Goal: Task Accomplishment & Management: Manage account settings

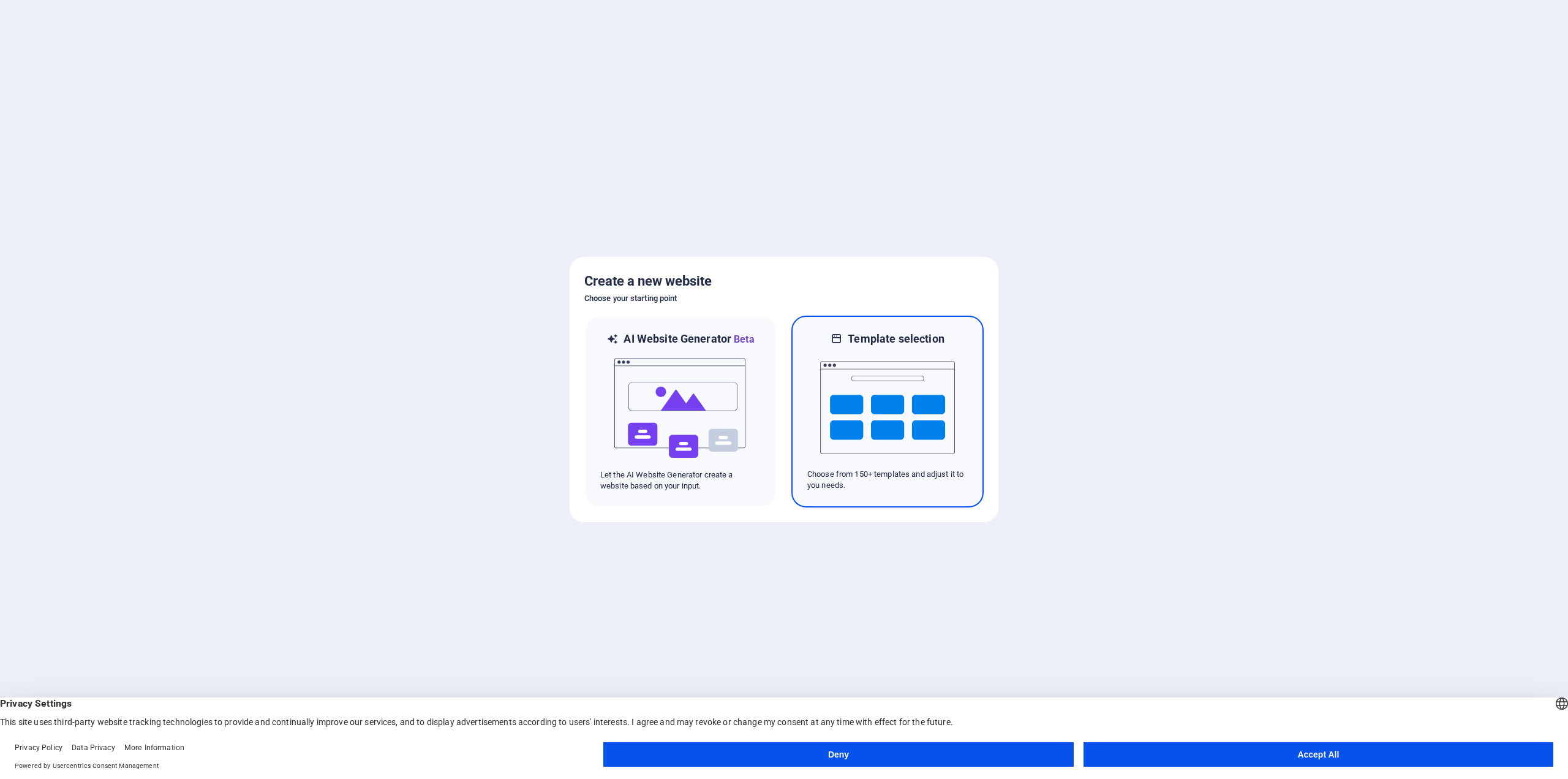
click at [912, 411] on img at bounding box center [887, 407] width 134 height 123
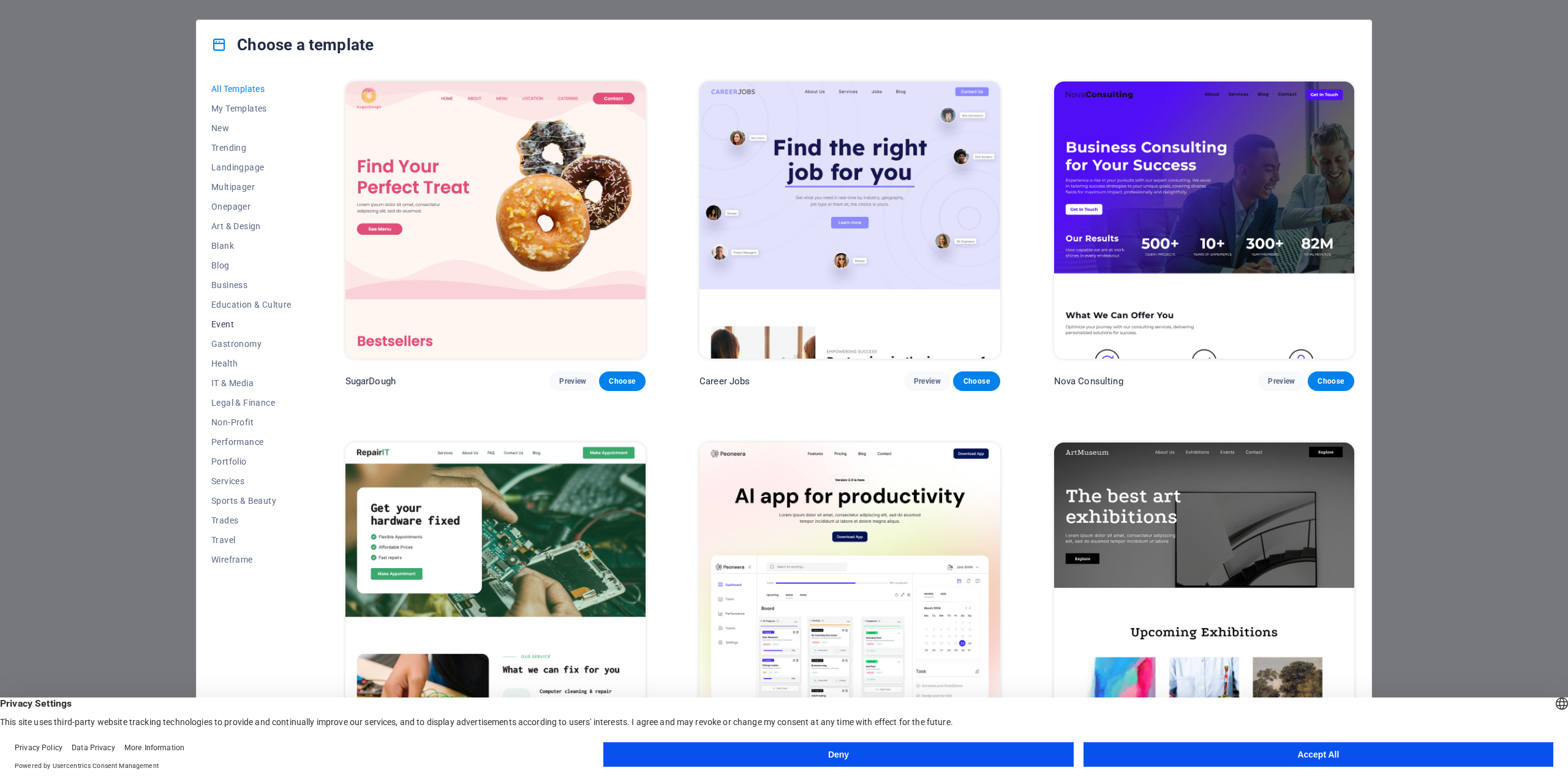
click at [228, 324] on span "Event" at bounding box center [251, 324] width 80 height 10
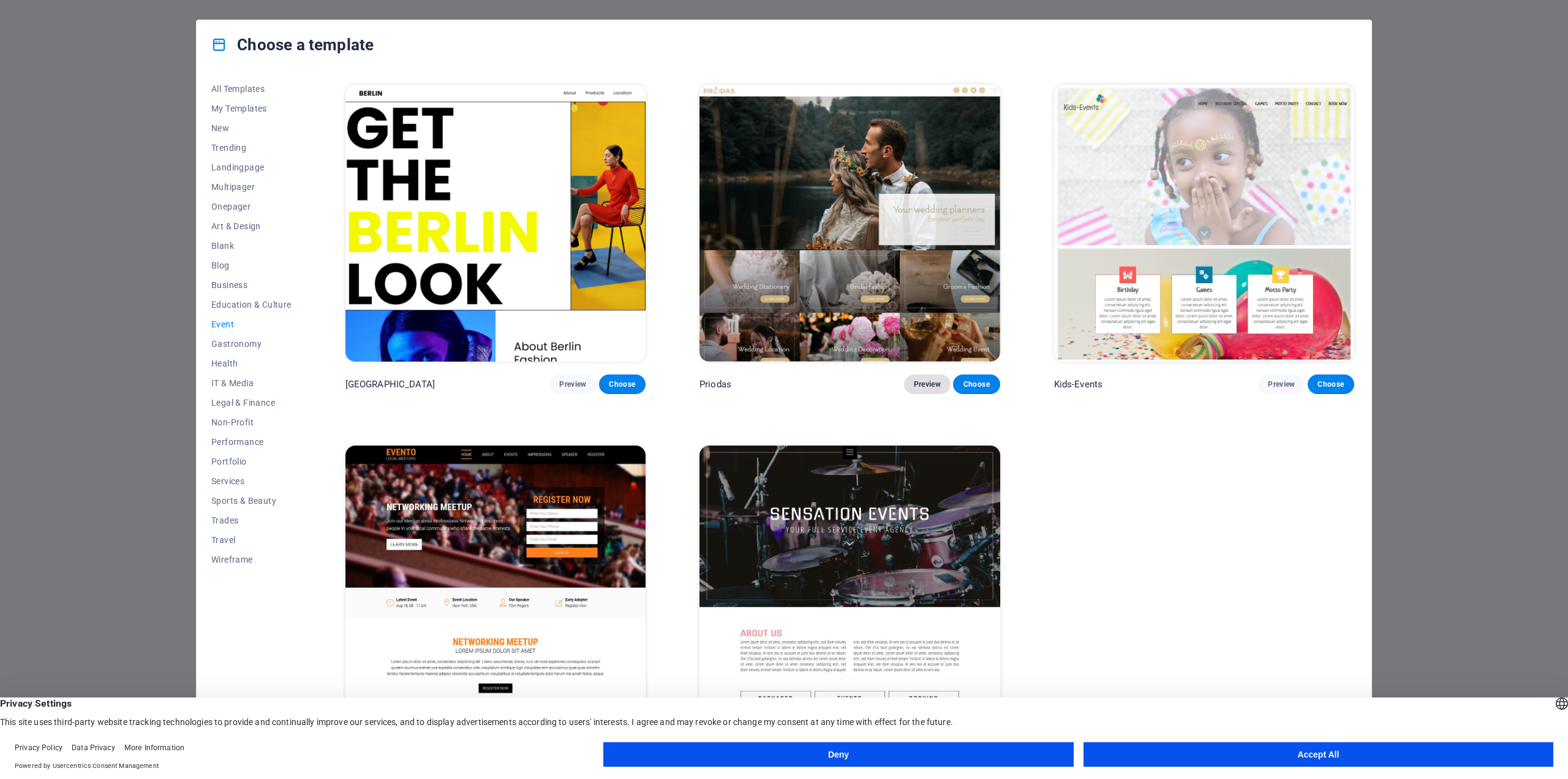
scroll to position [364, 0]
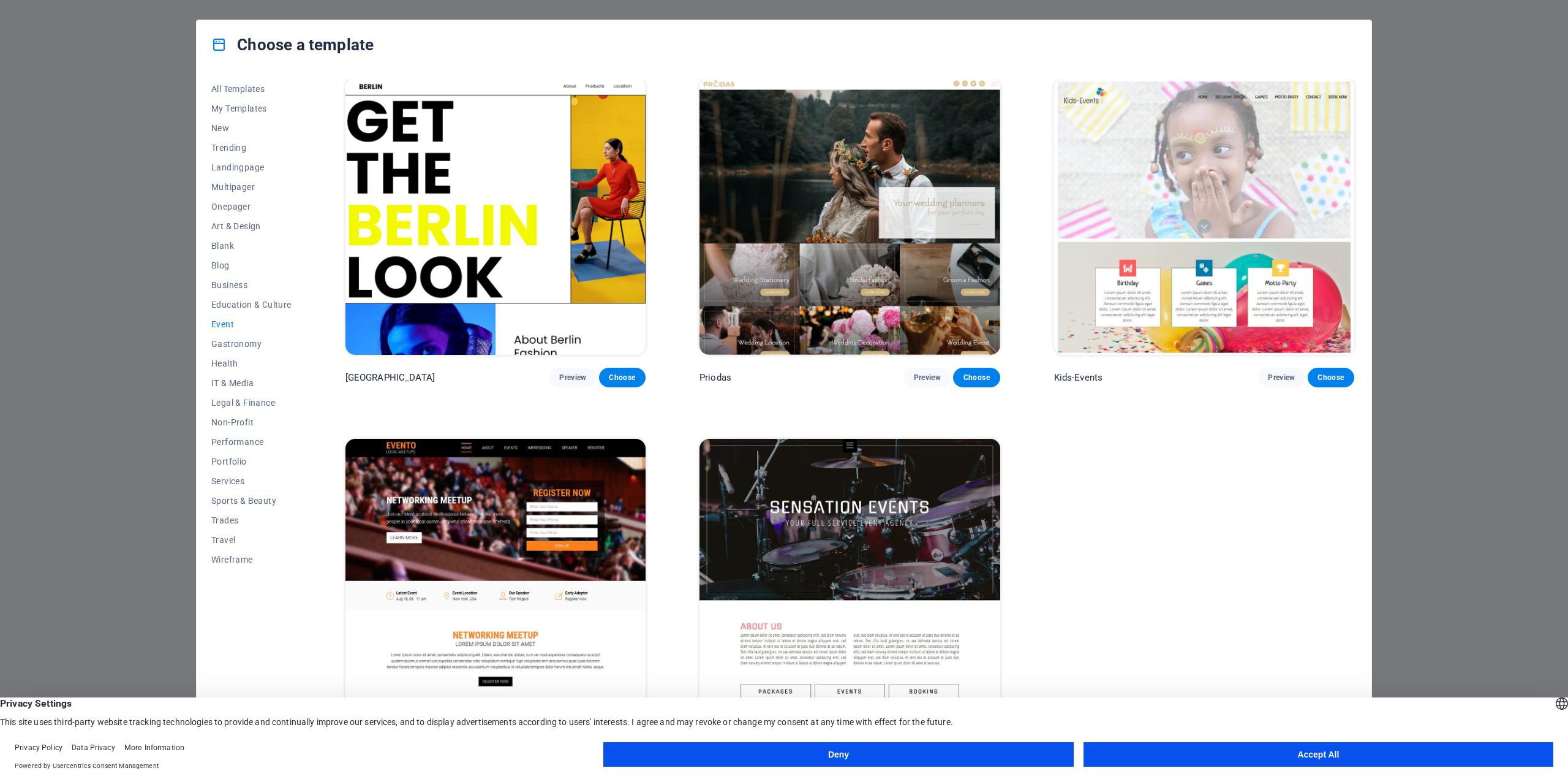
click at [516, 510] on img at bounding box center [495, 577] width 300 height 277
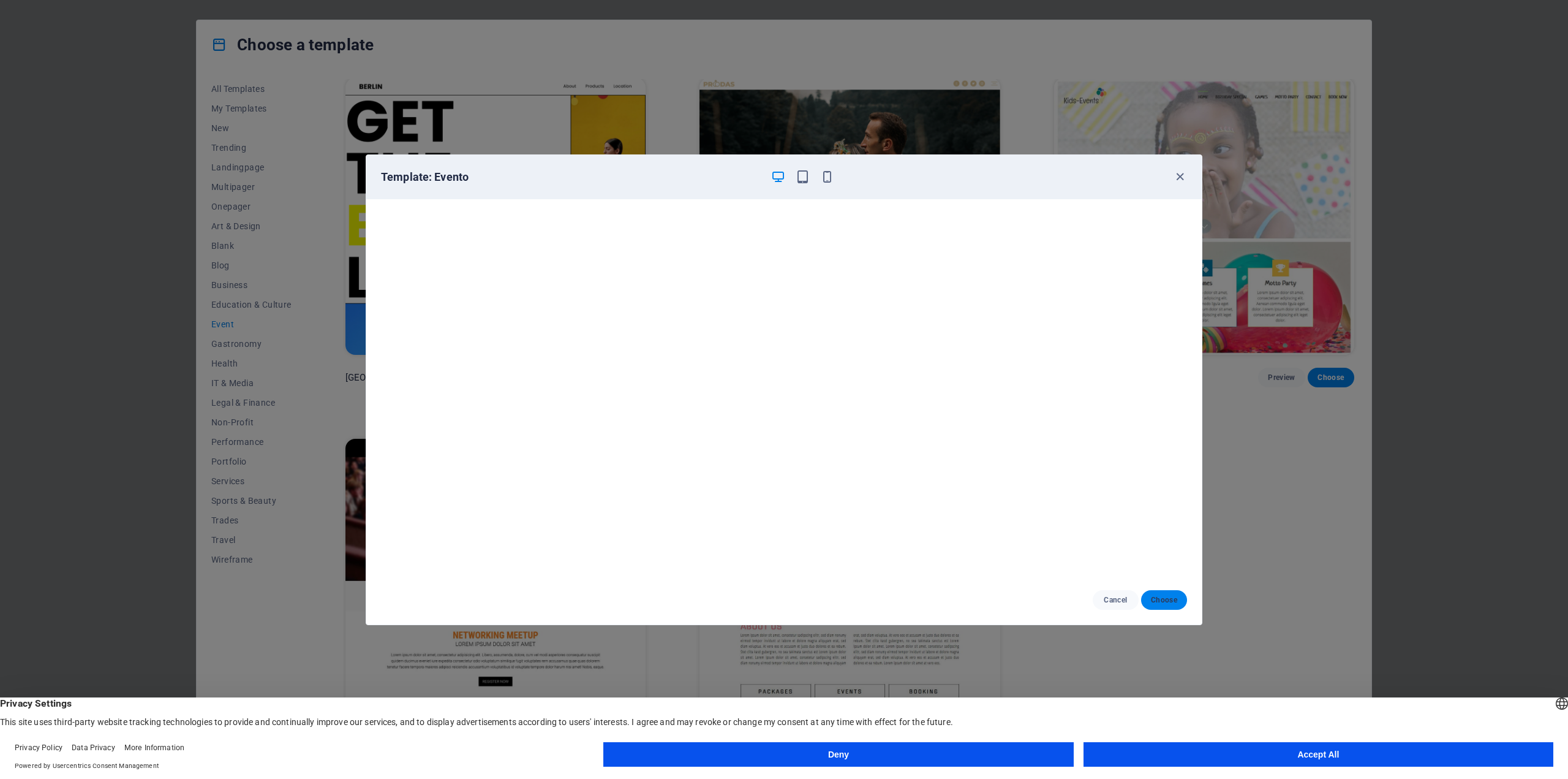
click at [1169, 598] on span "Choose" at bounding box center [1164, 600] width 26 height 10
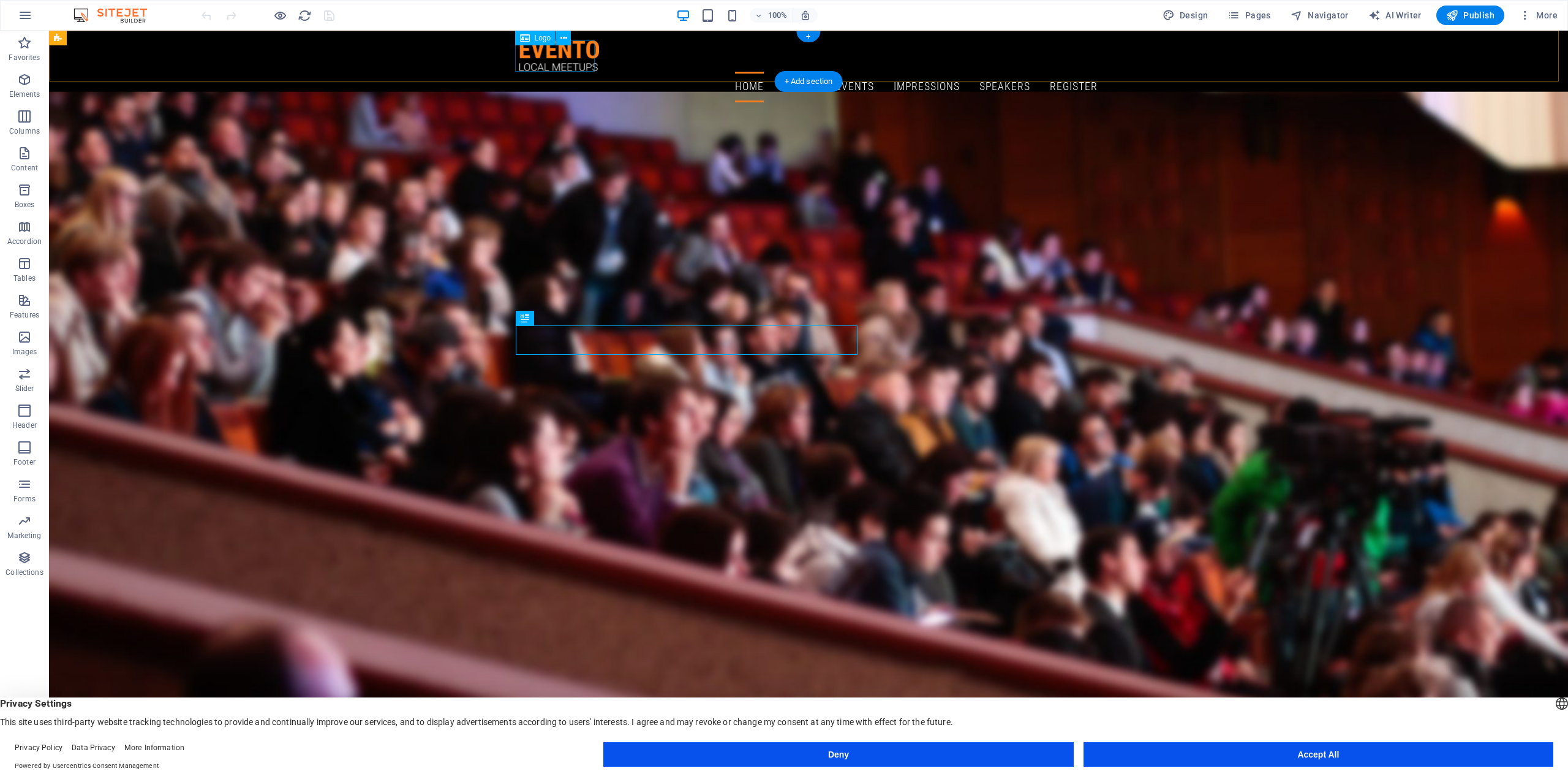
click at [556, 51] on div at bounding box center [808, 56] width 578 height 31
click at [557, 52] on div at bounding box center [808, 56] width 578 height 31
select select "px"
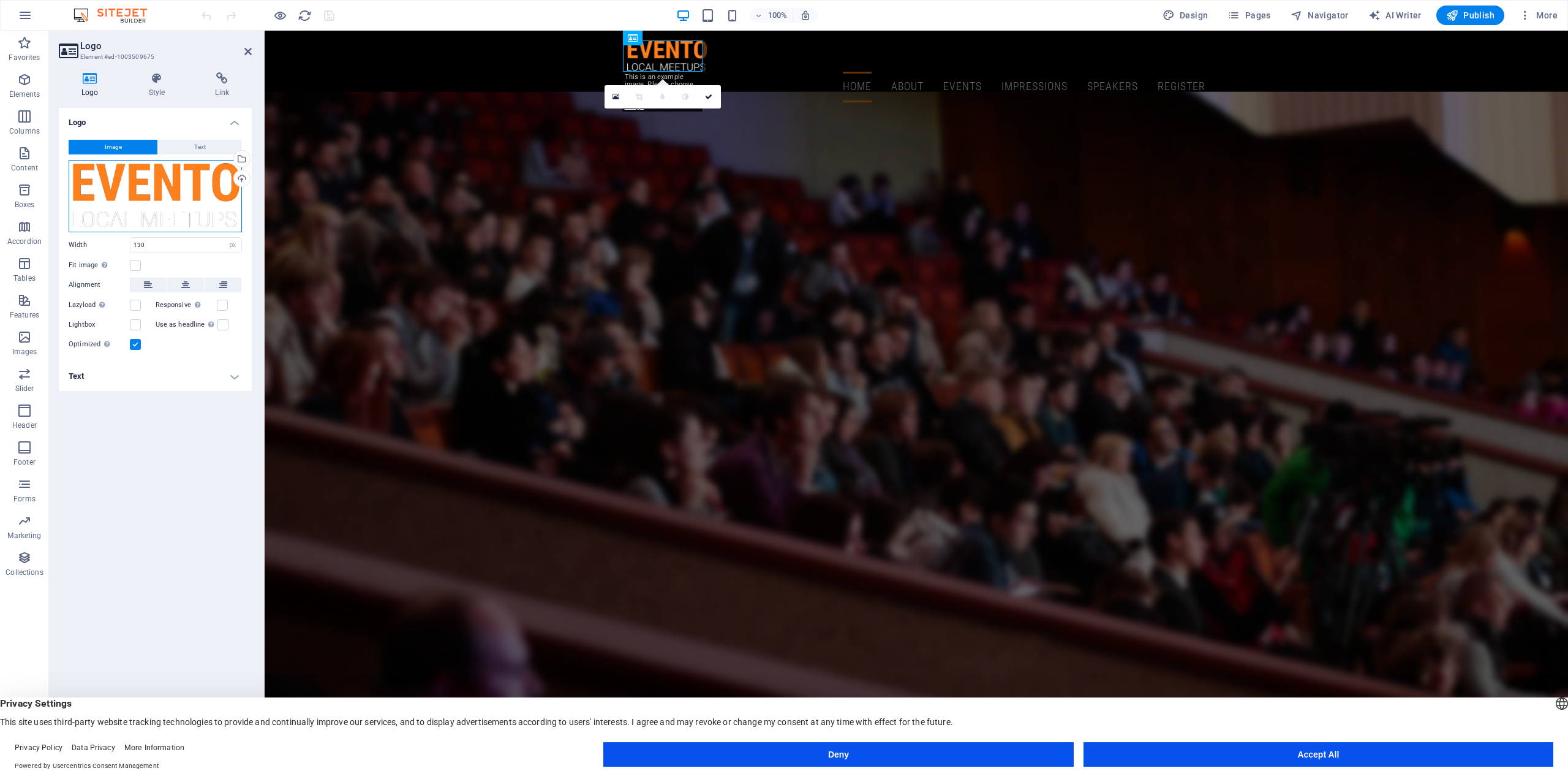
click at [118, 193] on div "Drag files here, click to choose files or select files from Files or our free s…" at bounding box center [155, 196] width 173 height 72
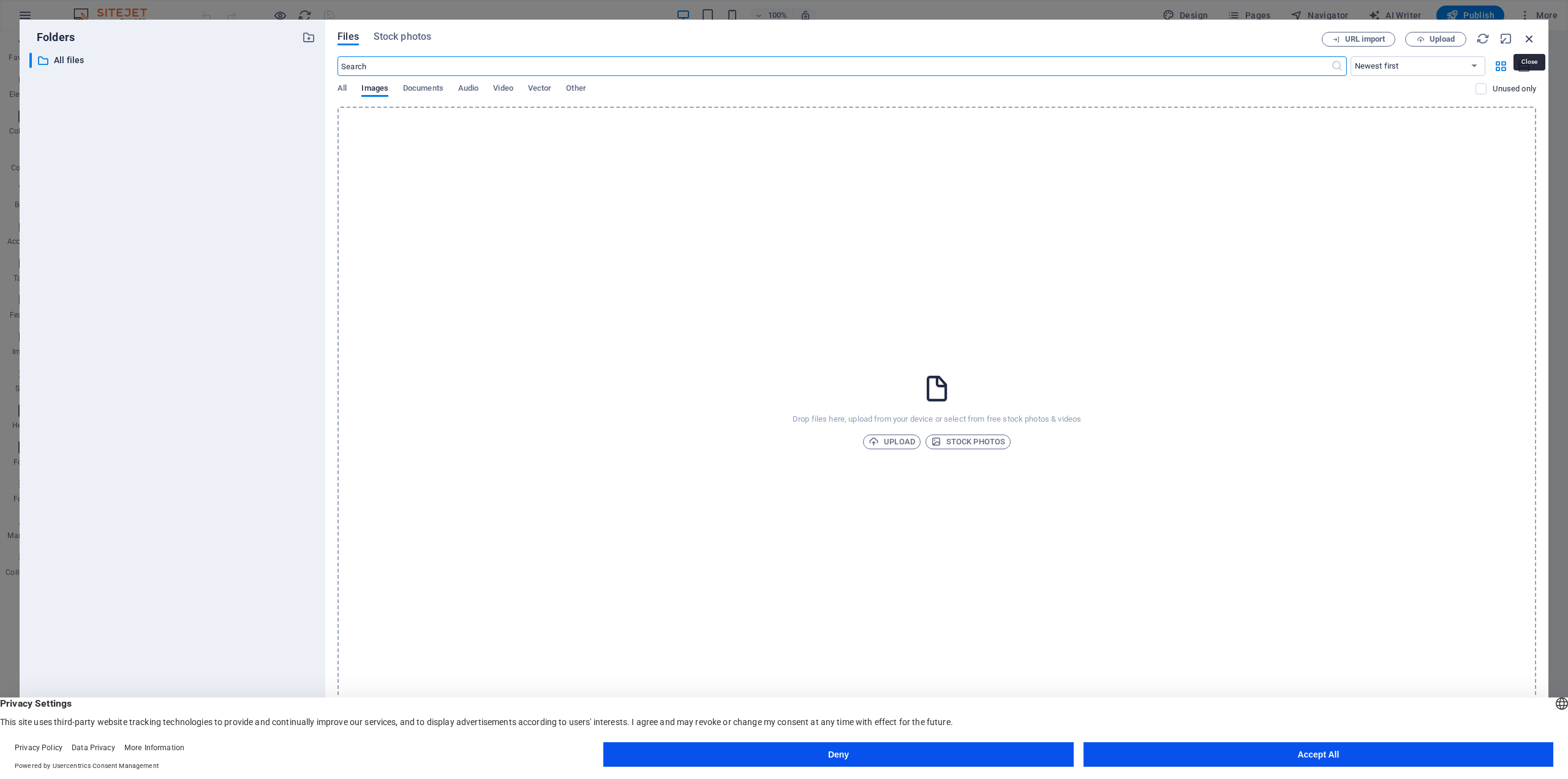
click at [1532, 41] on icon "button" at bounding box center [1529, 38] width 14 height 14
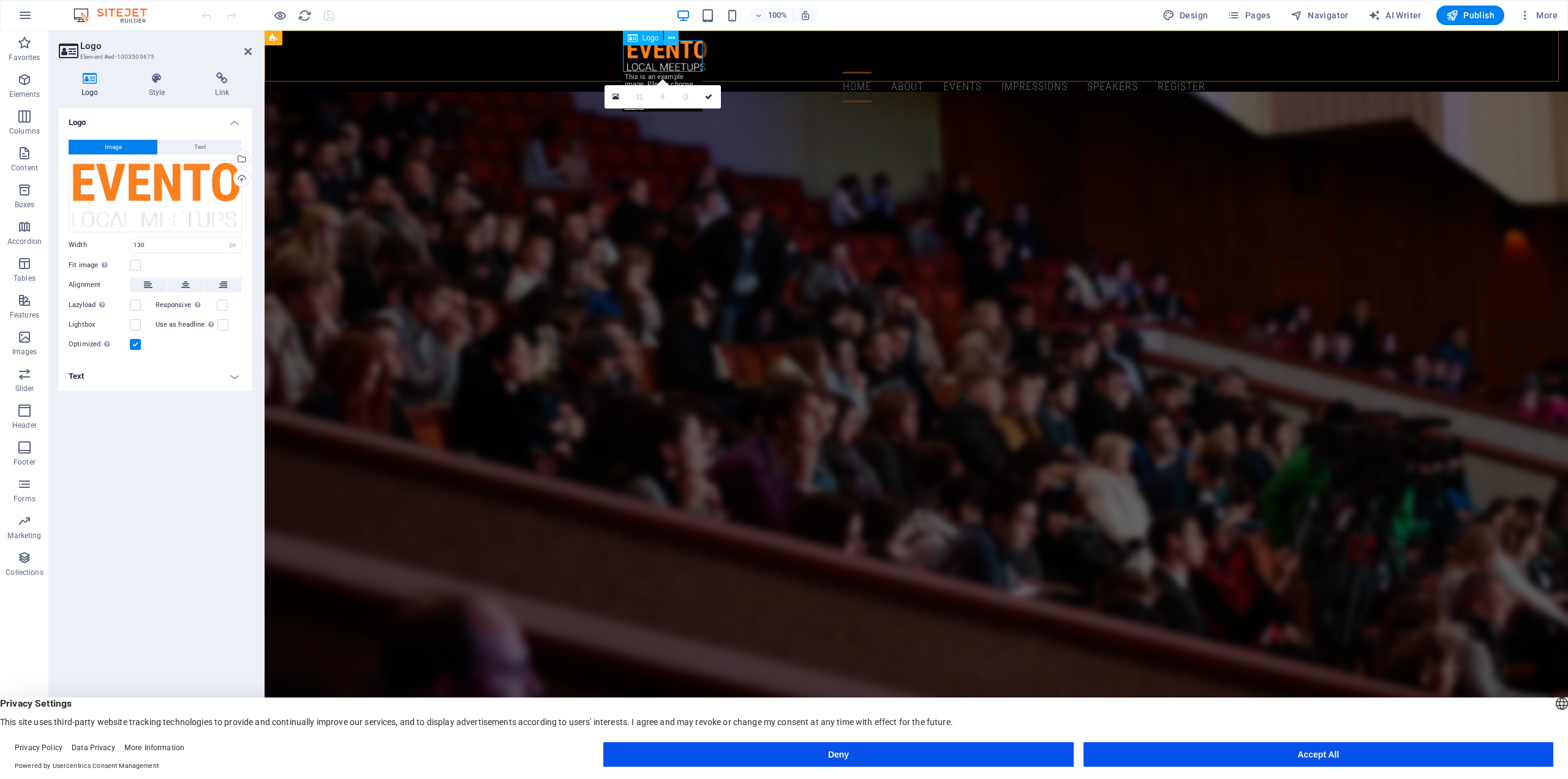
click at [671, 37] on icon at bounding box center [671, 38] width 6 height 13
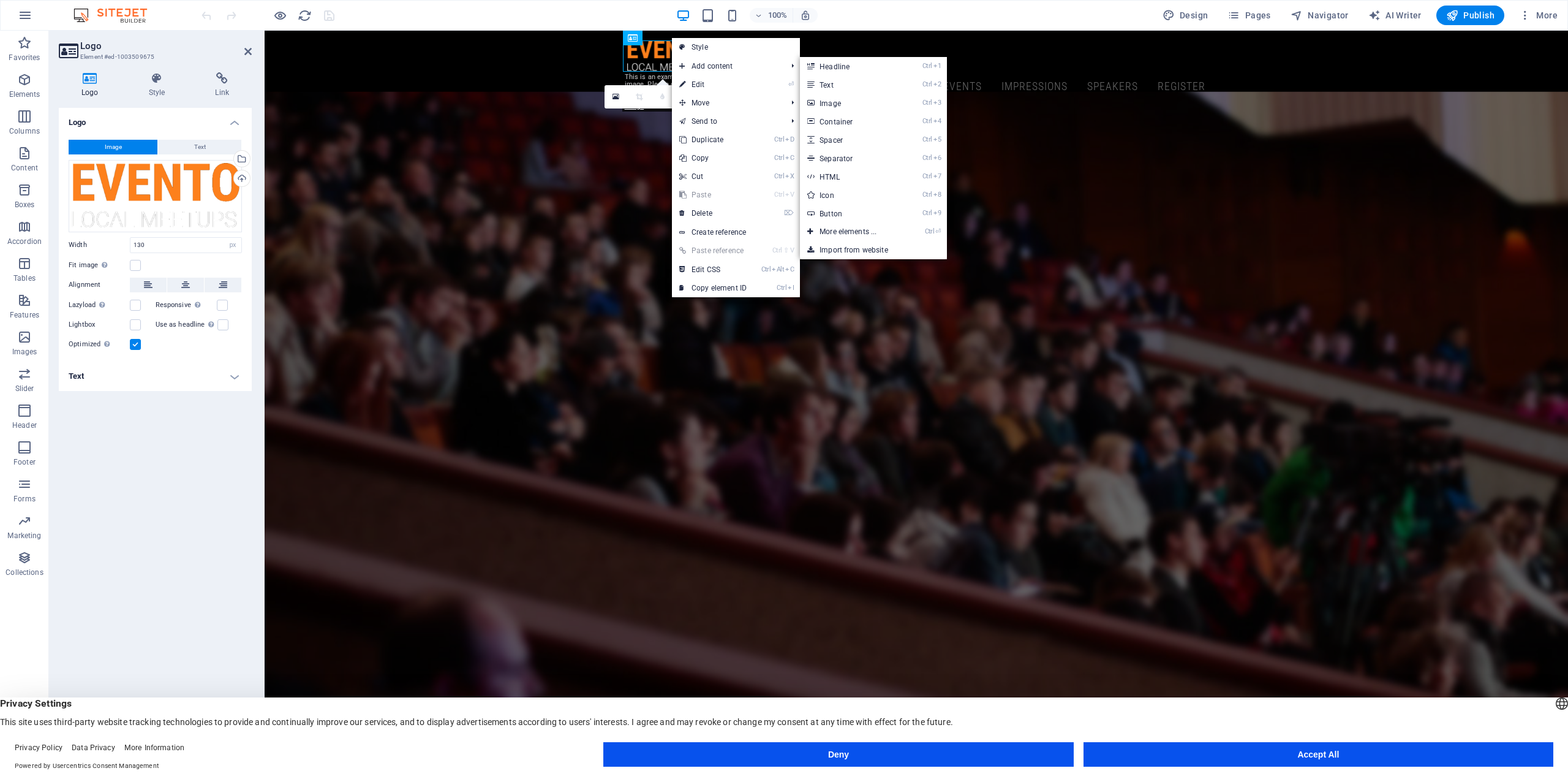
click at [702, 90] on link "⏎ Edit" at bounding box center [713, 84] width 82 height 18
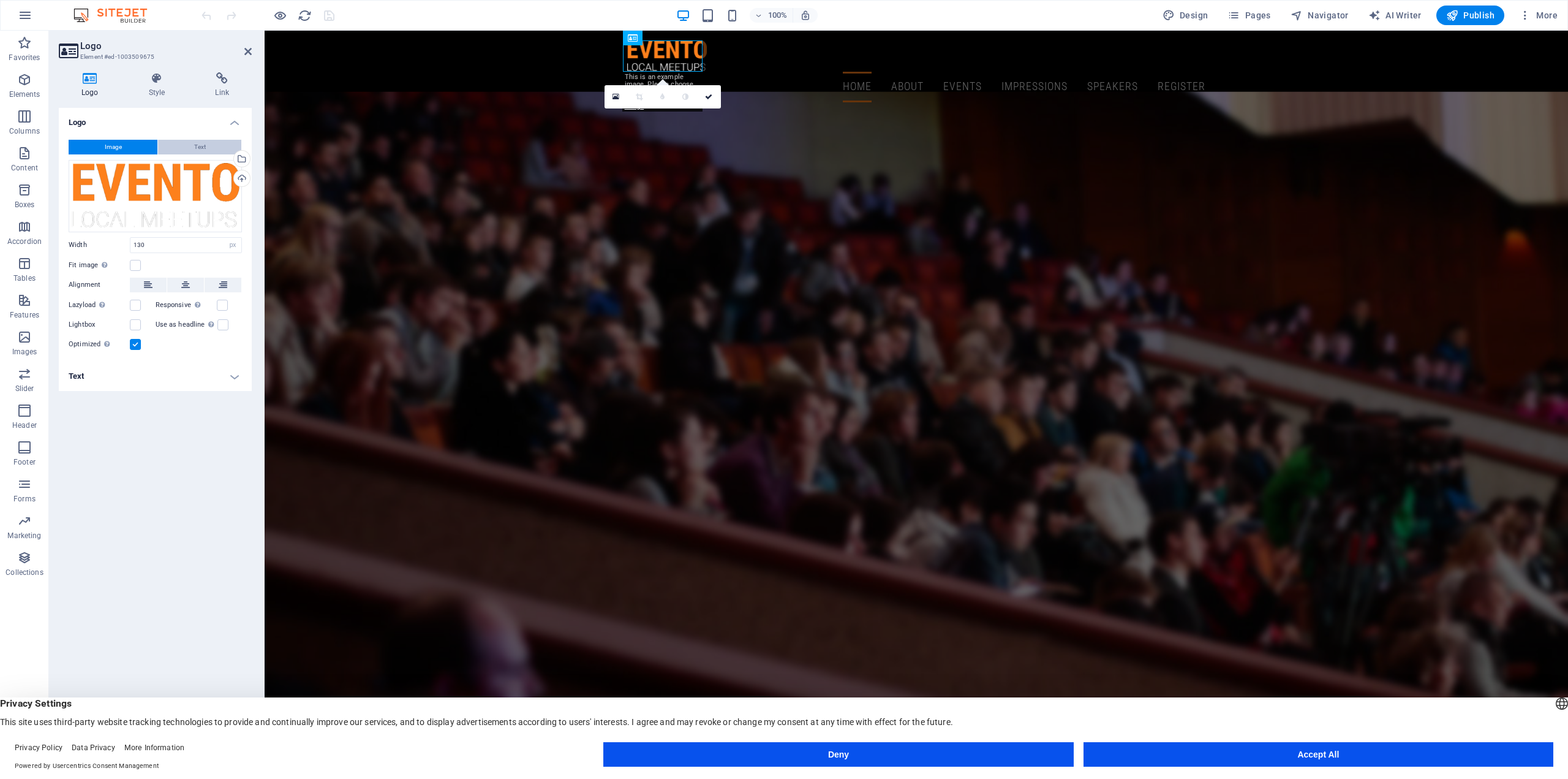
click at [211, 149] on button "Text" at bounding box center [200, 147] width 84 height 14
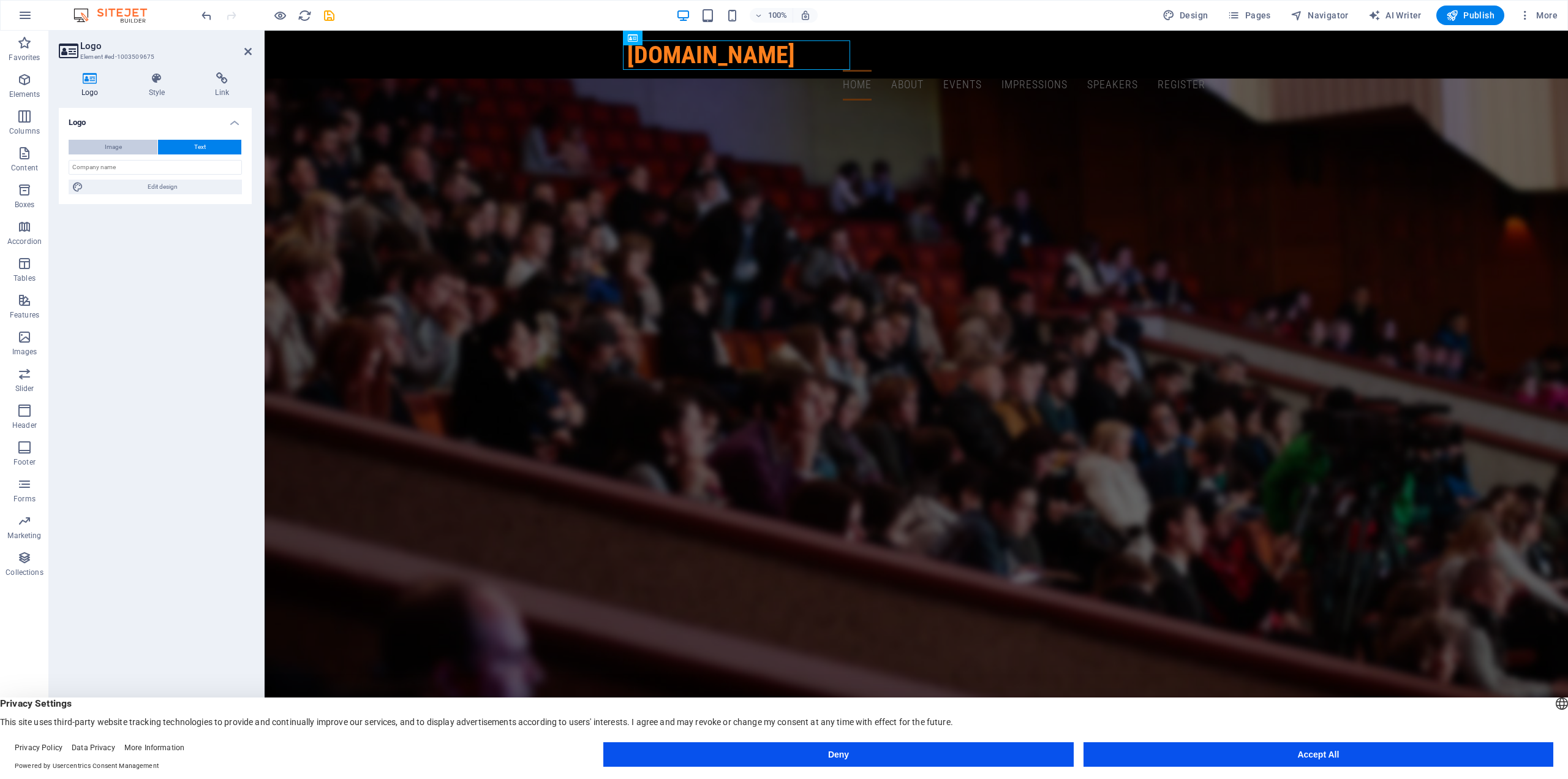
click at [116, 150] on span "Image" at bounding box center [114, 147] width 18 height 14
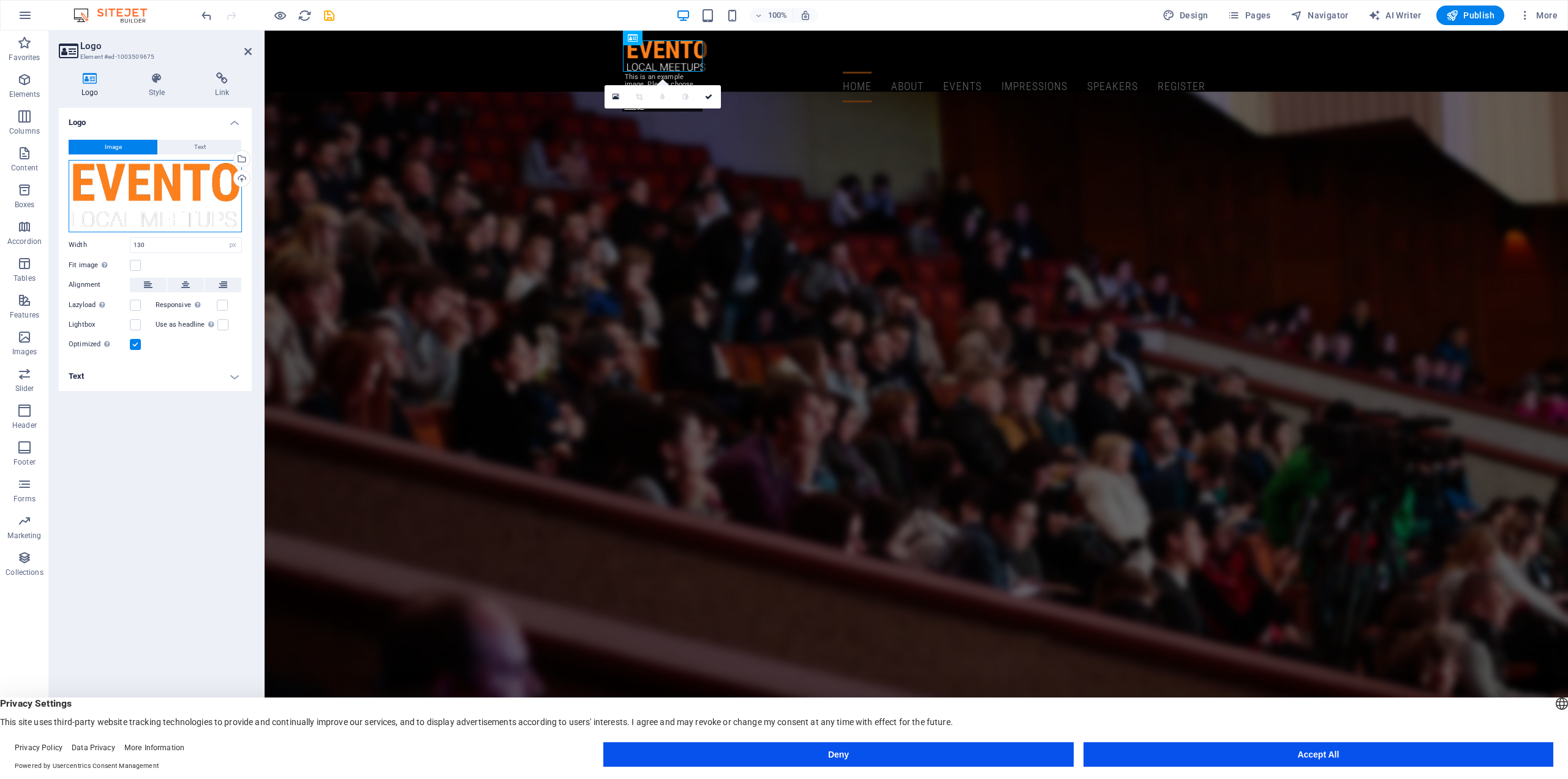
click at [220, 198] on div "Drag files here, click to choose files or select files from Files or our free s…" at bounding box center [155, 196] width 173 height 72
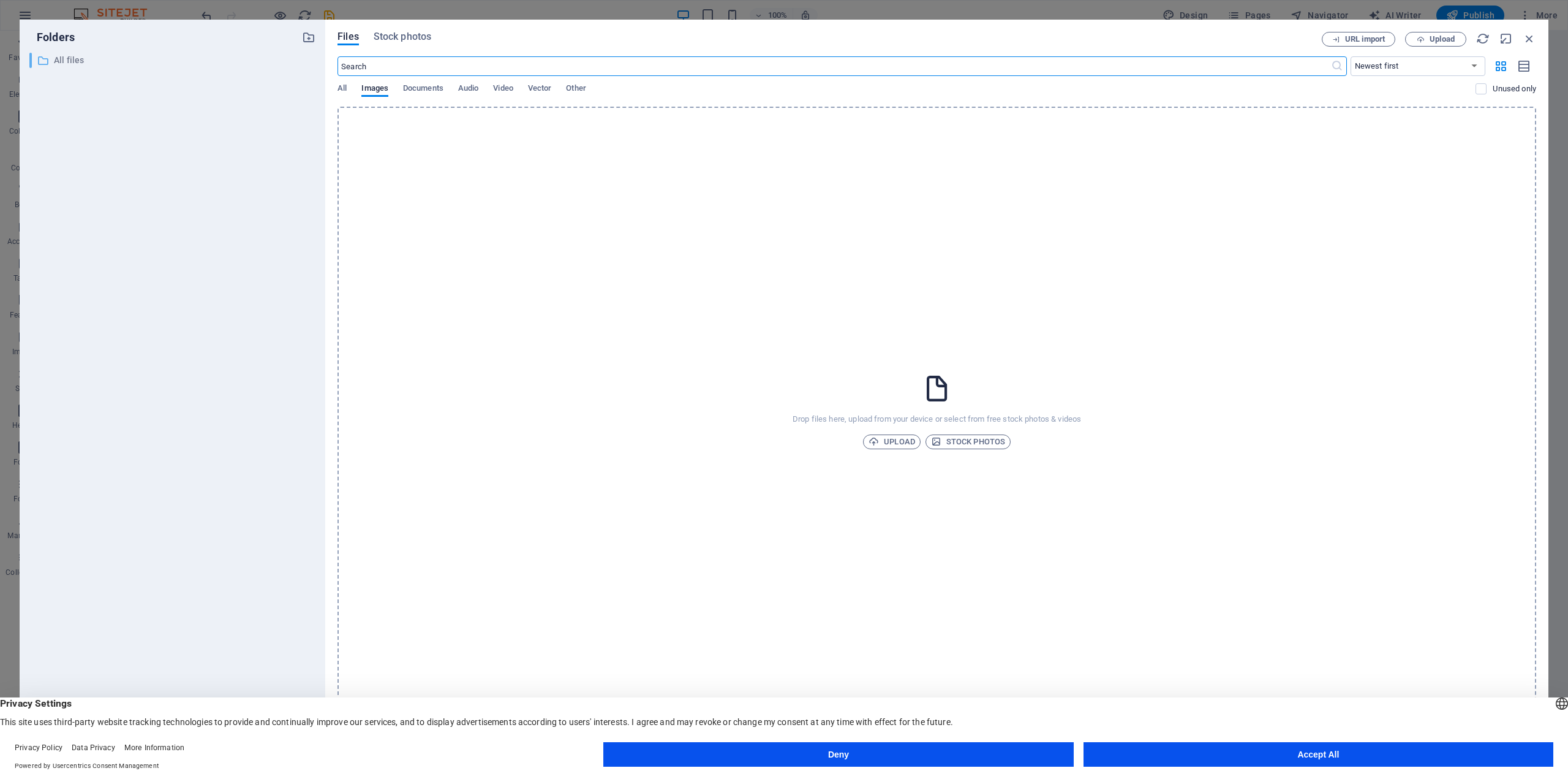
click at [71, 62] on p "All files" at bounding box center [173, 60] width 239 height 14
click at [1446, 39] on span "Upload" at bounding box center [1442, 39] width 25 height 7
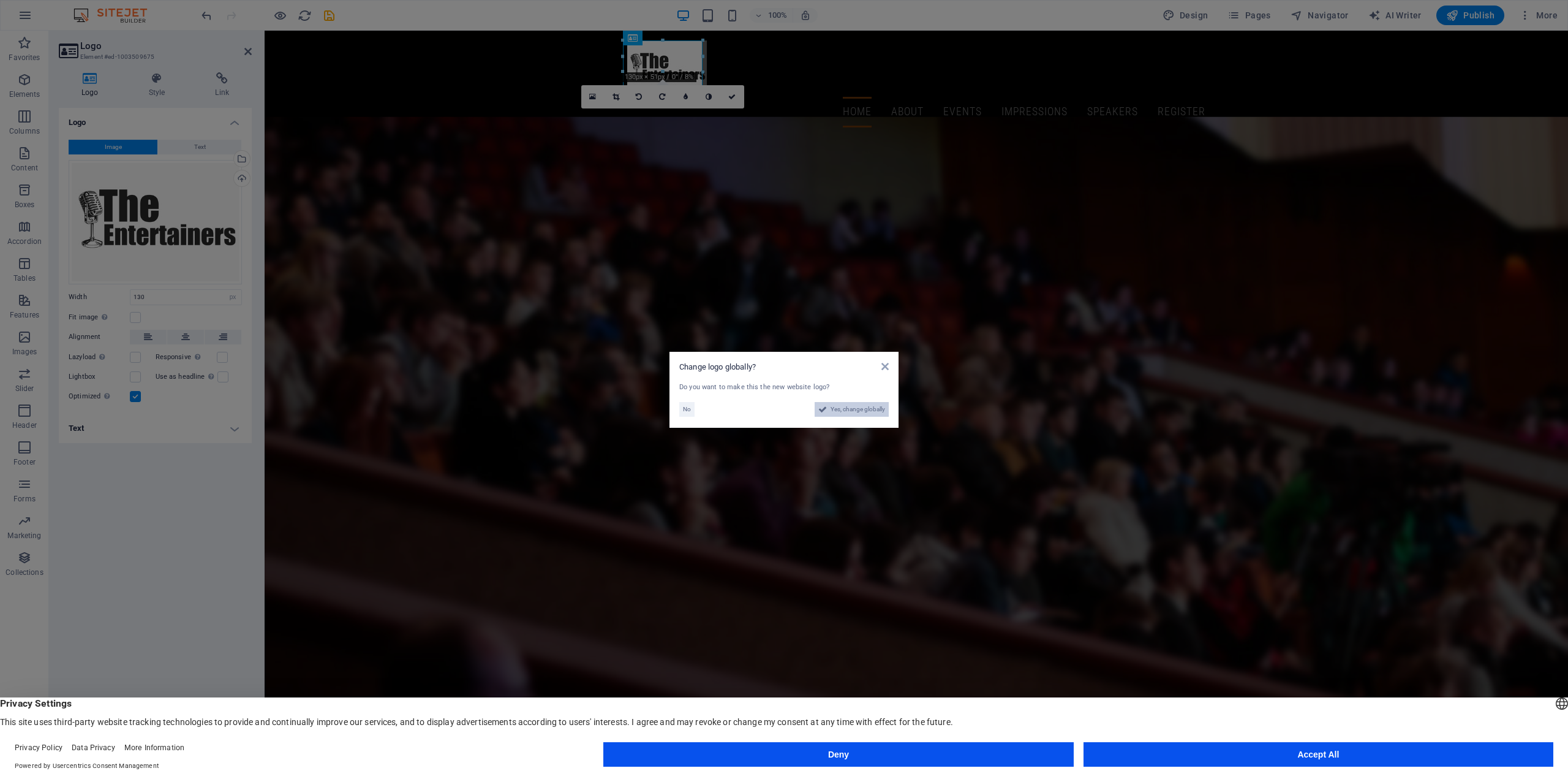
click at [846, 409] on span "Yes, change globally" at bounding box center [858, 409] width 55 height 14
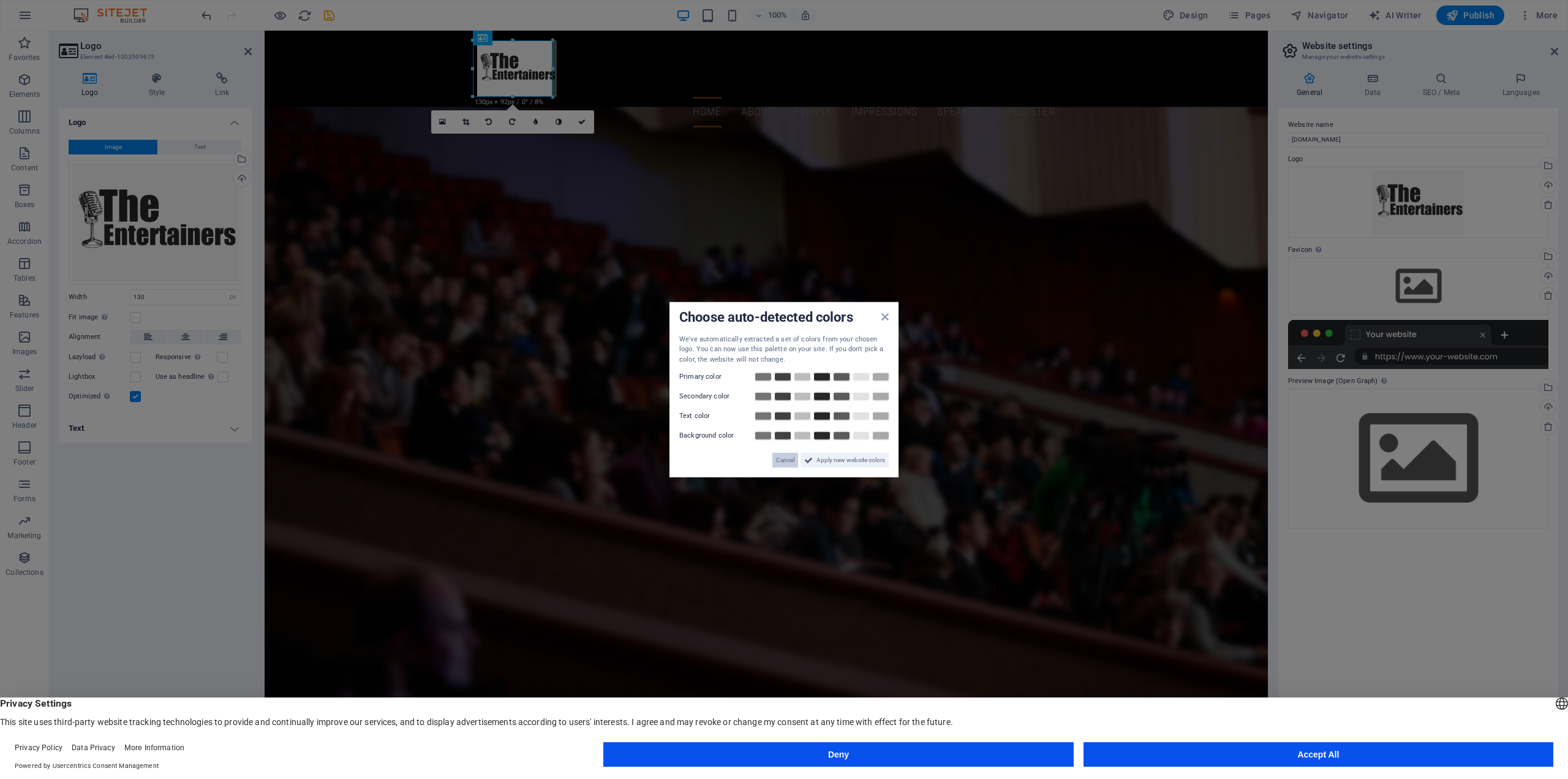
click at [781, 462] on span "Cancel" at bounding box center [785, 460] width 18 height 14
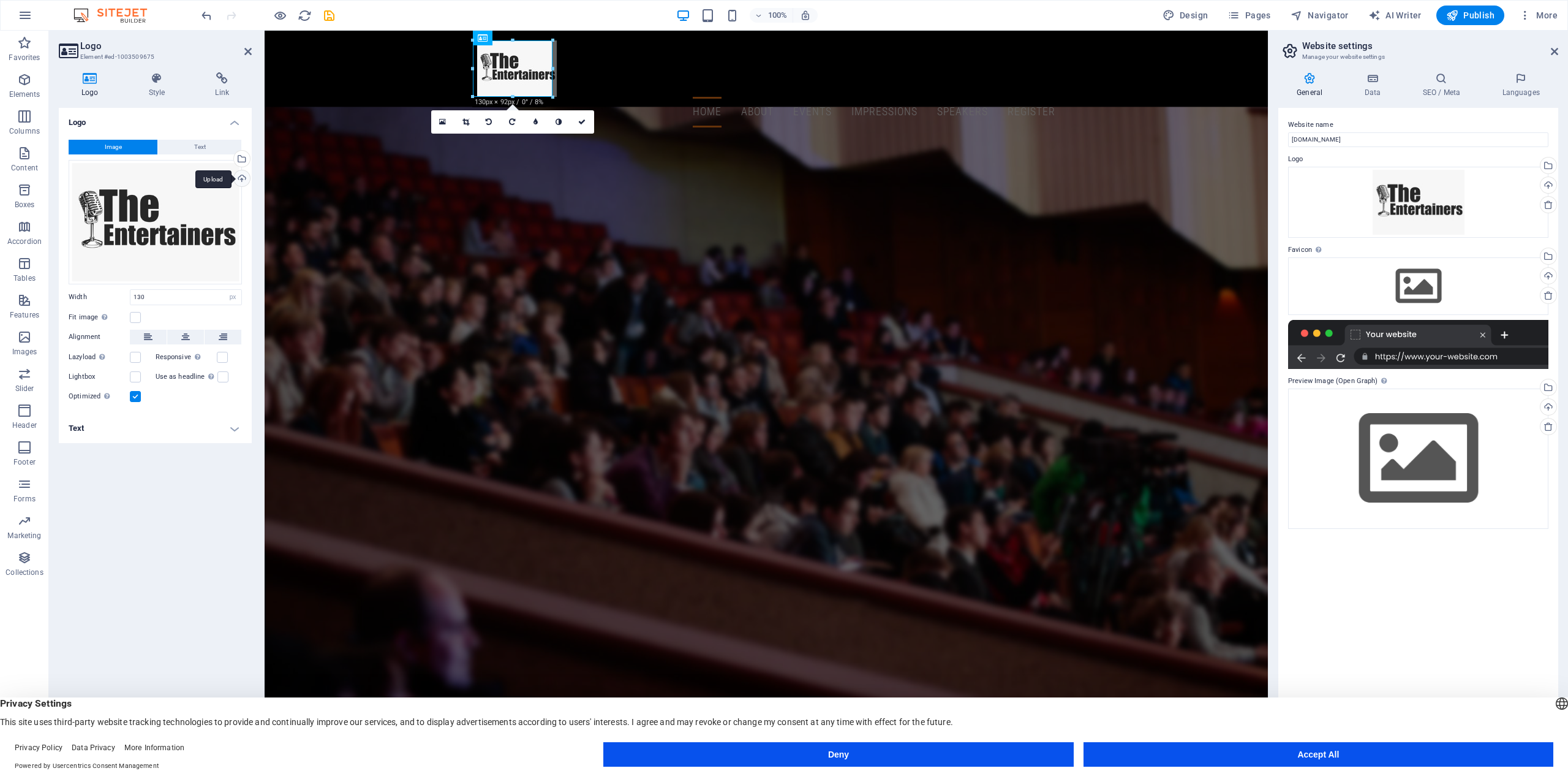
click at [239, 175] on div "Upload" at bounding box center [240, 179] width 18 height 18
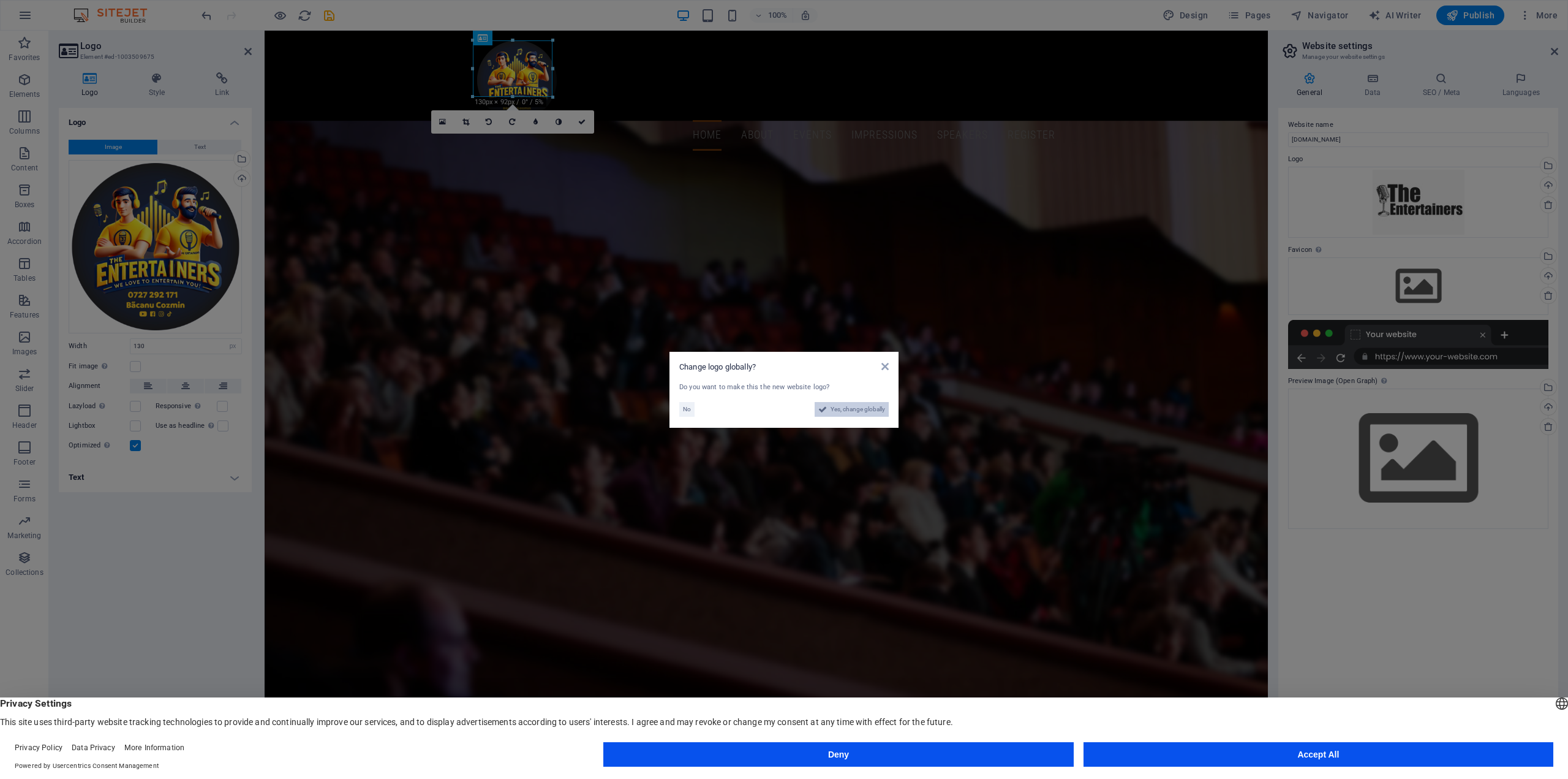
click at [857, 403] on span "Yes, change globally" at bounding box center [858, 409] width 55 height 14
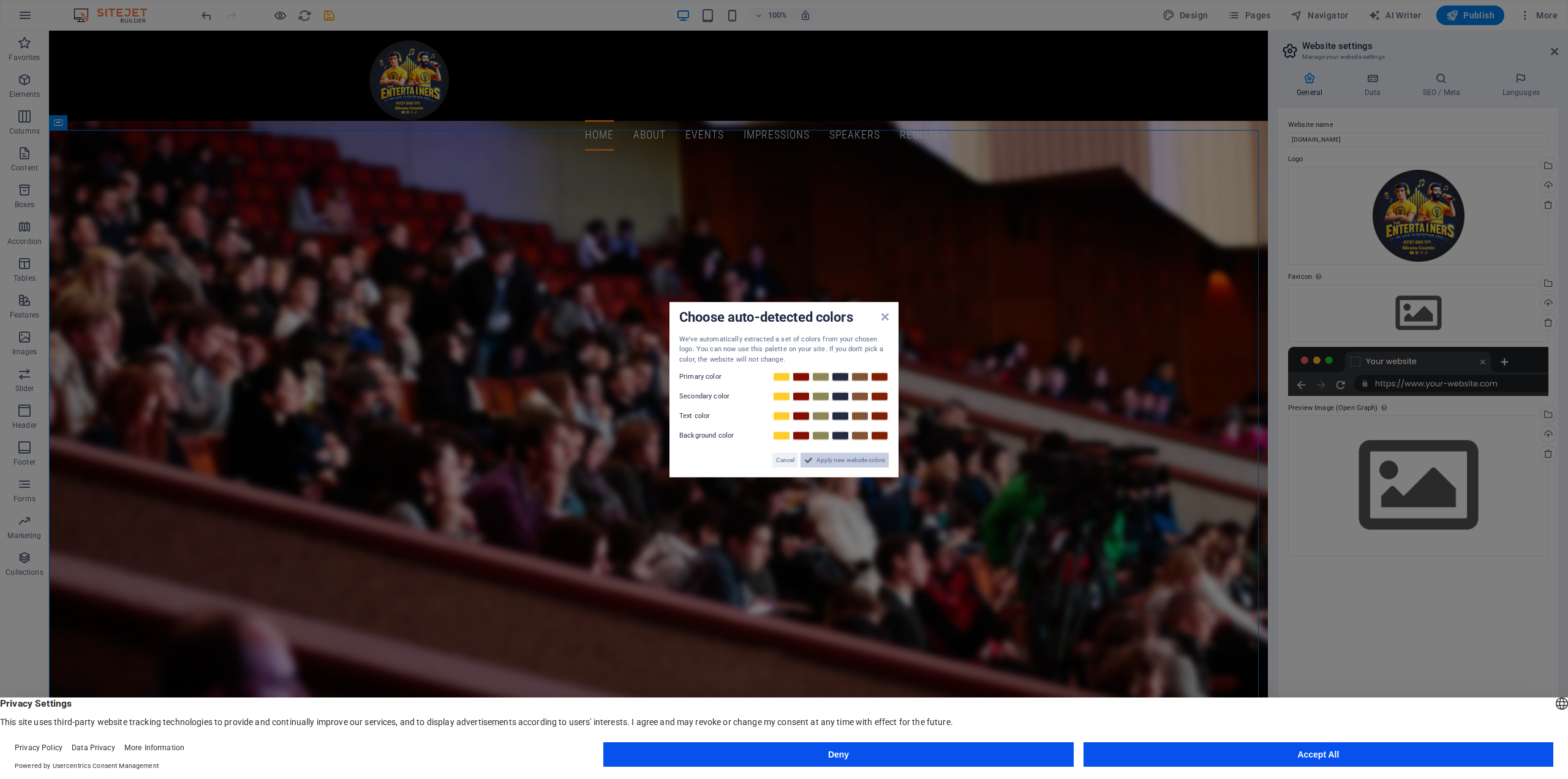
click at [819, 459] on span "Apply new website colors" at bounding box center [850, 460] width 68 height 14
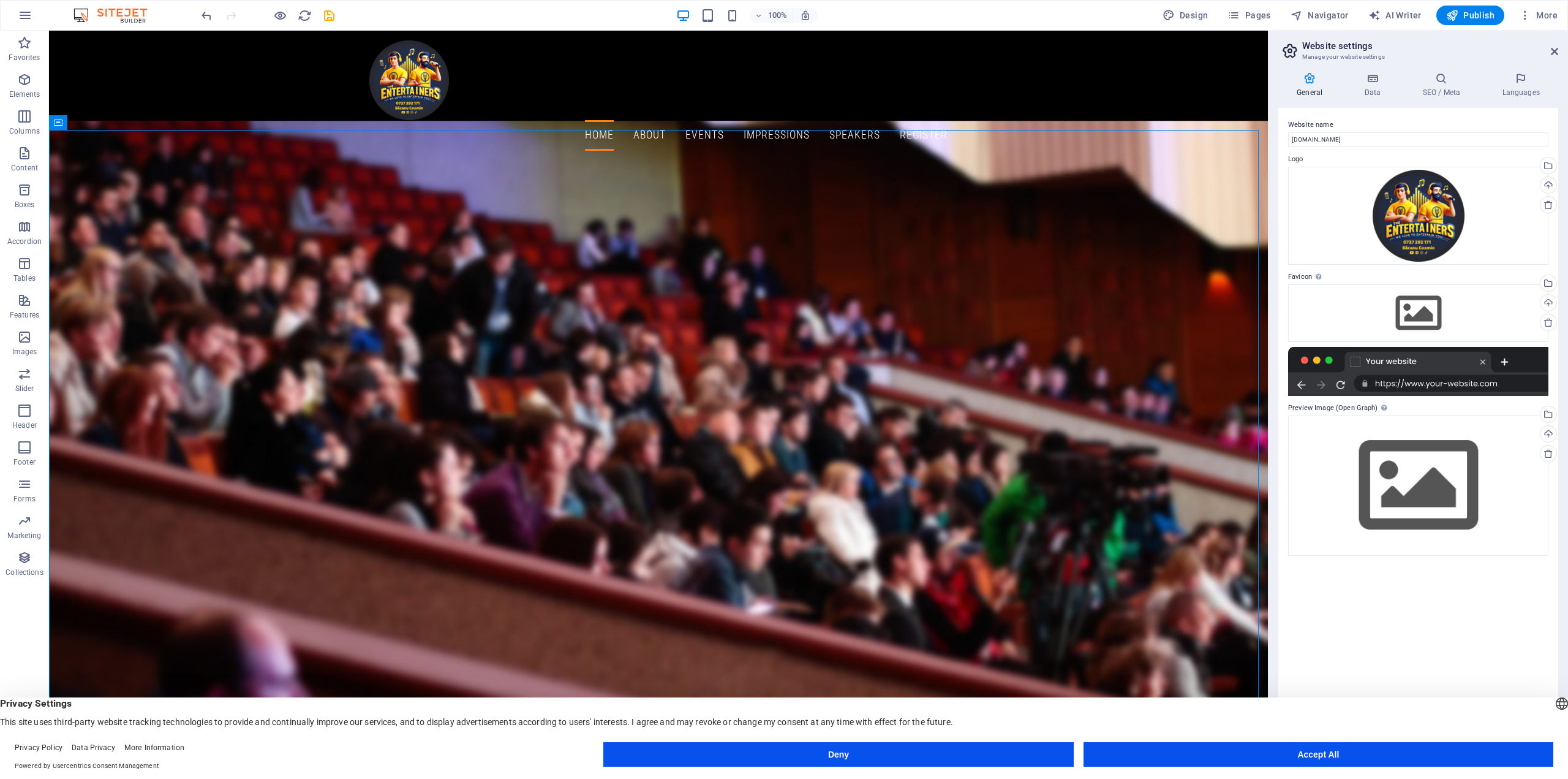
click at [1402, 361] on div at bounding box center [1418, 372] width 260 height 49
click at [1401, 473] on div "Drag files here, click to choose files or select files from Files or our free s…" at bounding box center [1418, 485] width 260 height 140
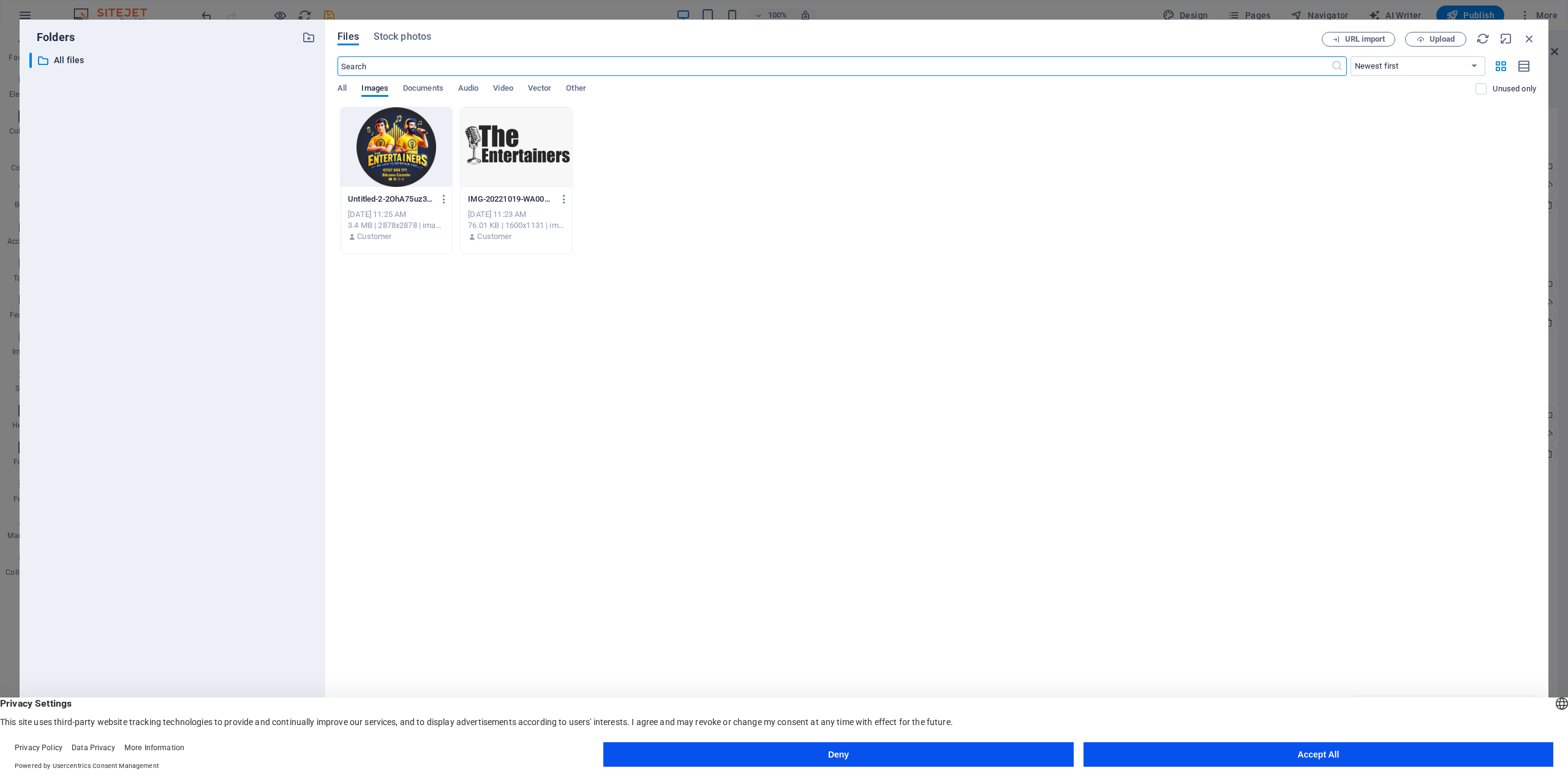
click at [508, 140] on div at bounding box center [516, 147] width 111 height 80
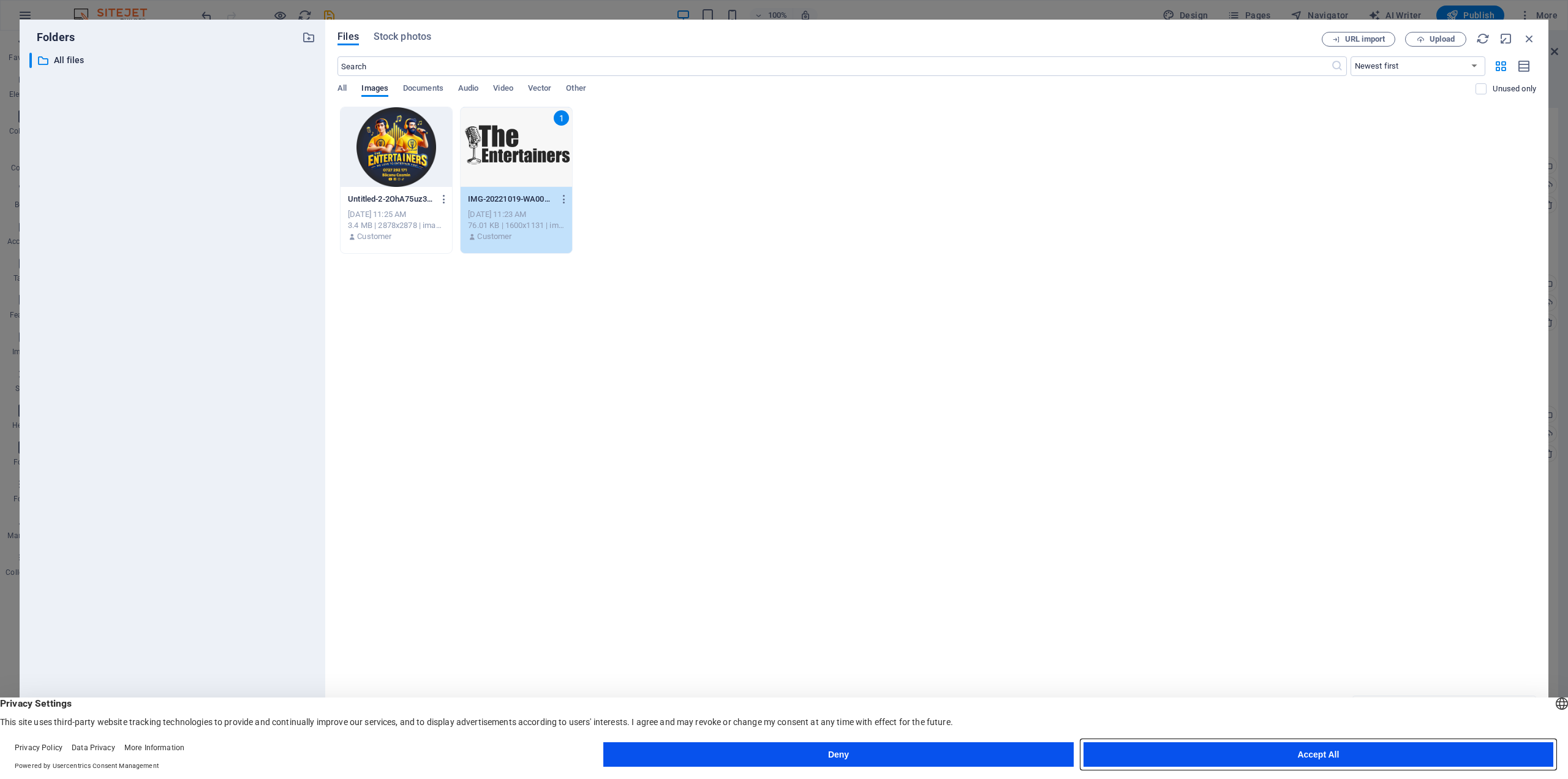
click at [1268, 747] on button "Accept All" at bounding box center [1318, 754] width 470 height 25
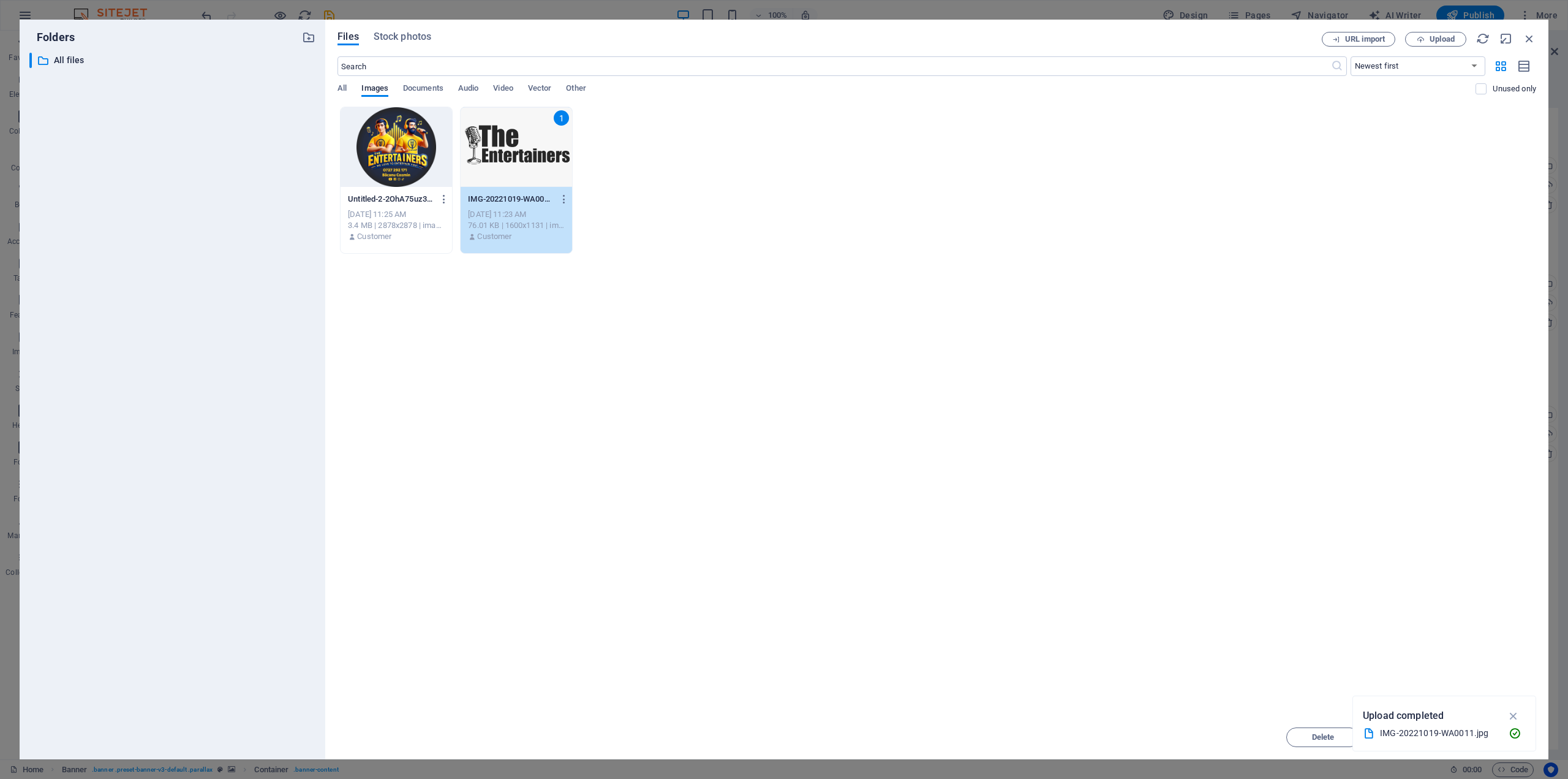
drag, startPoint x: 702, startPoint y: 193, endPoint x: 537, endPoint y: 167, distance: 167.0
click at [694, 193] on div "Untitled-2-2OhA75uz3hBnrYEPsO9T9g.png Untitled-2-2OhA75uz3hBnrYEPsO9T9g.png Oct…" at bounding box center [936, 180] width 1199 height 147
click at [519, 135] on div "1" at bounding box center [516, 147] width 111 height 80
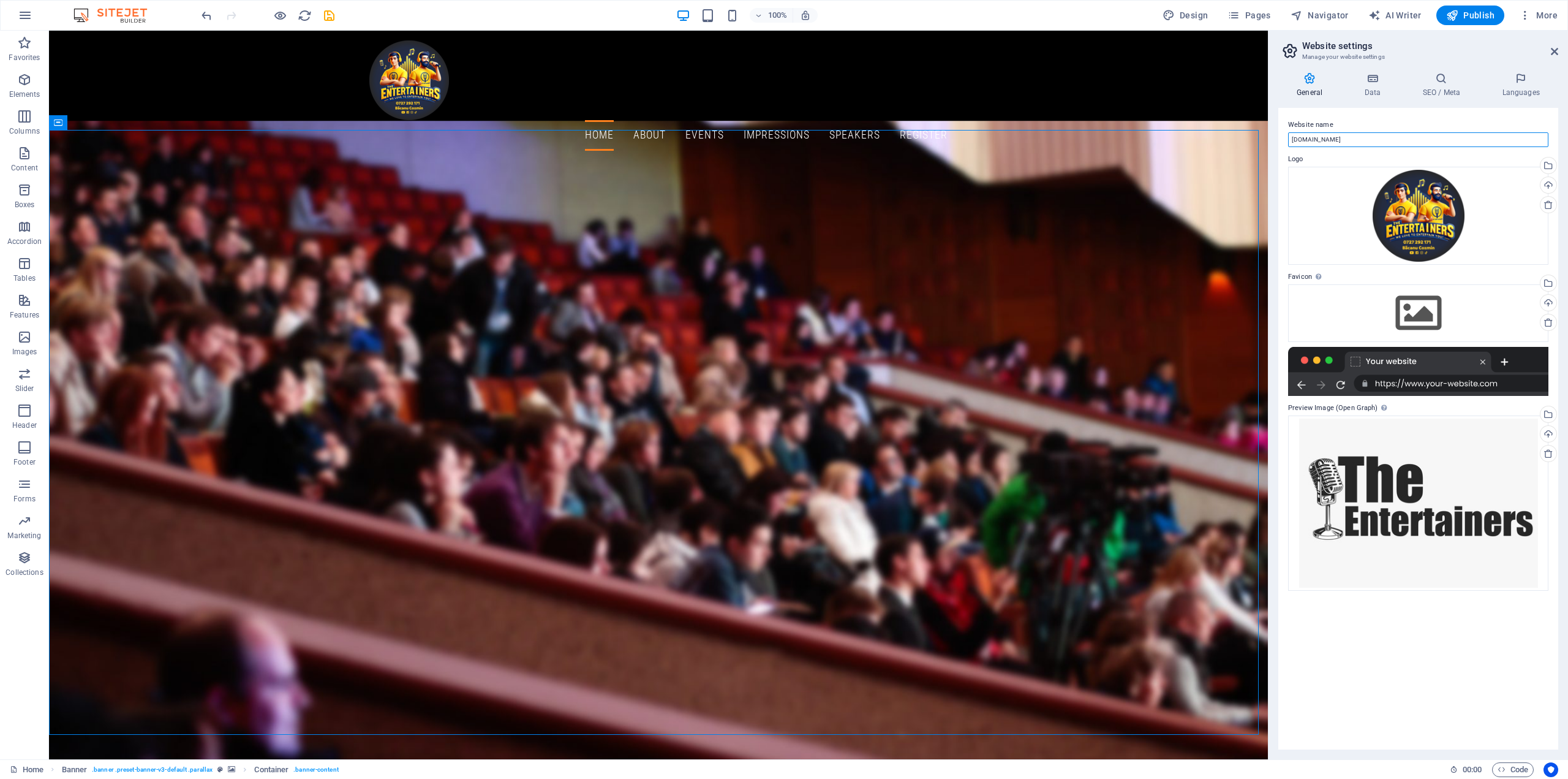
click at [1356, 140] on input "[DOMAIN_NAME]" at bounding box center [1418, 139] width 260 height 14
click at [1419, 313] on div "Drag files here, click to choose files or select files from Files or our free s…" at bounding box center [1418, 313] width 260 height 57
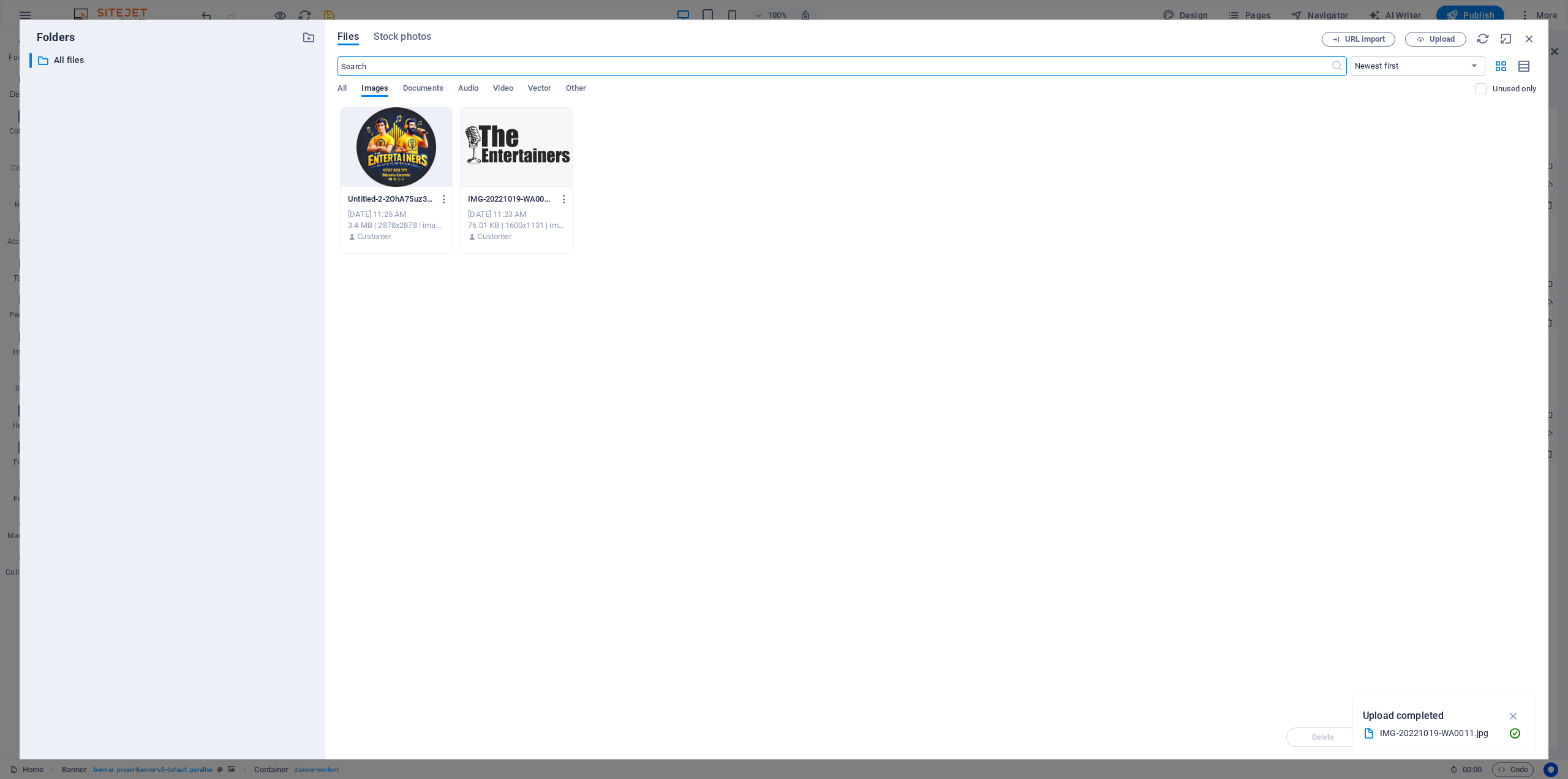
click at [515, 146] on div at bounding box center [516, 147] width 111 height 80
click at [515, 146] on div "1" at bounding box center [516, 147] width 111 height 80
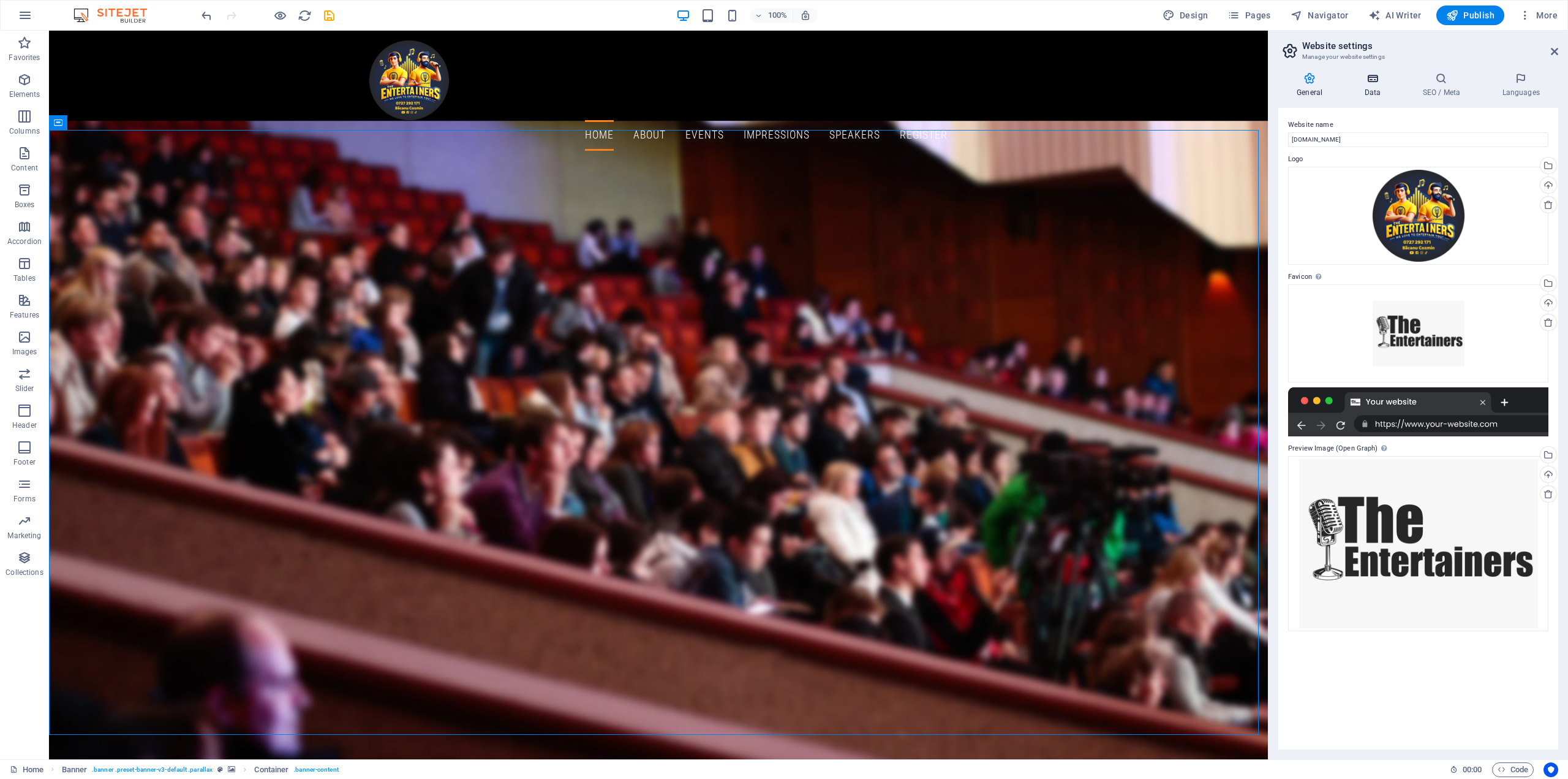
click at [1369, 92] on h4 "Data" at bounding box center [1375, 85] width 58 height 25
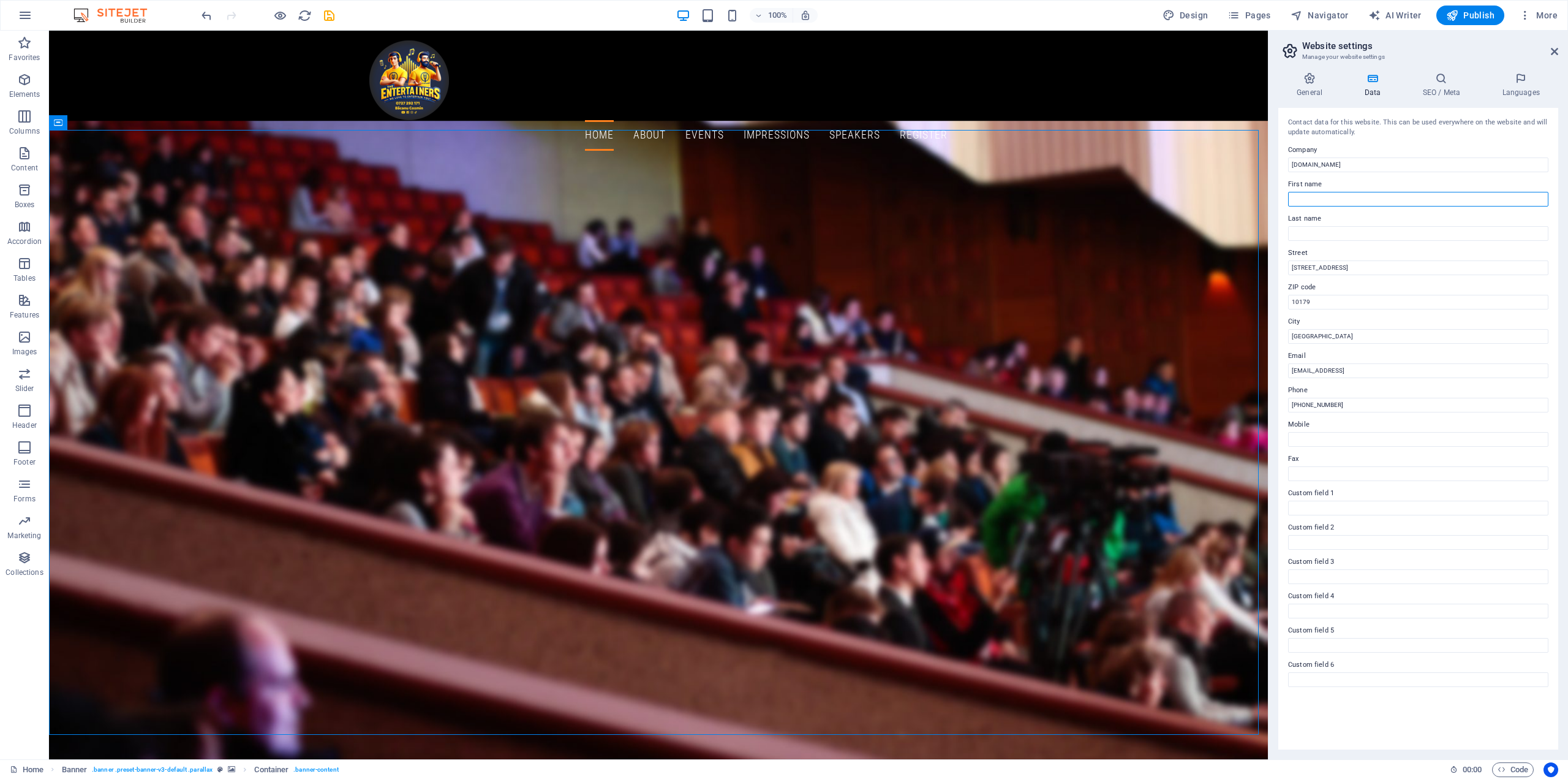
click at [1336, 201] on input "First name" at bounding box center [1418, 199] width 260 height 14
type input "Bacanu"
type input "Cozmin"
click at [1361, 265] on input "Klosterstraße 62" at bounding box center [1418, 267] width 260 height 14
click at [1354, 267] on input "Klosterstraße 62" at bounding box center [1418, 267] width 260 height 14
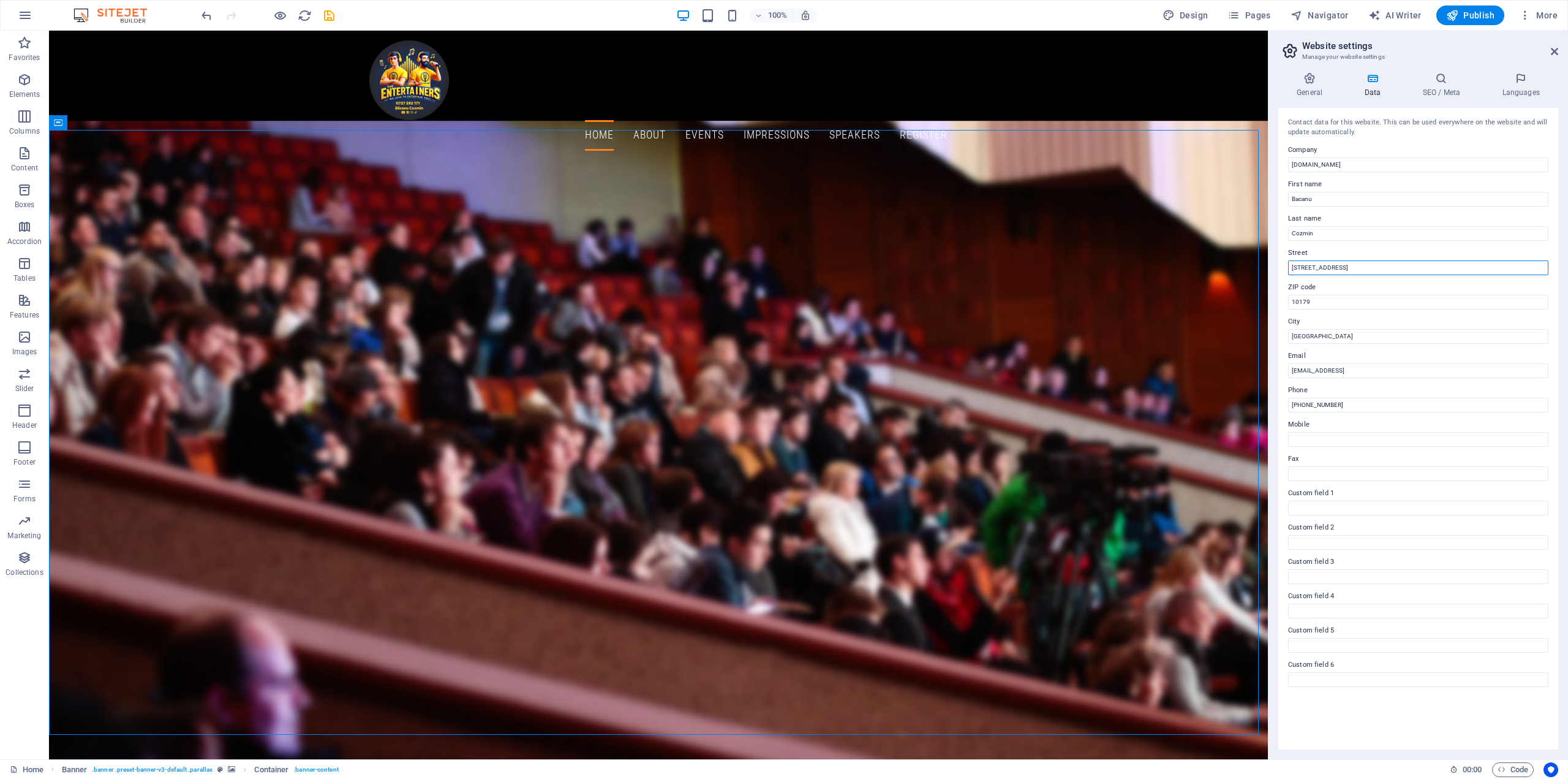
drag, startPoint x: 1317, startPoint y: 265, endPoint x: 1268, endPoint y: 259, distance: 49.4
click at [1268, 259] on aside "Website settings Manage your website settings General Data SEO / Meta Languages…" at bounding box center [1418, 394] width 300 height 728
paste input "1 Sc. B Et. 2 Ap, Aleea Gladiolei 5, Slatina 230055"
click at [1416, 268] on input "1 Sc. B Et. 2 Ap, Aleea Gladiolei 5, Slatina 230055" at bounding box center [1418, 267] width 260 height 14
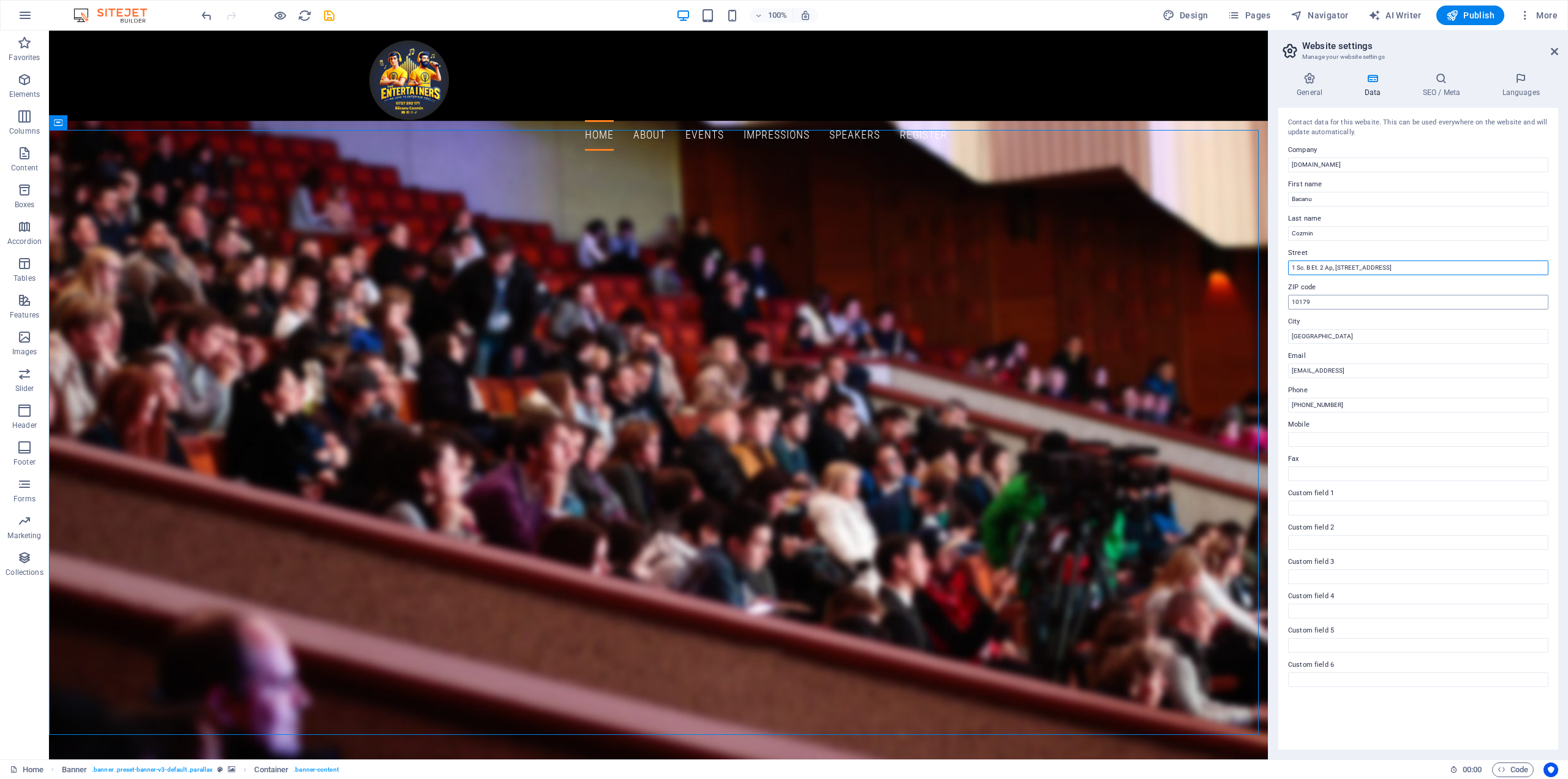
type input "1 Sc. B Et. 2 Ap, Aleea Gladiolei 5, Slatina"
drag, startPoint x: 1370, startPoint y: 333, endPoint x: 1266, endPoint y: 302, distance: 108.5
paste input "230055"
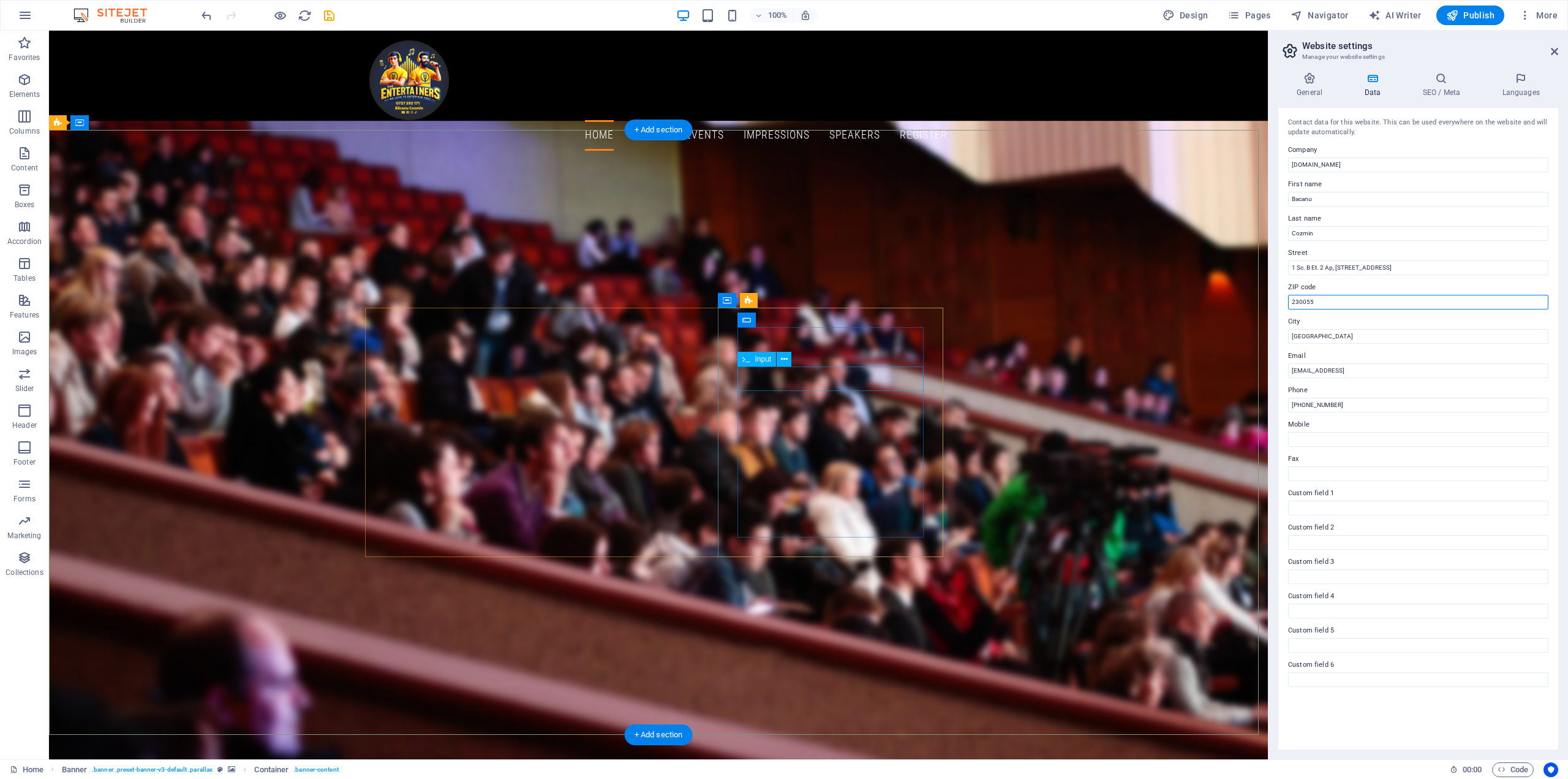
type input "230055"
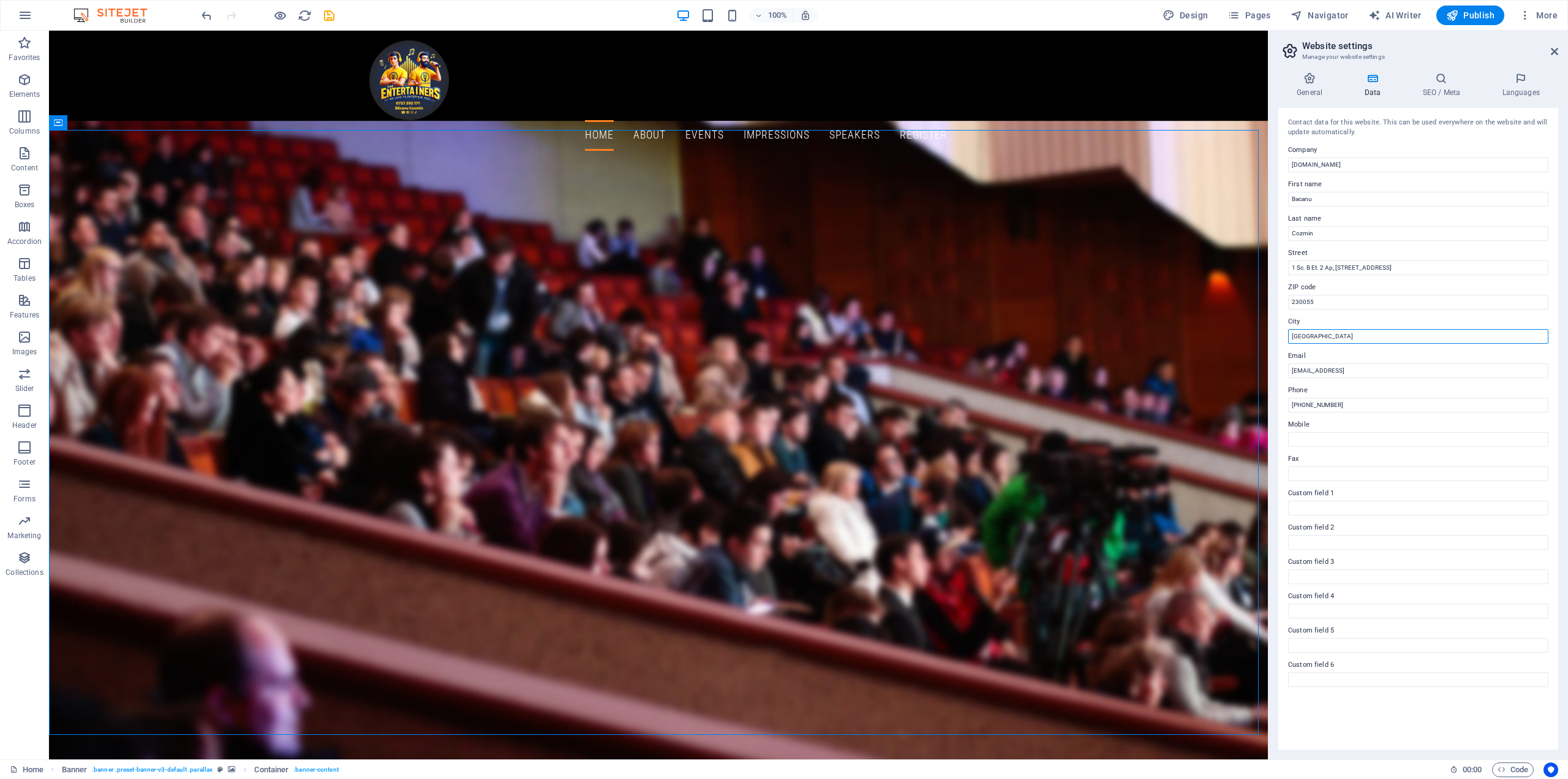
click at [1362, 341] on input "Berlin" at bounding box center [1418, 336] width 260 height 14
drag, startPoint x: 1335, startPoint y: 341, endPoint x: 1282, endPoint y: 335, distance: 53.3
click at [1282, 337] on div "Contact data for this website. This can be used everywhere on the website and w…" at bounding box center [1418, 429] width 280 height 641
type input "Slatina"
drag, startPoint x: 1451, startPoint y: 370, endPoint x: 1271, endPoint y: 371, distance: 180.0
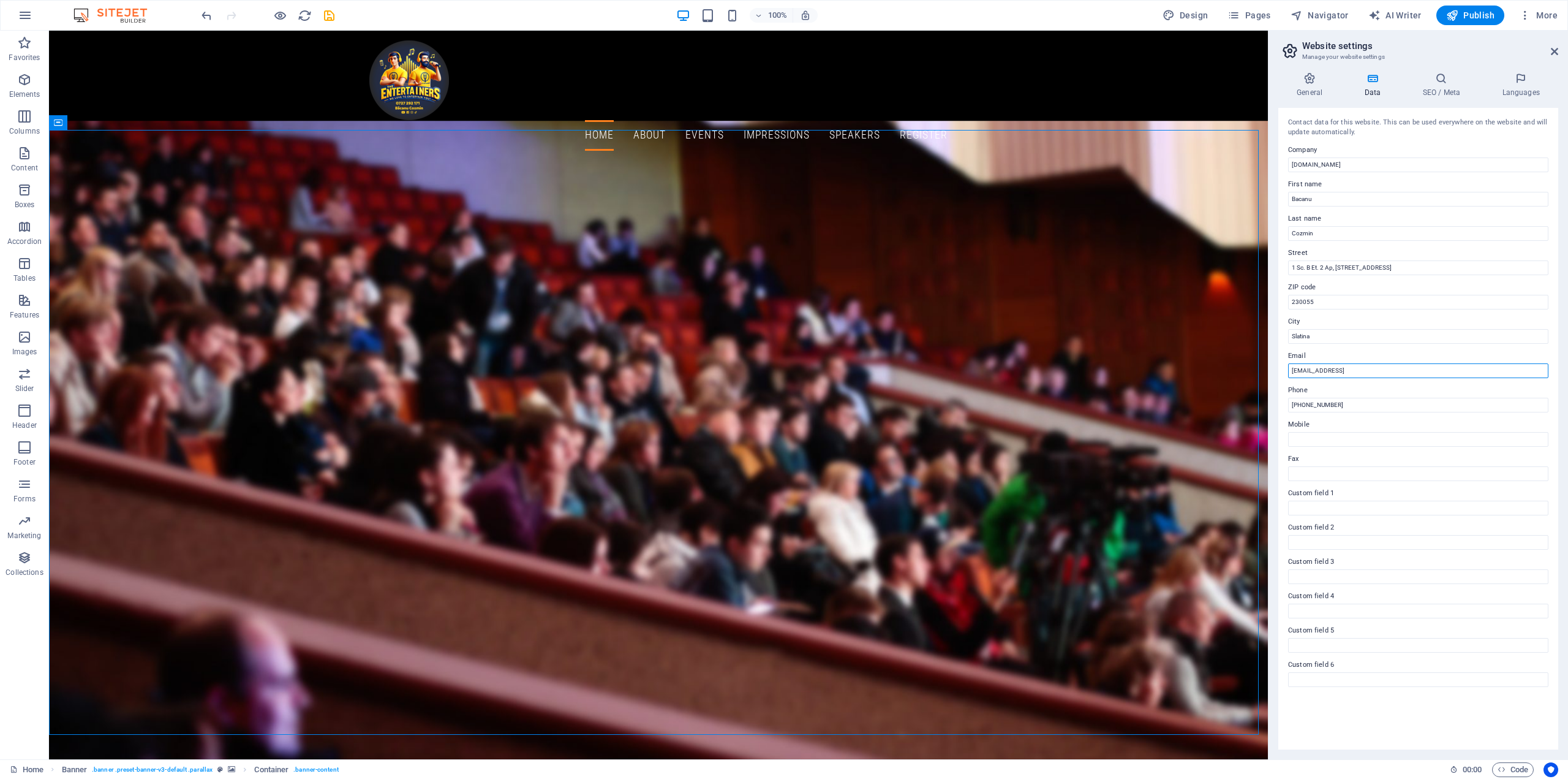
click at [1271, 371] on div "General Data SEO / Meta Languages Website name theentertainers.ro Logo Drag fil…" at bounding box center [1418, 411] width 300 height 696
type input "office@theentertainers.ro"
click at [1361, 406] on input "+1-12345-67890" at bounding box center [1418, 405] width 260 height 14
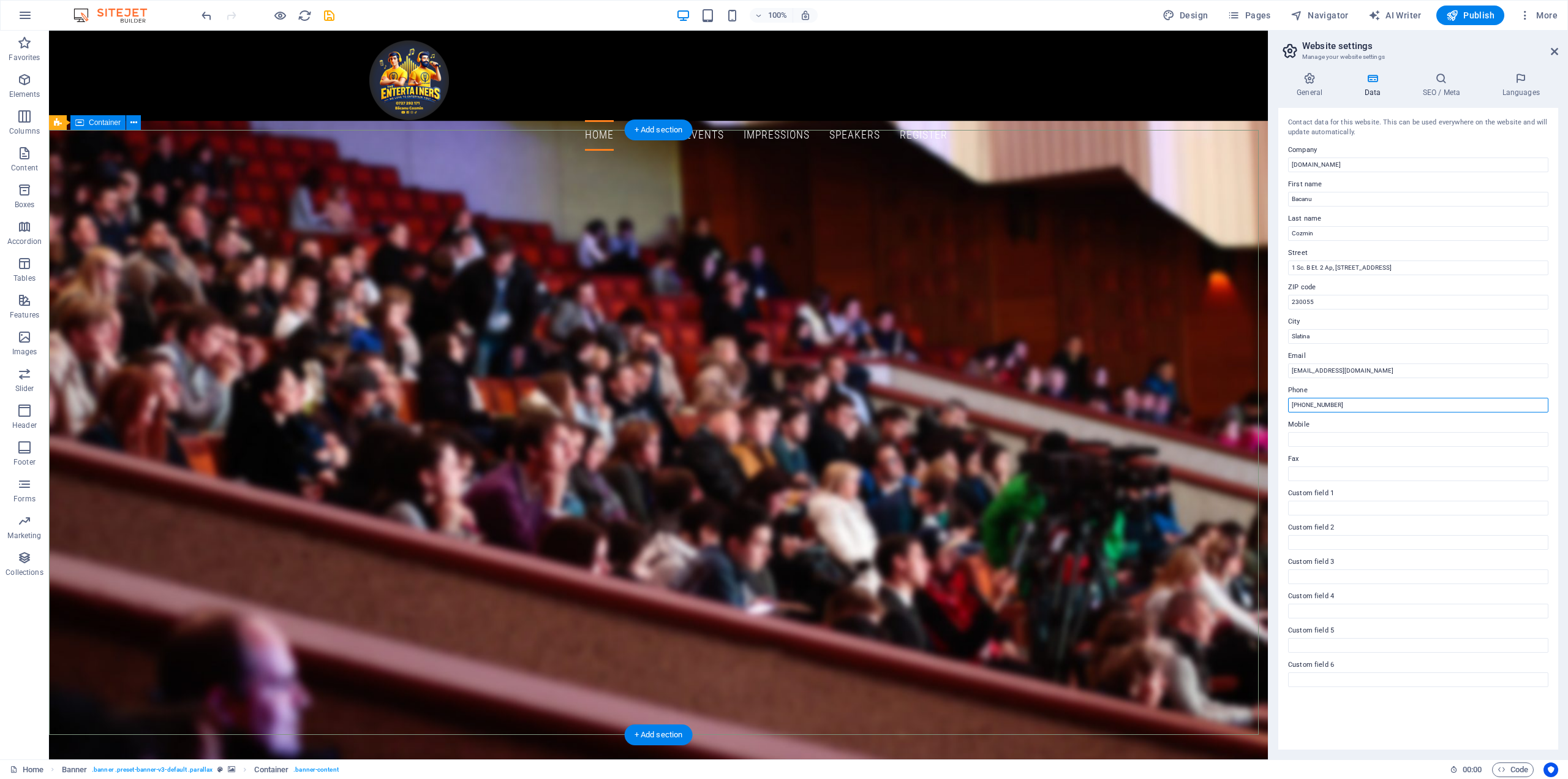
drag, startPoint x: 1410, startPoint y: 435, endPoint x: 1220, endPoint y: 414, distance: 191.2
click at [1360, 402] on input "+1-12345-67890" at bounding box center [1418, 405] width 260 height 14
drag, startPoint x: 1360, startPoint y: 402, endPoint x: 1293, endPoint y: 403, distance: 67.0
click at [1293, 403] on input "+1-12345-67890" at bounding box center [1418, 405] width 260 height 14
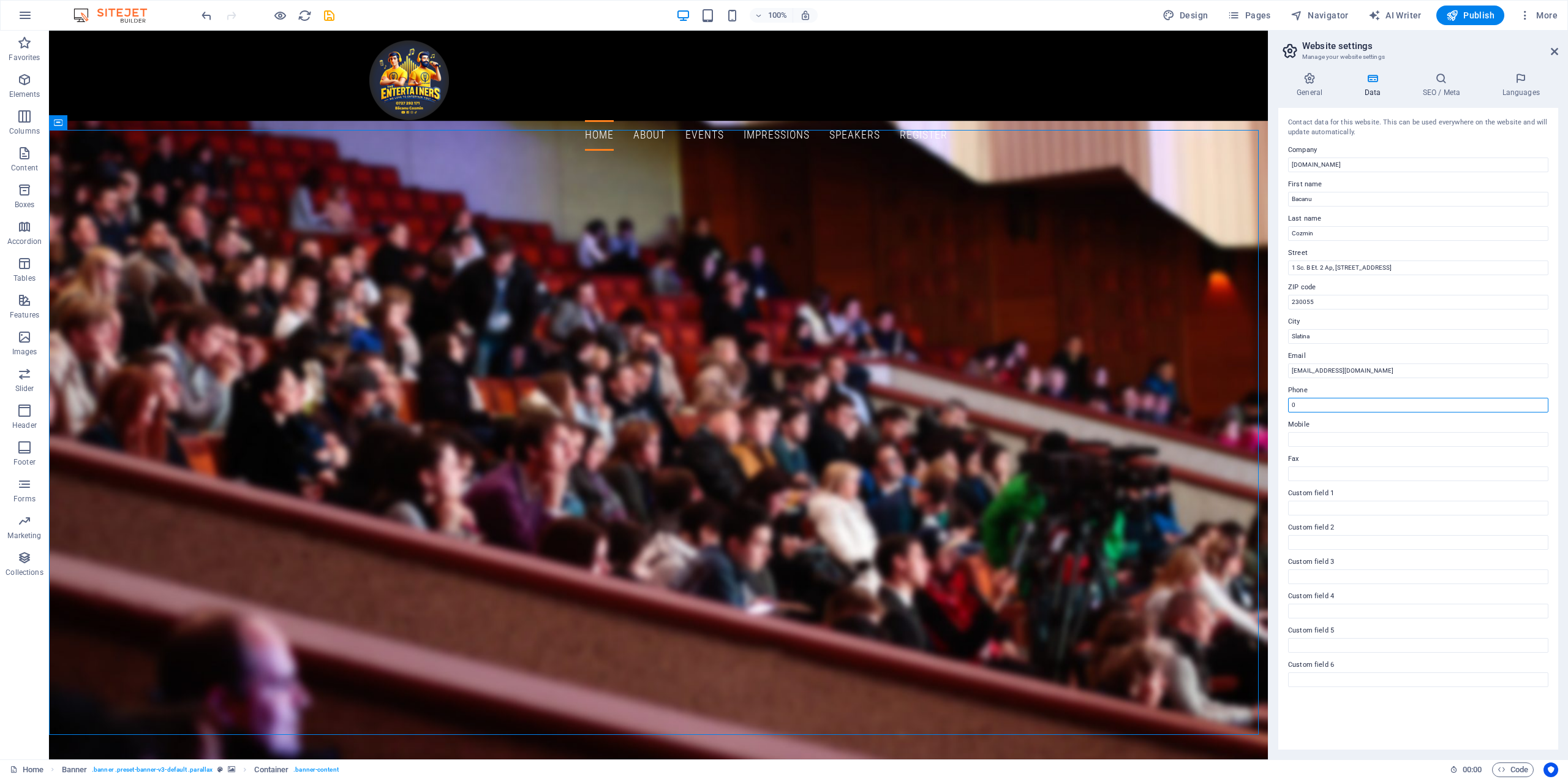
type input "0727292171"
click at [1444, 87] on h4 "SEO / Meta" at bounding box center [1444, 85] width 80 height 25
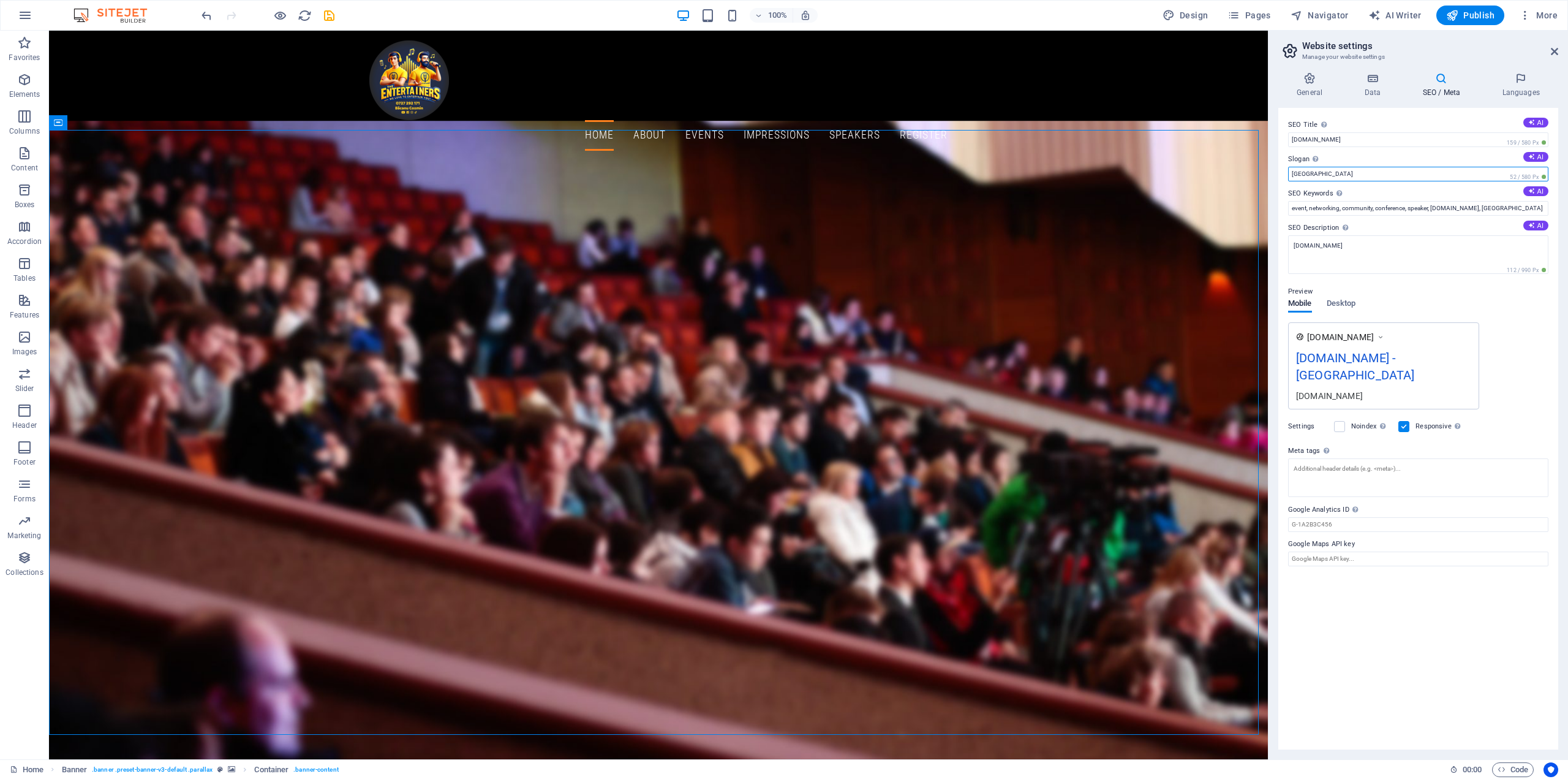
click at [1383, 172] on input "Berlin" at bounding box center [1418, 173] width 260 height 14
drag, startPoint x: 1383, startPoint y: 172, endPoint x: 1288, endPoint y: 173, distance: 95.0
click at [1288, 173] on input "Berlin" at bounding box center [1418, 173] width 260 height 14
type input "We Love to entertain YOU!"
click at [1530, 86] on h4 "Languages" at bounding box center [1521, 85] width 75 height 25
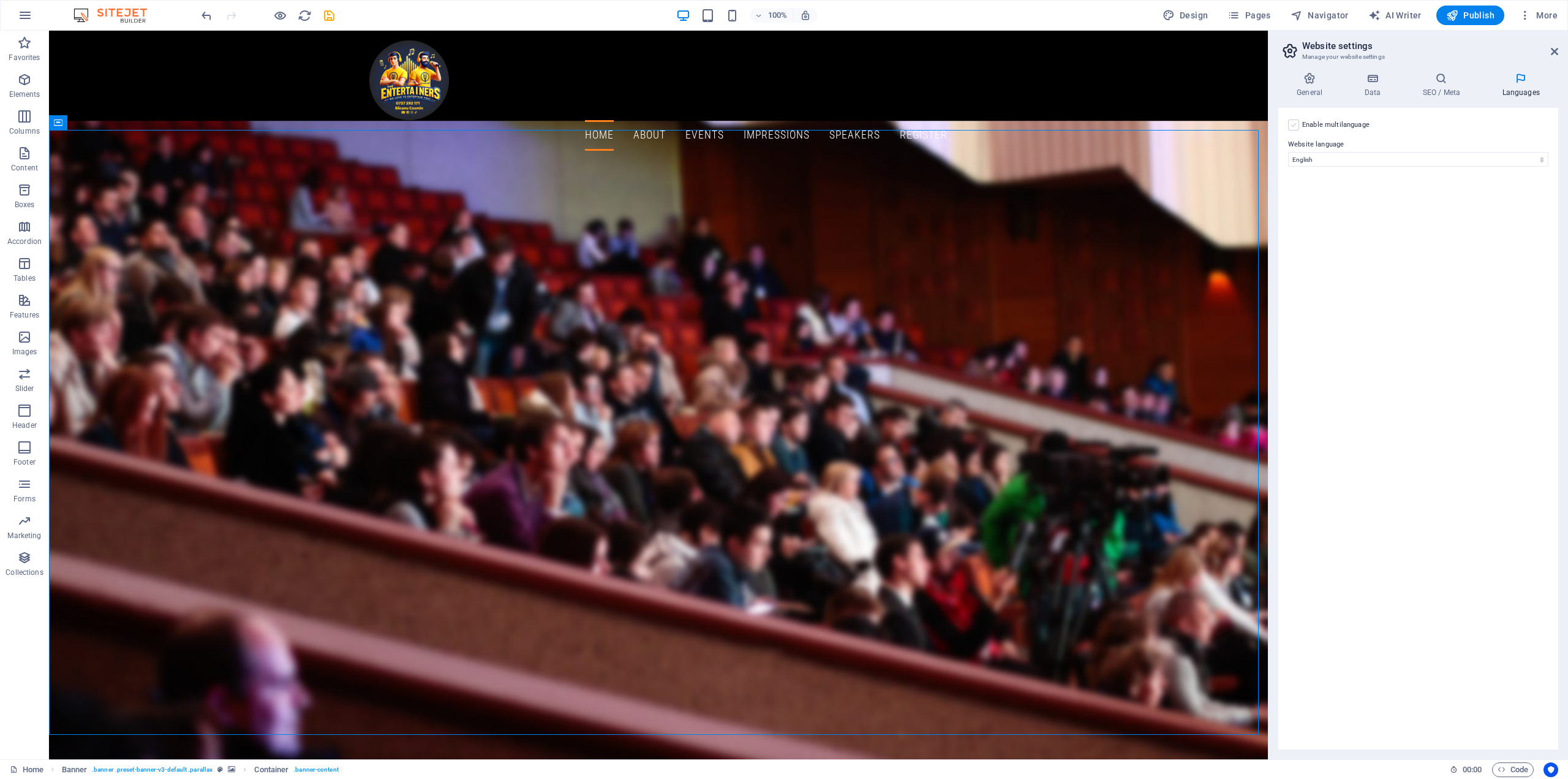
click at [1293, 121] on label at bounding box center [1294, 125] width 11 height 11
click at [0, 0] on input "Enable multilanguage To disable multilanguage delete all languages until only o…" at bounding box center [0, 0] width 0 height 0
click at [1359, 214] on select "Abkhazian Afar Afrikaans Akan Albanian Amharic Arabic Aragonese Armenian Assame…" at bounding box center [1418, 219] width 204 height 14
select select "131"
click at [1360, 217] on select "Abkhazian Afar Afrikaans Akan Albanian Amharic Arabic Aragonese Armenian Assame…" at bounding box center [1418, 219] width 204 height 14
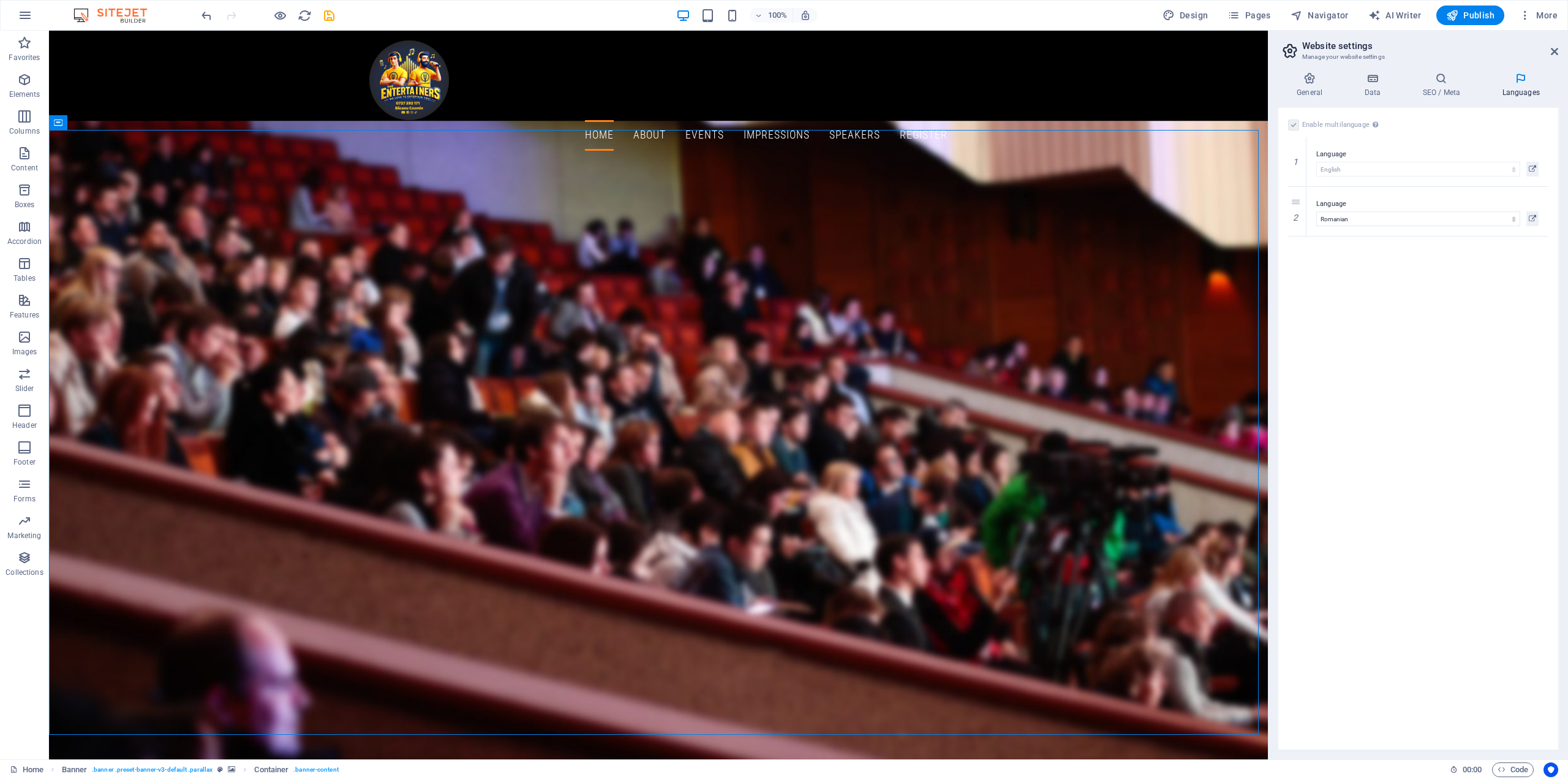
click at [1353, 309] on div "Enable multilanguage To disable multilanguage delete all languages until only o…" at bounding box center [1418, 429] width 280 height 641
click at [1456, 449] on div "Enable multilanguage To disable multilanguage delete all languages until only o…" at bounding box center [1418, 429] width 280 height 641
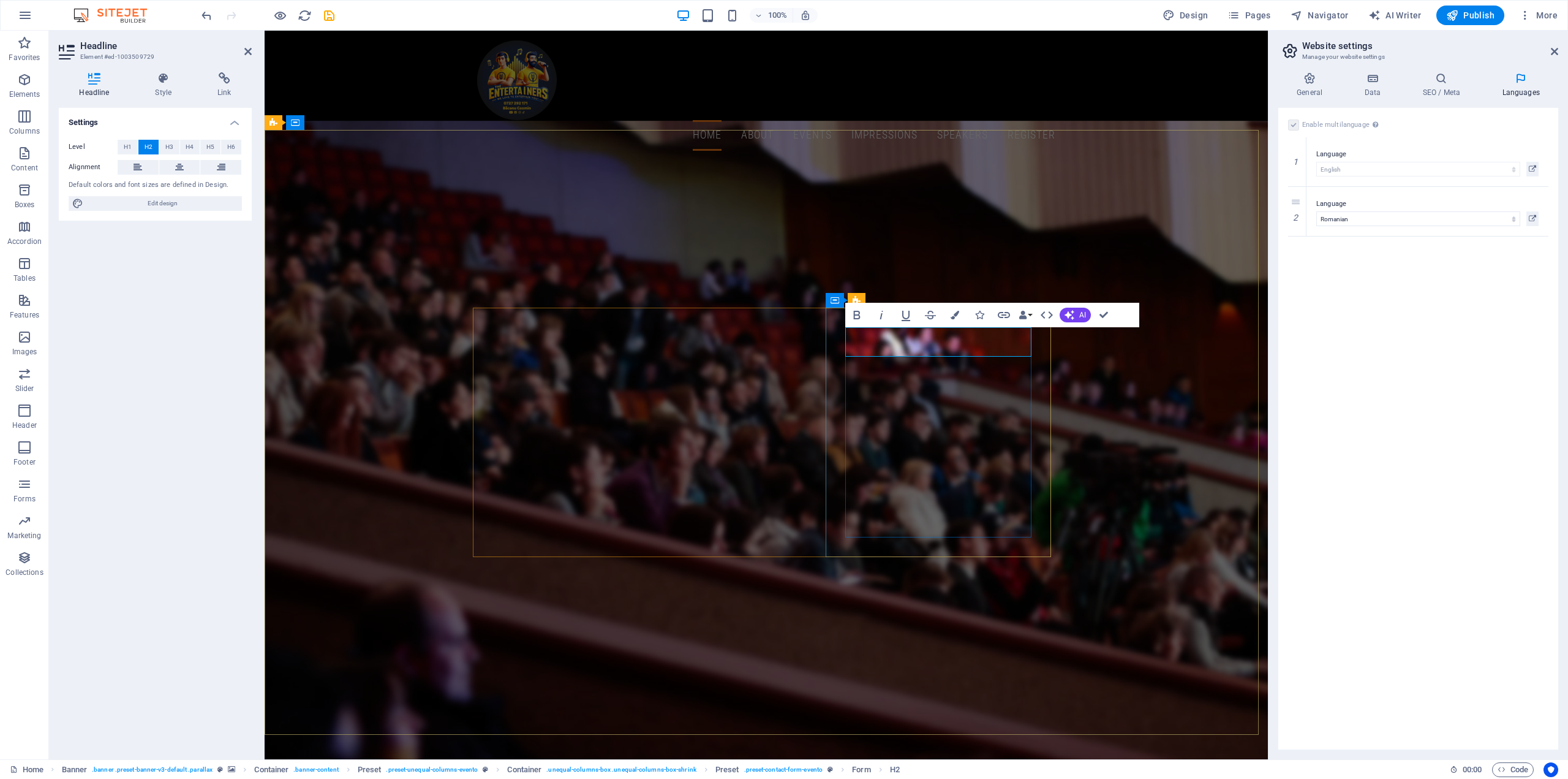
drag, startPoint x: 1015, startPoint y: 341, endPoint x: 870, endPoint y: 340, distance: 145.0
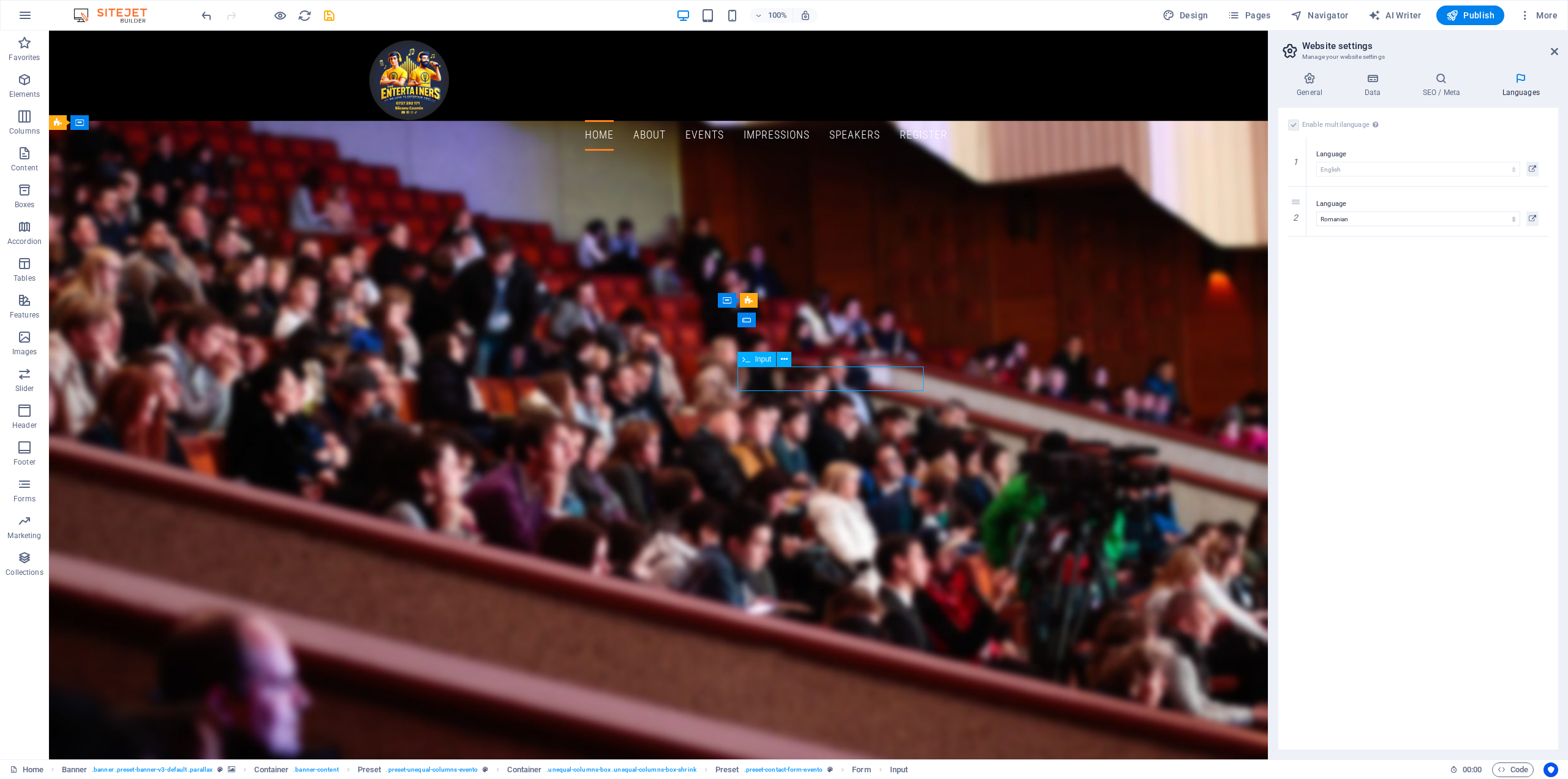
click at [753, 356] on div "Input" at bounding box center [757, 359] width 39 height 14
click at [754, 358] on div "Input" at bounding box center [757, 359] width 39 height 14
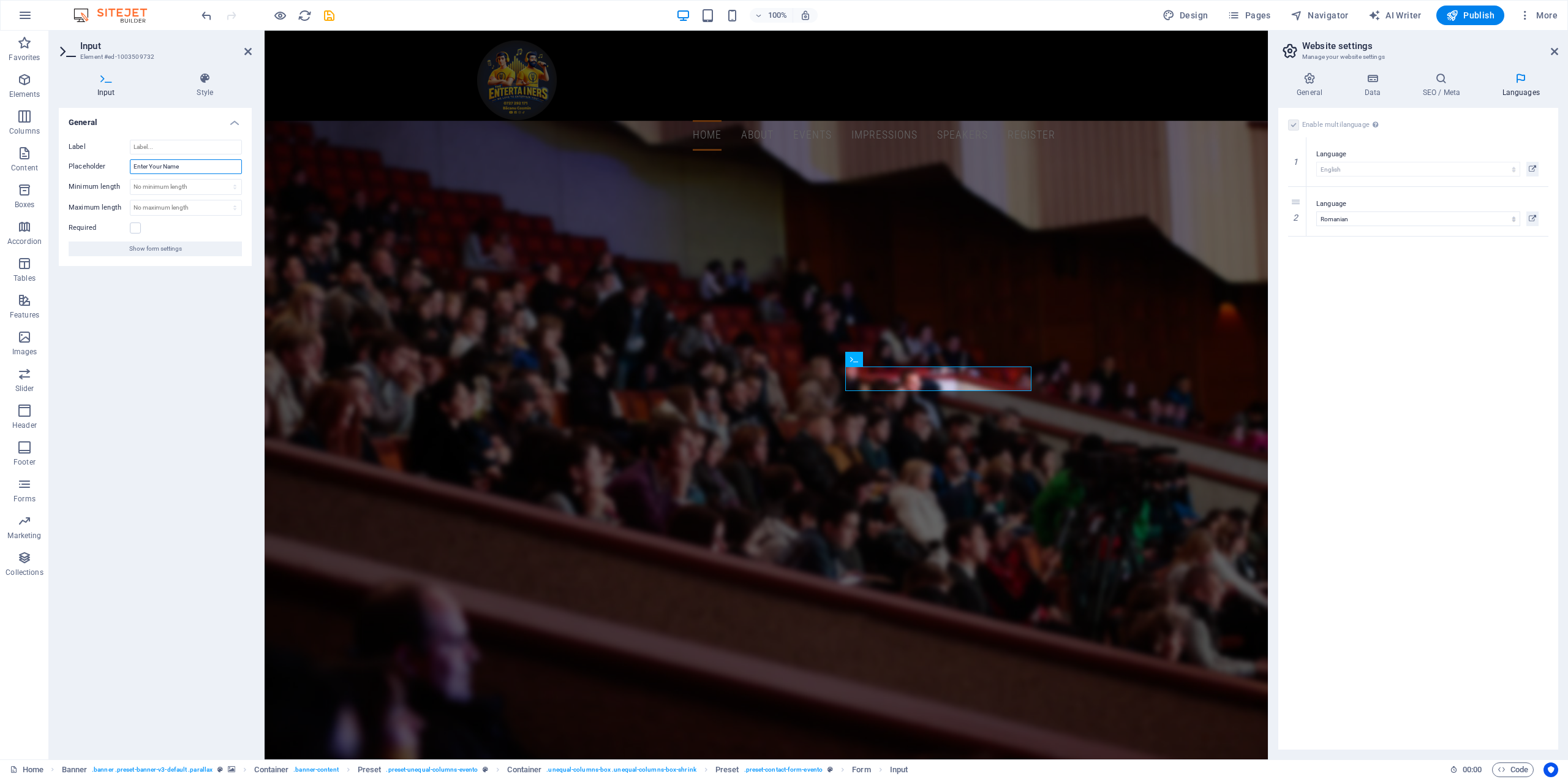
drag, startPoint x: 192, startPoint y: 166, endPoint x: 97, endPoint y: 164, distance: 95.0
click at [97, 164] on div "Placeholder Enter Your Name" at bounding box center [155, 166] width 173 height 14
type input "Nume"
click at [142, 363] on div "General Label Placeholder Nume Minimum length No minimum length chars Maximum l…" at bounding box center [155, 429] width 193 height 641
click at [135, 294] on div "General Label Placeholder Nume Minimum length No minimum length chars Maximum l…" at bounding box center [155, 429] width 193 height 641
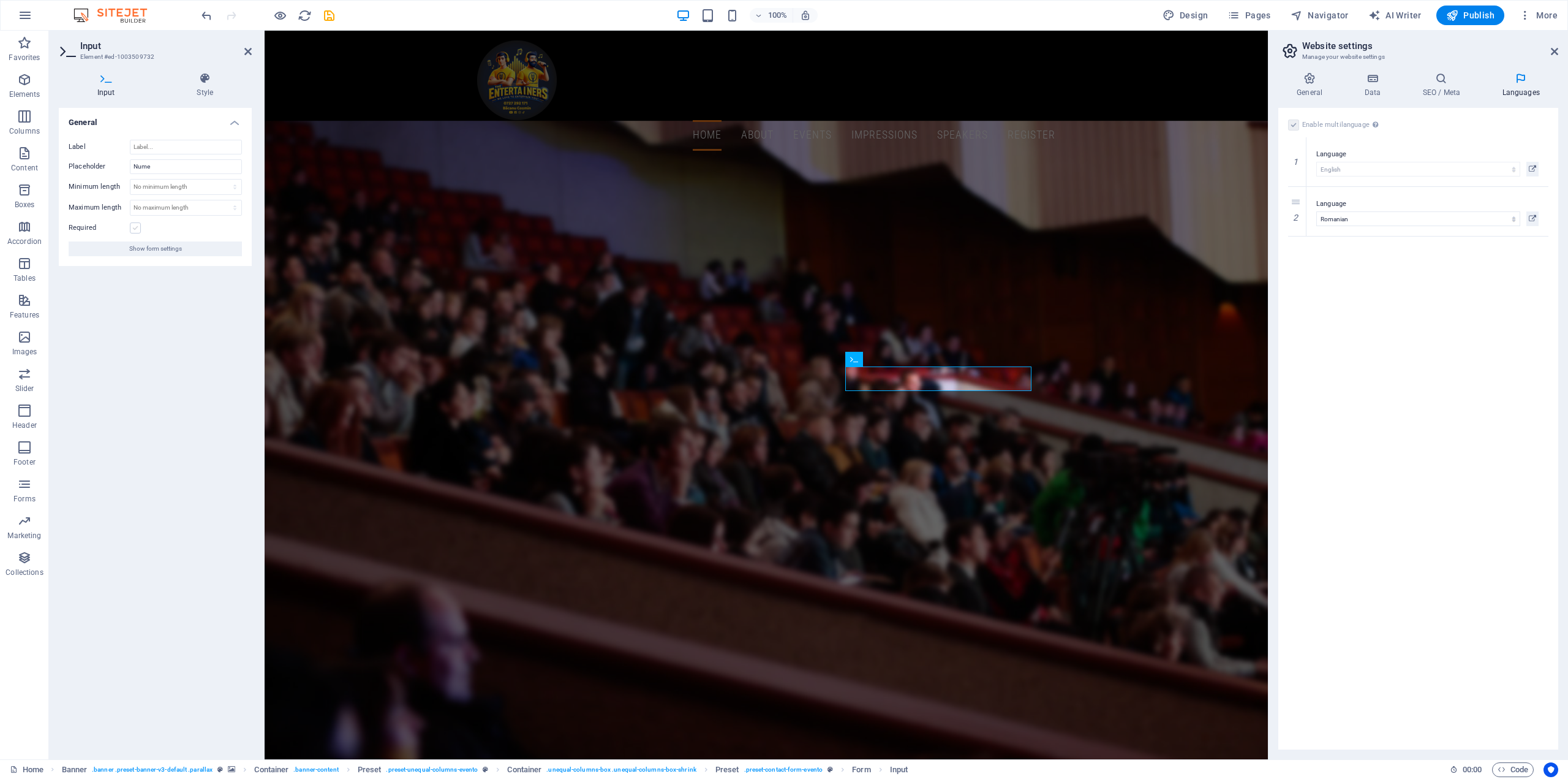
click at [132, 230] on label at bounding box center [135, 228] width 11 height 11
click at [0, 0] on input "Required" at bounding box center [0, 0] width 0 height 0
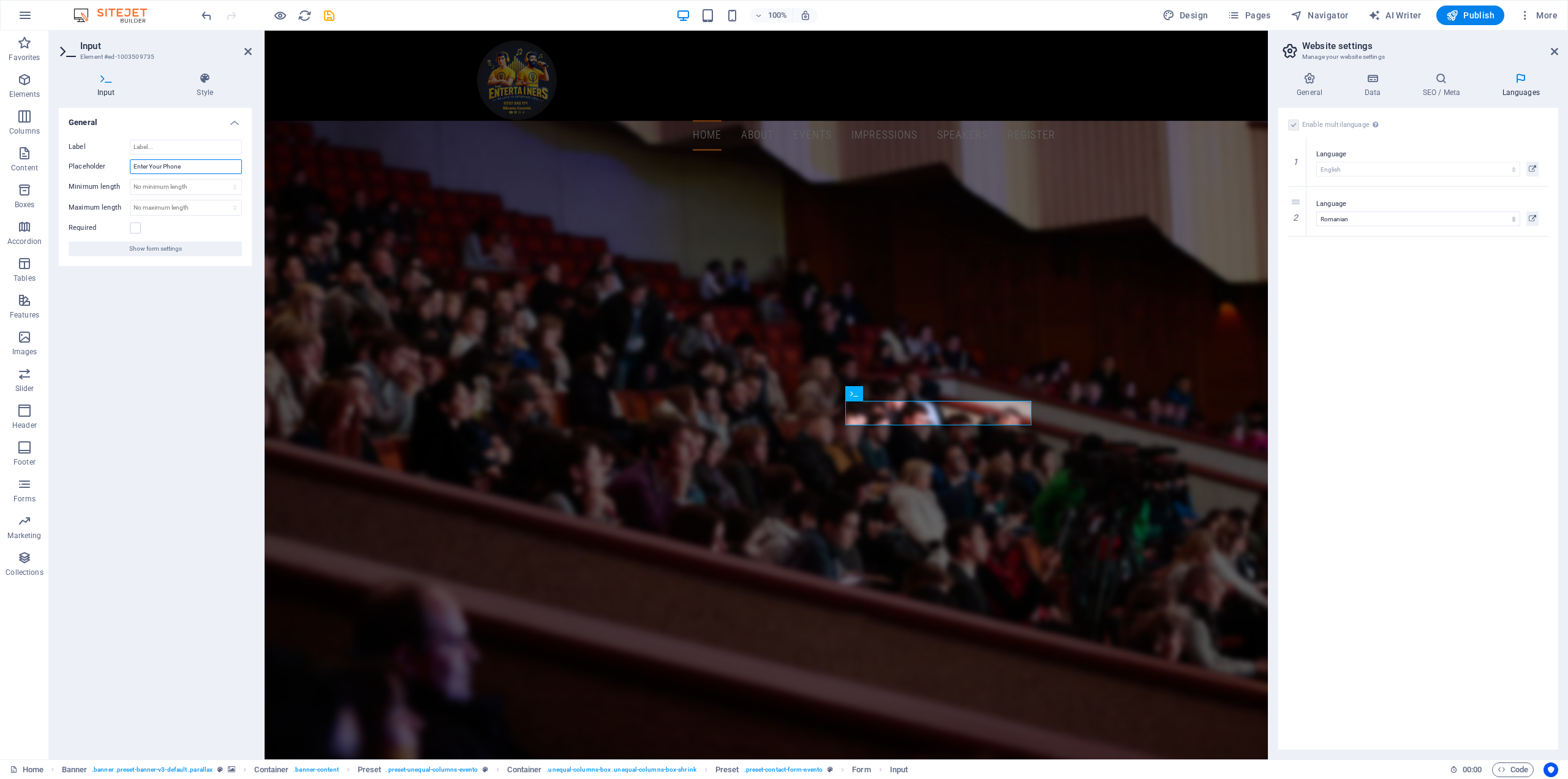
drag, startPoint x: 102, startPoint y: 168, endPoint x: 76, endPoint y: 166, distance: 26.1
click at [76, 168] on div "Placeholder Enter Your Phone" at bounding box center [155, 166] width 173 height 14
type input "Telefon"
click at [158, 325] on div "General Label Placeholder Telefon Minimum length No minimum length chars Maximu…" at bounding box center [155, 429] width 193 height 641
click at [137, 230] on label at bounding box center [135, 228] width 11 height 11
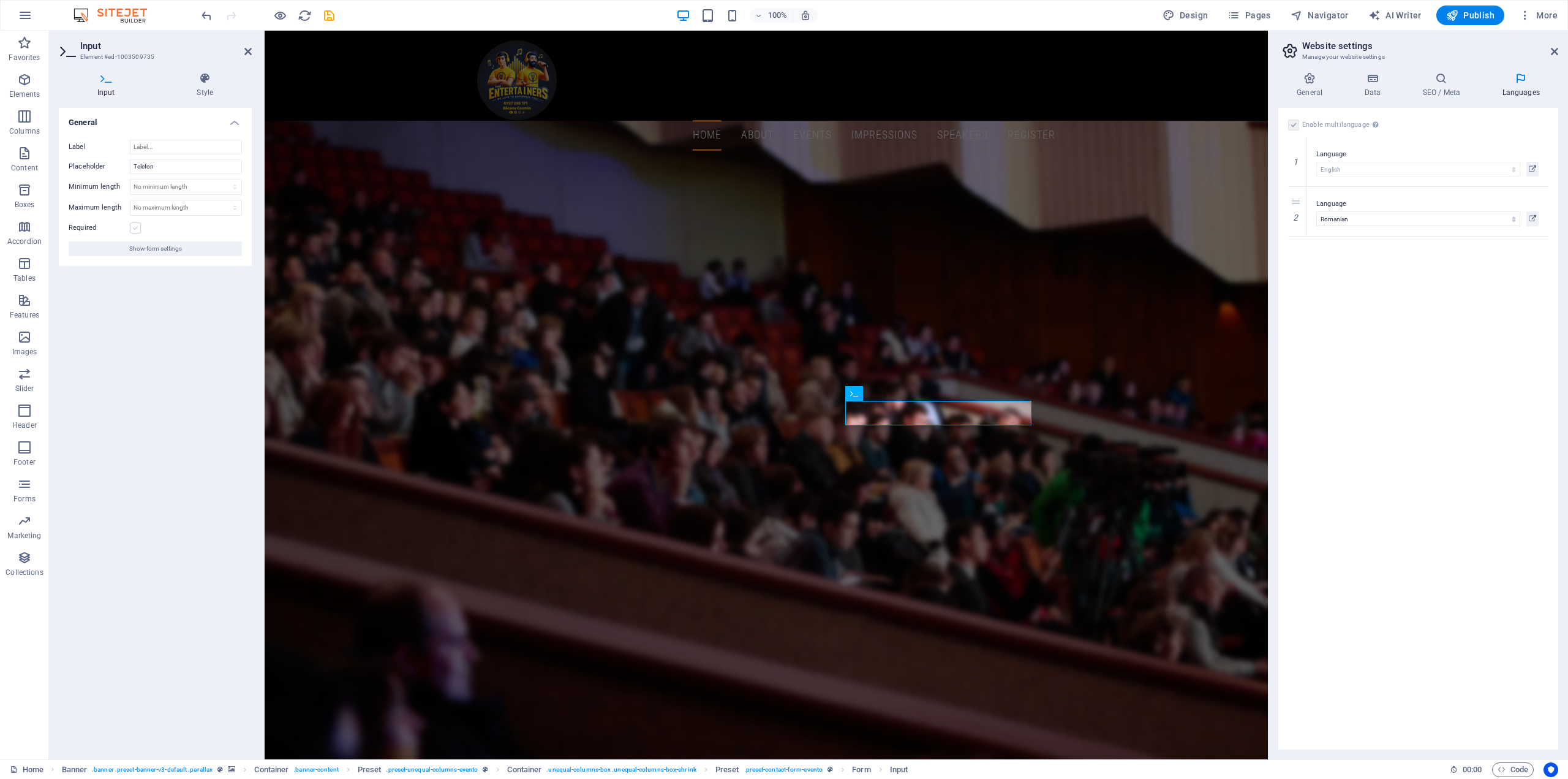
click at [0, 0] on input "Required" at bounding box center [0, 0] width 0 height 0
click at [251, 427] on div "General Label Placeholder Telefon Minimum length No minimum length chars Maximu…" at bounding box center [155, 429] width 193 height 641
drag, startPoint x: 165, startPoint y: 424, endPoint x: 252, endPoint y: 428, distance: 87.1
click at [172, 425] on div "General Label Placeholder Telefon Minimum length No minimum length chars Maximu…" at bounding box center [155, 429] width 193 height 641
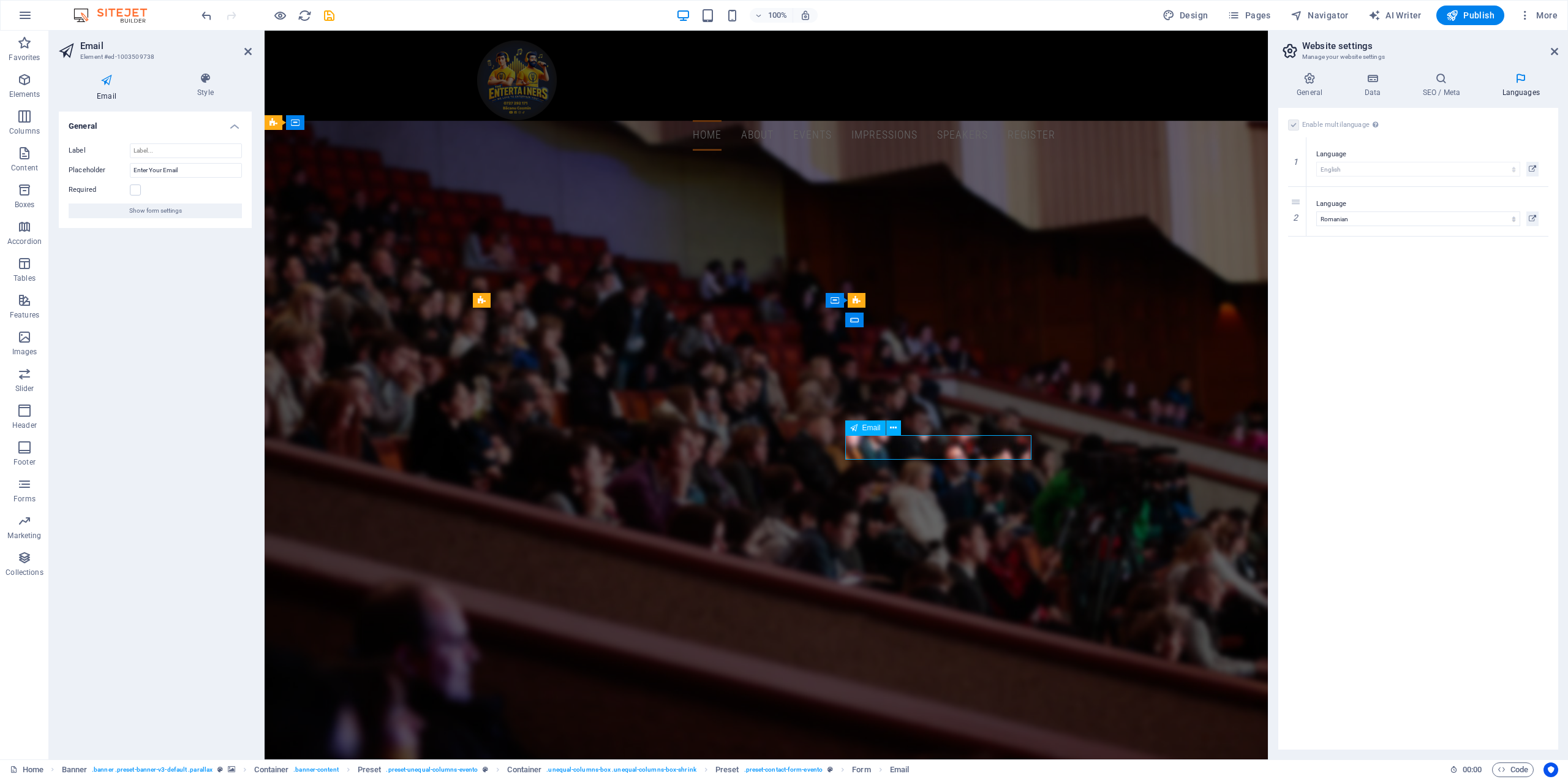
type input "D"
type input "d"
type input "Data"
drag, startPoint x: 199, startPoint y: 172, endPoint x: 108, endPoint y: 173, distance: 91.0
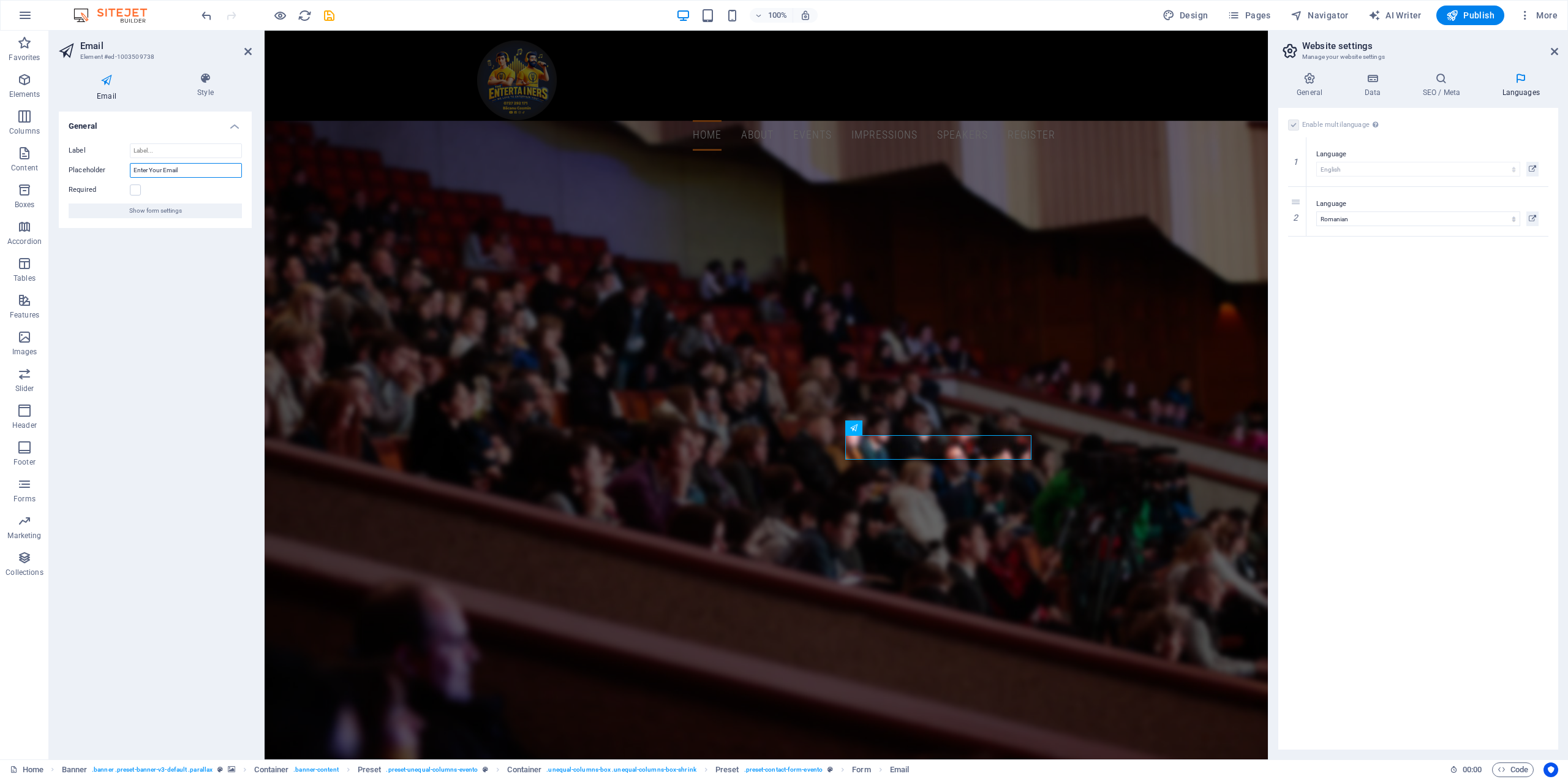
click at [108, 173] on div "Placeholder Enter Your Email" at bounding box center [155, 170] width 173 height 14
type input "Data"
click at [152, 257] on div "General Label Placeholder Data Required Show form settings" at bounding box center [155, 430] width 193 height 638
click at [137, 187] on label at bounding box center [135, 190] width 11 height 11
click at [0, 0] on input "Required" at bounding box center [0, 0] width 0 height 0
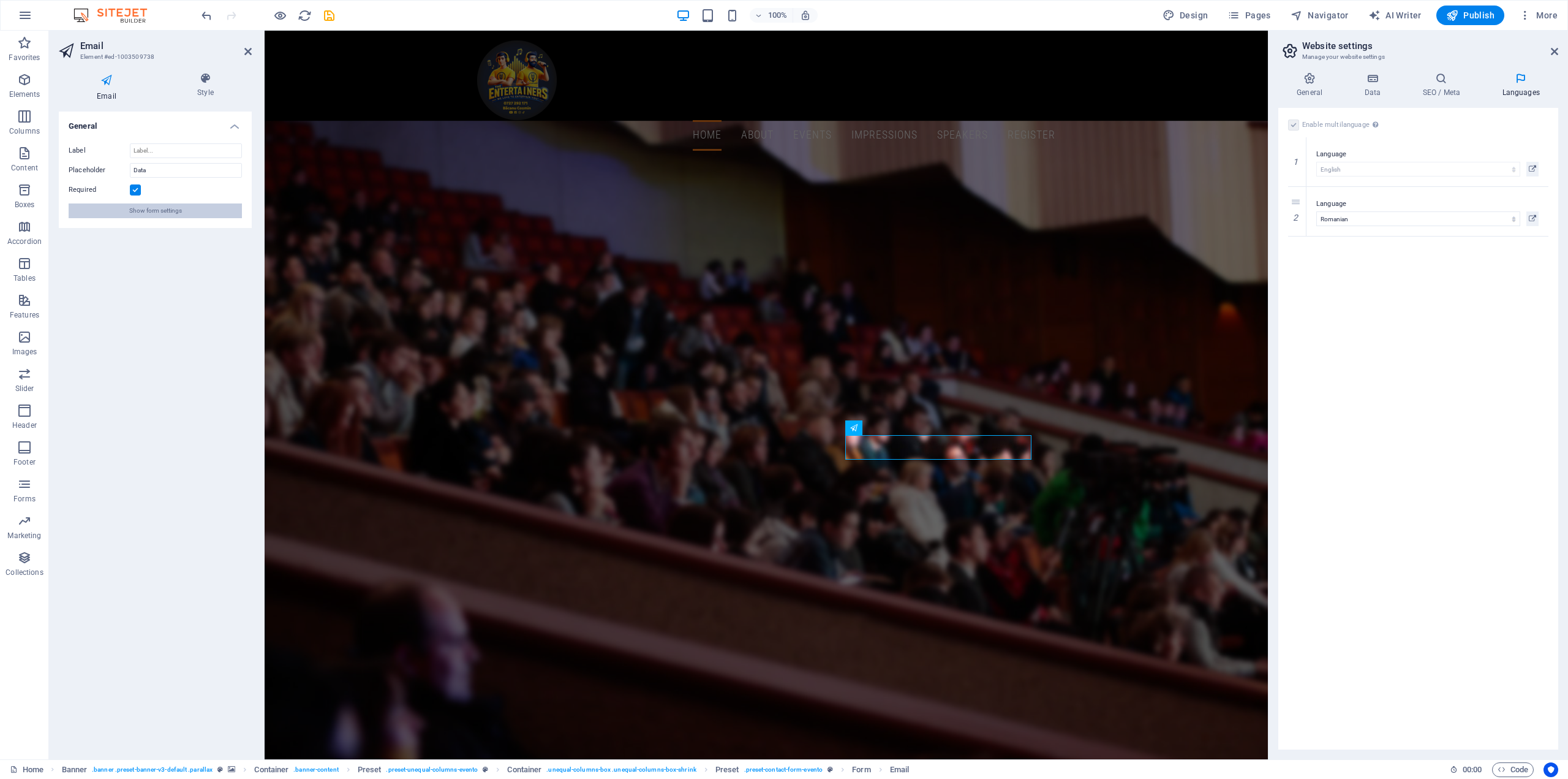
click at [156, 210] on span "Show form settings" at bounding box center [155, 211] width 53 height 14
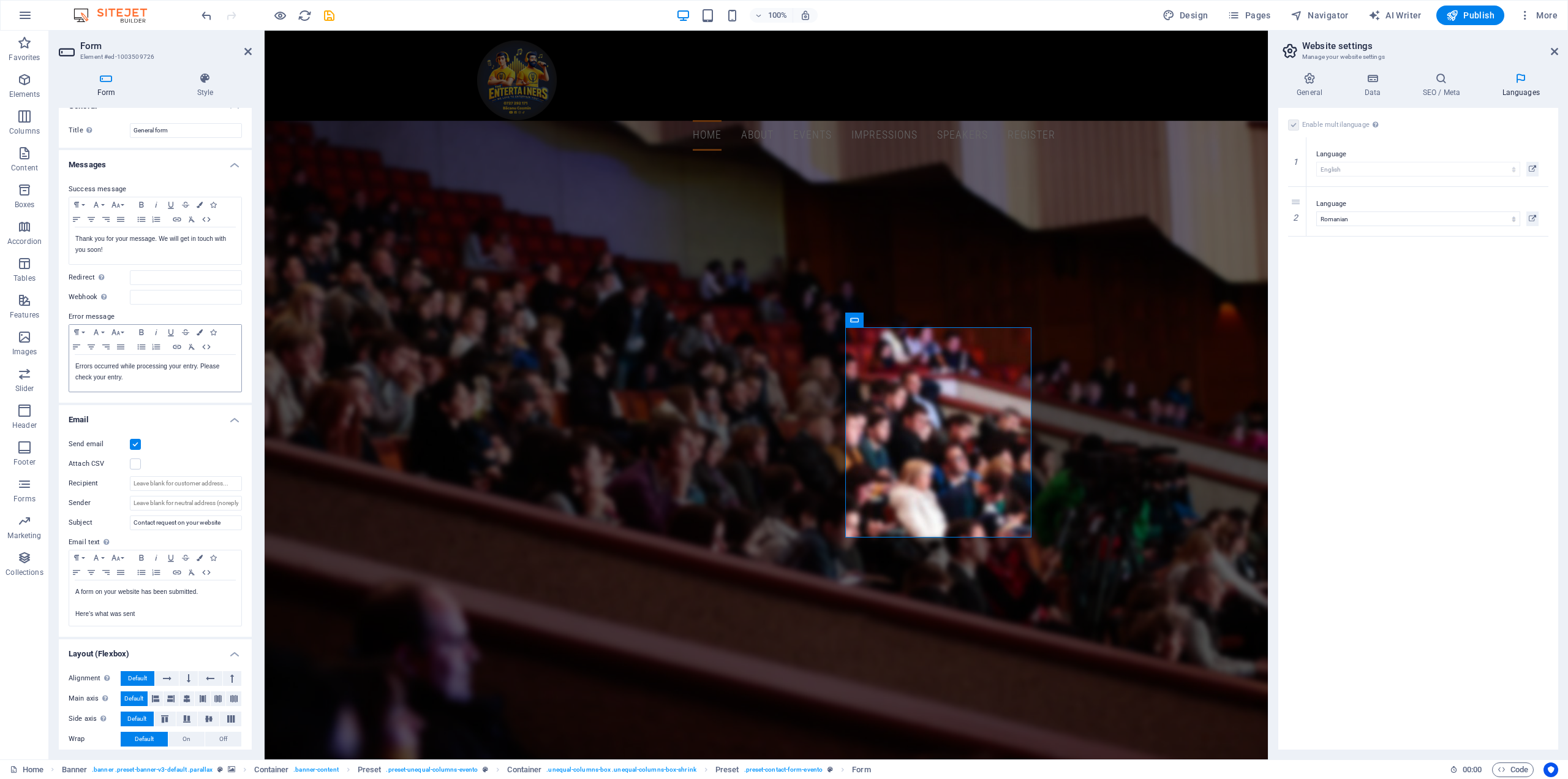
scroll to position [44, 0]
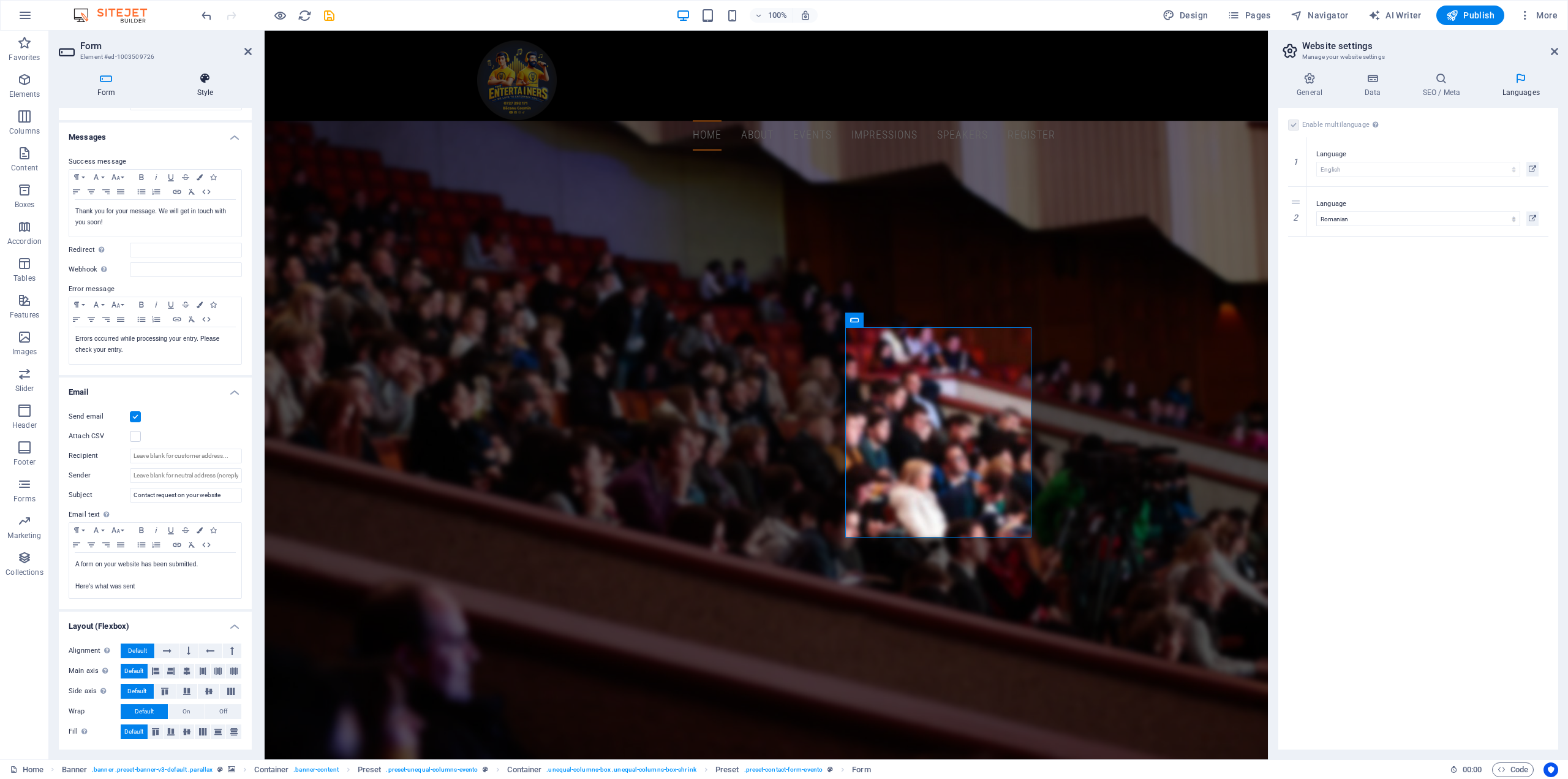
click at [201, 76] on icon at bounding box center [204, 78] width 93 height 12
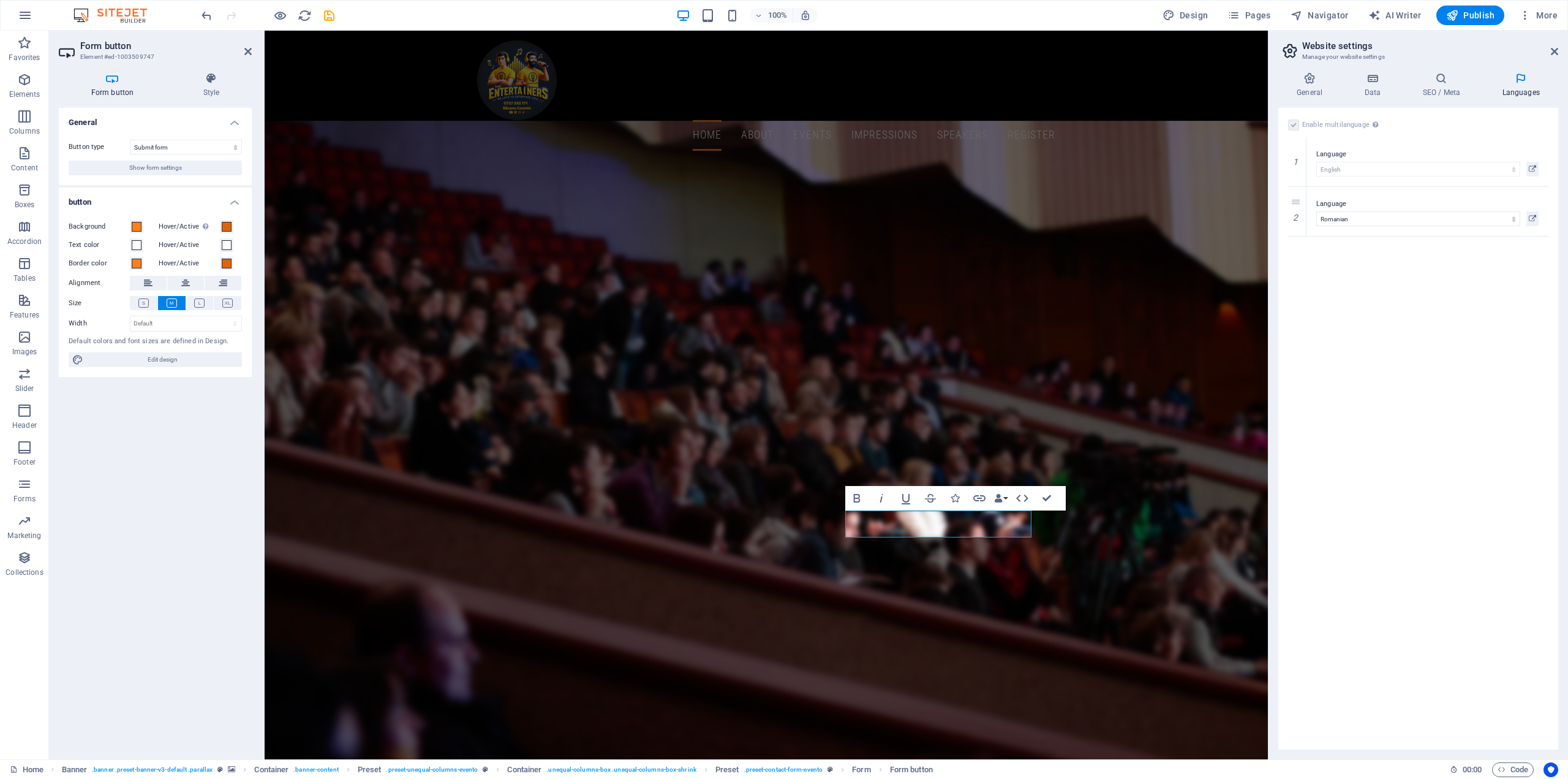
click at [182, 454] on div "General Button type Submit form Reset form No action Show form settings button …" at bounding box center [155, 429] width 193 height 641
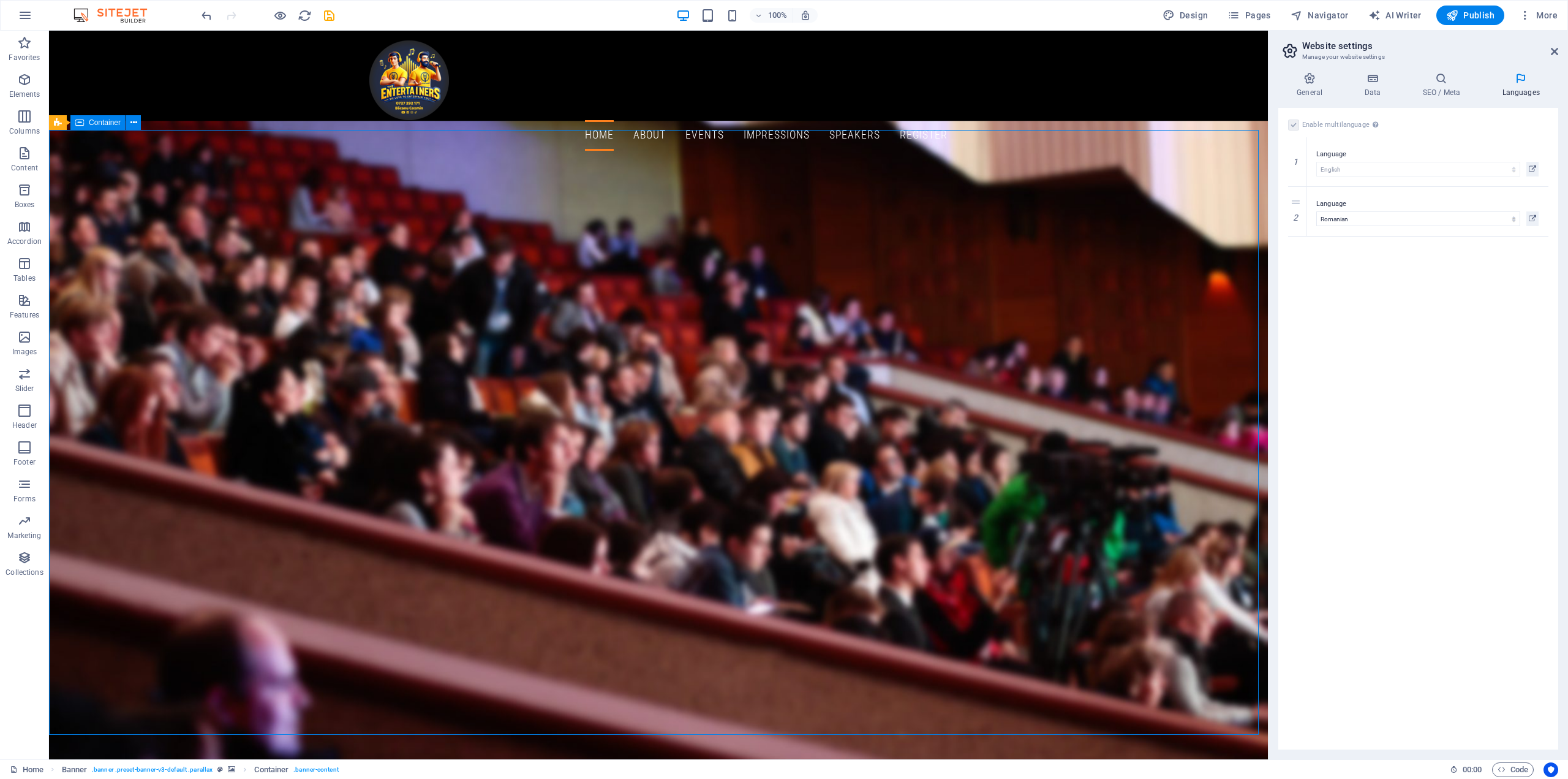
drag, startPoint x: 761, startPoint y: 593, endPoint x: 978, endPoint y: 593, distance: 217.0
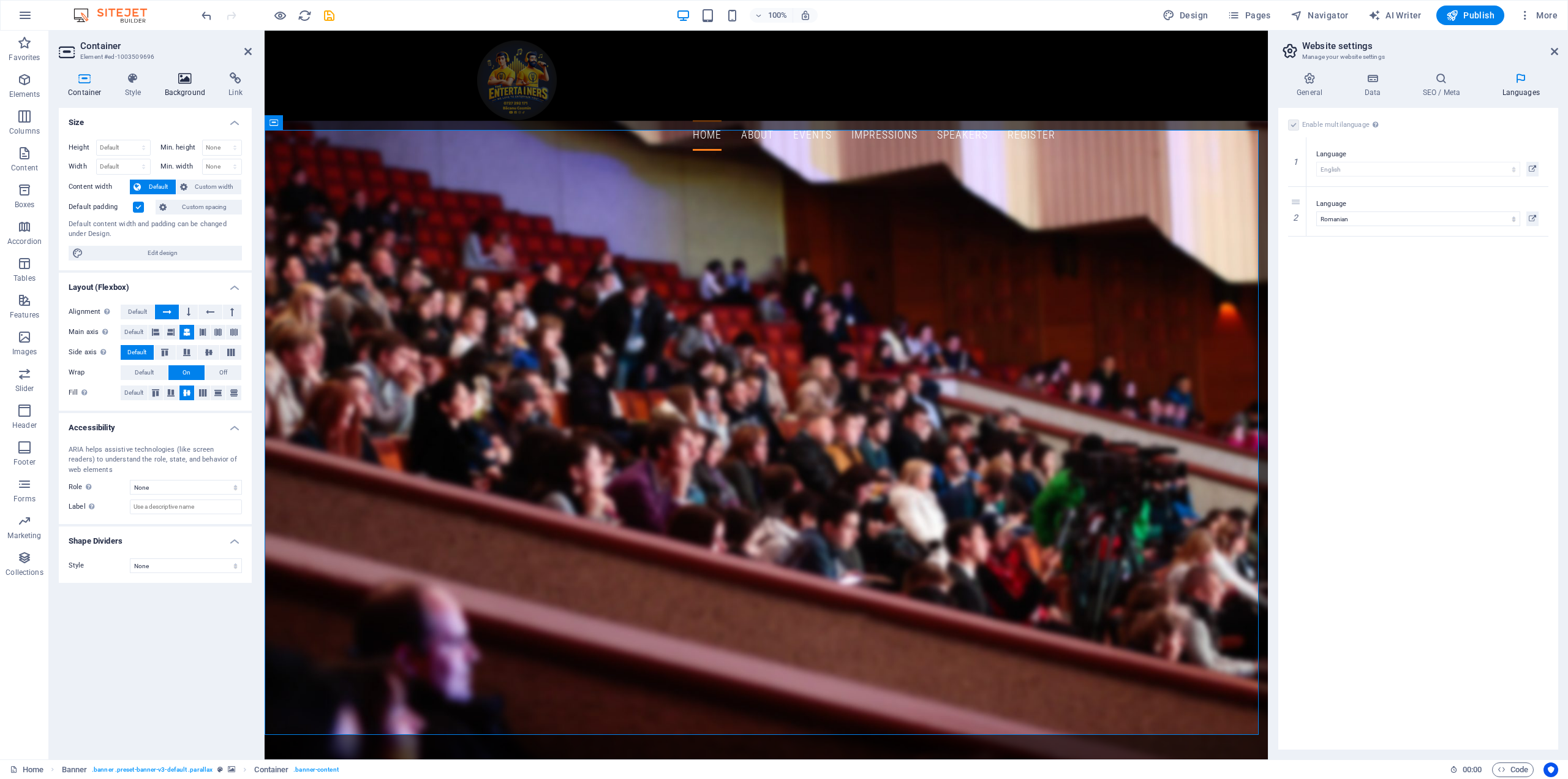
click at [185, 84] on icon at bounding box center [185, 78] width 60 height 12
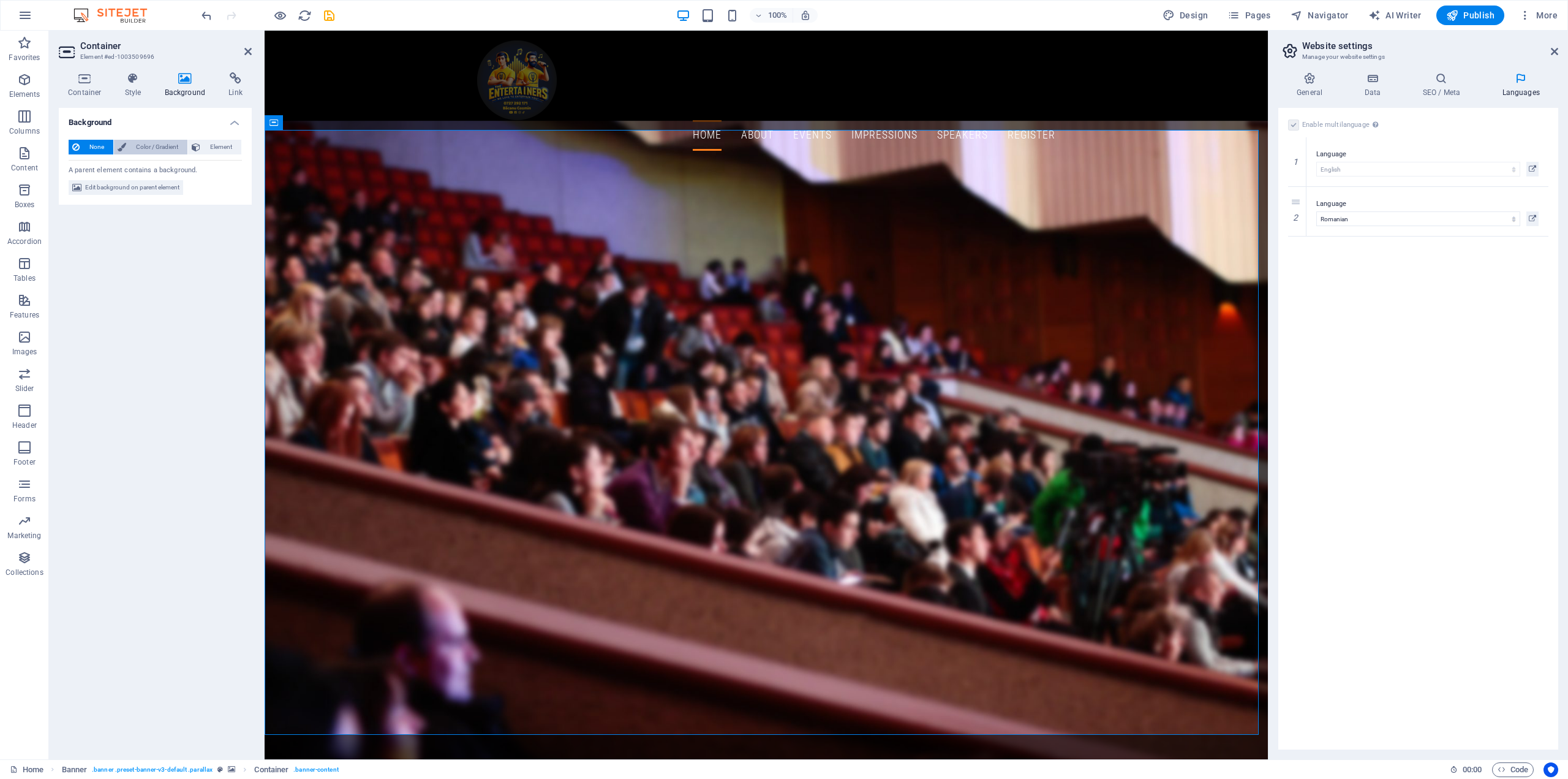
click at [145, 146] on span "Color / Gradient" at bounding box center [157, 147] width 54 height 14
click at [95, 146] on span "None" at bounding box center [96, 147] width 26 height 14
click at [116, 187] on span "Edit background on parent element" at bounding box center [132, 187] width 95 height 14
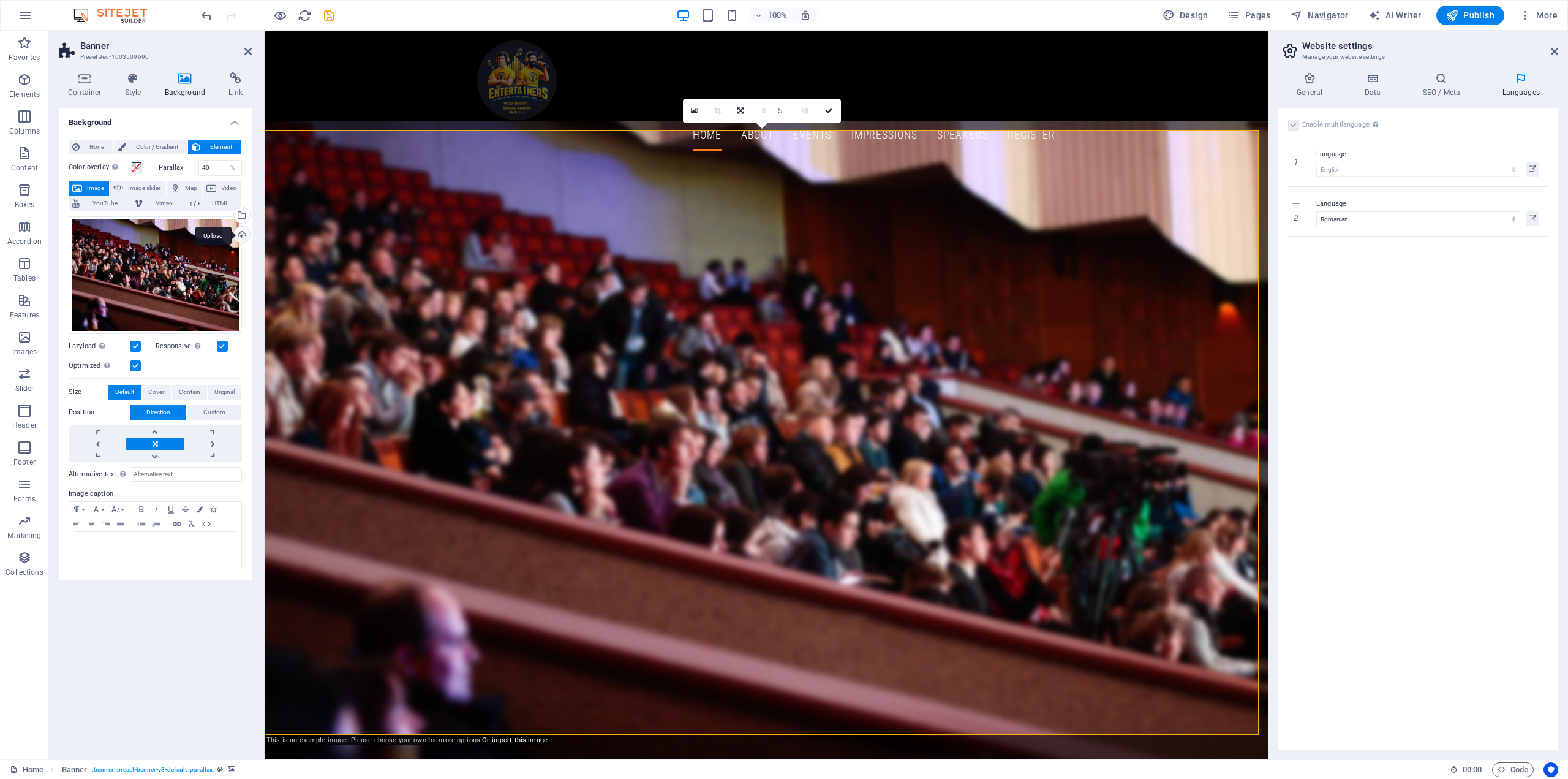
click at [241, 236] on div "Upload" at bounding box center [240, 236] width 18 height 18
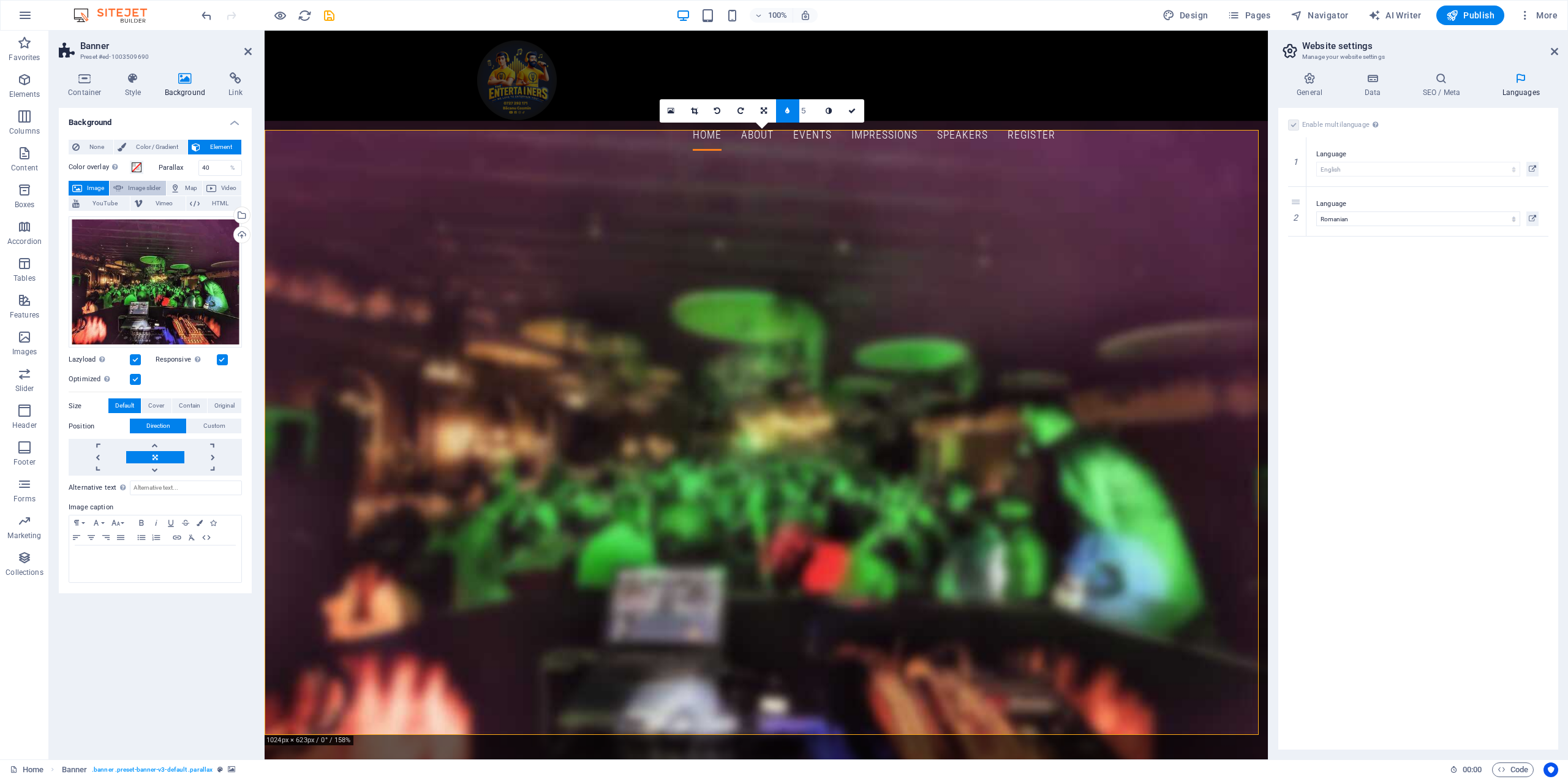
click at [134, 188] on span "Image slider" at bounding box center [144, 188] width 35 height 14
select select "ms"
select select "s"
select select "progressive"
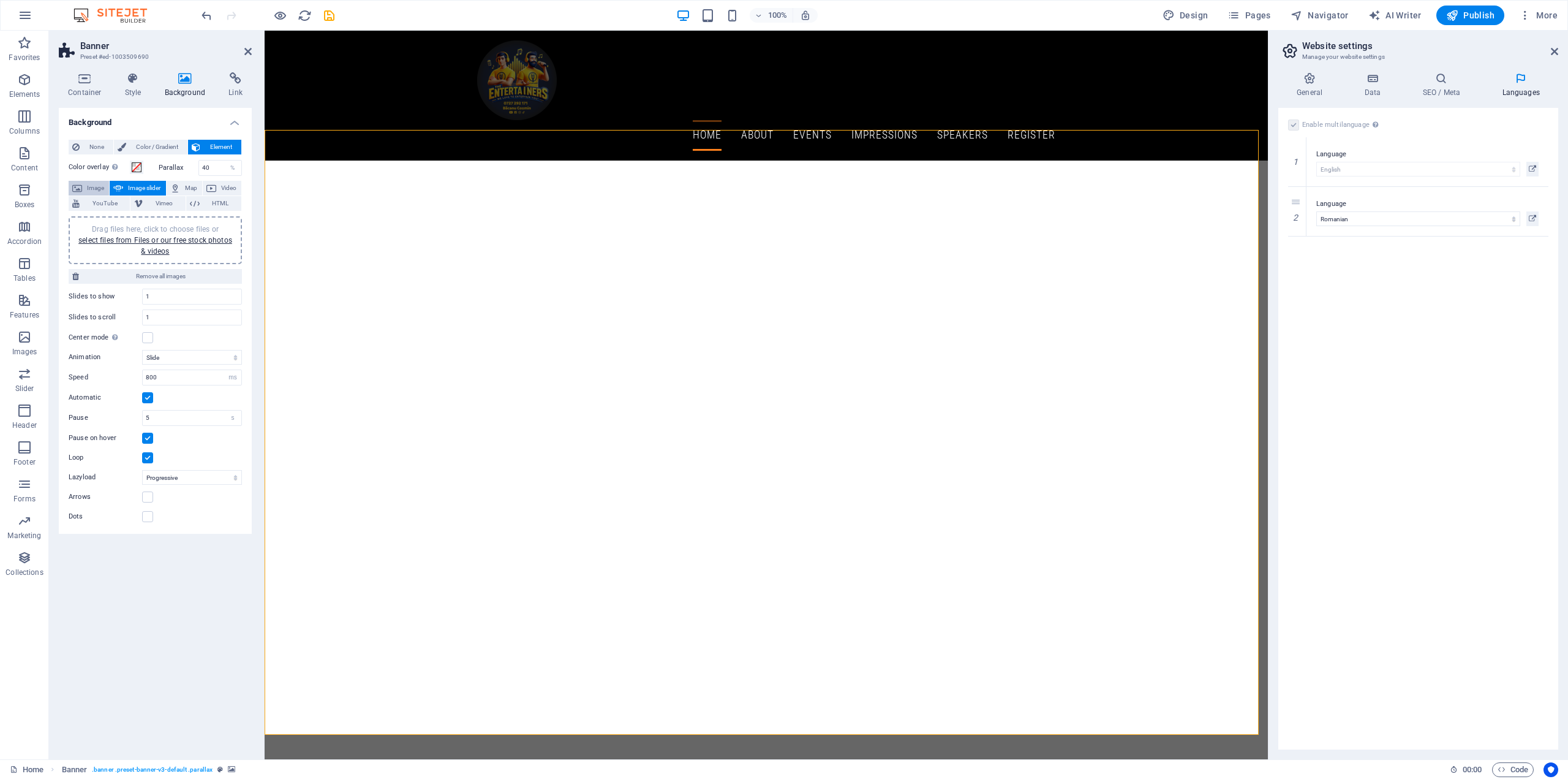
click at [88, 189] on span "Image" at bounding box center [95, 188] width 20 height 14
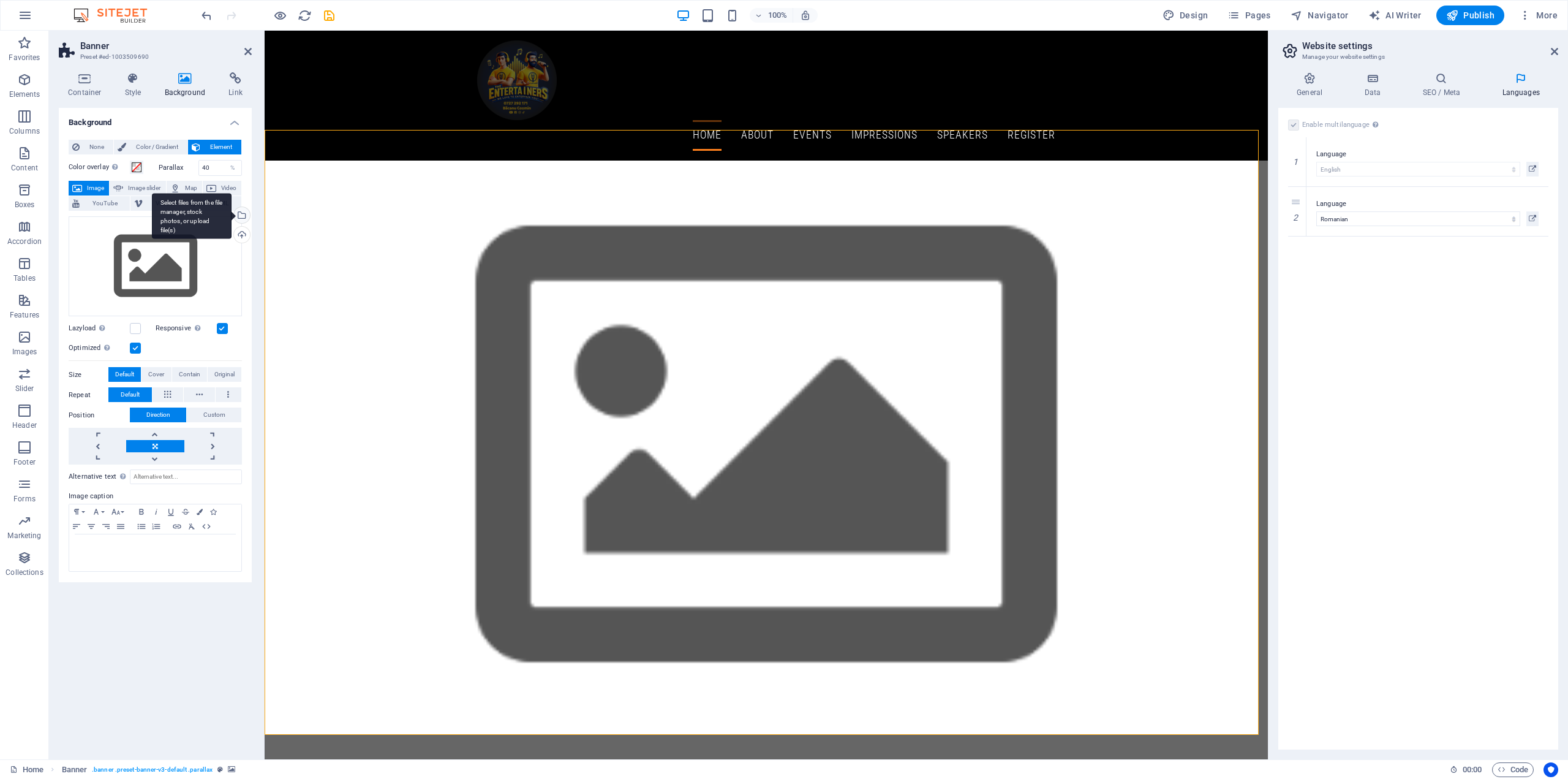
click at [243, 214] on div "Select files from the file manager, stock photos, or upload file(s)" at bounding box center [240, 216] width 18 height 18
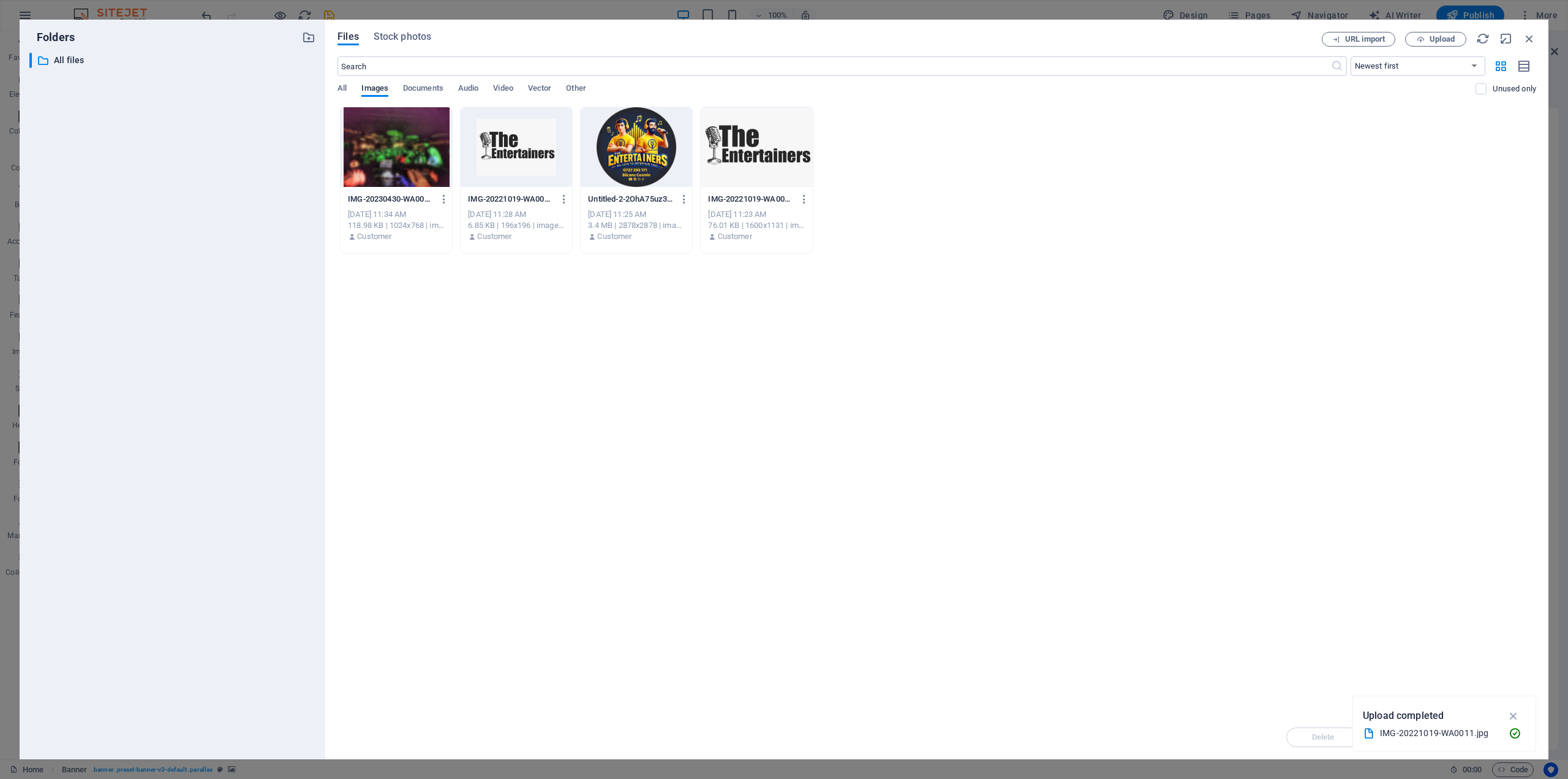
click at [394, 162] on div at bounding box center [396, 147] width 111 height 80
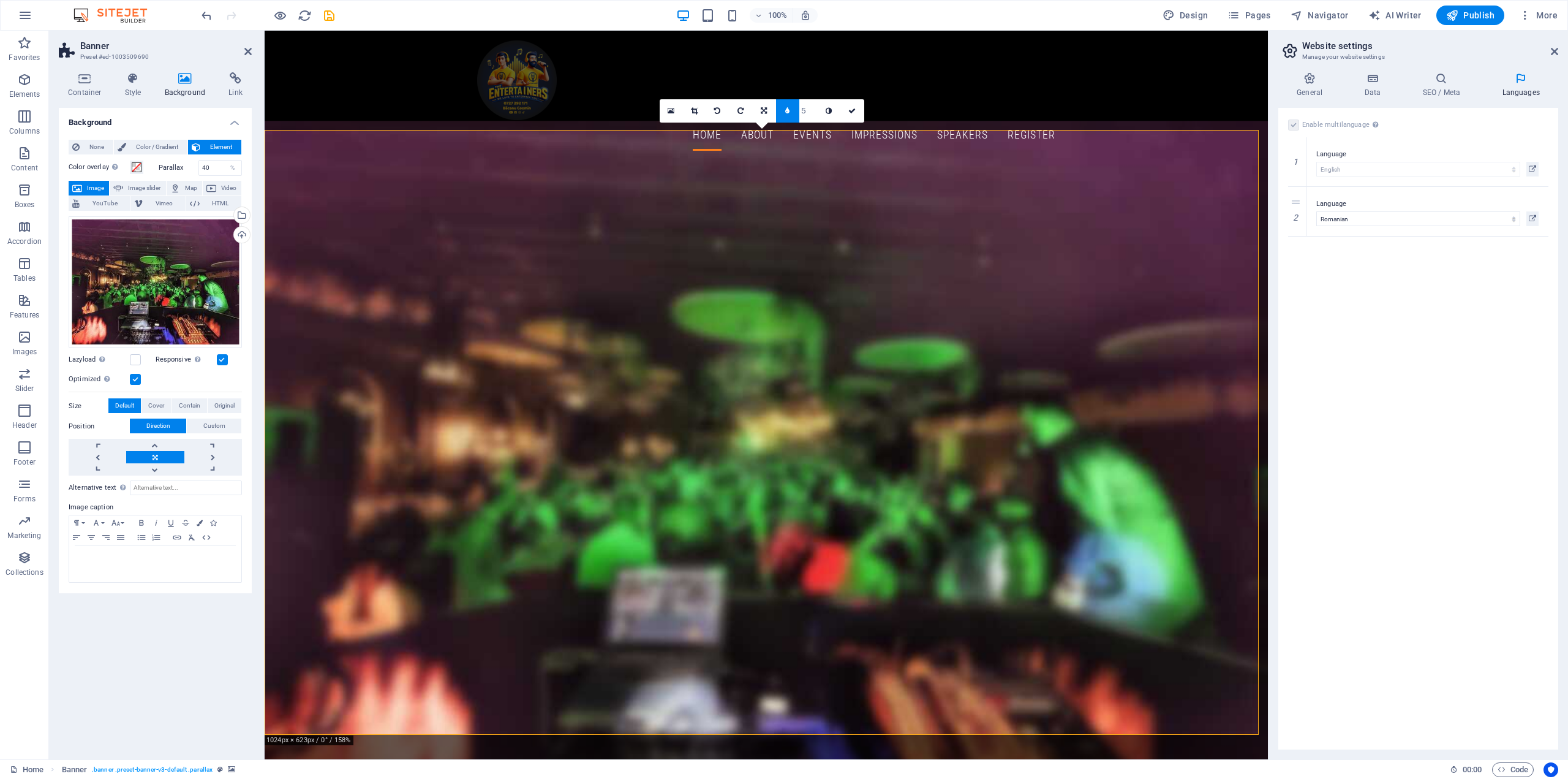
click at [172, 649] on div "Background None Color / Gradient Element Stretch background to full-width Color…" at bounding box center [155, 429] width 193 height 641
click at [161, 403] on span "Cover" at bounding box center [156, 405] width 16 height 14
click at [128, 404] on span "Default" at bounding box center [125, 405] width 19 height 14
click at [156, 448] on link at bounding box center [155, 444] width 57 height 12
click at [156, 457] on link at bounding box center [155, 457] width 57 height 12
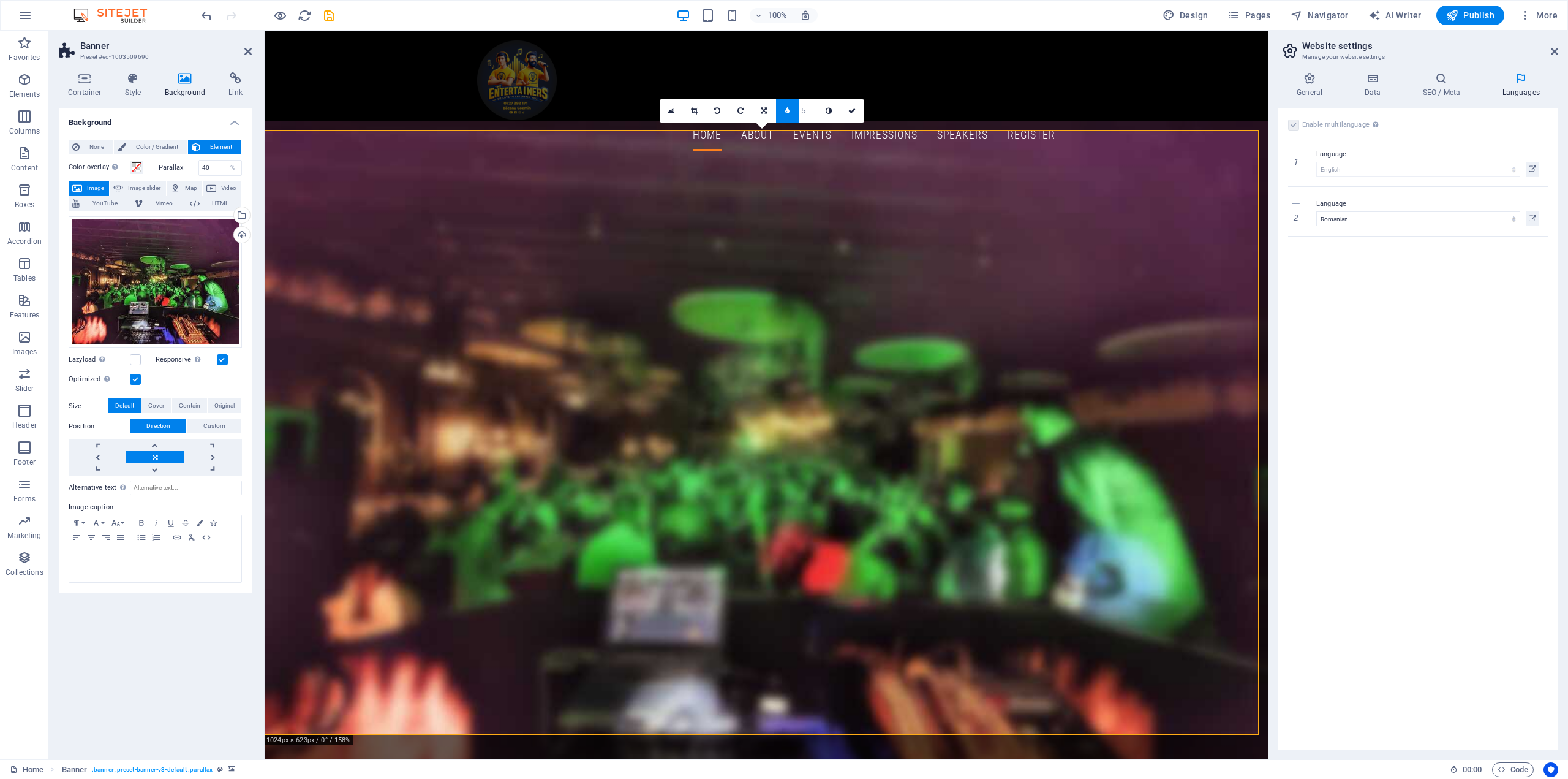
click at [183, 684] on div "Background None Color / Gradient Element Stretch background to full-width Color…" at bounding box center [155, 429] width 193 height 641
click at [185, 687] on div "Background None Color / Gradient Element Stretch background to full-width Color…" at bounding box center [155, 429] width 193 height 641
drag, startPoint x: 249, startPoint y: 47, endPoint x: 220, endPoint y: 46, distance: 29.0
click at [249, 47] on icon at bounding box center [247, 52] width 7 height 10
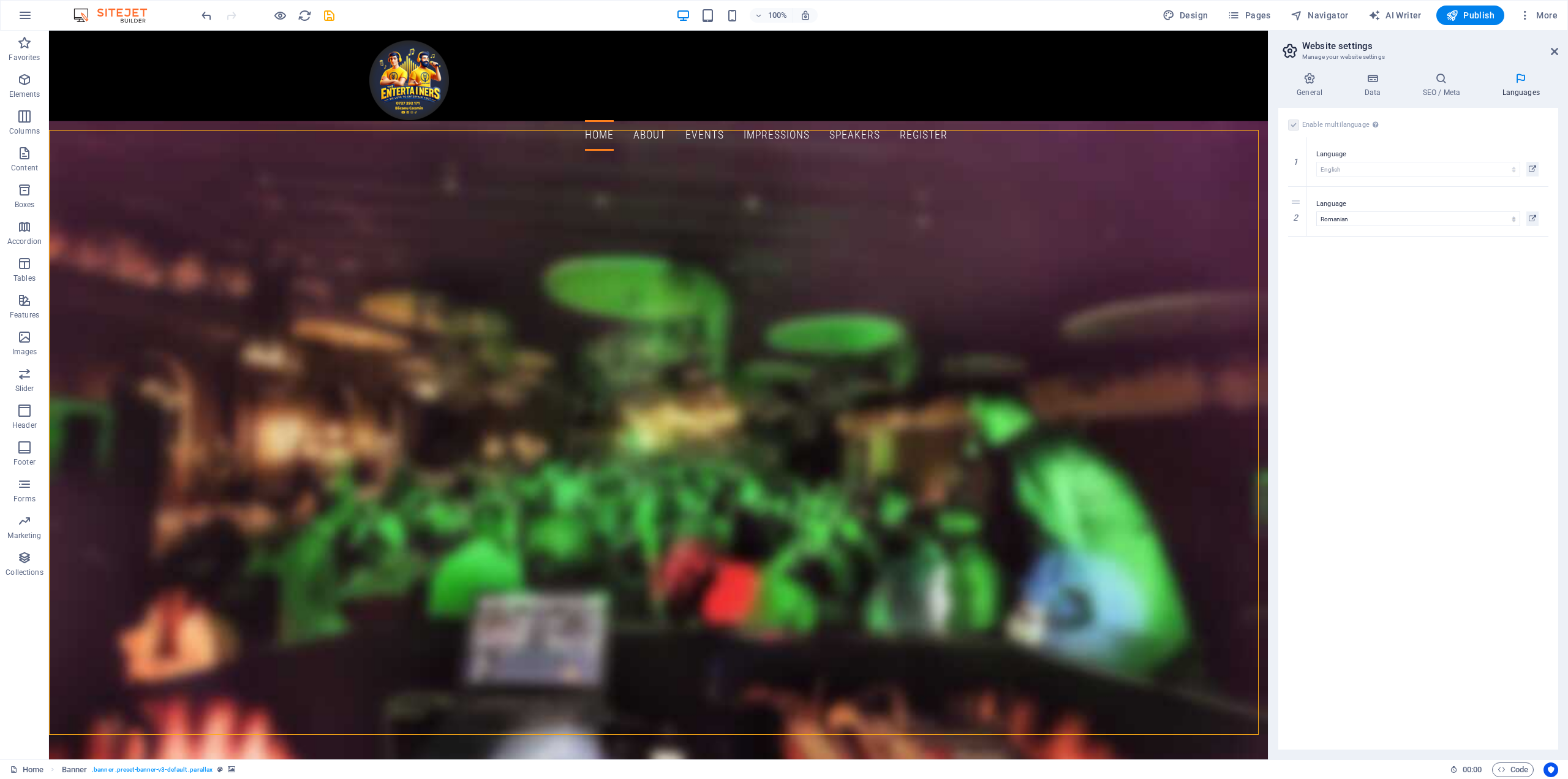
click at [1443, 372] on div "Enable multilanguage To disable multilanguage delete all languages until only o…" at bounding box center [1418, 429] width 280 height 641
click at [1462, 12] on span "Publish" at bounding box center [1470, 15] width 49 height 12
checkbox input "false"
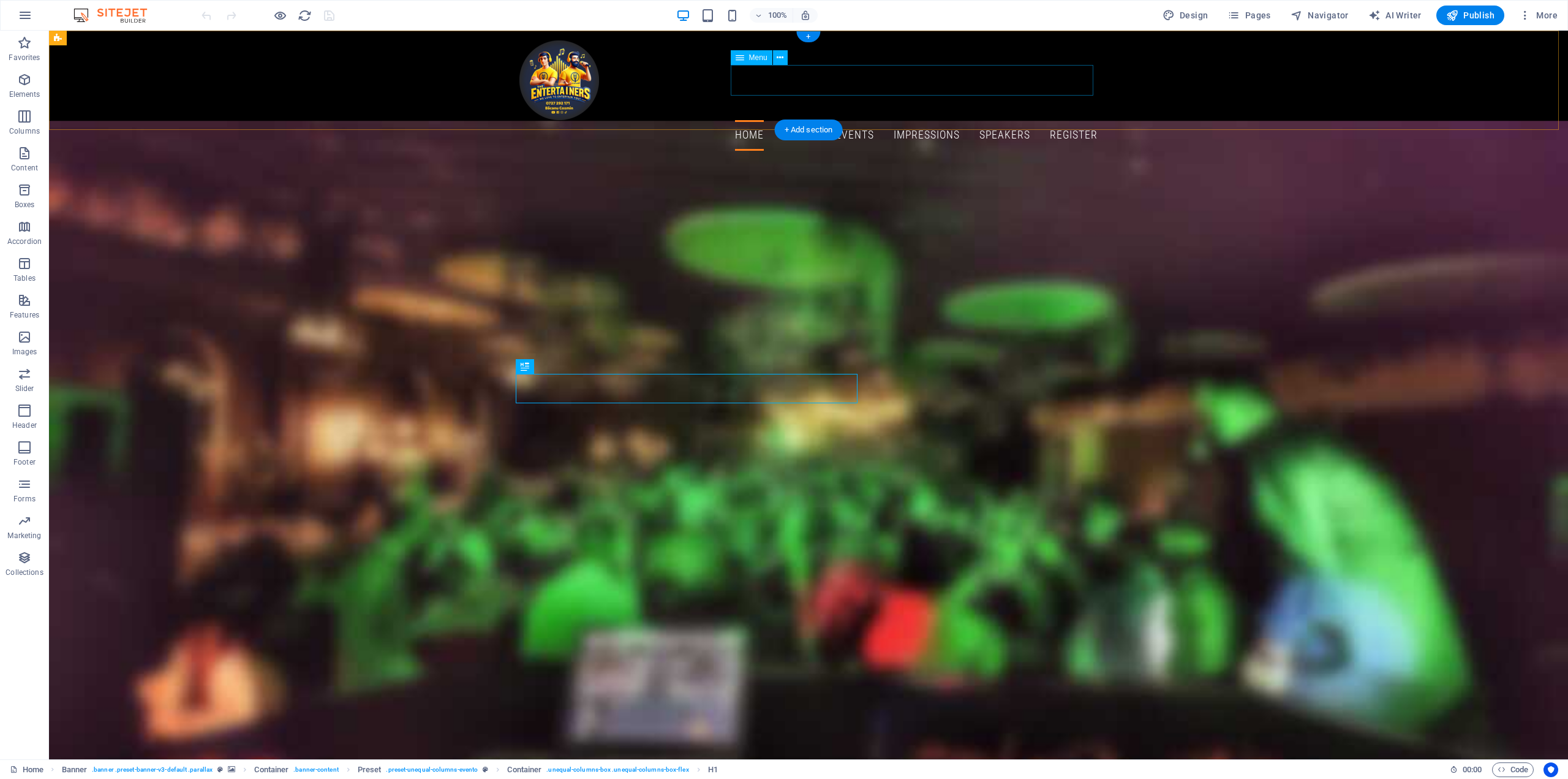
click at [997, 120] on nav "Home About Events Impressions Speakers Register" at bounding box center [808, 135] width 578 height 30
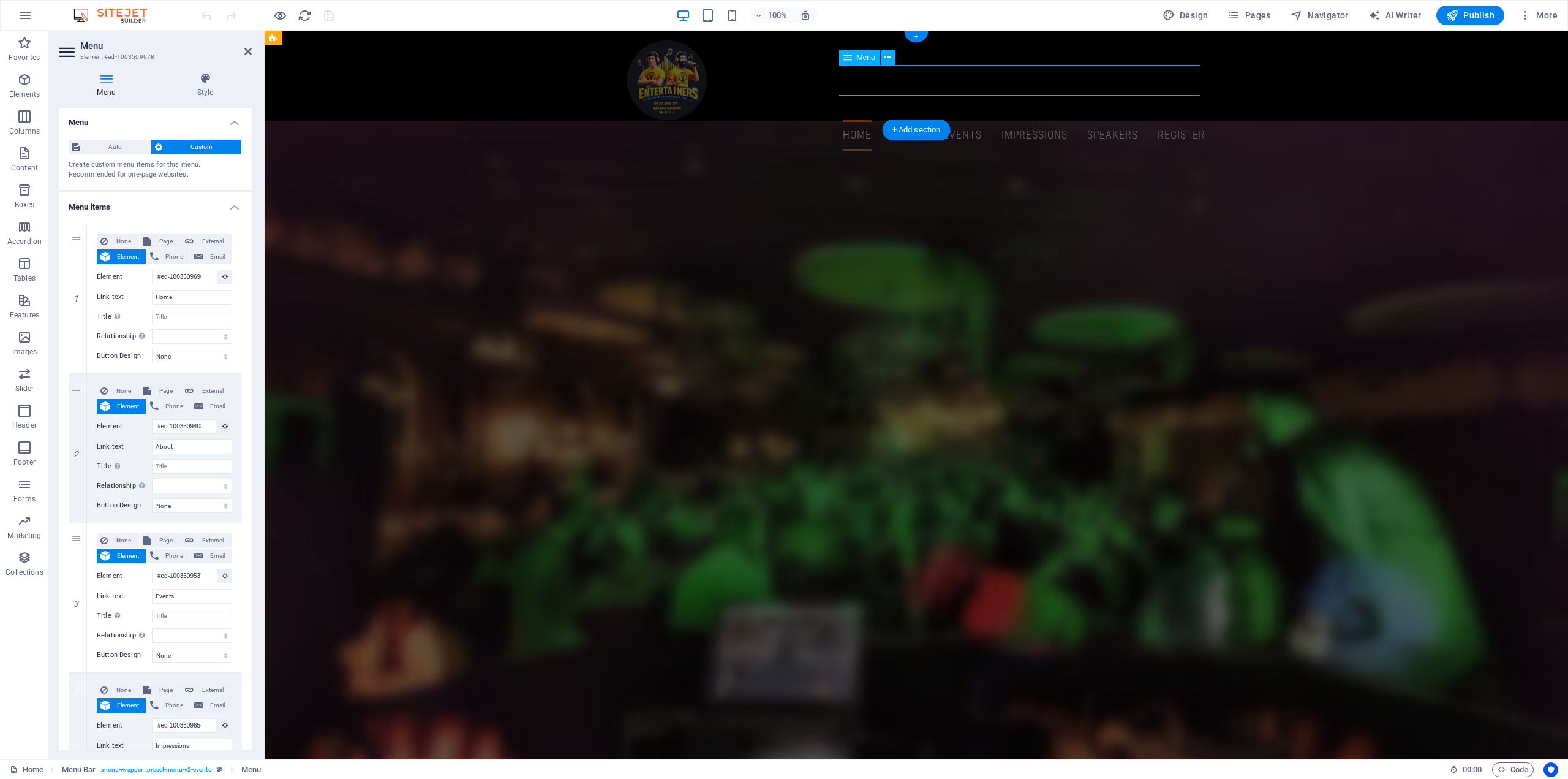
click at [1103, 120] on nav "Home About Events Impressions Speakers Register" at bounding box center [916, 135] width 578 height 30
click at [1106, 120] on nav "Home About Events Impressions Speakers Register" at bounding box center [916, 135] width 578 height 30
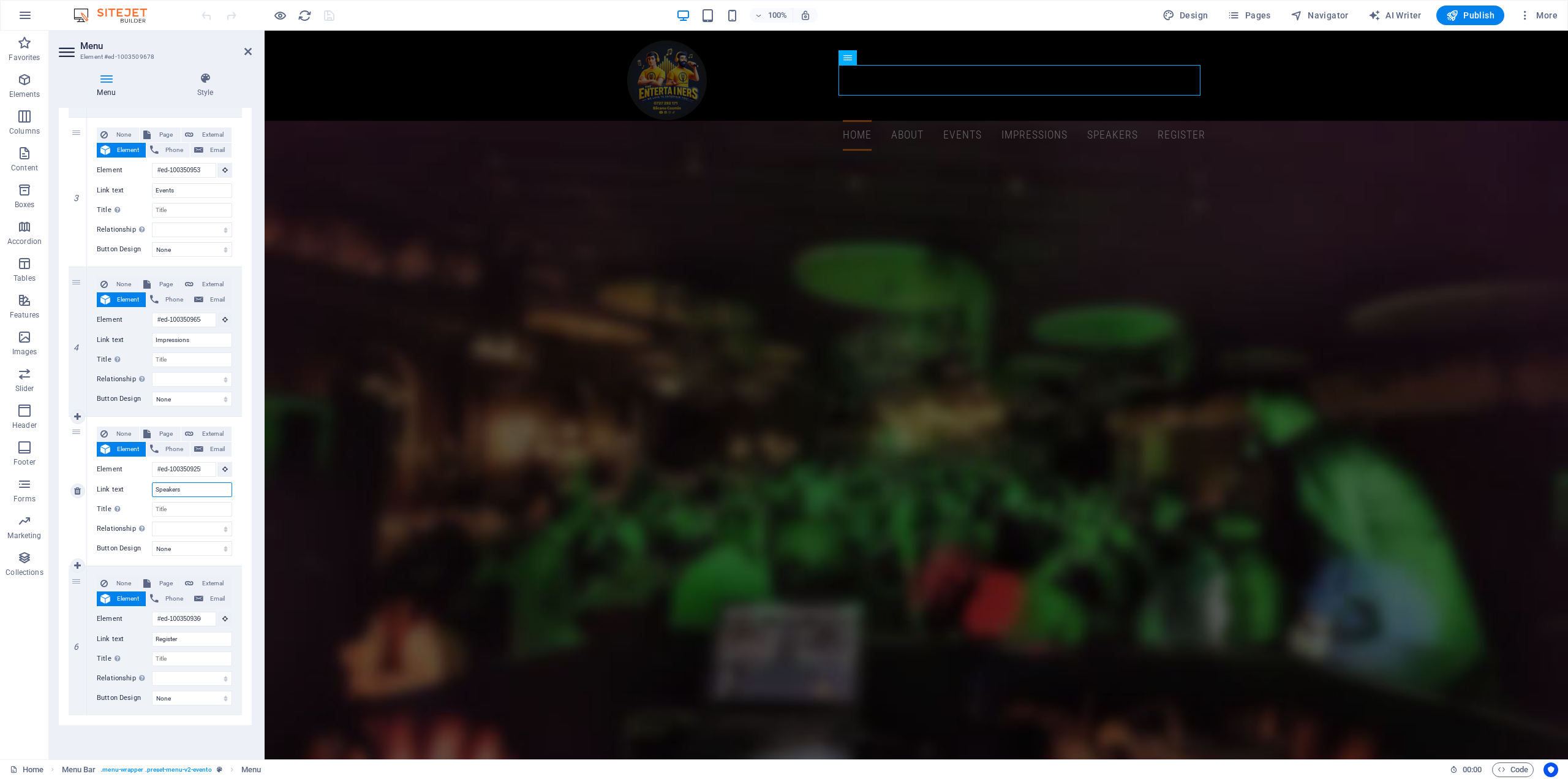
drag, startPoint x: 196, startPoint y: 489, endPoint x: 143, endPoint y: 494, distance: 53.2
click at [143, 494] on div "Link text Speakers" at bounding box center [165, 489] width 135 height 14
type input "Services"
select select
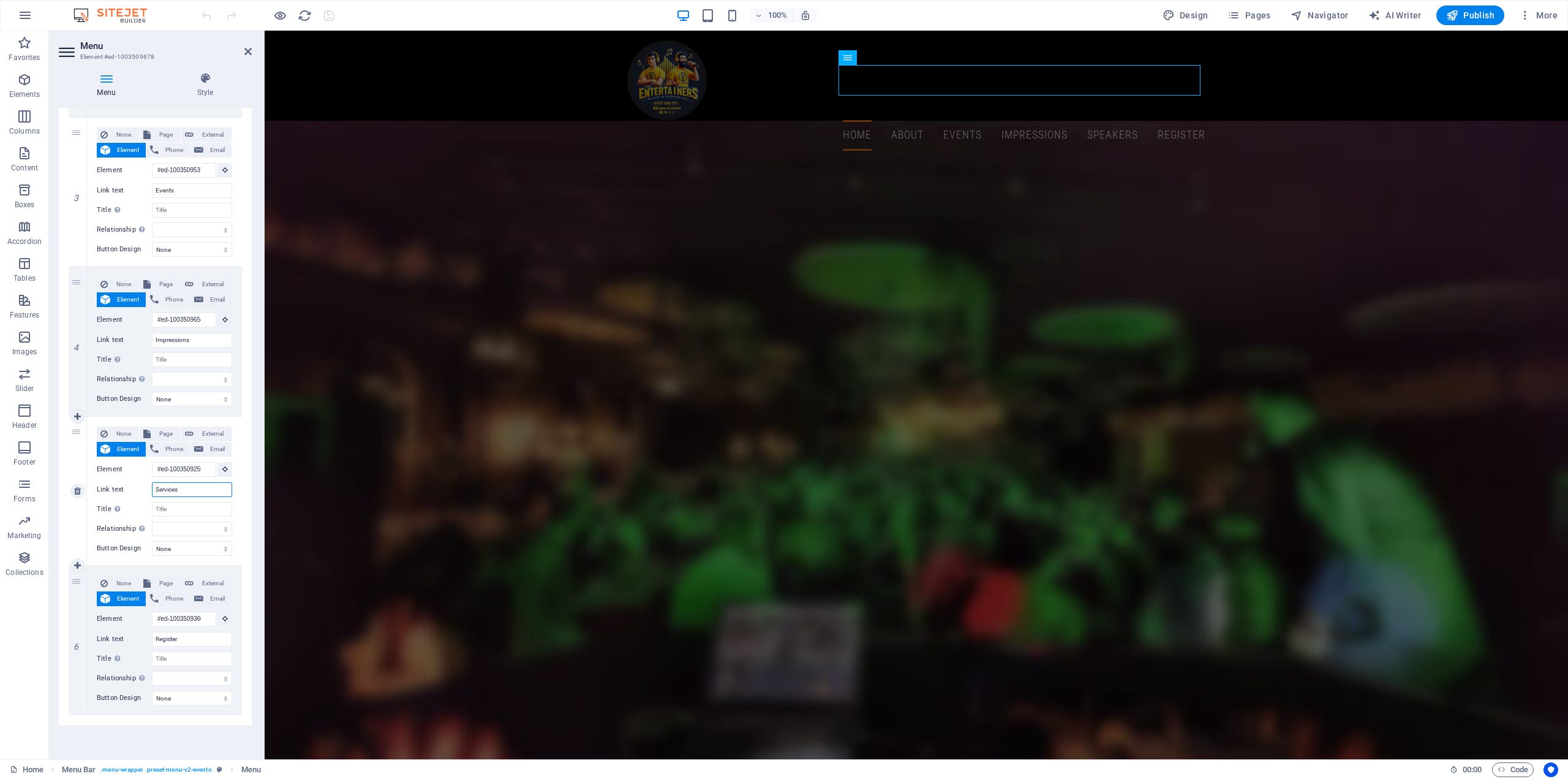
select select
type input "Services"
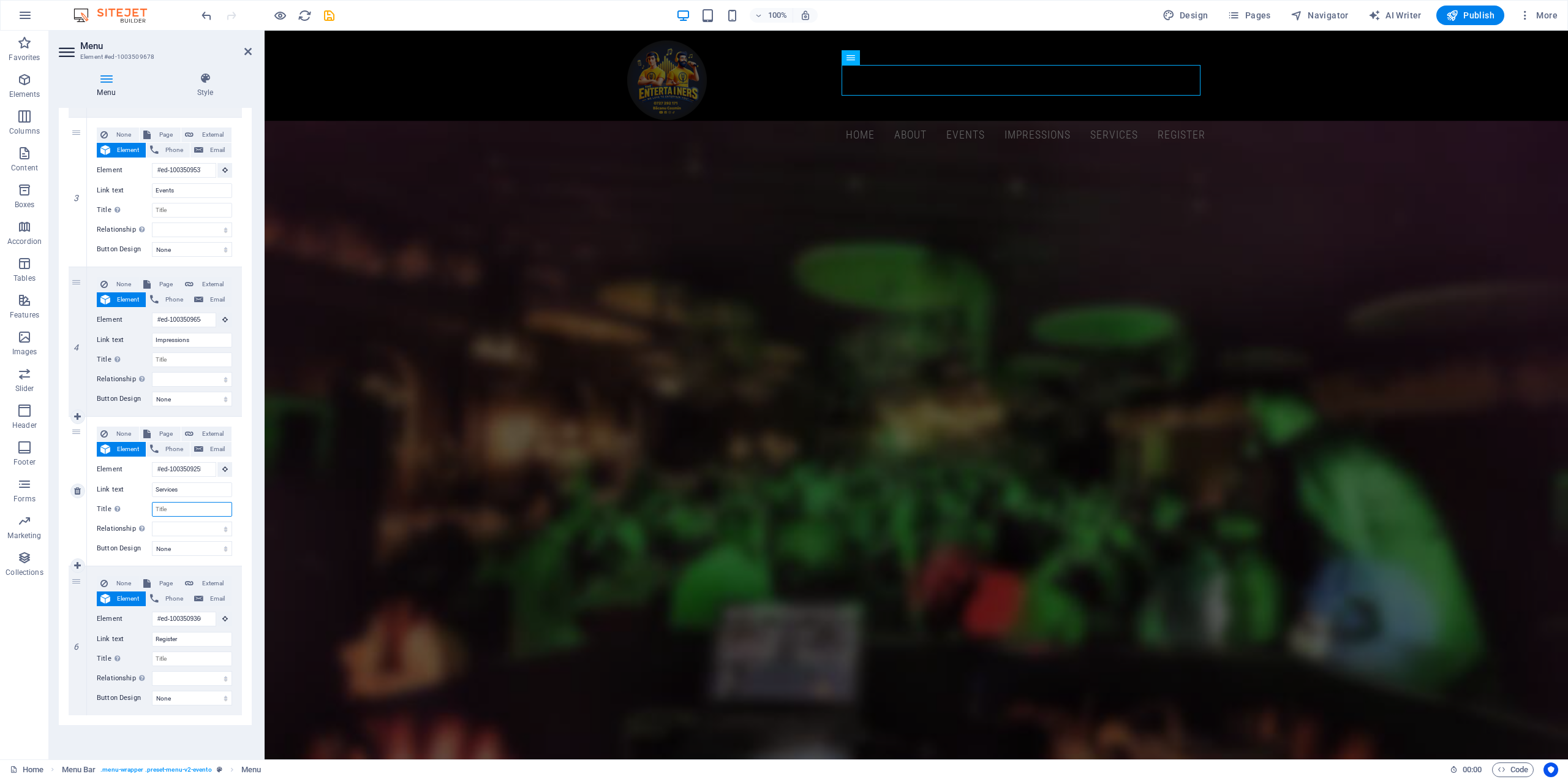
click at [204, 510] on input "Title Additional link description, should not be the same as the link text. The…" at bounding box center [192, 509] width 80 height 14
type input "Services"
select select
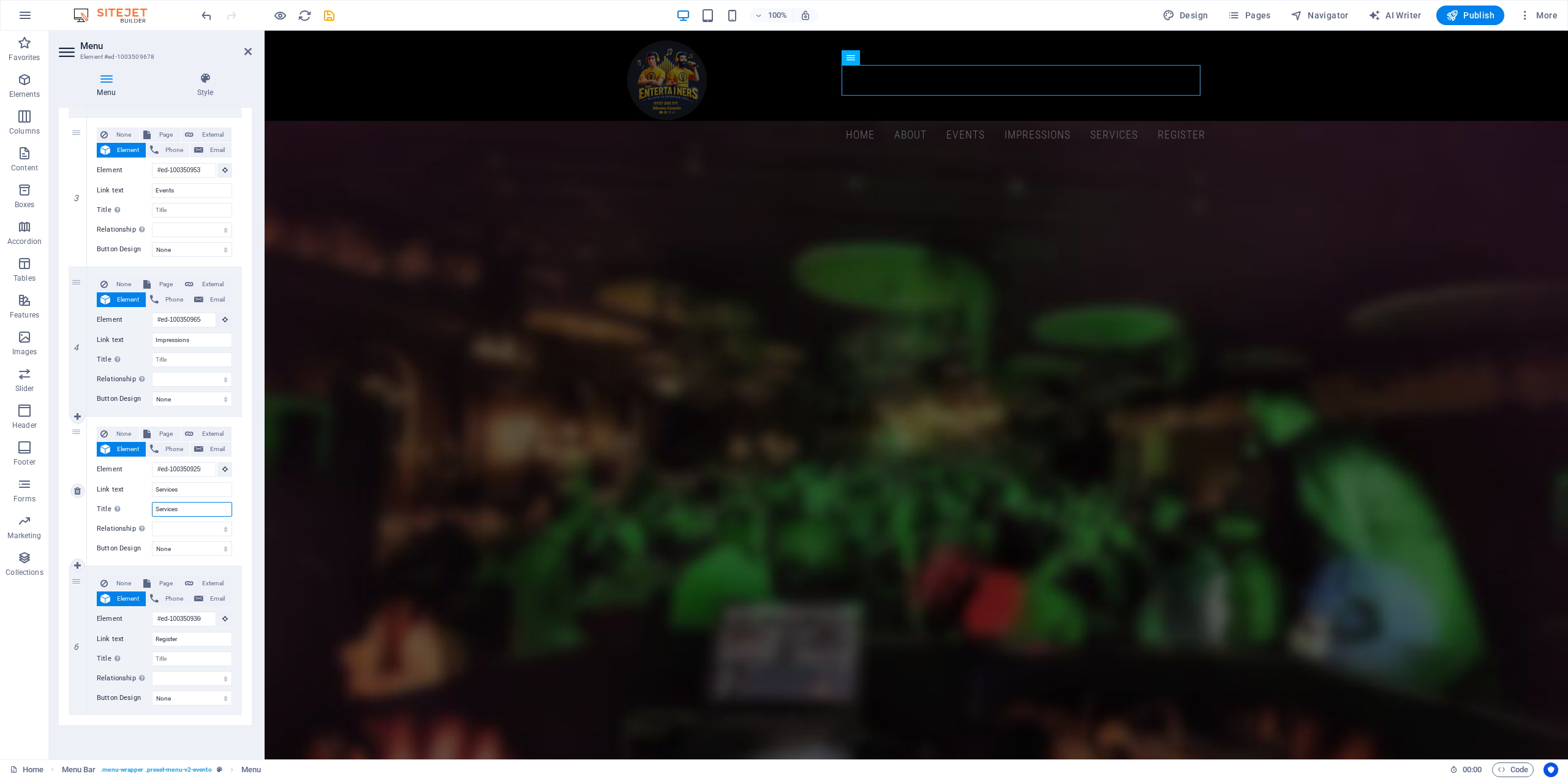
select select
type input "Services"
drag, startPoint x: 185, startPoint y: 190, endPoint x: 137, endPoint y: 186, distance: 48.2
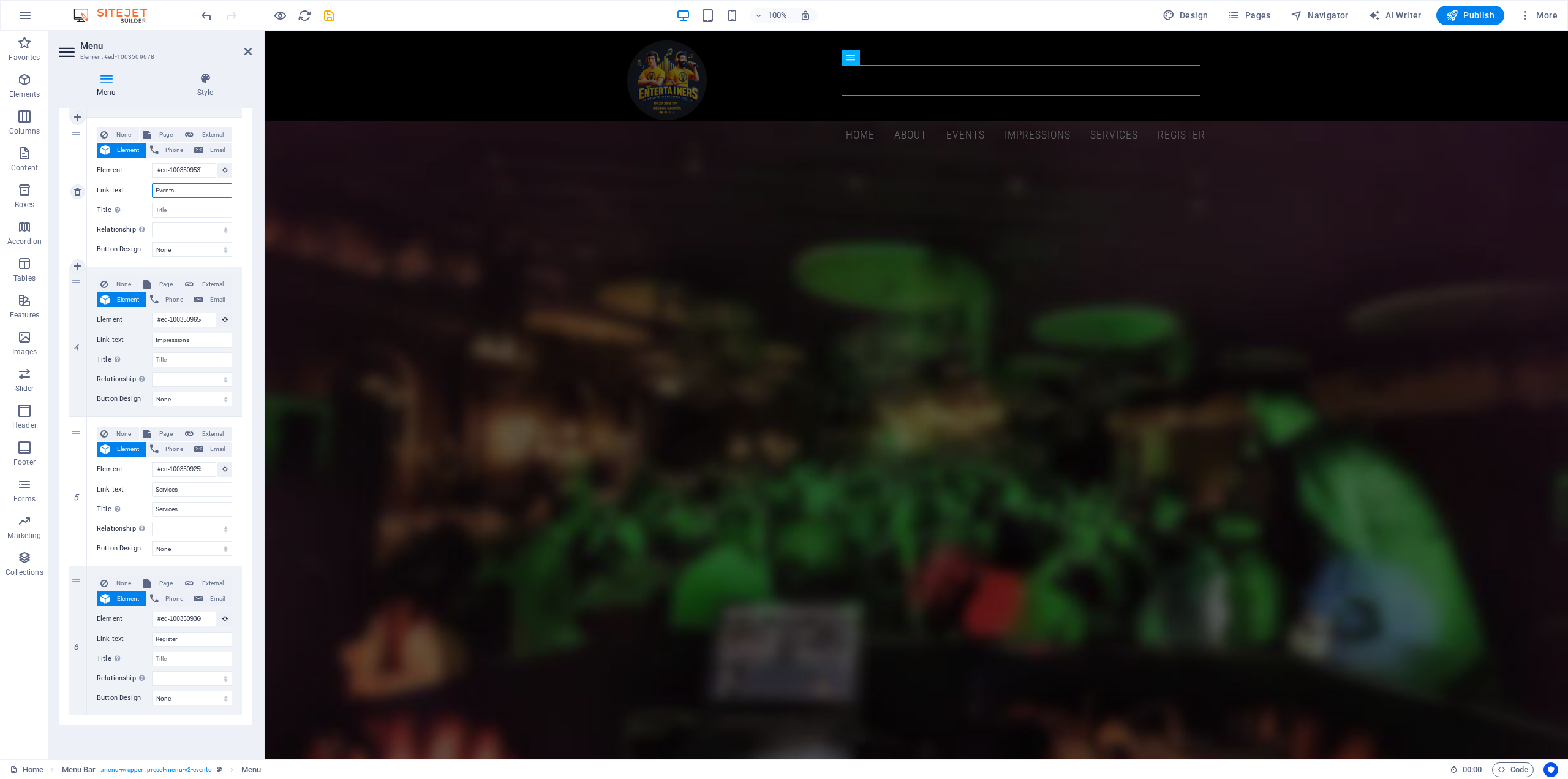
click at [138, 189] on div "Link text Events" at bounding box center [165, 190] width 135 height 14
click at [177, 206] on input "Title Additional link description, should not be the same as the link text. The…" at bounding box center [192, 210] width 80 height 14
paste input "Events"
select select
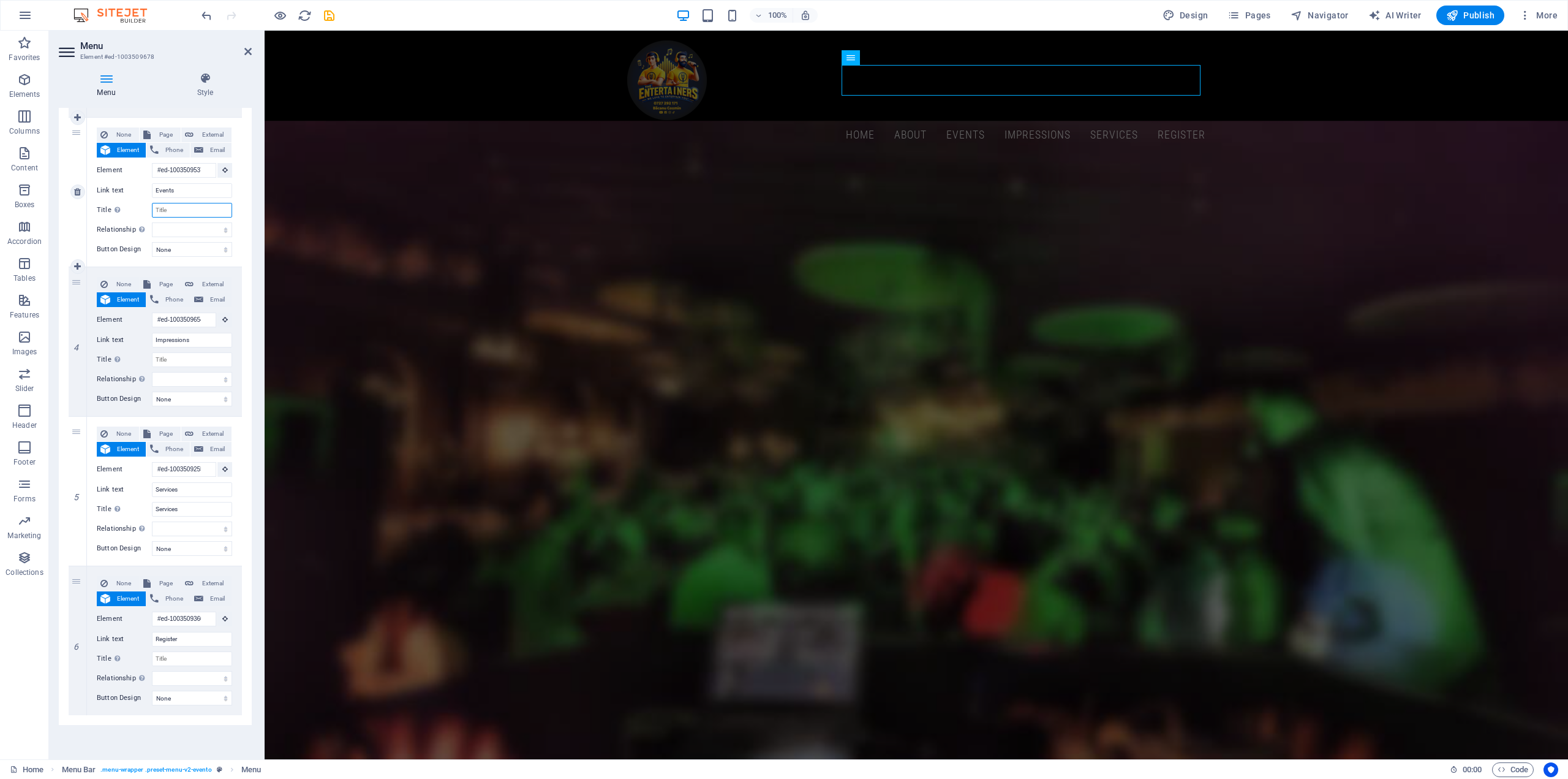
type input "Events"
select select
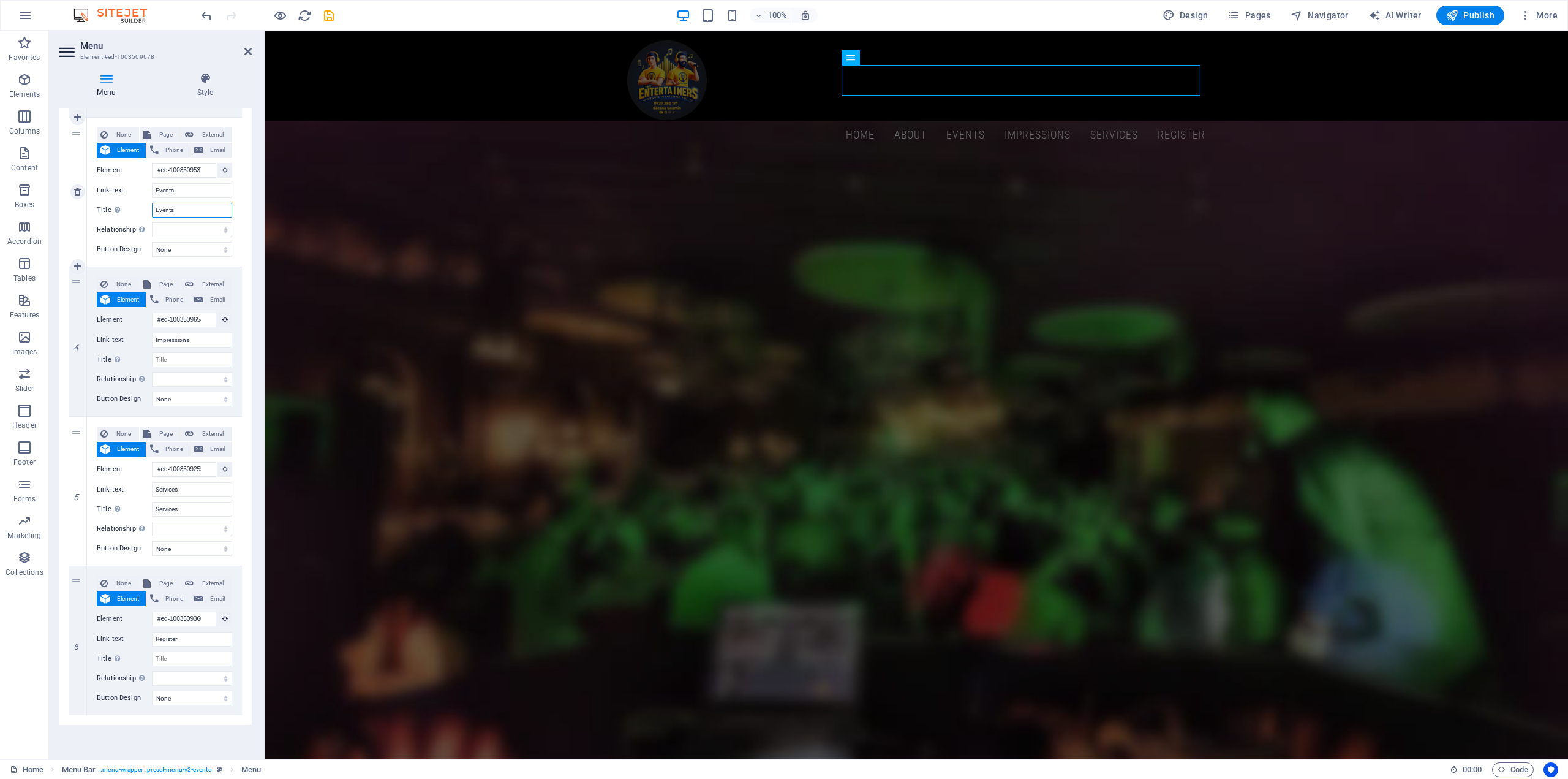
select select
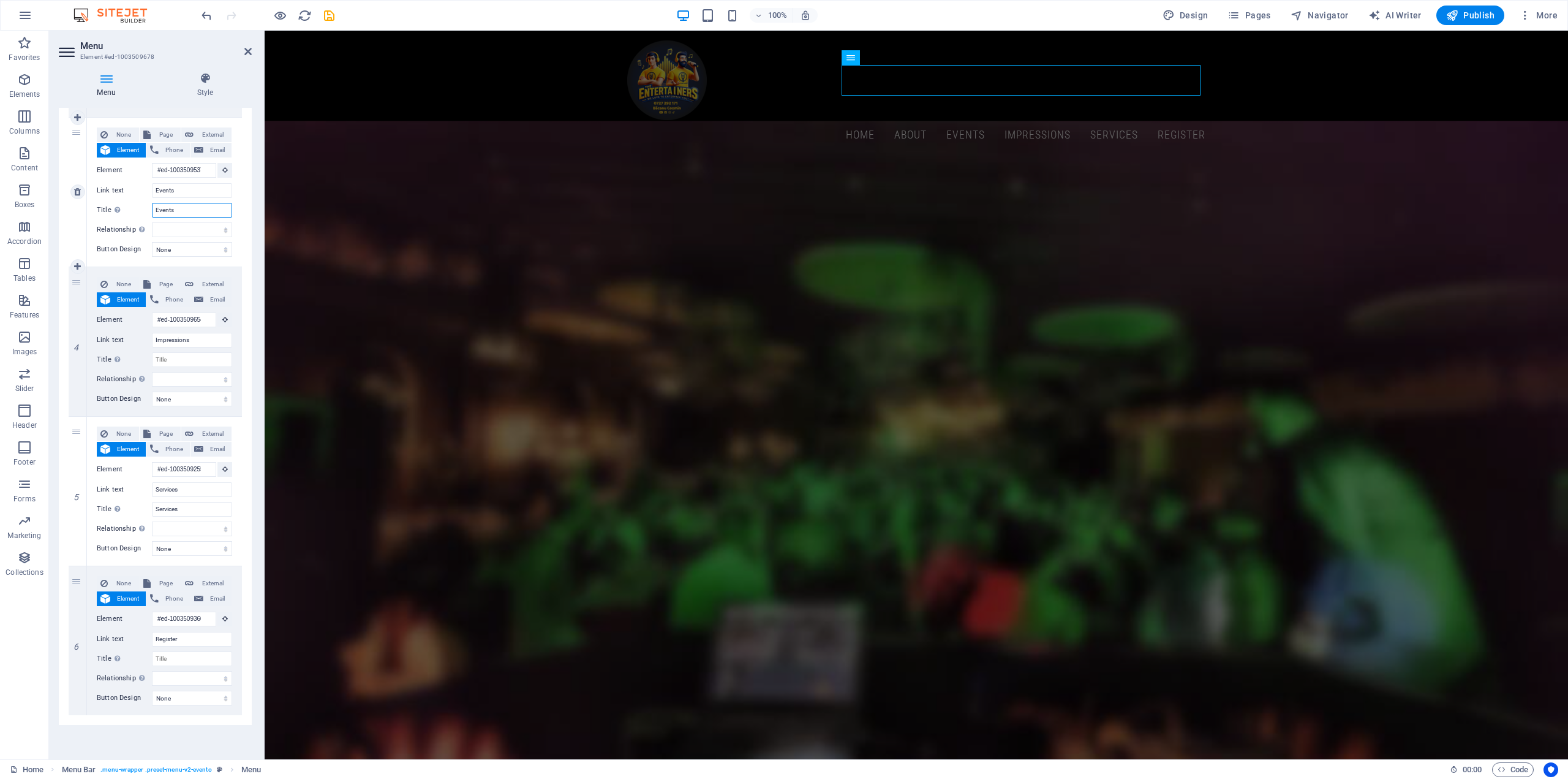
select select
type input "Events"
drag, startPoint x: 196, startPoint y: 333, endPoint x: 121, endPoint y: 337, distance: 75.1
click at [121, 337] on div "Link text Impressions" at bounding box center [165, 340] width 135 height 14
click at [181, 360] on input "Title Additional link description, should not be the same as the link text. The…" at bounding box center [192, 360] width 80 height 14
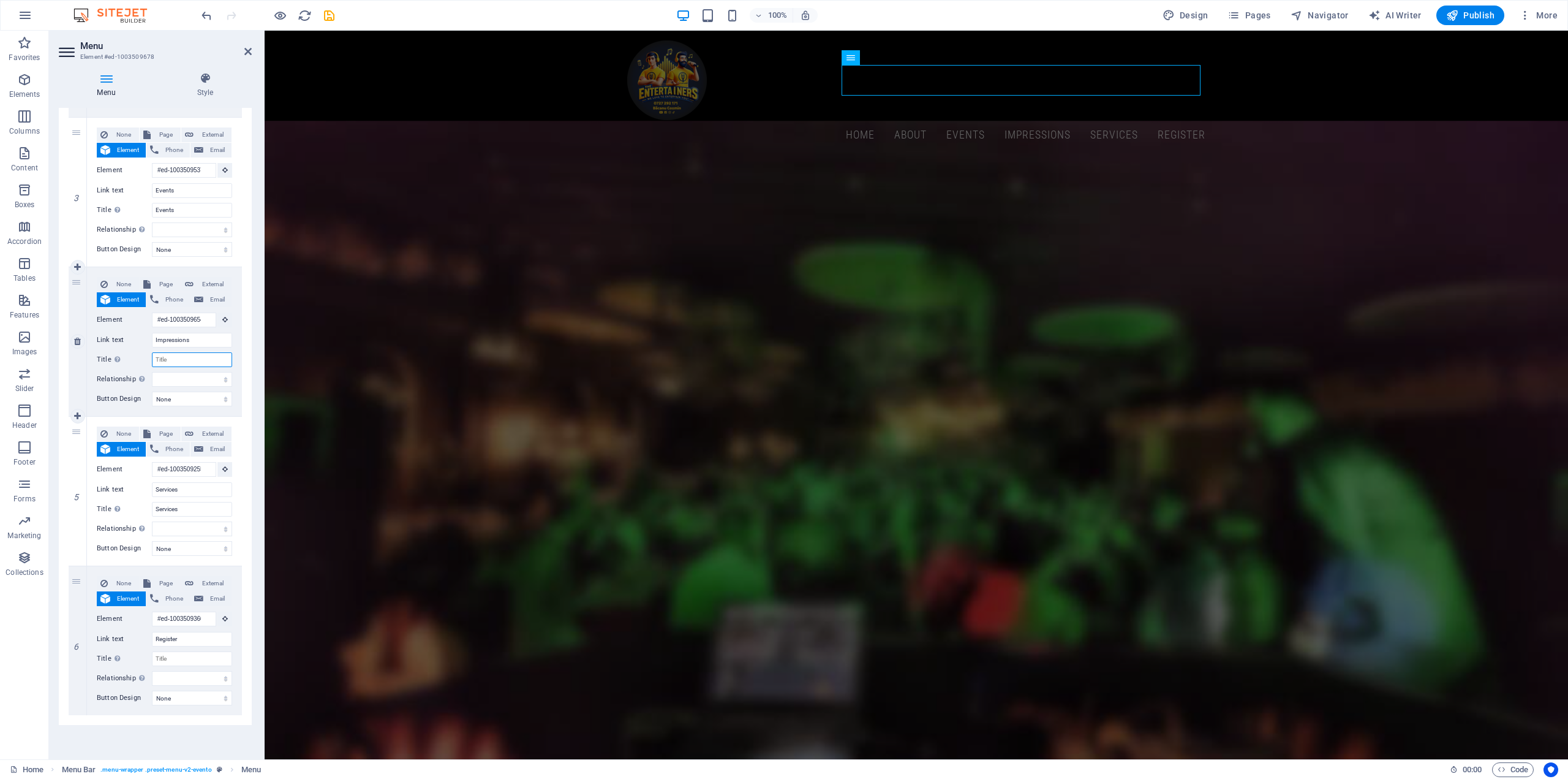
paste input "Impressions"
select select
type input "Impressions"
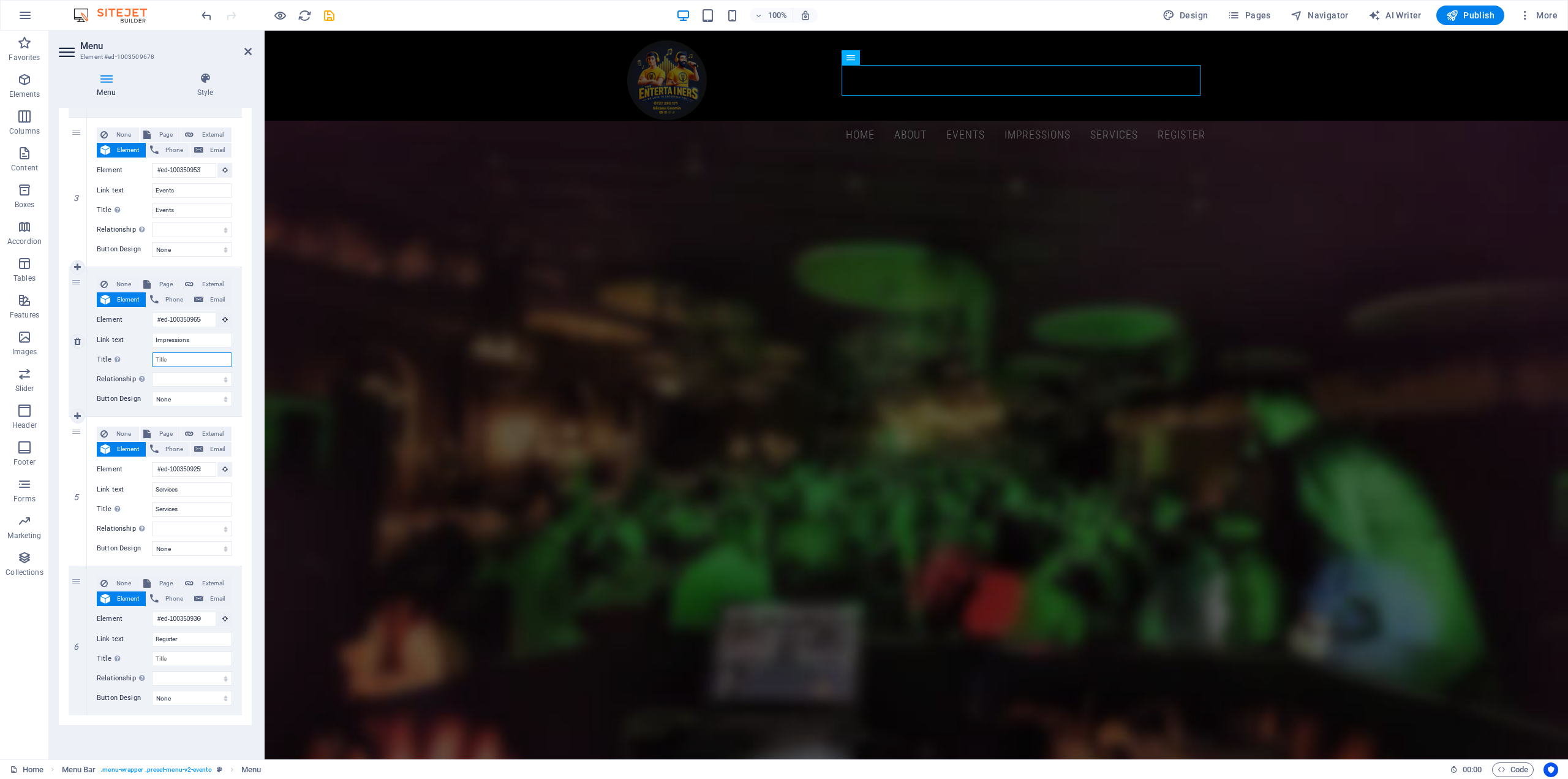
select select
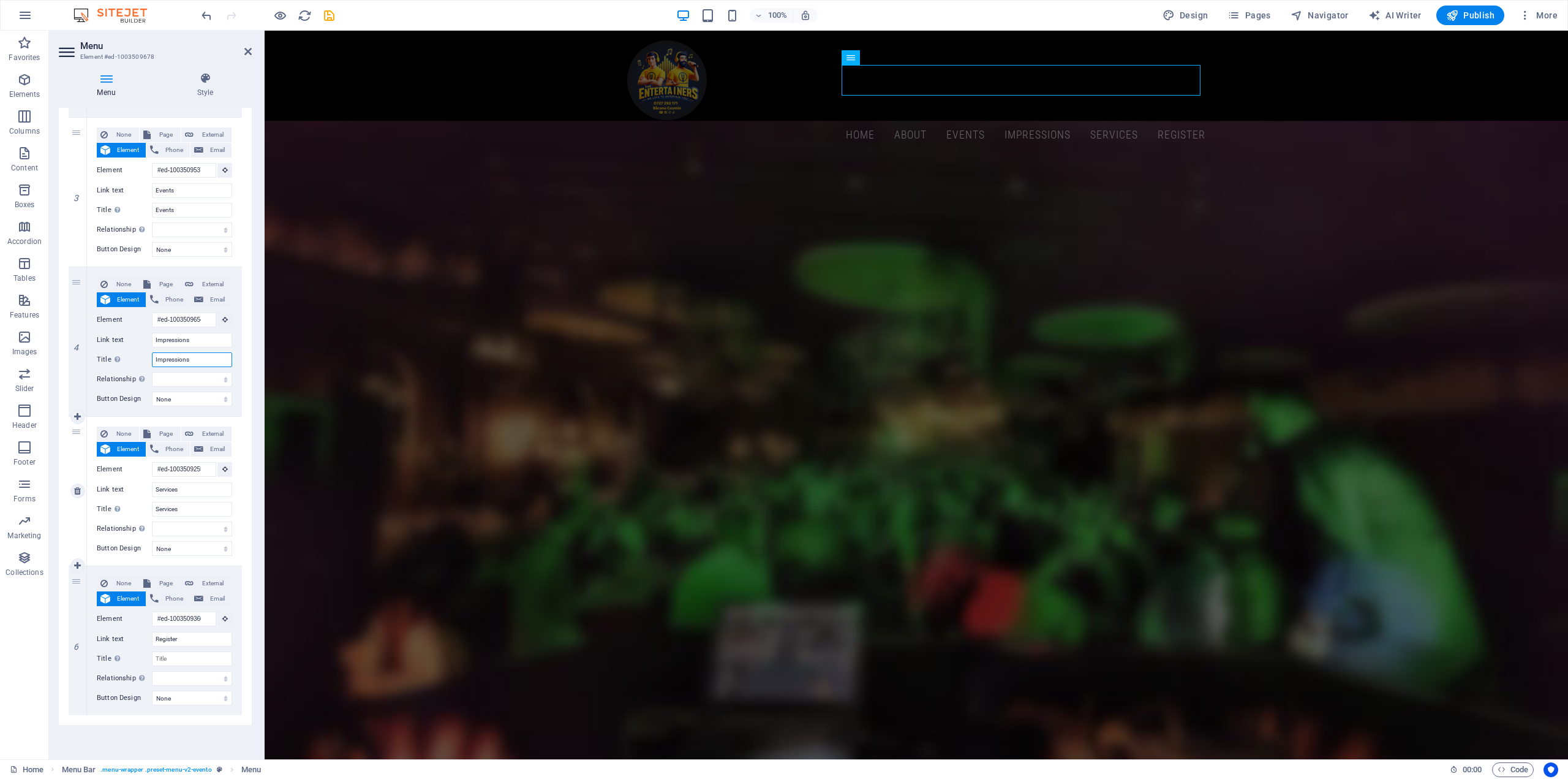
select select
type input "Impressions"
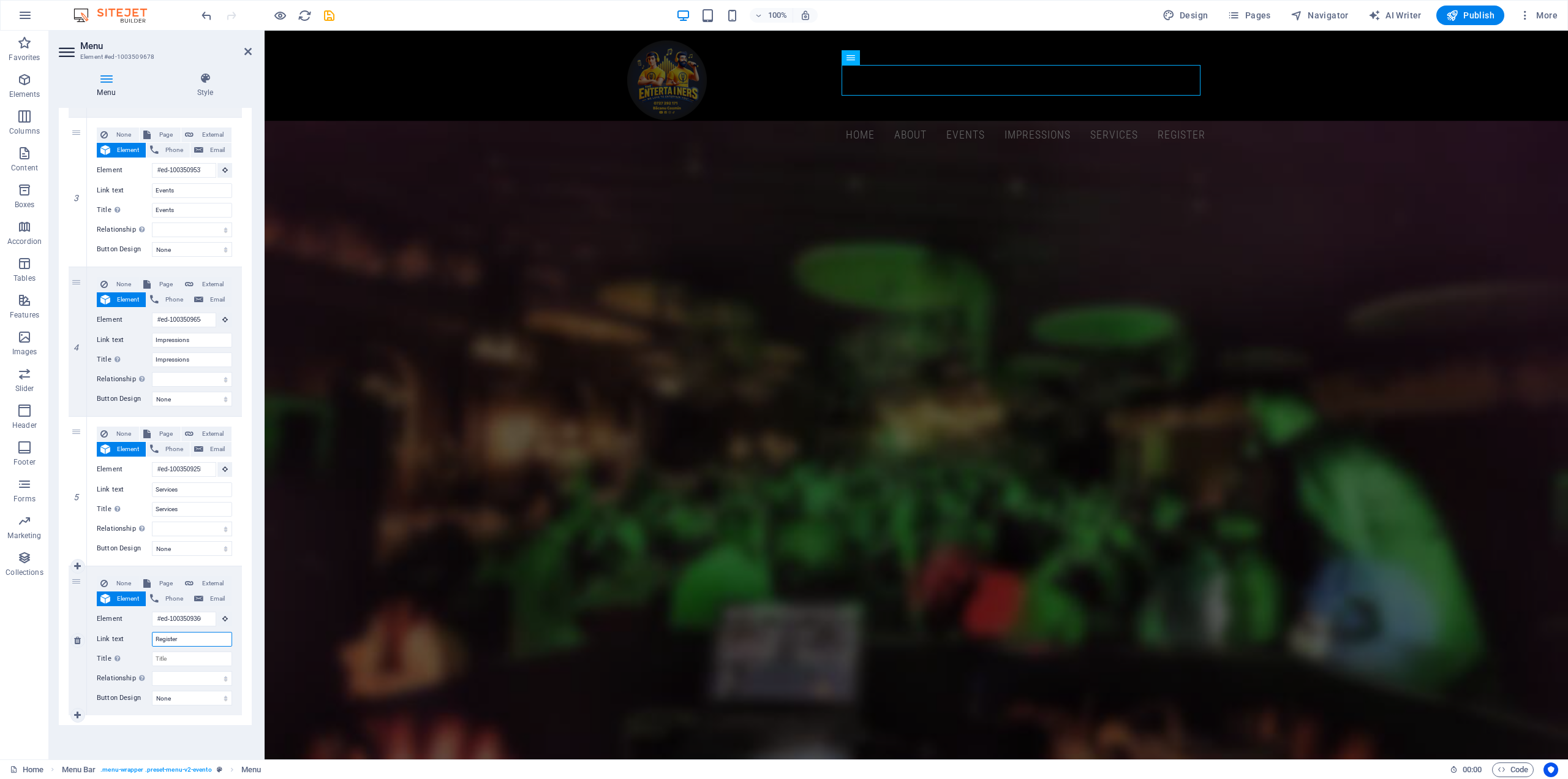
drag, startPoint x: 185, startPoint y: 638, endPoint x: 137, endPoint y: 639, distance: 48.0
click at [137, 639] on div "Link text Register" at bounding box center [165, 639] width 135 height 14
click at [183, 659] on input "Title Additional link description, should not be the same as the link text. The…" at bounding box center [192, 658] width 80 height 14
paste input "Register"
select select
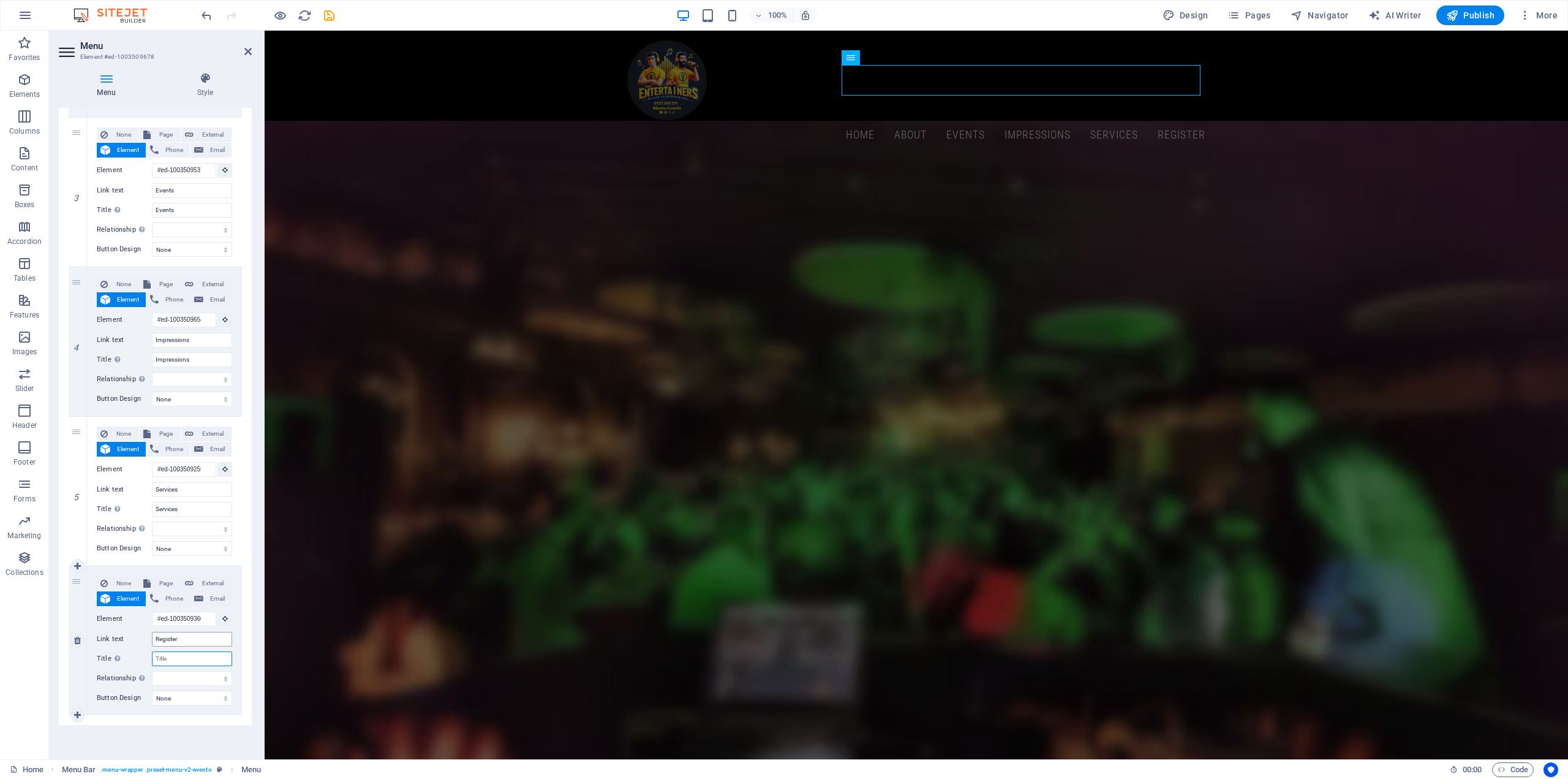
select select
type input "Register"
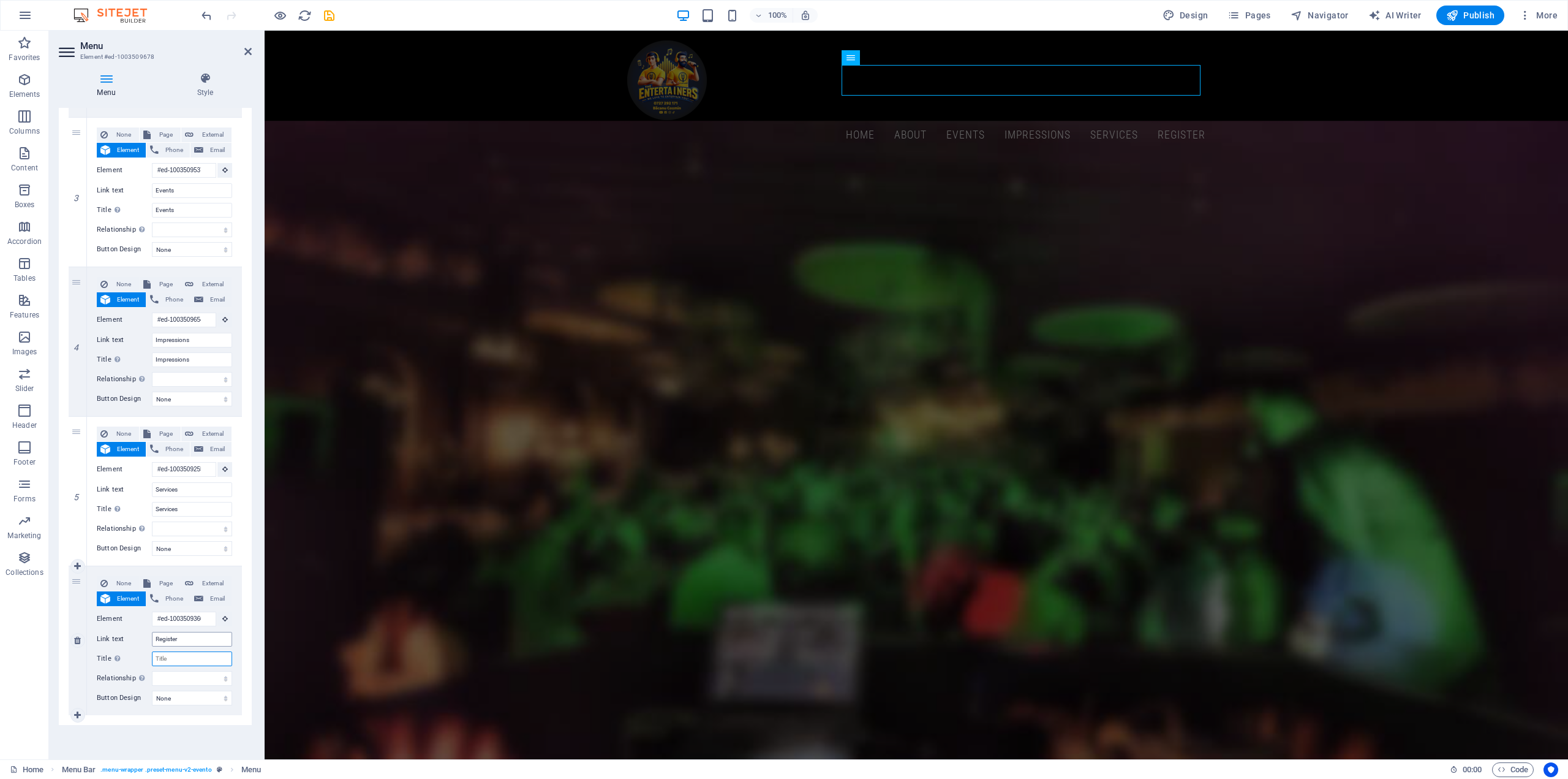
select select
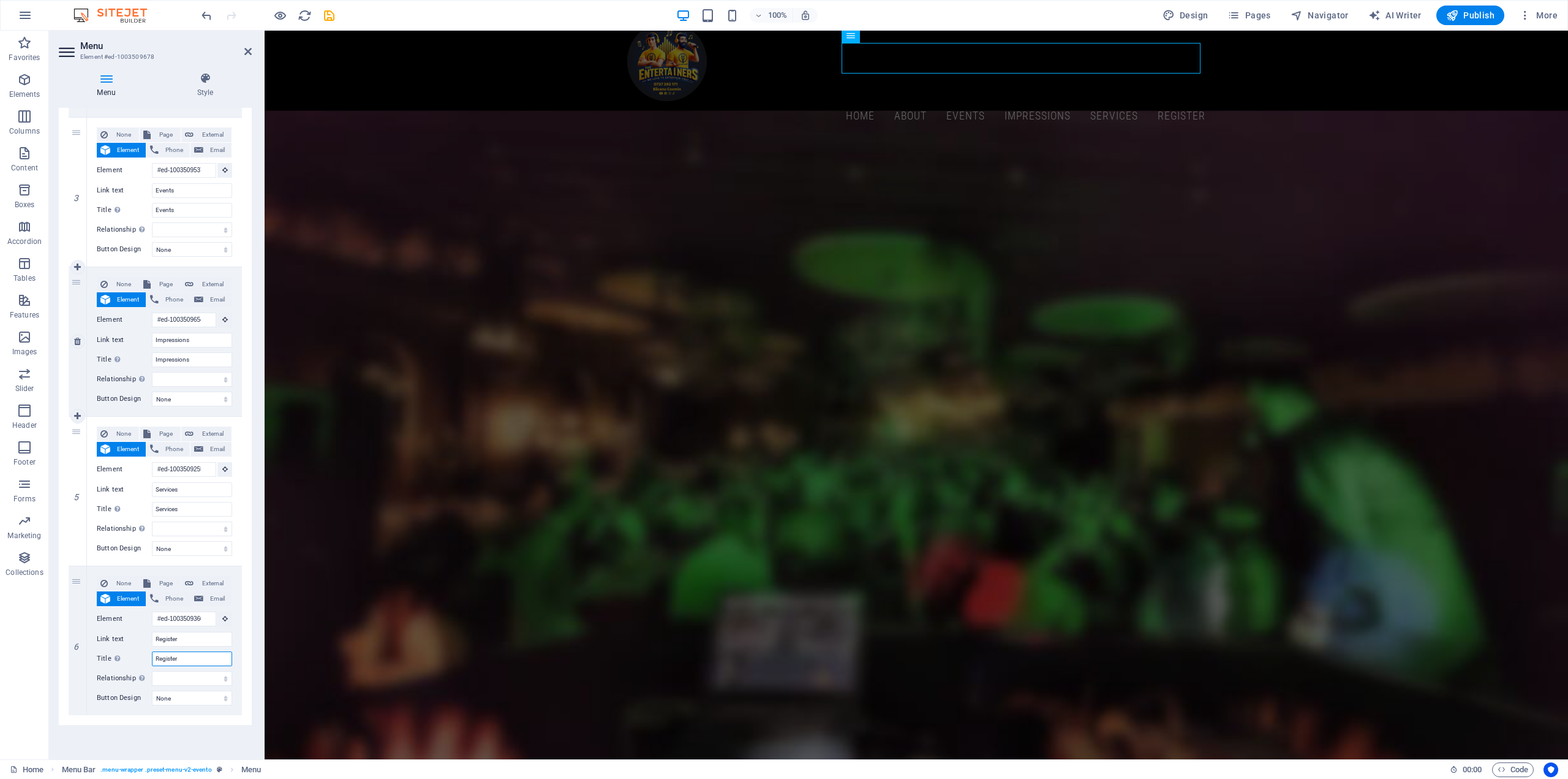
select select
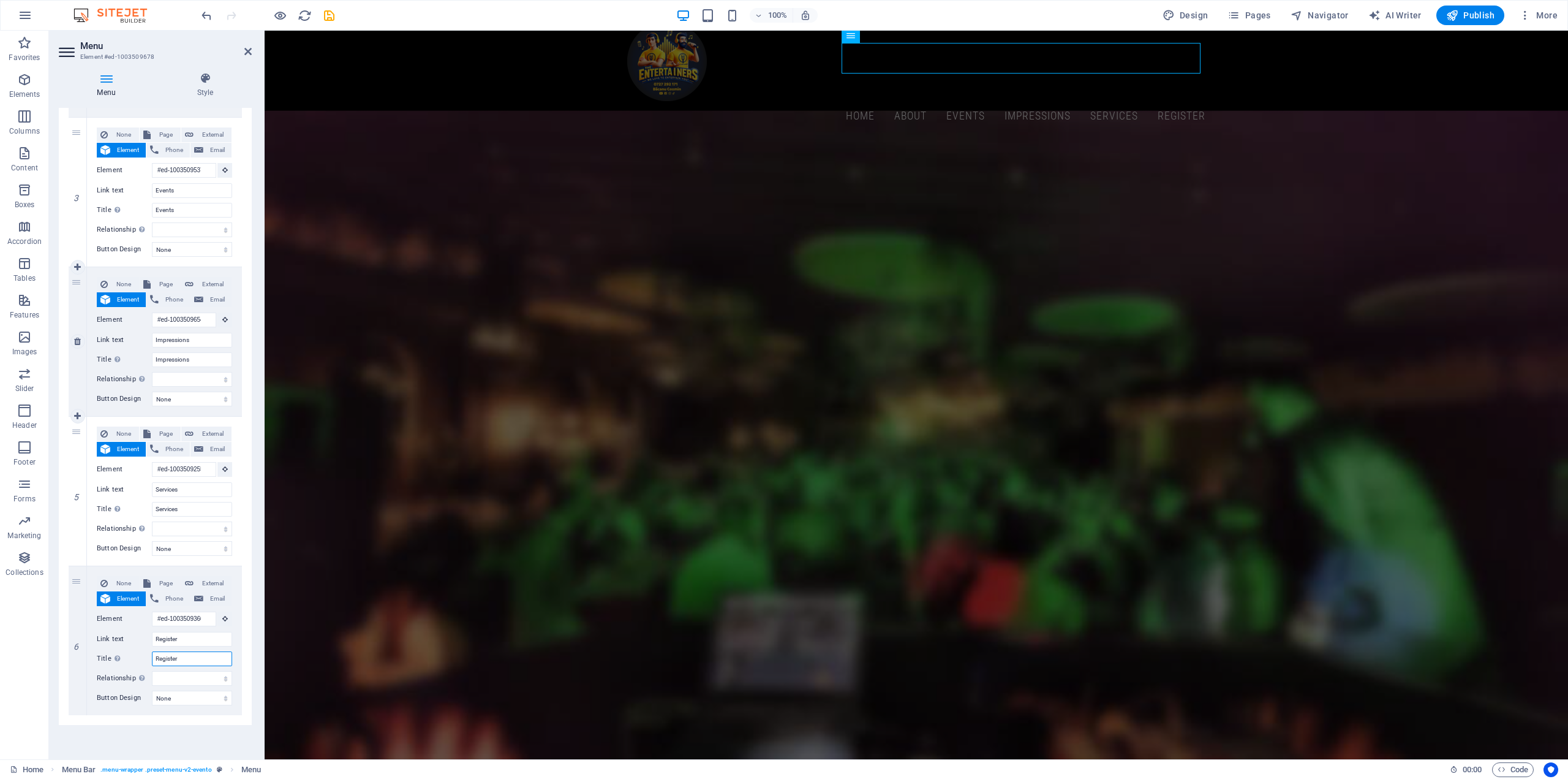
select select
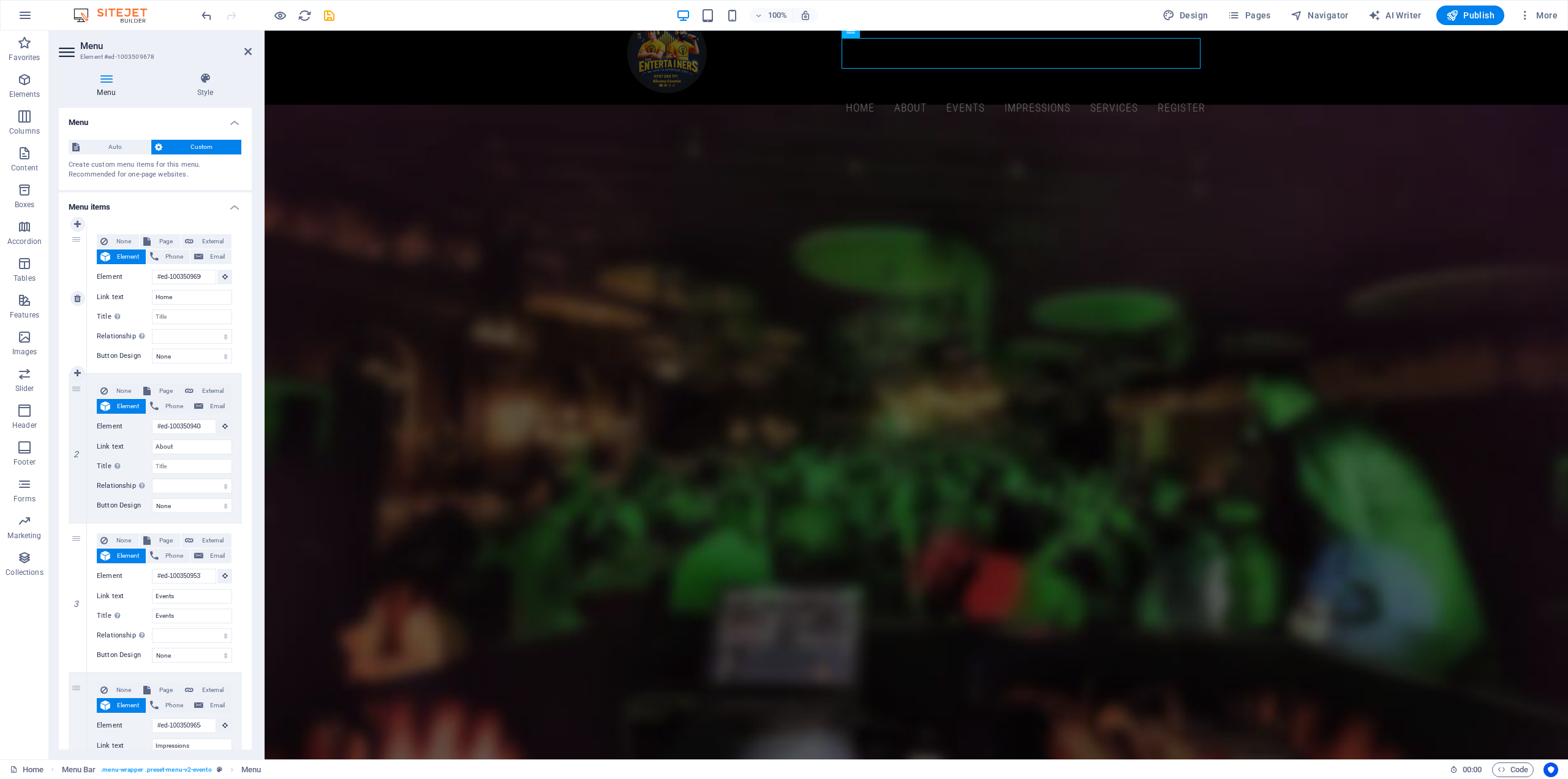
scroll to position [26, 0]
type input "Register"
drag, startPoint x: 185, startPoint y: 294, endPoint x: 119, endPoint y: 293, distance: 66.0
click at [121, 293] on div "Link text Home" at bounding box center [165, 297] width 135 height 14
click at [186, 314] on input "Title Additional link description, should not be the same as the link text. The…" at bounding box center [192, 317] width 80 height 14
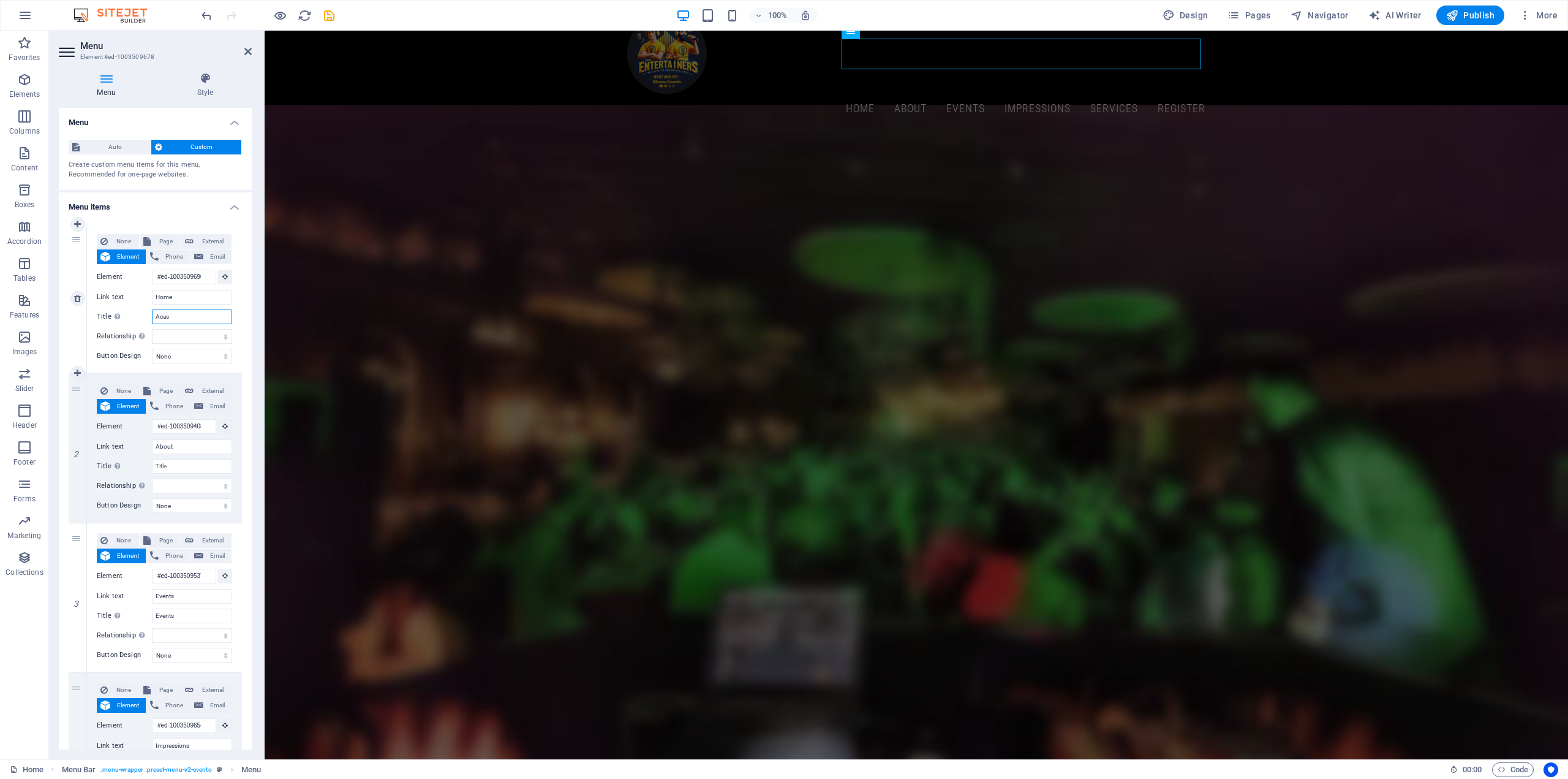
type input "Acasa"
select select
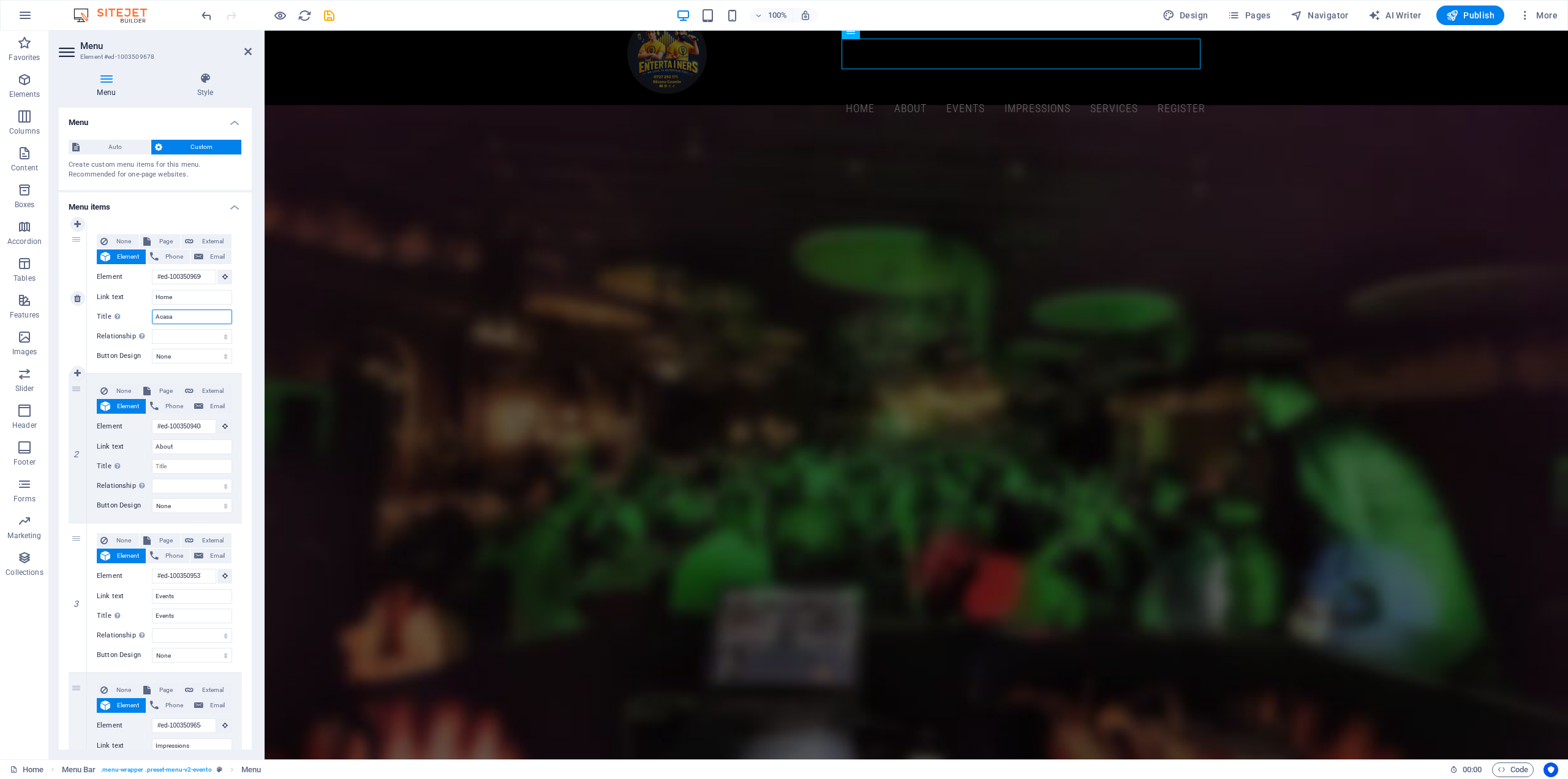
select select
type input "Acasa"
click at [224, 334] on select "alternate author bookmark external help license next nofollow noreferrer noopen…" at bounding box center [192, 336] width 80 height 14
click at [242, 316] on div "1 None Page External Element Phone Email Page Home Subpage Legal Notice Privacy…" at bounding box center [155, 672] width 193 height 916
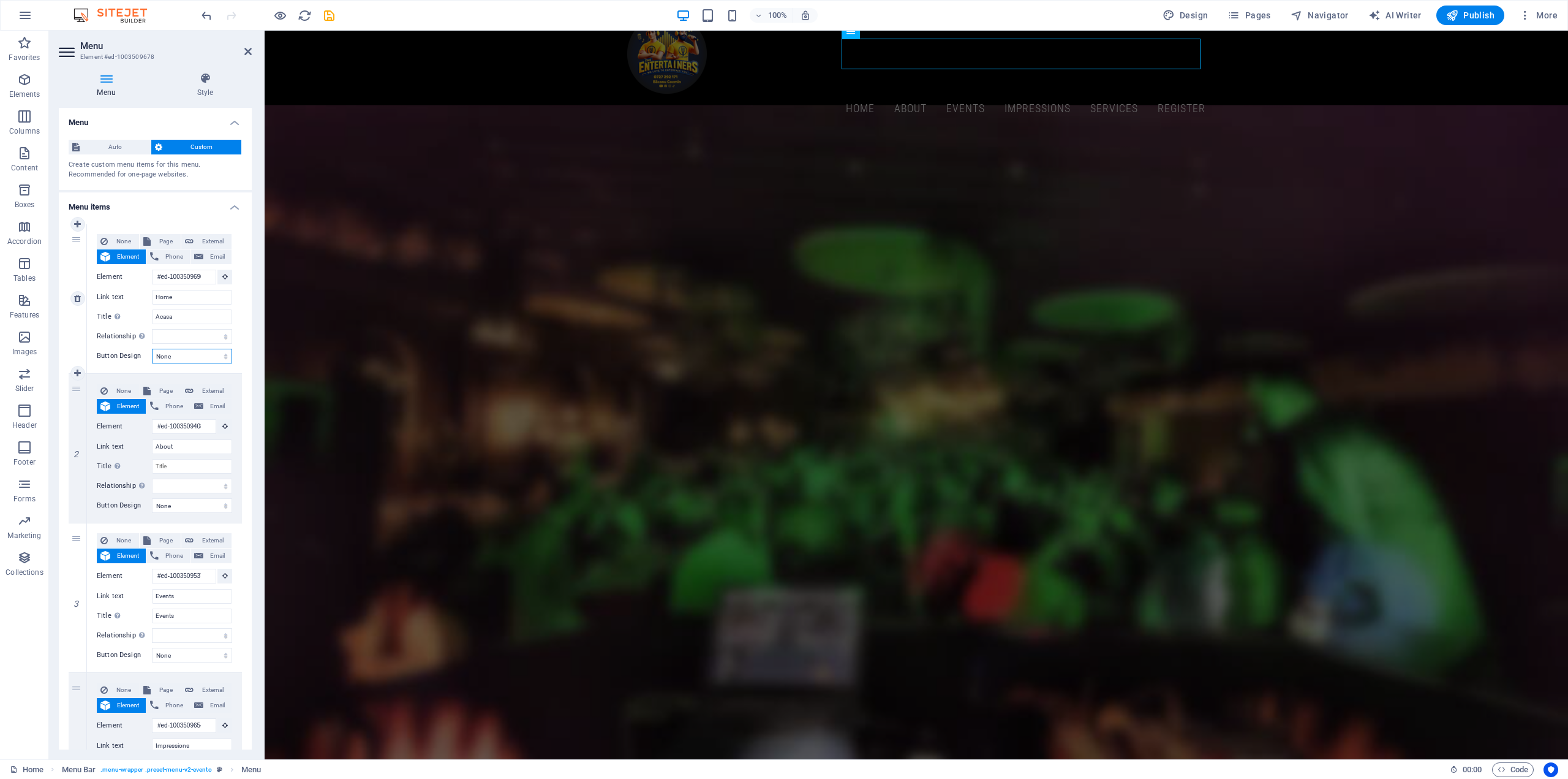
click at [221, 356] on select "None Default Primary Secondary" at bounding box center [192, 356] width 80 height 14
click at [222, 356] on select "None Default Primary Secondary" at bounding box center [192, 356] width 80 height 14
click at [241, 338] on div "1 None Page External Element Phone Email Page Home Subpage Legal Notice Privacy…" at bounding box center [155, 672] width 193 height 916
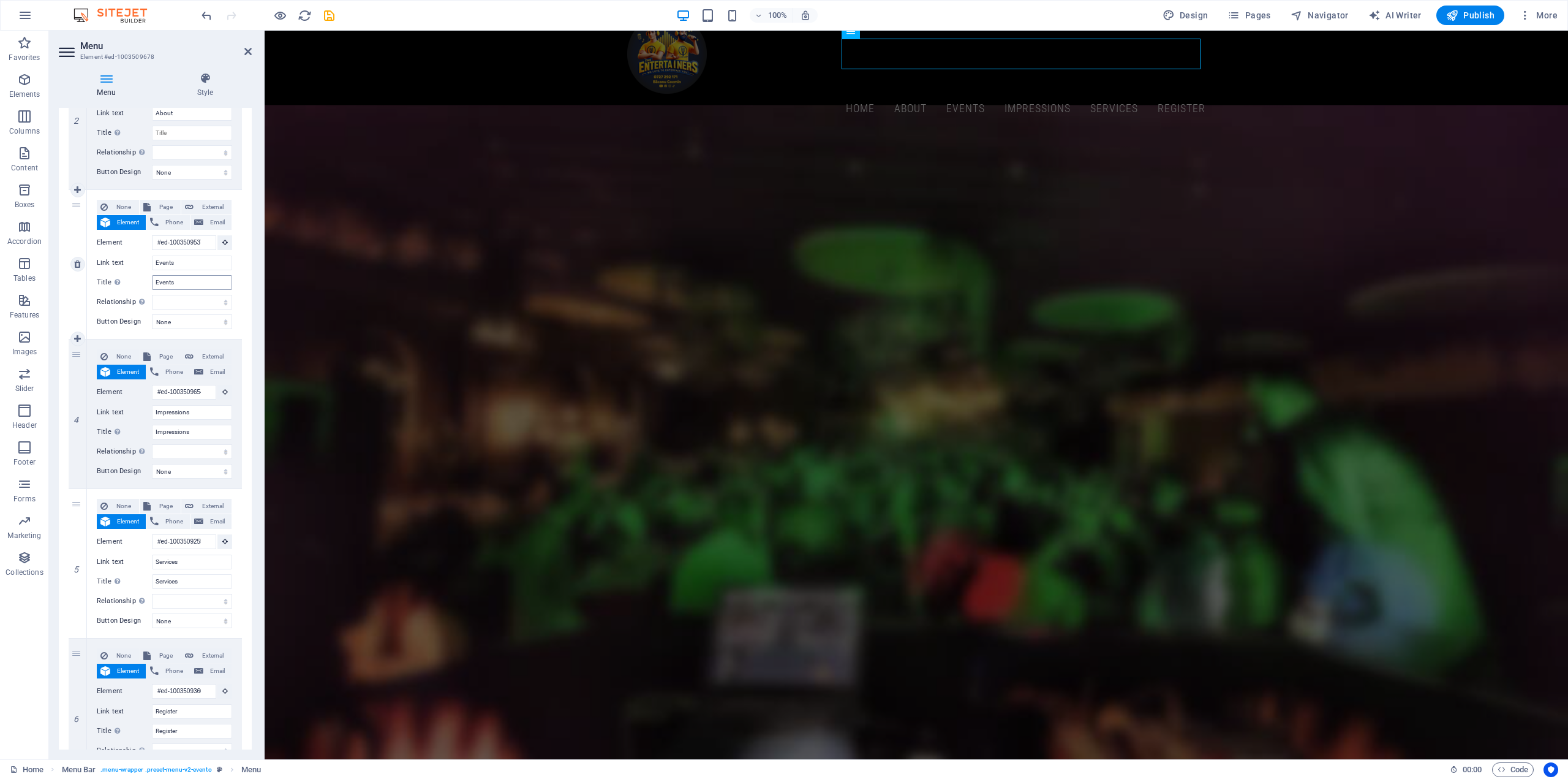
scroll to position [406, 0]
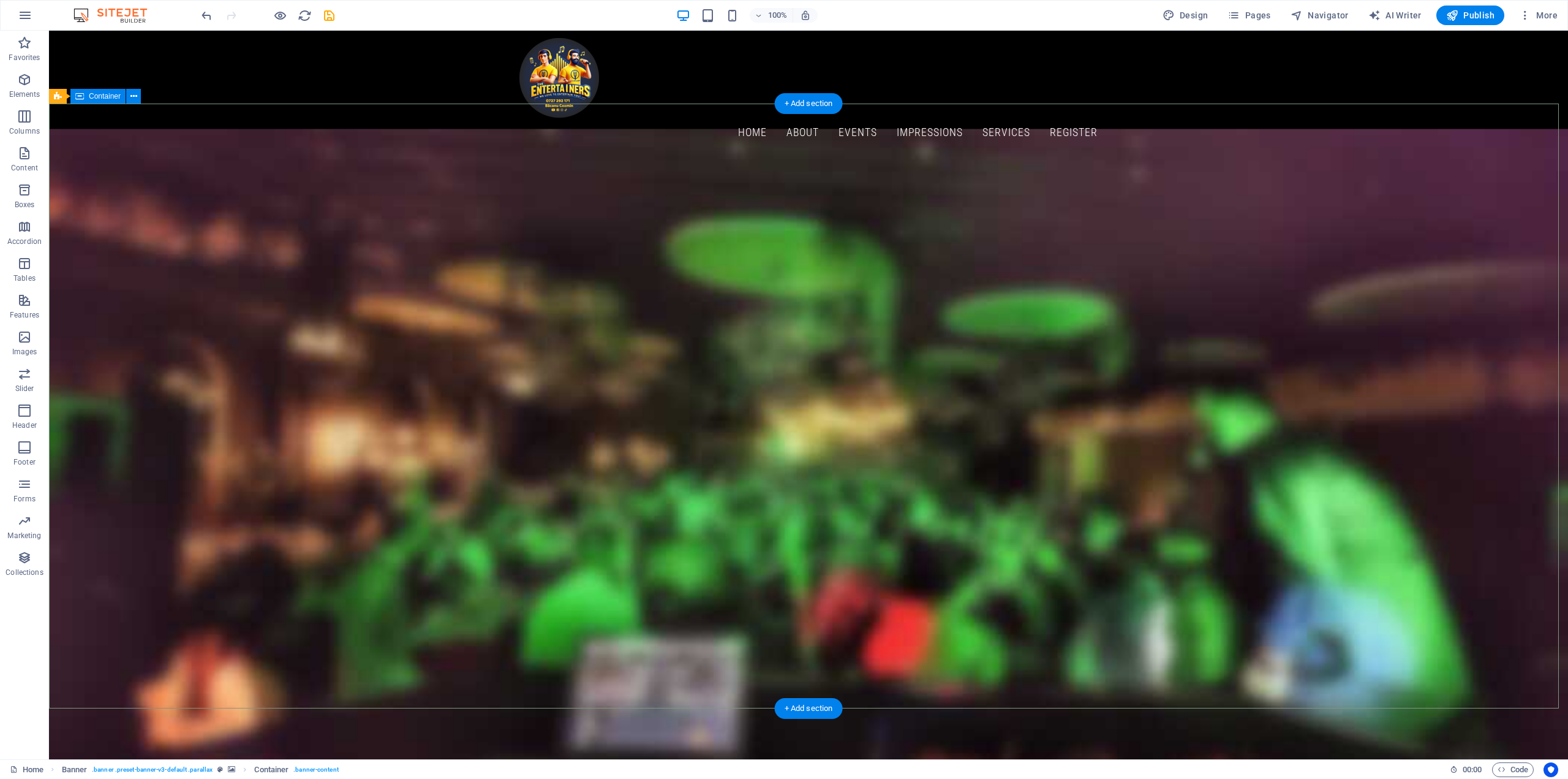
scroll to position [0, 0]
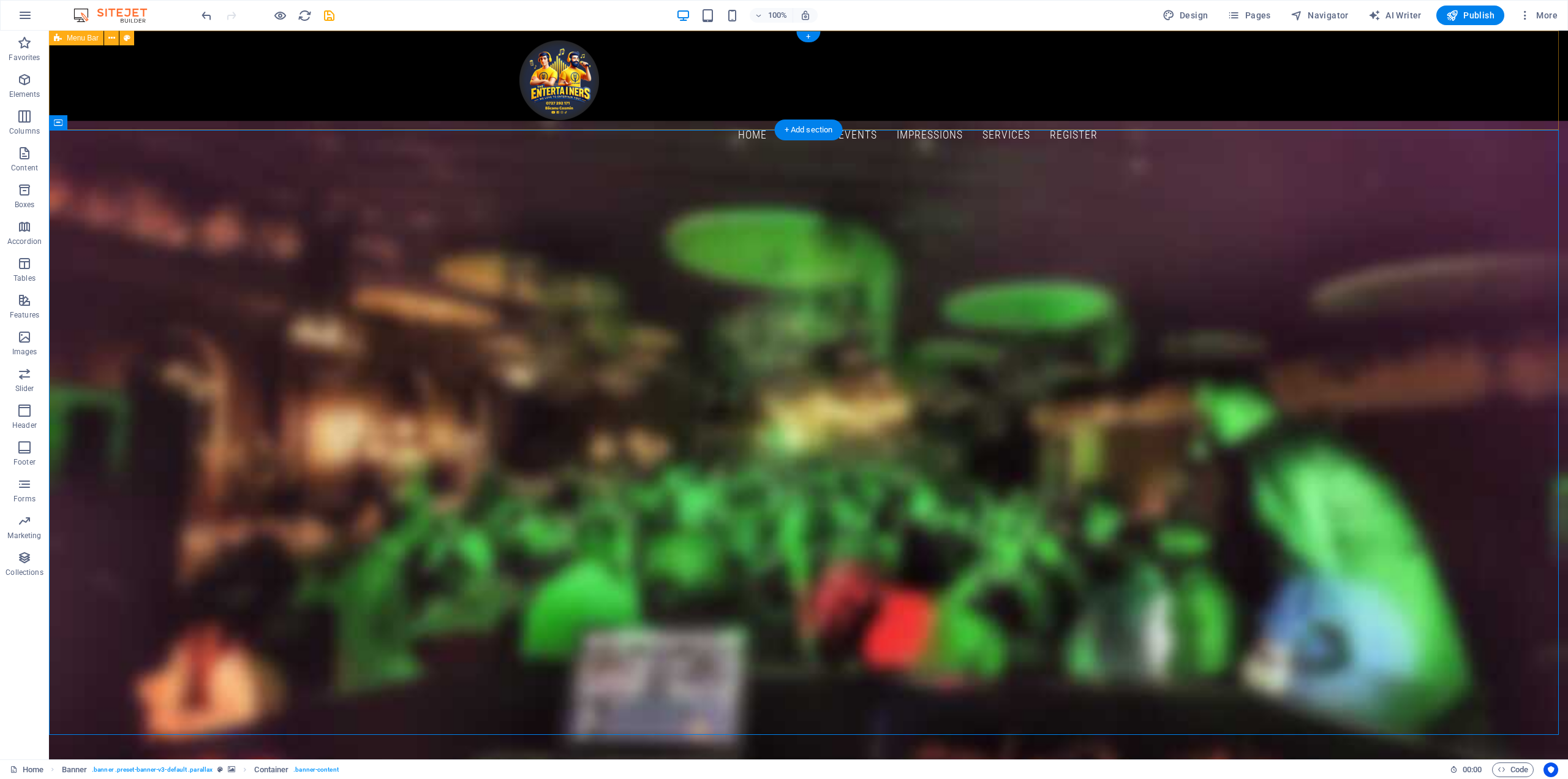
click at [1294, 101] on div "Home About Events Impressions Services Register Menu" at bounding box center [808, 95] width 1519 height 130
click at [79, 38] on span "Menu Bar" at bounding box center [83, 37] width 32 height 7
click at [109, 38] on icon at bounding box center [111, 38] width 6 height 13
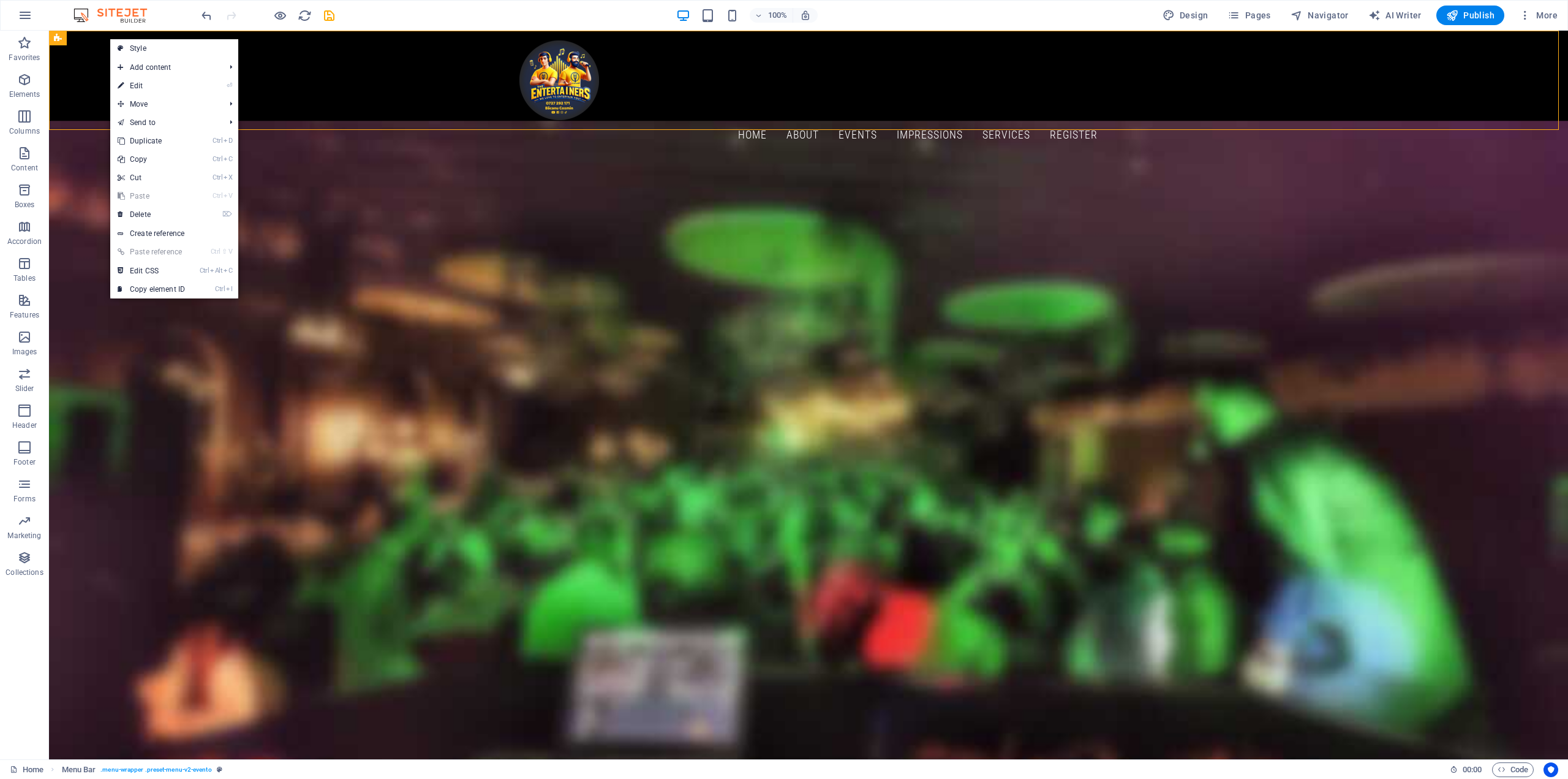
click at [163, 83] on link "⏎ Edit" at bounding box center [151, 85] width 82 height 18
select select "header"
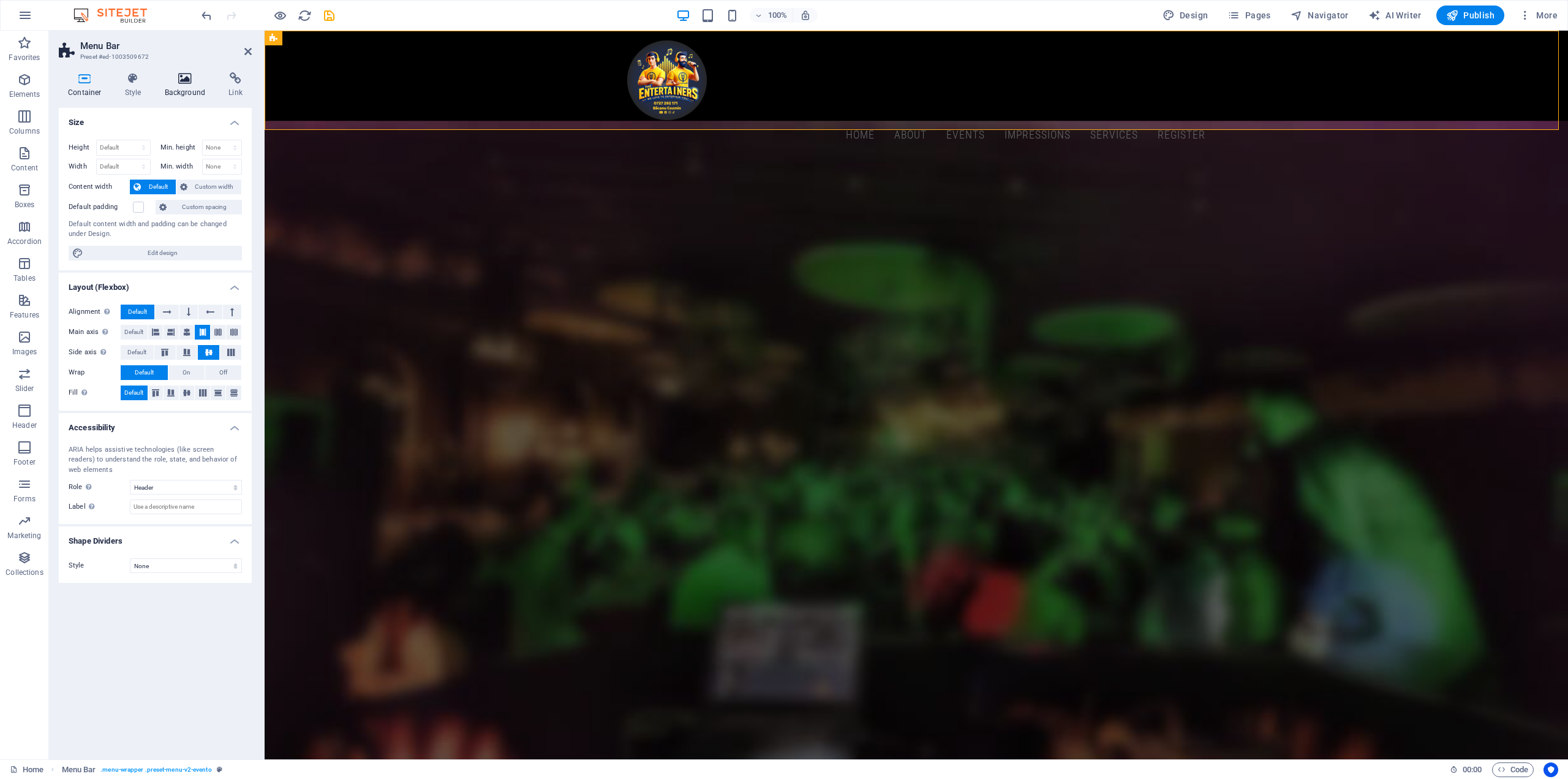
click at [185, 87] on h4 "Background" at bounding box center [188, 85] width 64 height 25
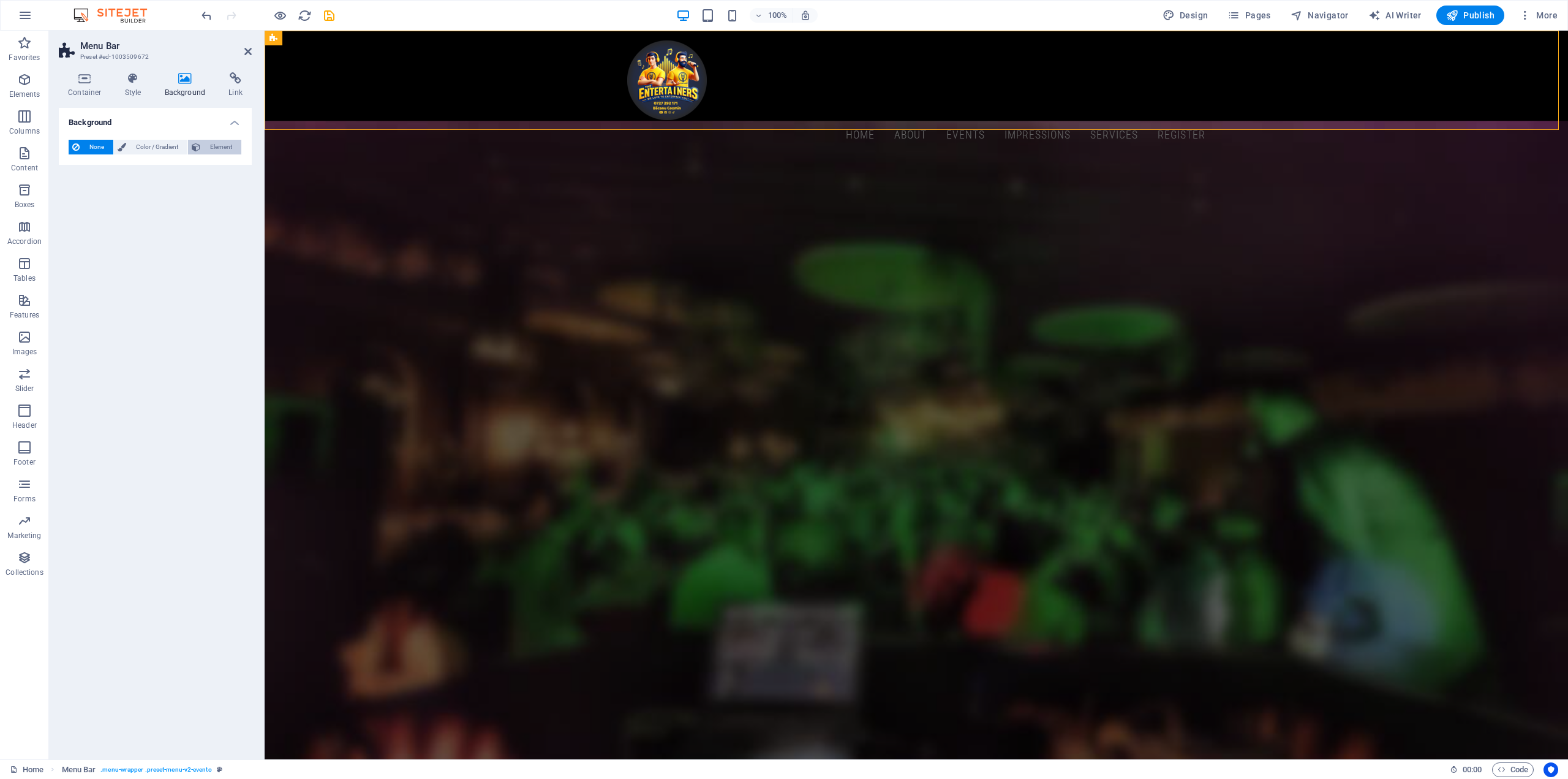
click at [217, 145] on span "Element" at bounding box center [220, 147] width 33 height 14
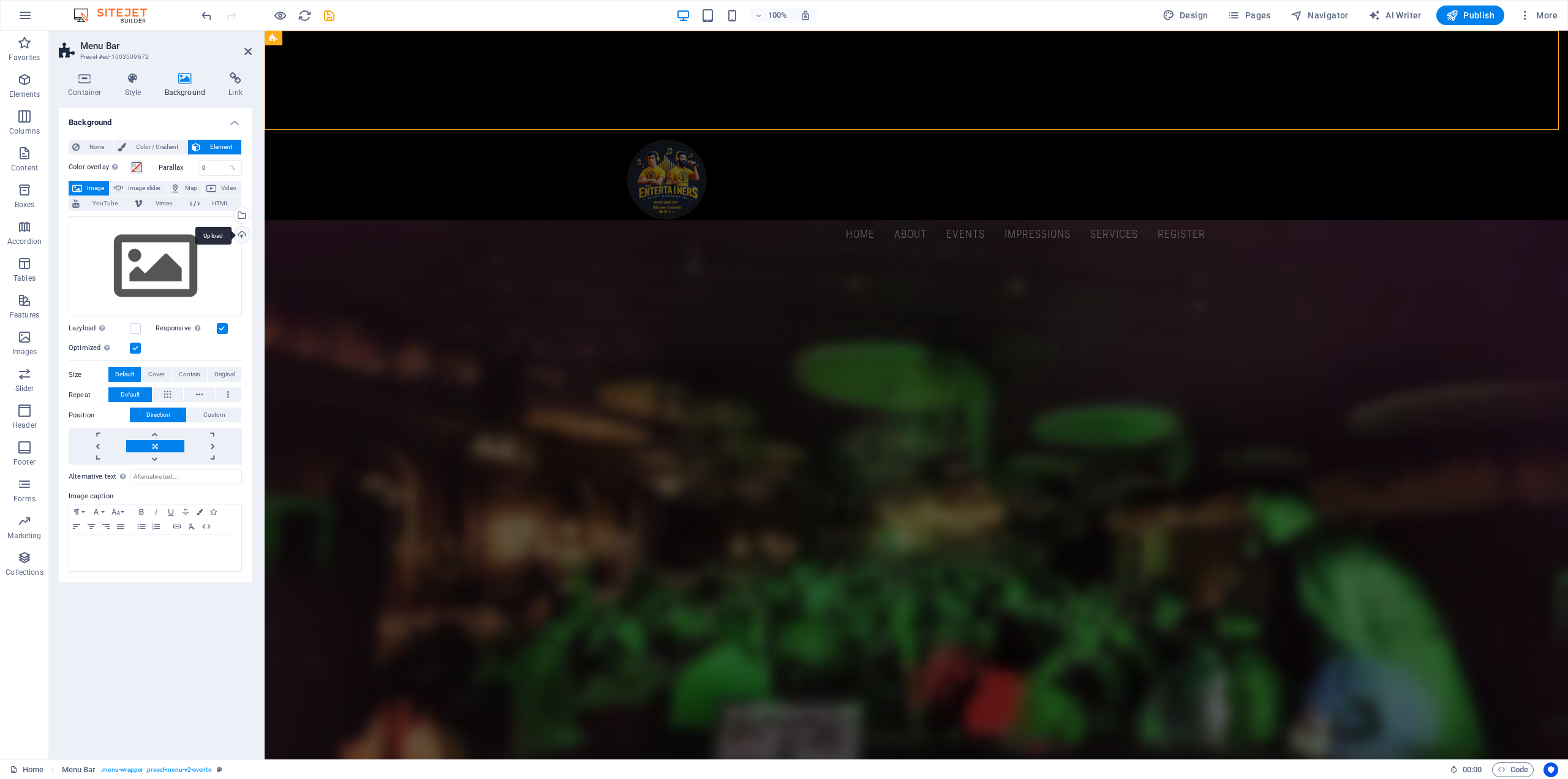
click at [241, 238] on div "Upload" at bounding box center [240, 236] width 18 height 18
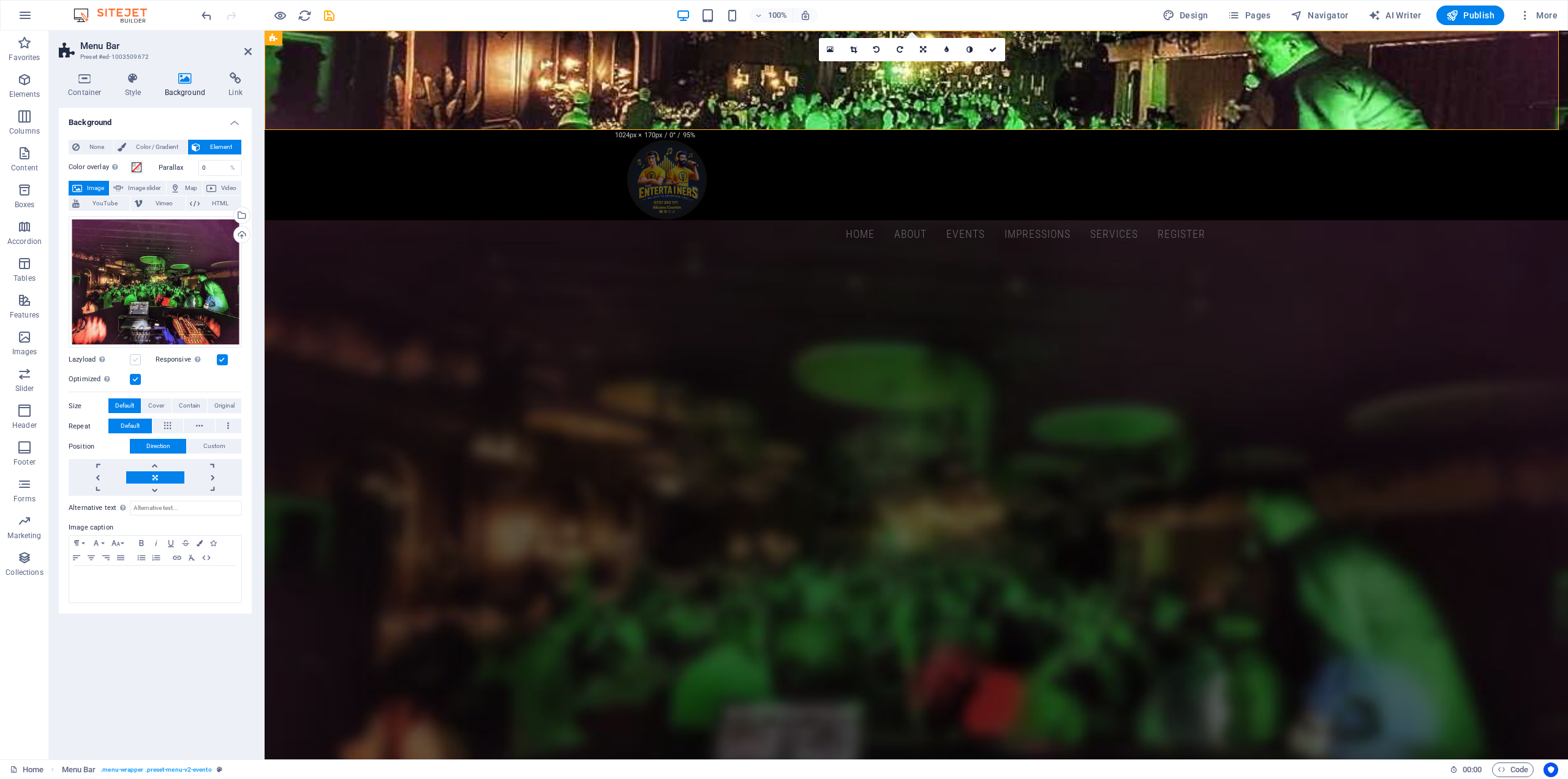
click at [134, 362] on label at bounding box center [135, 360] width 11 height 11
click at [0, 0] on input "Lazyload Loading images after the page loads improves page speed." at bounding box center [0, 0] width 0 height 0
click at [134, 362] on label at bounding box center [135, 360] width 11 height 11
click at [0, 0] on input "Lazyload Loading images after the page loads improves page speed." at bounding box center [0, 0] width 0 height 0
click at [132, 84] on icon at bounding box center [134, 78] width 35 height 12
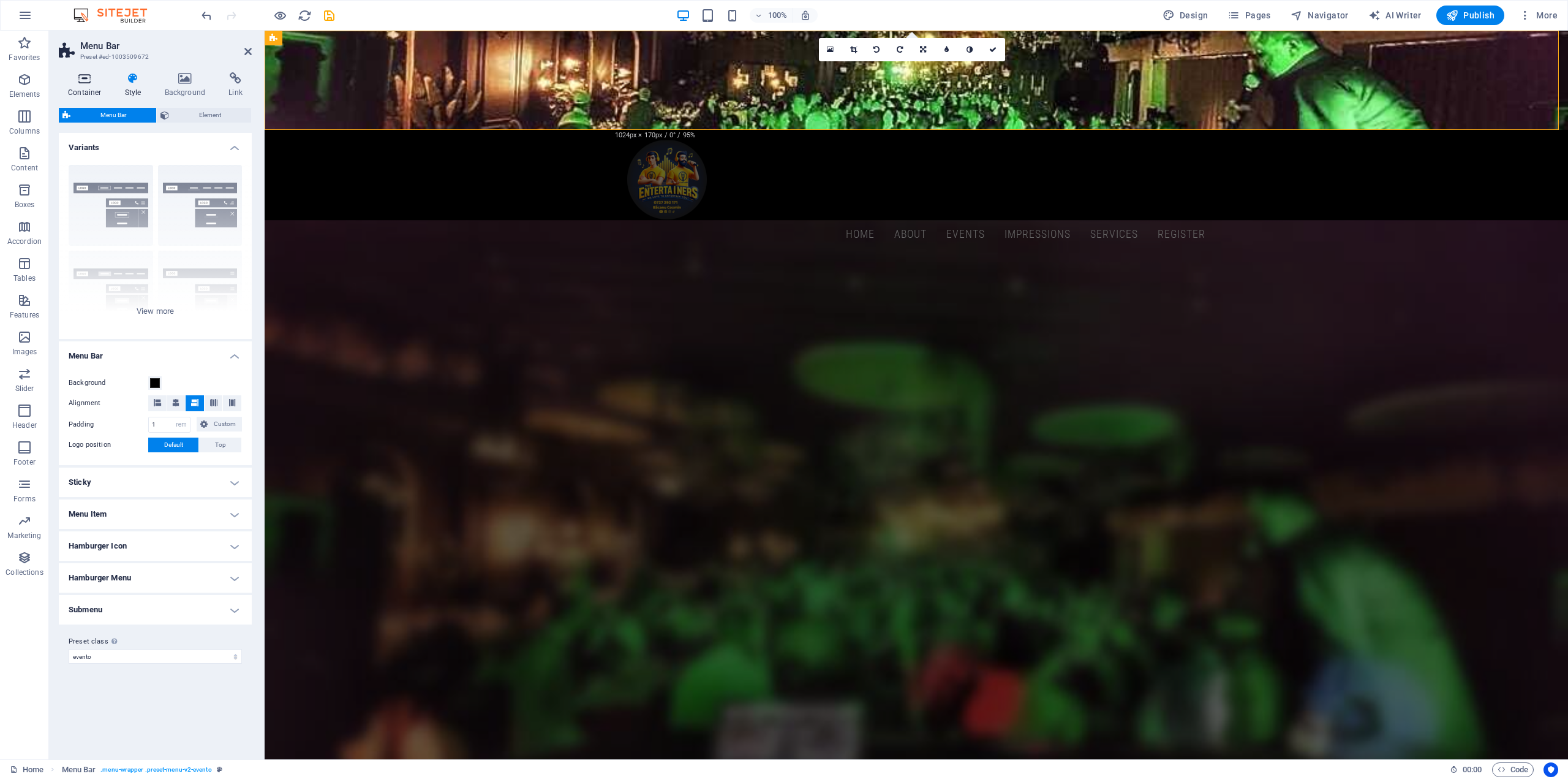
click at [84, 95] on h4 "Container" at bounding box center [88, 85] width 57 height 25
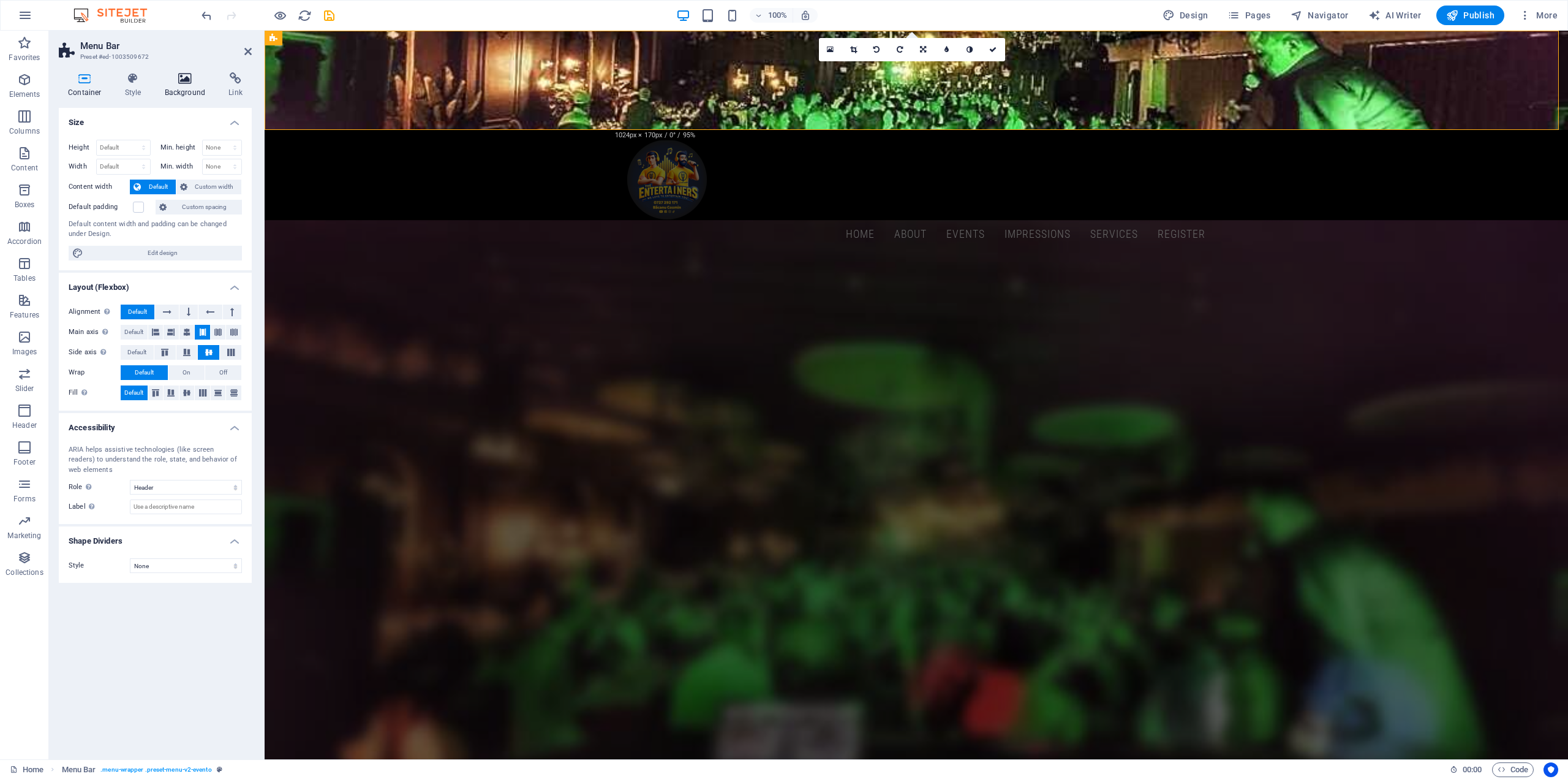
click at [181, 81] on icon at bounding box center [185, 78] width 60 height 12
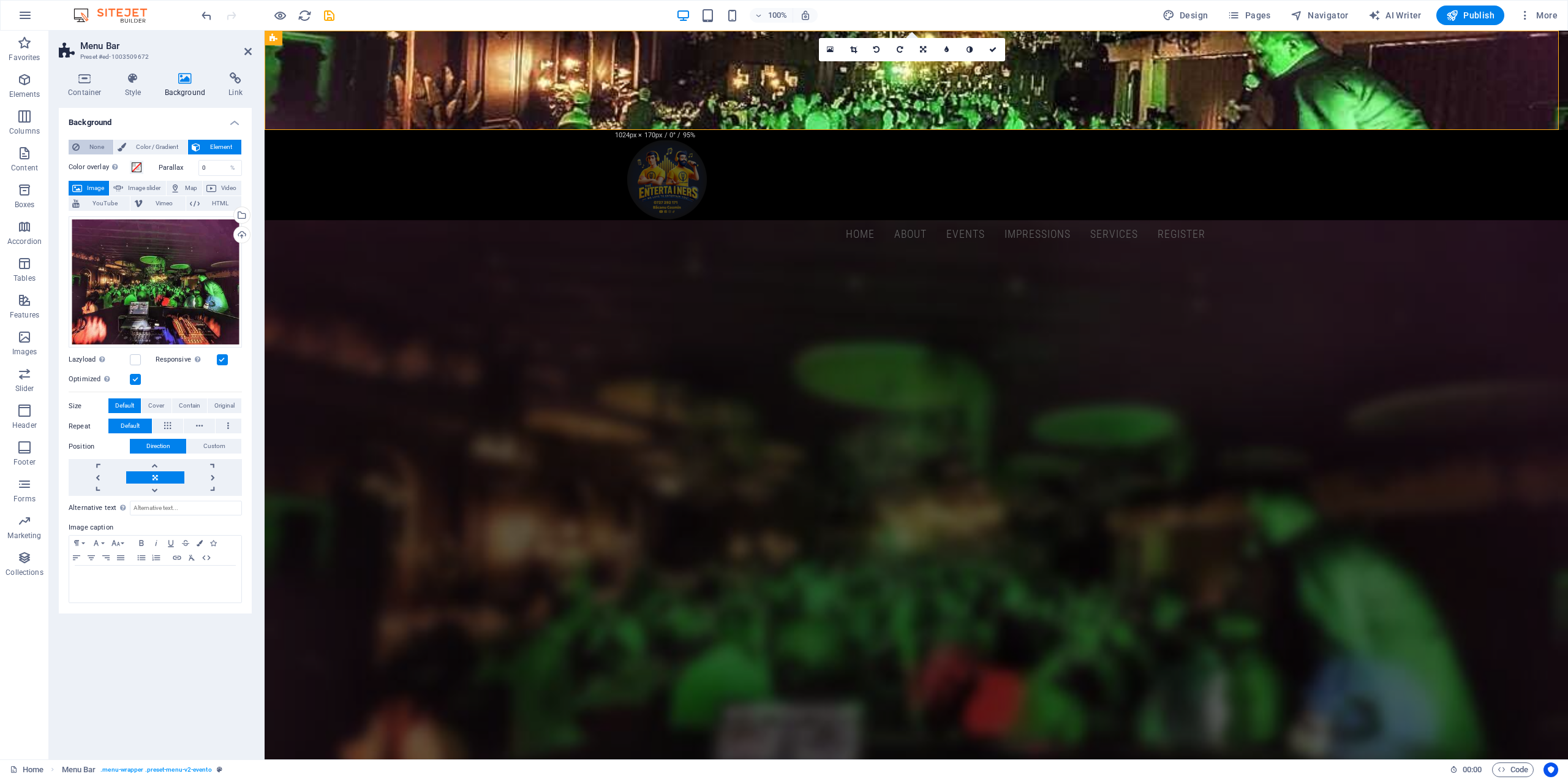
click at [88, 145] on span "None" at bounding box center [96, 147] width 26 height 14
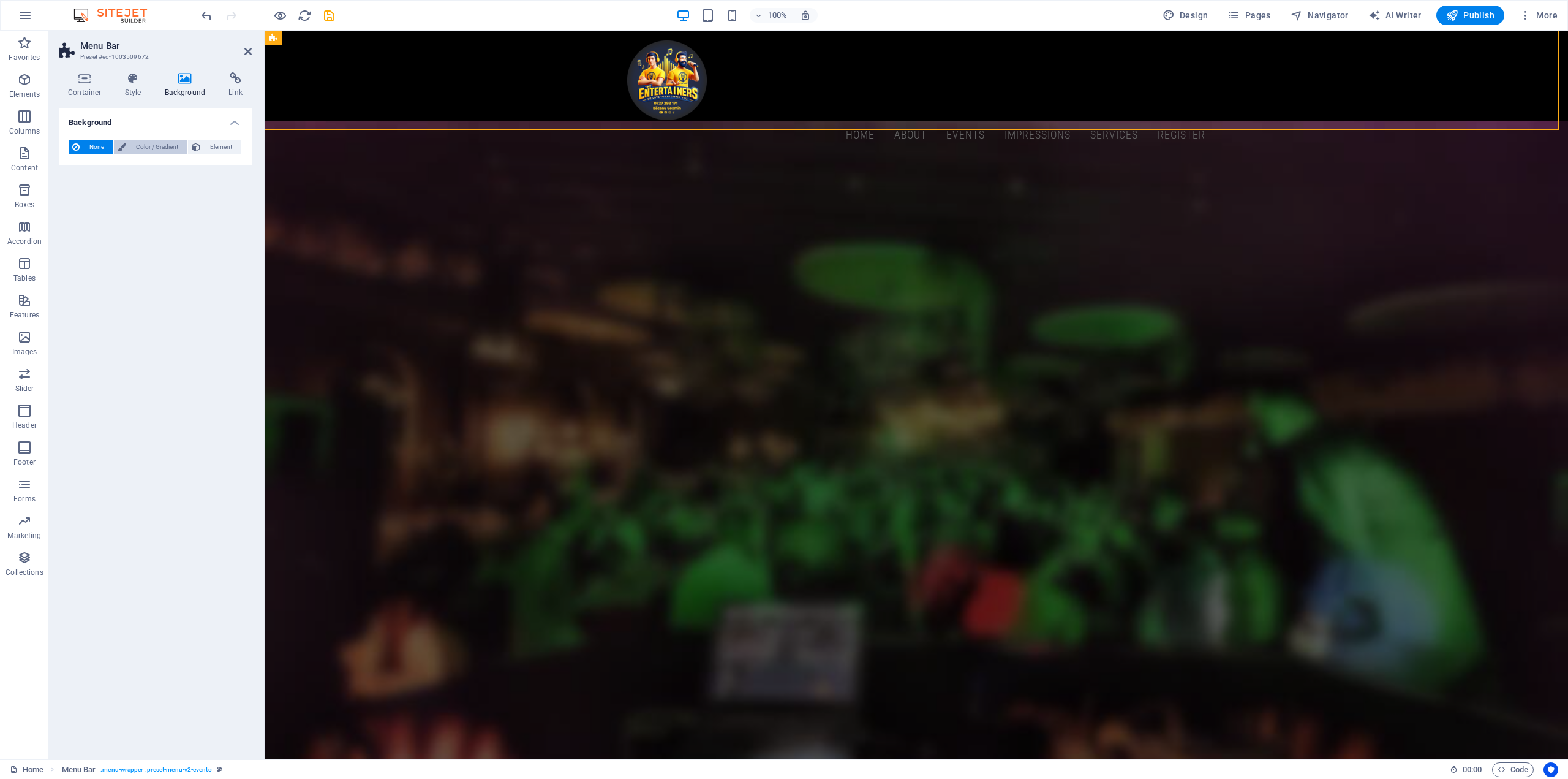
click at [134, 143] on span "Color / Gradient" at bounding box center [157, 147] width 54 height 14
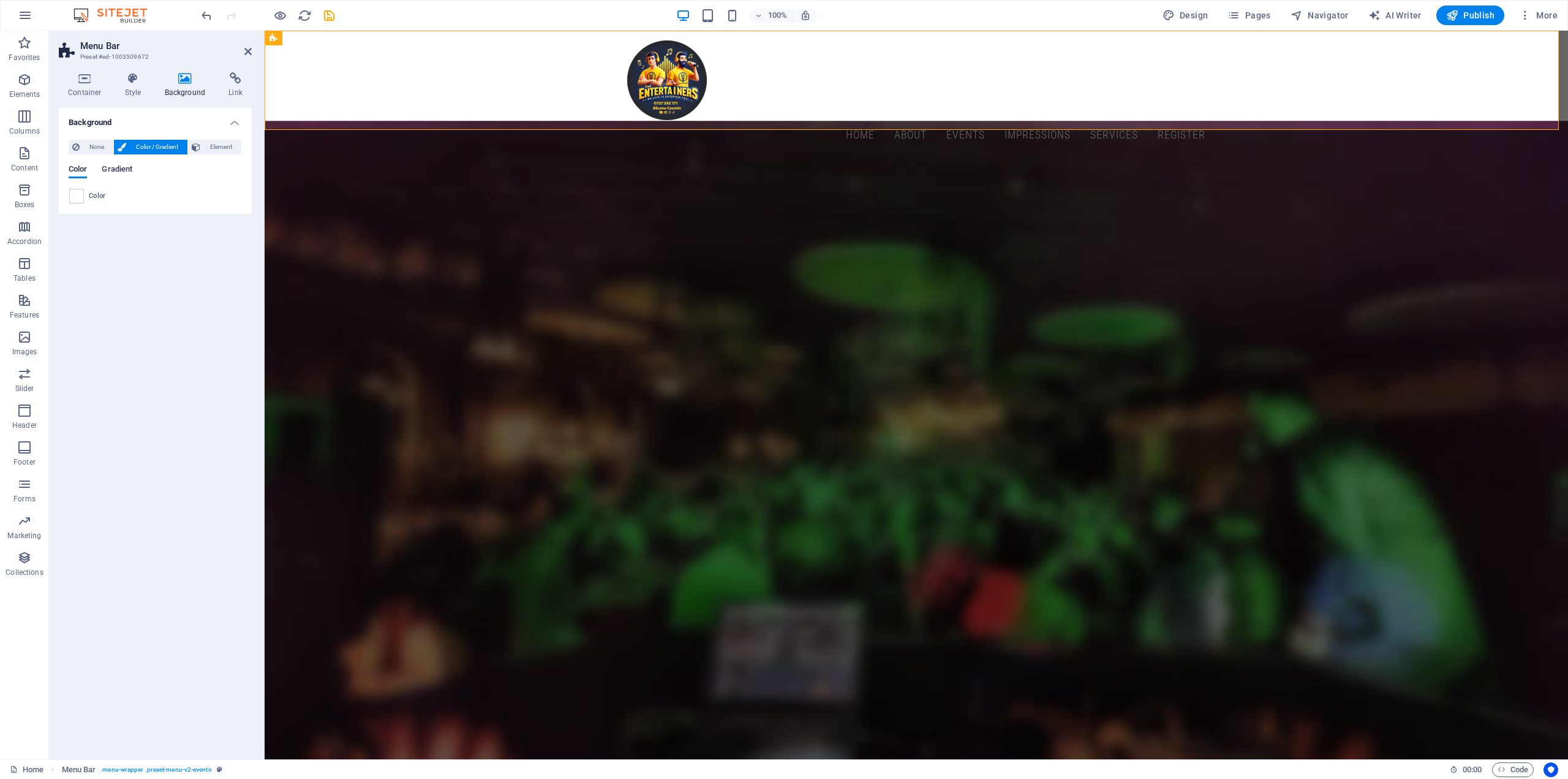
click at [121, 170] on span "Gradient" at bounding box center [117, 170] width 30 height 18
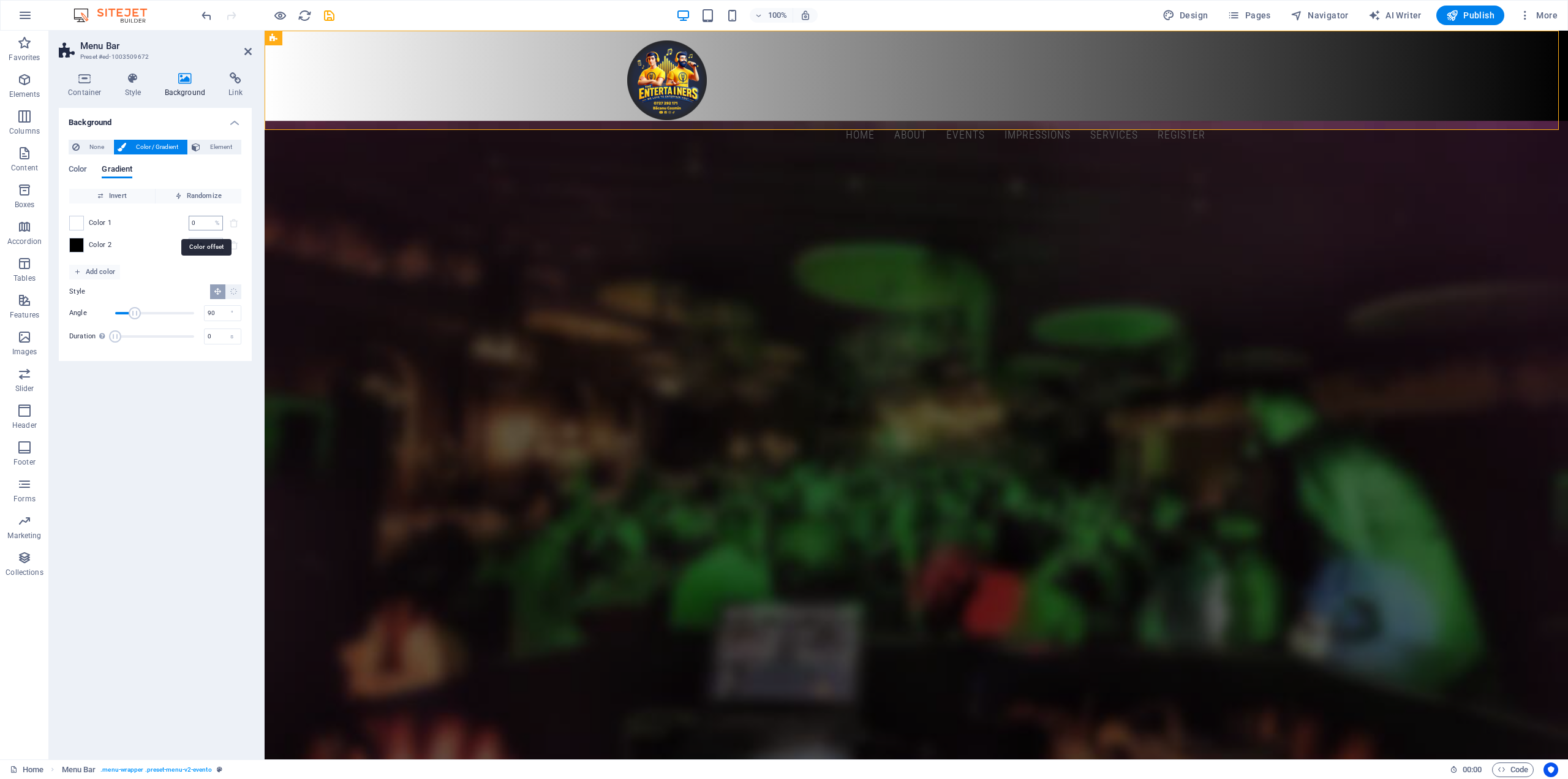
click at [203, 222] on input "0" at bounding box center [199, 223] width 21 height 14
click at [203, 222] on input "1" at bounding box center [199, 223] width 21 height 14
drag, startPoint x: 203, startPoint y: 222, endPoint x: 187, endPoint y: 212, distance: 18.9
click at [187, 223] on div "Color 1 1 % ​" at bounding box center [155, 223] width 172 height 14
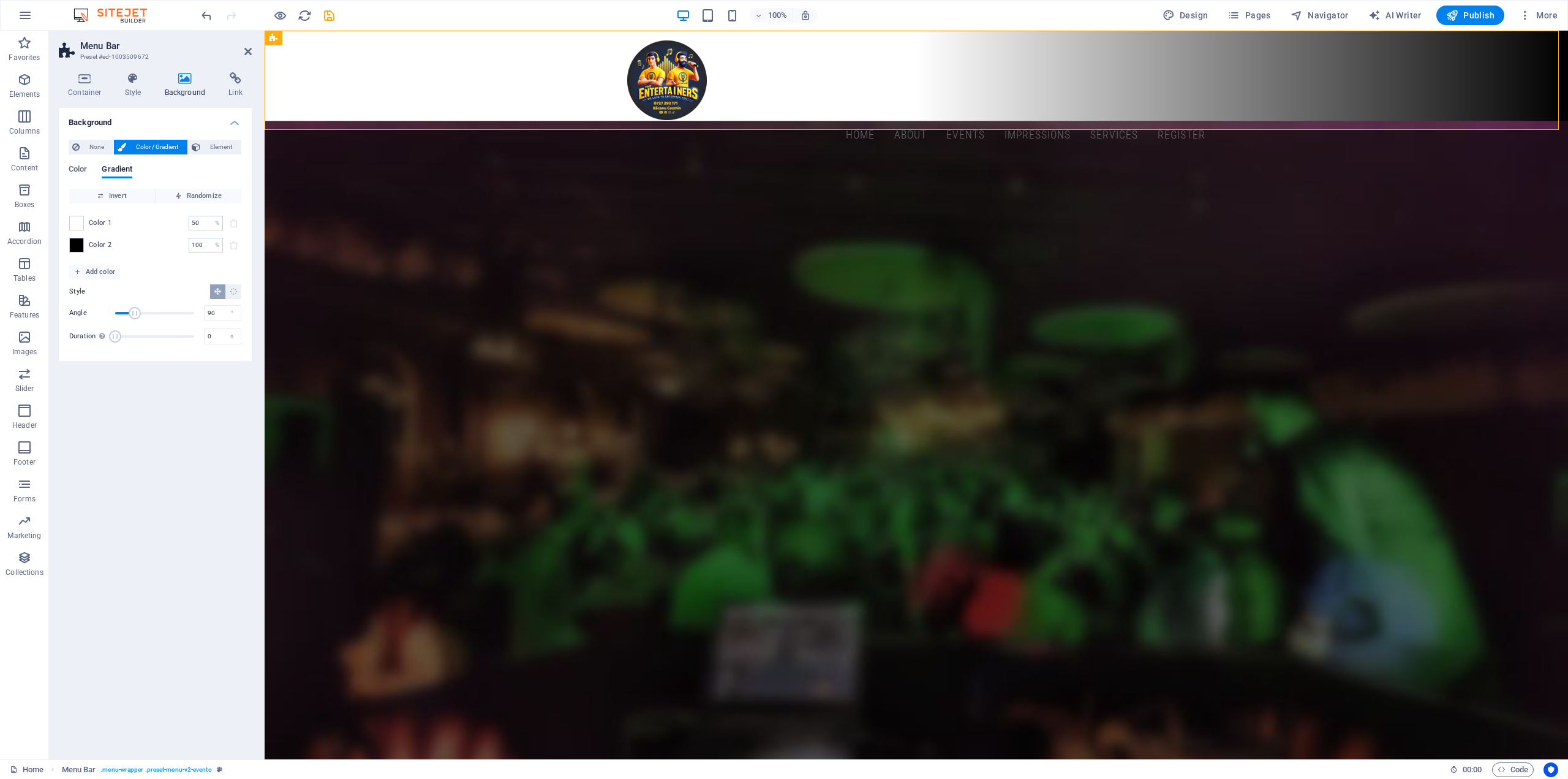
drag, startPoint x: 193, startPoint y: 222, endPoint x: 161, endPoint y: 221, distance: 32.0
click at [161, 221] on div "Color 1 50 % ​" at bounding box center [155, 223] width 172 height 14
drag, startPoint x: 198, startPoint y: 224, endPoint x: 177, endPoint y: 216, distance: 22.5
click at [179, 222] on div "Color 1 50 % ​" at bounding box center [155, 223] width 172 height 14
type input "20"
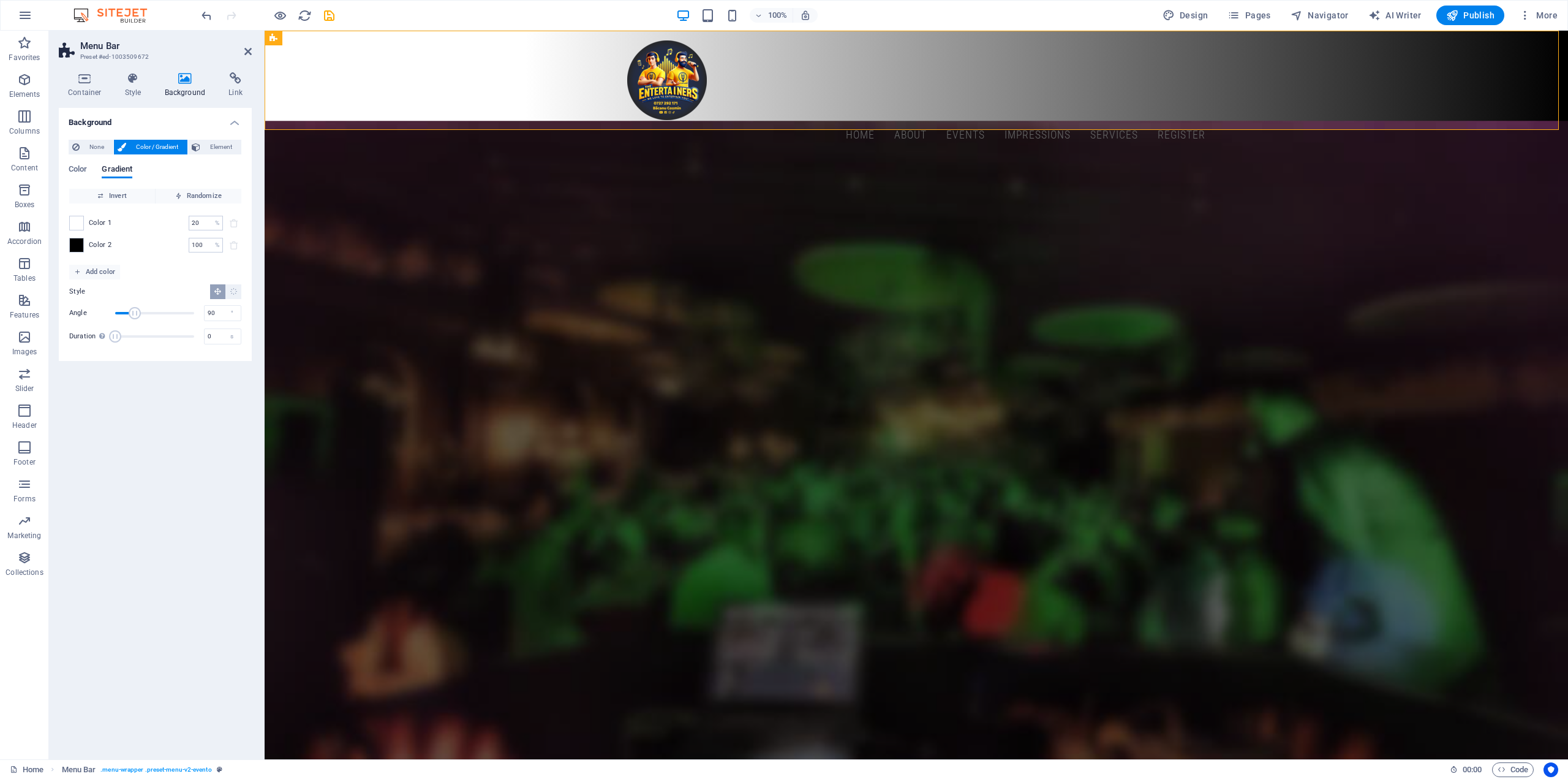
click at [169, 440] on div "Background None Color / Gradient Element Stretch background to full-width Color…" at bounding box center [155, 429] width 193 height 641
click at [227, 142] on span "Element" at bounding box center [220, 147] width 33 height 14
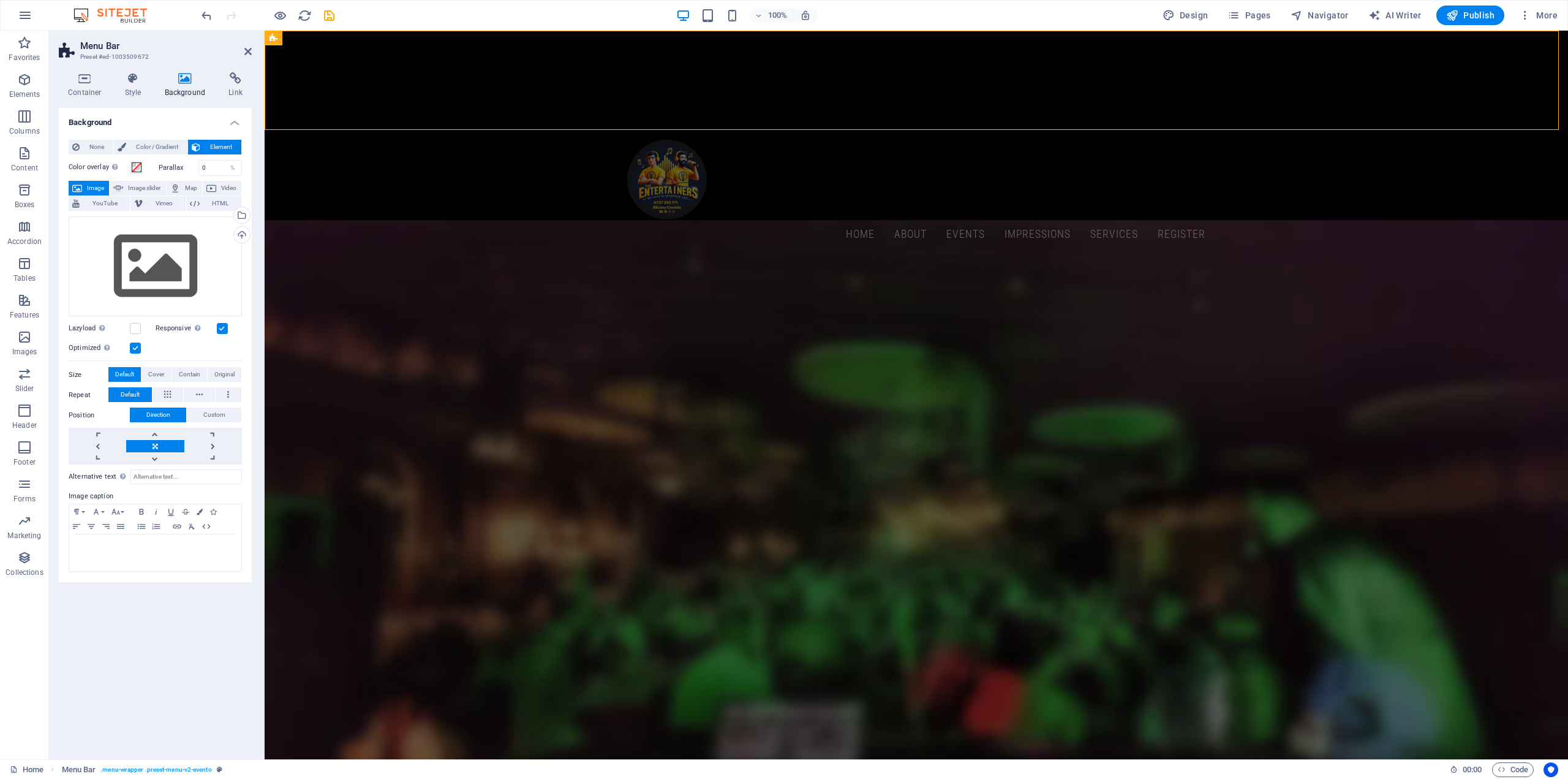
click at [88, 188] on span "Image" at bounding box center [95, 188] width 20 height 14
click at [243, 214] on div "Select files from the file manager, stock photos, or upload file(s)" at bounding box center [240, 216] width 18 height 18
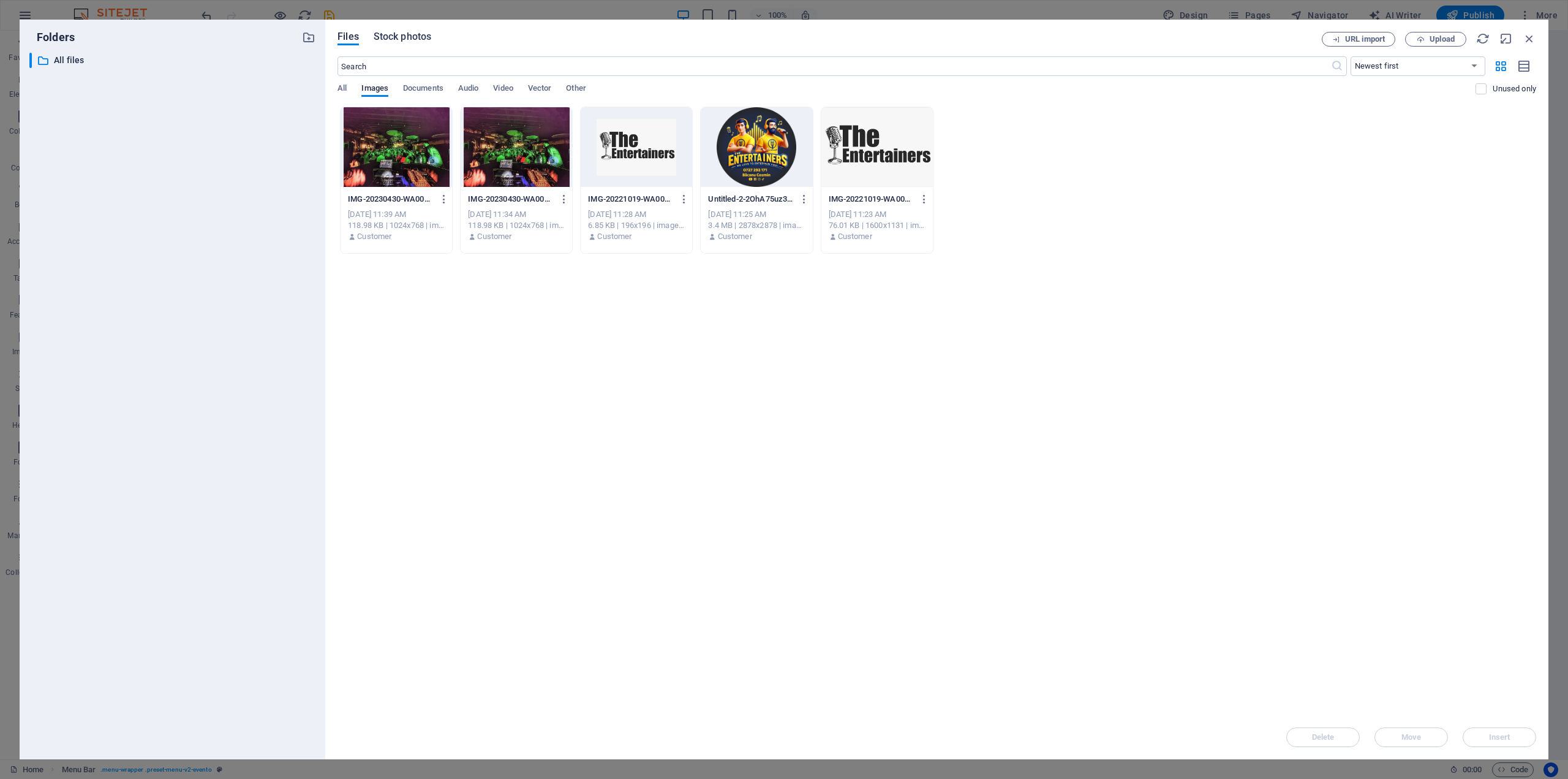
click at [401, 36] on span "Stock photos" at bounding box center [403, 37] width 57 height 14
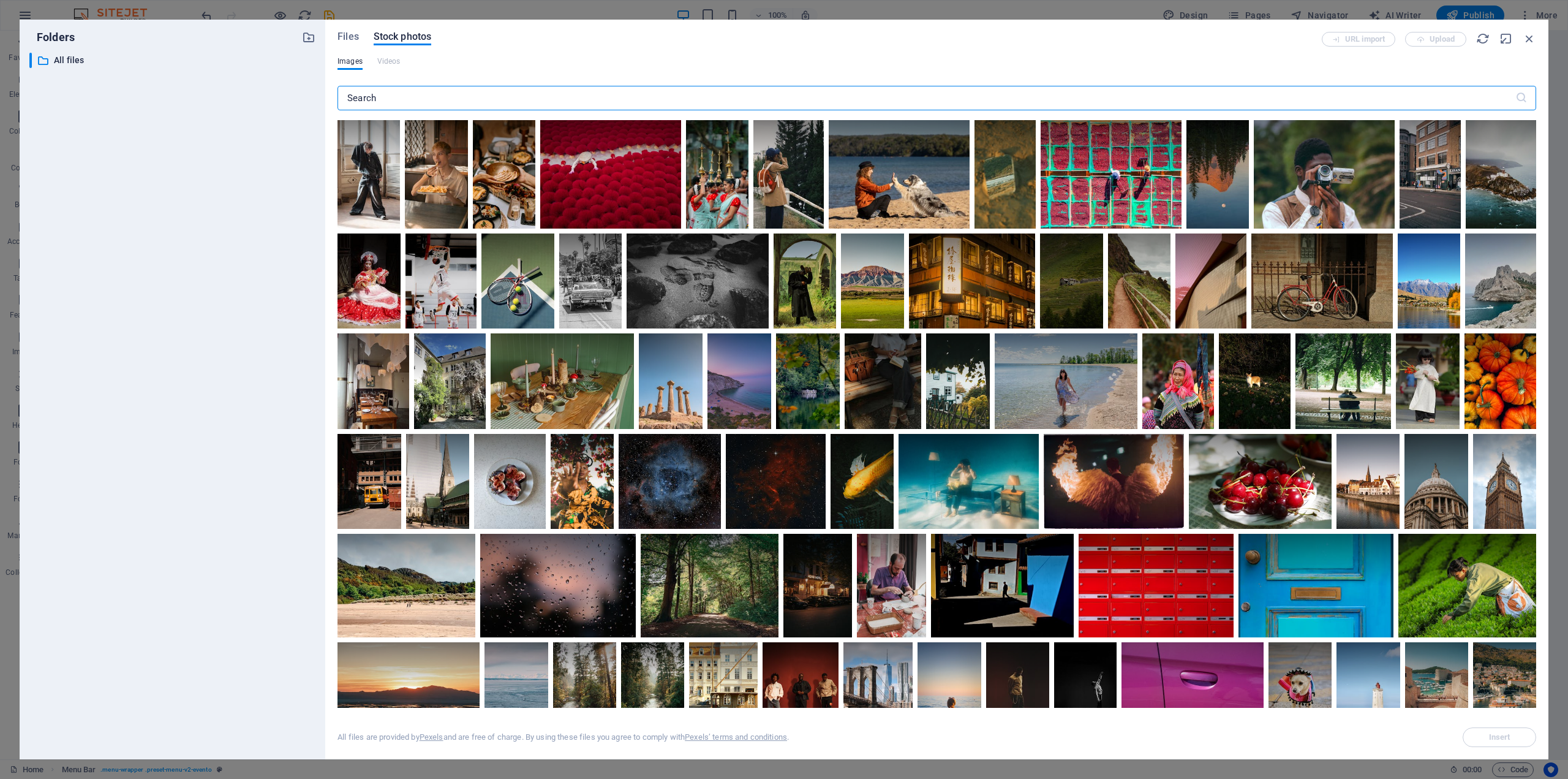
click at [628, 104] on input "text" at bounding box center [926, 98] width 1178 height 25
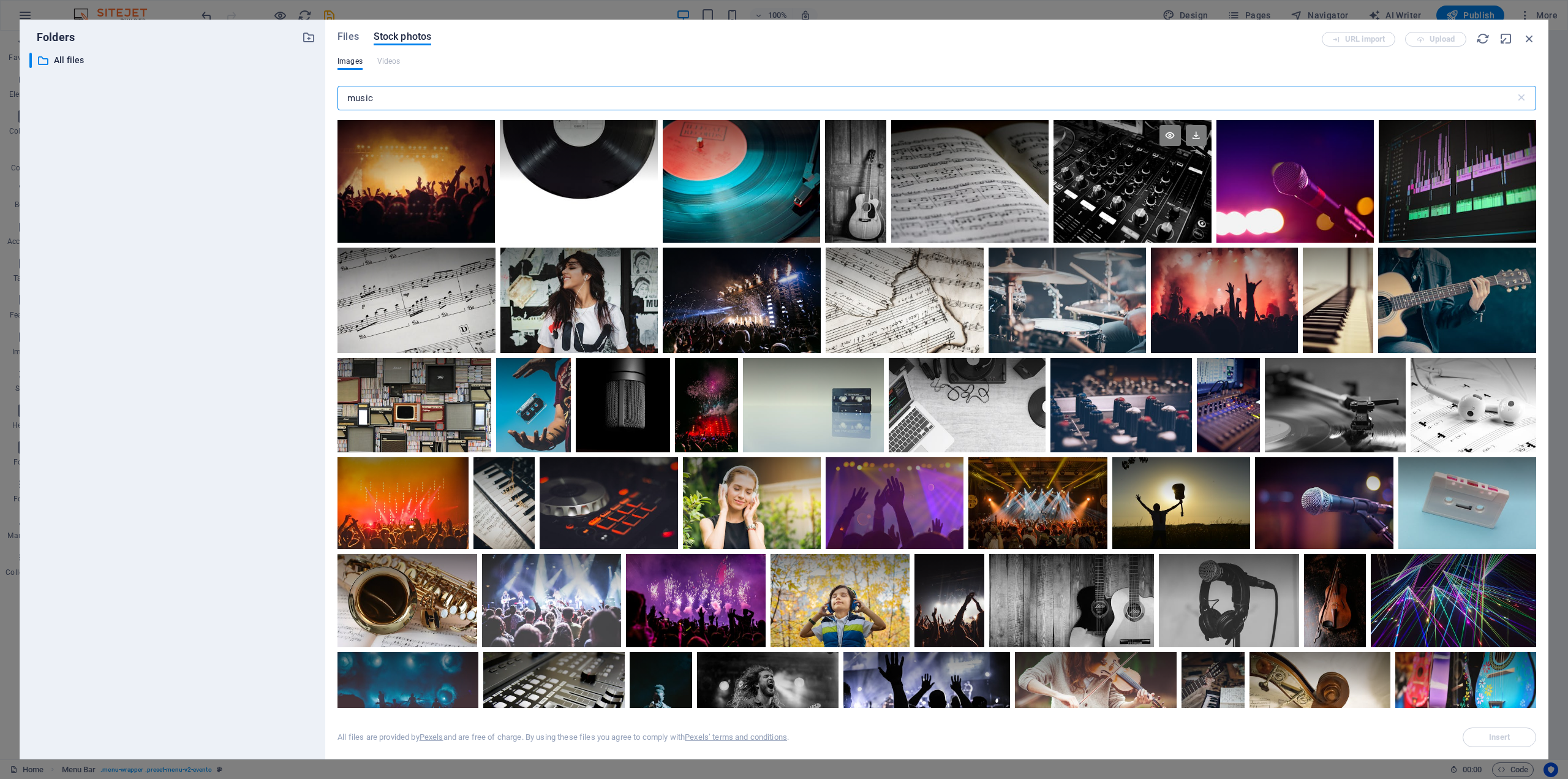
type input "music"
click at [1130, 196] on div at bounding box center [1132, 181] width 158 height 123
click at [1130, 196] on div at bounding box center [1132, 212] width 158 height 61
click at [1107, 512] on div at bounding box center [1037, 502] width 139 height 92
click at [1103, 476] on icon at bounding box center [1092, 473] width 21 height 21
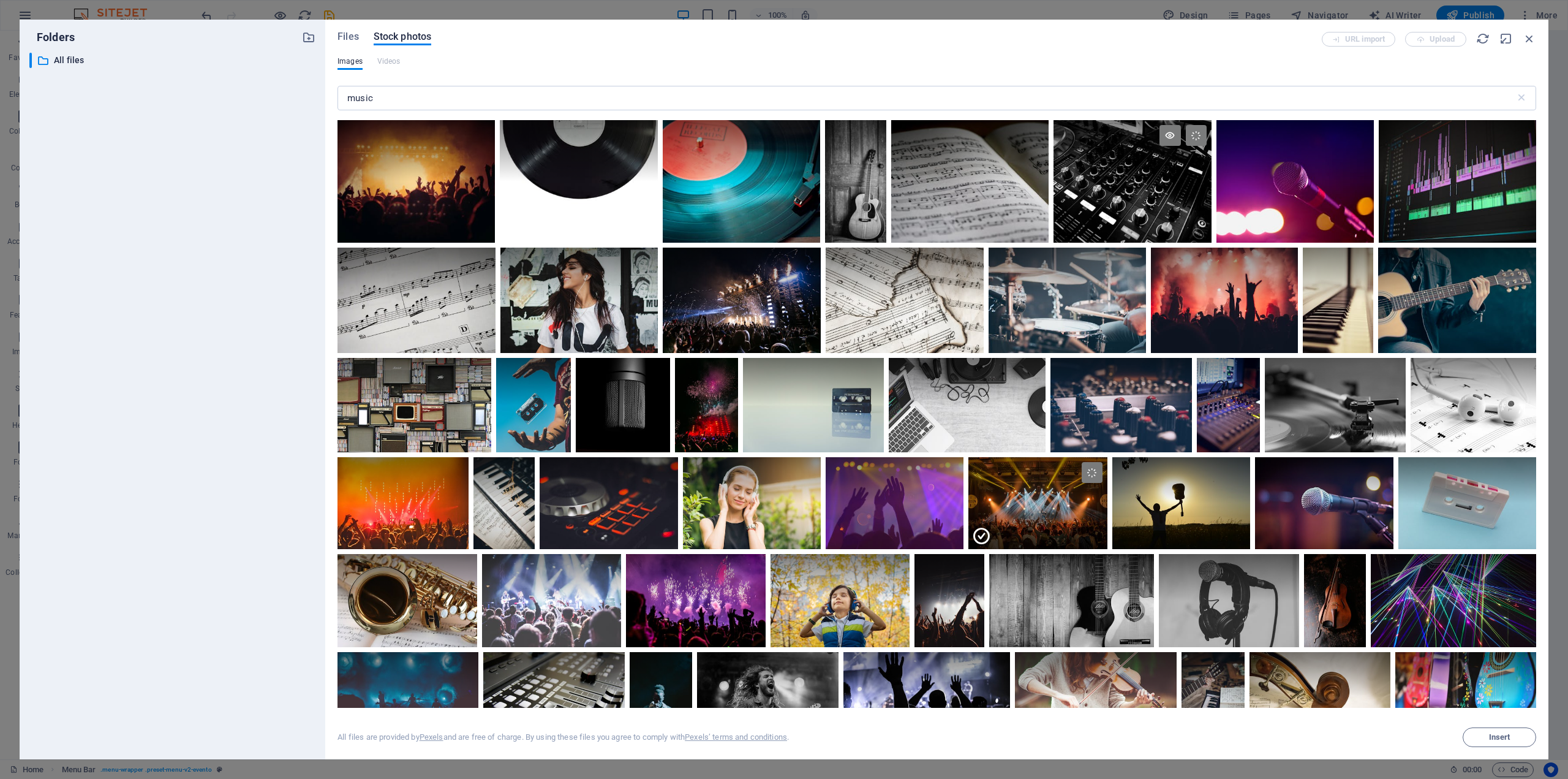
click at [1195, 136] on icon at bounding box center [1196, 135] width 21 height 21
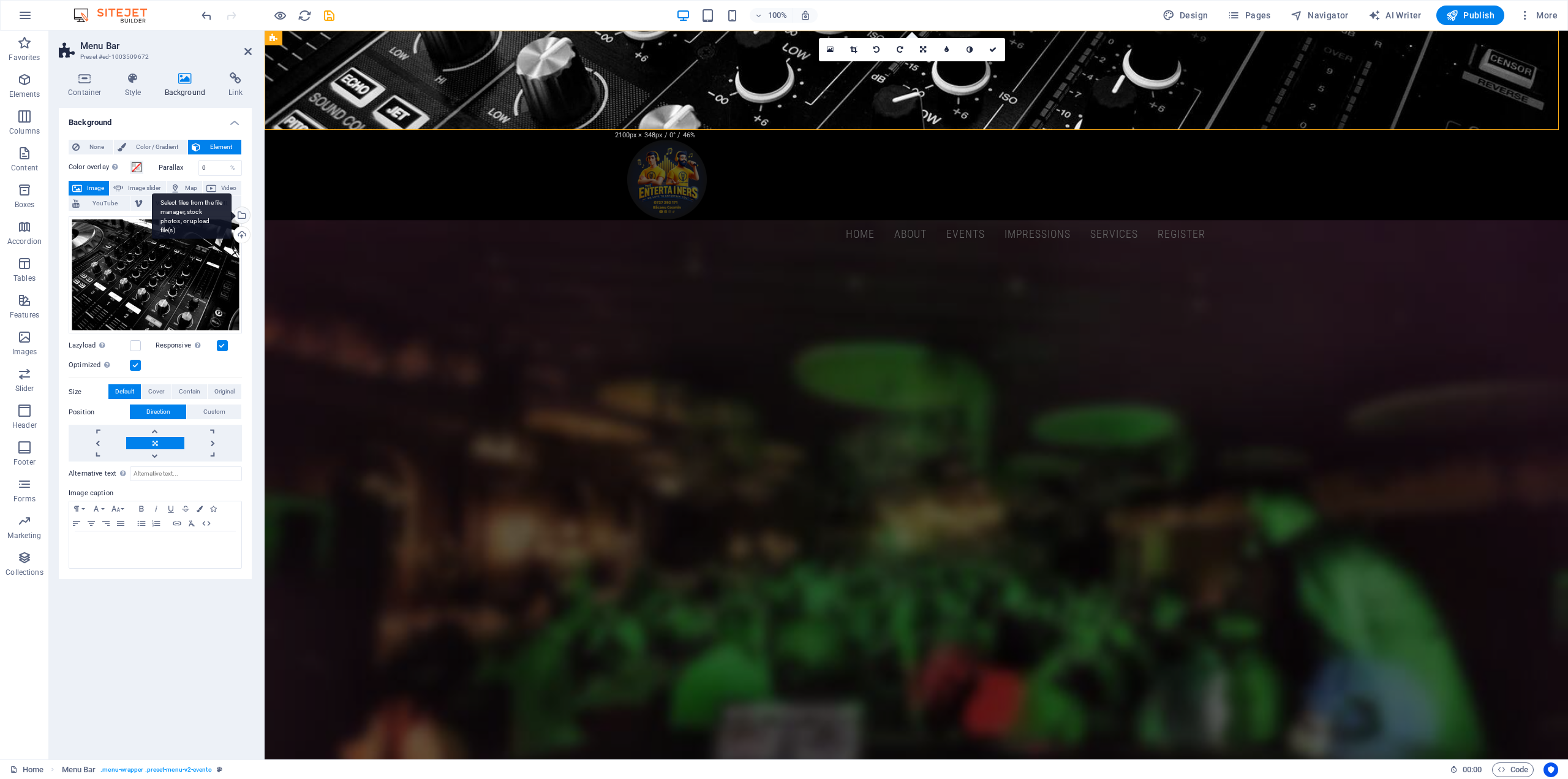
click at [243, 216] on div "Select files from the file manager, stock photos, or upload file(s)" at bounding box center [240, 216] width 18 height 18
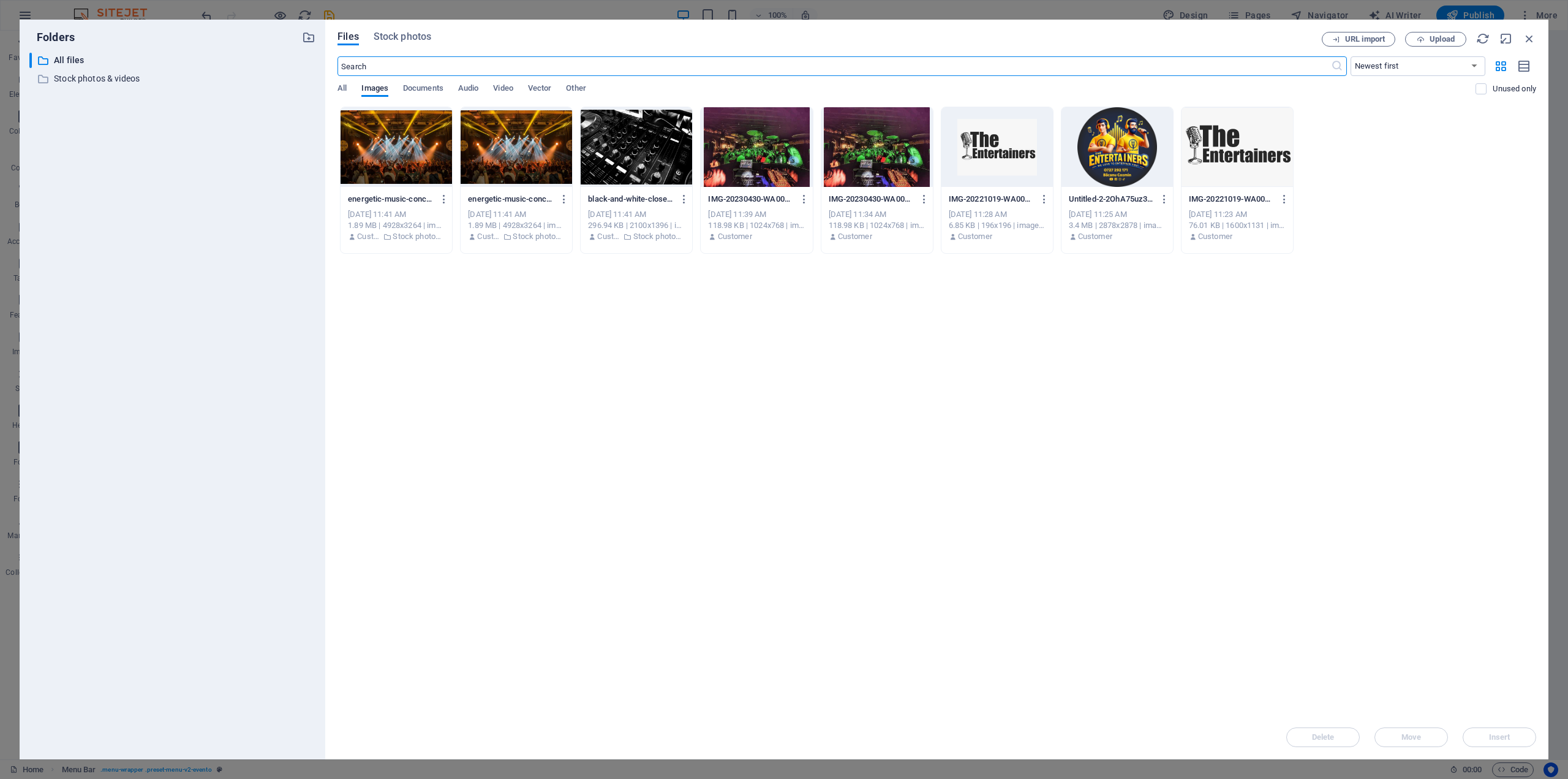
click at [613, 339] on div "Drop files here to upload them instantly energetic-music-concert-scene-with-bri…" at bounding box center [936, 411] width 1199 height 609
click at [516, 156] on div at bounding box center [516, 147] width 111 height 80
click at [1482, 738] on span "Insert" at bounding box center [1500, 737] width 64 height 7
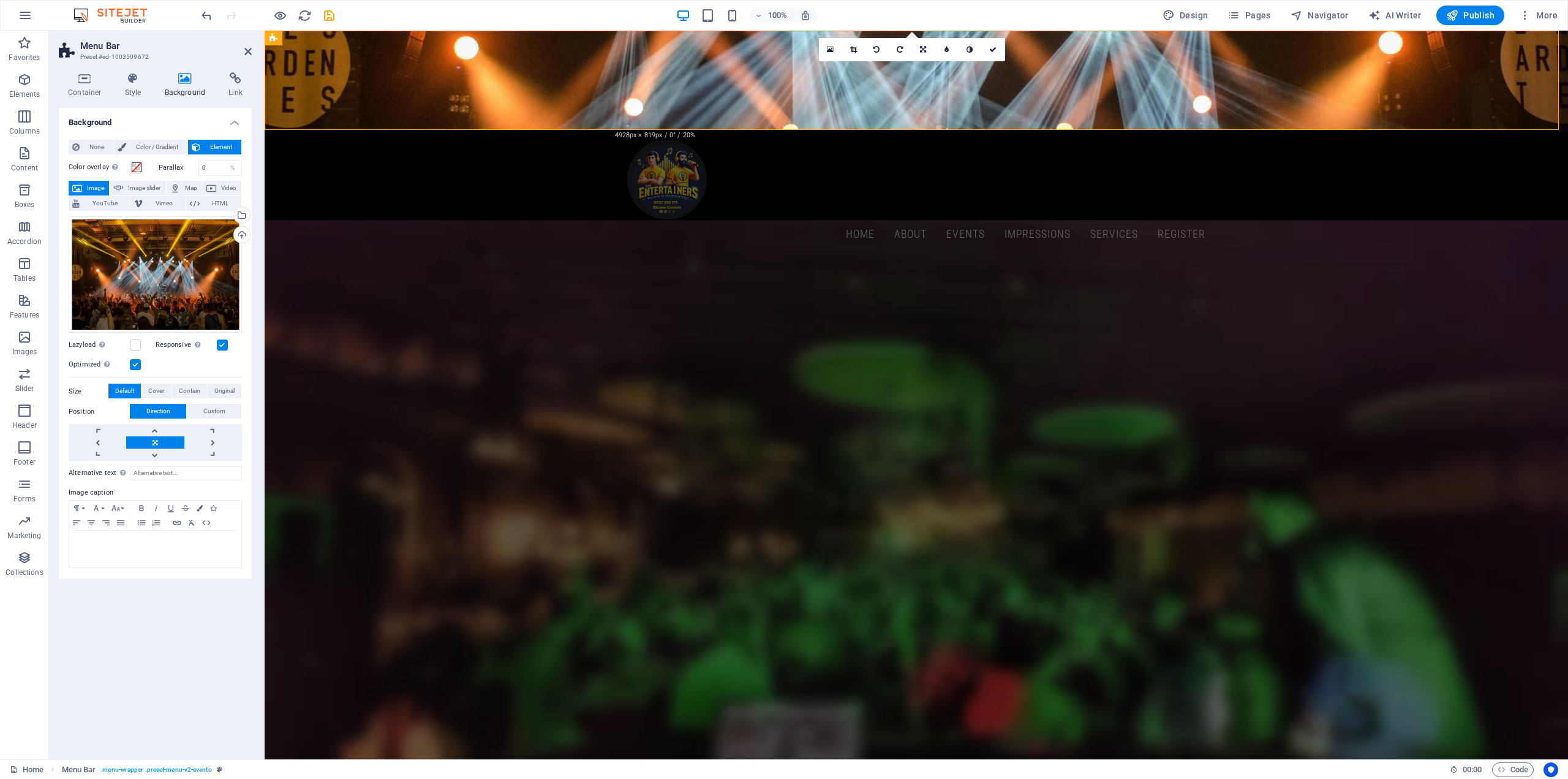
click at [1279, 99] on figure at bounding box center [916, 80] width 1303 height 99
drag, startPoint x: 1287, startPoint y: 91, endPoint x: 1288, endPoint y: 65, distance: 26.0
click at [1288, 65] on figure at bounding box center [916, 80] width 1303 height 99
click at [856, 53] on link at bounding box center [854, 49] width 23 height 23
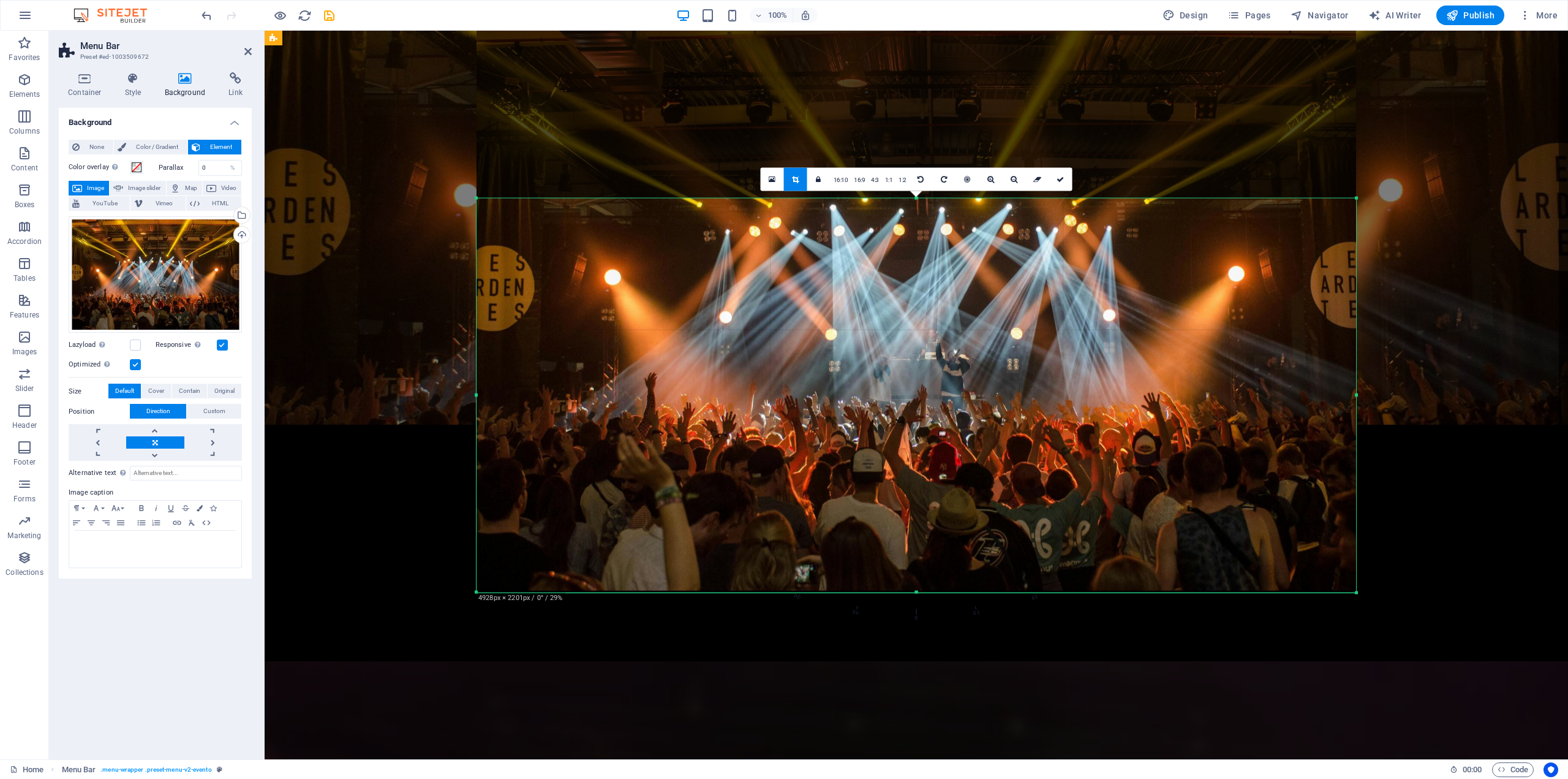
drag, startPoint x: 916, startPoint y: 104, endPoint x: 909, endPoint y: 298, distance: 194.1
click at [909, 298] on div "180 170 160 150 140 130 120 110 100 90 80 70 60 50 40 30 20 10 0 -10 -20 -30 -4…" at bounding box center [916, 395] width 880 height 394
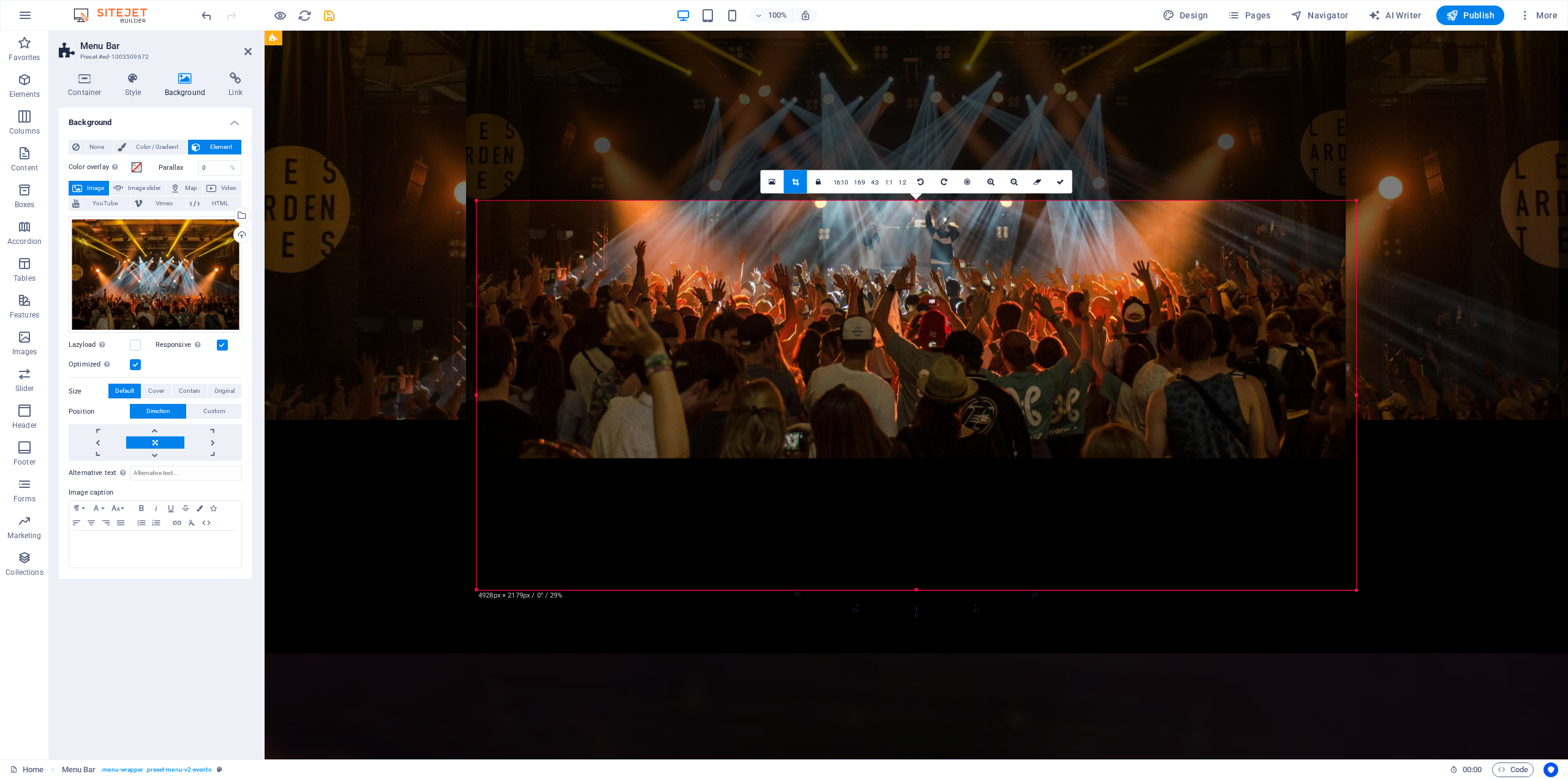
drag, startPoint x: 914, startPoint y: 587, endPoint x: 917, endPoint y: 466, distance: 121.0
click at [905, 455] on div at bounding box center [906, 167] width 880 height 582
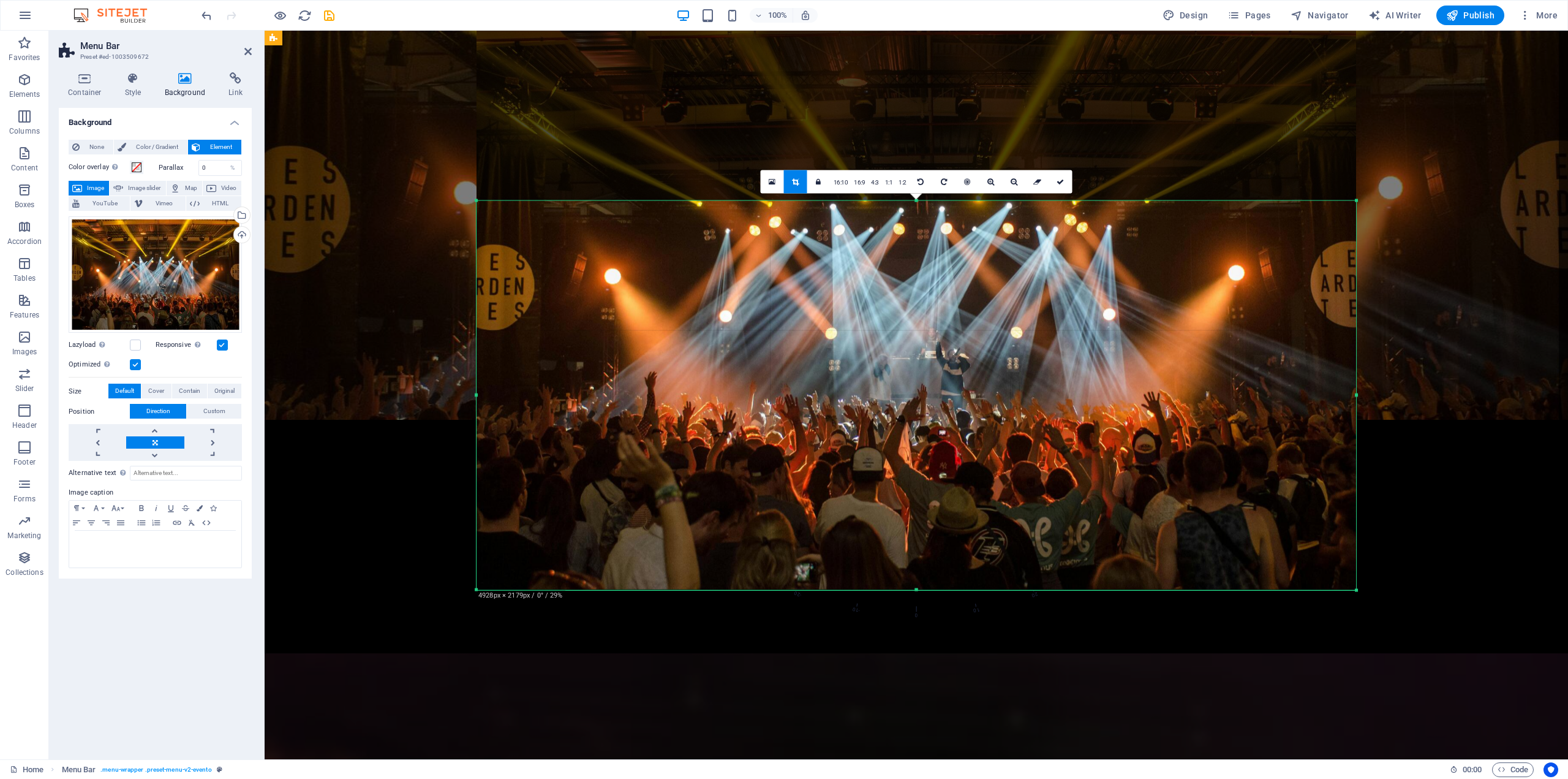
click at [1290, 177] on div at bounding box center [916, 298] width 880 height 582
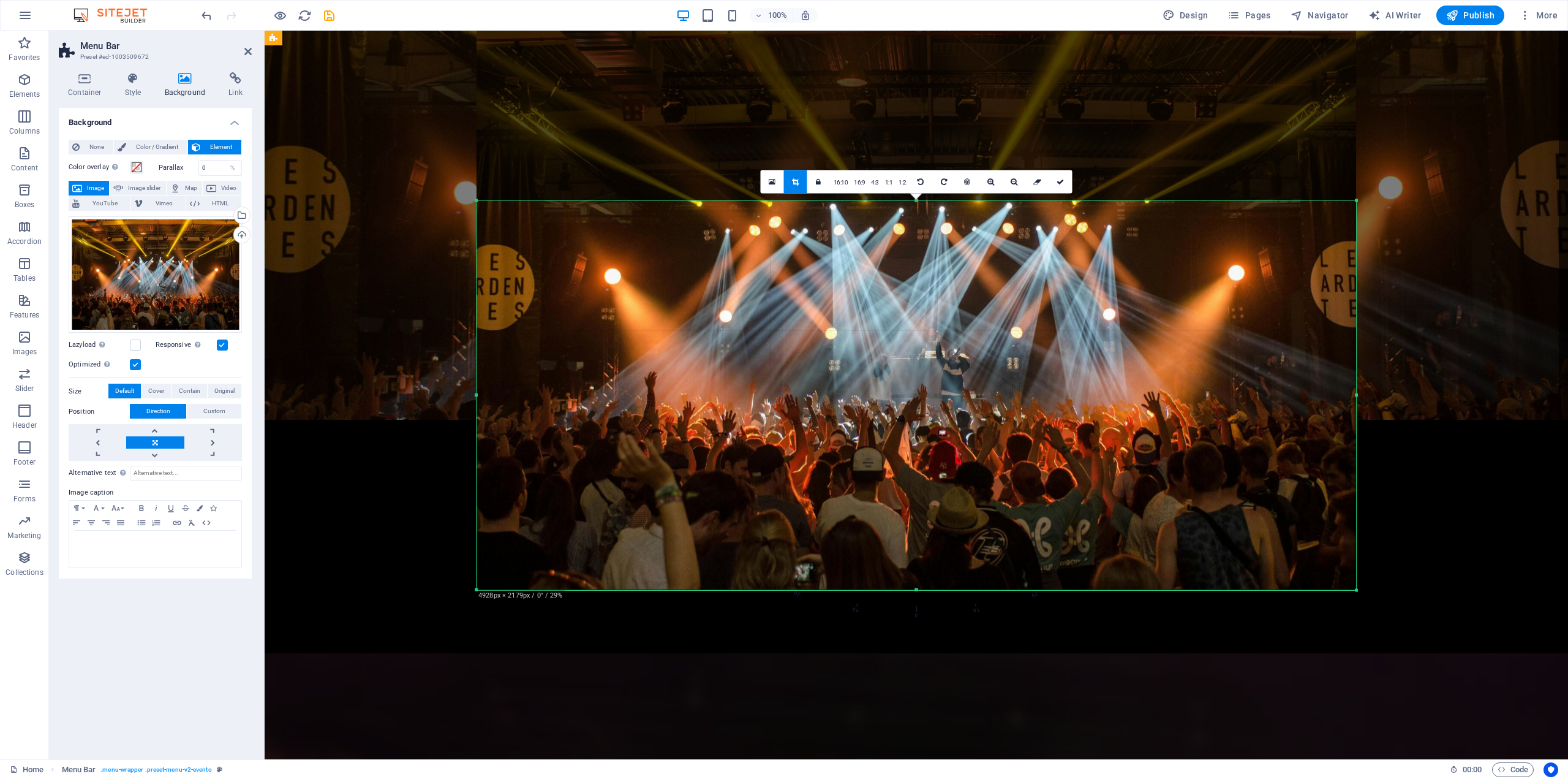
click at [393, 251] on div "Drag here to replace the existing content. Press “Ctrl” if you want to create a…" at bounding box center [916, 394] width 1303 height 728
click at [1060, 184] on icon at bounding box center [1060, 181] width 7 height 7
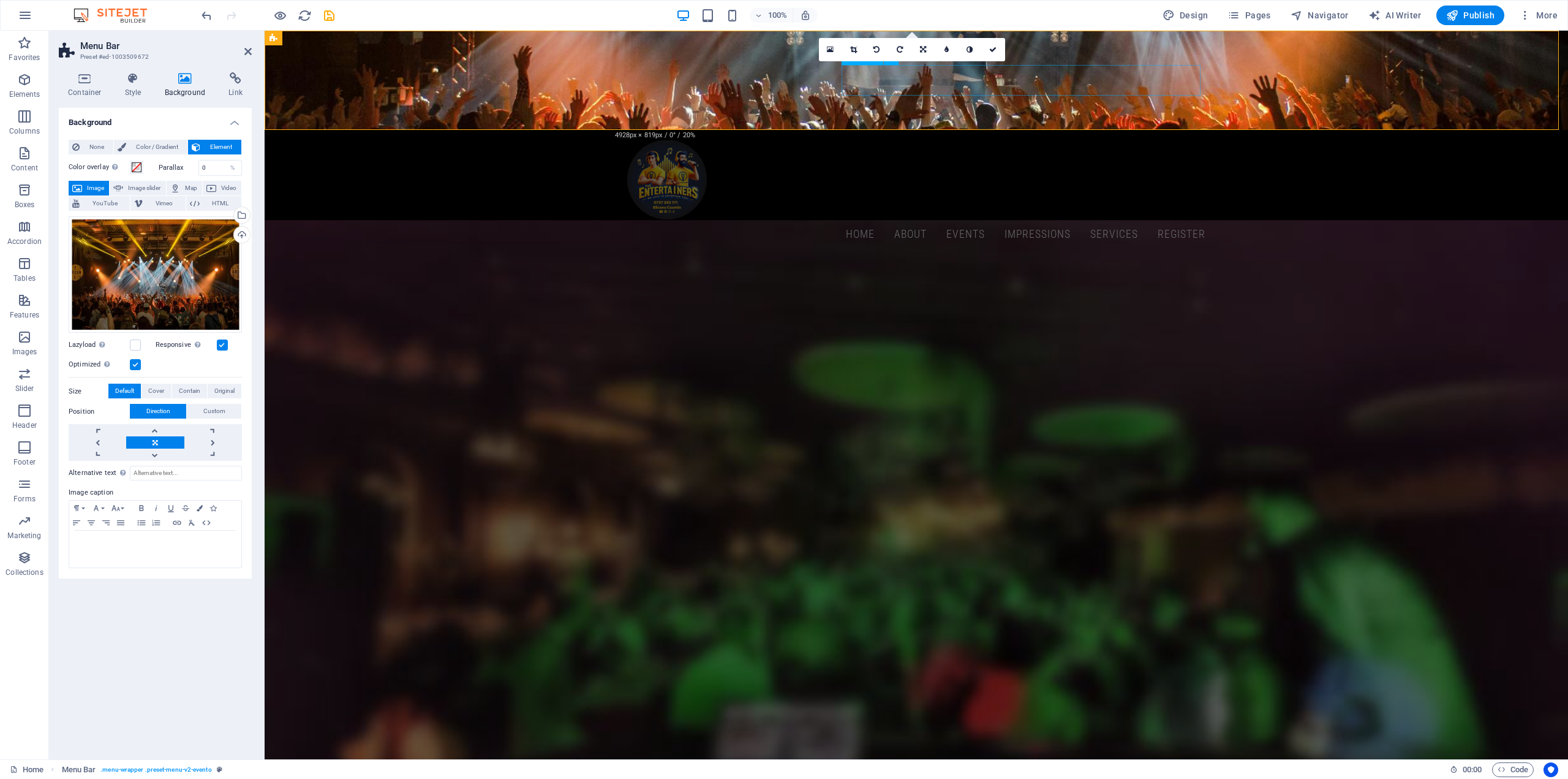
click at [905, 220] on nav "Home About Events Impressions Services Register" at bounding box center [916, 235] width 578 height 30
click at [866, 61] on div "16:10 16:9 4:3 1:1 1:2 0" at bounding box center [912, 49] width 186 height 23
click at [867, 61] on div "16:10 16:9 4:3 1:1 1:2 0" at bounding box center [912, 49] width 186 height 23
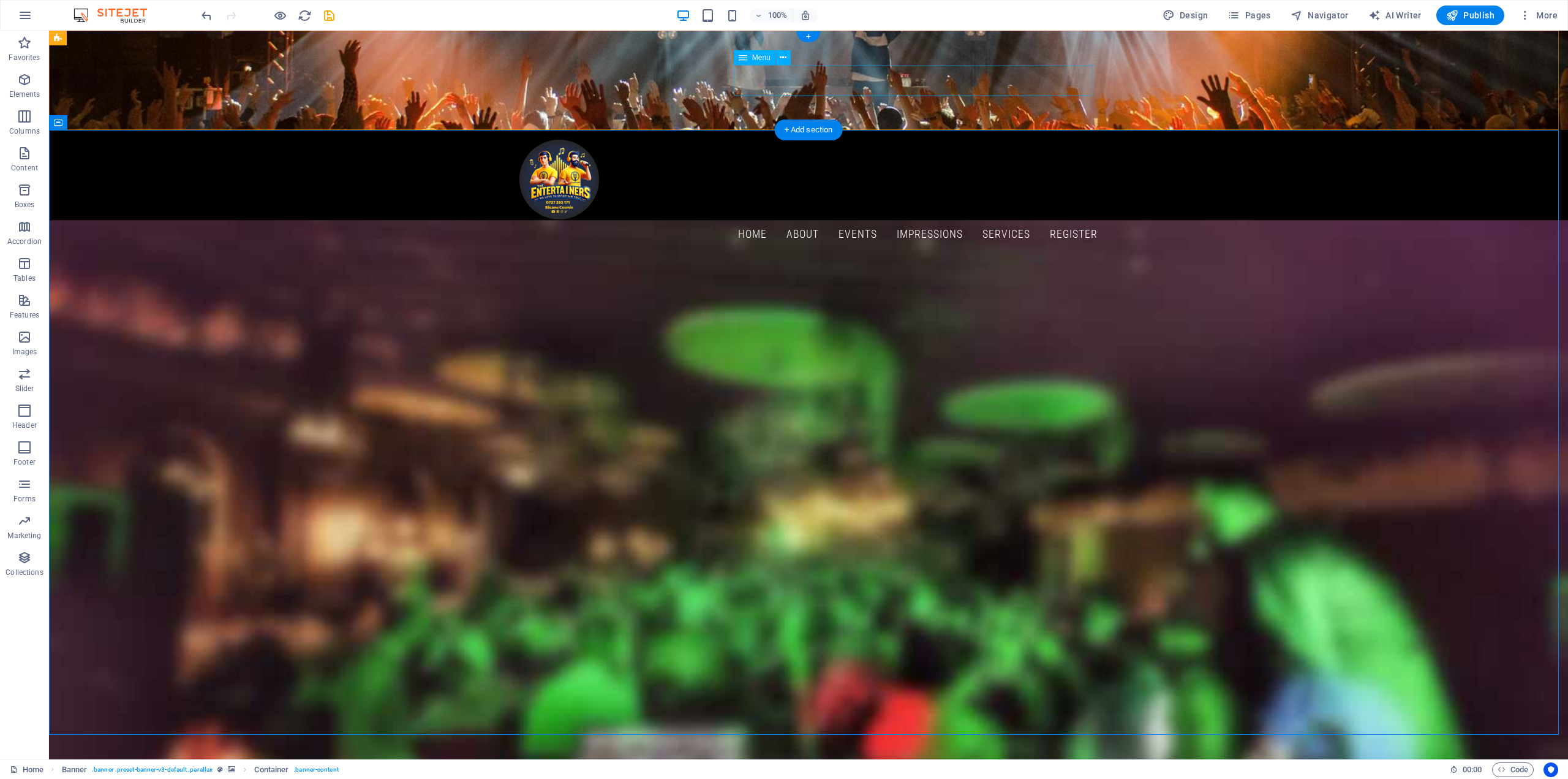
click at [944, 220] on nav "Home About Events Impressions Services Register" at bounding box center [808, 235] width 578 height 30
drag, startPoint x: 944, startPoint y: 68, endPoint x: 728, endPoint y: 68, distance: 216.0
click at [944, 220] on nav "Home About Events Impressions Services Register" at bounding box center [808, 235] width 578 height 30
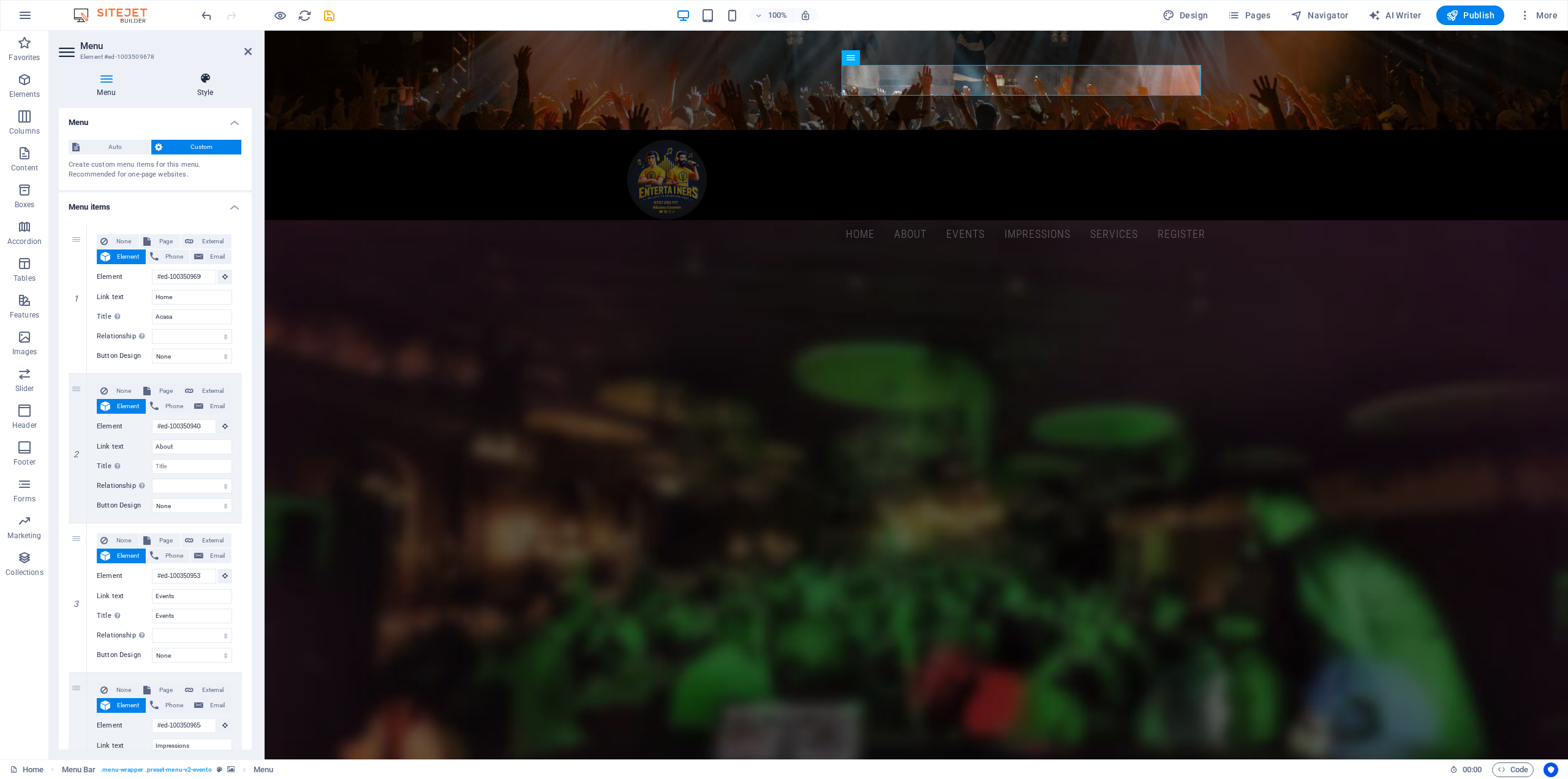
click at [199, 80] on icon at bounding box center [204, 78] width 93 height 12
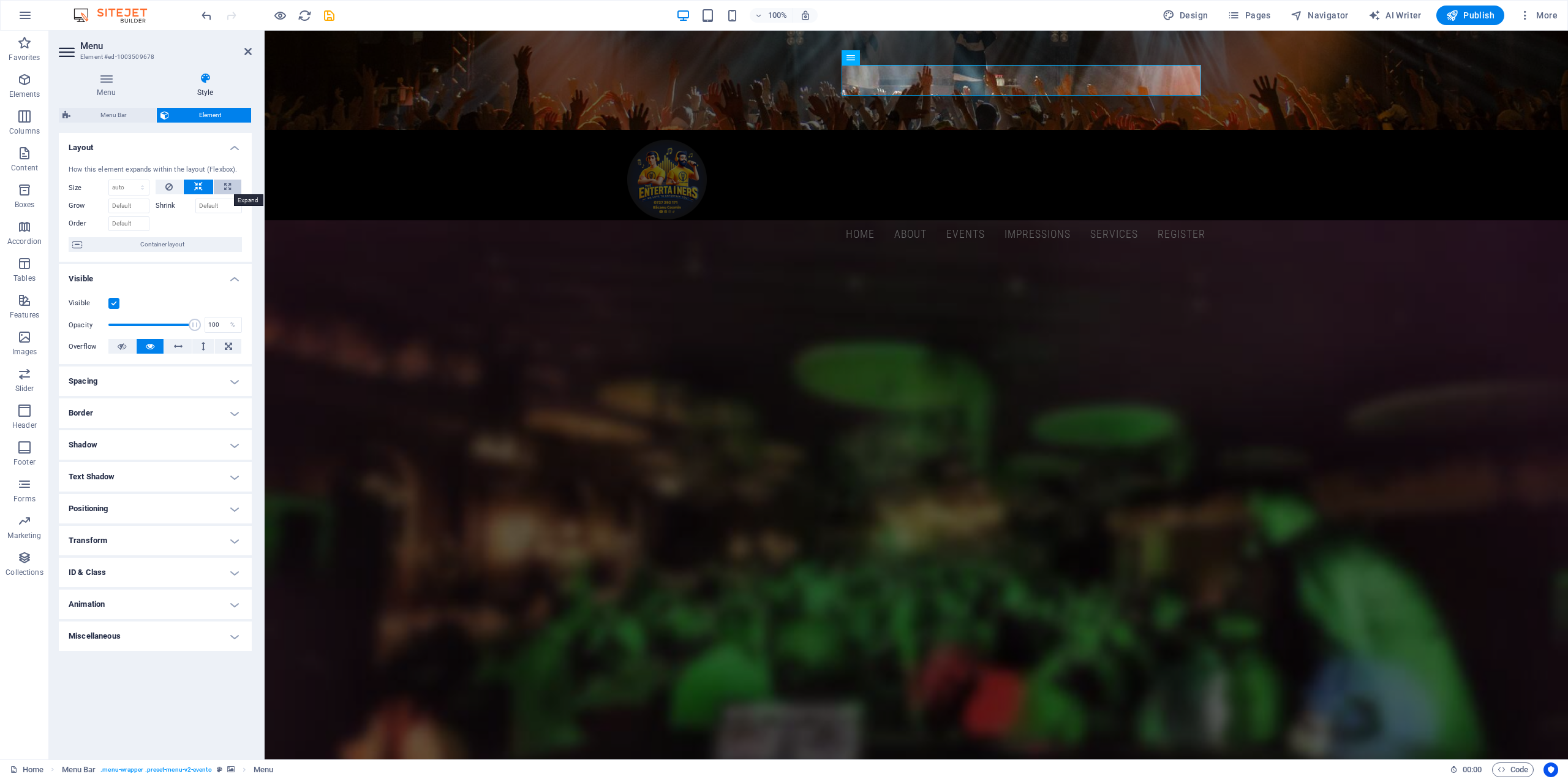
click at [225, 187] on icon at bounding box center [228, 187] width 6 height 14
type input "100"
select select "%"
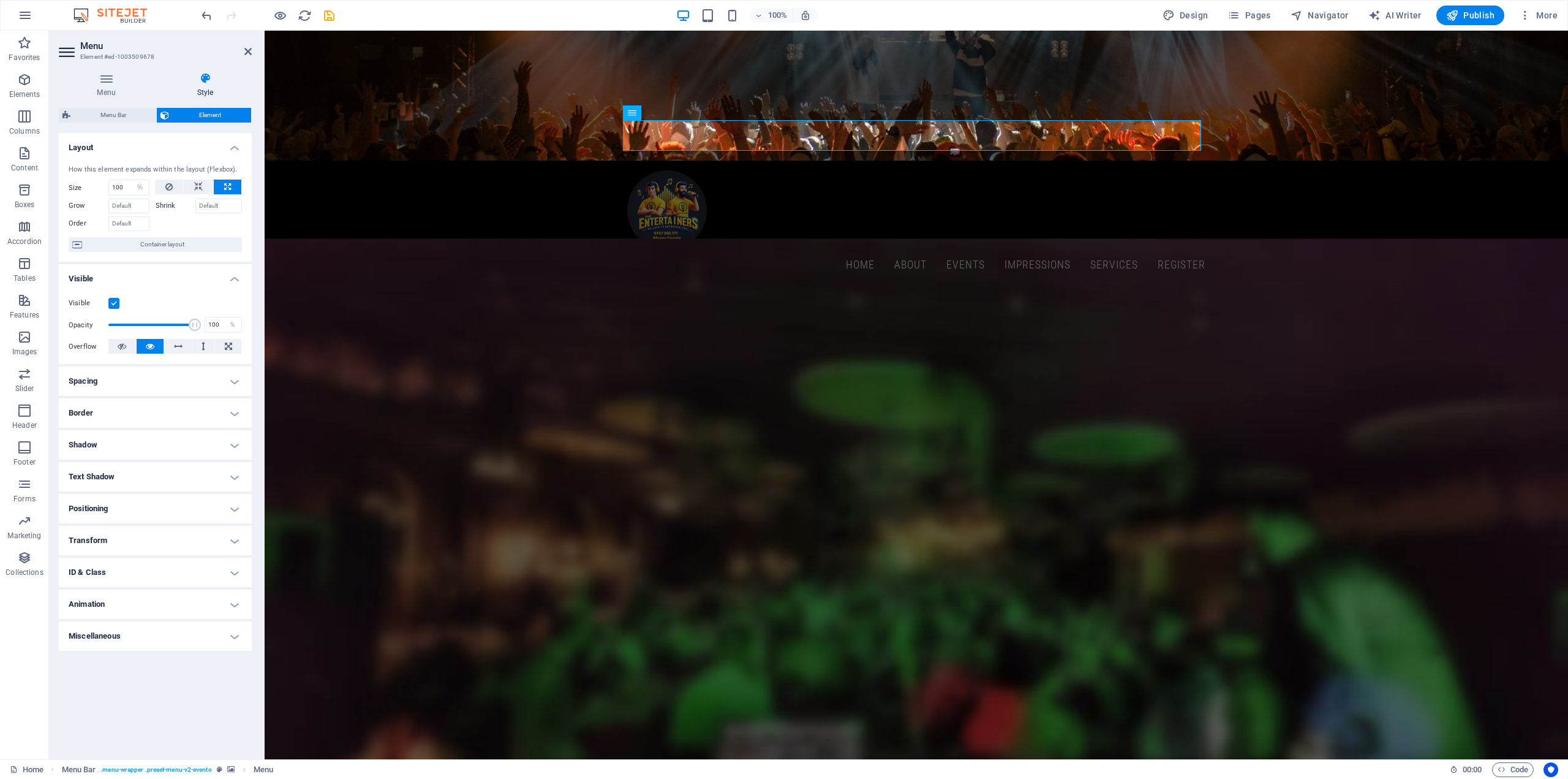
click at [224, 188] on icon at bounding box center [228, 187] width 6 height 14
click at [196, 187] on icon at bounding box center [198, 187] width 9 height 14
select select "DISABLED_OPTION_VALUE"
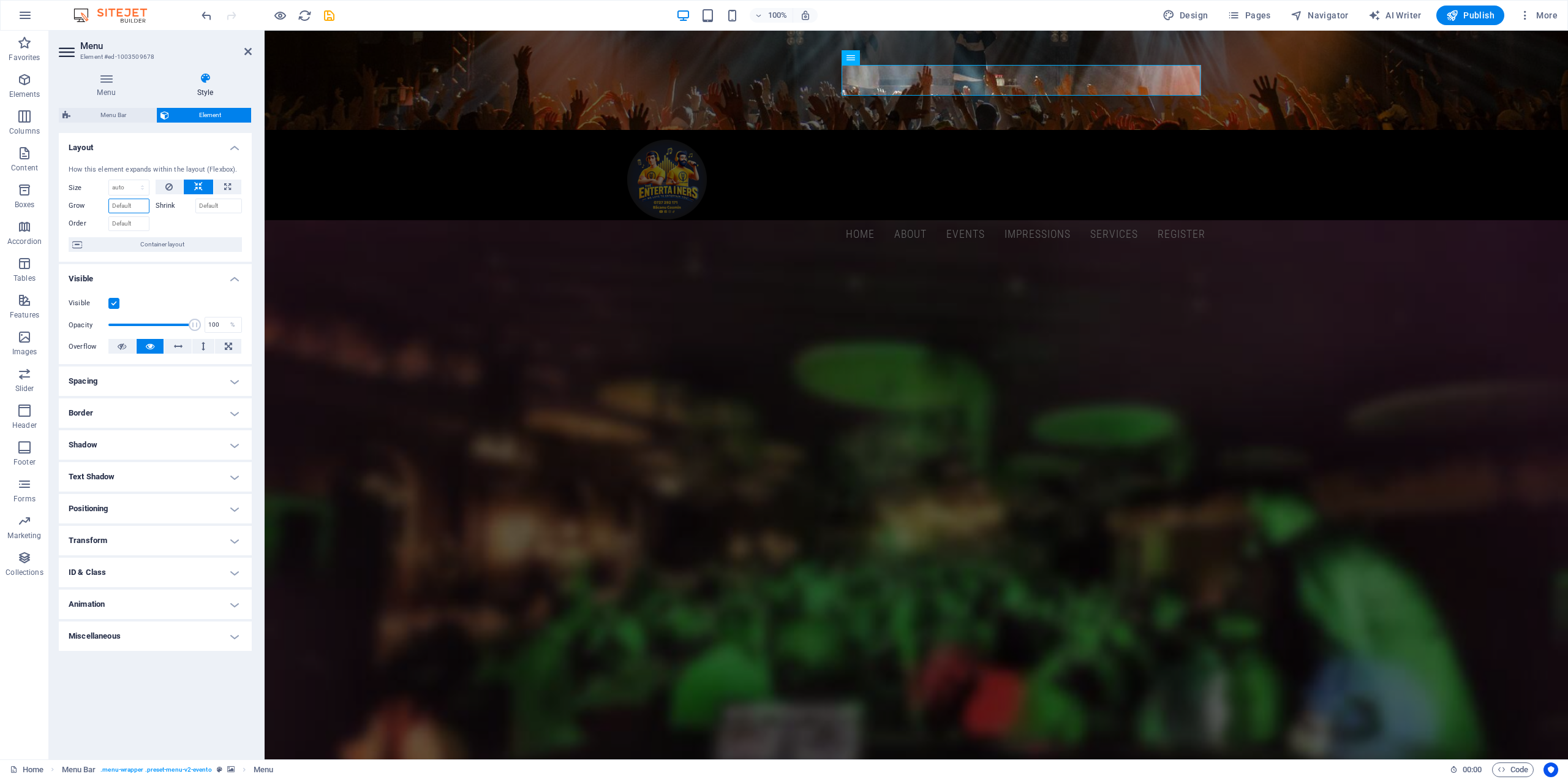
click at [134, 201] on input "Grow" at bounding box center [129, 205] width 41 height 14
click at [172, 226] on div at bounding box center [199, 222] width 87 height 18
drag, startPoint x: 198, startPoint y: 323, endPoint x: 134, endPoint y: 328, distance: 64.2
click at [134, 328] on span at bounding box center [133, 324] width 12 height 12
type input "100"
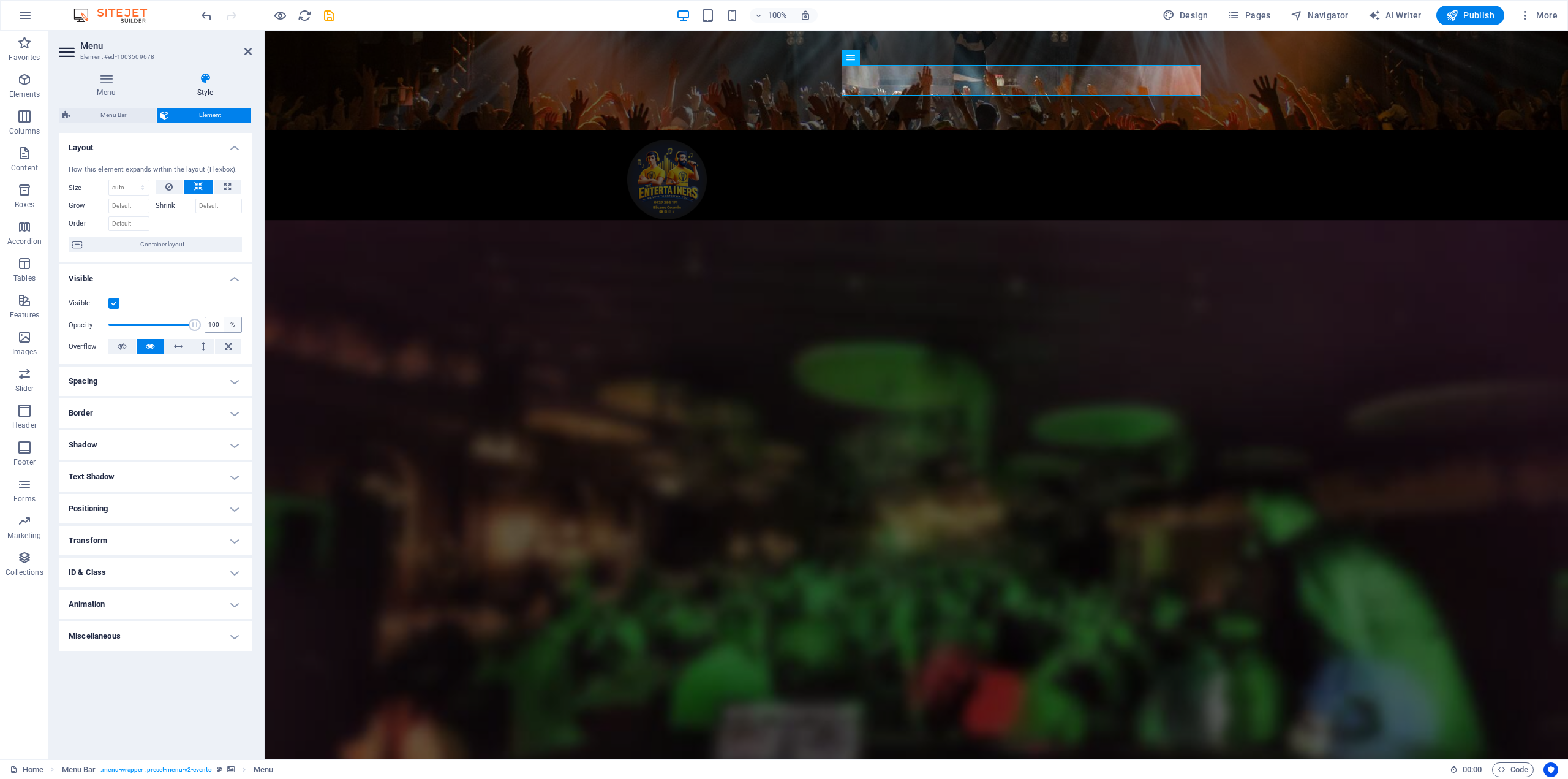
drag, startPoint x: 135, startPoint y: 324, endPoint x: 225, endPoint y: 322, distance: 90.0
click at [225, 322] on div "Opacity 100 %" at bounding box center [155, 325] width 173 height 18
click at [177, 345] on icon at bounding box center [178, 346] width 9 height 14
click at [146, 345] on icon at bounding box center [150, 346] width 9 height 14
click at [134, 383] on h4 "Spacing" at bounding box center [155, 380] width 193 height 29
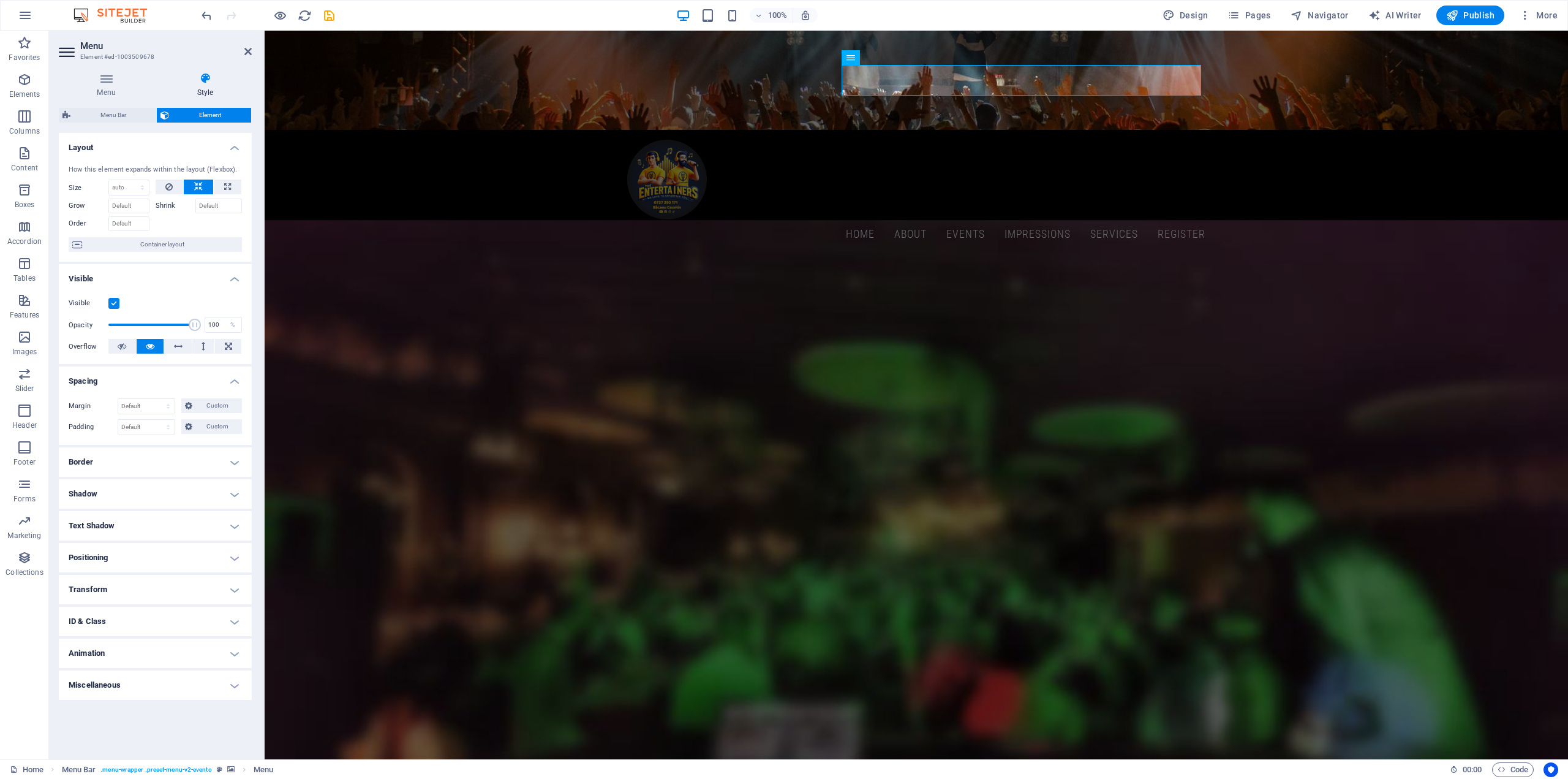
click at [164, 454] on h4 "Border" at bounding box center [155, 462] width 193 height 29
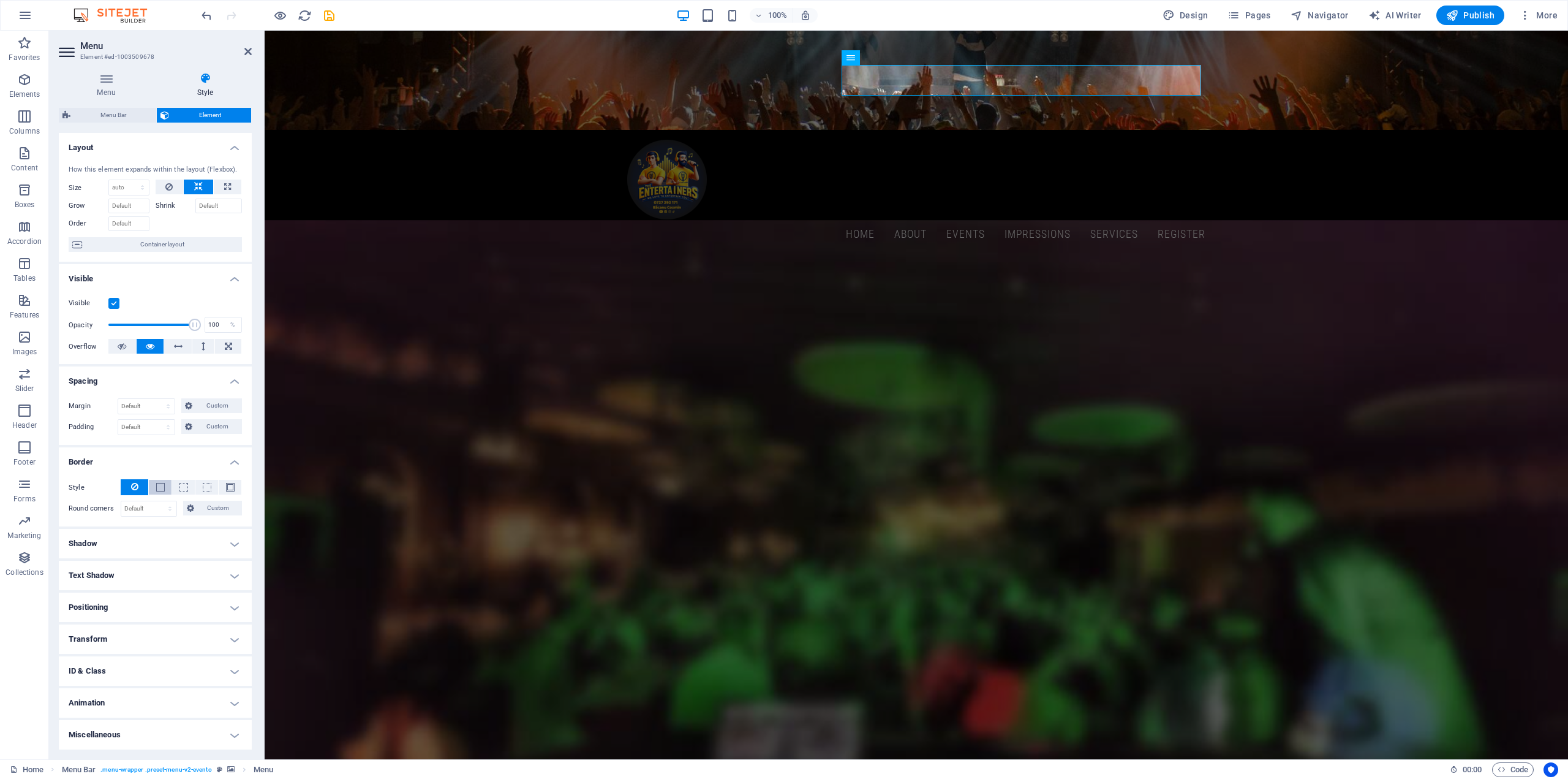
click at [161, 490] on span at bounding box center [160, 487] width 9 height 9
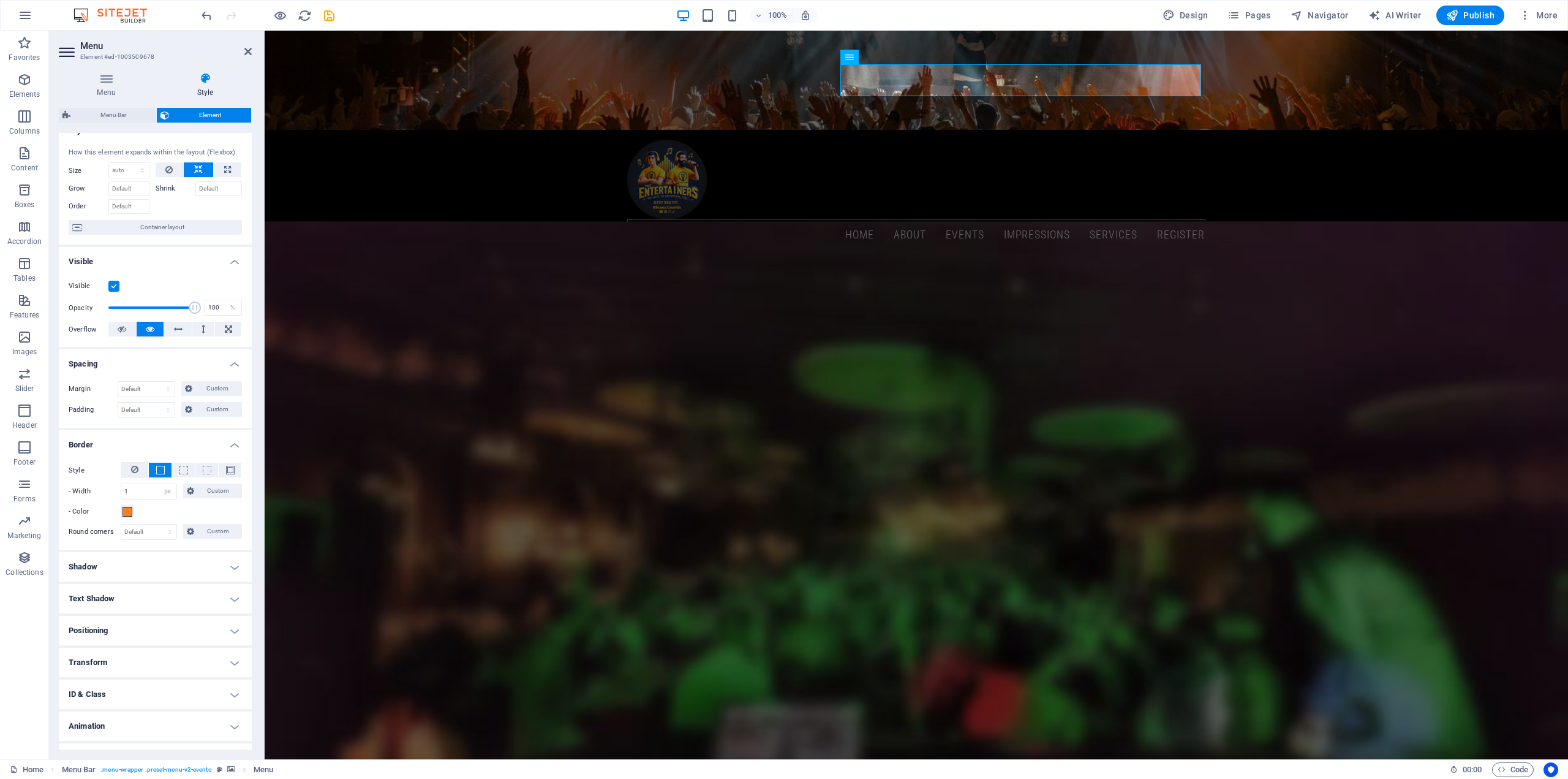
scroll to position [41, 0]
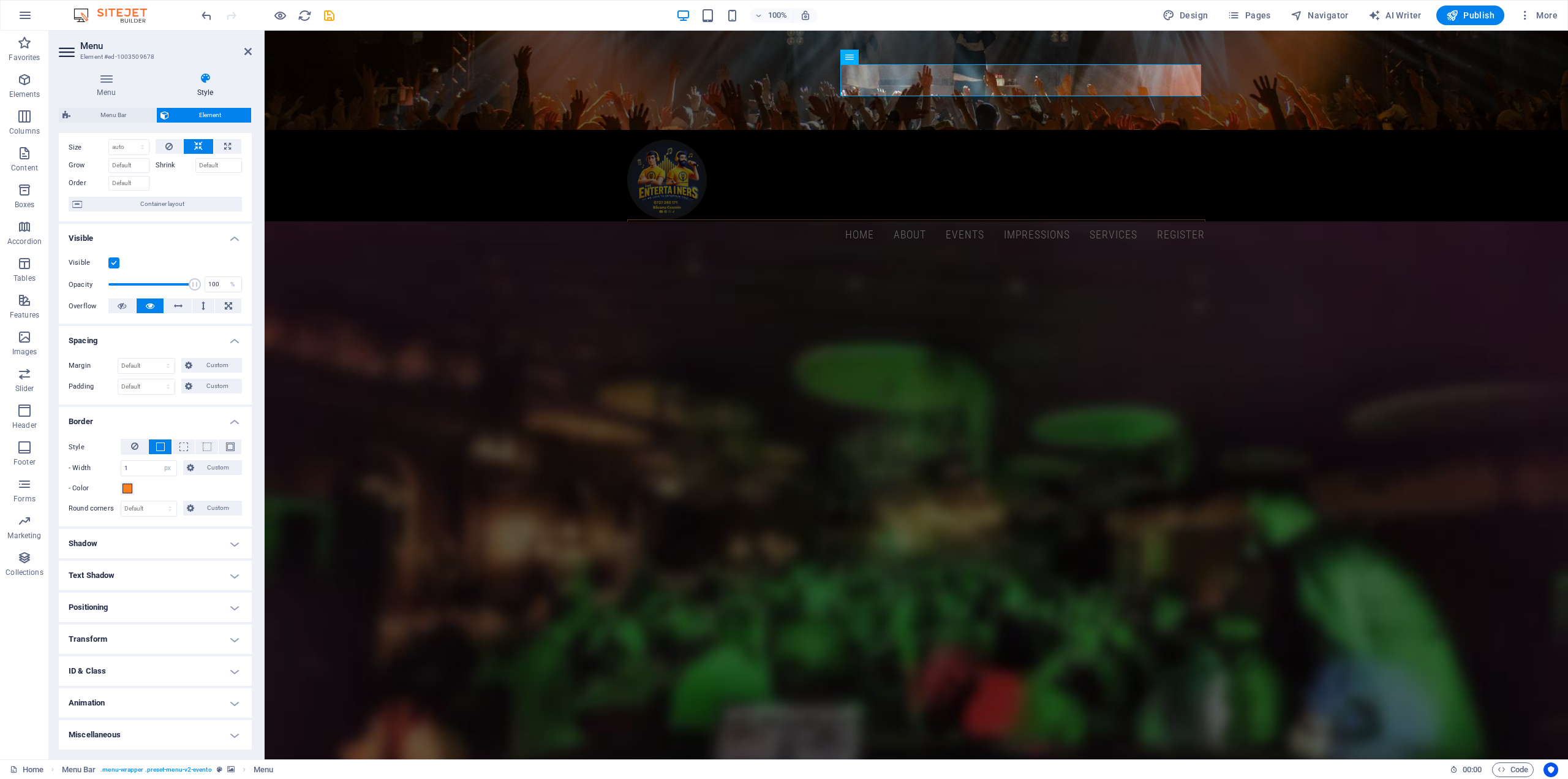
click at [157, 699] on h4 "Animation" at bounding box center [155, 703] width 193 height 29
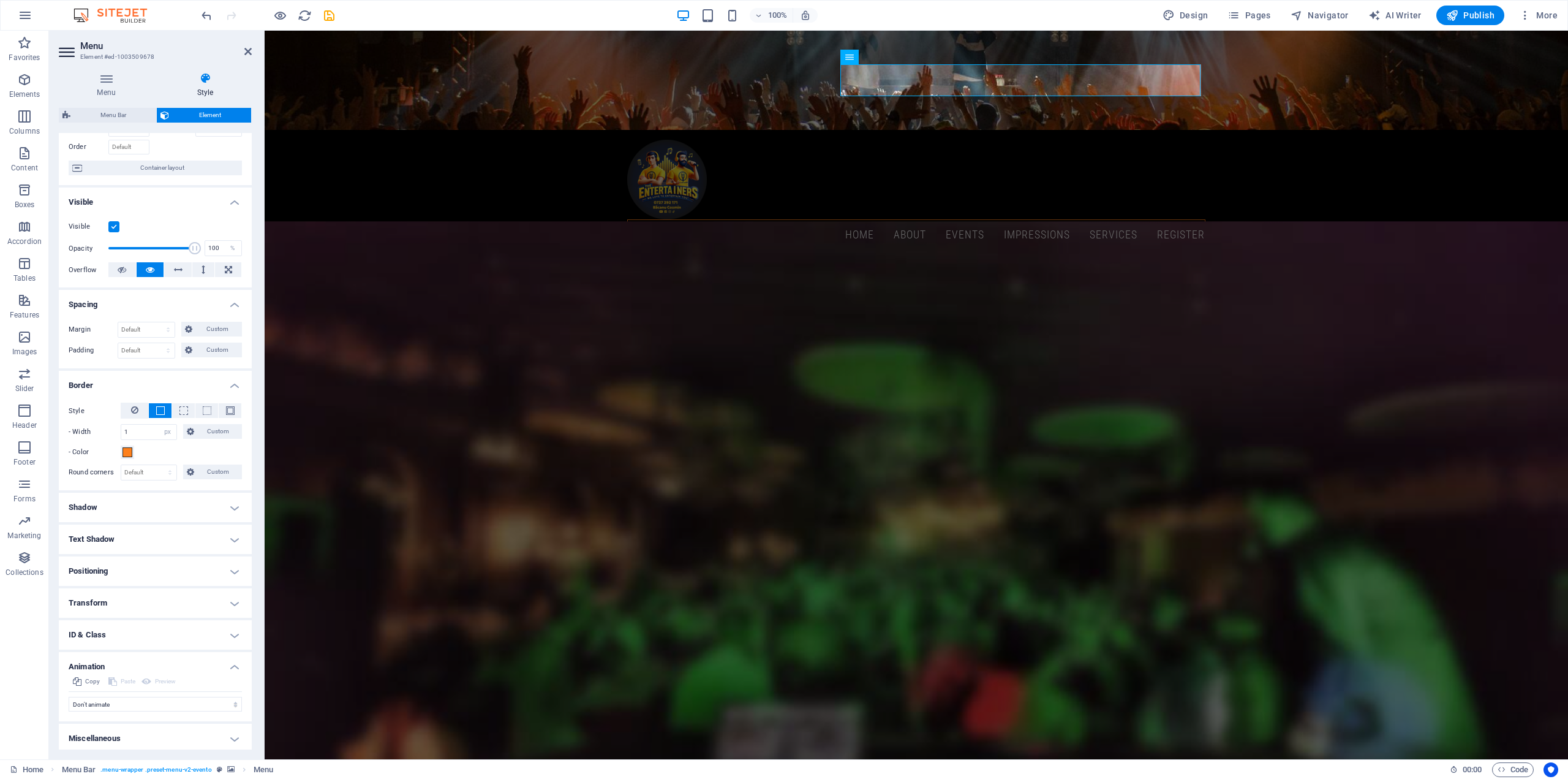
scroll to position [80, 0]
click at [191, 700] on select "Don't animate Show / Hide Slide up/down Zoom in/out Slide left to right Slide r…" at bounding box center [155, 700] width 173 height 14
select select "pulse"
click at [68, 693] on select "Don't animate Show / Hide Slide up/down Zoom in/out Slide left to right Slide r…" at bounding box center [155, 700] width 173 height 14
select select "scroll"
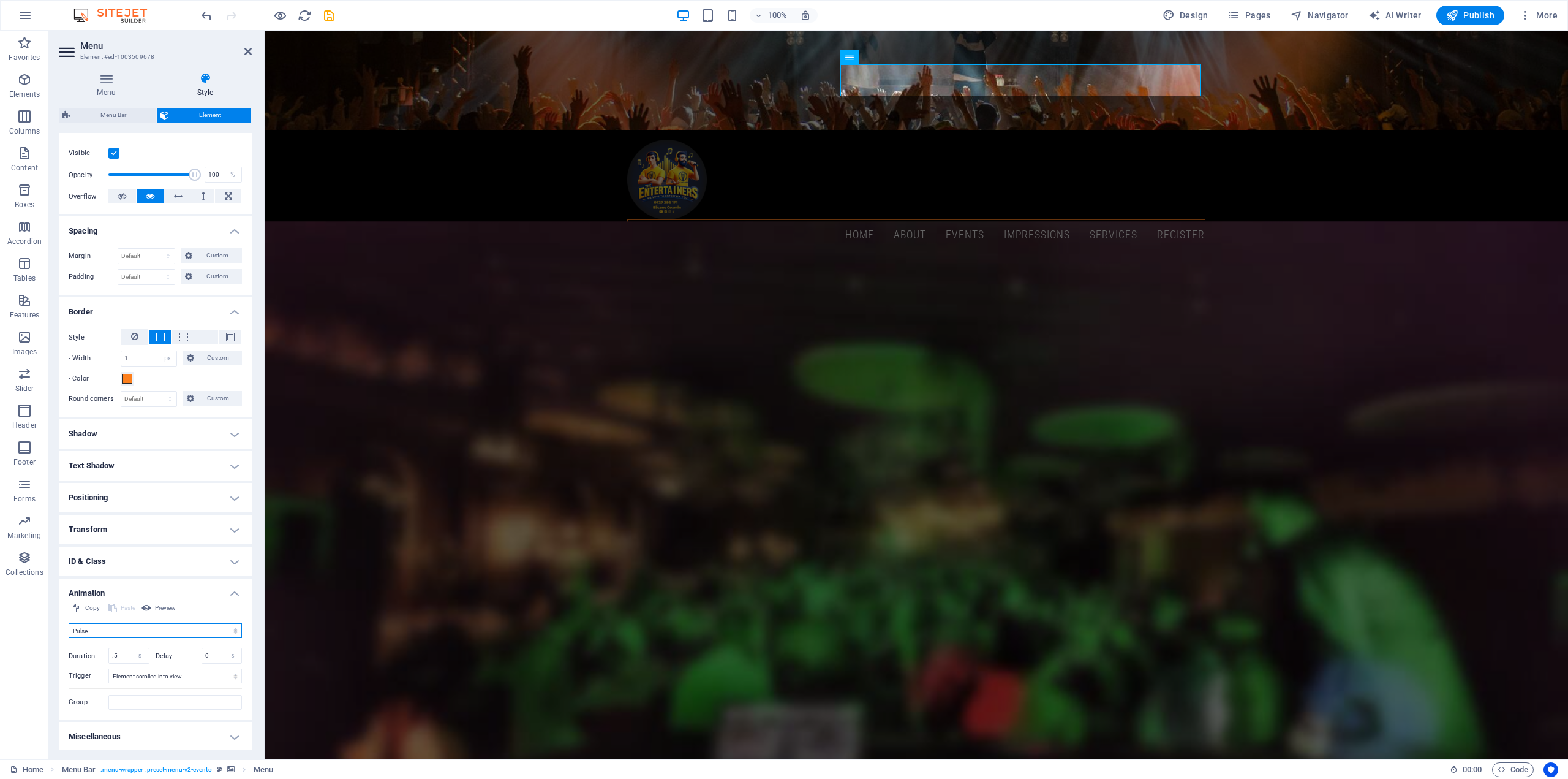
scroll to position [152, 0]
click at [219, 734] on h4 "Miscellaneous" at bounding box center [155, 734] width 193 height 29
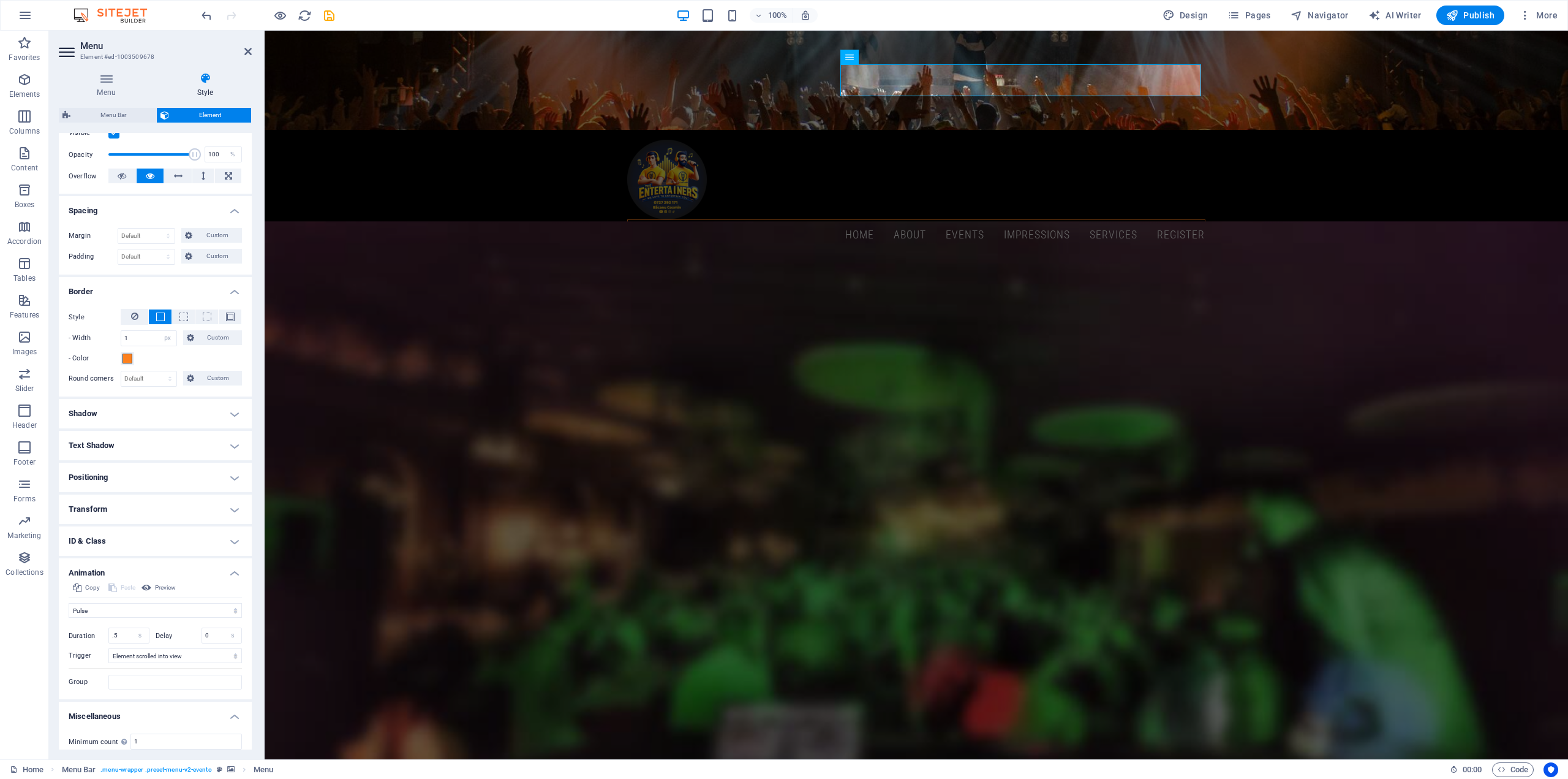
scroll to position [228, 0]
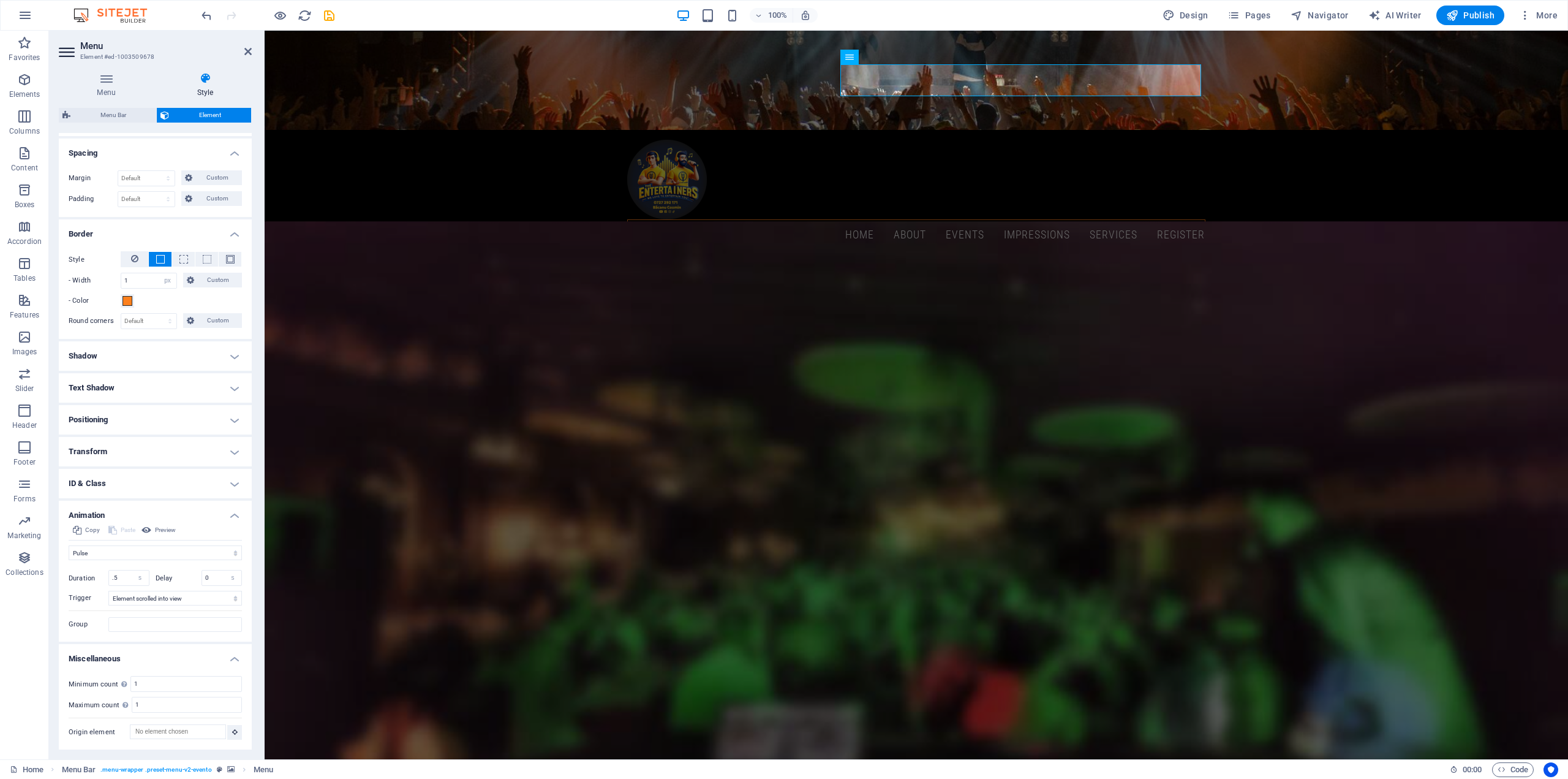
click at [417, 89] on figure at bounding box center [916, 80] width 1303 height 99
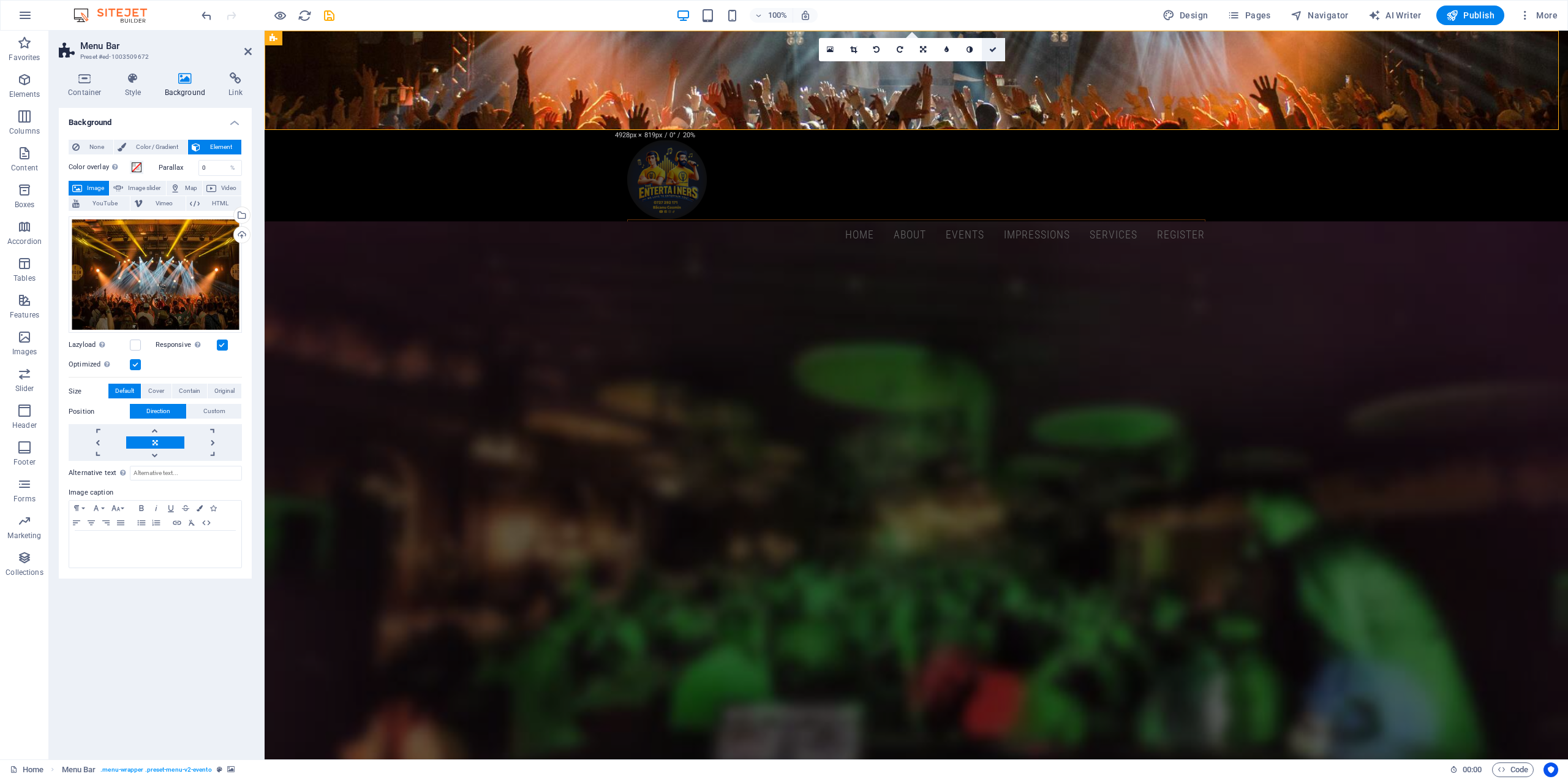
drag, startPoint x: 994, startPoint y: 48, endPoint x: 947, endPoint y: 18, distance: 55.8
click at [994, 48] on icon at bounding box center [992, 49] width 7 height 7
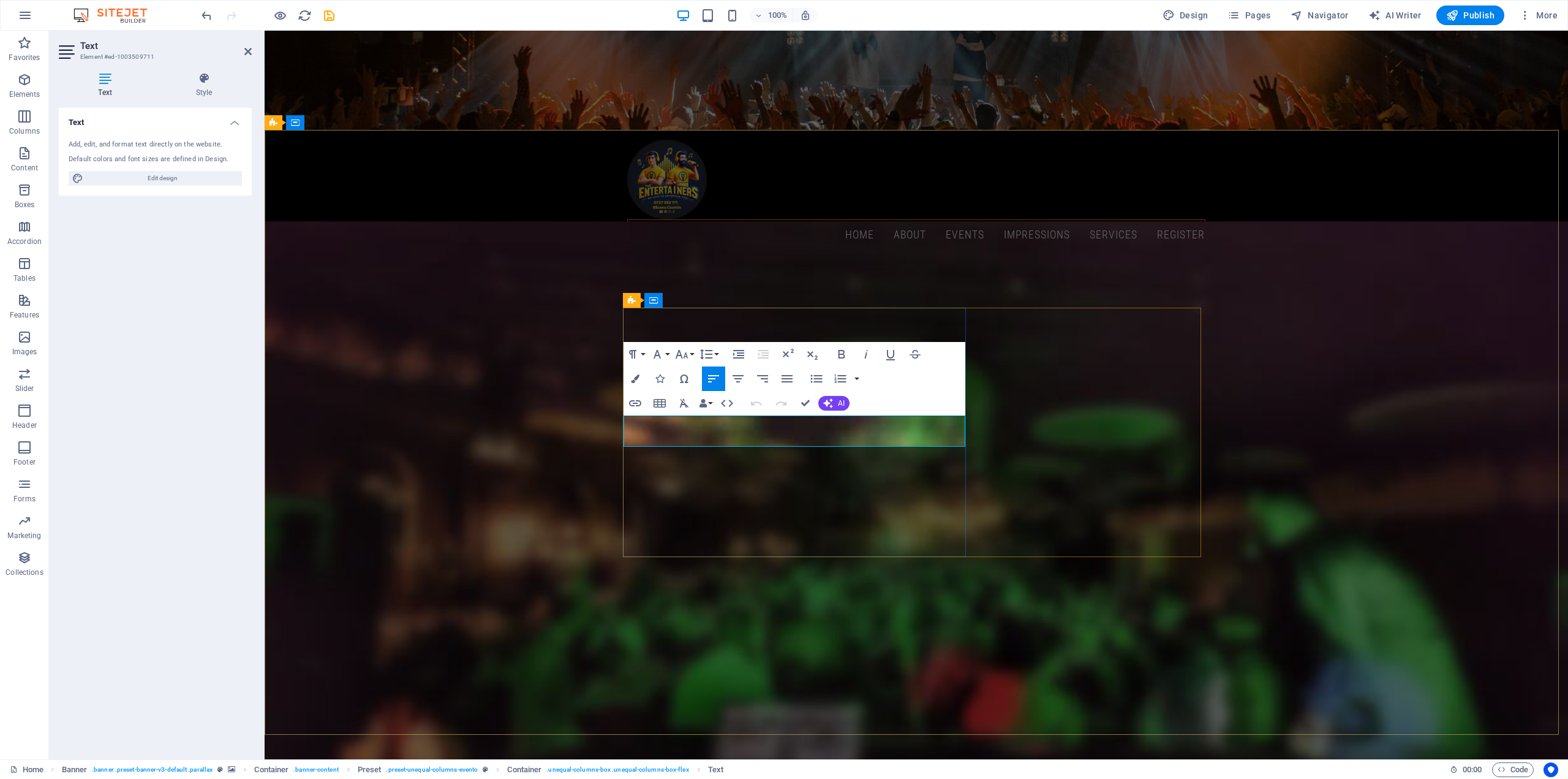
drag, startPoint x: 723, startPoint y: 442, endPoint x: 624, endPoint y: 425, distance: 100.4
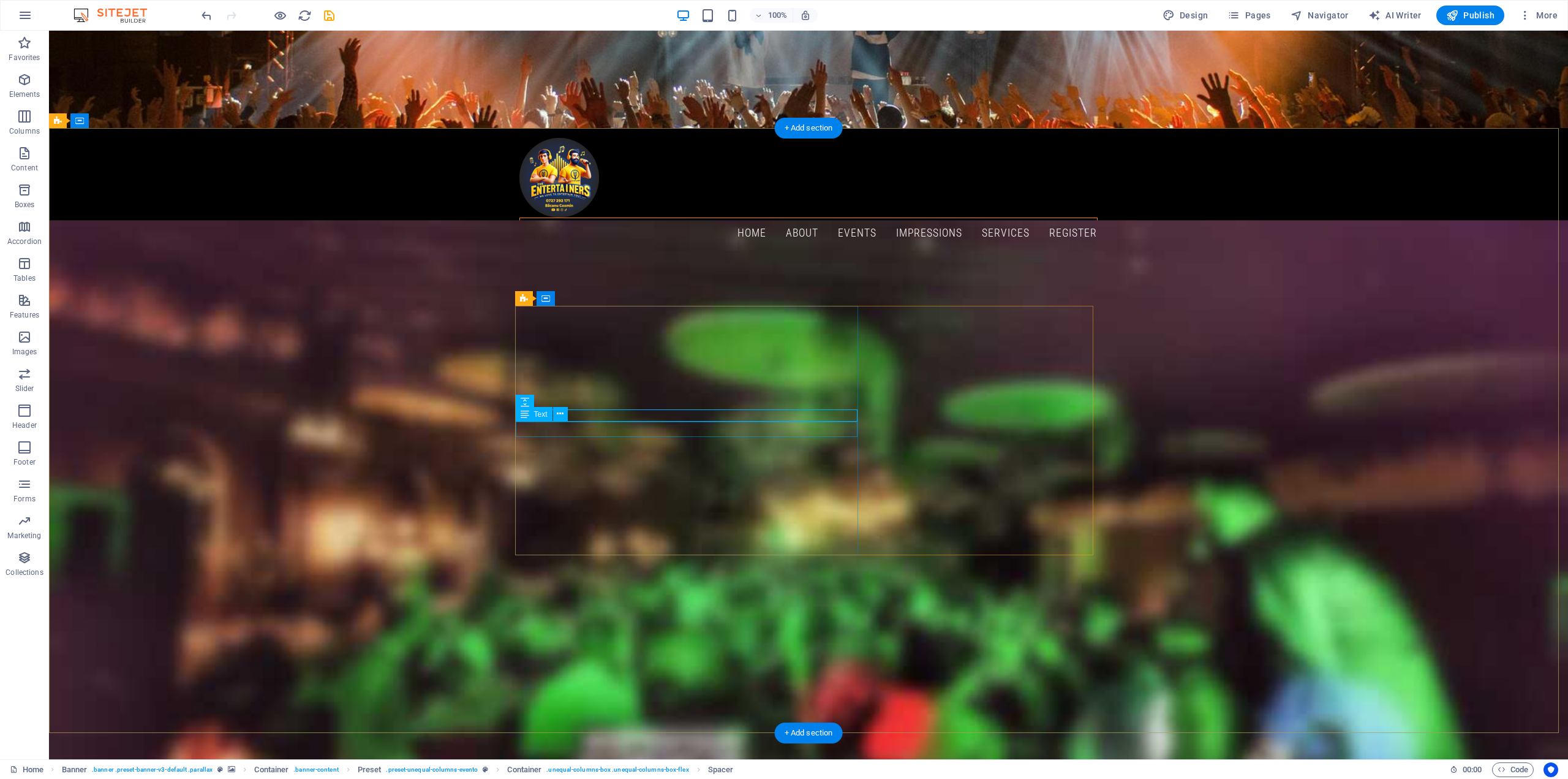
drag, startPoint x: 566, startPoint y: 467, endPoint x: 566, endPoint y: 438, distance: 29.0
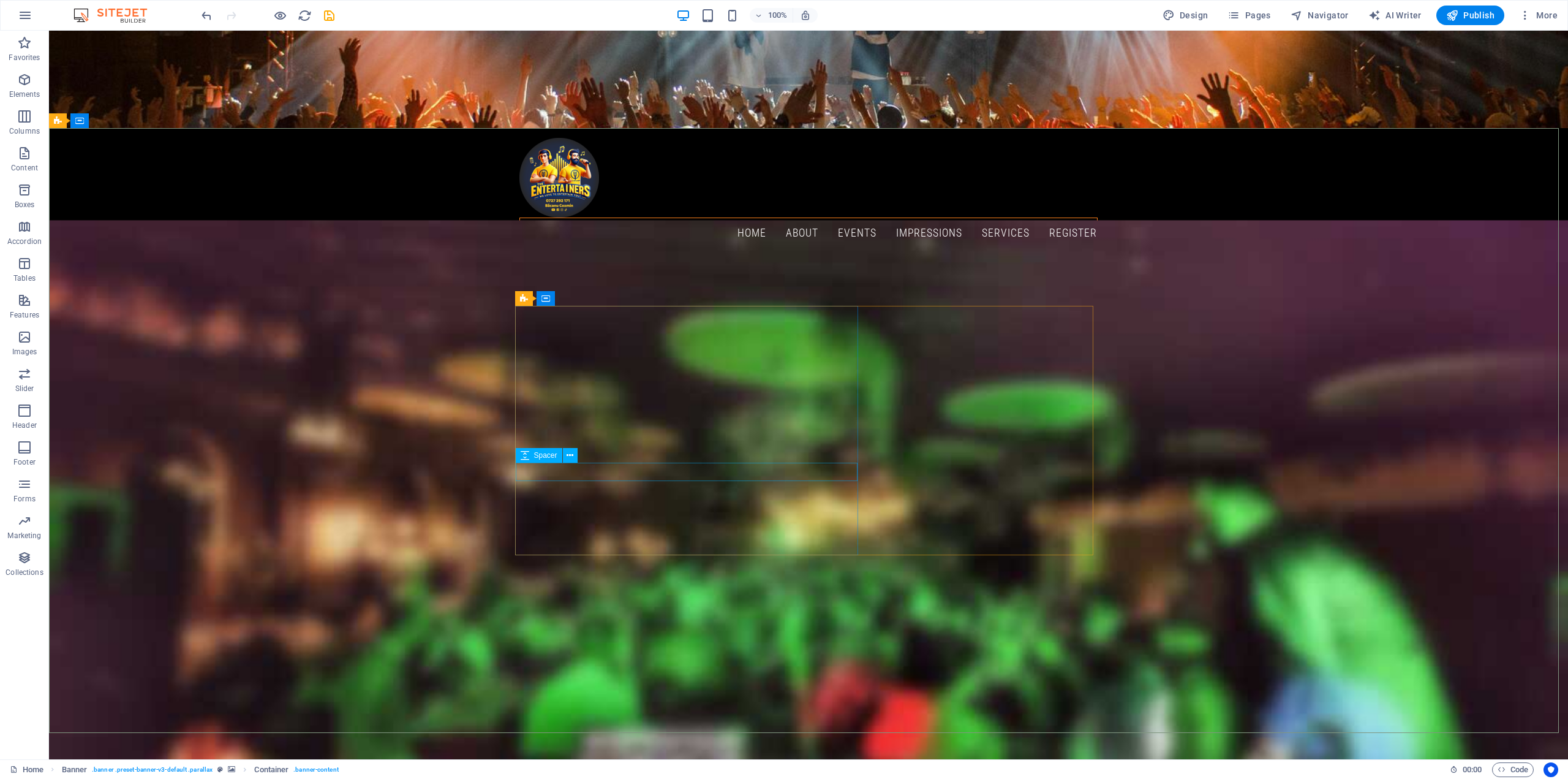
click at [539, 451] on span "Spacer" at bounding box center [545, 454] width 23 height 7
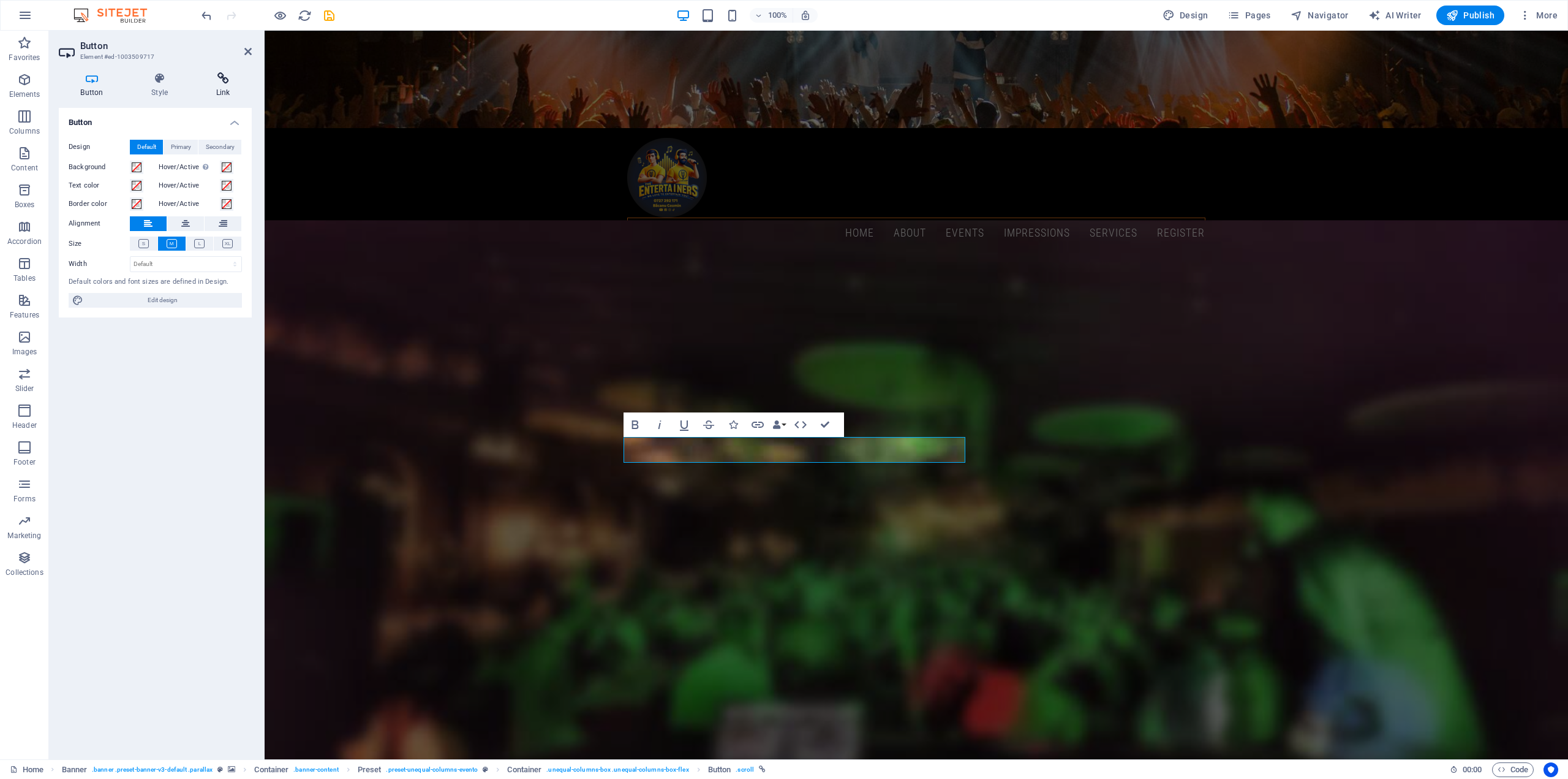
click at [223, 81] on icon at bounding box center [223, 78] width 57 height 12
click at [162, 326] on div "Link None Page External Element Next element Phone Email Page Home Subpage Lega…" at bounding box center [155, 429] width 193 height 641
click at [129, 333] on div "Link None Page External Element Next element Phone Email Page Home Subpage Lega…" at bounding box center [155, 429] width 193 height 641
click at [132, 331] on div "Link None Page External Element Next element Phone Email Page Home Subpage Lega…" at bounding box center [155, 429] width 193 height 641
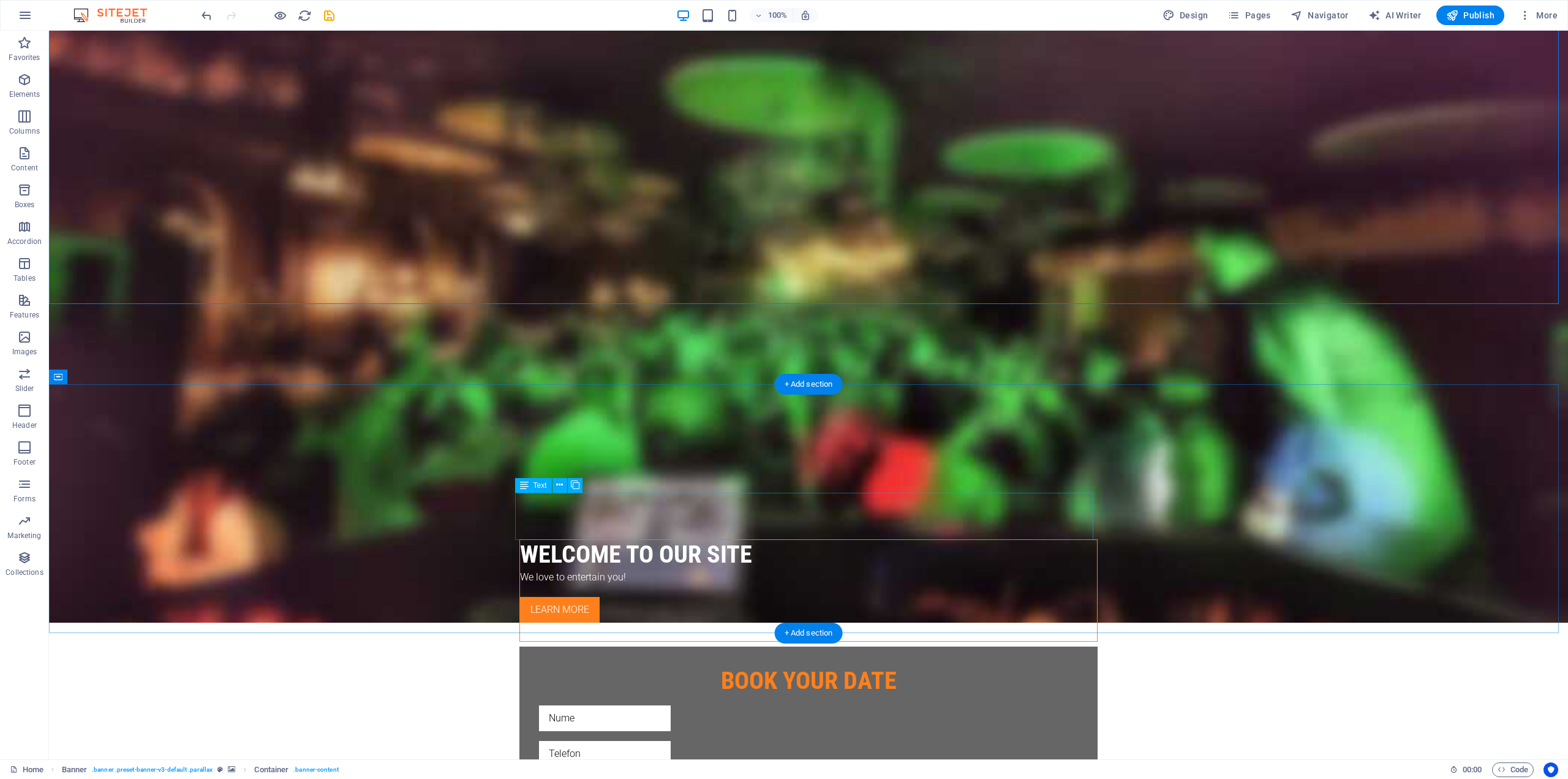
scroll to position [430, 0]
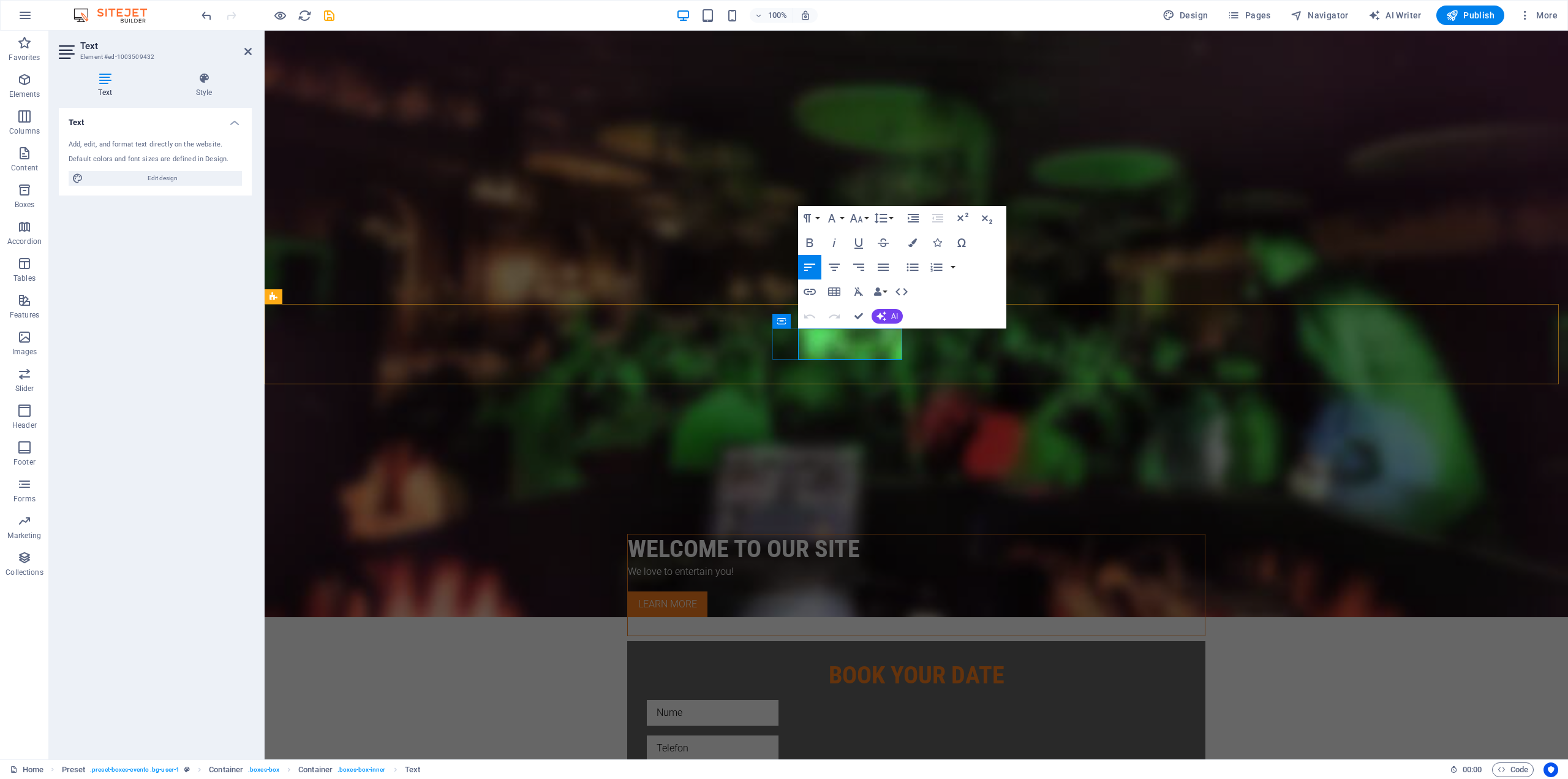
drag, startPoint x: 815, startPoint y: 332, endPoint x: 773, endPoint y: 332, distance: 42.0
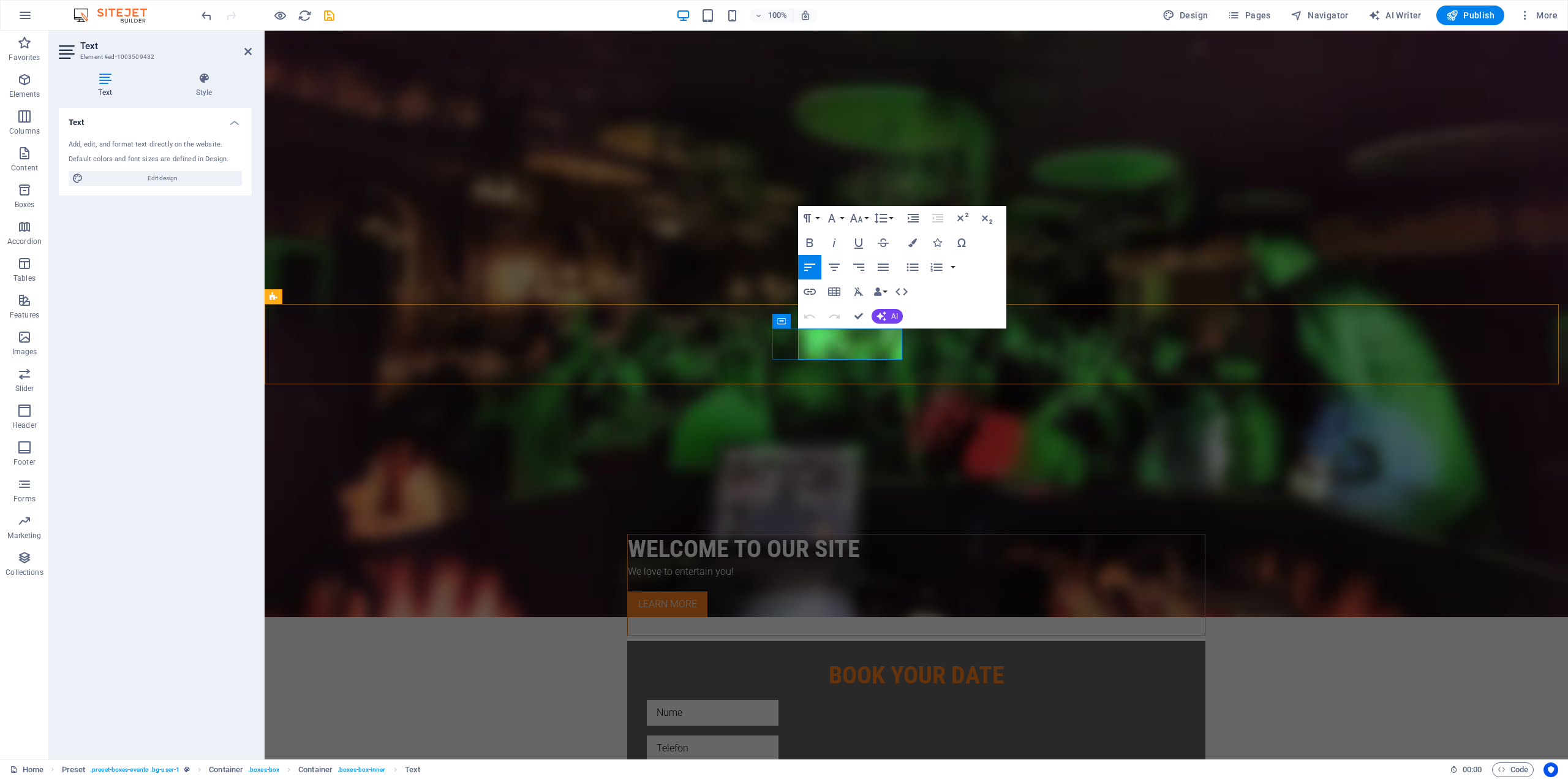
click at [810, 236] on icon "button" at bounding box center [810, 243] width 14 height 14
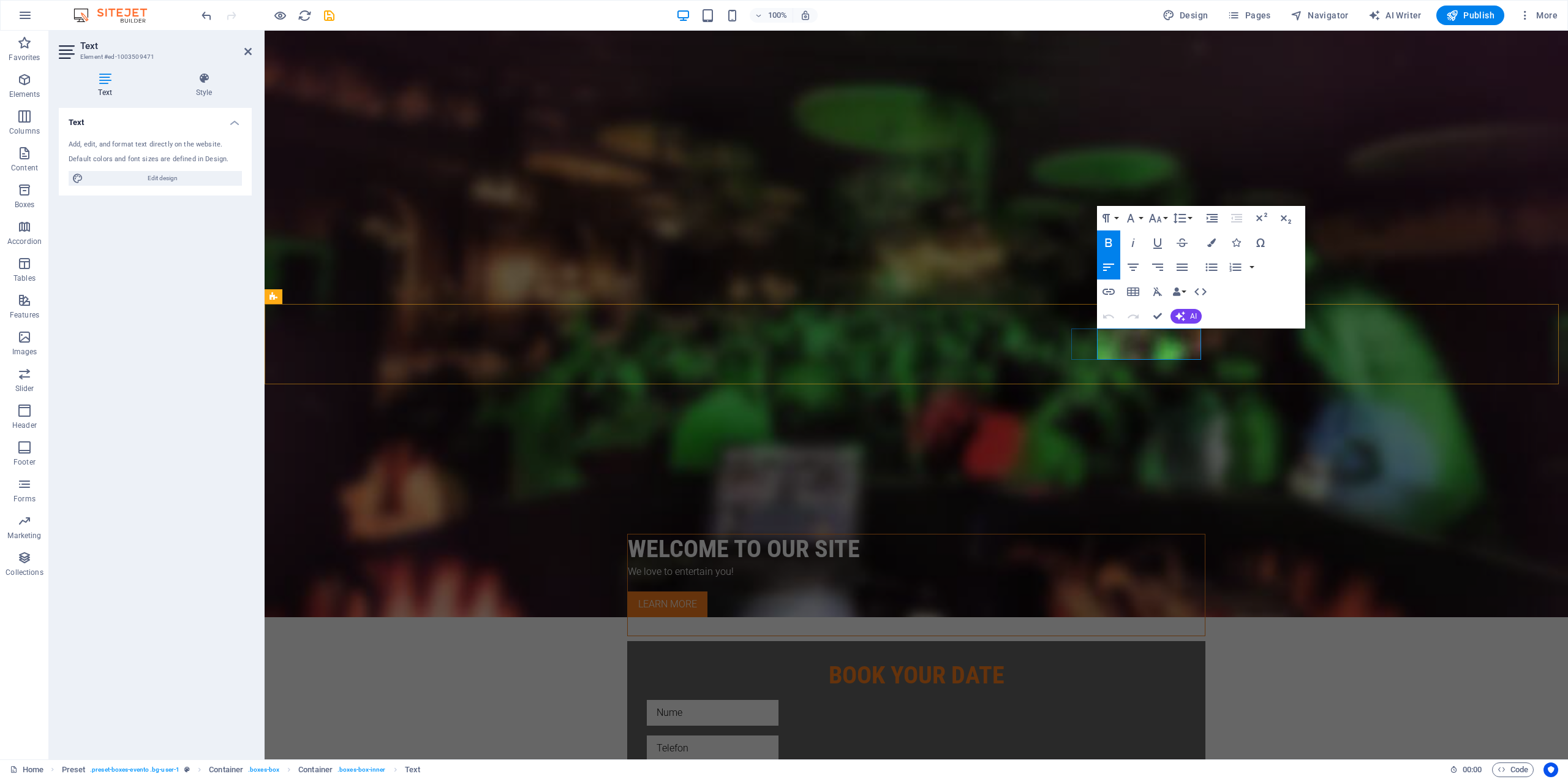
click at [1111, 243] on icon "button" at bounding box center [1108, 243] width 14 height 14
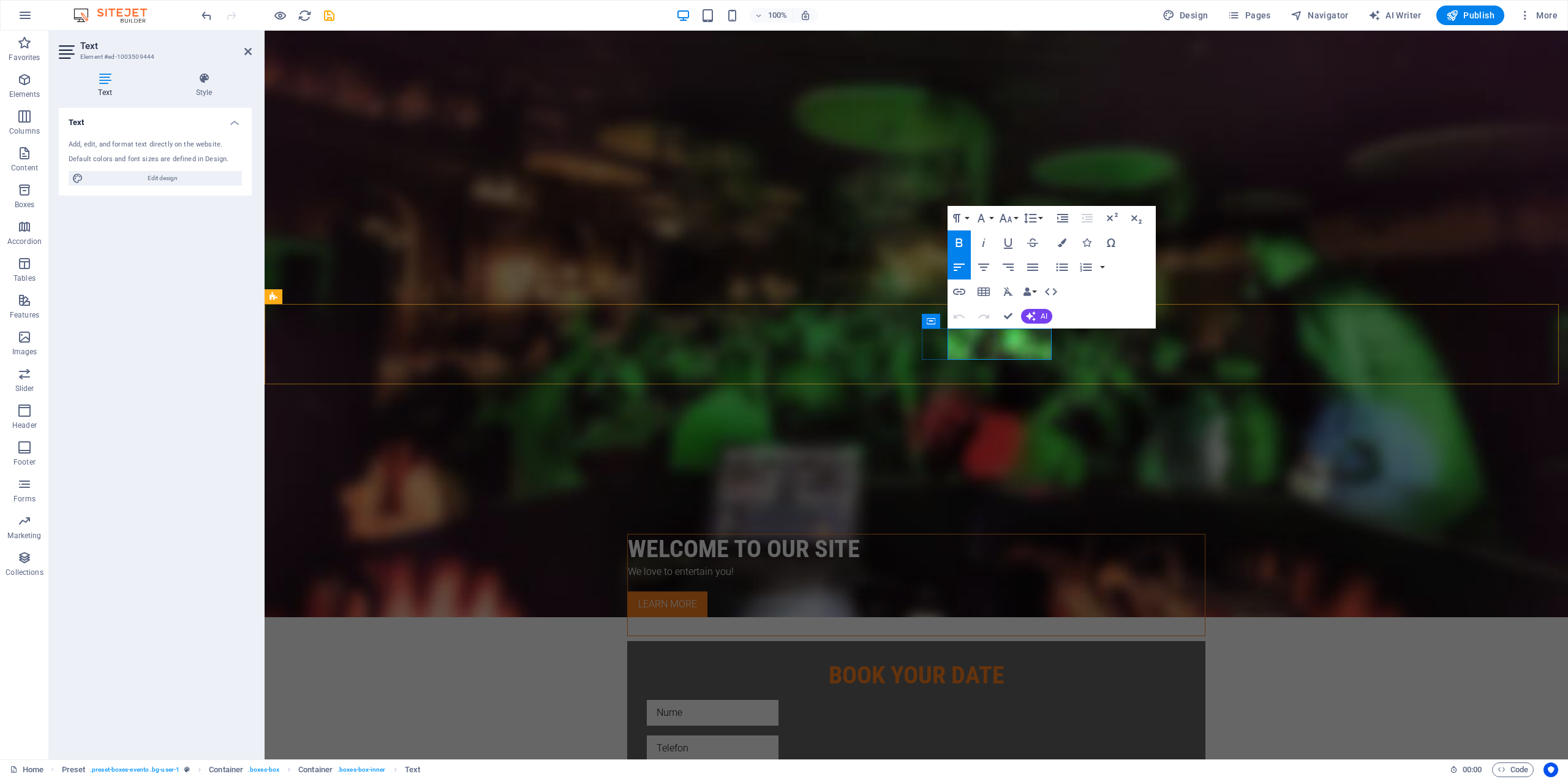
drag, startPoint x: 1006, startPoint y: 332, endPoint x: 949, endPoint y: 334, distance: 57.0
click at [965, 236] on icon "button" at bounding box center [959, 243] width 14 height 14
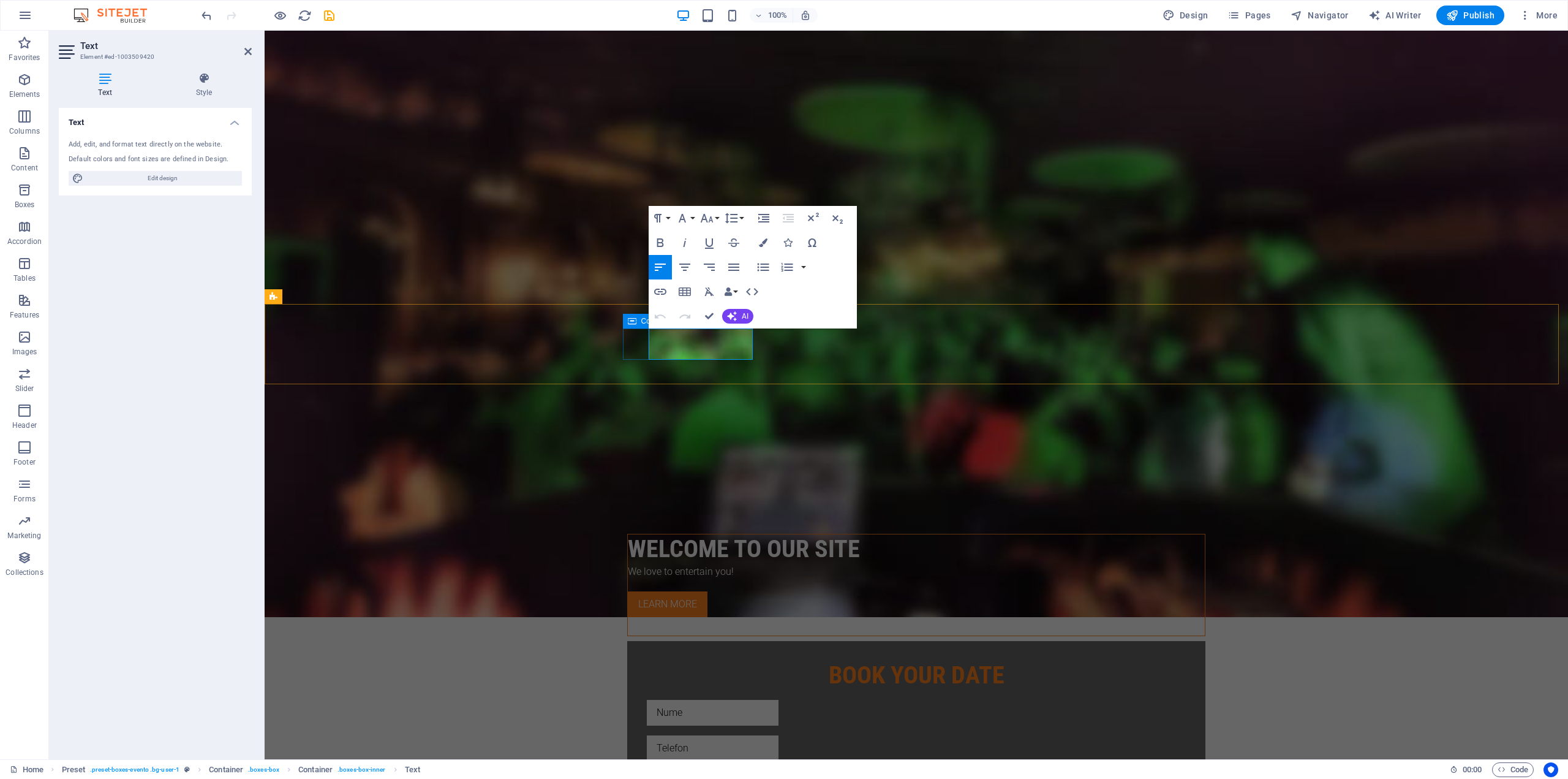
drag, startPoint x: 718, startPoint y: 337, endPoint x: 646, endPoint y: 336, distance: 72.0
click at [659, 239] on icon "button" at bounding box center [659, 243] width 6 height 9
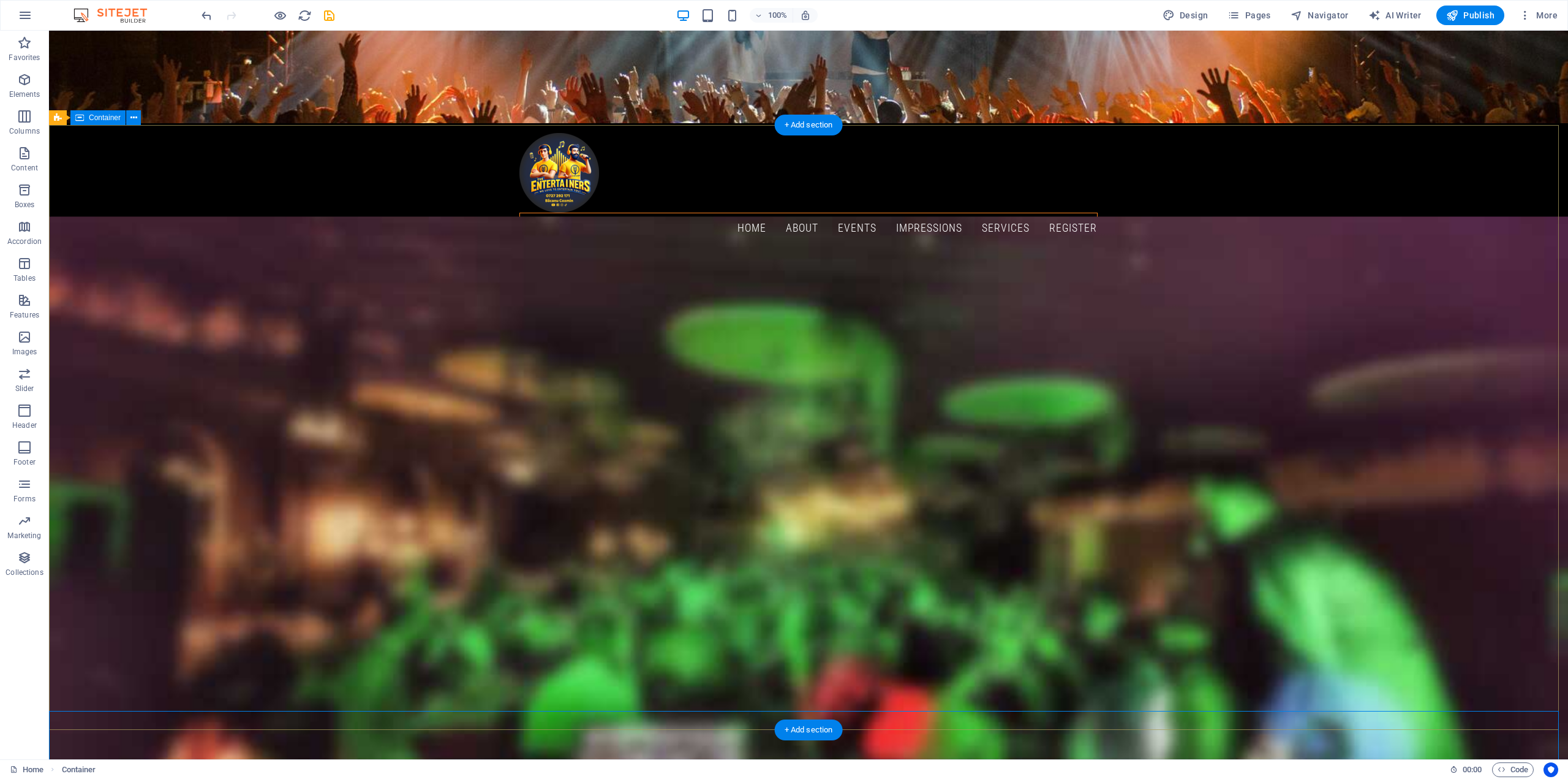
scroll to position [0, 0]
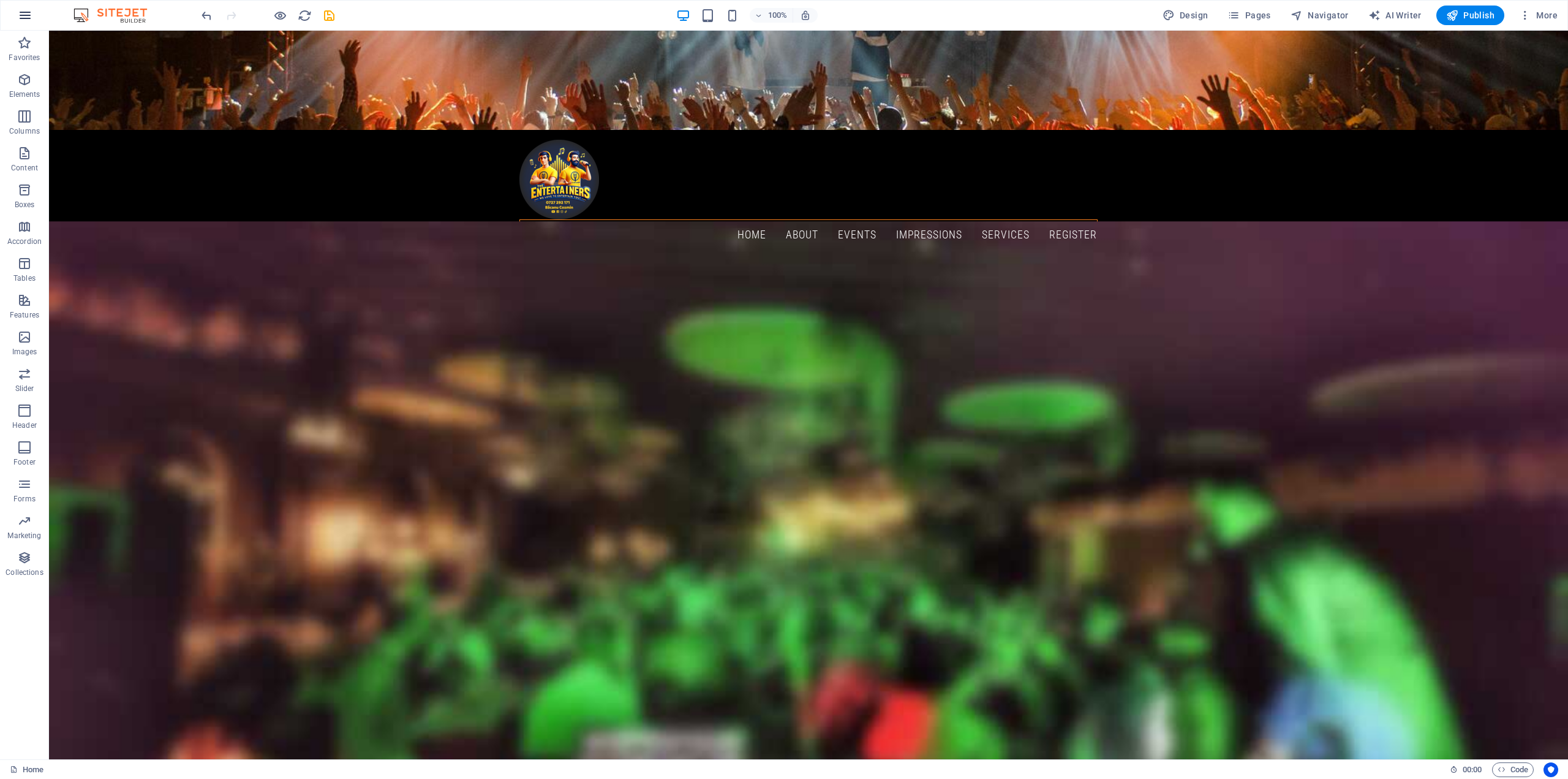
click at [29, 16] on icon "button" at bounding box center [25, 15] width 14 height 14
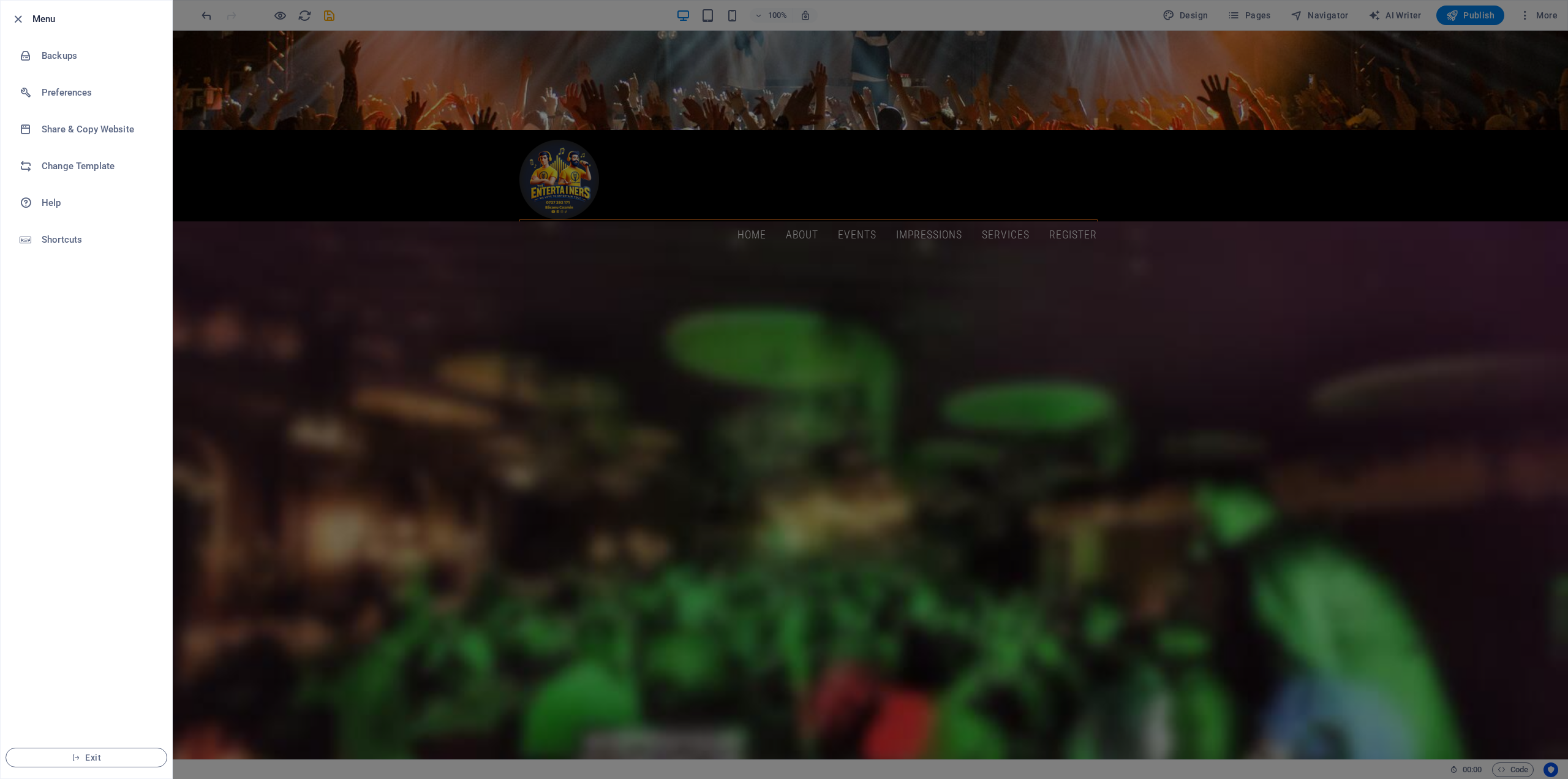
click at [407, 15] on div at bounding box center [784, 389] width 1568 height 779
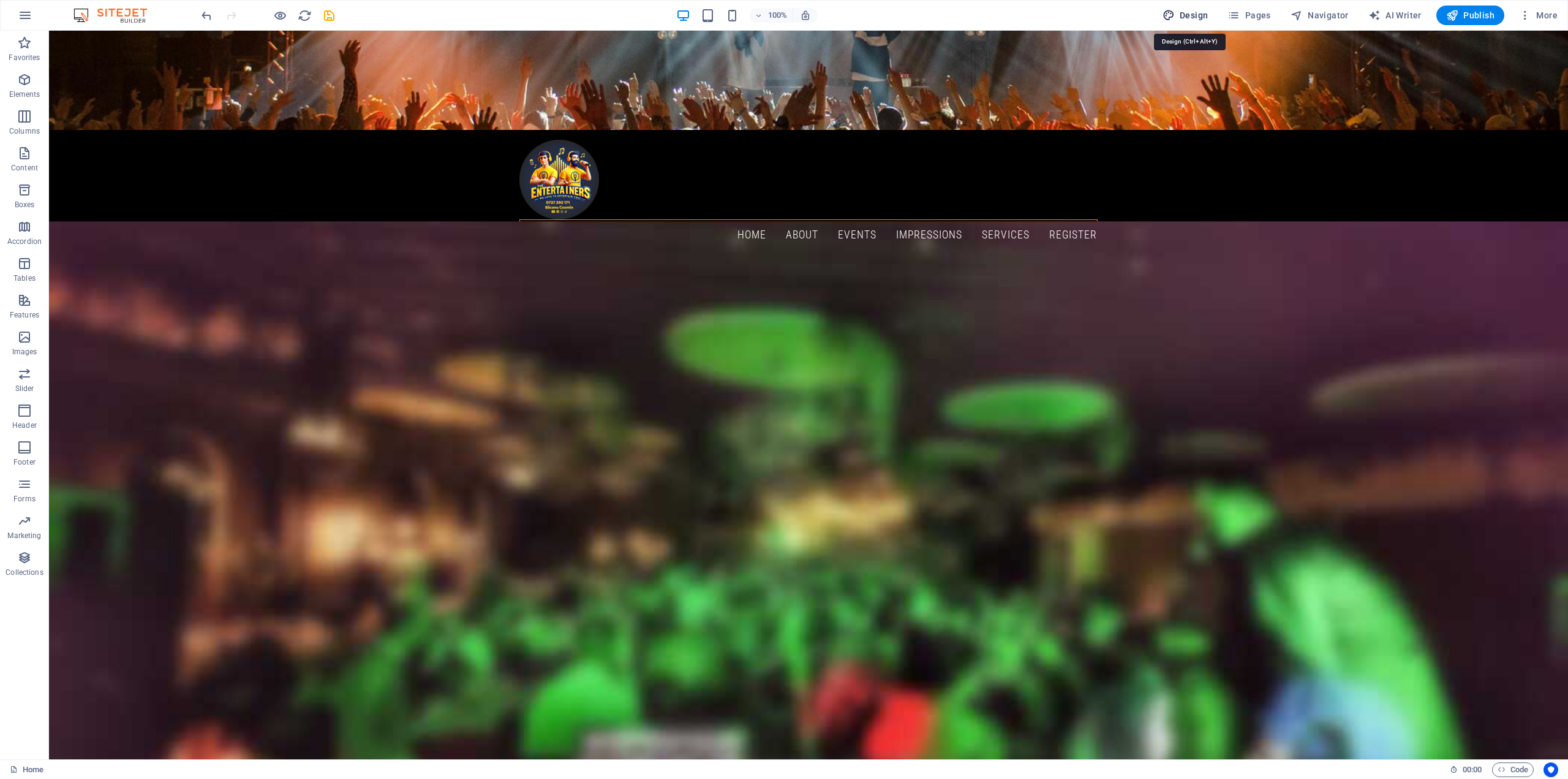
click at [1195, 17] on span "Design" at bounding box center [1185, 15] width 46 height 12
select select "px"
select select "300"
select select "px"
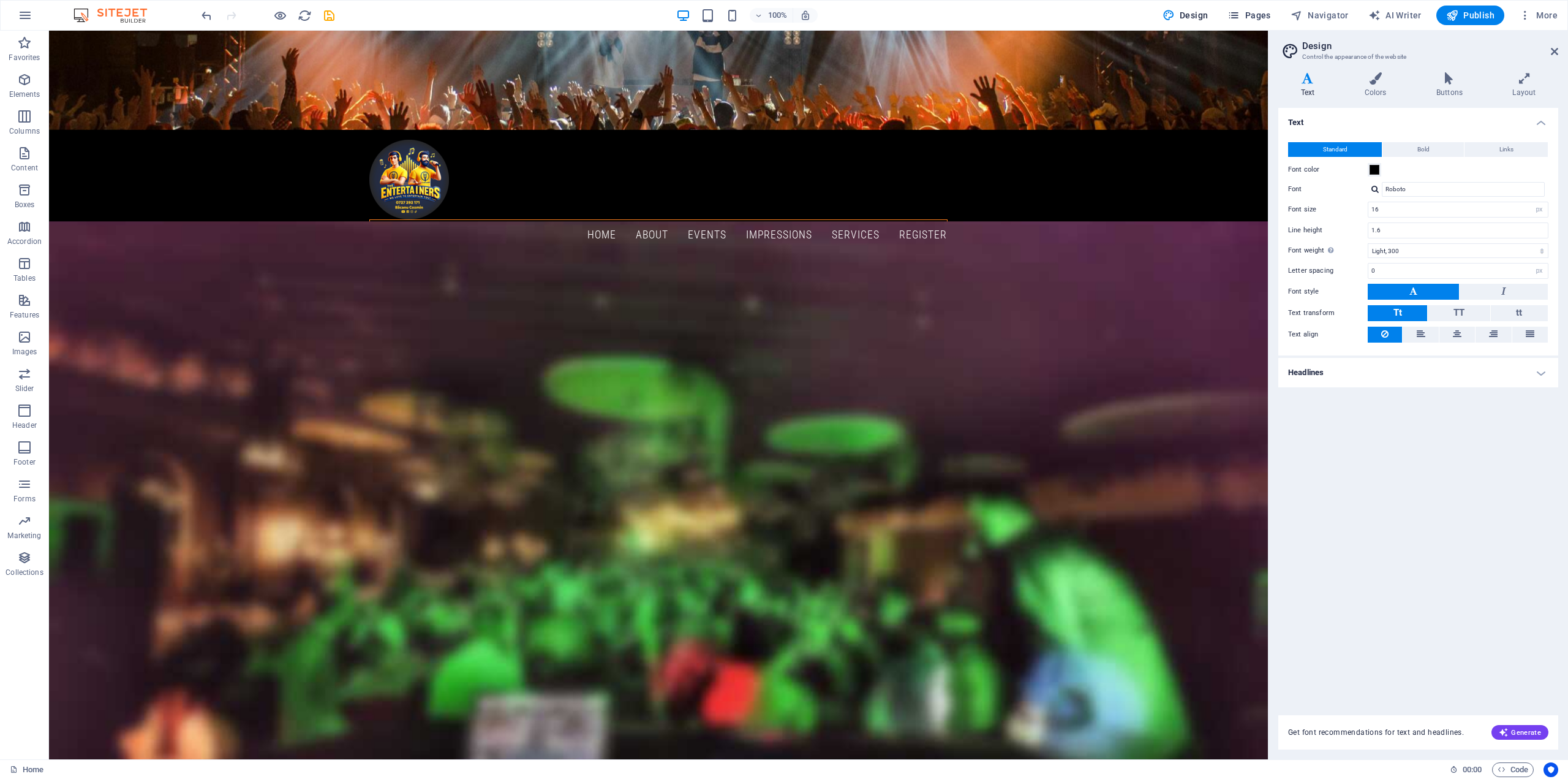
click at [1260, 14] on span "Pages" at bounding box center [1249, 15] width 43 height 12
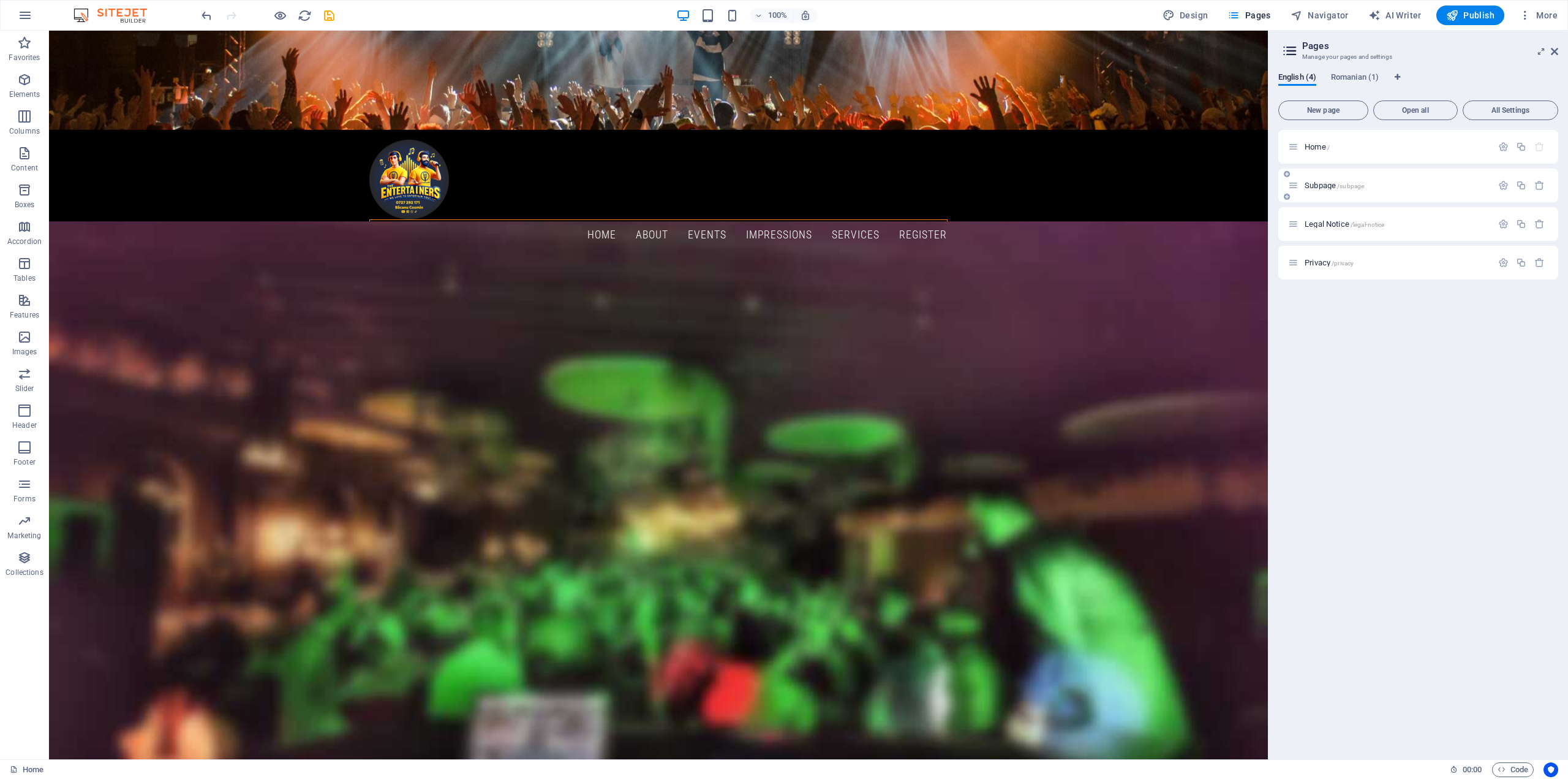
click at [1296, 185] on icon at bounding box center [1293, 185] width 10 height 10
click at [1334, 187] on span "Subpage /subpage" at bounding box center [1334, 185] width 60 height 10
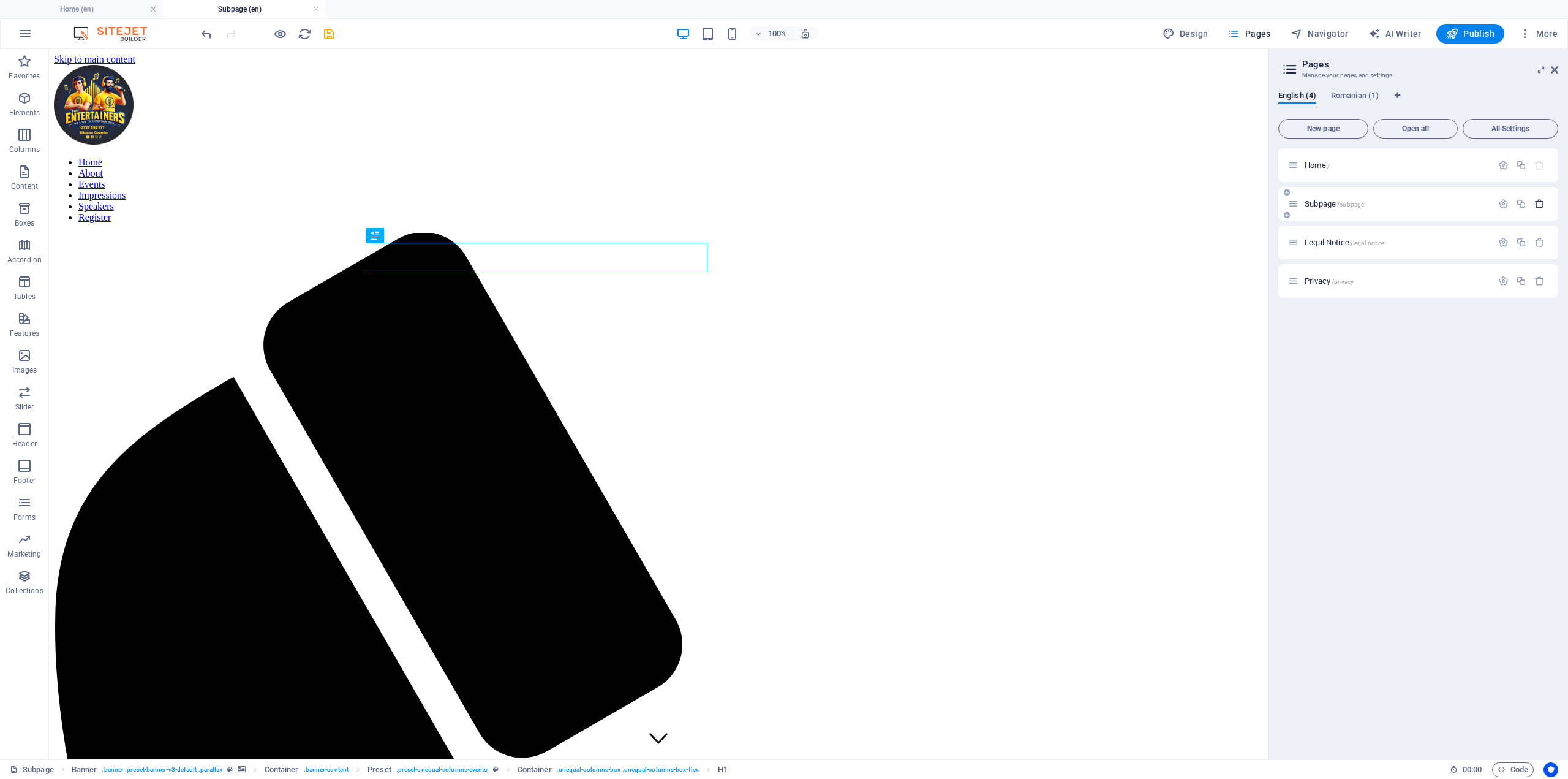
click at [1540, 202] on icon "button" at bounding box center [1539, 203] width 10 height 10
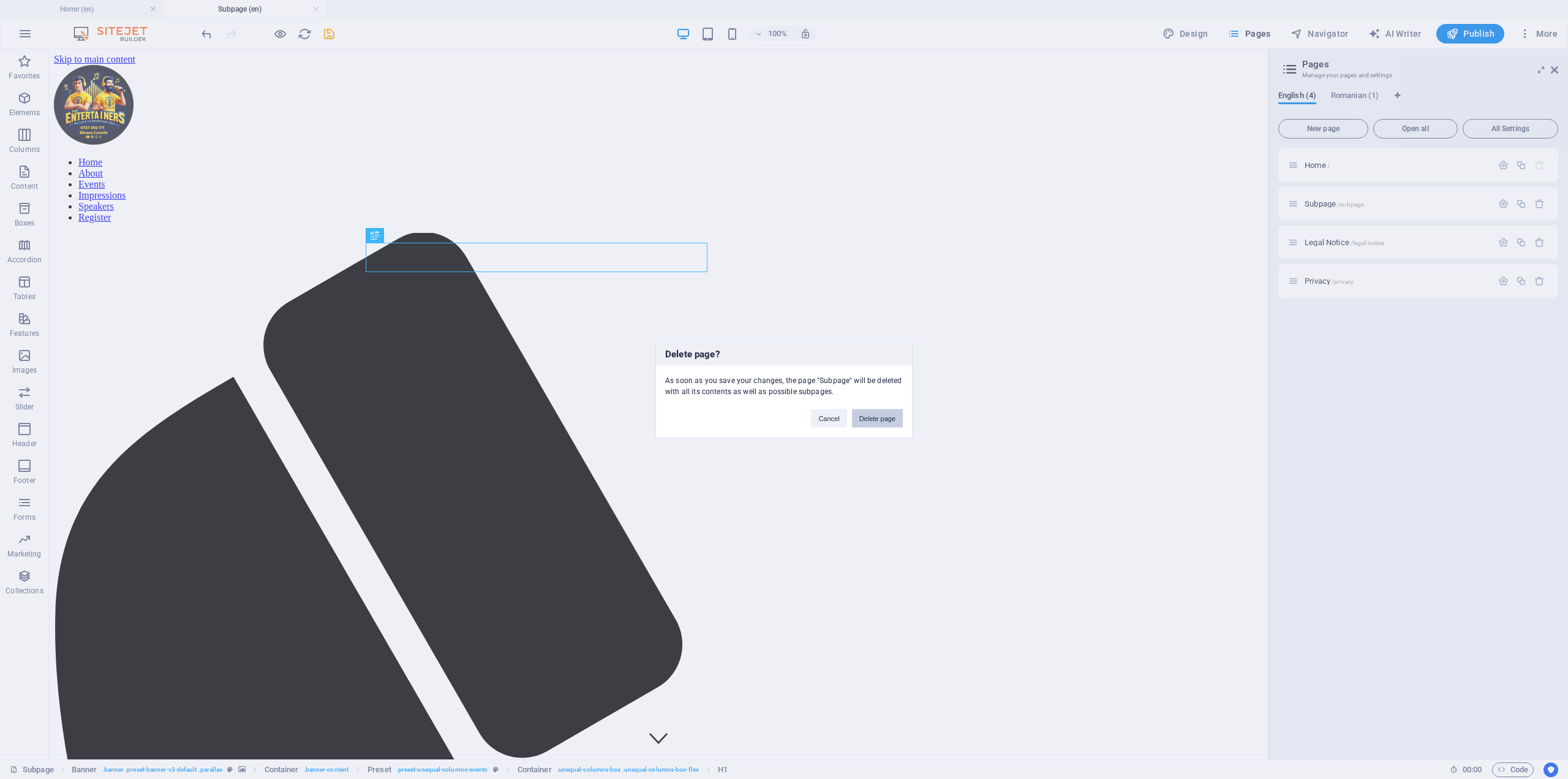
click at [879, 416] on button "Delete page" at bounding box center [877, 418] width 51 height 18
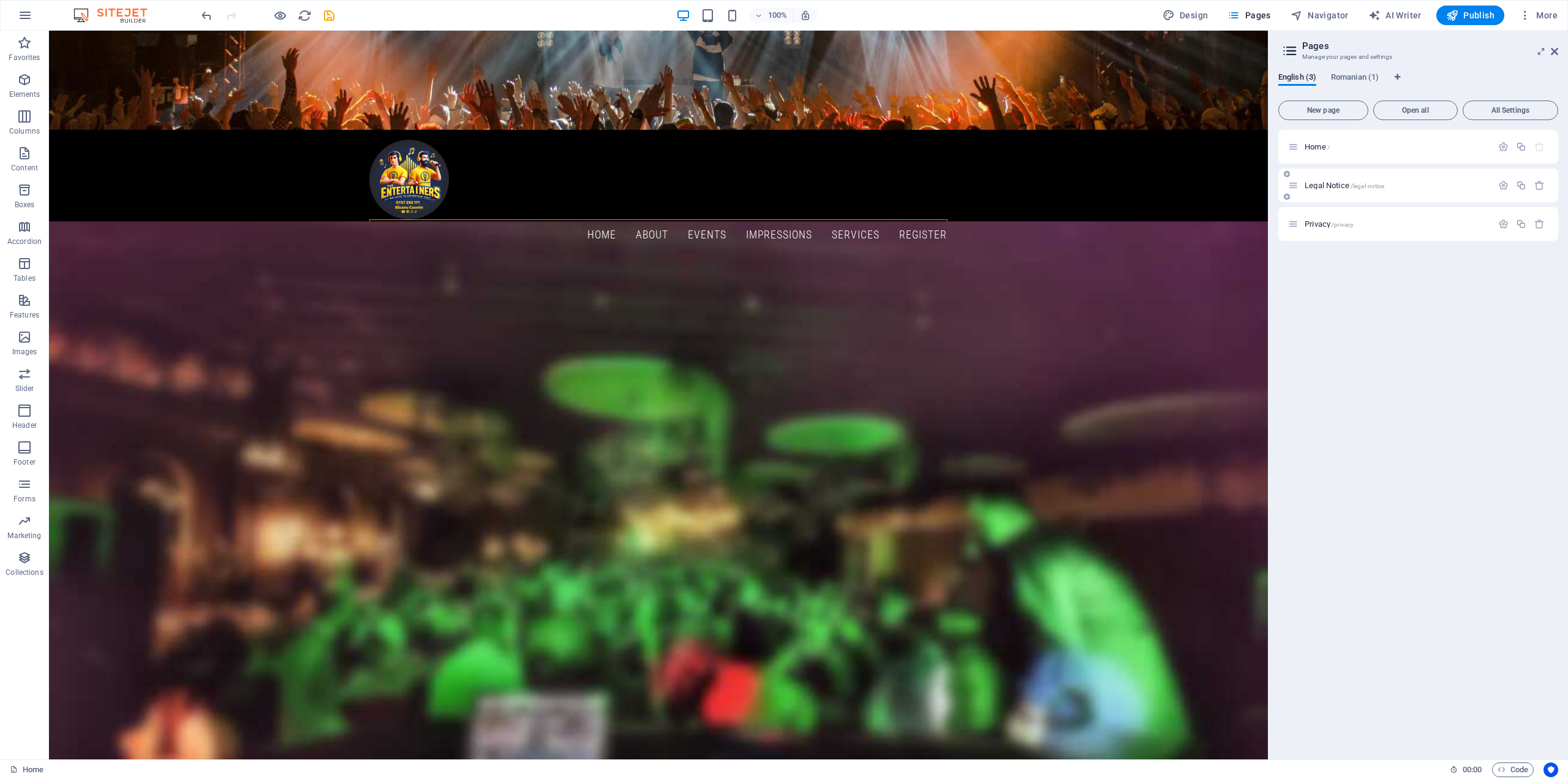
click at [1407, 181] on div "Legal Notice /legal-notice" at bounding box center [1390, 185] width 204 height 14
click at [1319, 182] on span "Legal Notice /legal-notice" at bounding box center [1344, 185] width 80 height 10
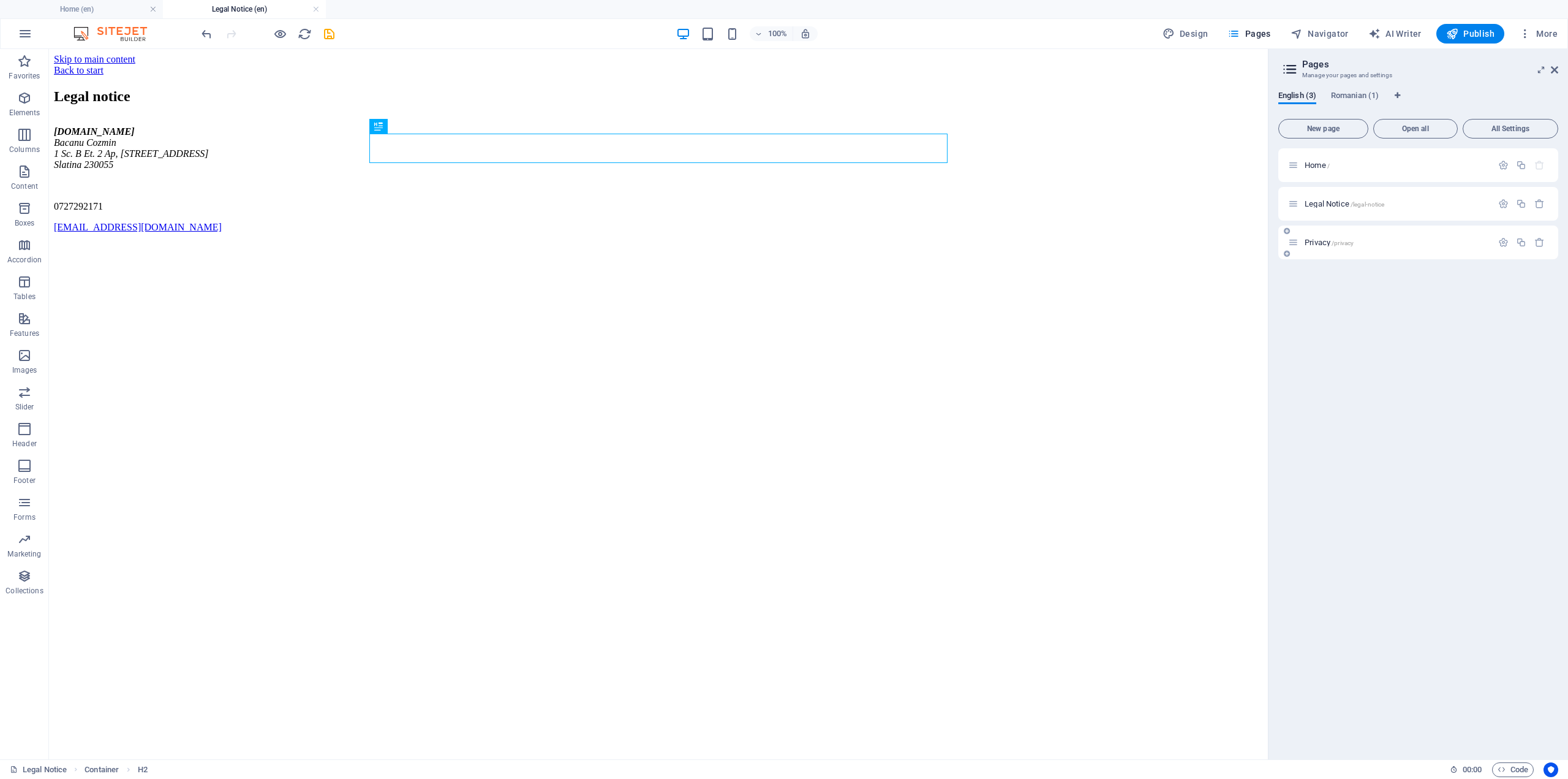
click at [1327, 241] on span "Privacy /privacy" at bounding box center [1329, 243] width 49 height 10
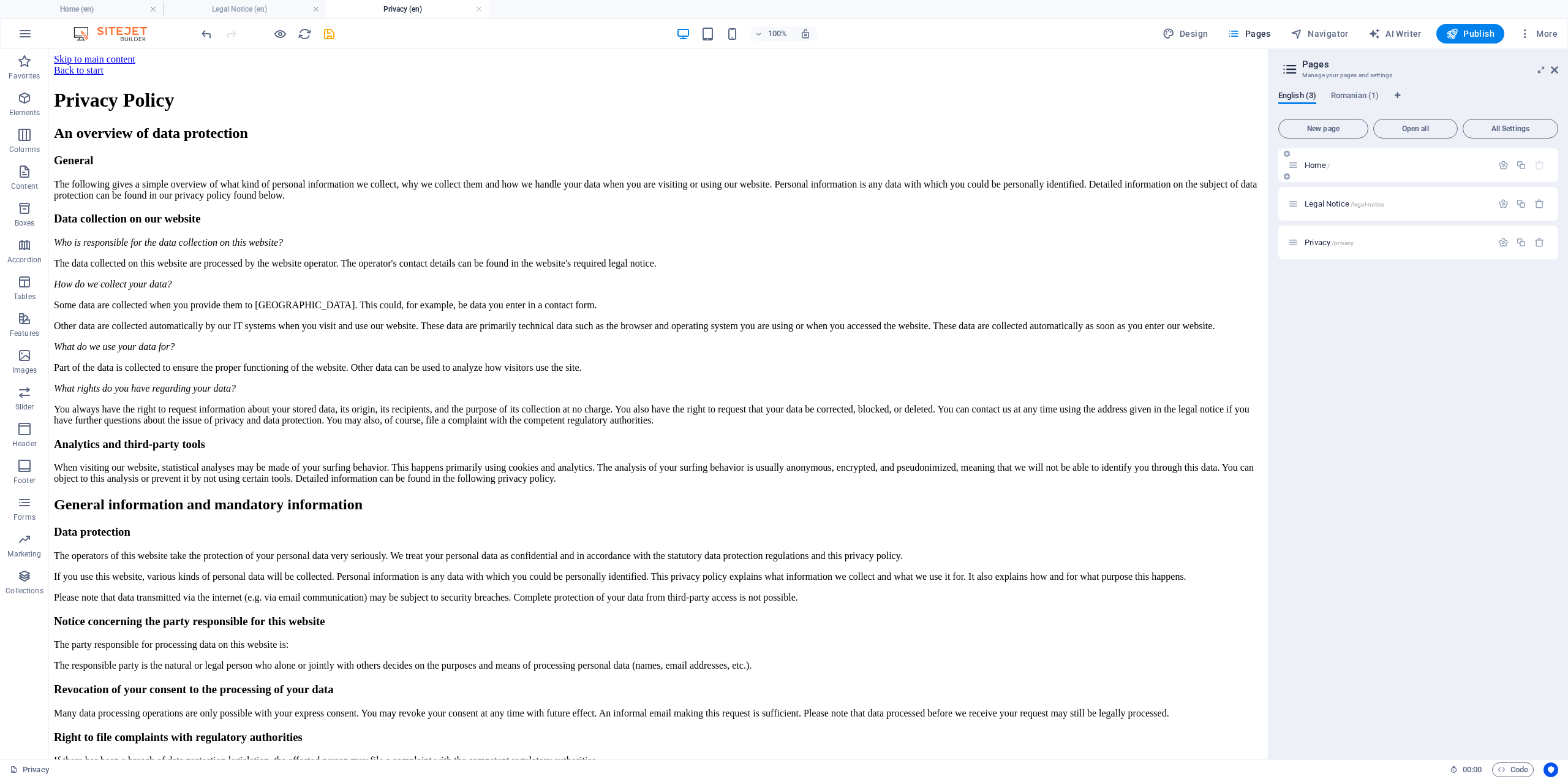
click at [1318, 161] on span "Home /" at bounding box center [1317, 166] width 25 height 10
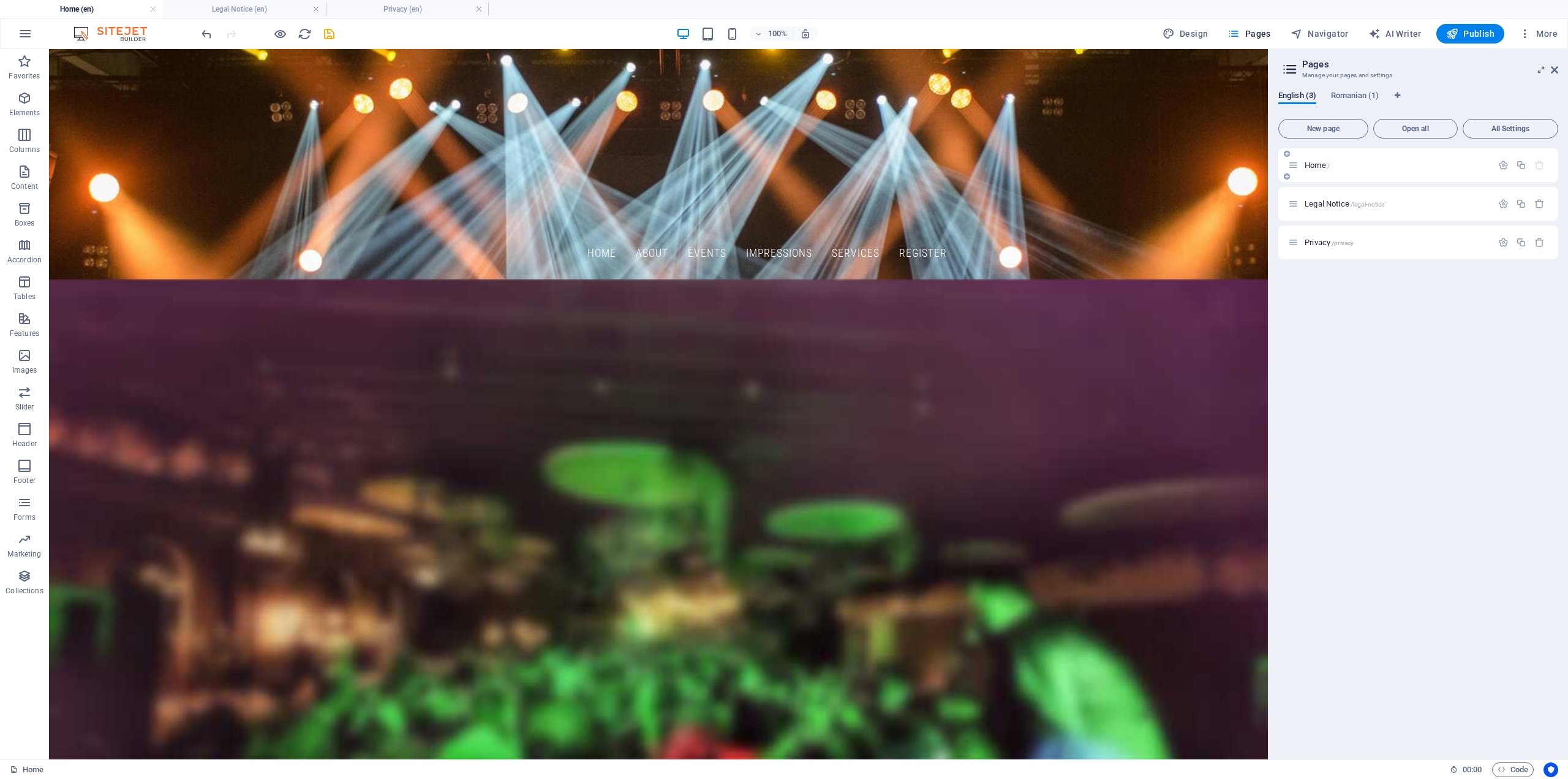
click at [1295, 162] on icon at bounding box center [1293, 165] width 10 height 10
click at [1296, 166] on icon at bounding box center [1293, 165] width 10 height 10
click at [1503, 164] on icon "button" at bounding box center [1503, 165] width 10 height 10
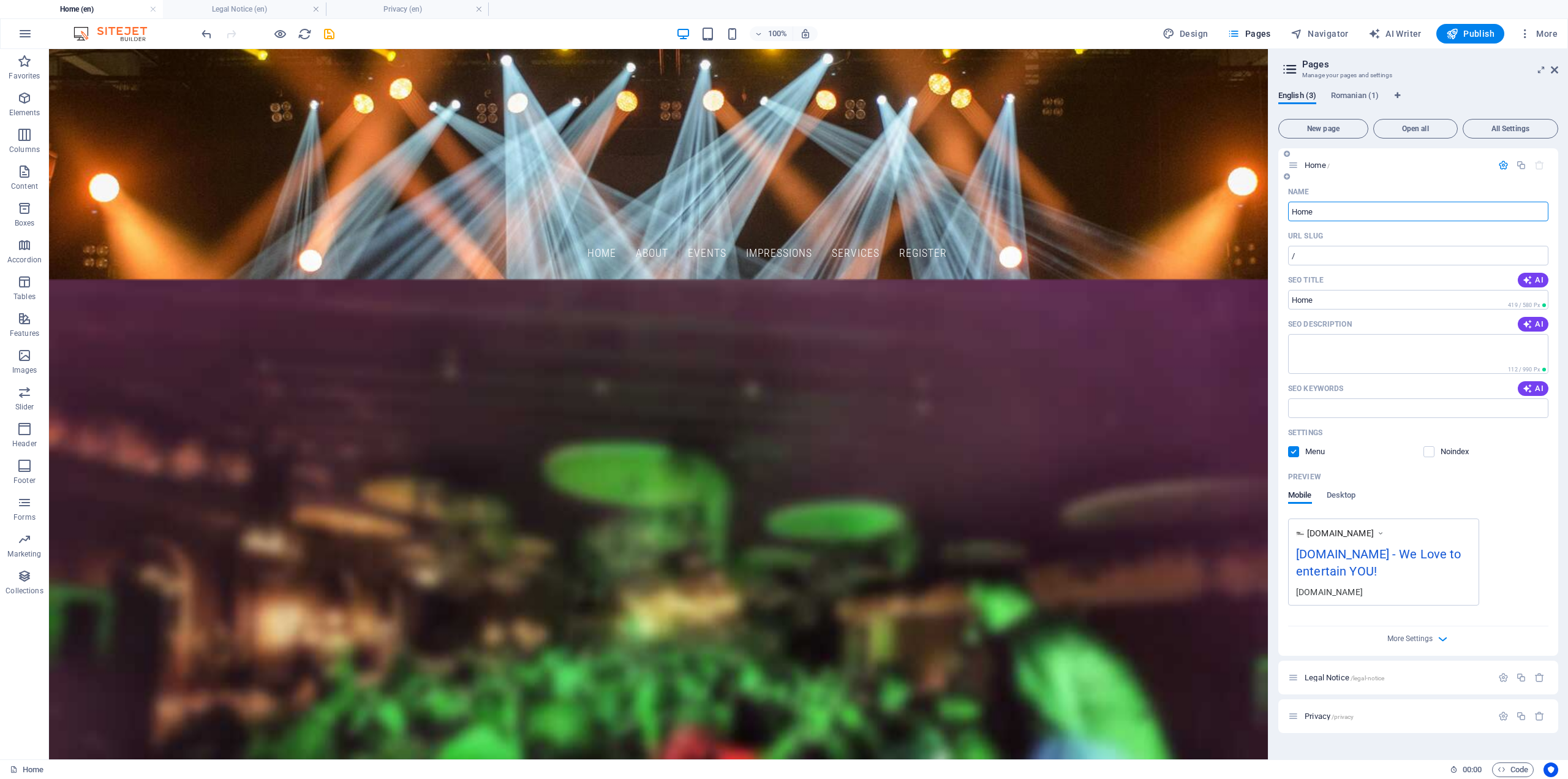
click at [1374, 534] on span "www.example.com" at bounding box center [1340, 532] width 67 height 12
click at [1356, 559] on div "[DOMAIN_NAME] - We Love to entertain YOU!" at bounding box center [1383, 565] width 175 height 41
click at [1437, 637] on icon "button" at bounding box center [1443, 639] width 14 height 14
click at [1523, 454] on div "Noindex" at bounding box center [1486, 452] width 126 height 11
click at [1519, 467] on div "Preview" at bounding box center [1418, 477] width 260 height 20
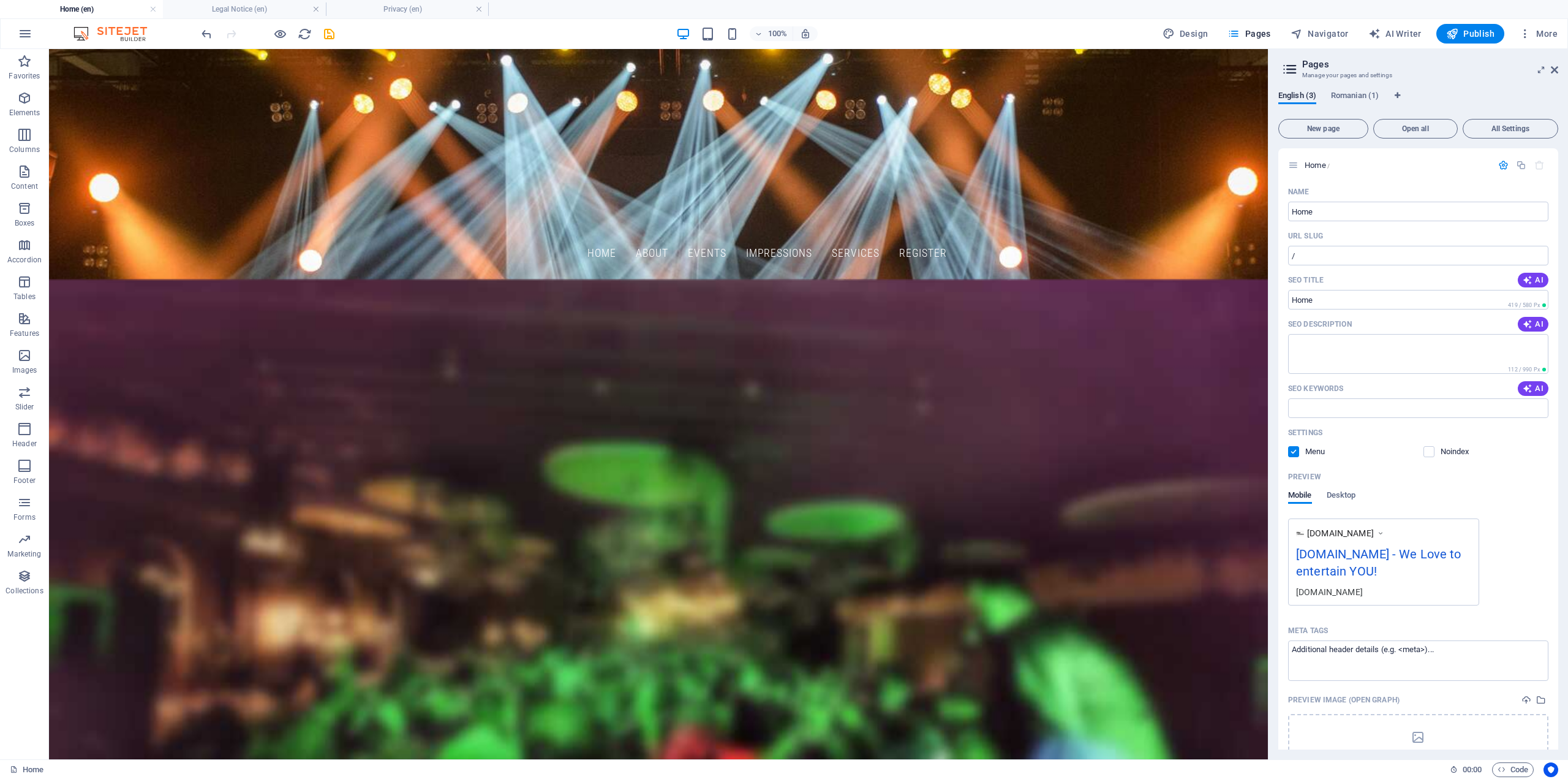
click at [1434, 84] on div "English (3) Romanian (1) New page Open all All Settings Home / Name Home ​ URL …" at bounding box center [1418, 420] width 300 height 678
click at [1496, 127] on span "All Settings" at bounding box center [1511, 128] width 84 height 7
click at [1410, 177] on div "Home /" at bounding box center [1418, 165] width 280 height 33
click at [1333, 126] on span "New page" at bounding box center [1323, 128] width 79 height 7
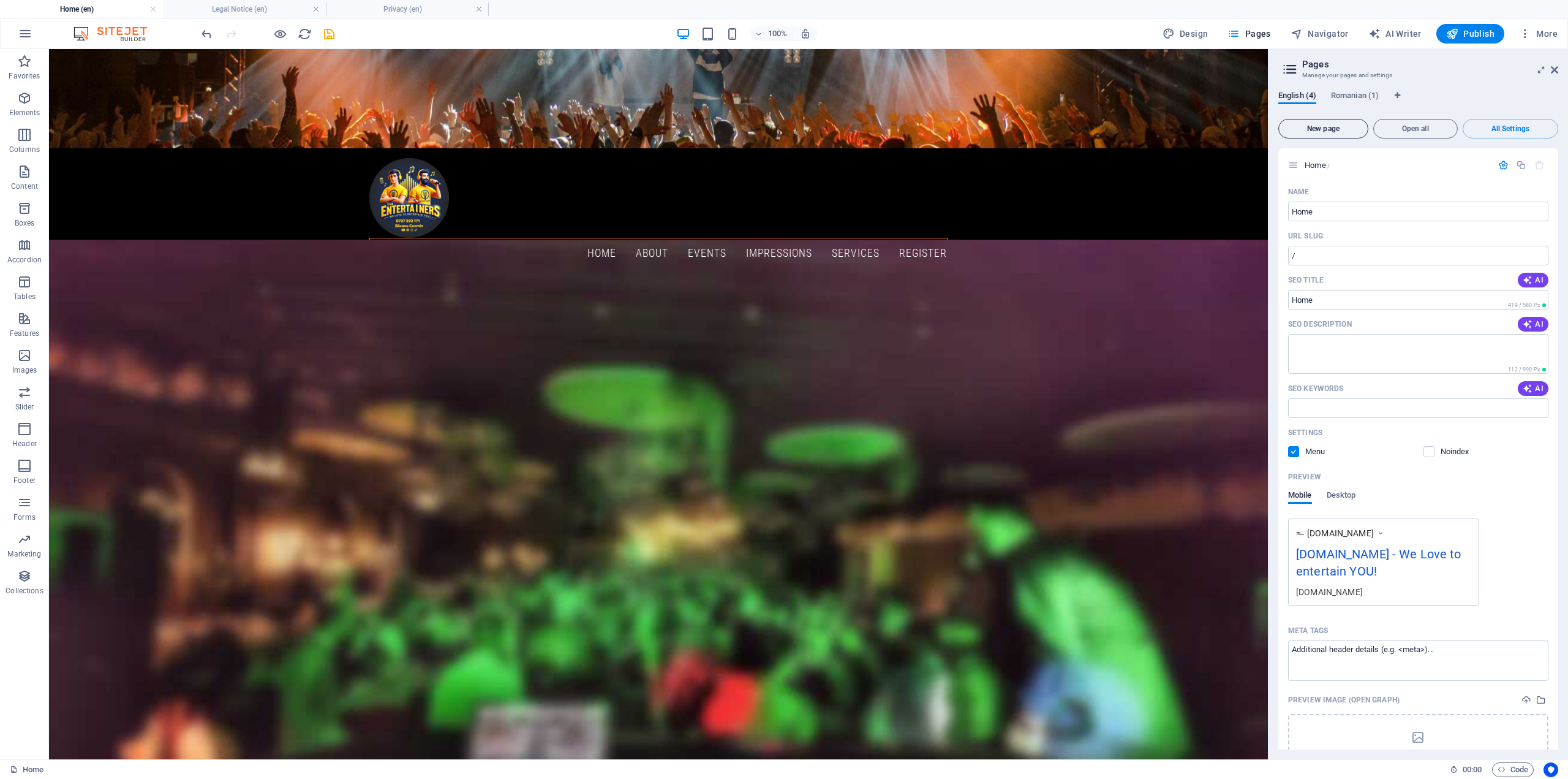
scroll to position [1459, 0]
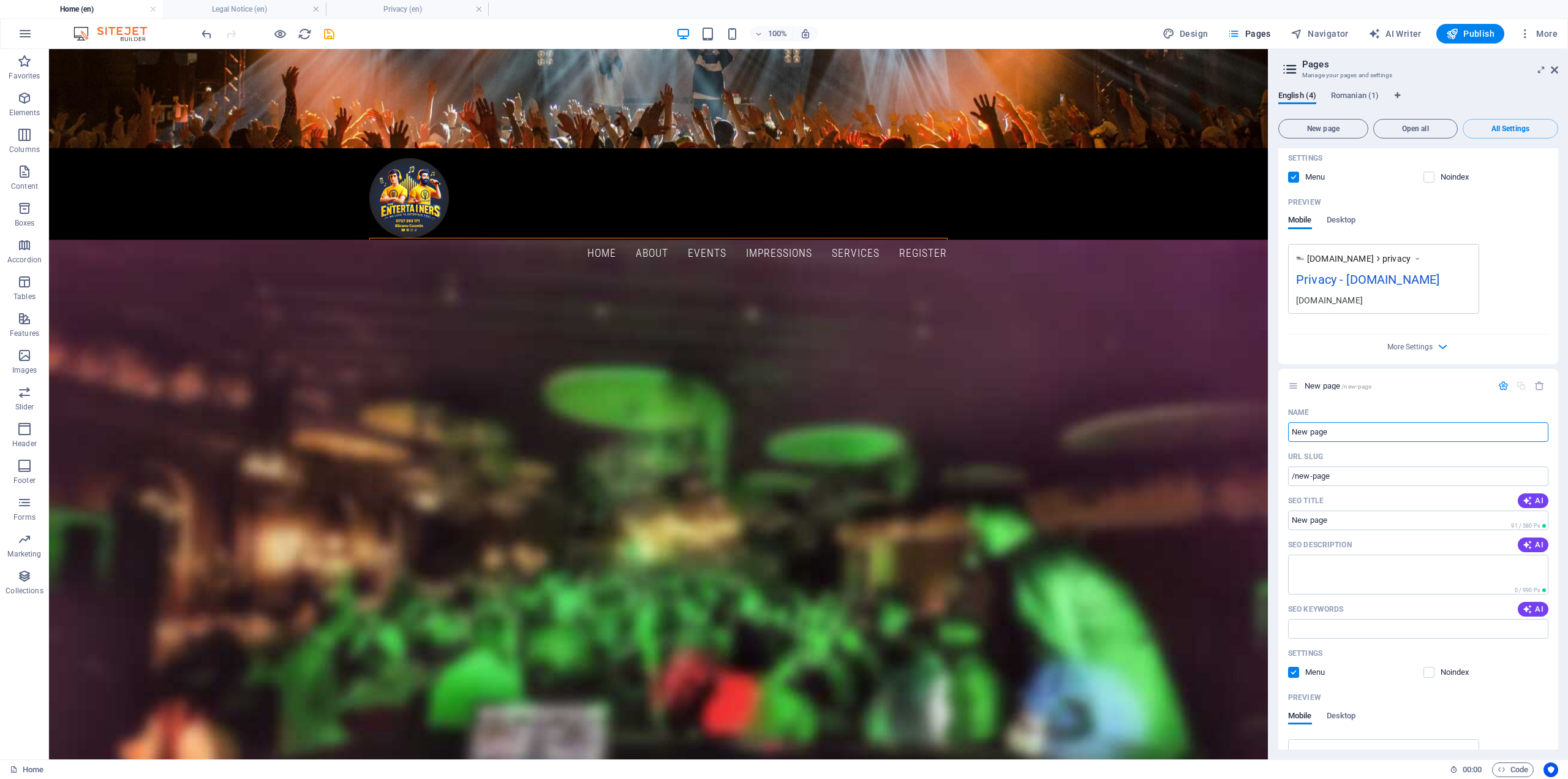
click at [1434, 354] on div "More Settings" at bounding box center [1418, 344] width 260 height 20
drag, startPoint x: 1433, startPoint y: 359, endPoint x: 1431, endPoint y: 369, distance: 10.2
click at [1431, 354] on div "More Settings" at bounding box center [1418, 344] width 260 height 20
click at [1439, 353] on icon "button" at bounding box center [1443, 347] width 14 height 14
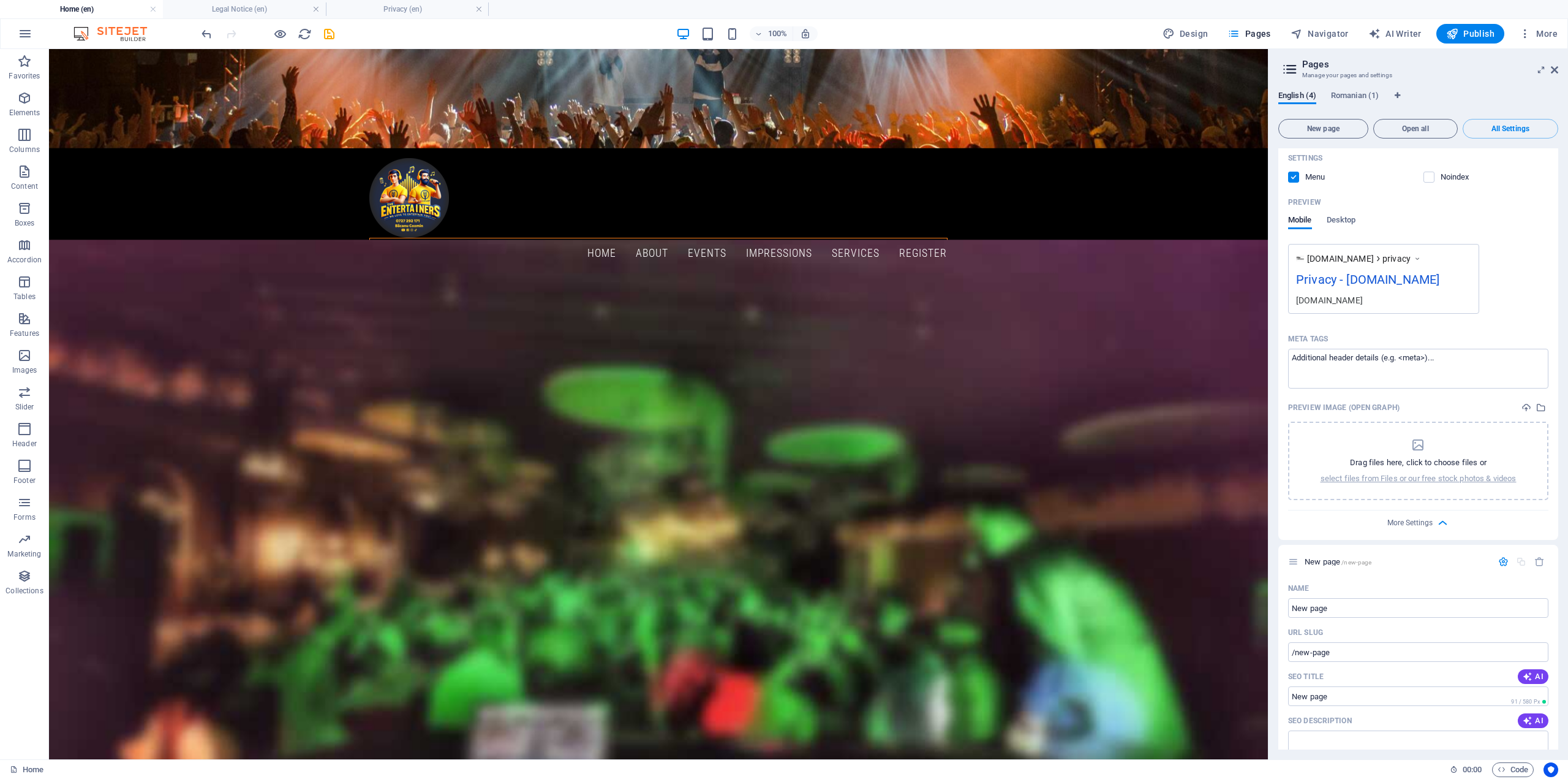
click at [1297, 182] on label at bounding box center [1294, 177] width 11 height 11
click at [0, 0] on input "checkbox" at bounding box center [0, 0] width 0 height 0
click at [1292, 182] on label at bounding box center [1294, 177] width 11 height 11
click at [0, 0] on input "checkbox" at bounding box center [0, 0] width 0 height 0
click at [881, 238] on nav "Home About Events Impressions Services Register" at bounding box center [658, 254] width 578 height 32
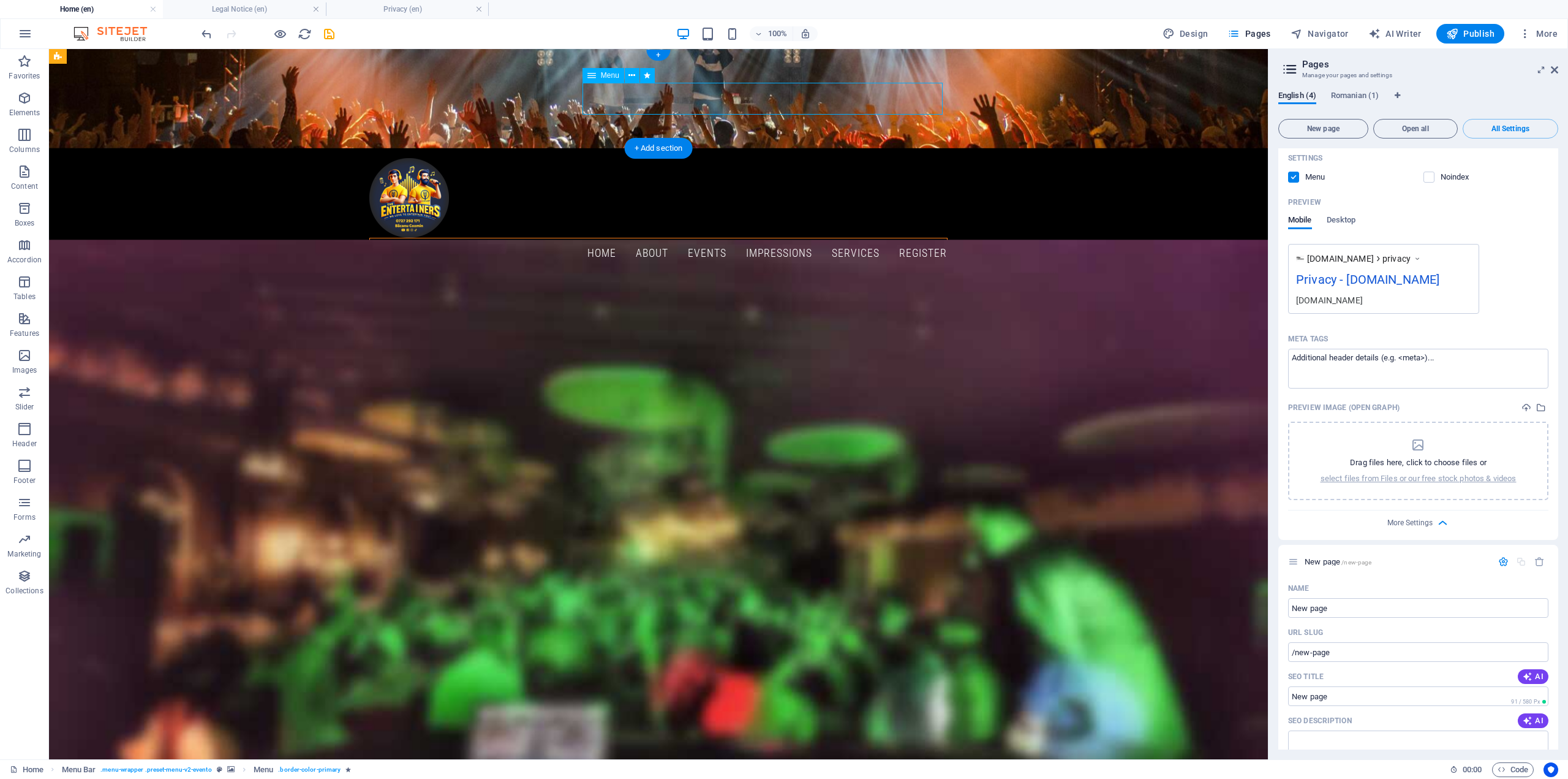
click at [836, 238] on nav "Home About Events Impressions Services Register" at bounding box center [658, 254] width 578 height 32
click at [1346, 95] on span "Romanian (1)" at bounding box center [1355, 97] width 48 height 18
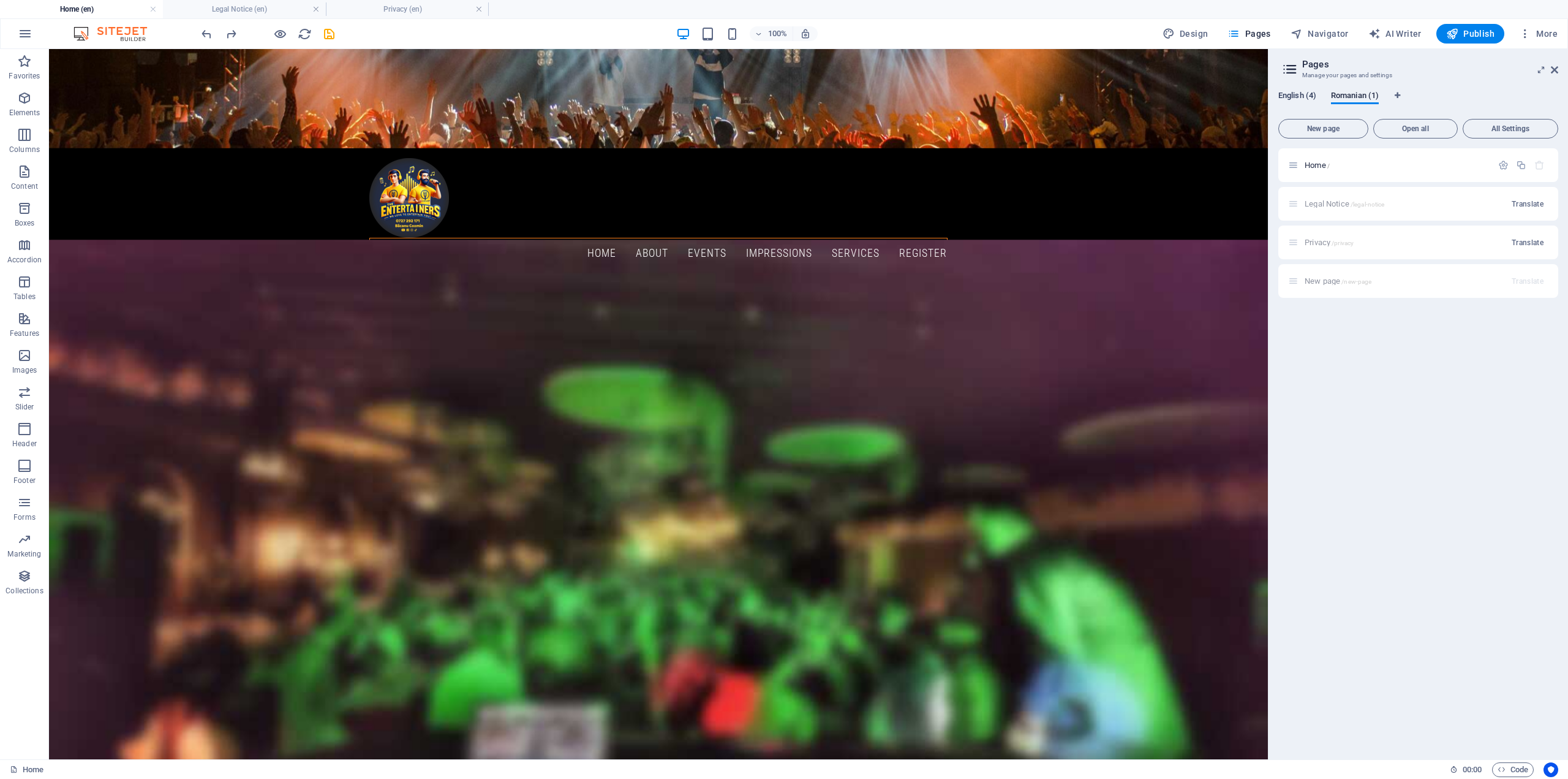
click at [1299, 95] on span "English (4)" at bounding box center [1298, 97] width 38 height 18
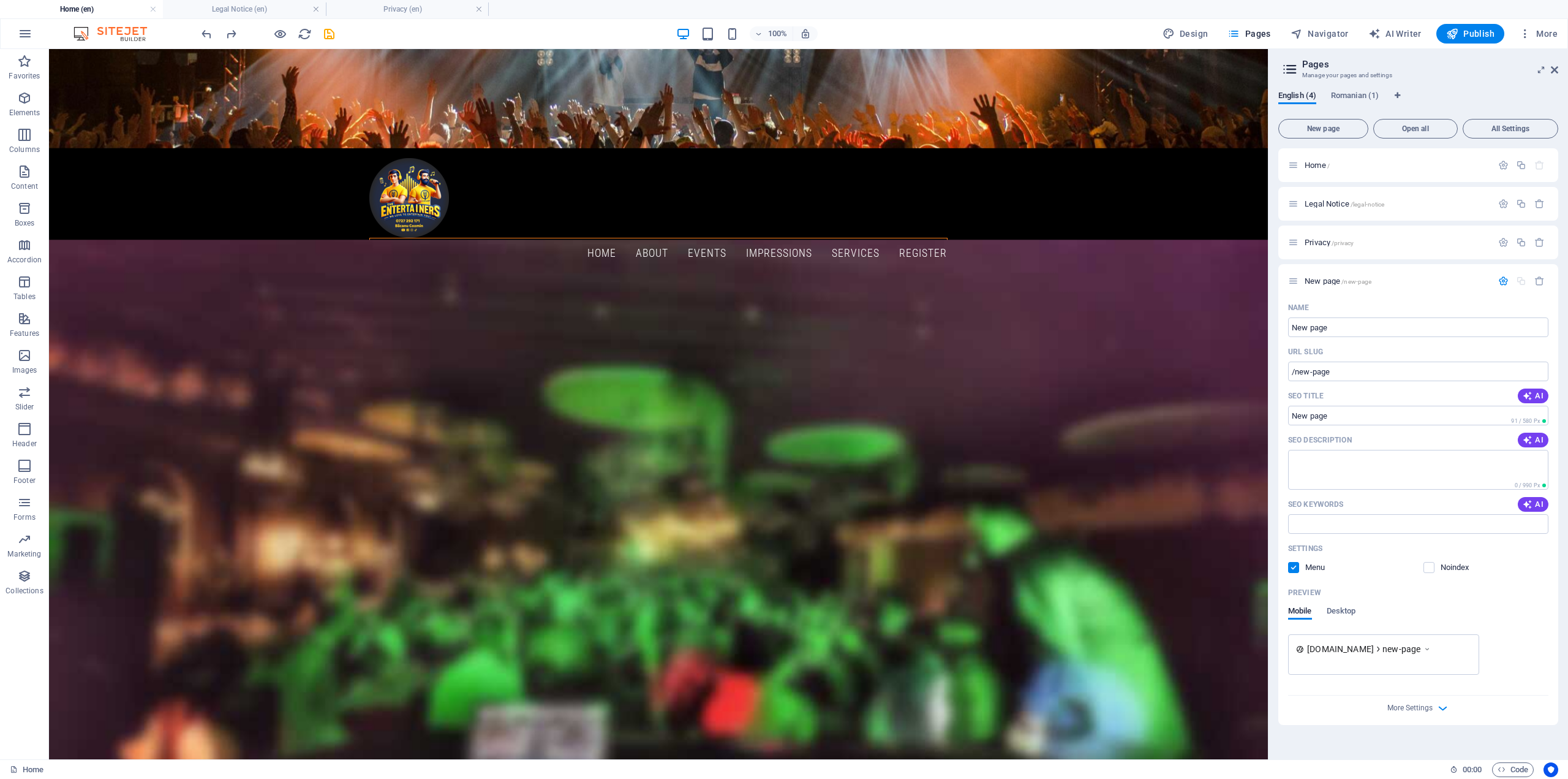
click at [1295, 70] on icon at bounding box center [1290, 69] width 18 height 18
click at [1317, 70] on h3 "Manage your pages and settings" at bounding box center [1418, 76] width 232 height 11
click at [1541, 70] on icon at bounding box center [1541, 70] width 0 height 10
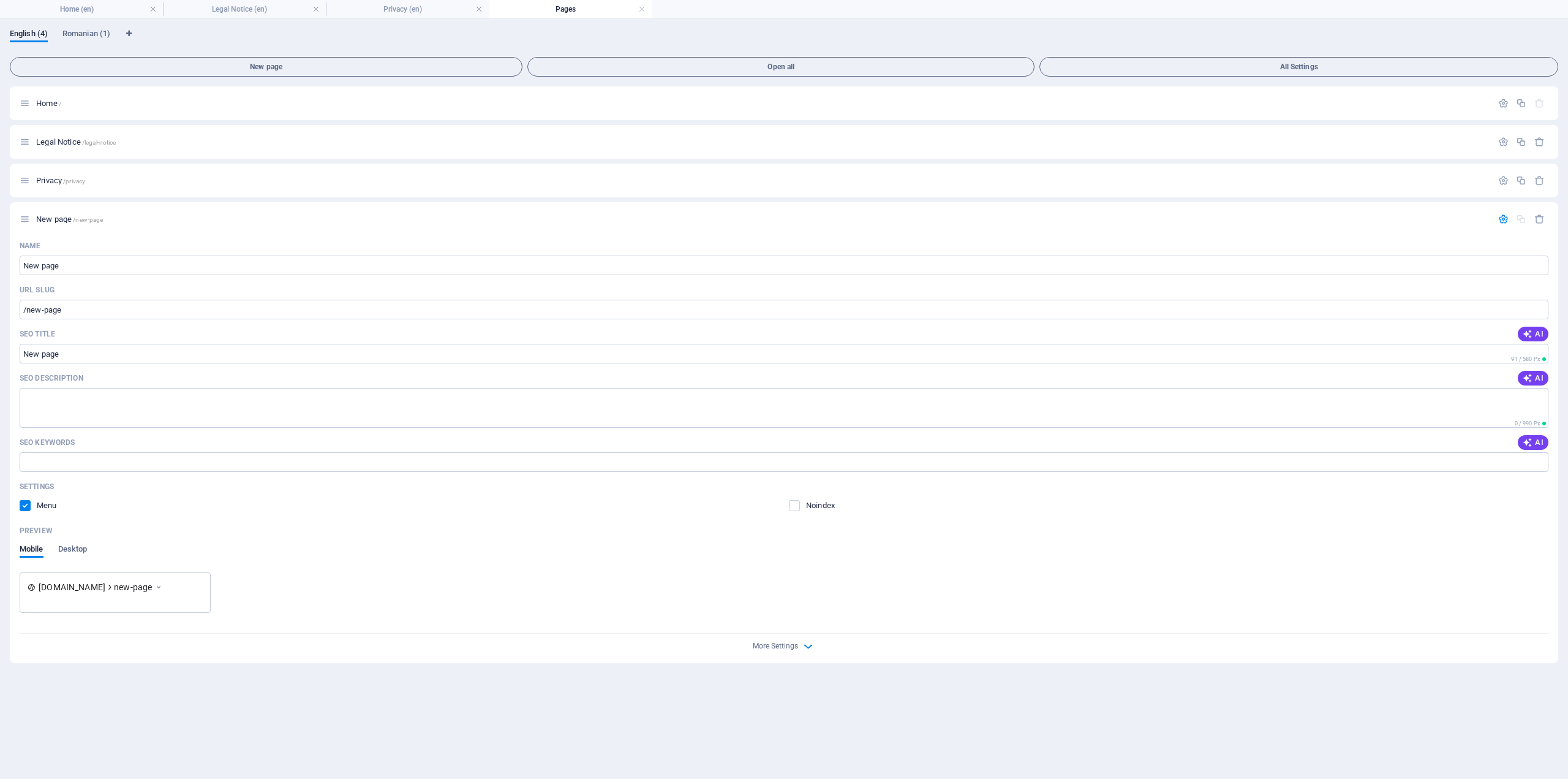
click at [589, 12] on h4 "Pages" at bounding box center [570, 9] width 163 height 14
click at [562, 6] on h4 "Pages" at bounding box center [570, 9] width 163 height 14
click at [93, 2] on h4 "Home (en)" at bounding box center [81, 9] width 163 height 14
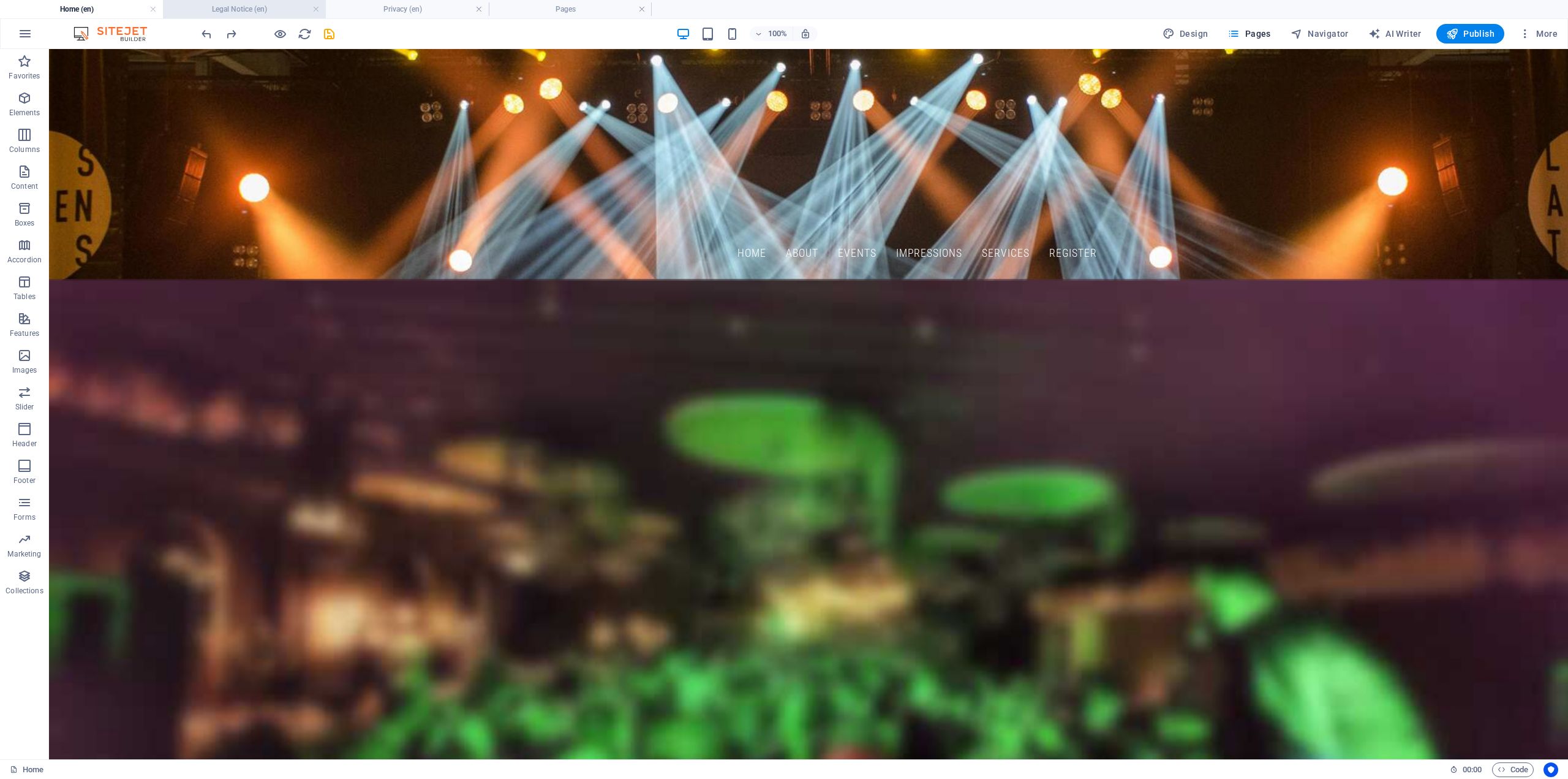
click at [261, 4] on h4 "Legal Notice (en)" at bounding box center [244, 9] width 163 height 14
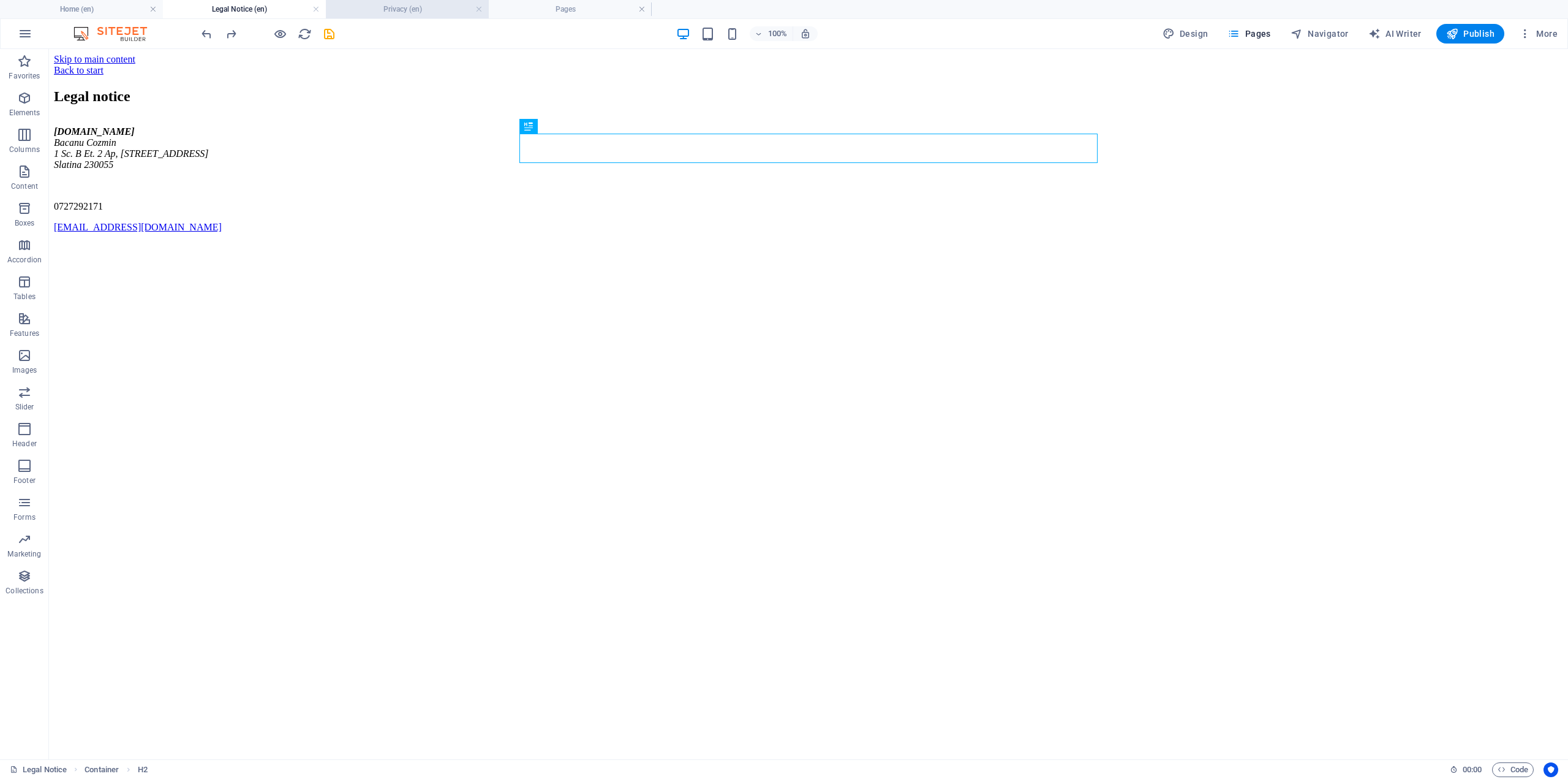
drag, startPoint x: 402, startPoint y: 2, endPoint x: 410, endPoint y: 2, distance: 8.0
click at [574, 8] on h4 "Pages" at bounding box center [570, 9] width 163 height 14
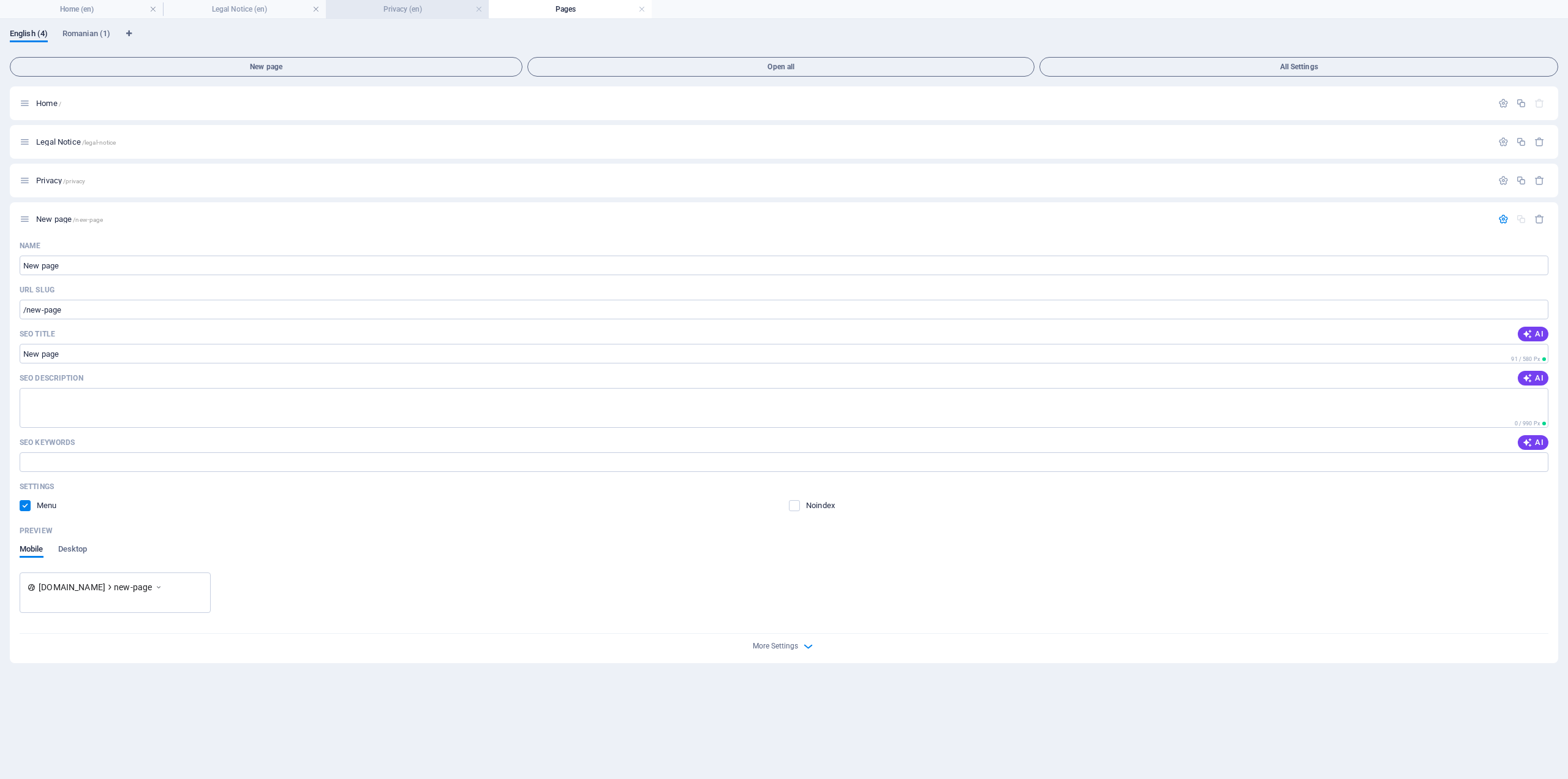
click at [433, 8] on h4 "Privacy (en)" at bounding box center [407, 9] width 163 height 14
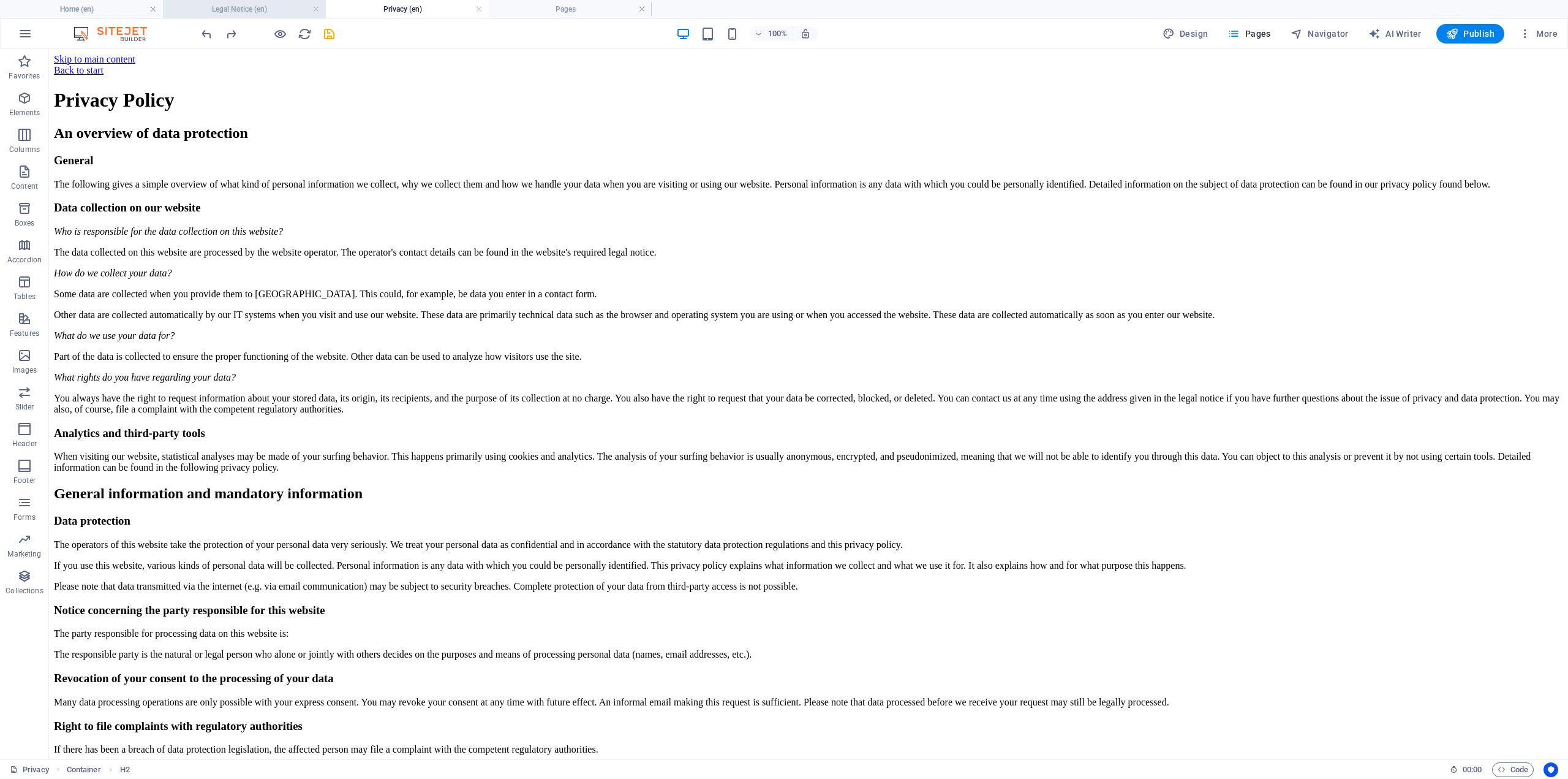
drag, startPoint x: 259, startPoint y: 4, endPoint x: 202, endPoint y: 9, distance: 57.2
click at [111, 10] on h4 "Home (en)" at bounding box center [81, 9] width 163 height 14
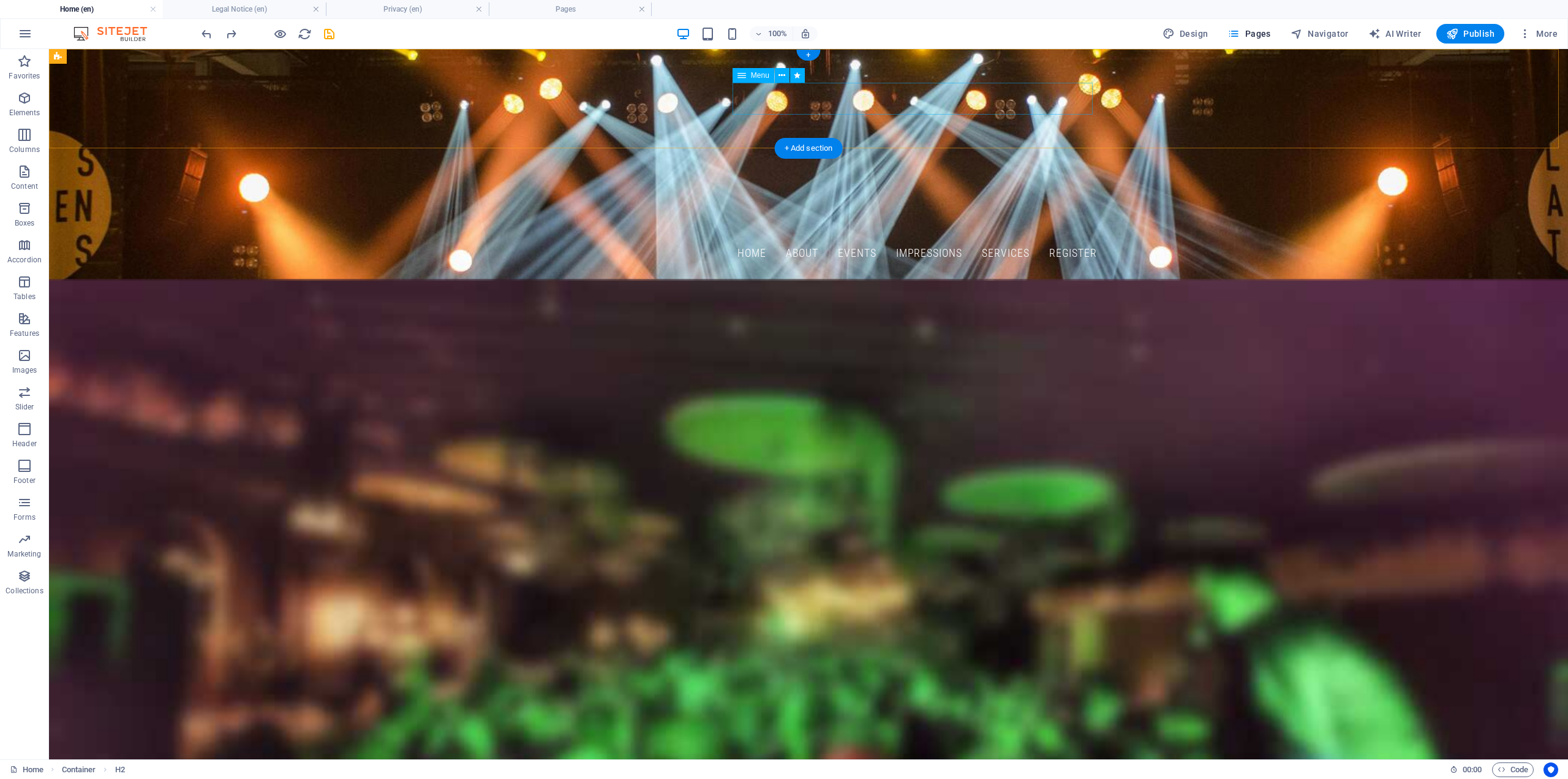
click at [801, 238] on nav "Home About Events Impressions Services Register" at bounding box center [808, 254] width 578 height 32
click at [1544, 34] on span "More" at bounding box center [1538, 33] width 39 height 12
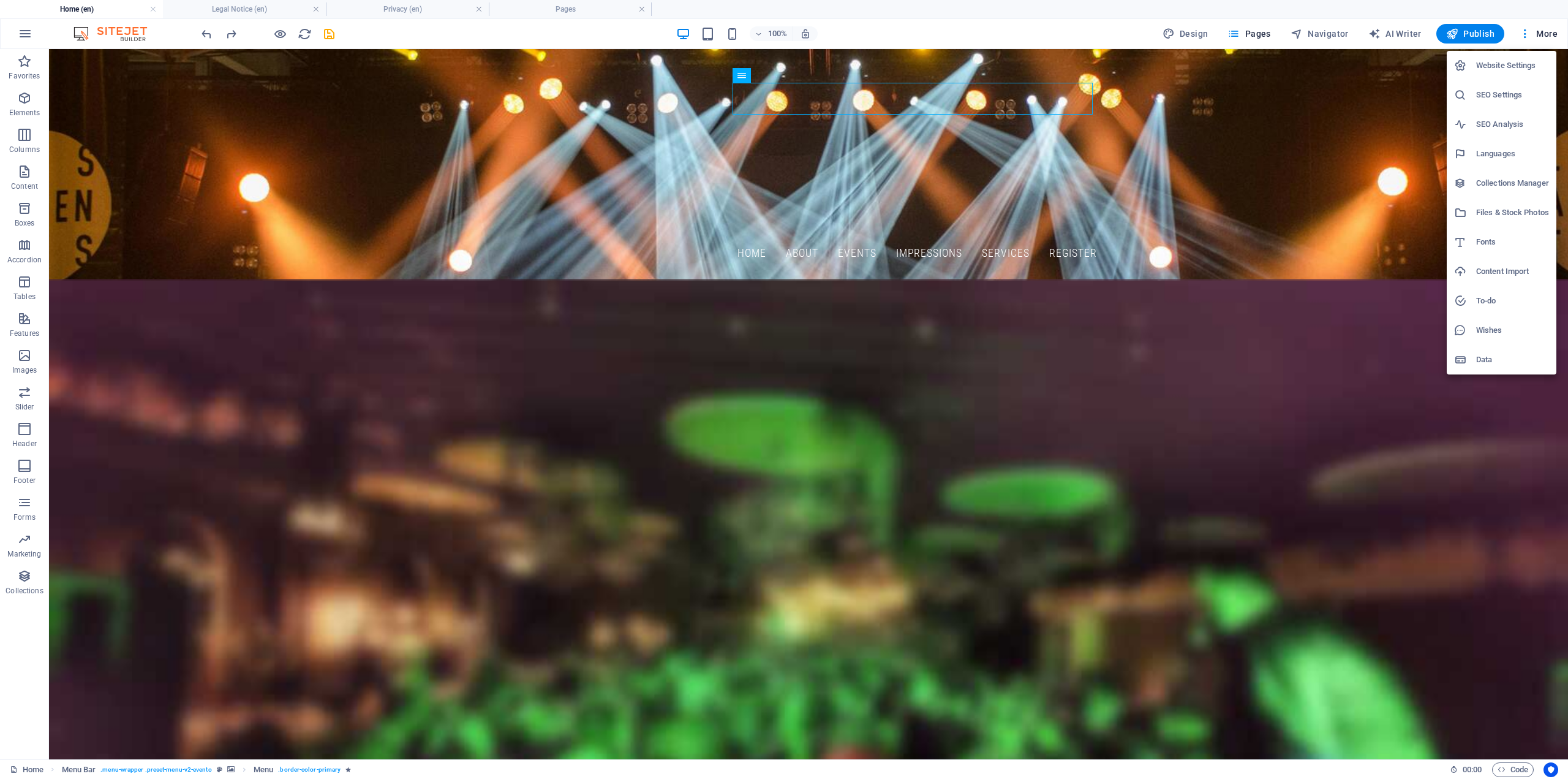
click at [1463, 438] on div at bounding box center [784, 389] width 1568 height 779
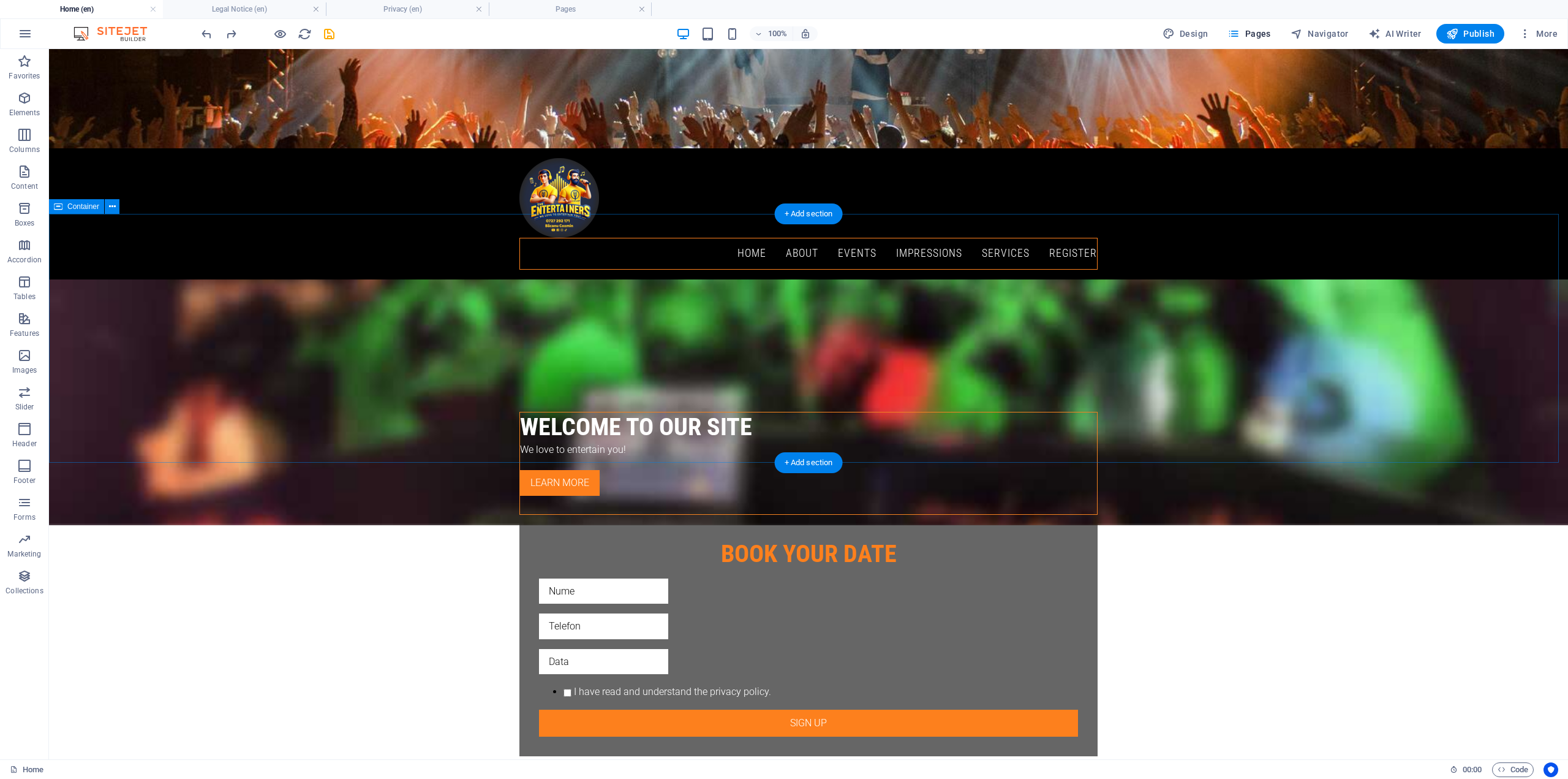
scroll to position [368, 0]
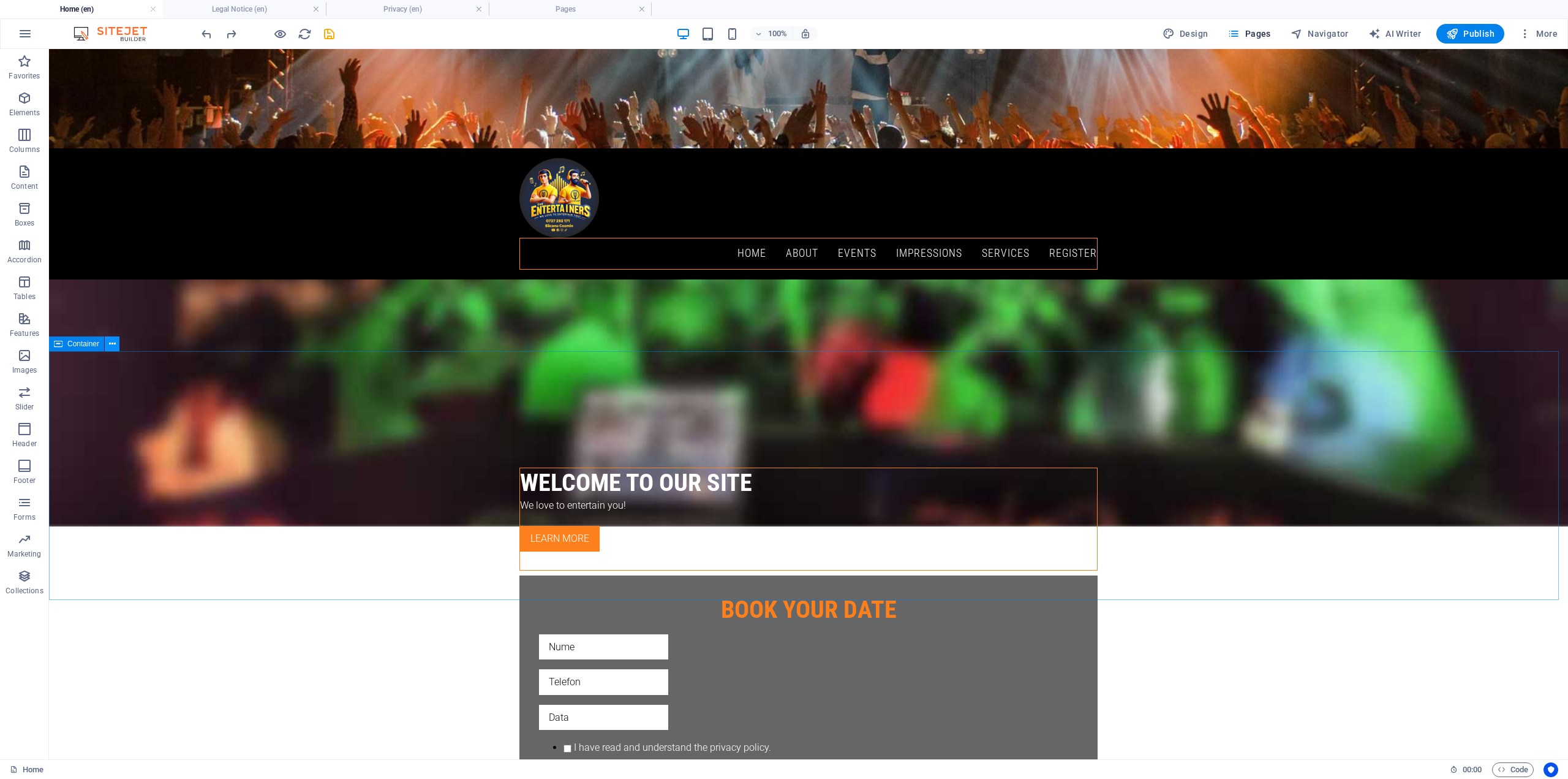
click at [110, 342] on icon at bounding box center [112, 344] width 6 height 13
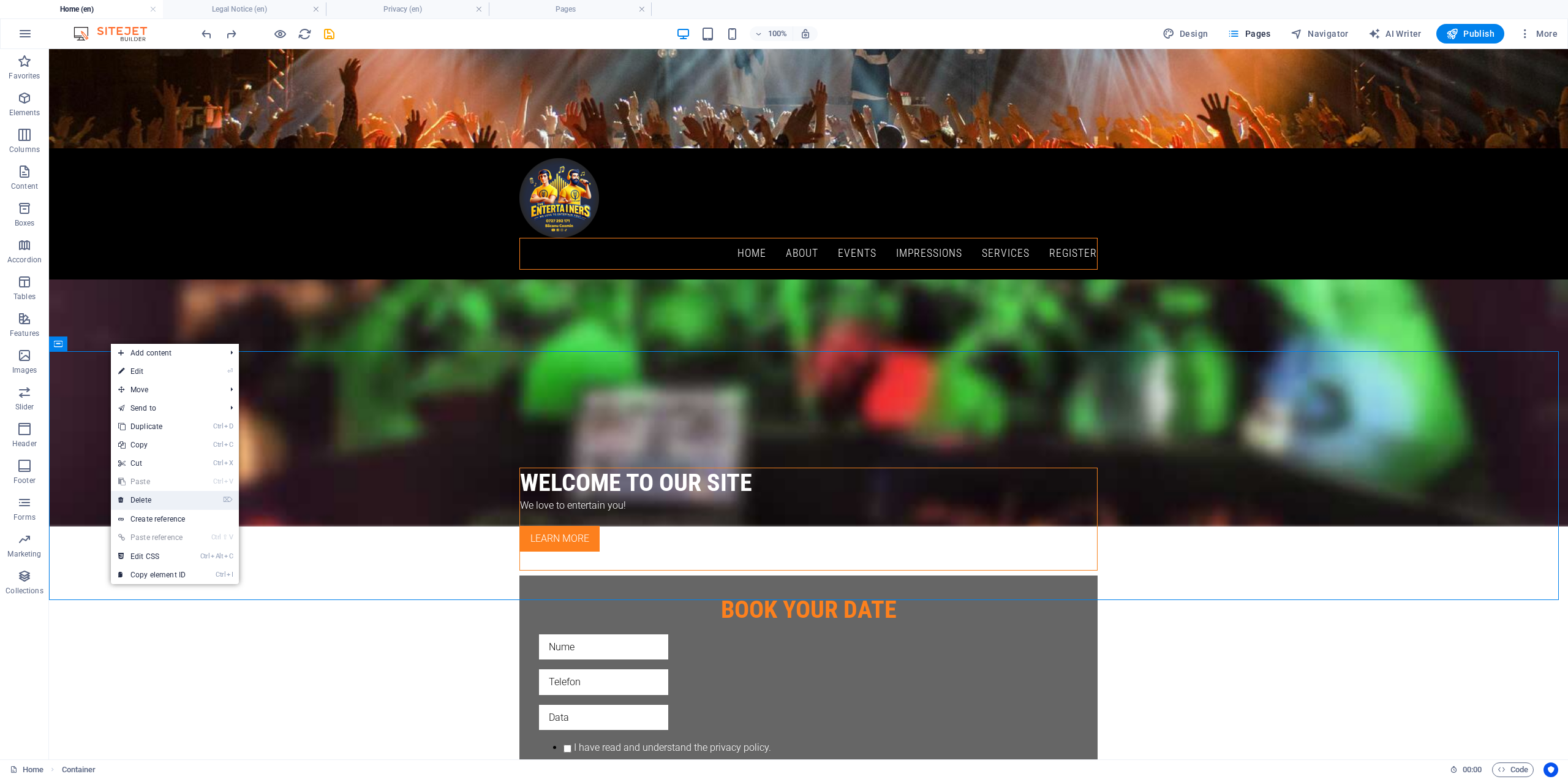
click at [161, 509] on li "⌦ Delete" at bounding box center [174, 501] width 128 height 19
click at [139, 498] on link "⌦ Delete" at bounding box center [151, 500] width 82 height 18
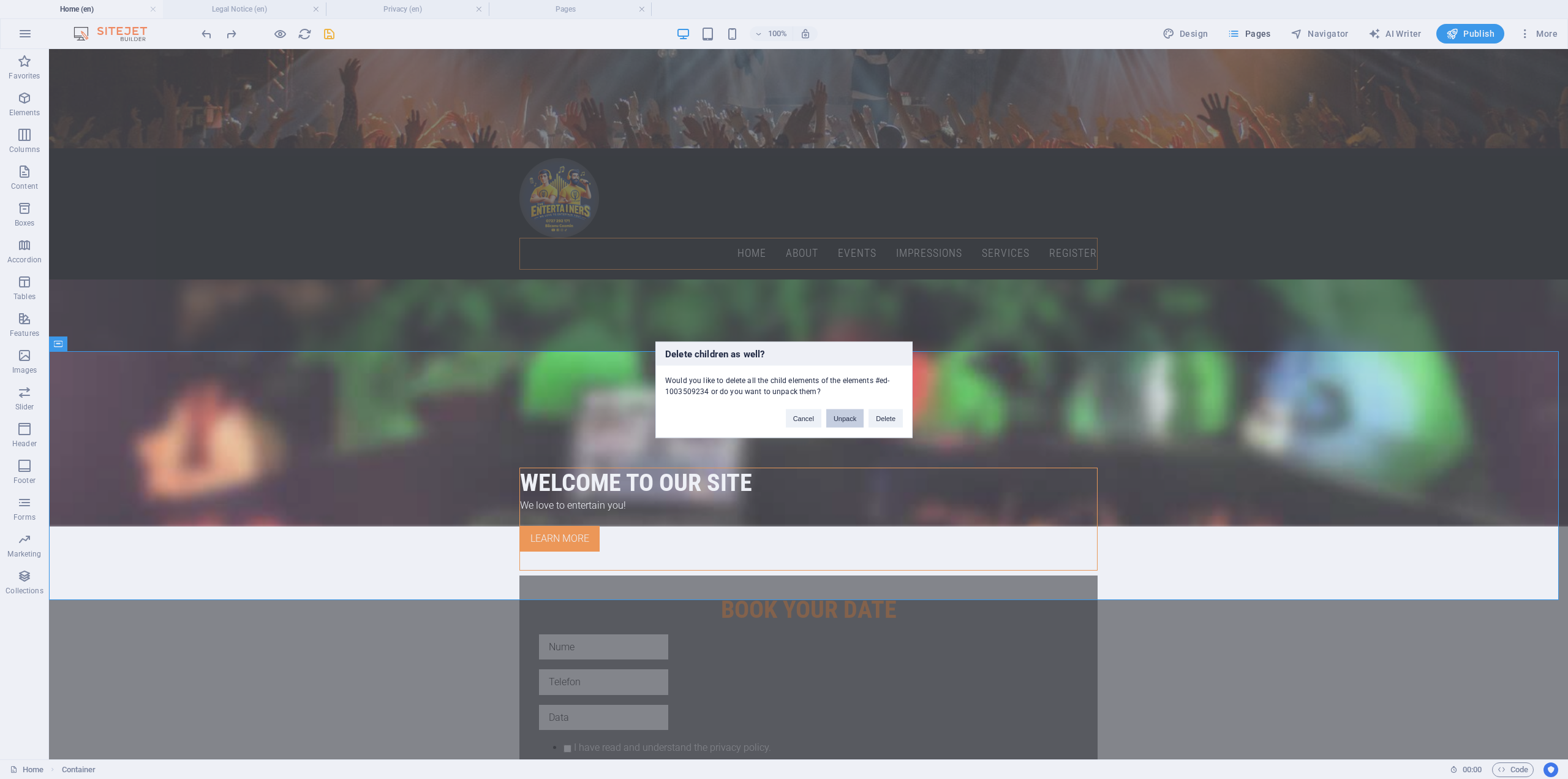
click at [846, 419] on button "Unpack" at bounding box center [845, 418] width 37 height 18
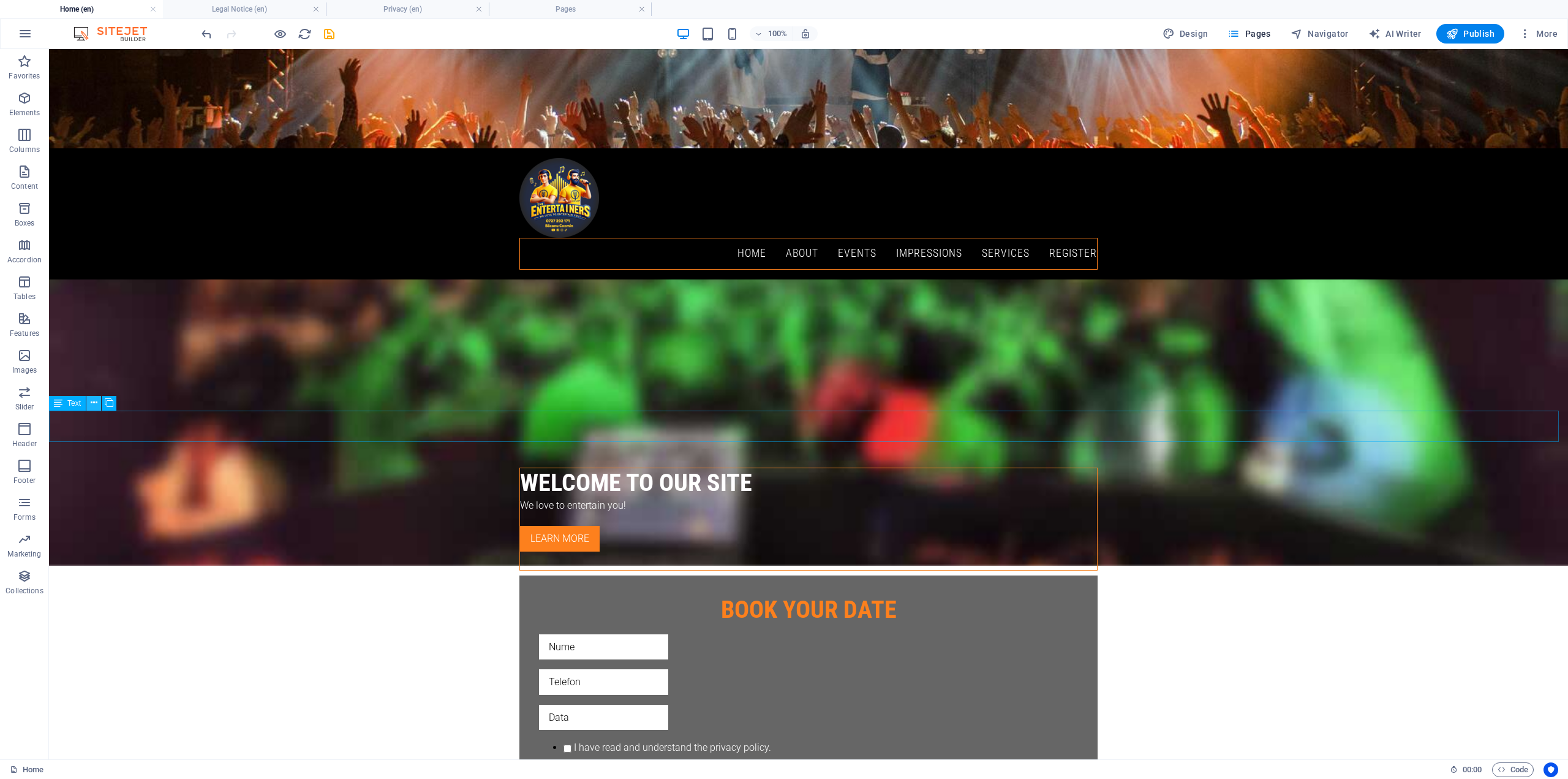
click at [93, 401] on icon at bounding box center [94, 403] width 6 height 13
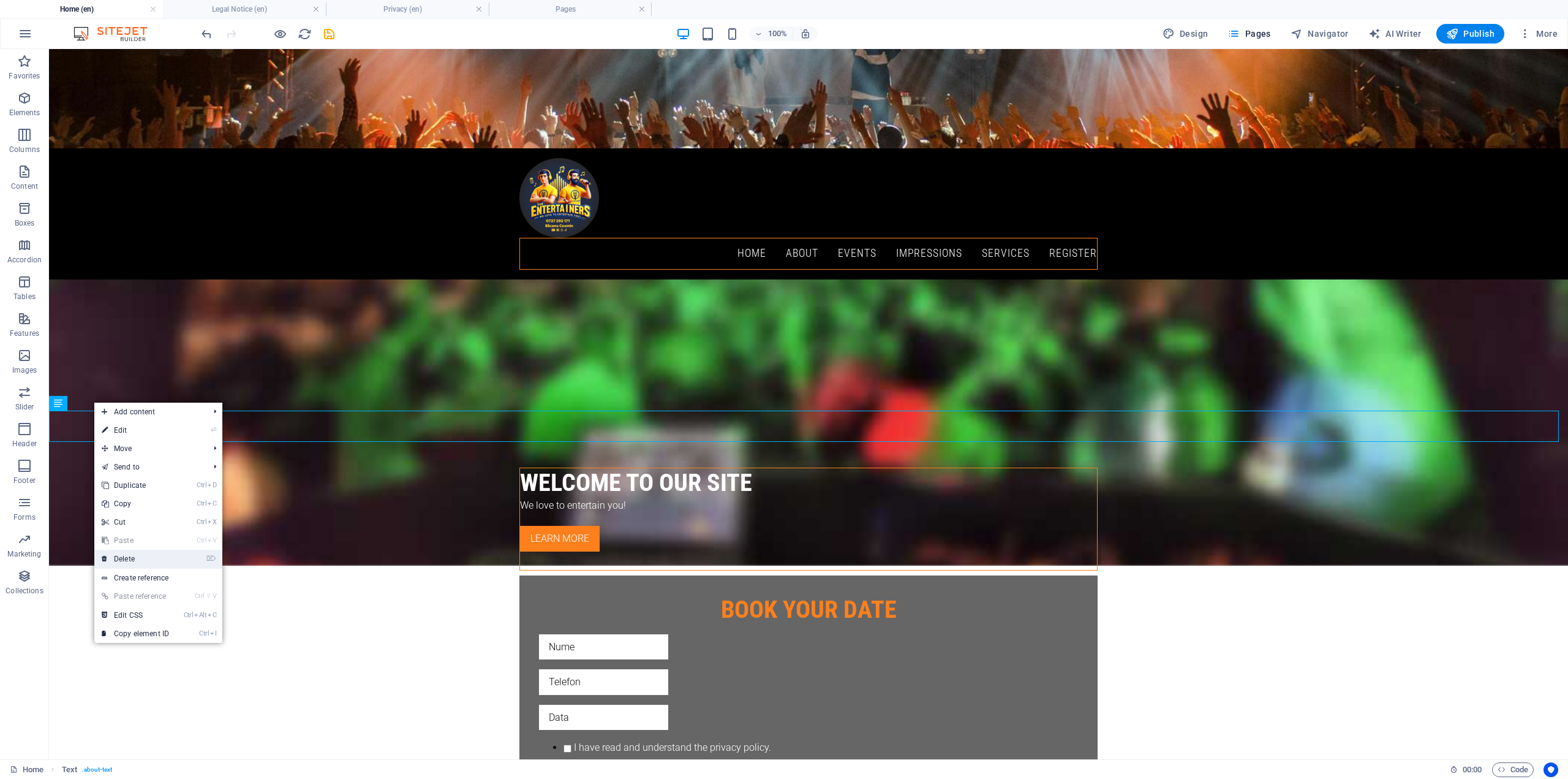
click at [158, 563] on link "⌦ Delete" at bounding box center [135, 559] width 82 height 18
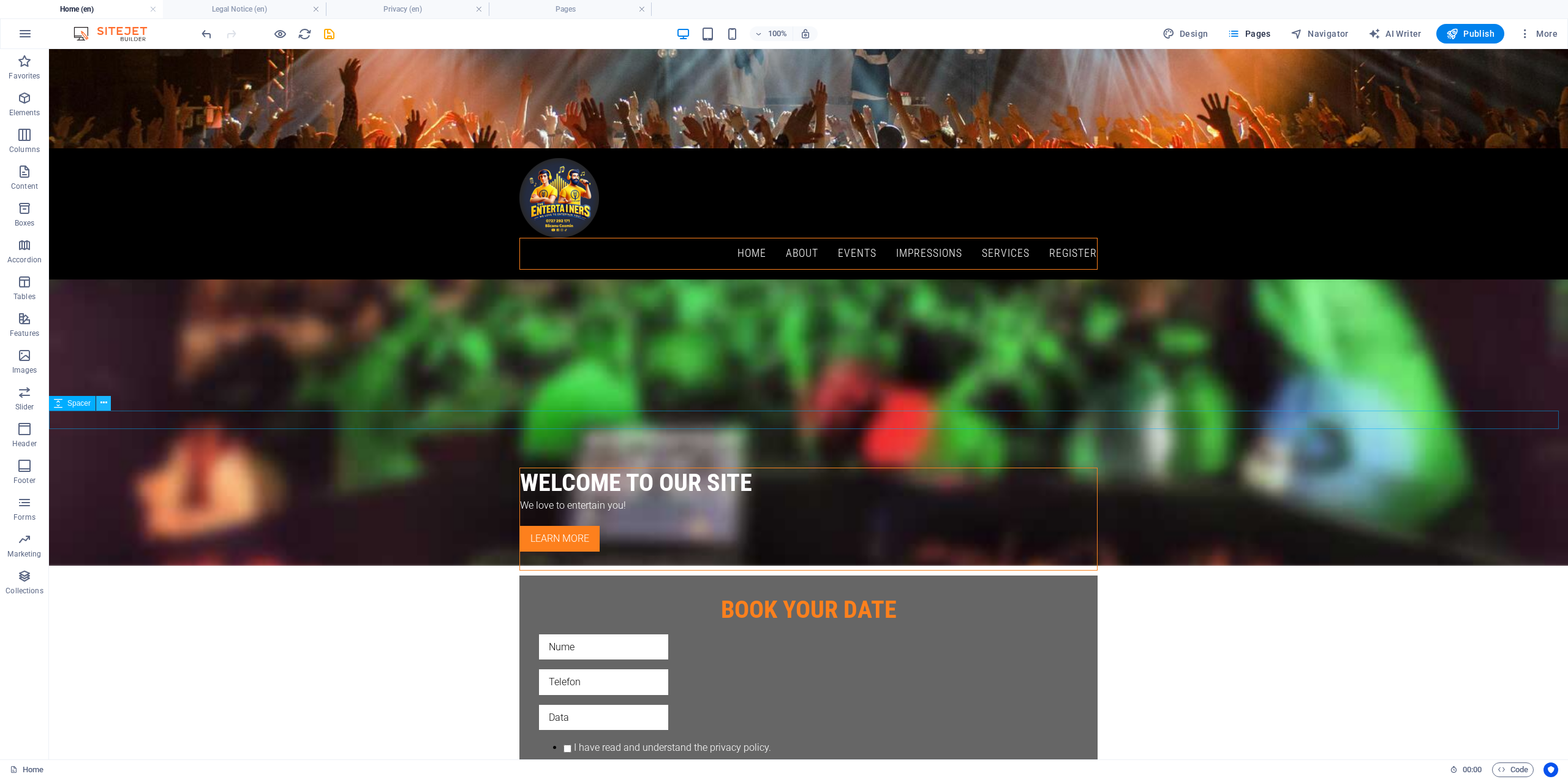
click at [104, 400] on icon at bounding box center [103, 403] width 6 height 13
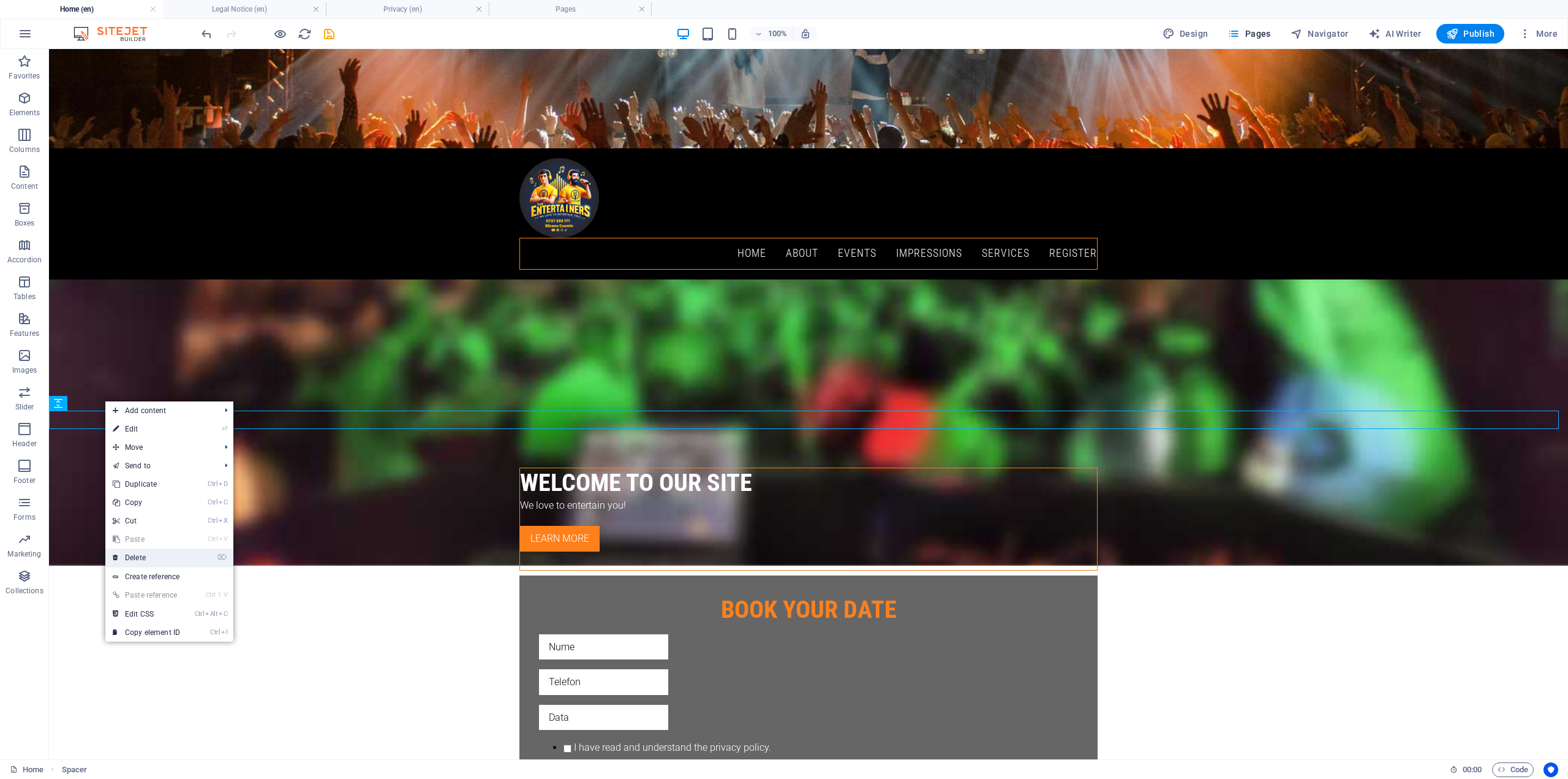
click at [142, 560] on link "⌦ Delete" at bounding box center [146, 557] width 82 height 18
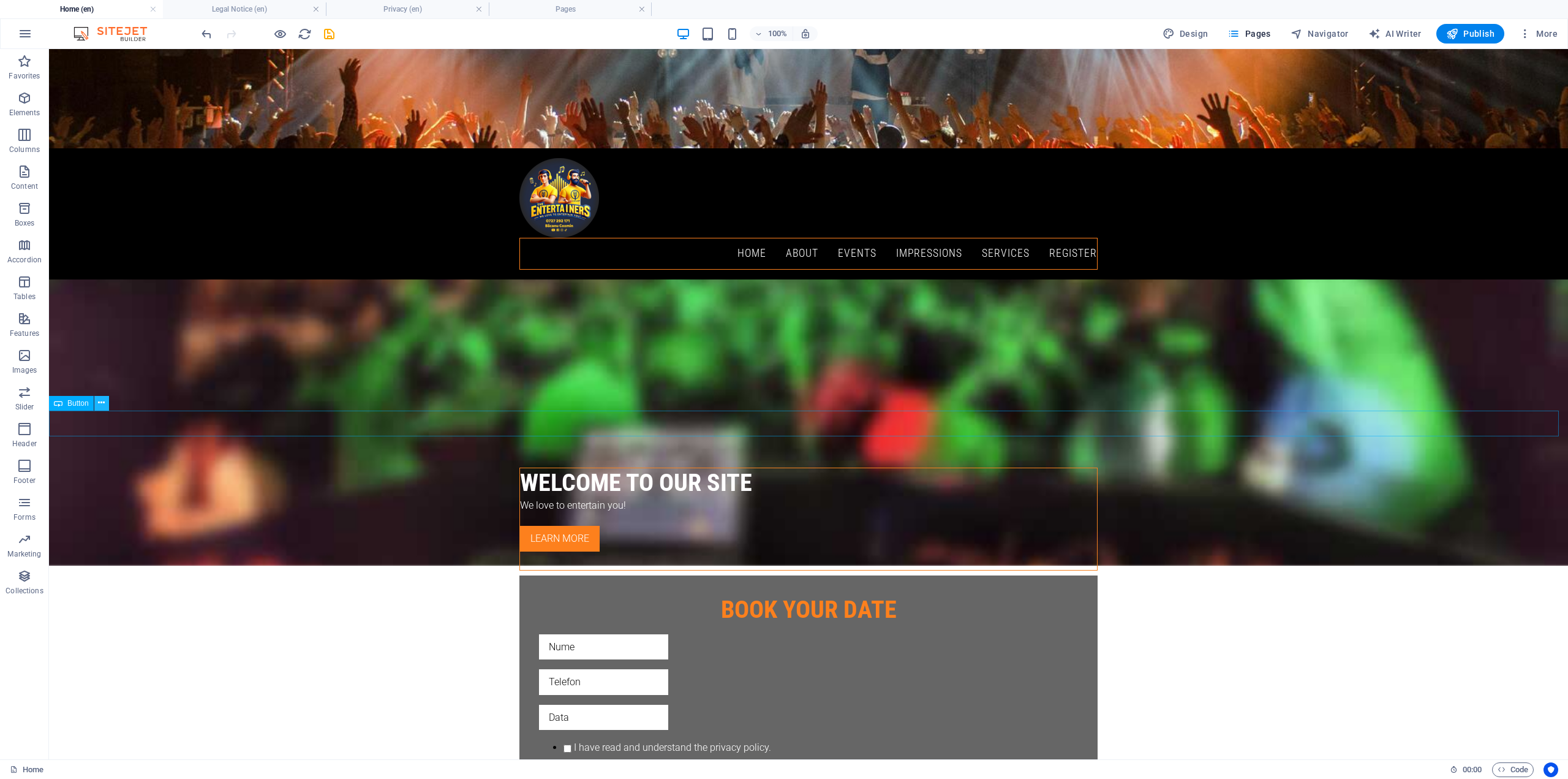
click at [103, 398] on icon at bounding box center [101, 403] width 6 height 13
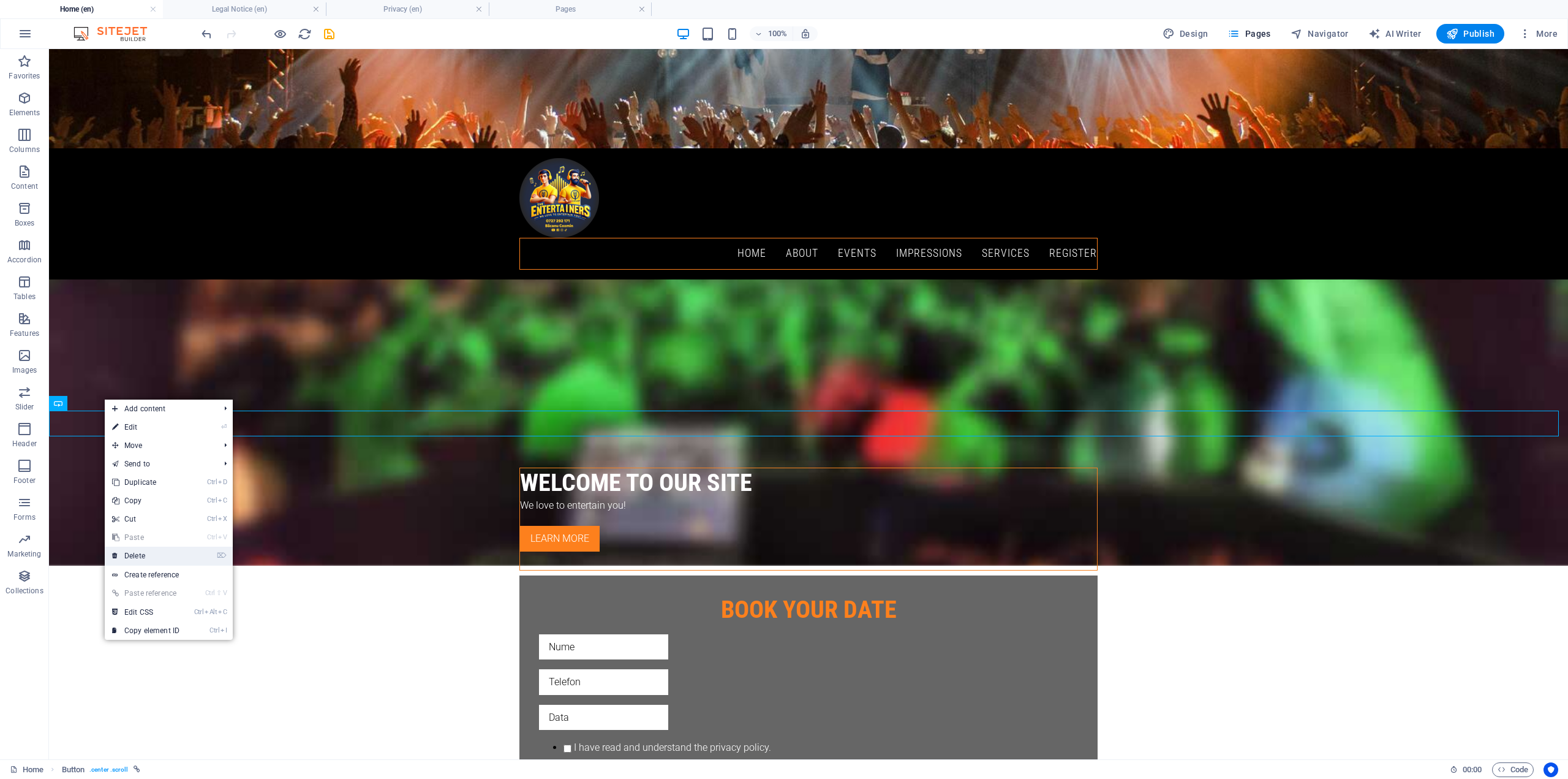
click at [154, 556] on link "⌦ Delete" at bounding box center [146, 555] width 82 height 18
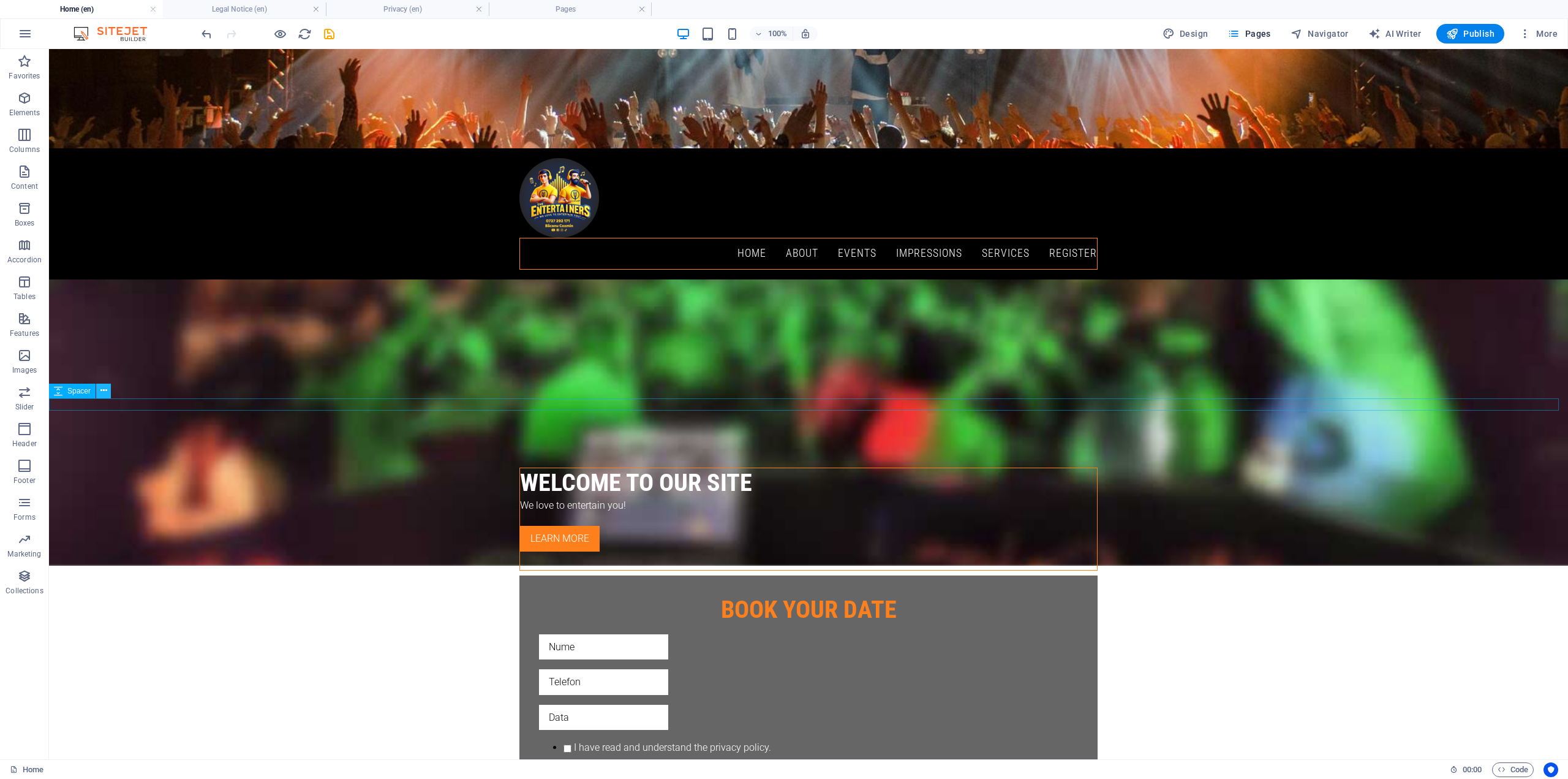
click at [105, 388] on icon at bounding box center [103, 391] width 6 height 13
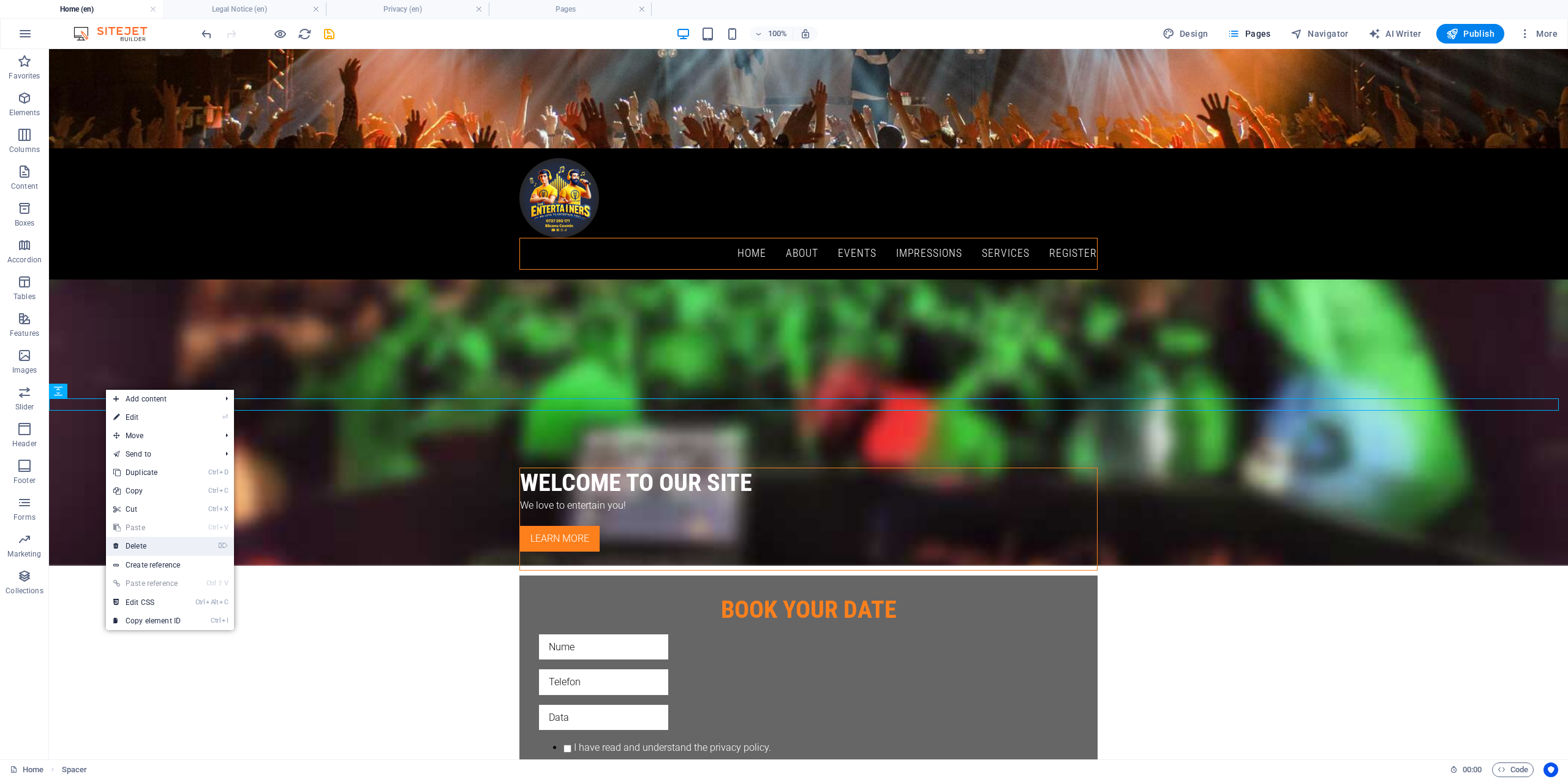
drag, startPoint x: 154, startPoint y: 543, endPoint x: 103, endPoint y: 457, distance: 100.0
click at [154, 543] on link "⌦ Delete" at bounding box center [146, 545] width 82 height 18
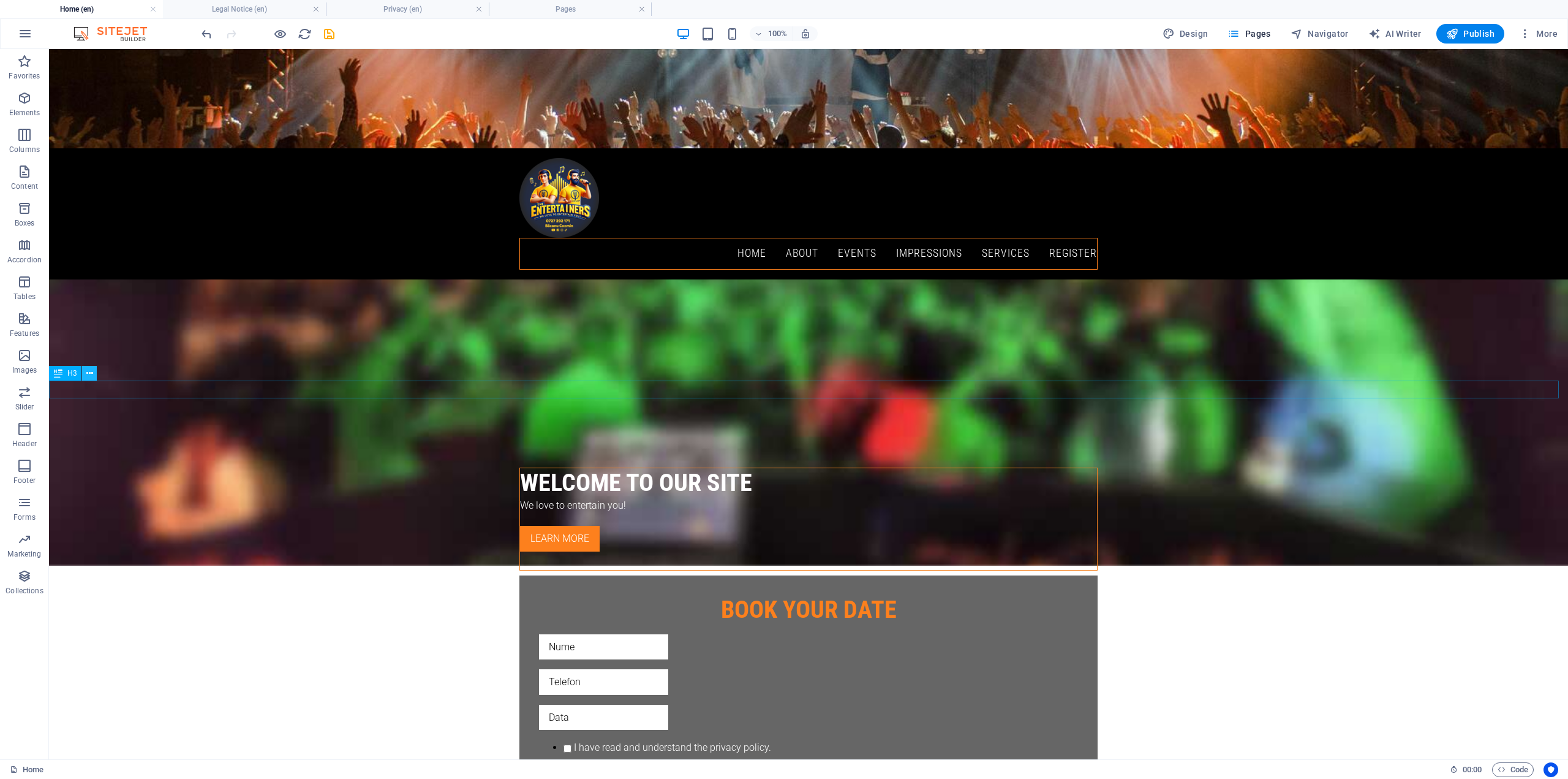
click at [90, 373] on icon at bounding box center [90, 373] width 6 height 13
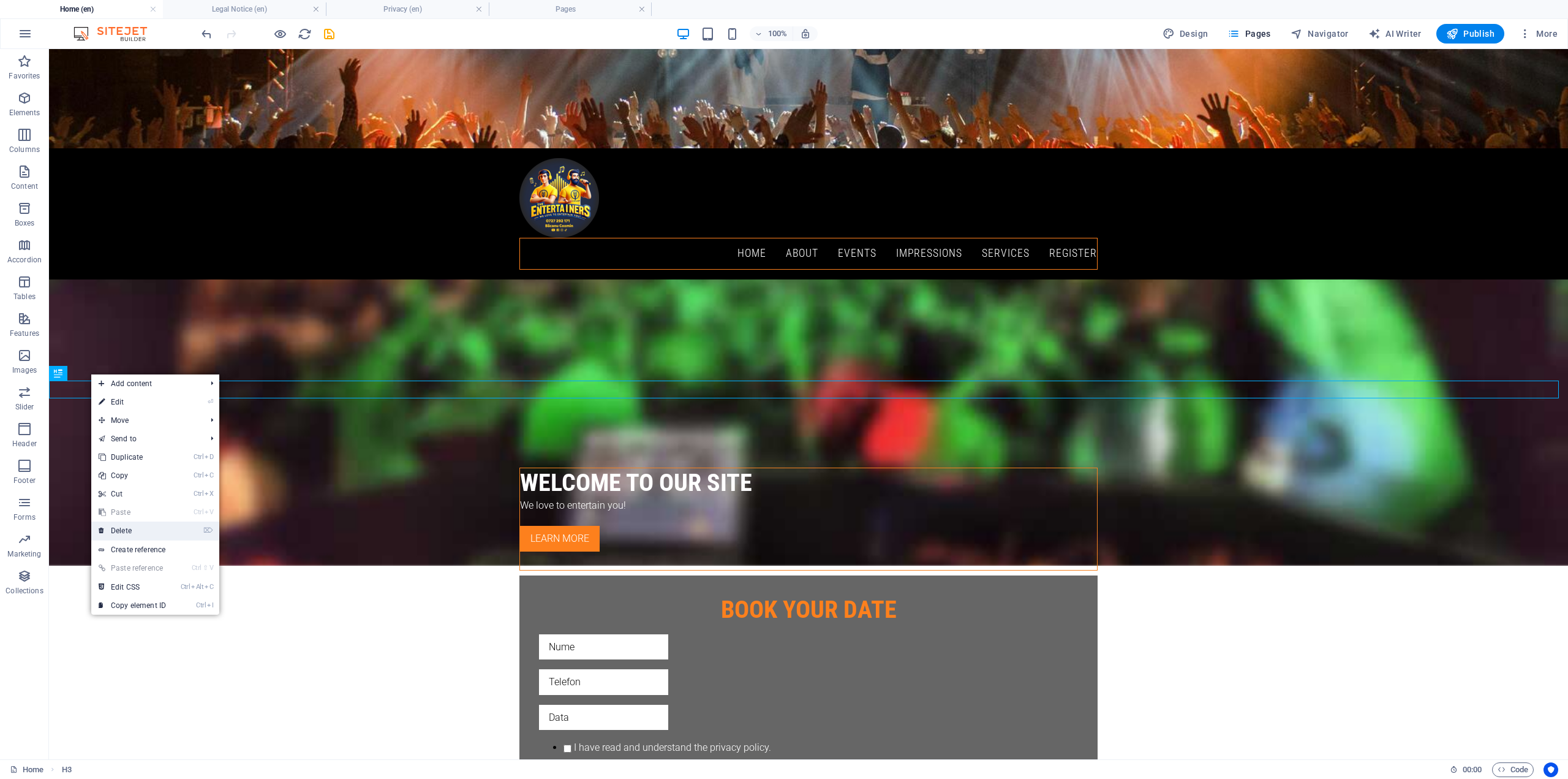
click at [136, 529] on link "⌦ Delete" at bounding box center [132, 530] width 82 height 18
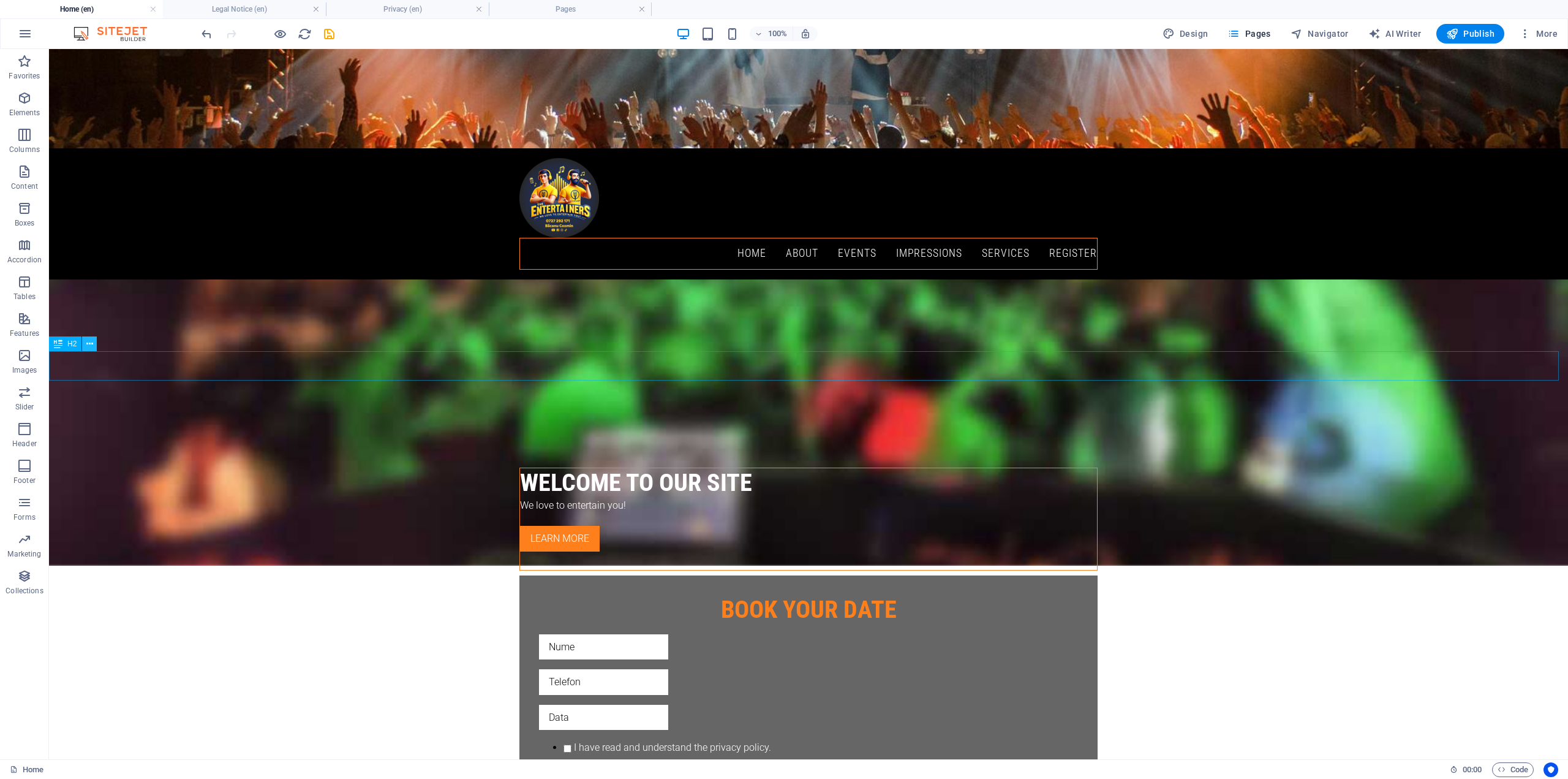
click at [91, 345] on icon at bounding box center [90, 344] width 6 height 13
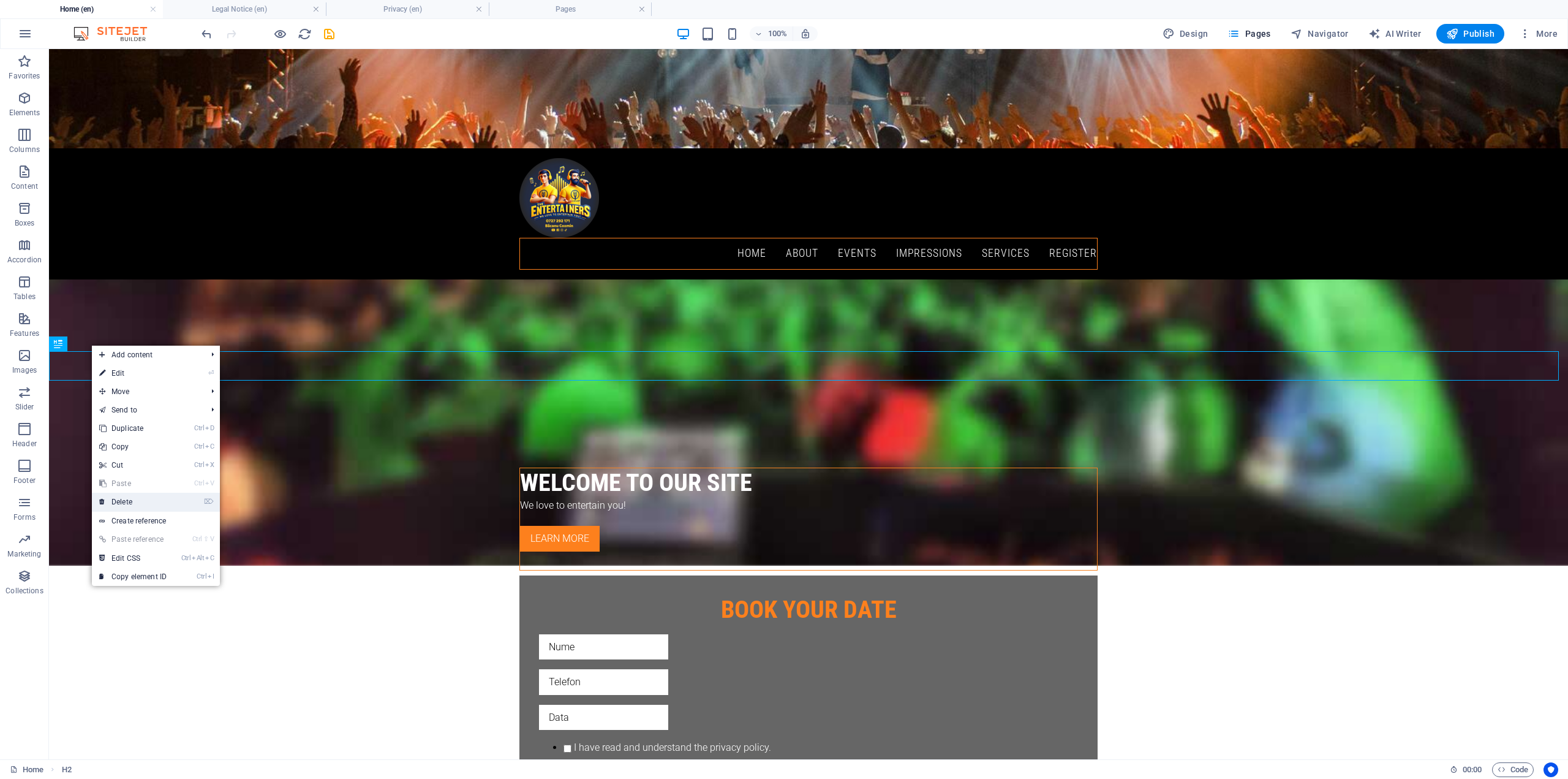
click at [142, 501] on link "⌦ Delete" at bounding box center [132, 501] width 82 height 18
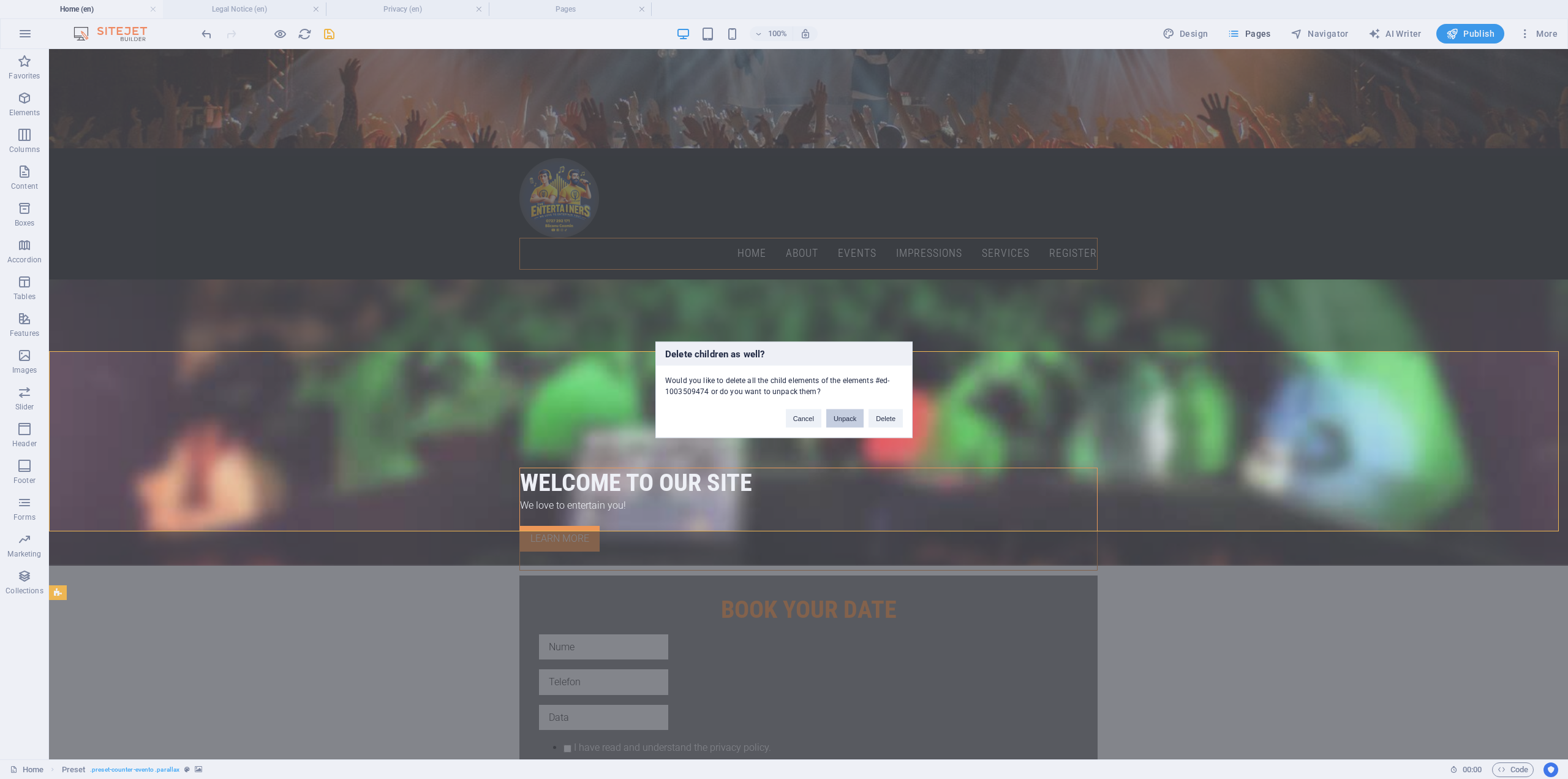
drag, startPoint x: 851, startPoint y: 414, endPoint x: 795, endPoint y: 370, distance: 71.2
click at [851, 414] on button "Unpack" at bounding box center [845, 418] width 37 height 18
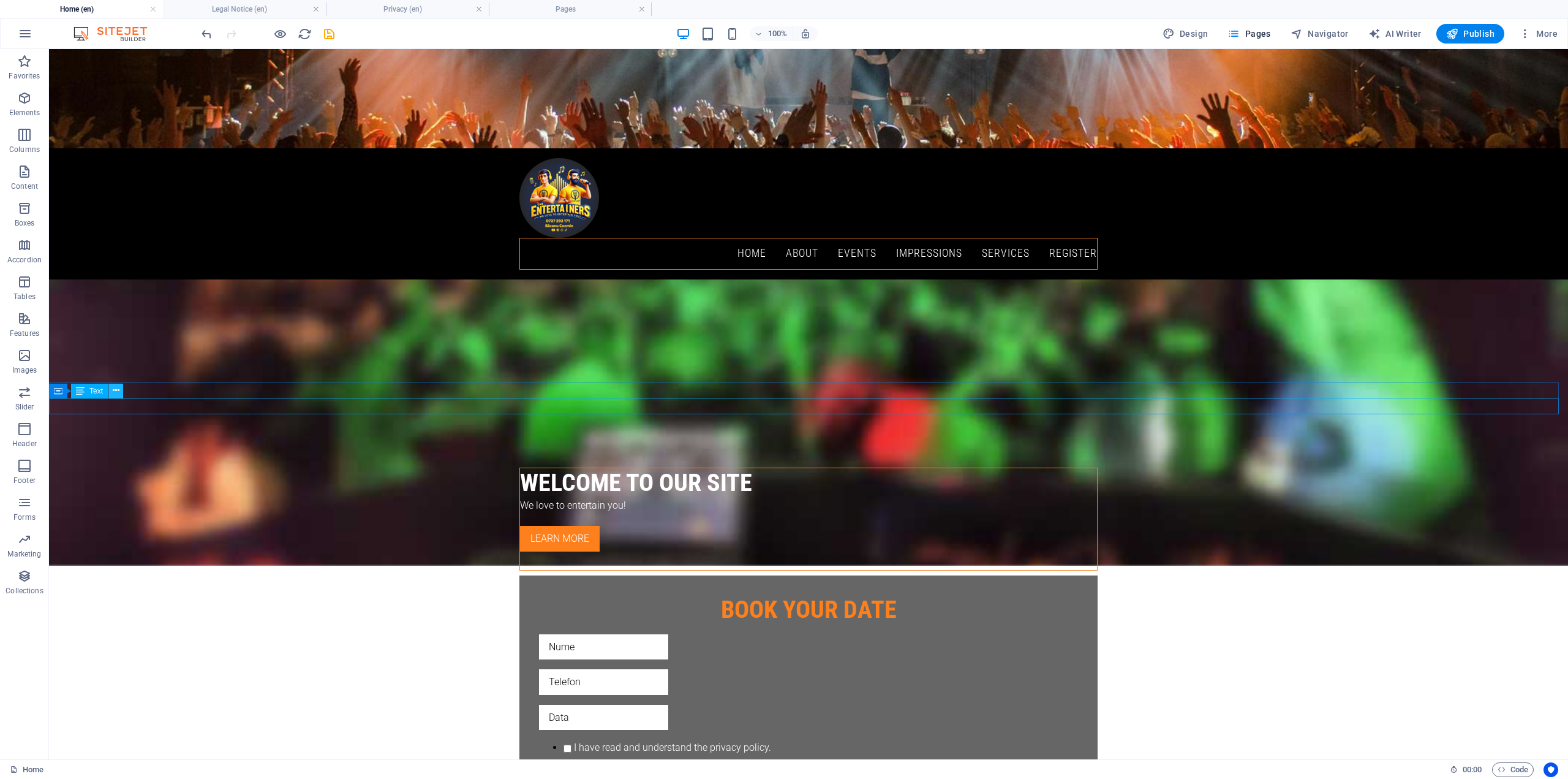
click at [116, 386] on icon at bounding box center [116, 391] width 6 height 13
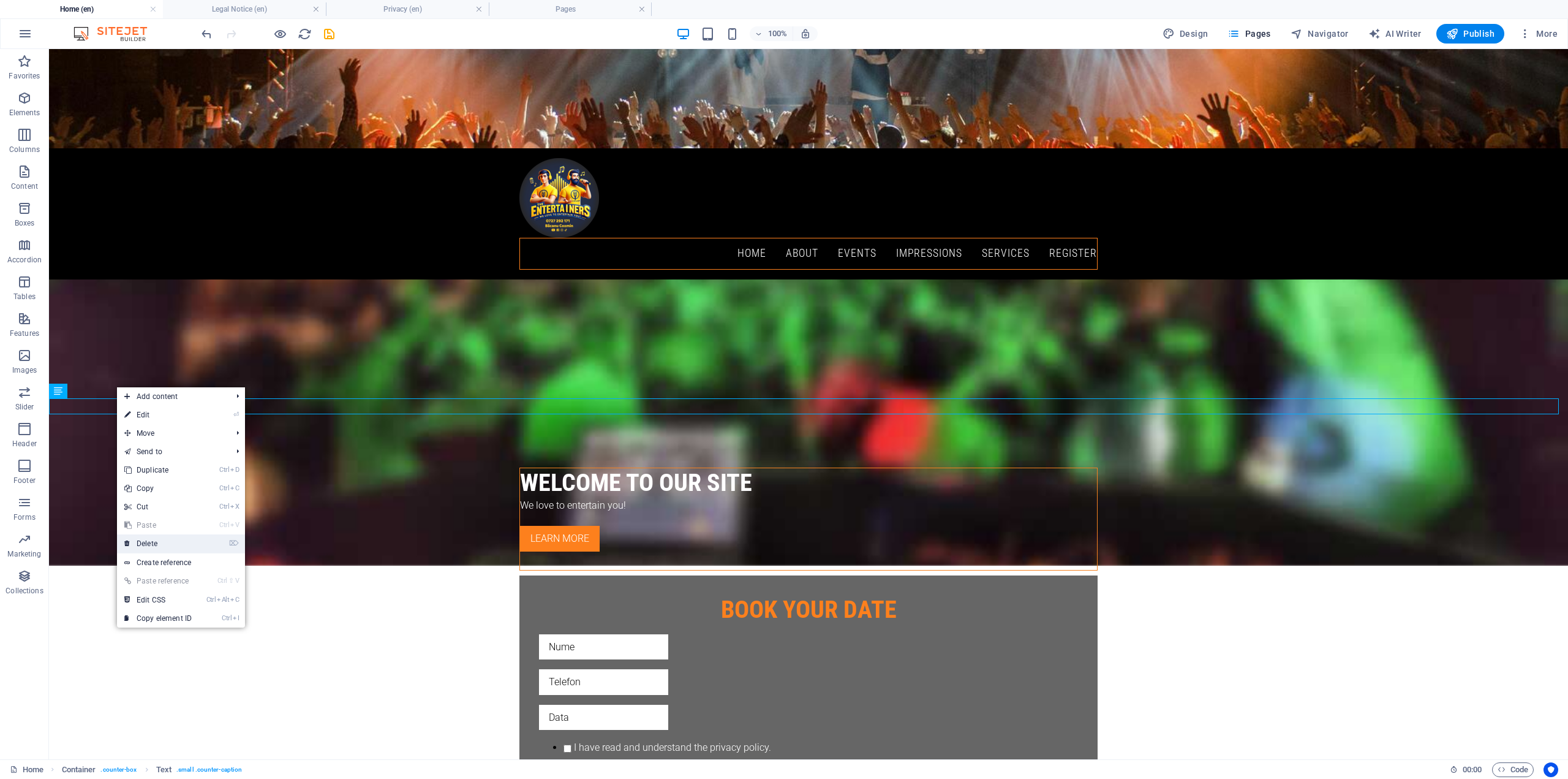
click at [165, 544] on link "⌦ Delete" at bounding box center [158, 543] width 82 height 18
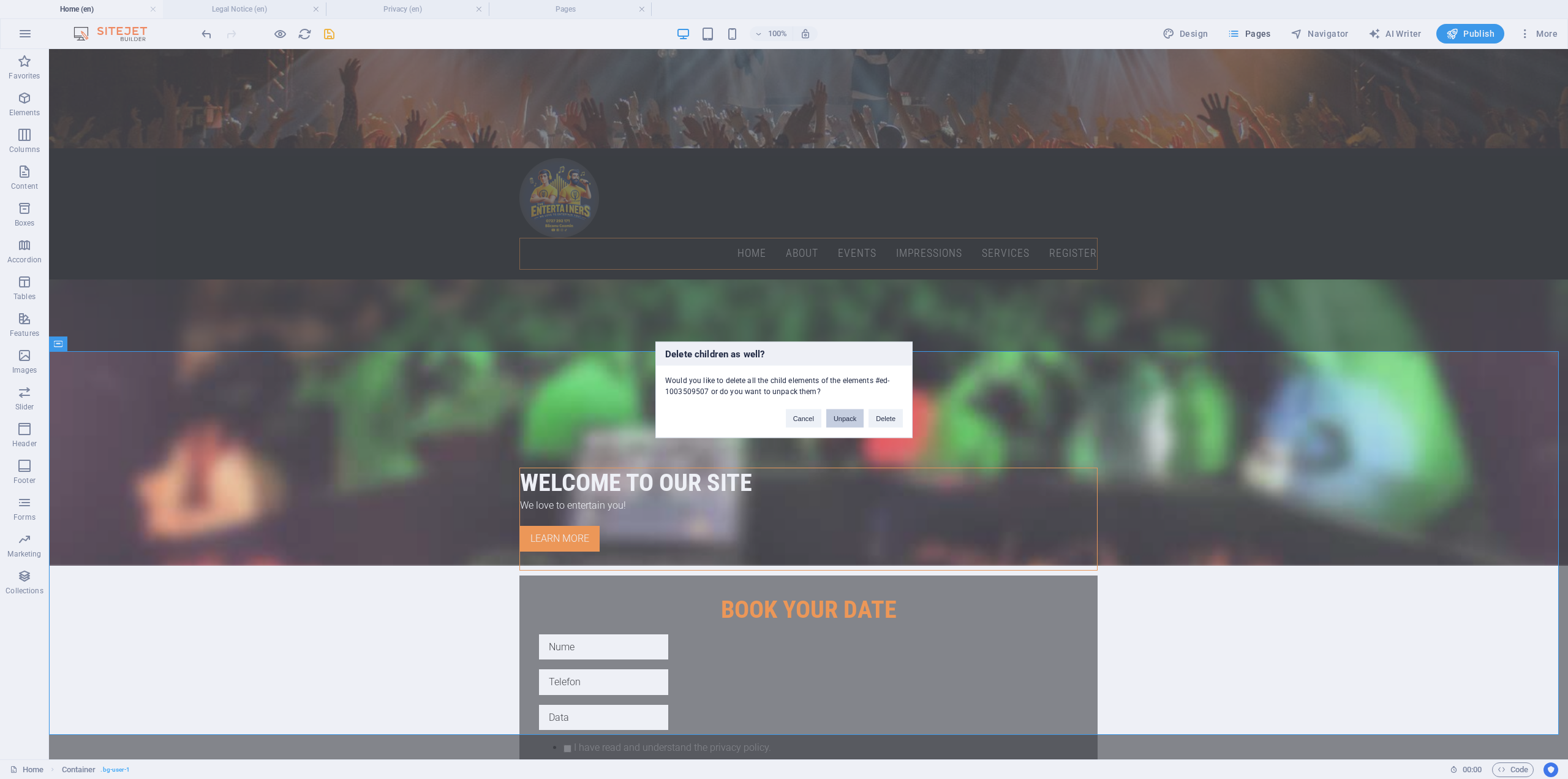
click at [848, 421] on button "Unpack" at bounding box center [845, 418] width 37 height 18
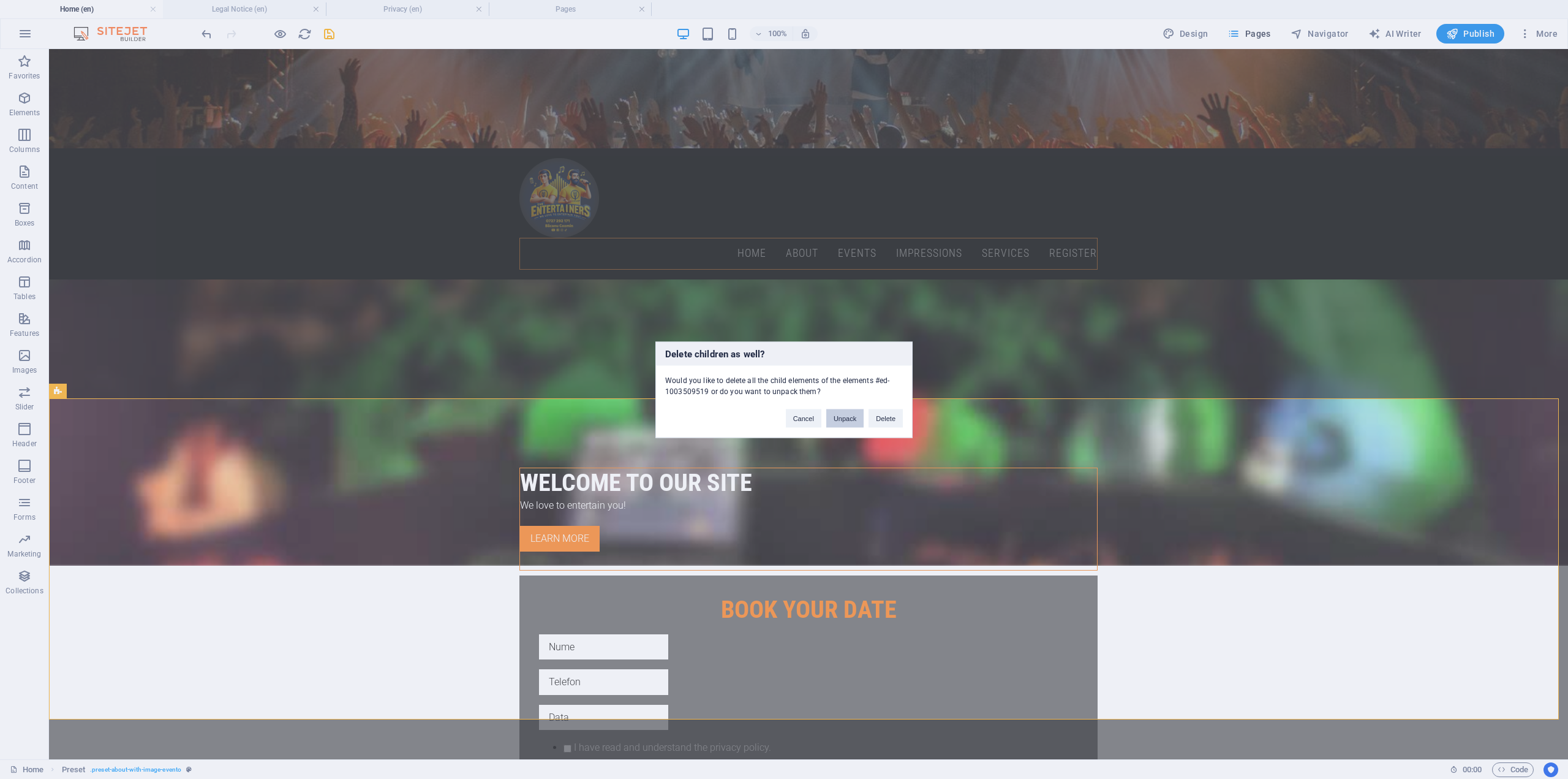
click at [846, 422] on button "Unpack" at bounding box center [845, 418] width 37 height 18
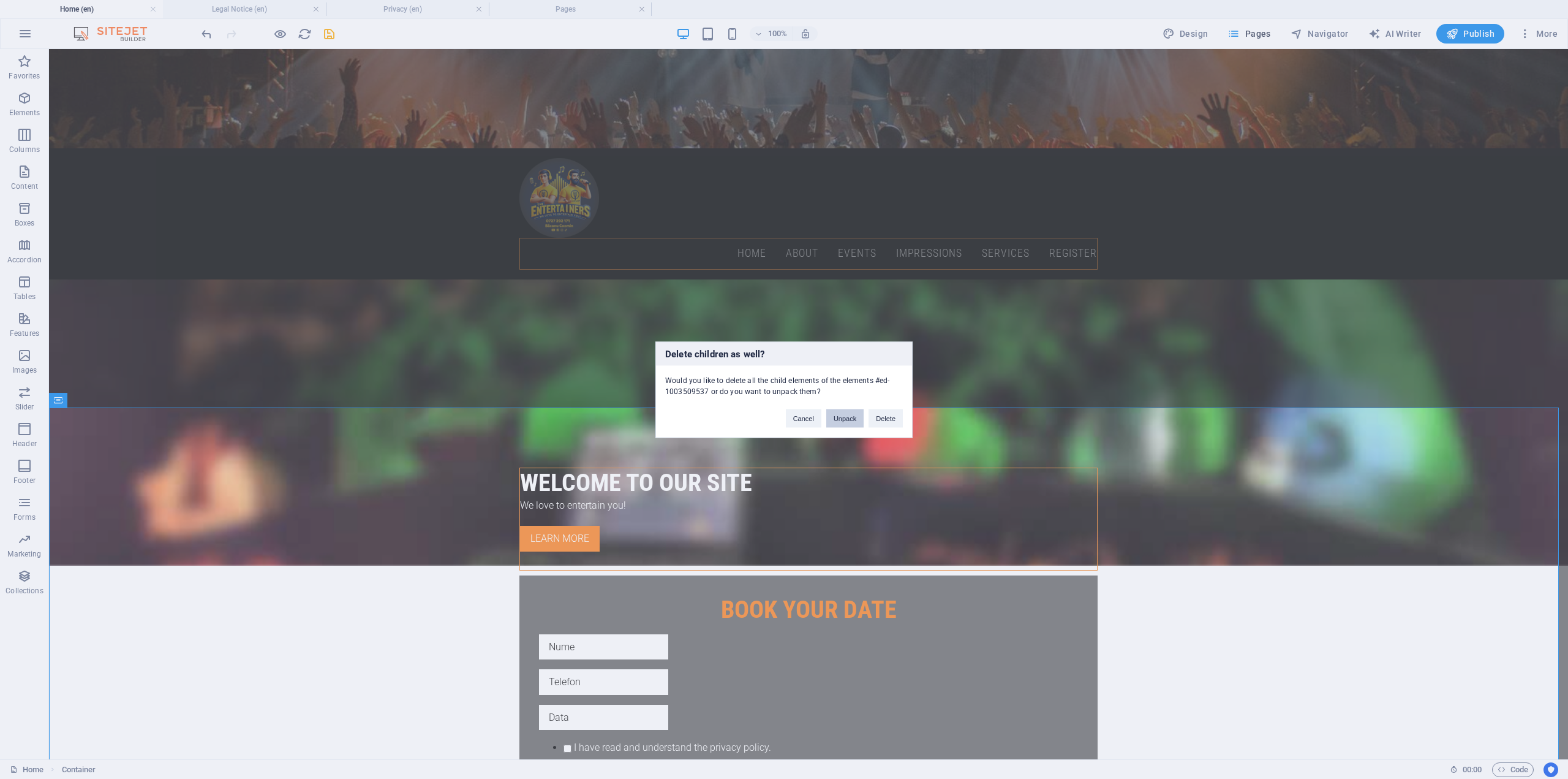
click at [854, 418] on button "Unpack" at bounding box center [845, 418] width 37 height 18
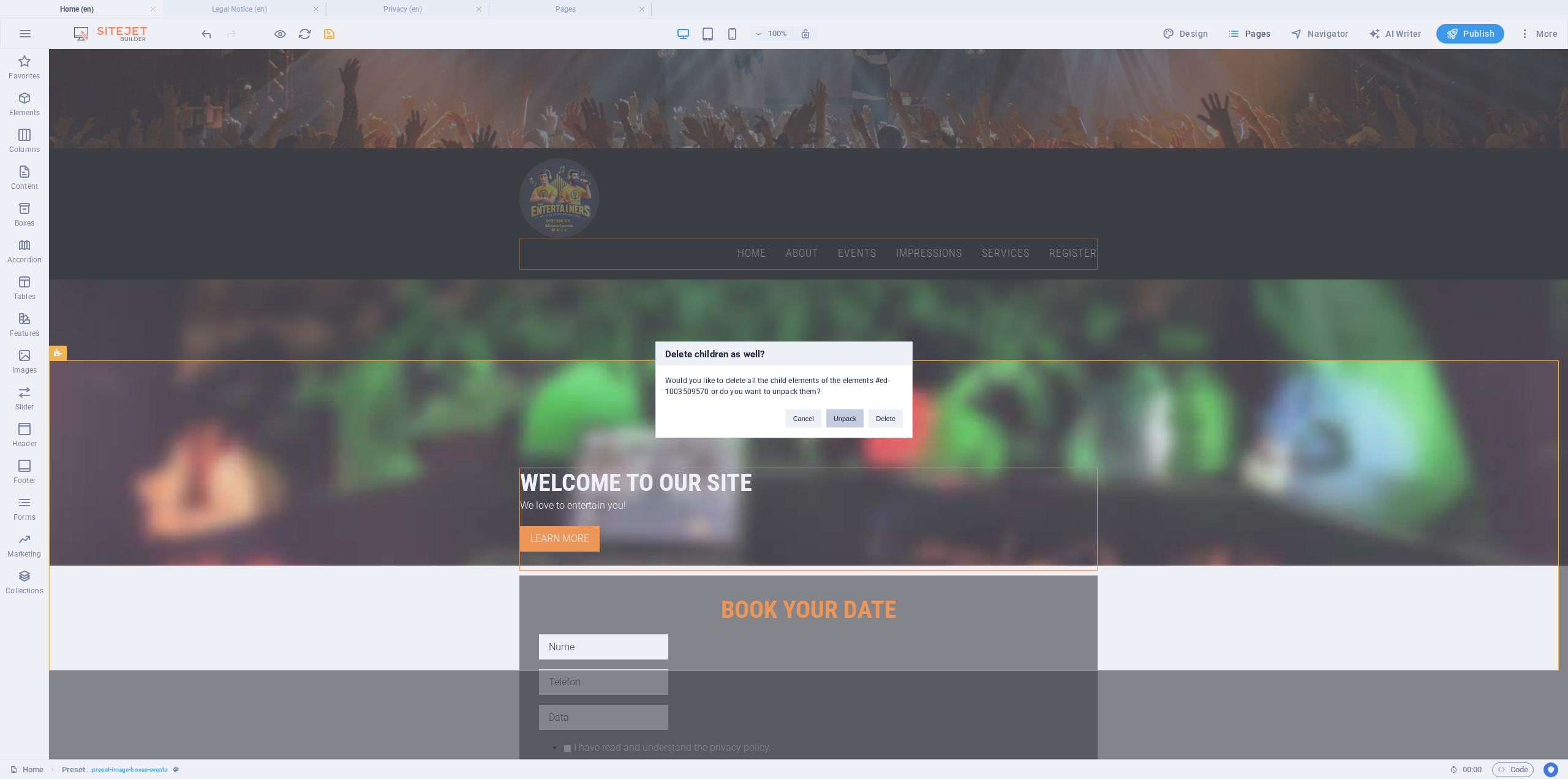
click at [835, 417] on button "Unpack" at bounding box center [845, 418] width 37 height 18
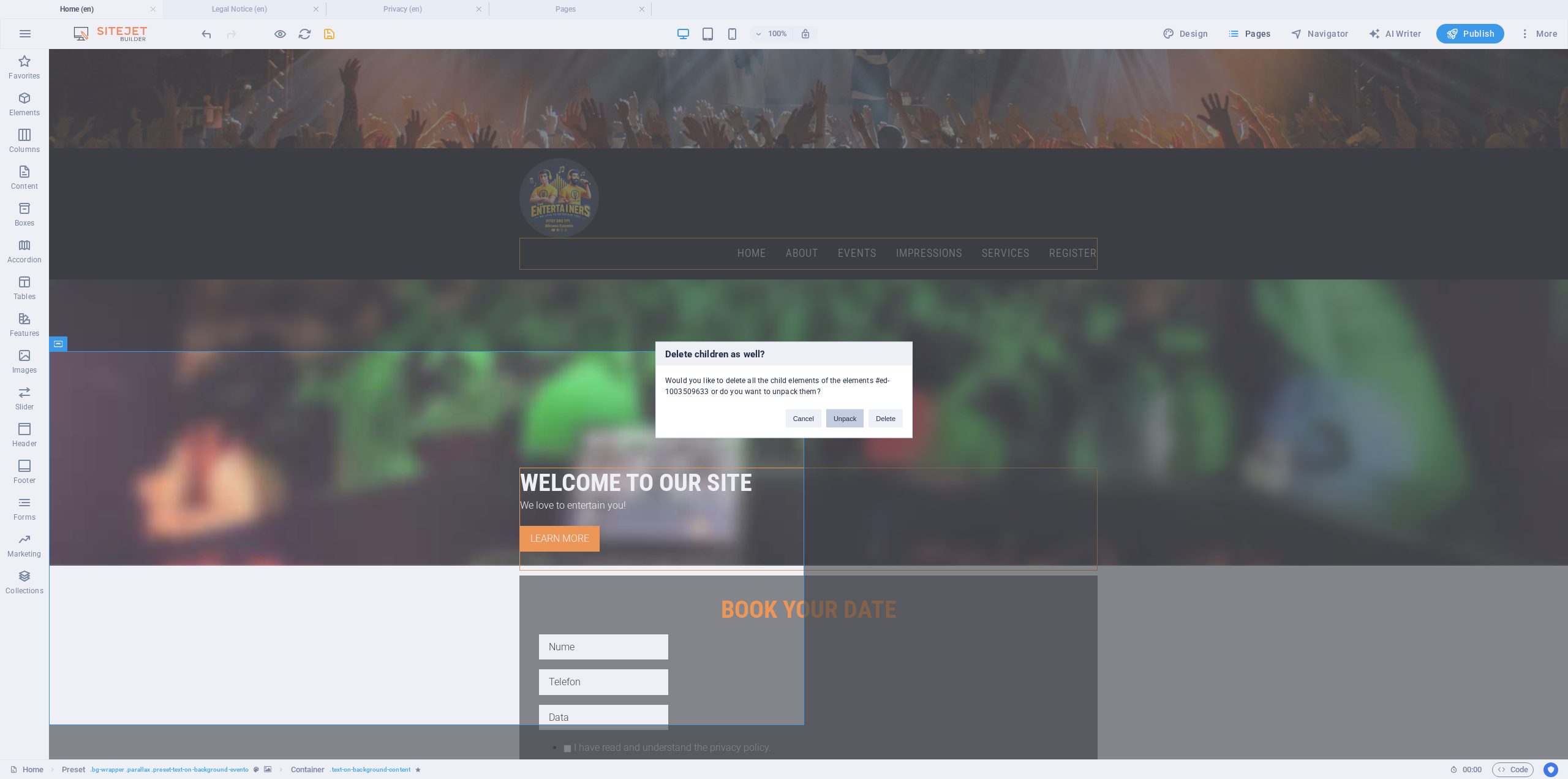
click at [833, 416] on button "Unpack" at bounding box center [845, 418] width 37 height 18
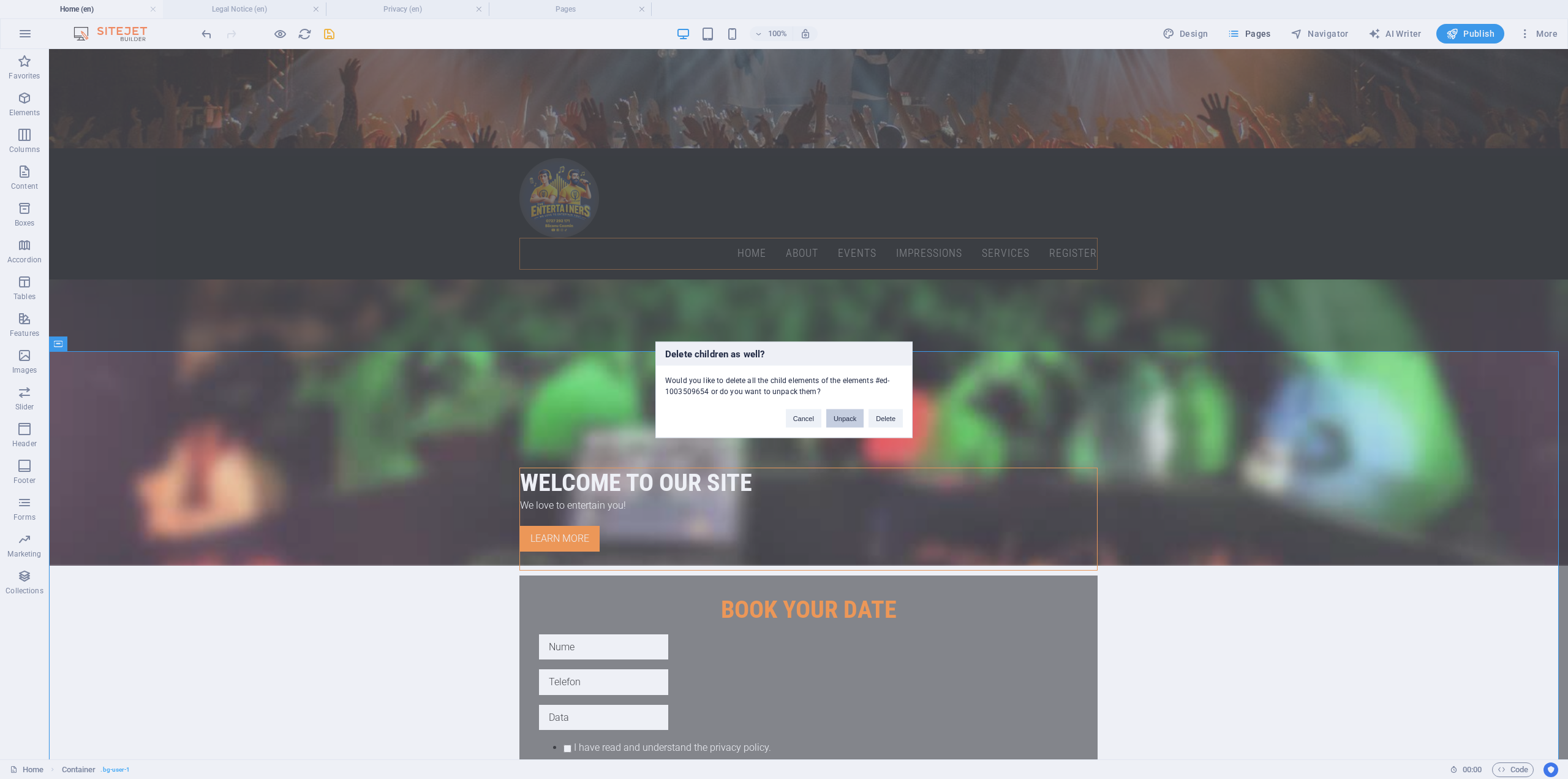
click at [842, 413] on button "Unpack" at bounding box center [845, 418] width 37 height 18
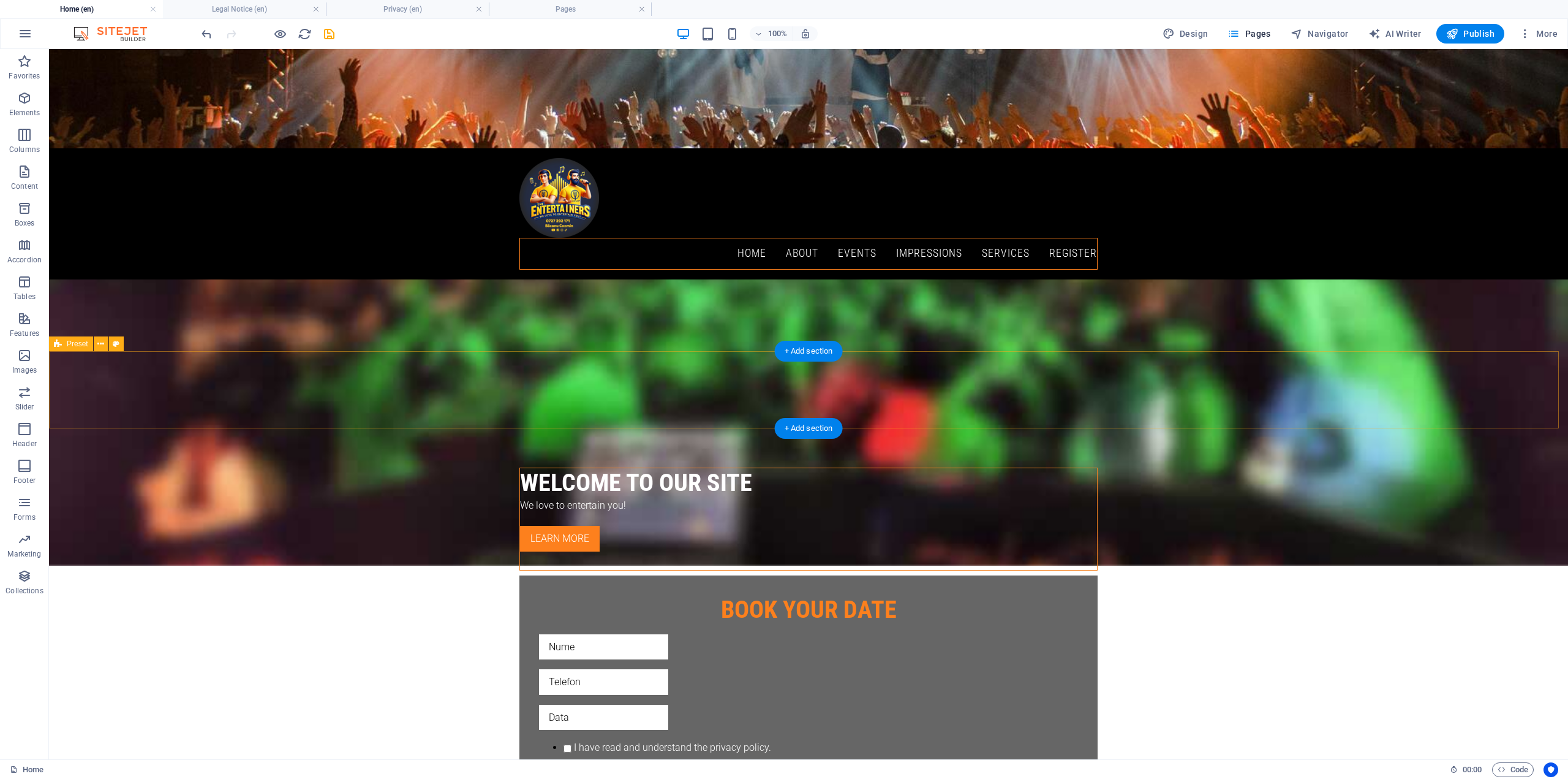
drag, startPoint x: 680, startPoint y: 384, endPoint x: 685, endPoint y: 379, distance: 7.1
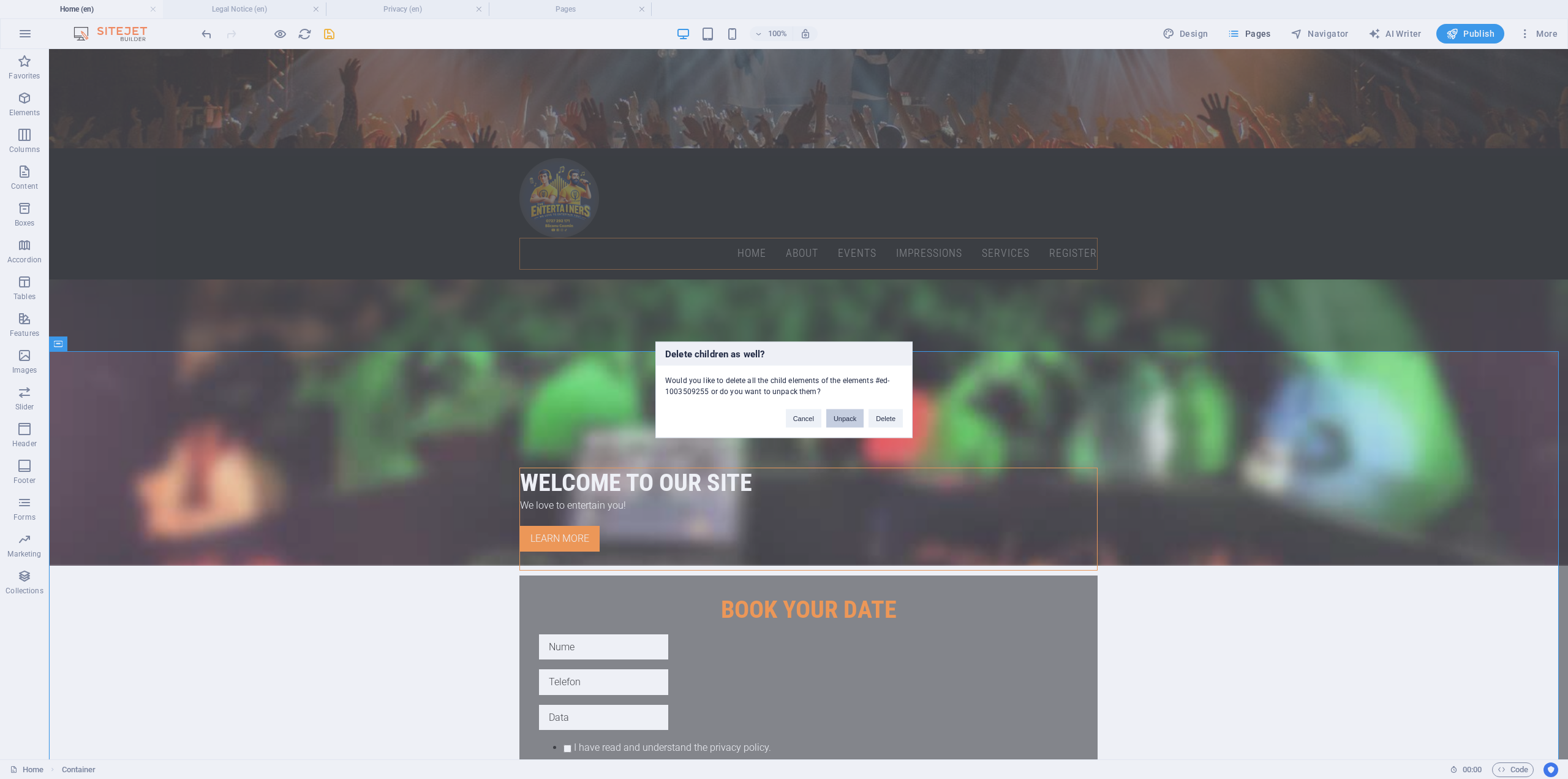
click at [855, 419] on button "Unpack" at bounding box center [845, 418] width 37 height 18
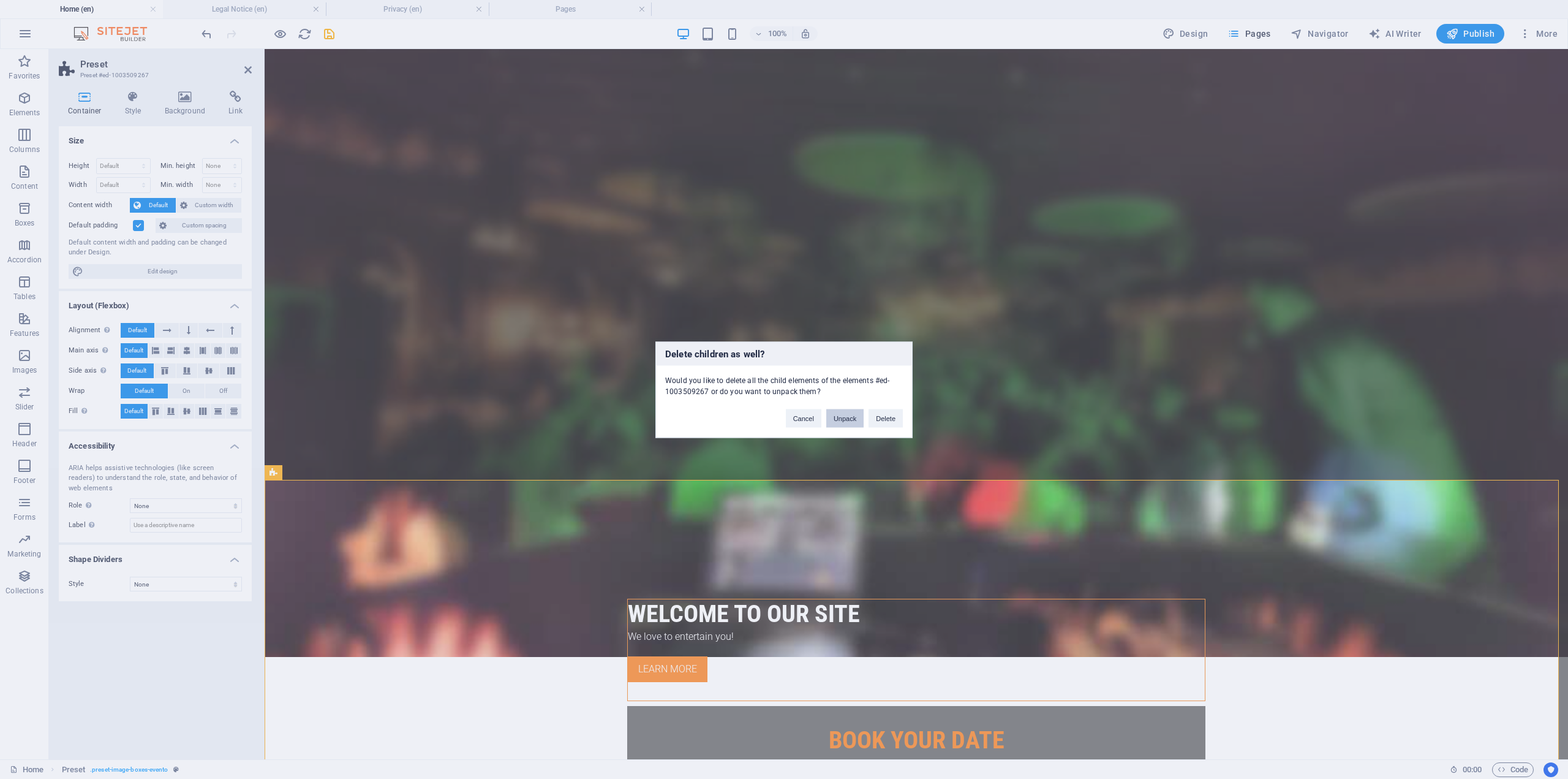
drag, startPoint x: 849, startPoint y: 422, endPoint x: 792, endPoint y: 374, distance: 74.5
click at [849, 422] on button "Unpack" at bounding box center [845, 418] width 37 height 18
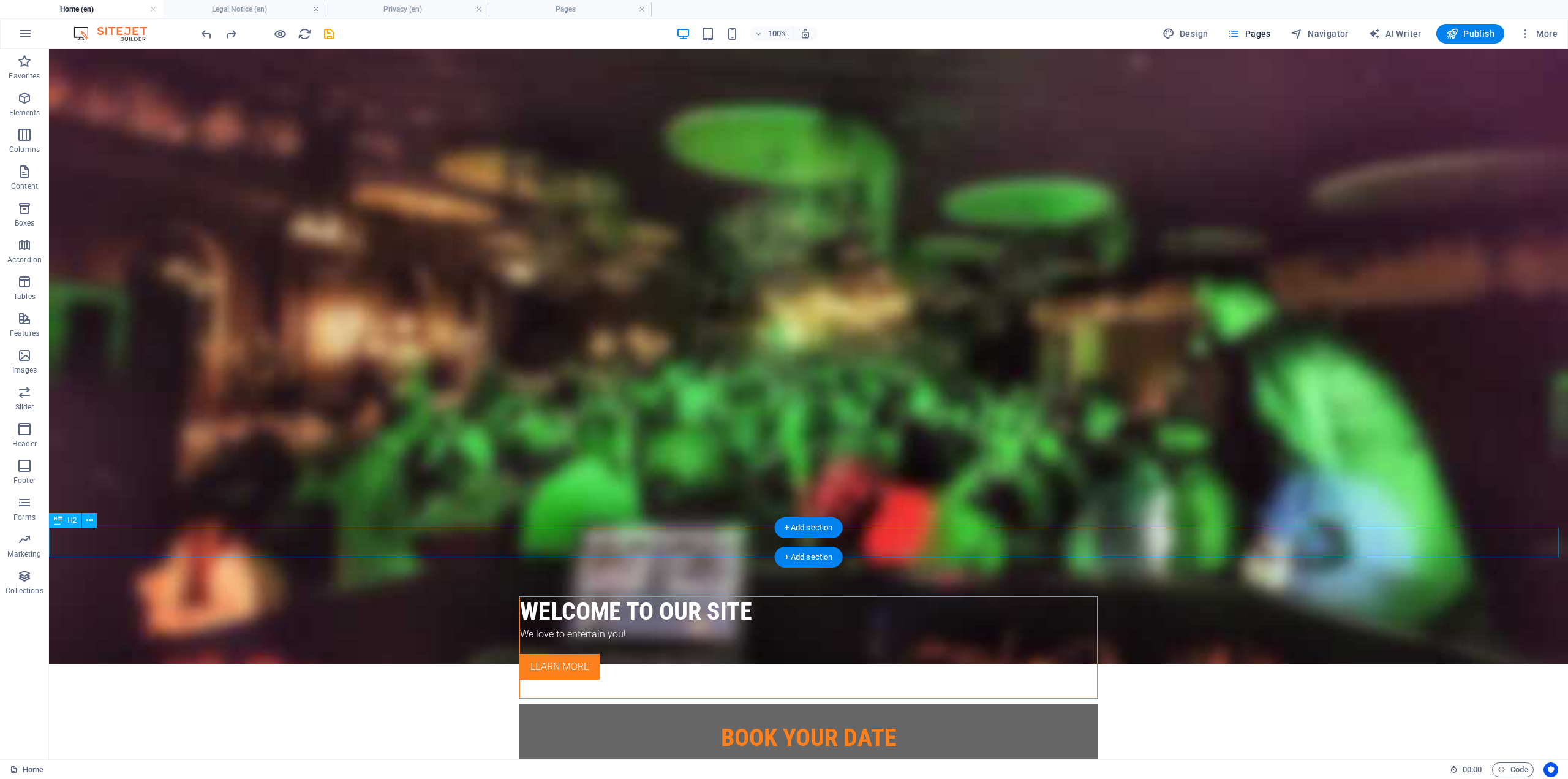
scroll to position [429, 0]
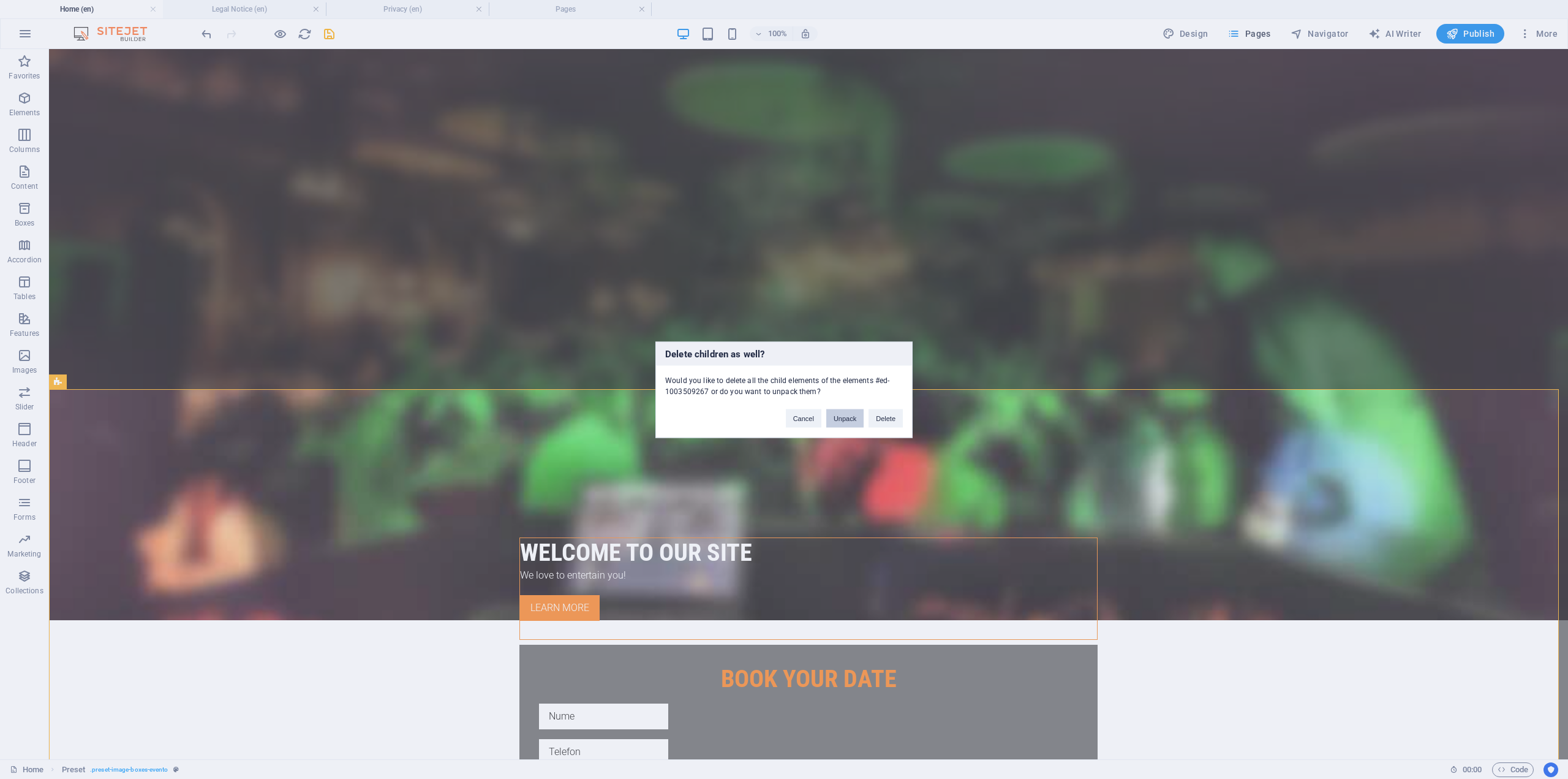
click at [845, 417] on button "Unpack" at bounding box center [845, 418] width 37 height 18
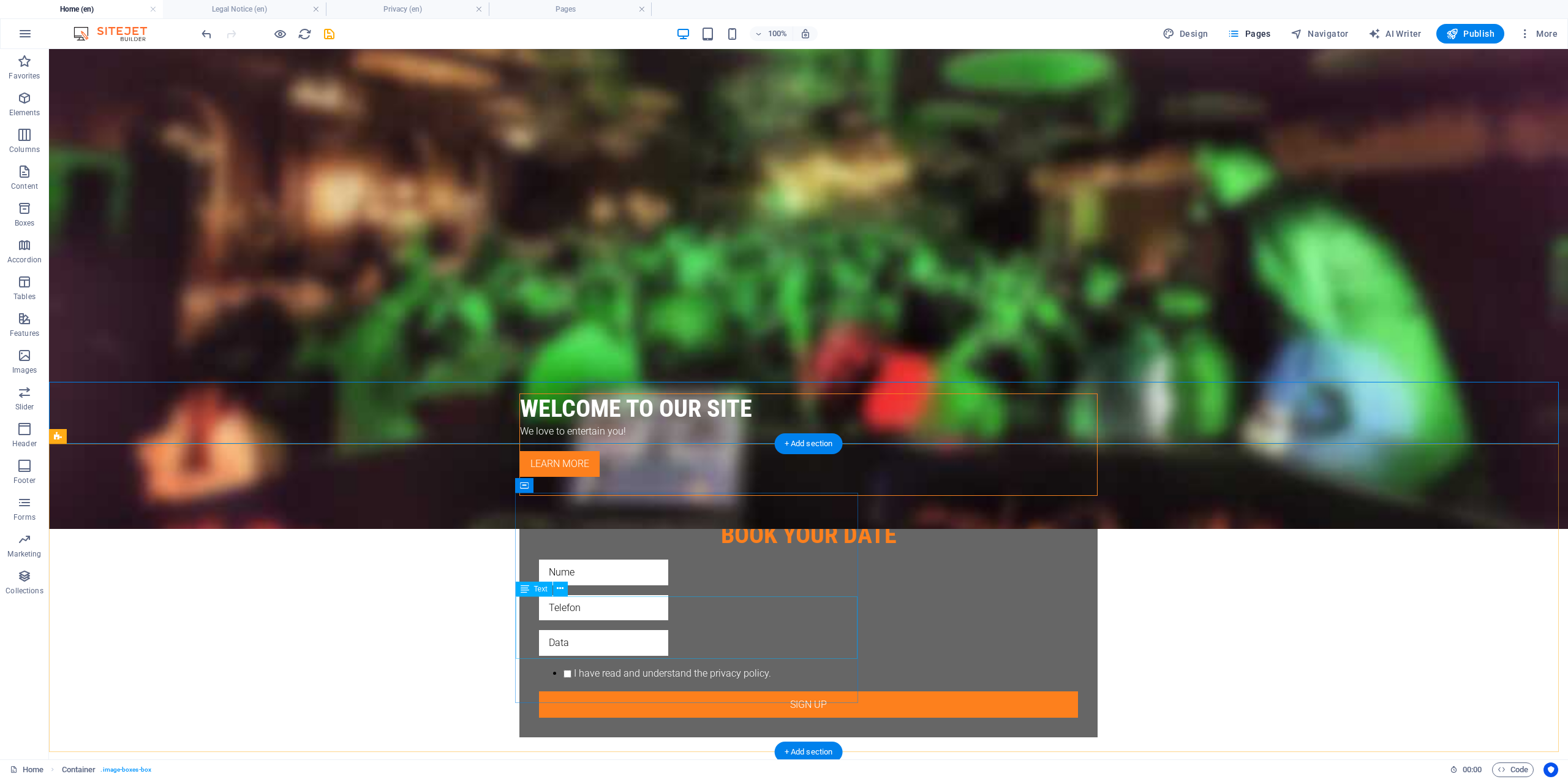
scroll to position [594, 0]
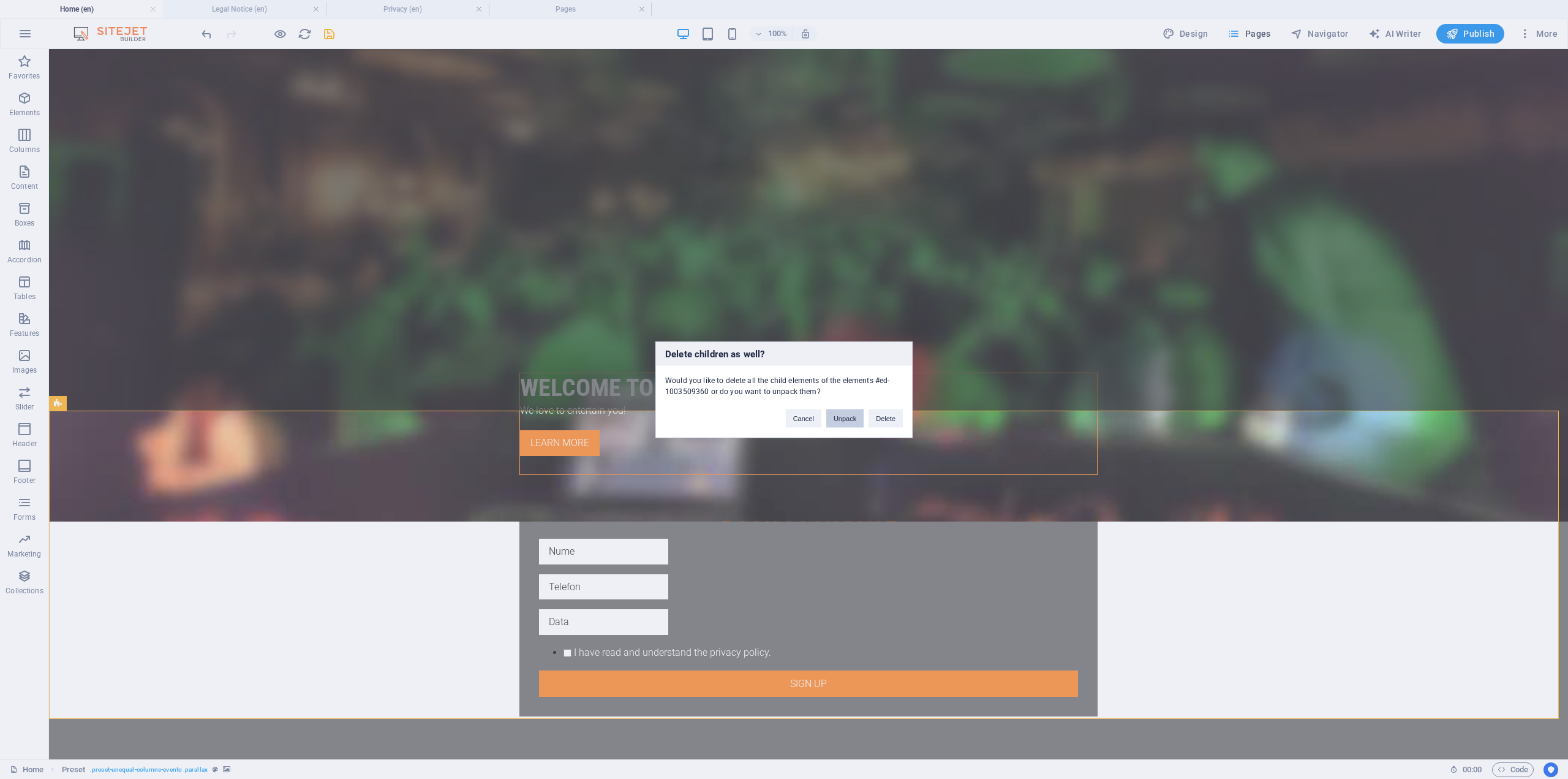
click at [846, 417] on button "Unpack" at bounding box center [845, 418] width 37 height 18
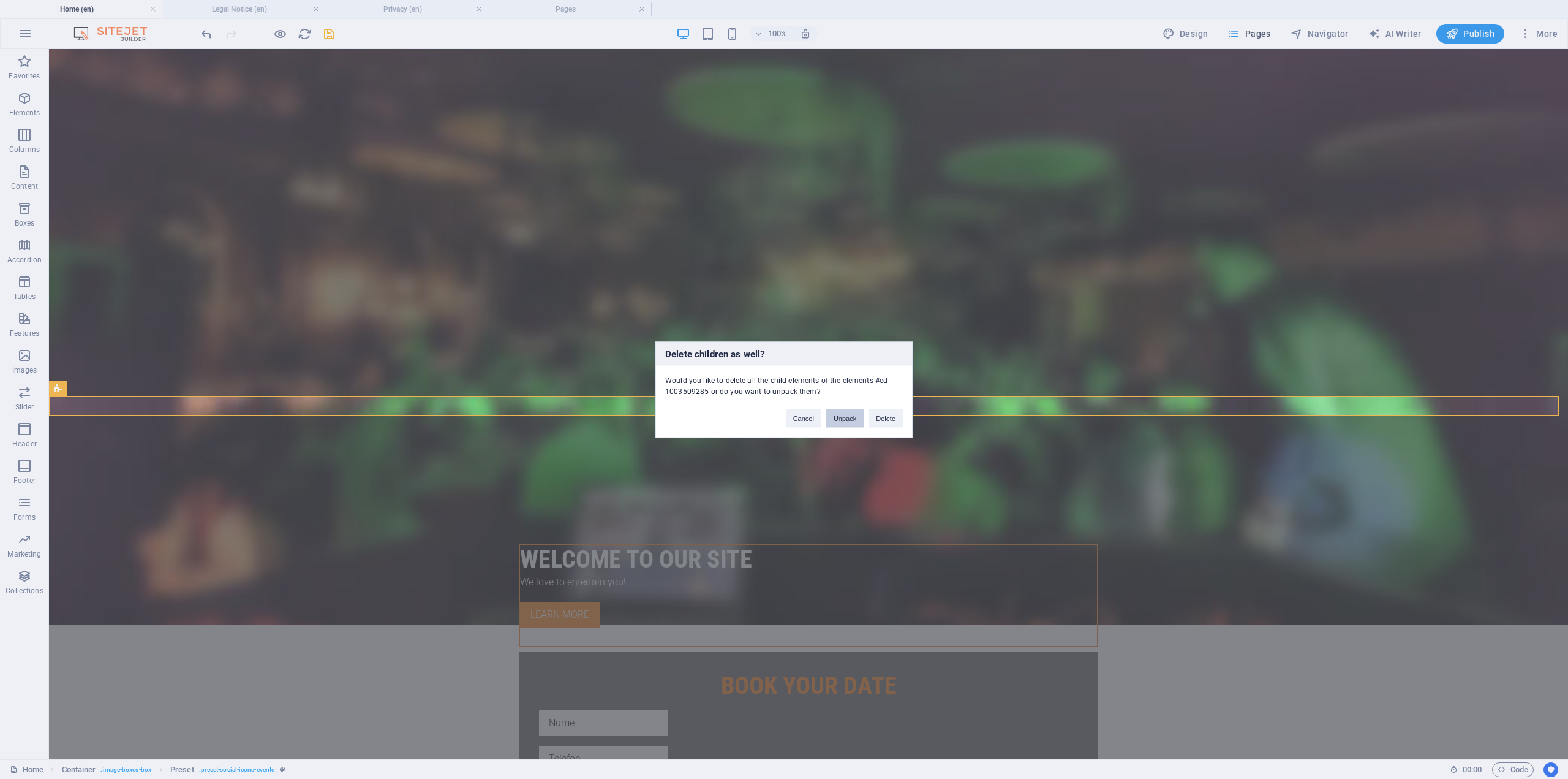
drag, startPoint x: 850, startPoint y: 416, endPoint x: 733, endPoint y: 414, distance: 117.0
click at [823, 414] on div "Cancel Unpack Delete" at bounding box center [844, 411] width 135 height 31
click at [848, 418] on button "Unpack" at bounding box center [845, 418] width 37 height 18
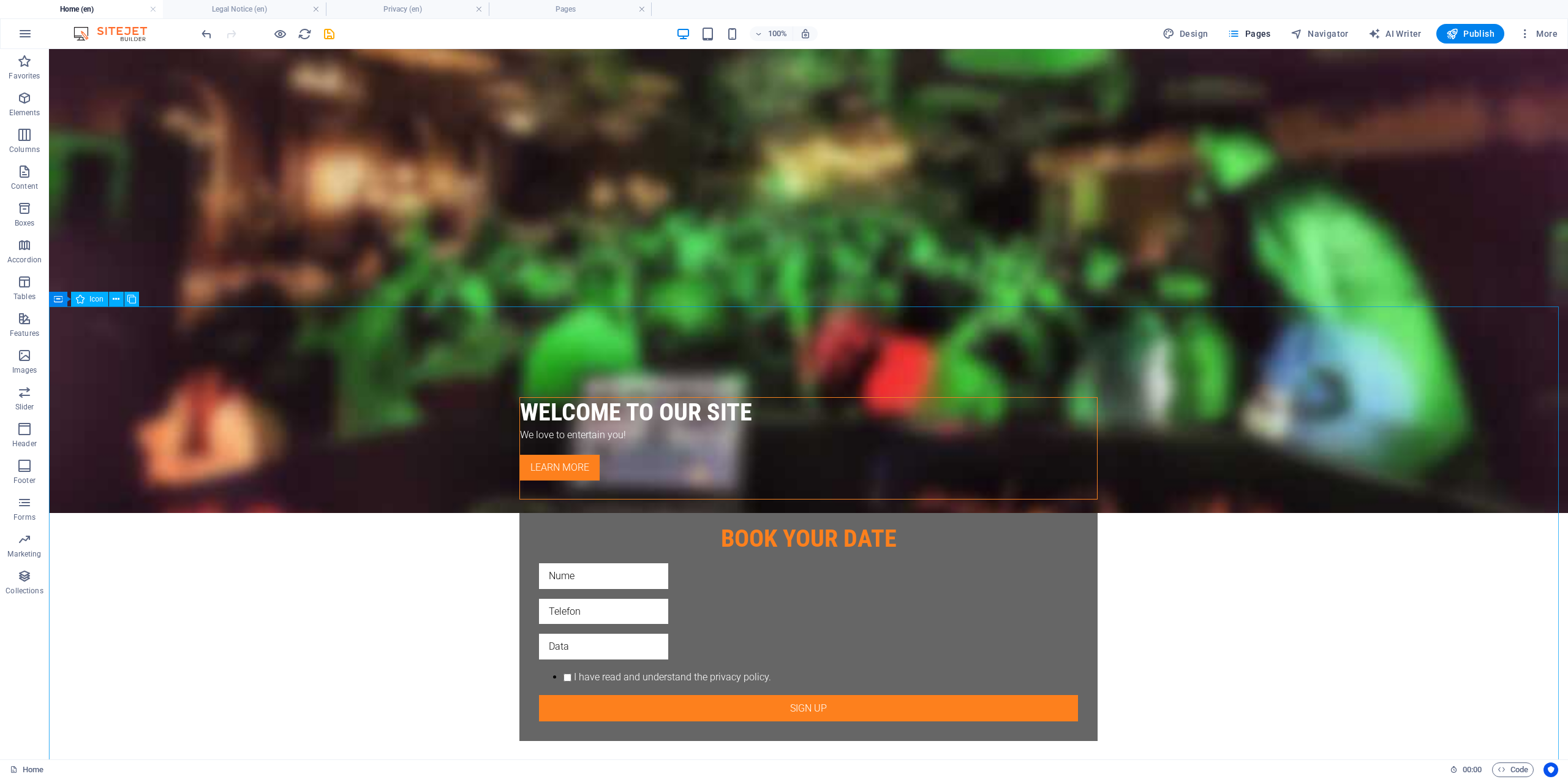
scroll to position [789, 0]
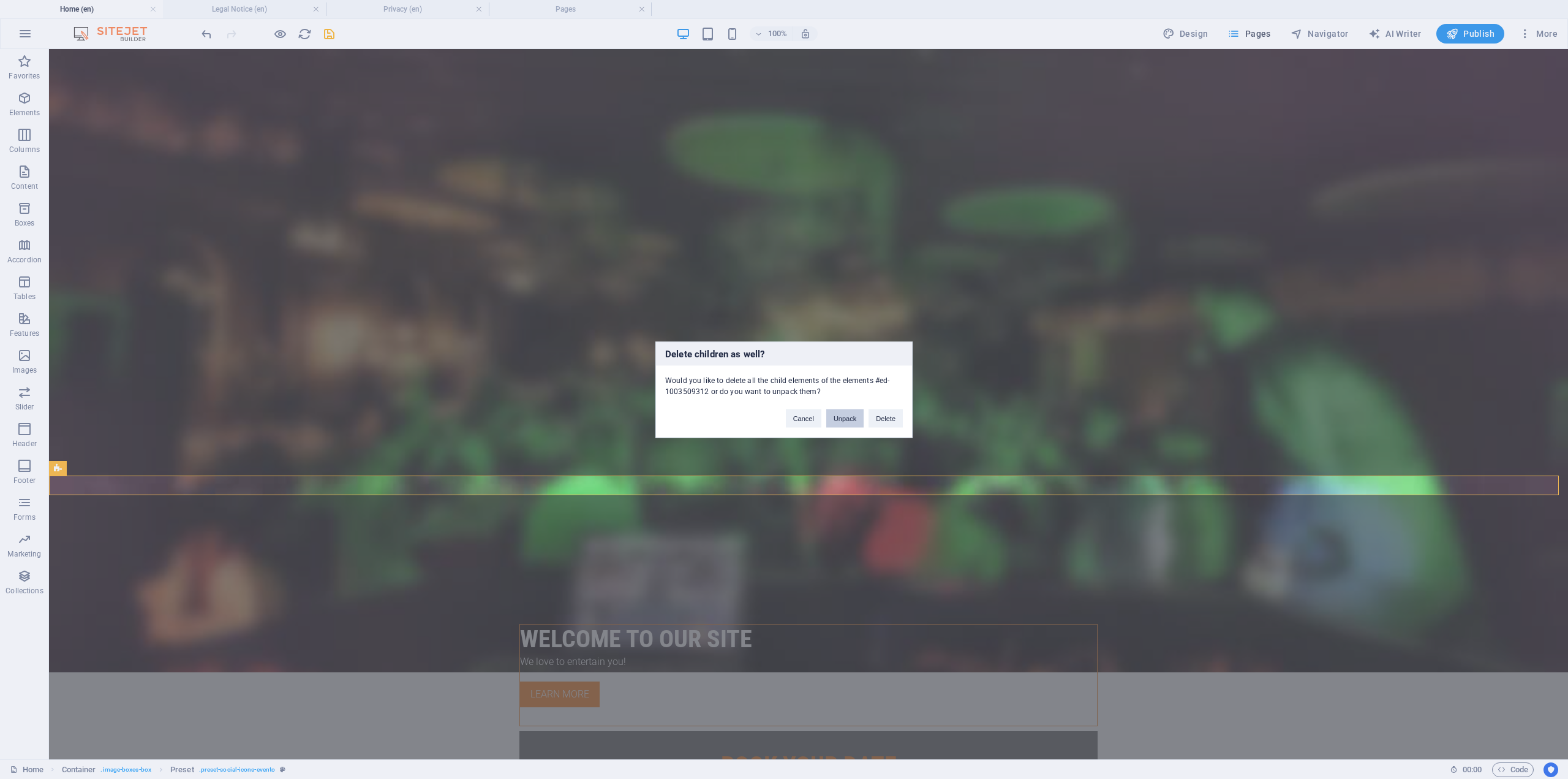
drag, startPoint x: 839, startPoint y: 417, endPoint x: 629, endPoint y: 422, distance: 210.1
click at [839, 417] on button "Unpack" at bounding box center [845, 418] width 37 height 18
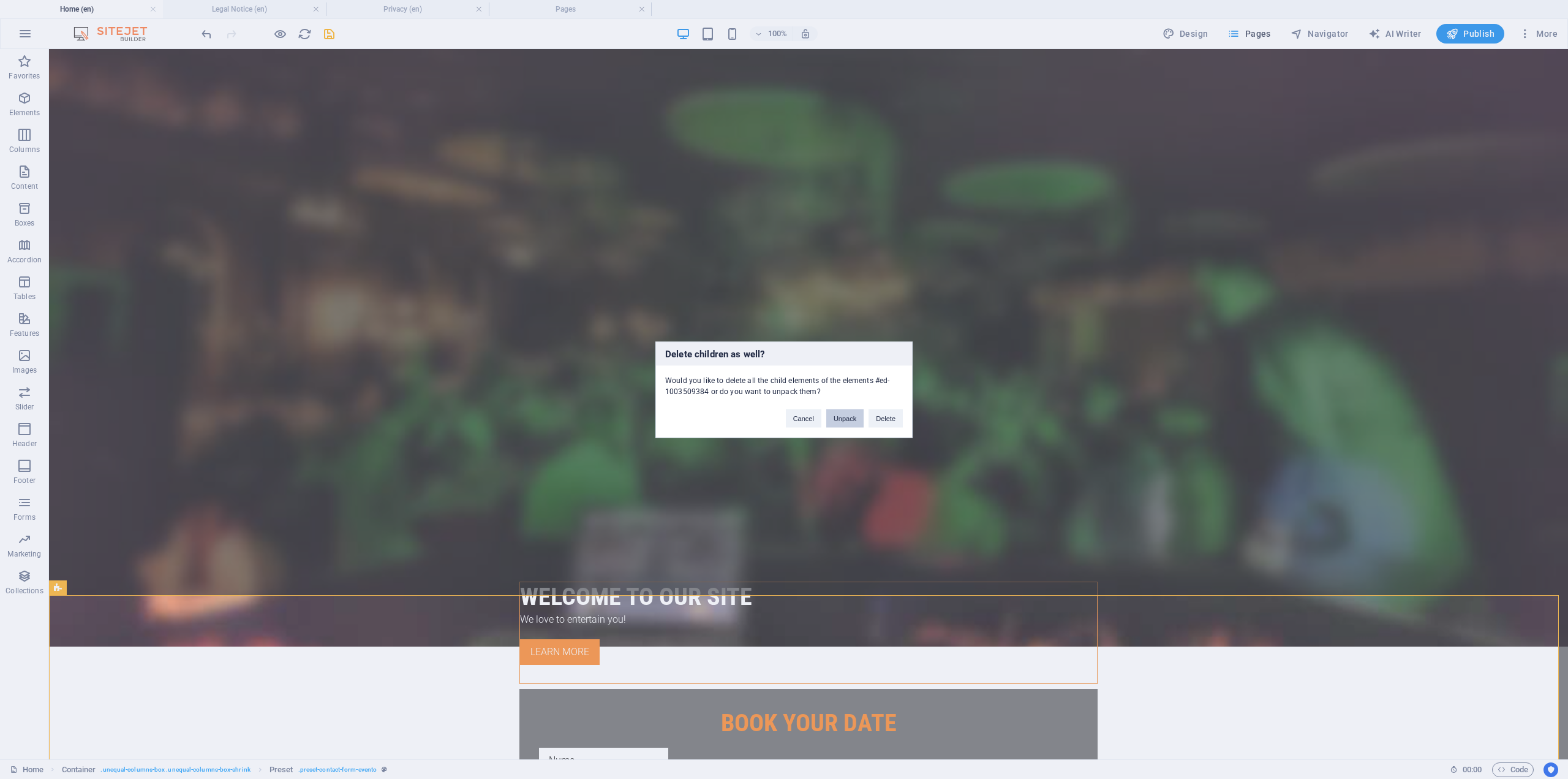
drag, startPoint x: 848, startPoint y: 422, endPoint x: 688, endPoint y: 407, distance: 160.7
click at [848, 422] on button "Unpack" at bounding box center [845, 418] width 37 height 18
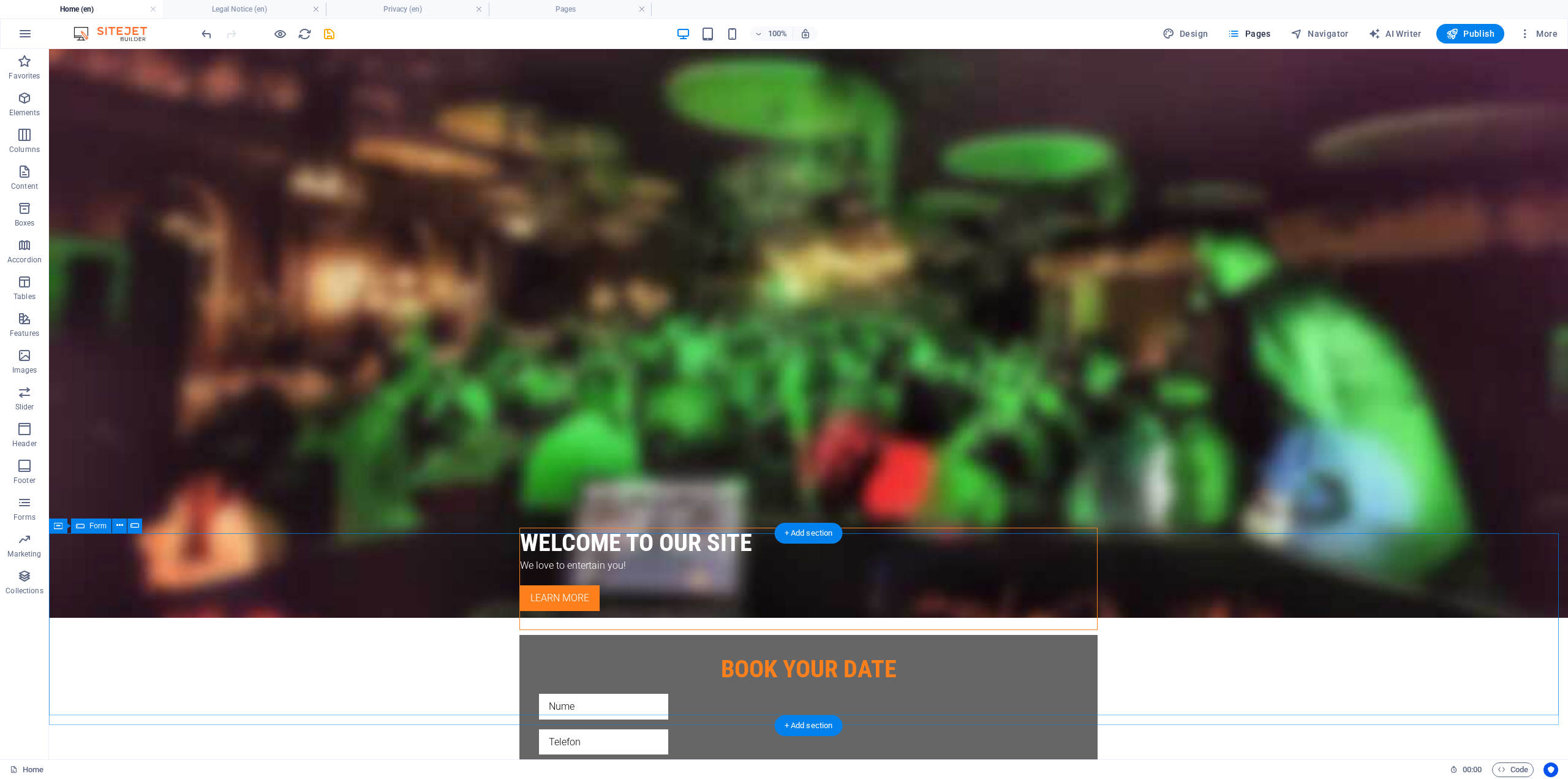
scroll to position [453, 0]
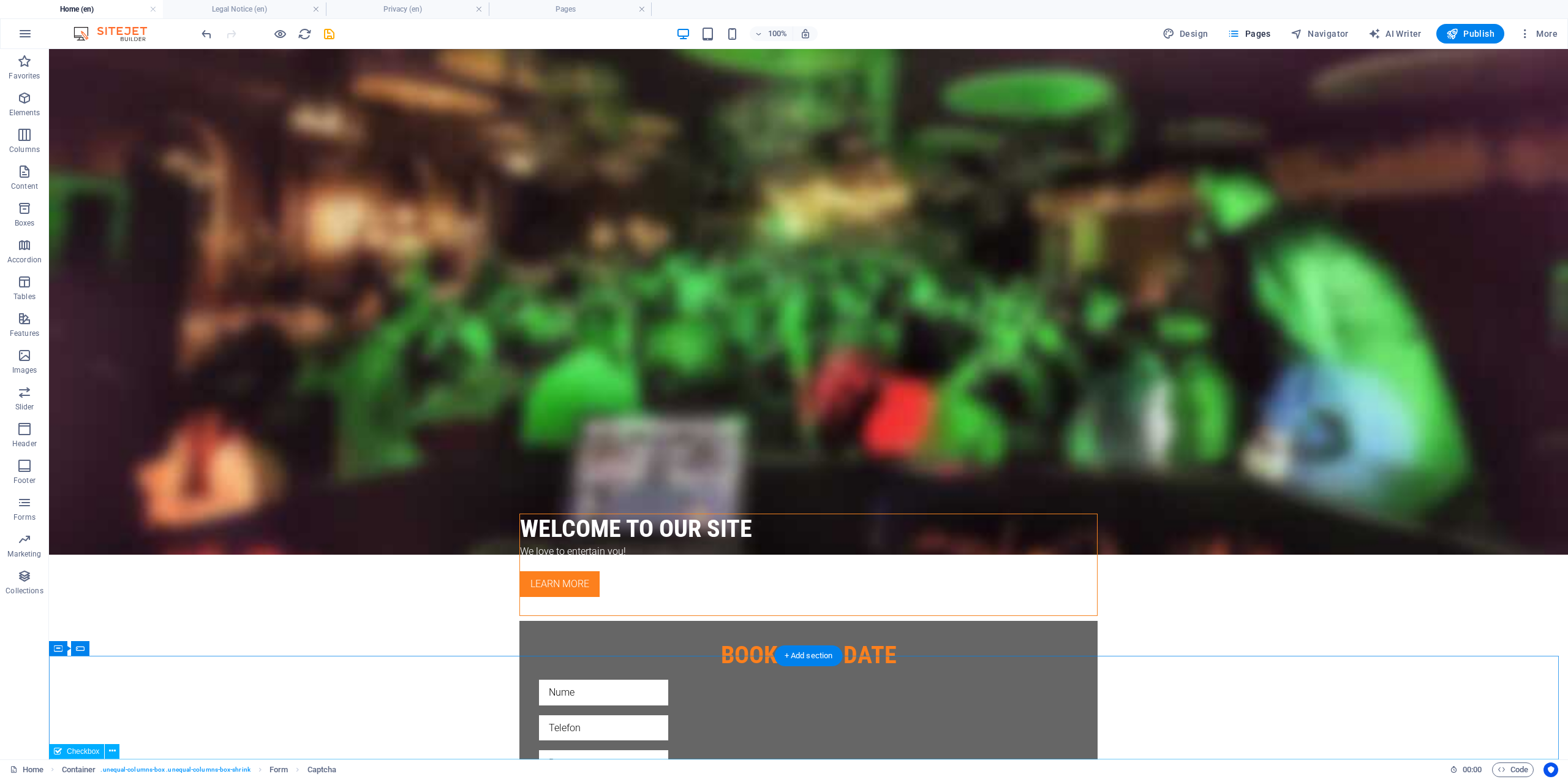
scroll to position [324, 0]
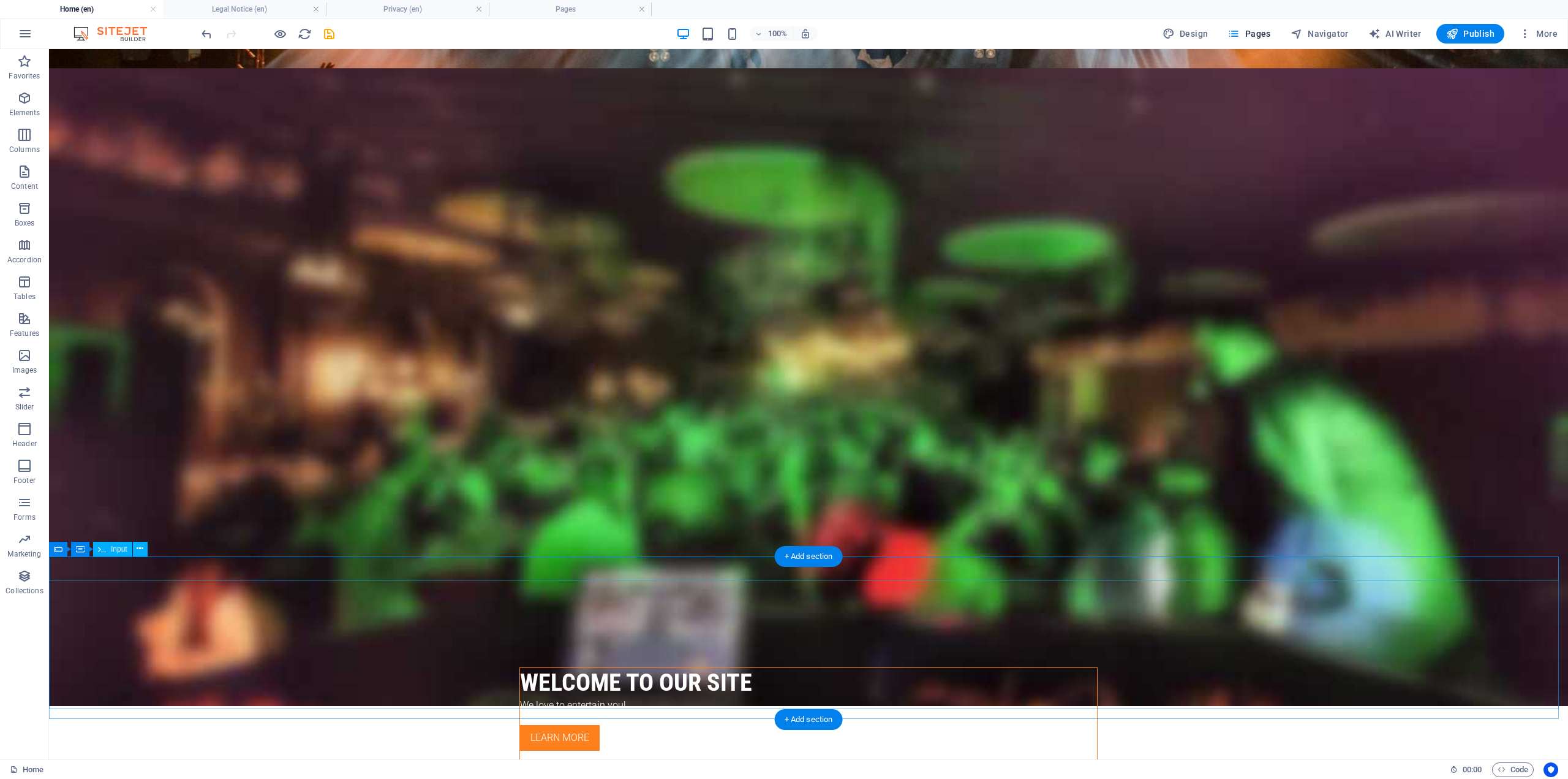
scroll to position [318, 0]
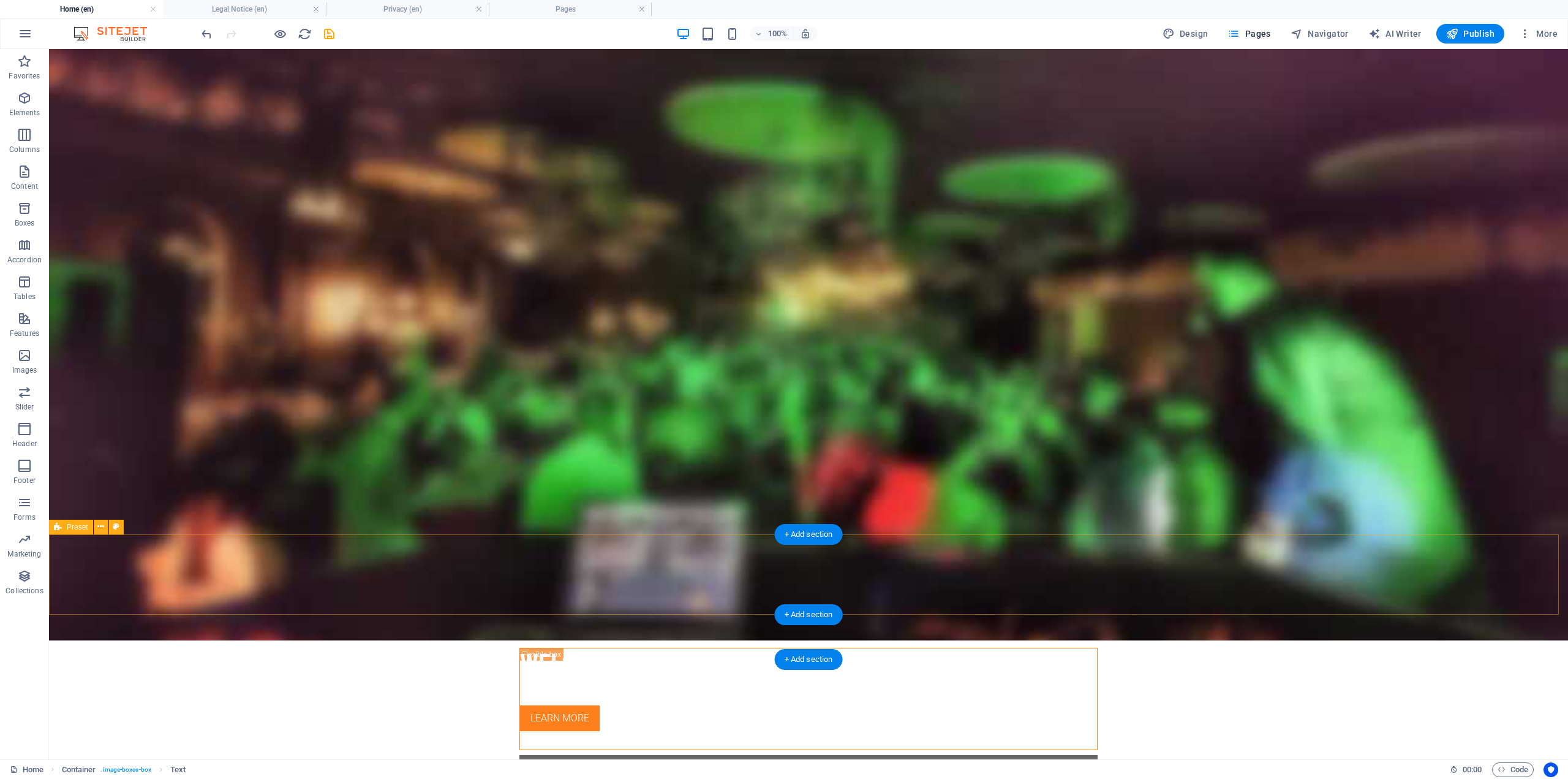
scroll to position [204, 0]
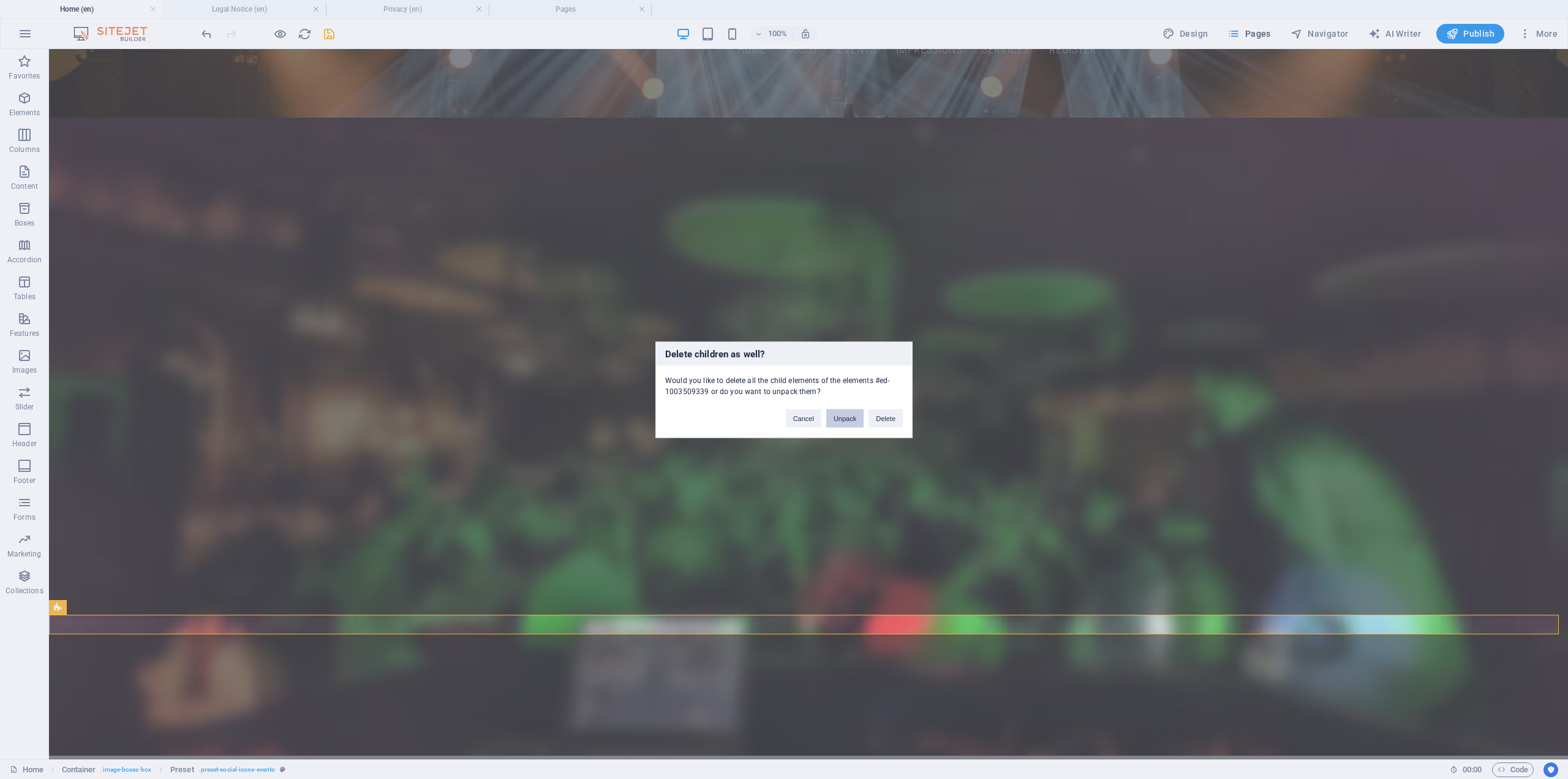
drag, startPoint x: 846, startPoint y: 407, endPoint x: 839, endPoint y: 418, distance: 13.0
click at [844, 409] on div "Cancel Unpack Delete" at bounding box center [844, 411] width 135 height 31
click at [839, 425] on button "Unpack" at bounding box center [845, 418] width 37 height 18
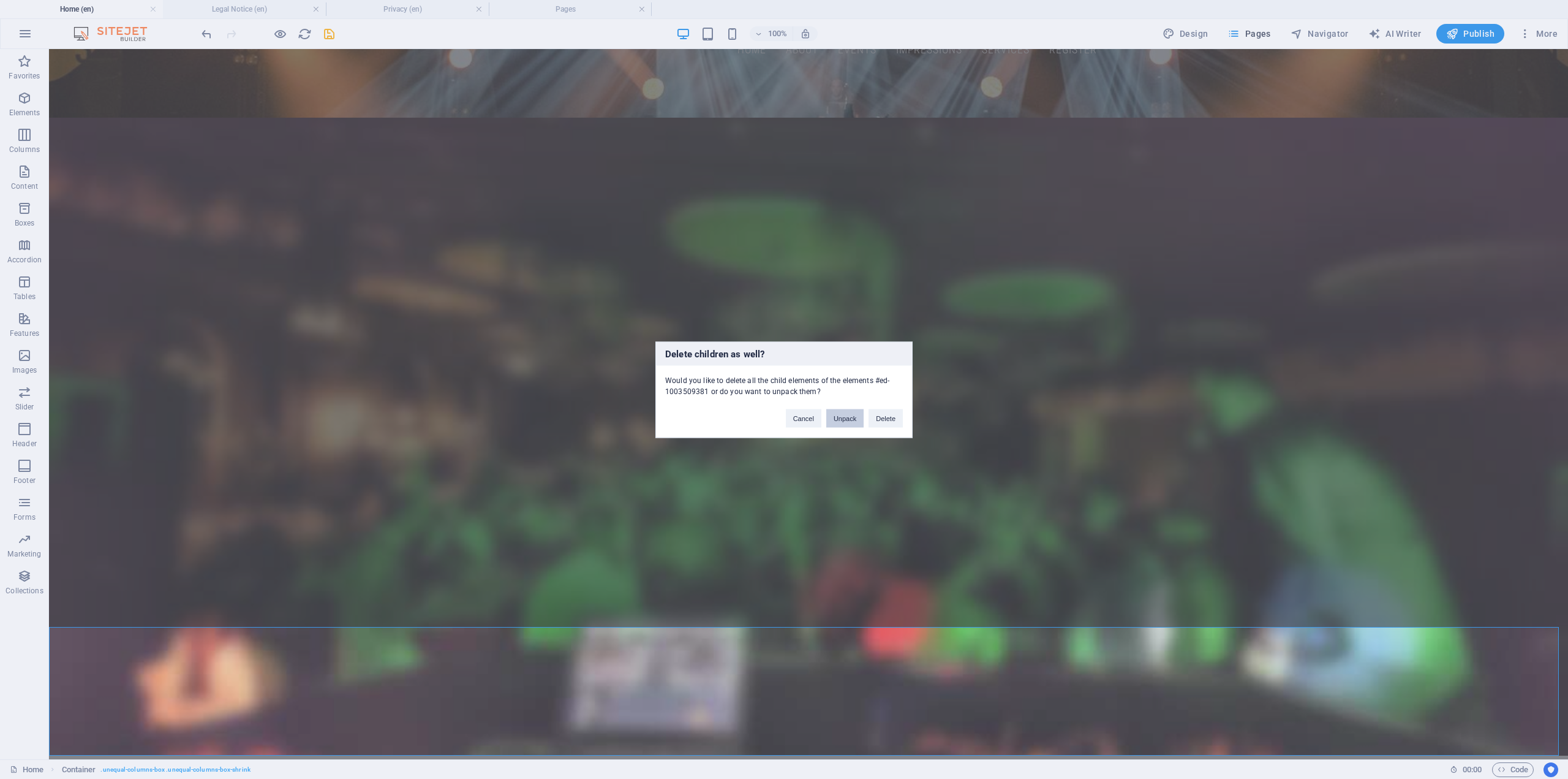
click at [846, 423] on button "Unpack" at bounding box center [845, 418] width 37 height 18
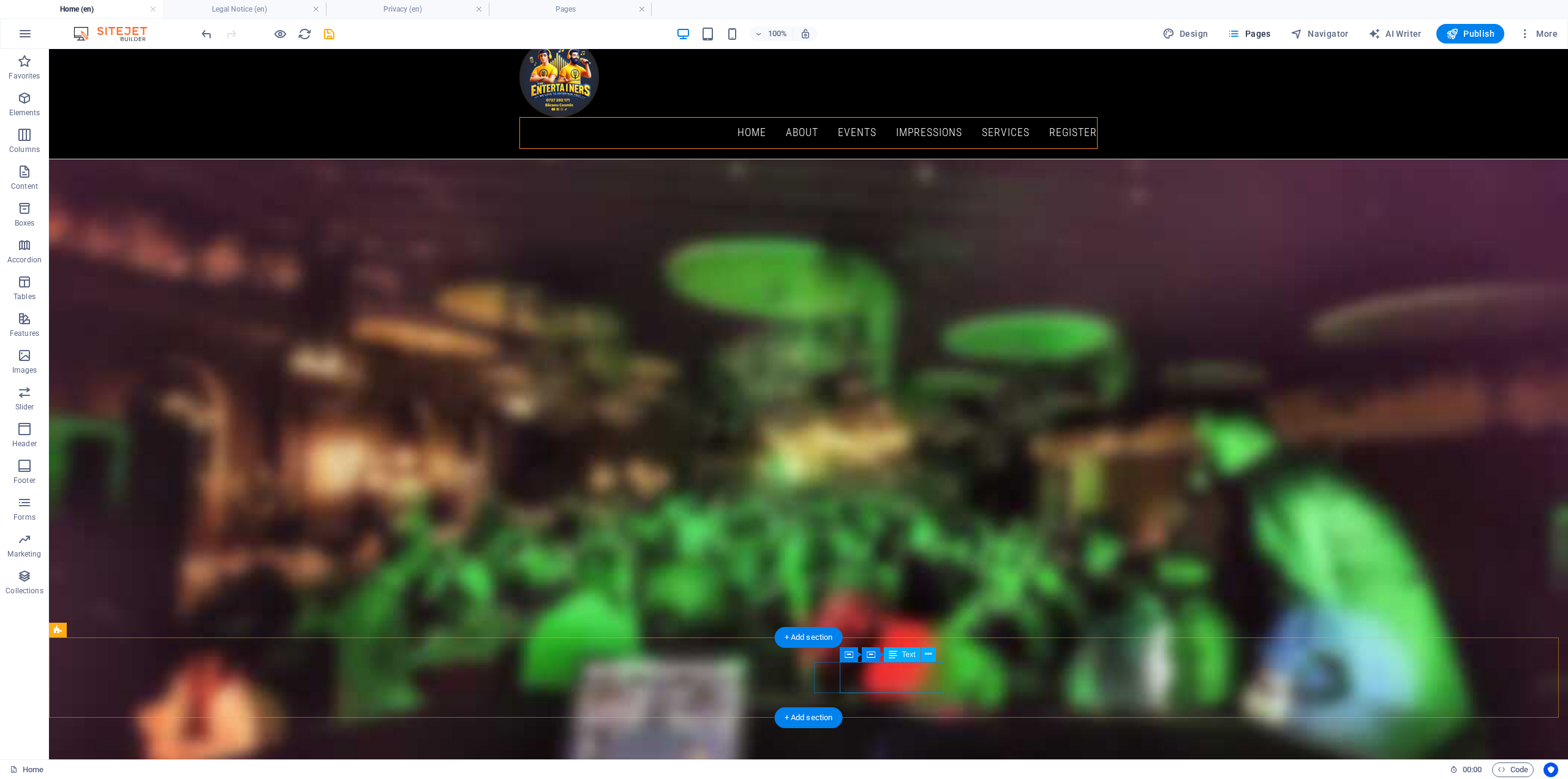
scroll to position [193, 0]
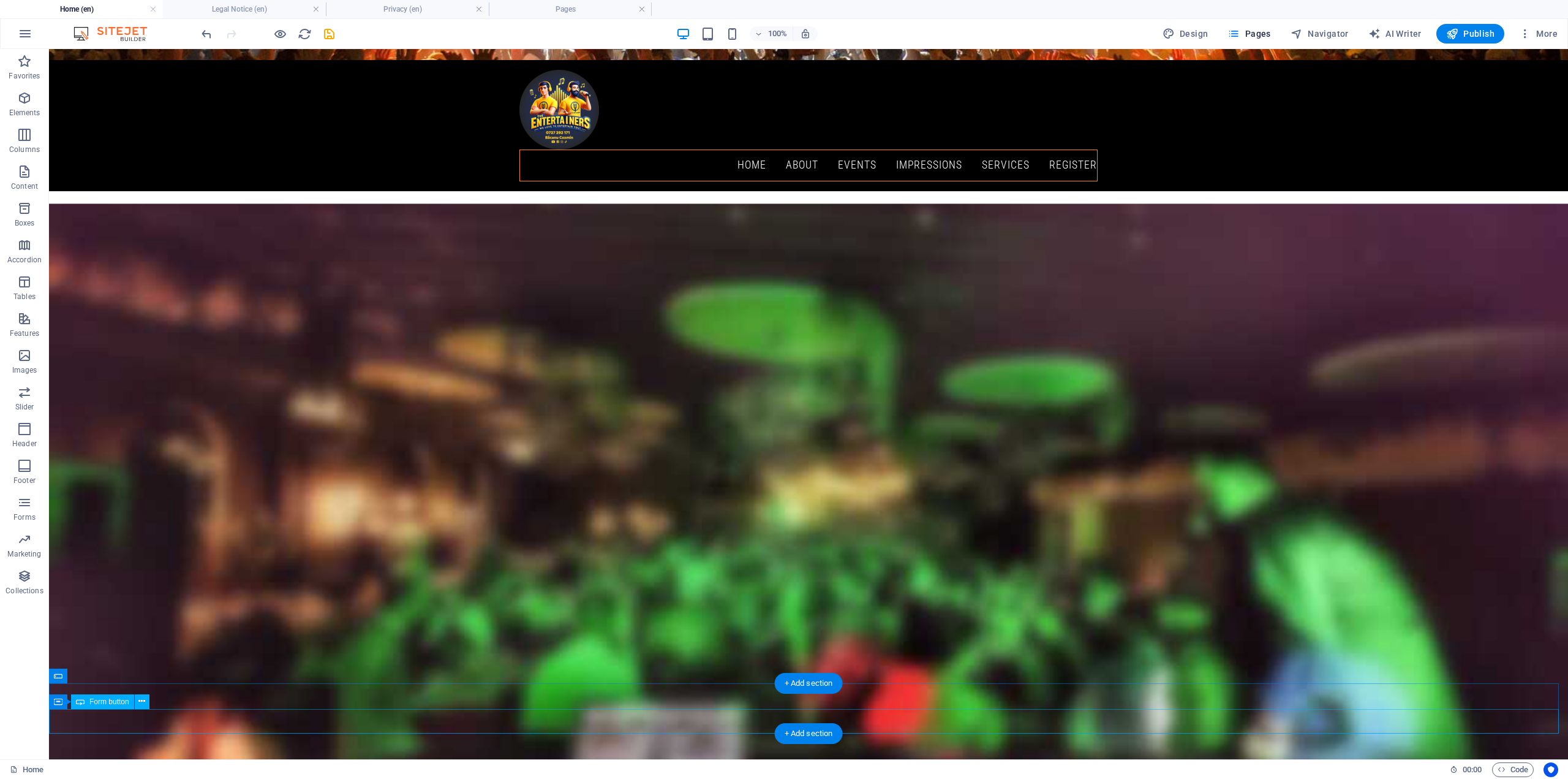
scroll to position [158, 0]
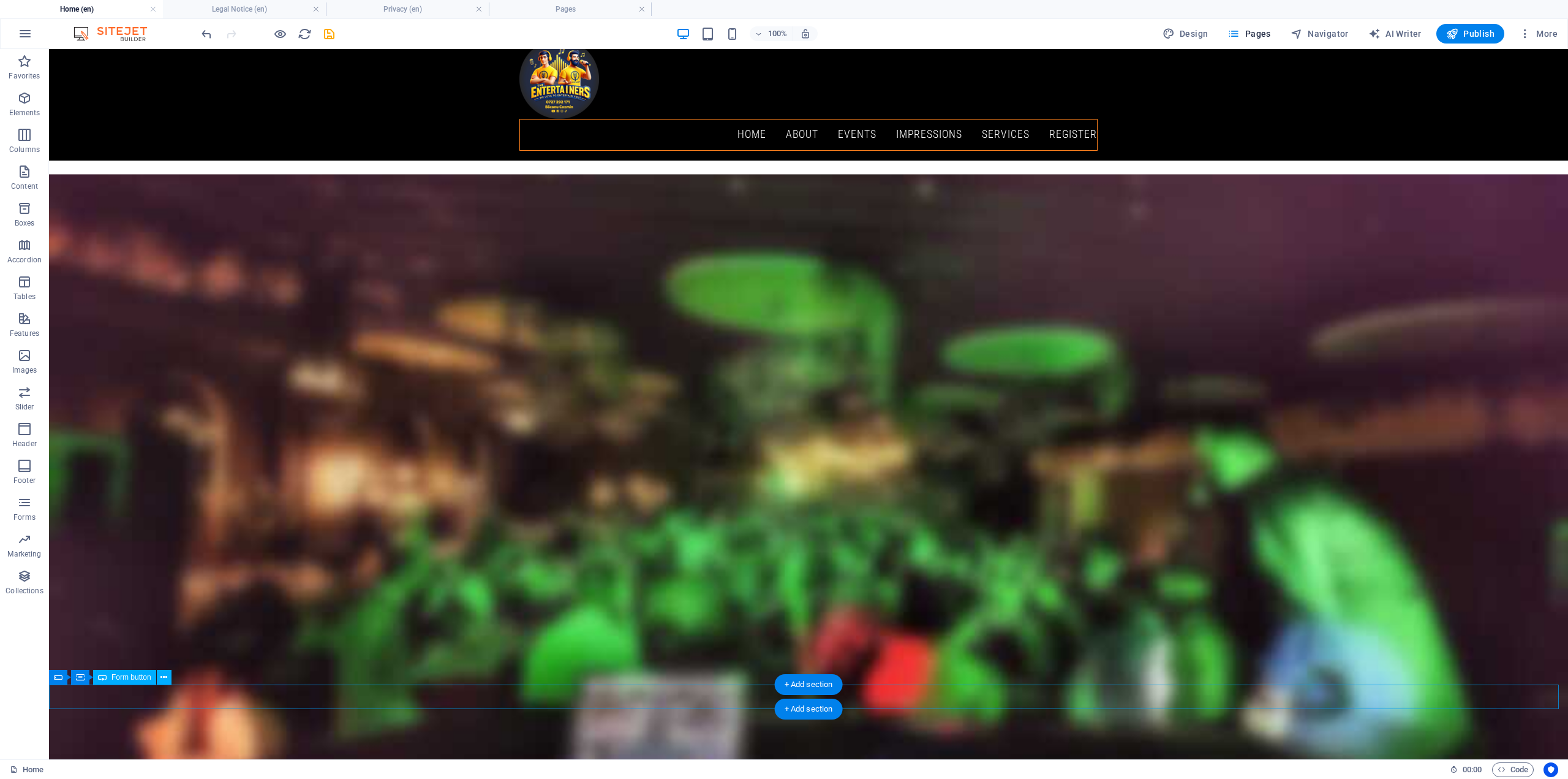
scroll to position [134, 0]
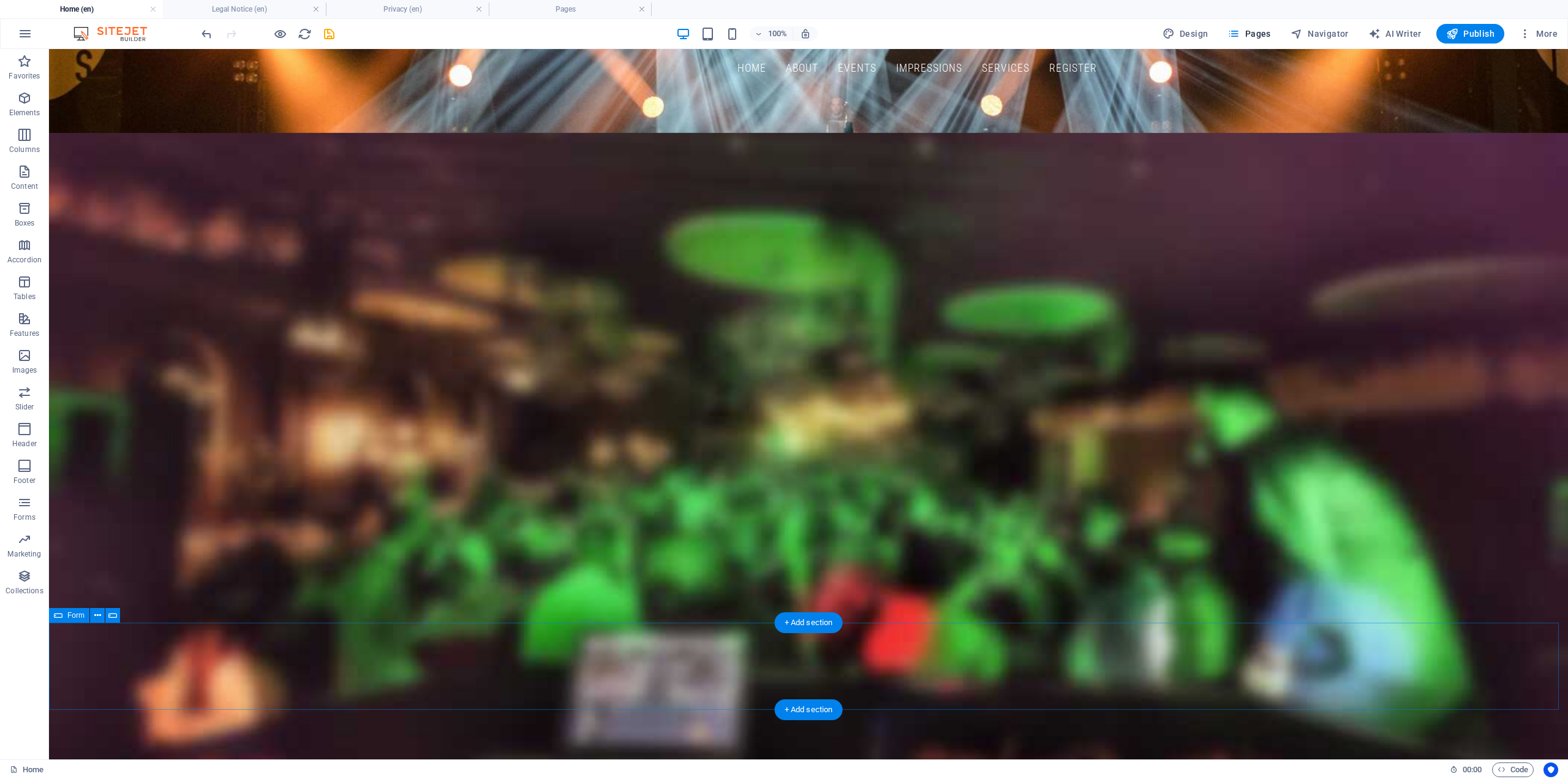
scroll to position [196, 0]
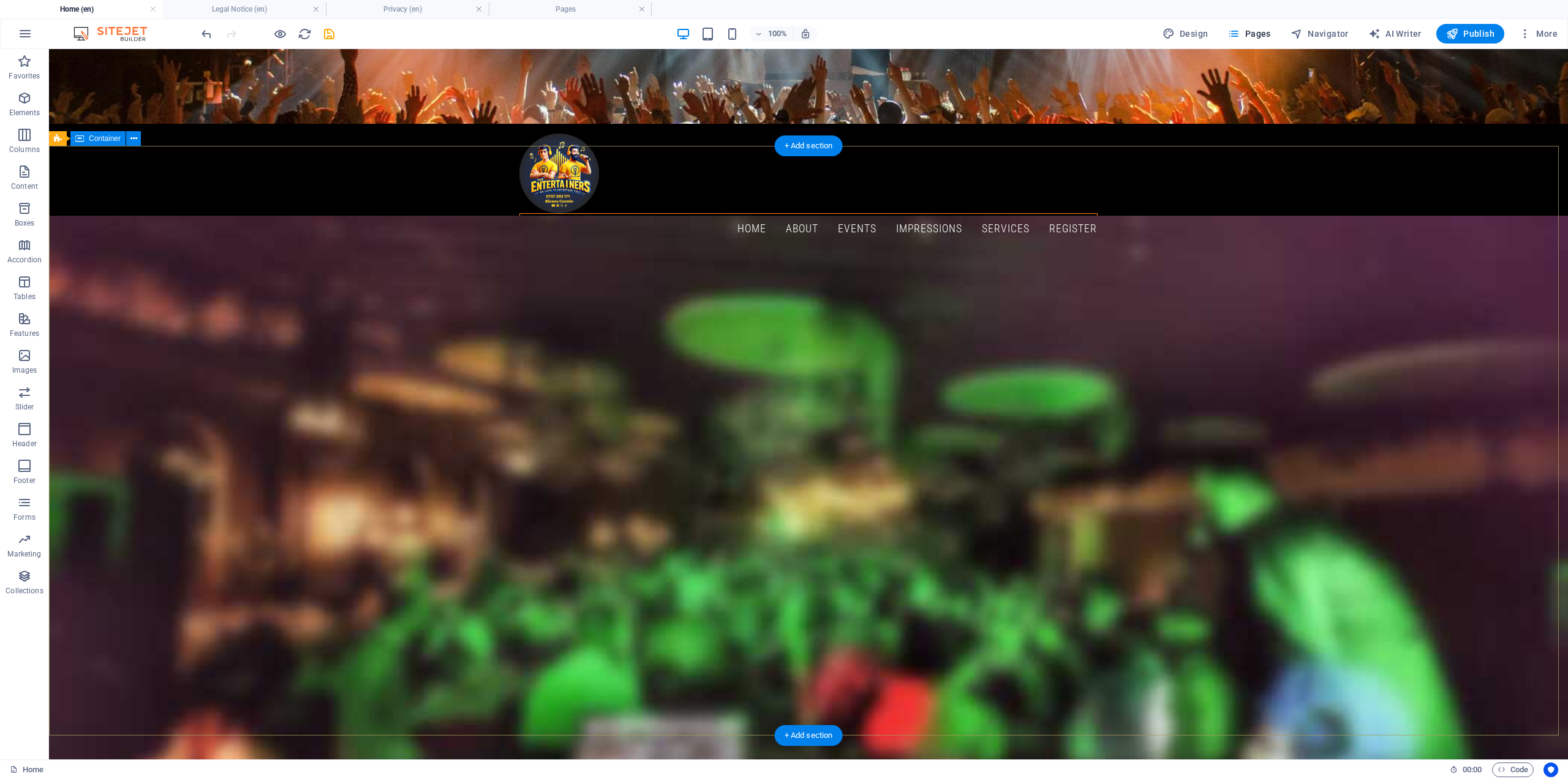
scroll to position [99, 0]
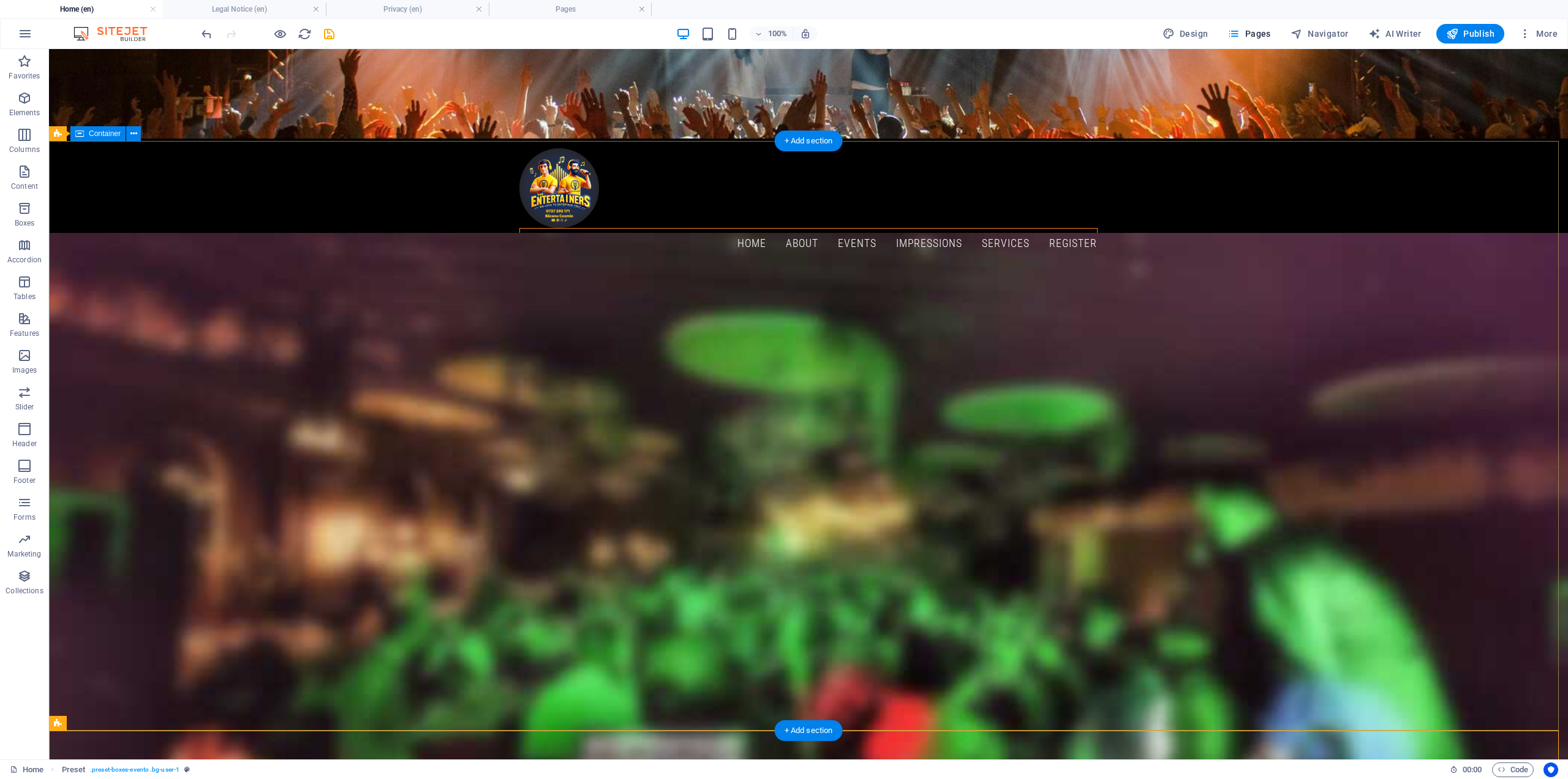
scroll to position [0, 0]
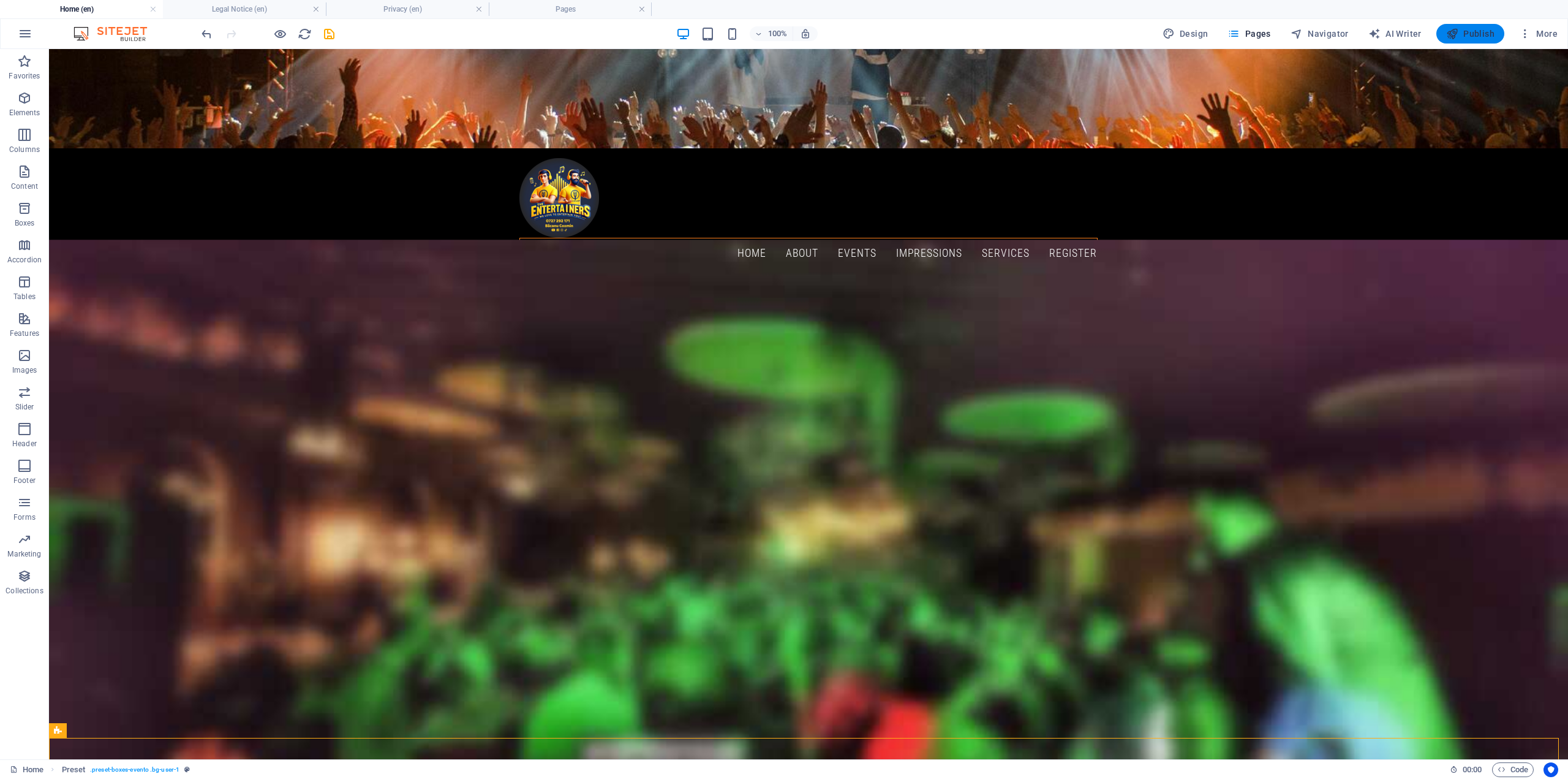
click at [1479, 32] on span "Publish" at bounding box center [1470, 33] width 49 height 12
checkbox input "false"
drag, startPoint x: 1464, startPoint y: 28, endPoint x: 1434, endPoint y: 16, distance: 32.3
click at [1464, 28] on span "Publish" at bounding box center [1470, 33] width 49 height 12
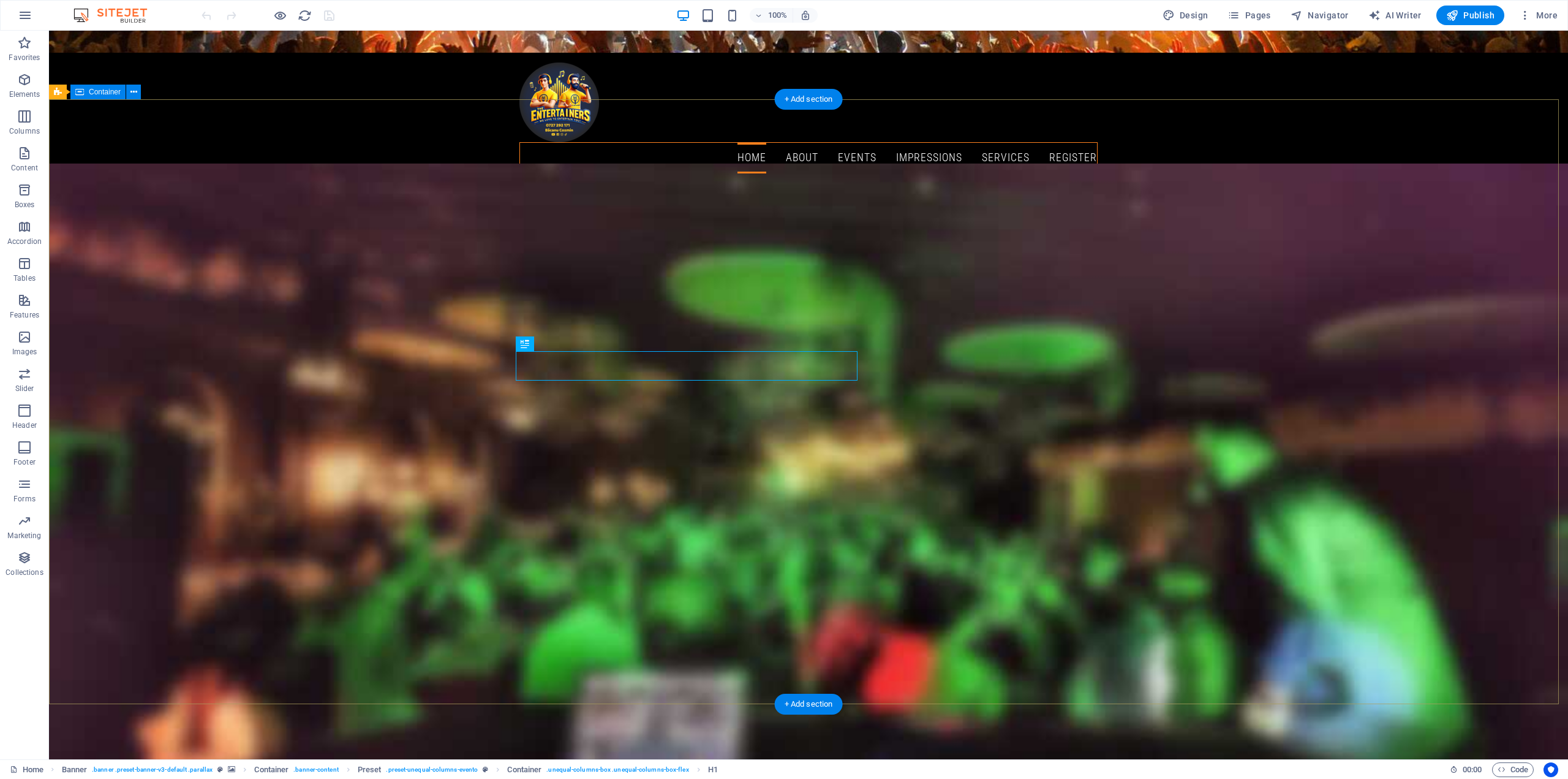
scroll to position [96, 0]
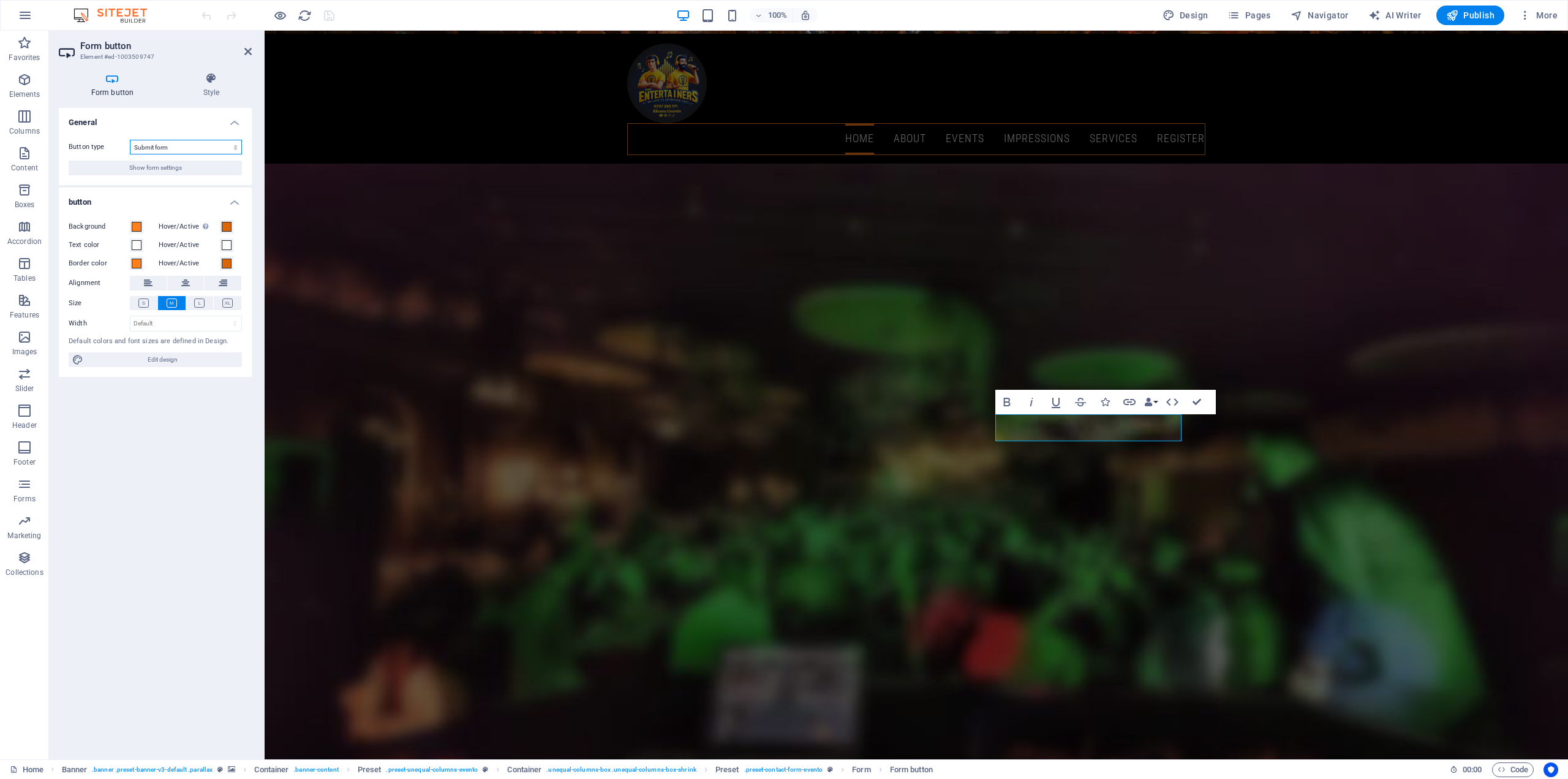
click at [178, 146] on select "Submit form Reset form No action" at bounding box center [185, 147] width 112 height 14
click at [169, 166] on span "Show form settings" at bounding box center [155, 168] width 53 height 14
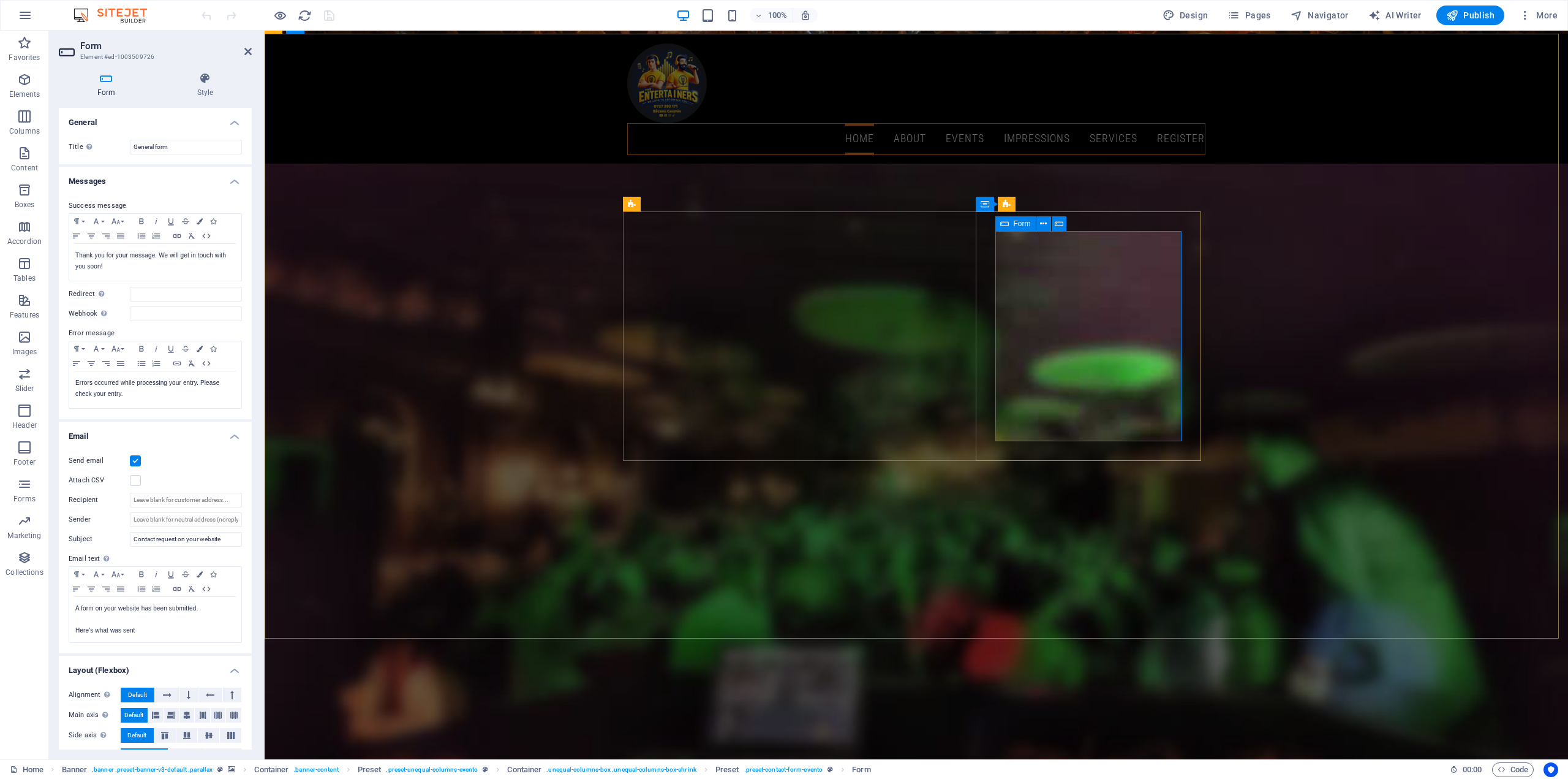
click at [1008, 225] on icon at bounding box center [1004, 224] width 9 height 14
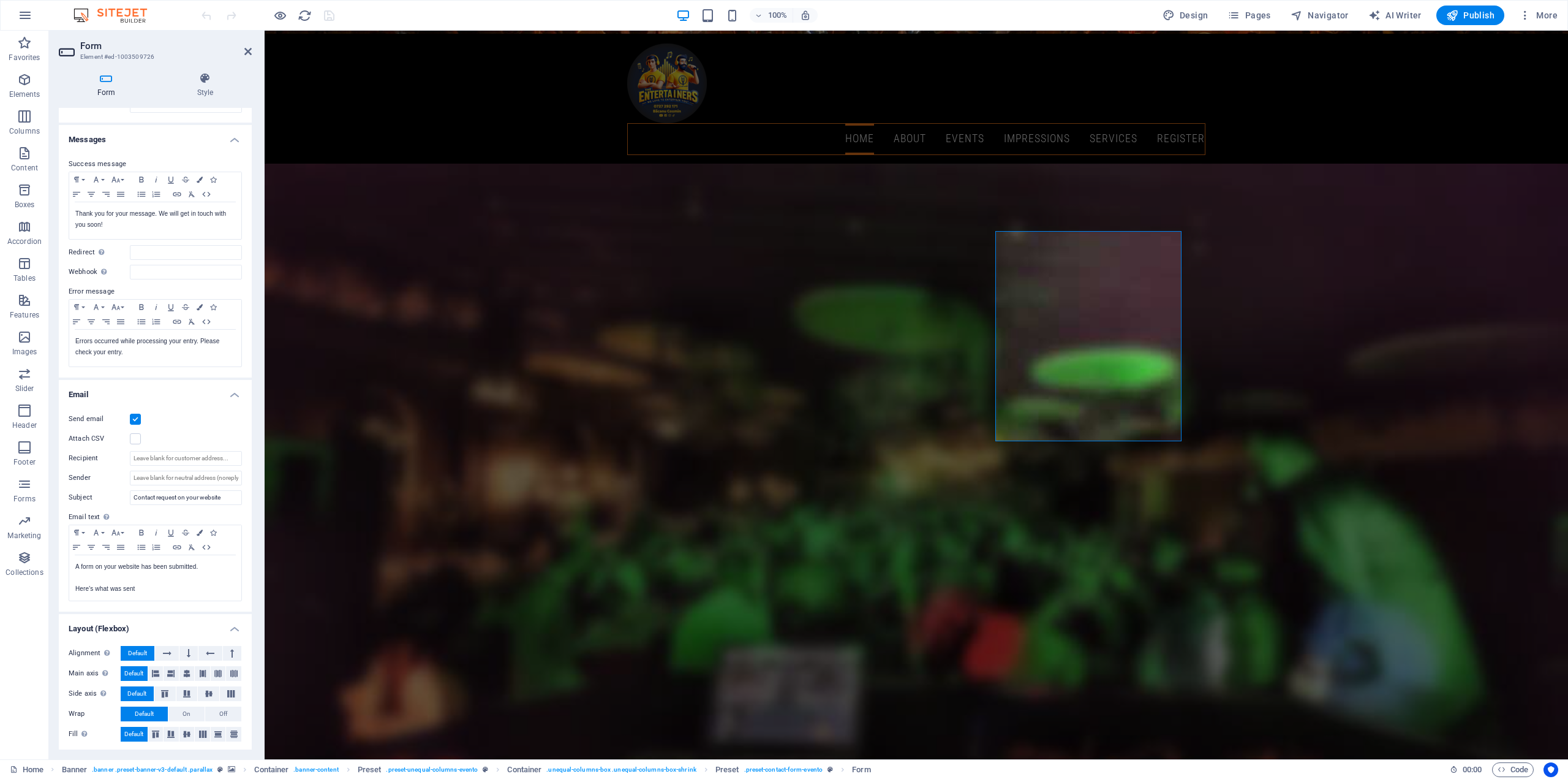
scroll to position [44, 0]
click at [81, 388] on h4 "Email" at bounding box center [155, 388] width 193 height 22
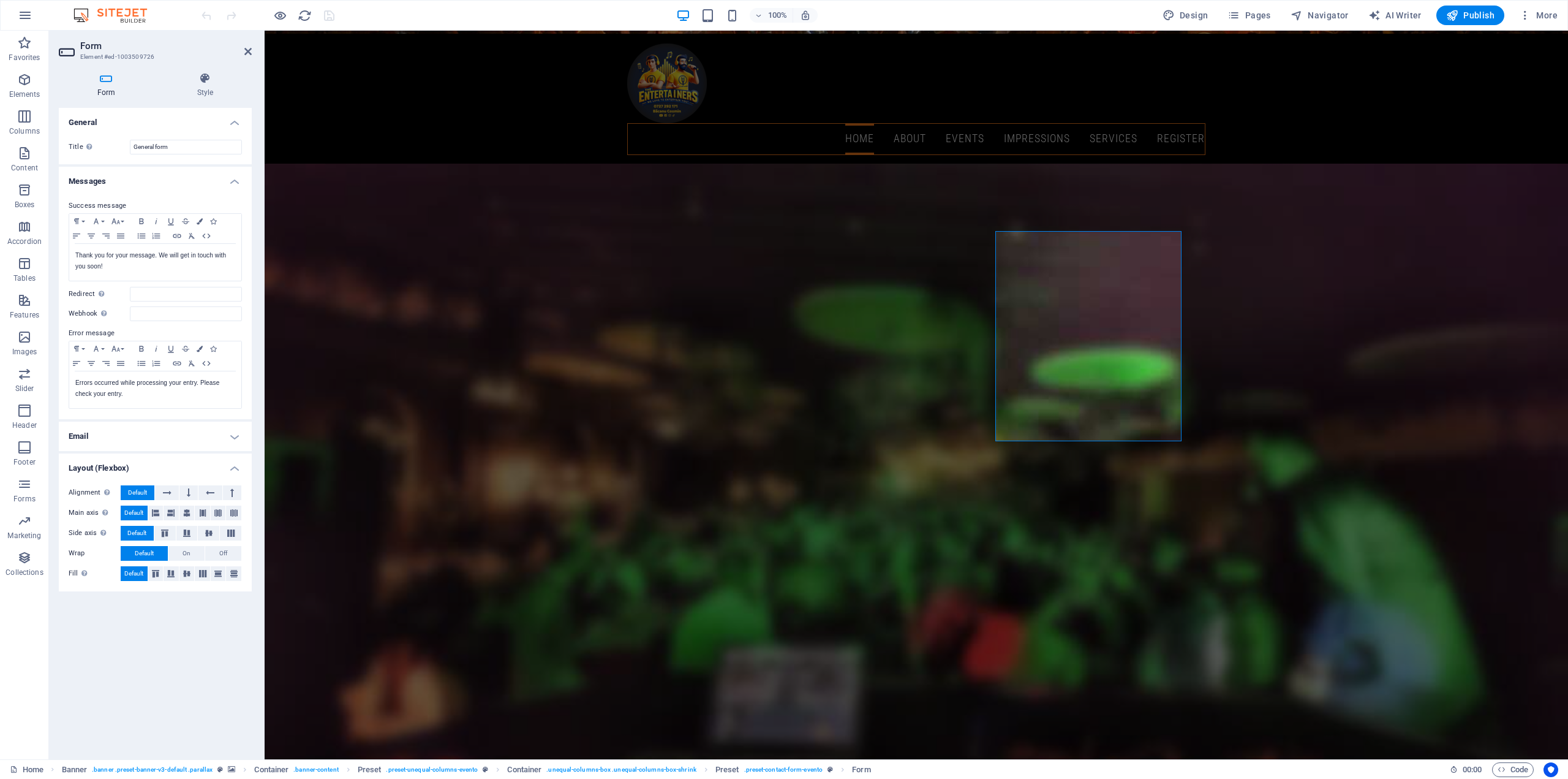
scroll to position [0, 0]
click at [194, 146] on input "General form" at bounding box center [185, 147] width 112 height 14
click at [236, 433] on h4 "Email" at bounding box center [155, 436] width 193 height 29
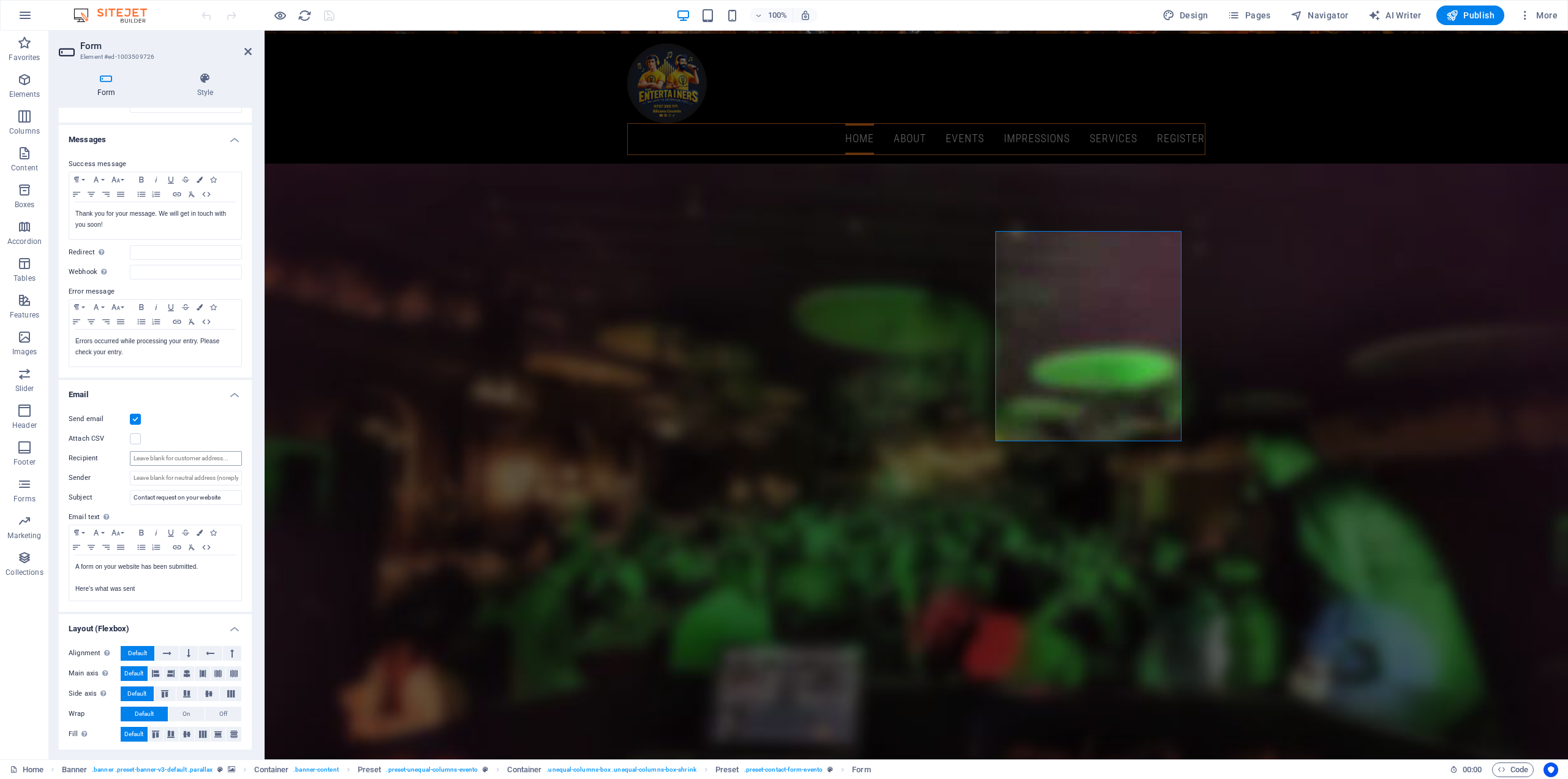
scroll to position [44, 0]
click at [137, 415] on label at bounding box center [135, 417] width 11 height 11
click at [0, 0] on input "Send email" at bounding box center [0, 0] width 0 height 0
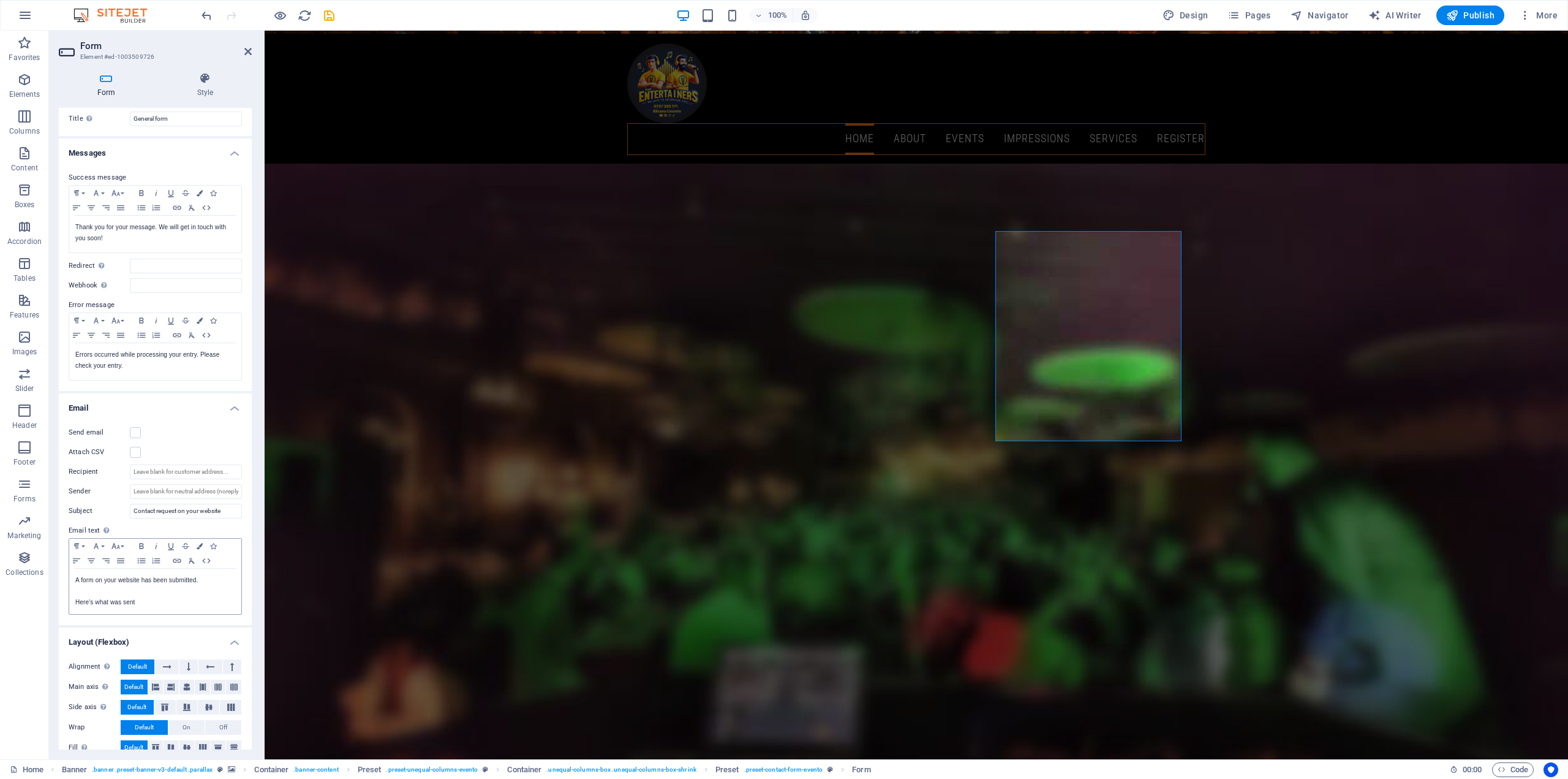
scroll to position [0, 0]
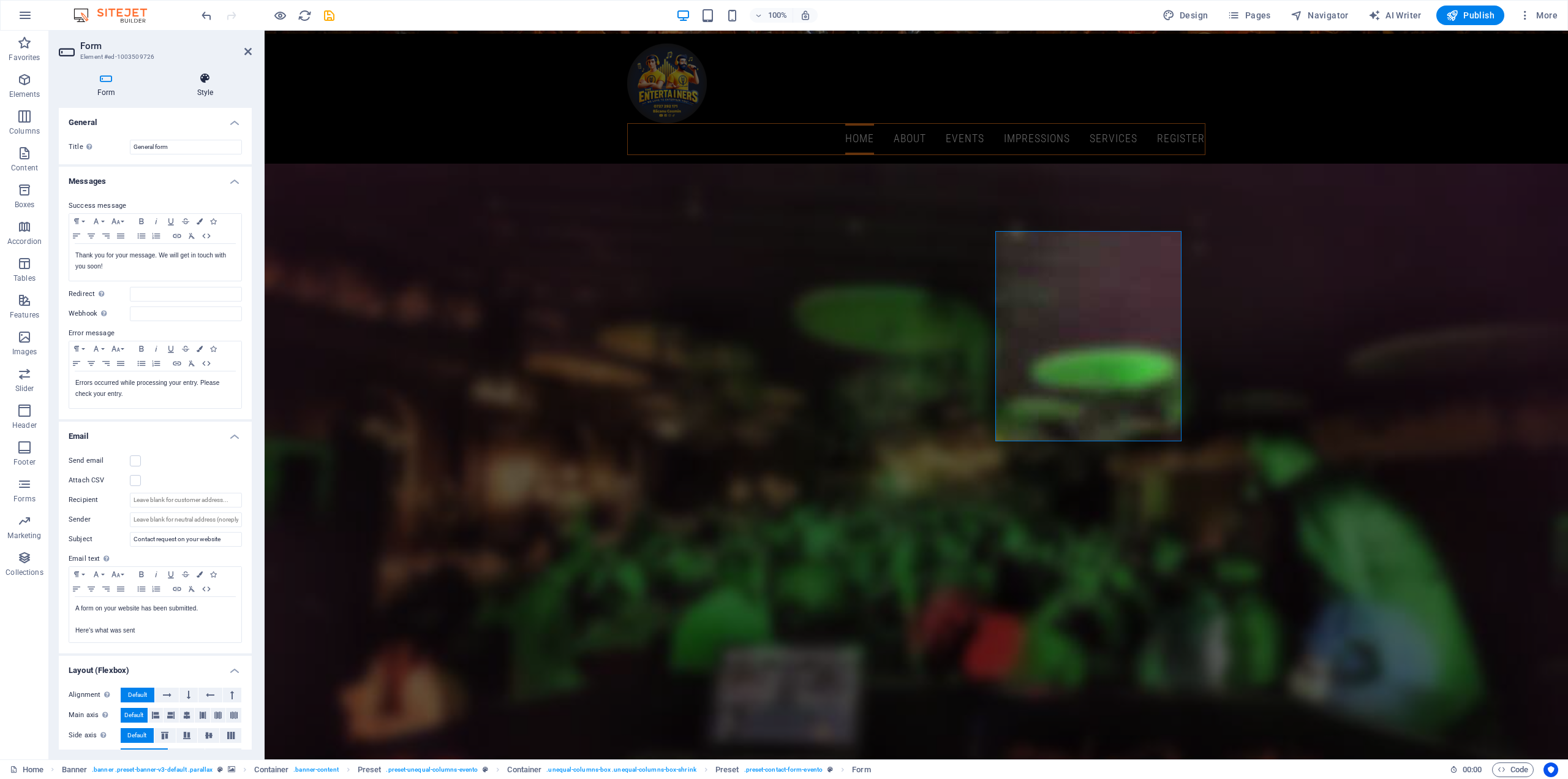
click at [212, 89] on h4 "Style" at bounding box center [204, 85] width 93 height 25
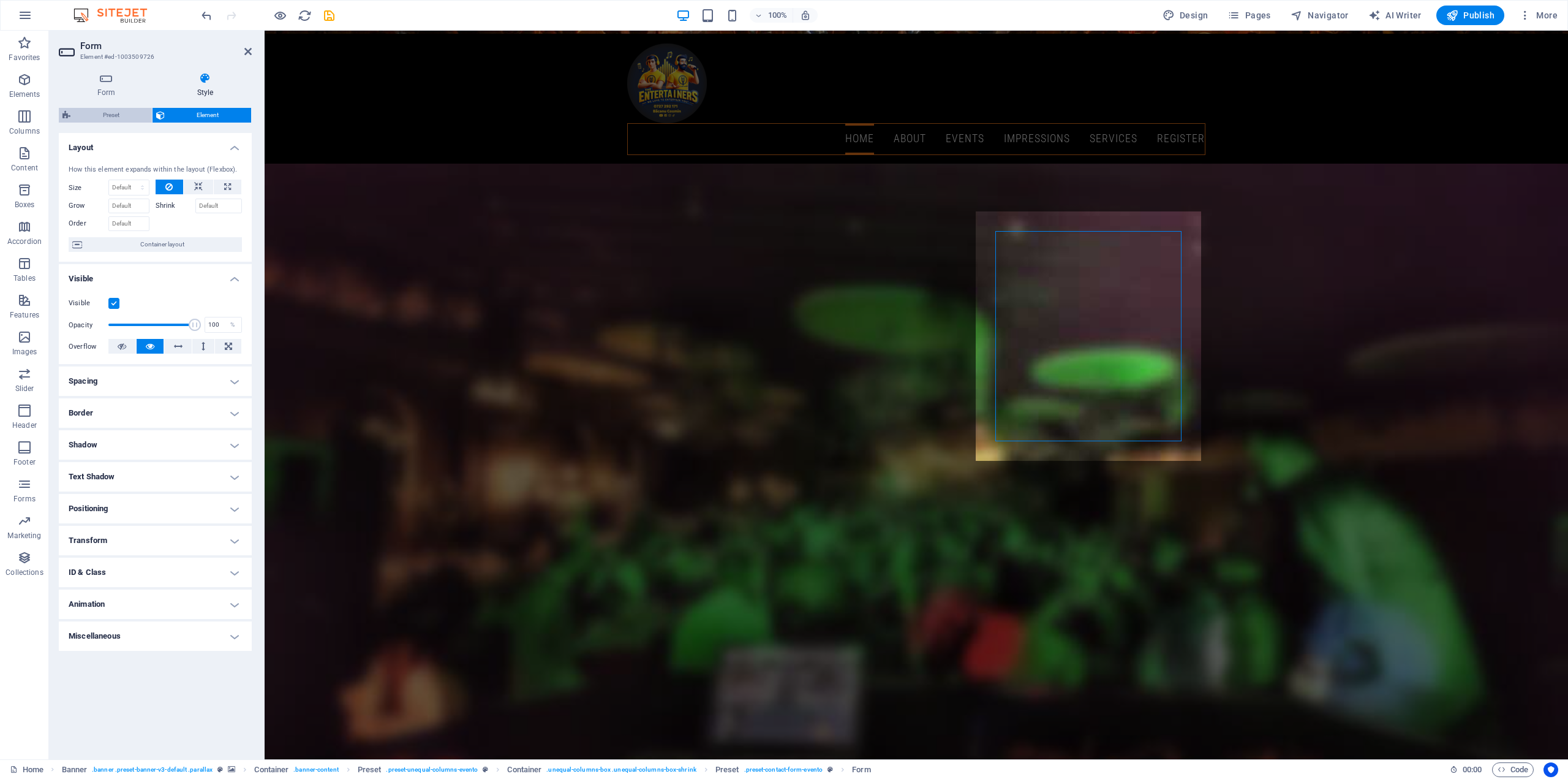
click at [95, 113] on span "Preset" at bounding box center [111, 115] width 74 height 14
select select "px"
select select "rem"
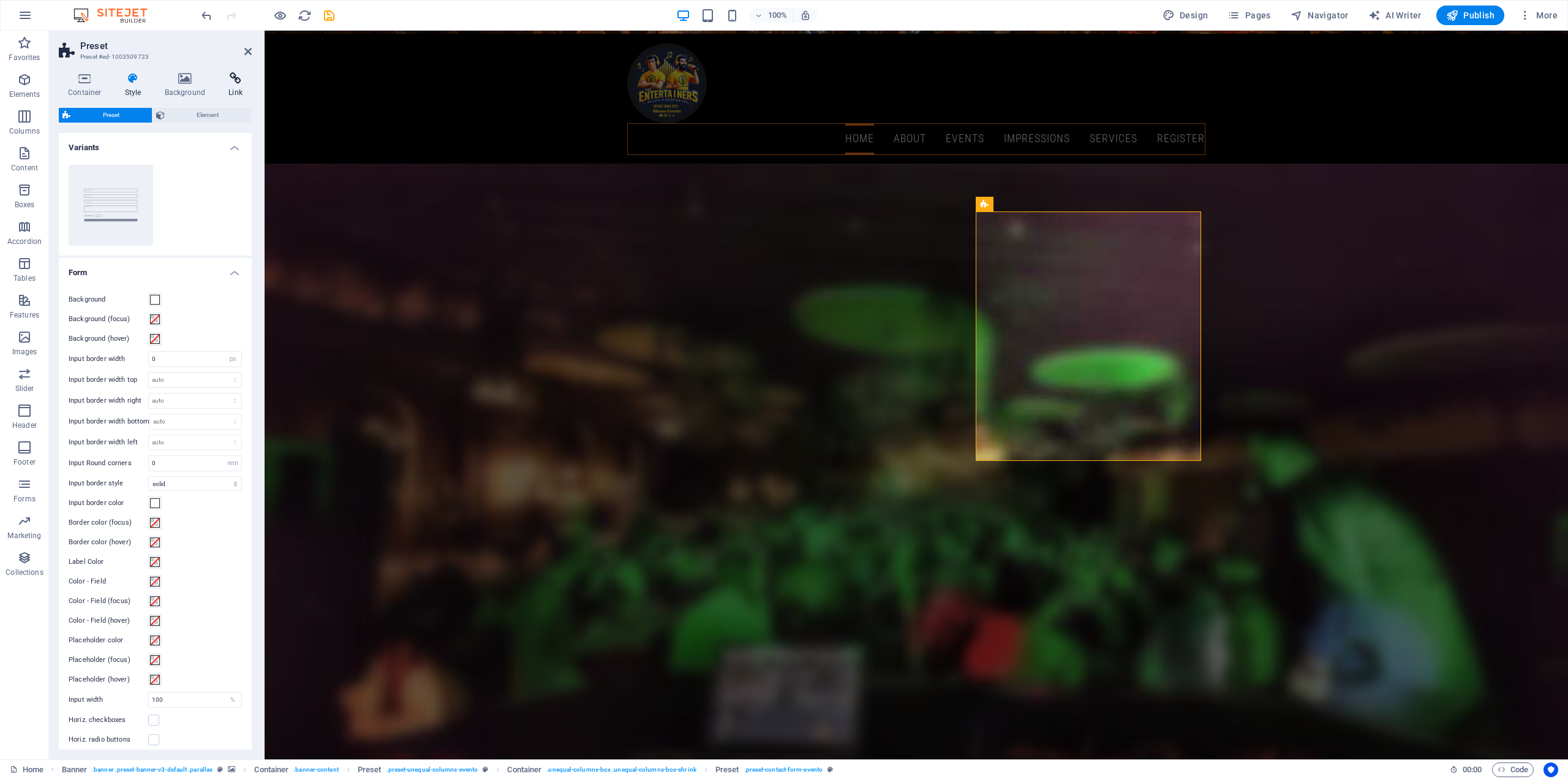
click at [235, 79] on icon at bounding box center [235, 78] width 33 height 12
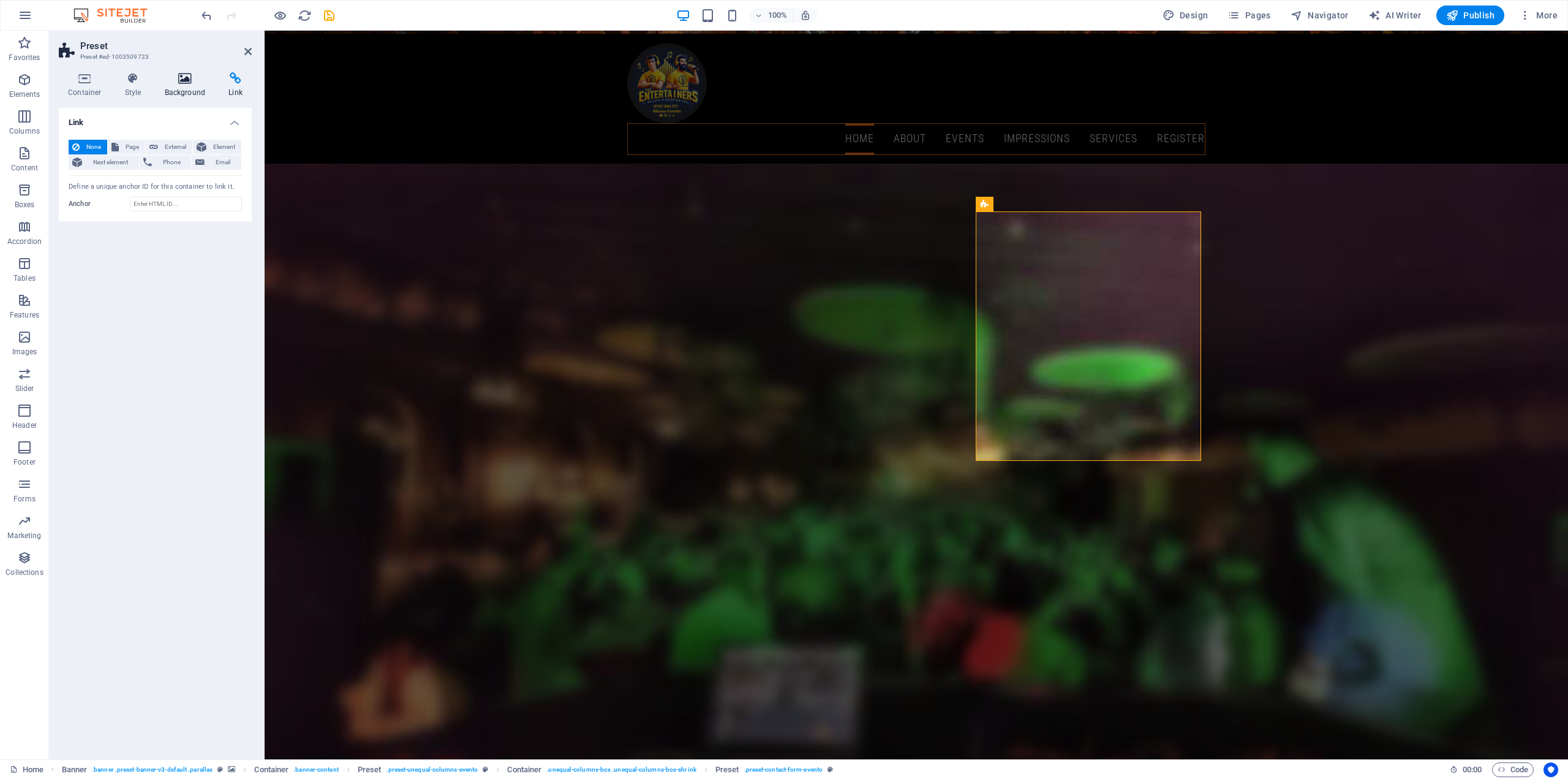
click at [189, 77] on icon at bounding box center [185, 78] width 60 height 12
click at [130, 80] on icon at bounding box center [134, 78] width 35 height 12
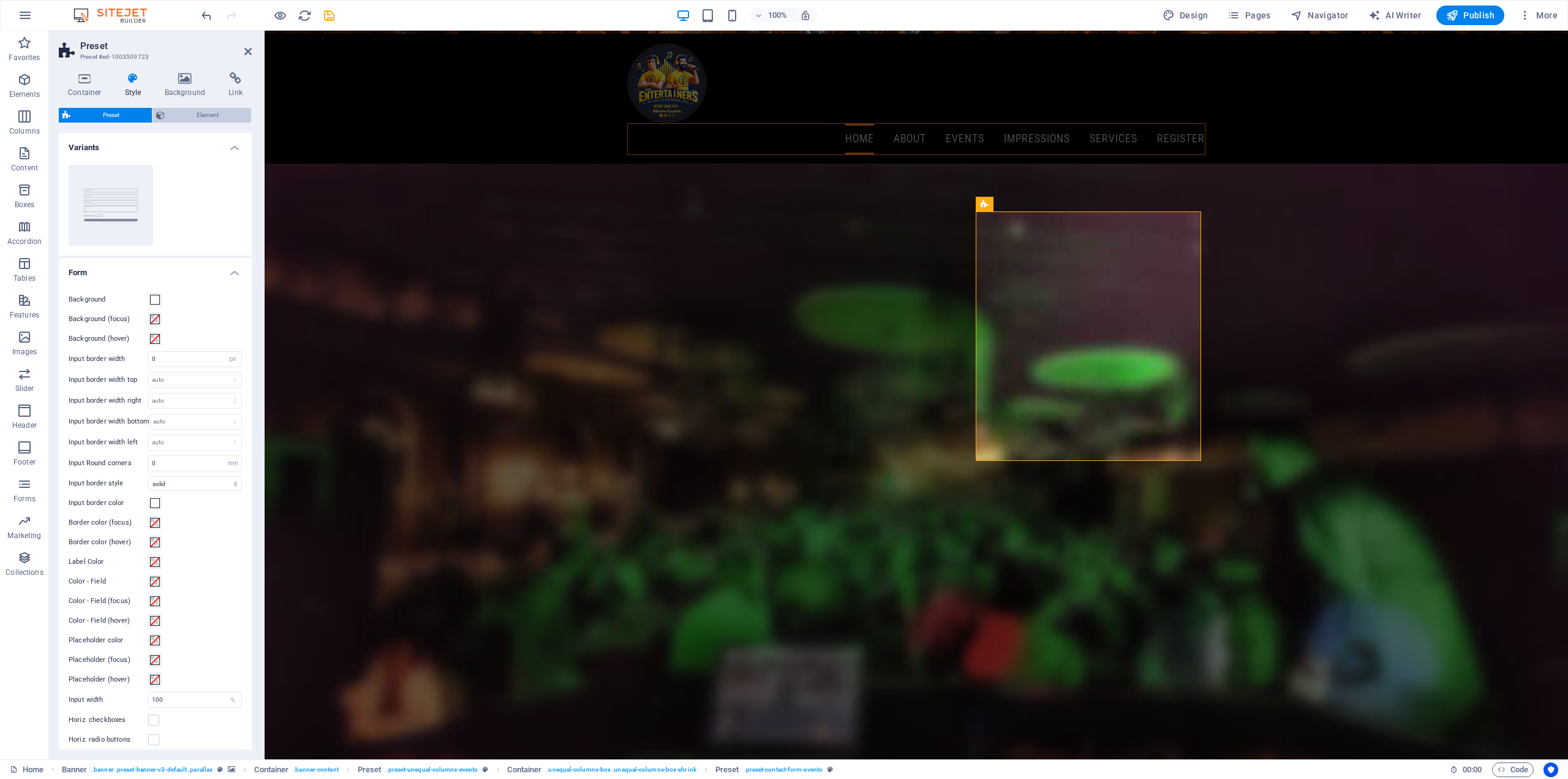
click at [198, 114] on span "Element" at bounding box center [208, 115] width 80 height 14
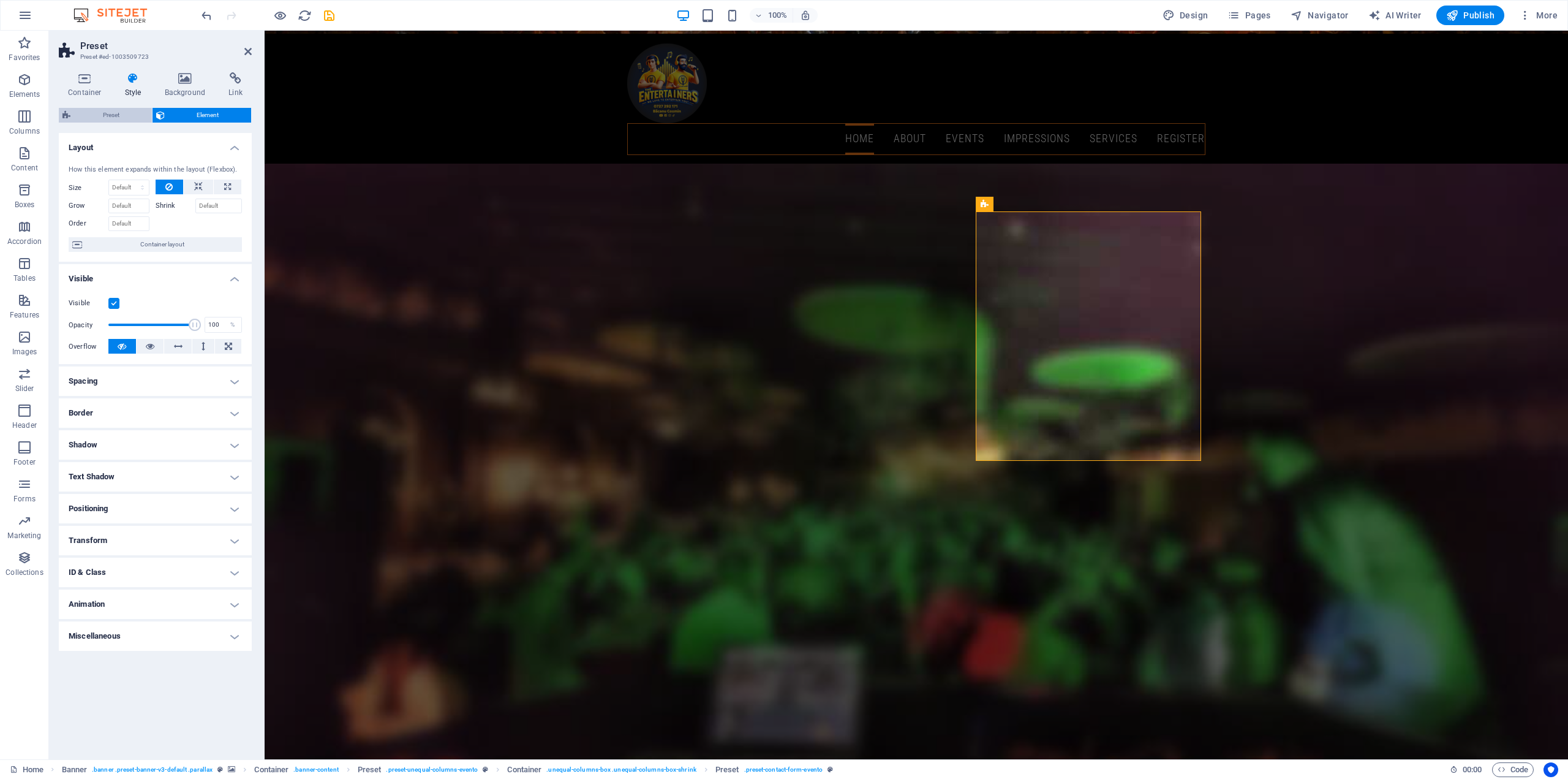
click at [110, 110] on span "Preset" at bounding box center [111, 115] width 74 height 14
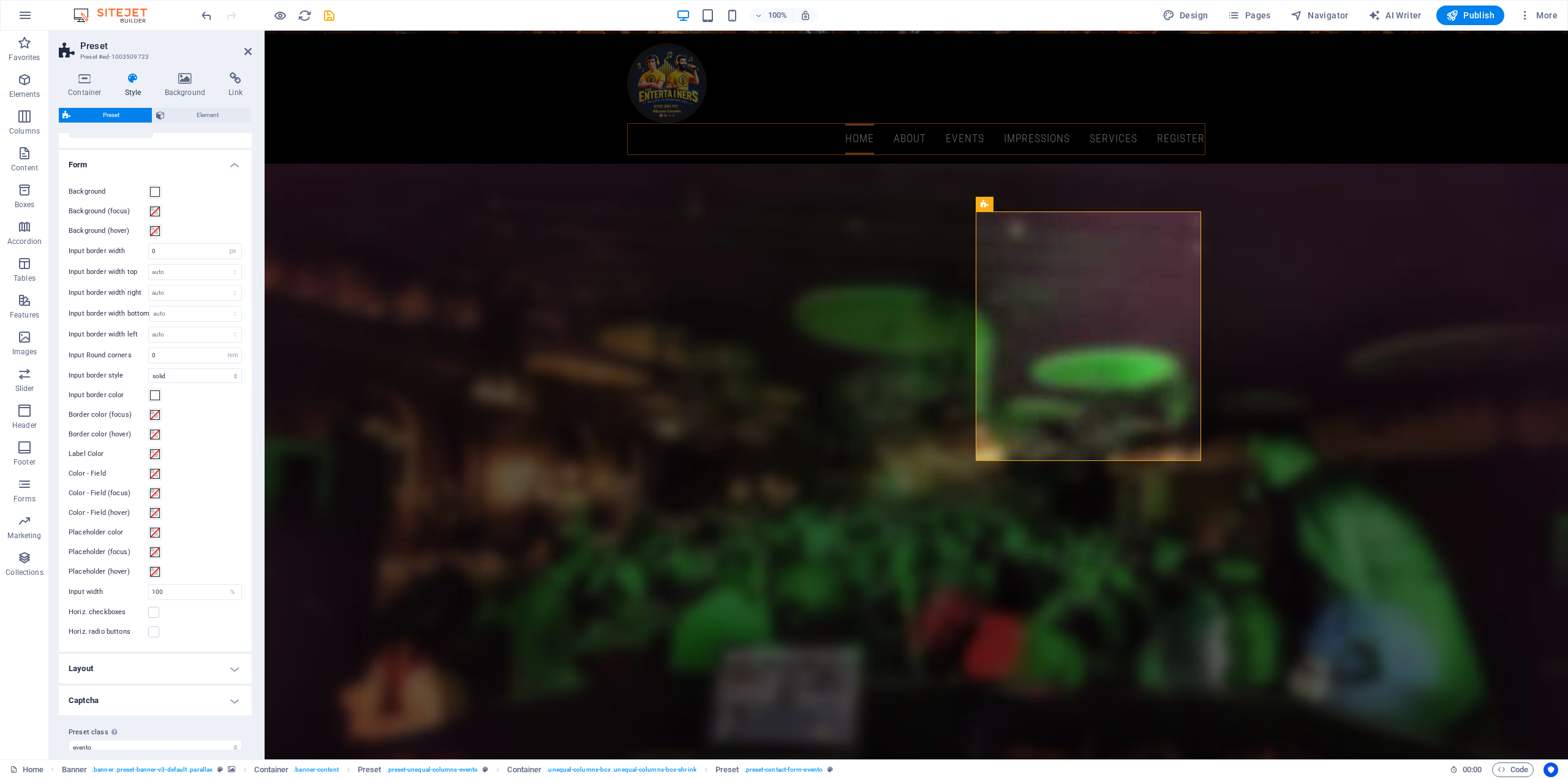
scroll to position [123, 0]
click at [232, 688] on h4 "Captcha" at bounding box center [155, 685] width 193 height 29
click at [232, 611] on h4 "Captcha" at bounding box center [155, 609] width 193 height 22
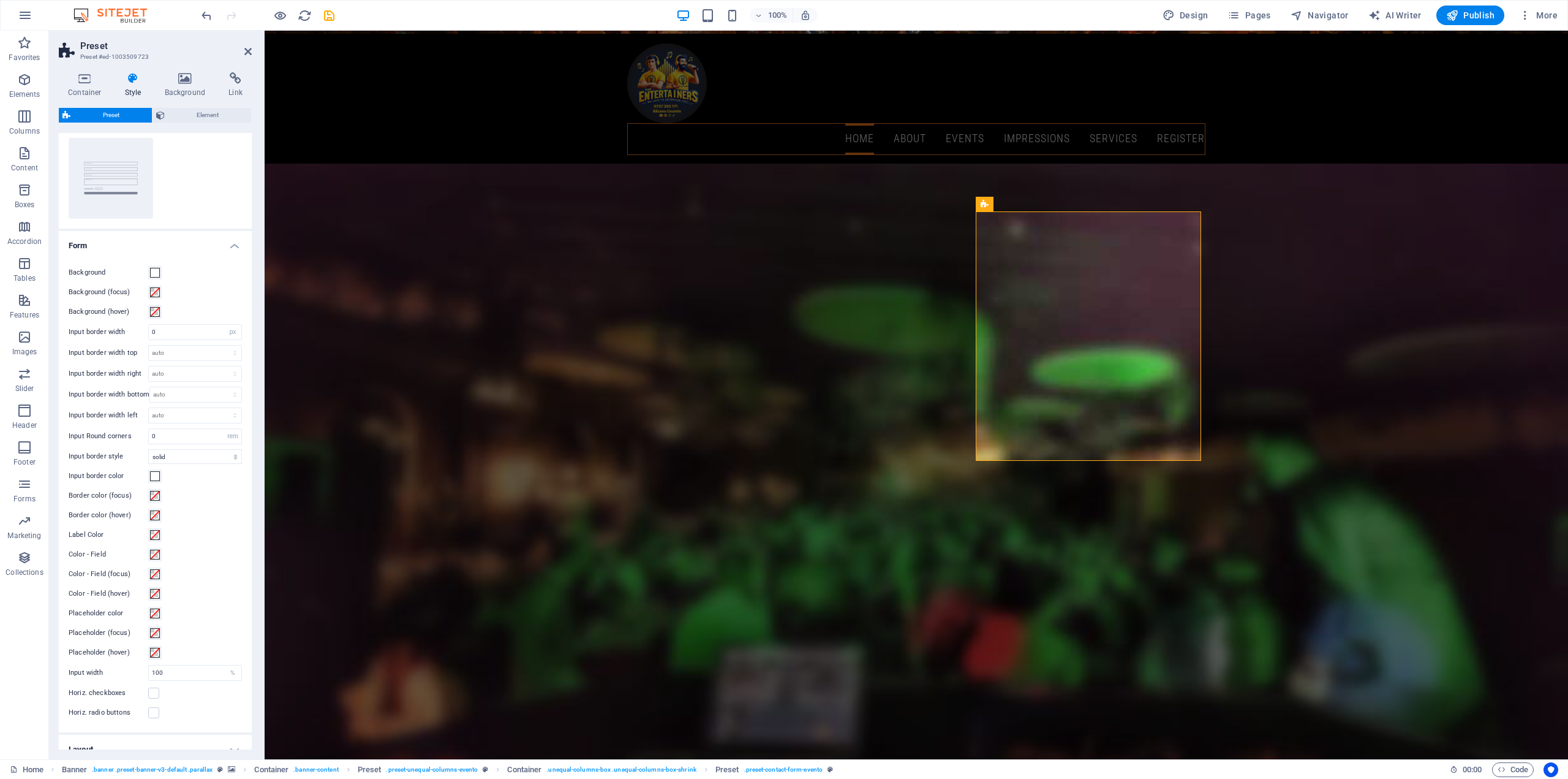
scroll to position [0, 0]
click at [100, 204] on button "Default" at bounding box center [111, 205] width 84 height 81
type input "0"
click at [193, 118] on span "Element" at bounding box center [208, 115] width 80 height 14
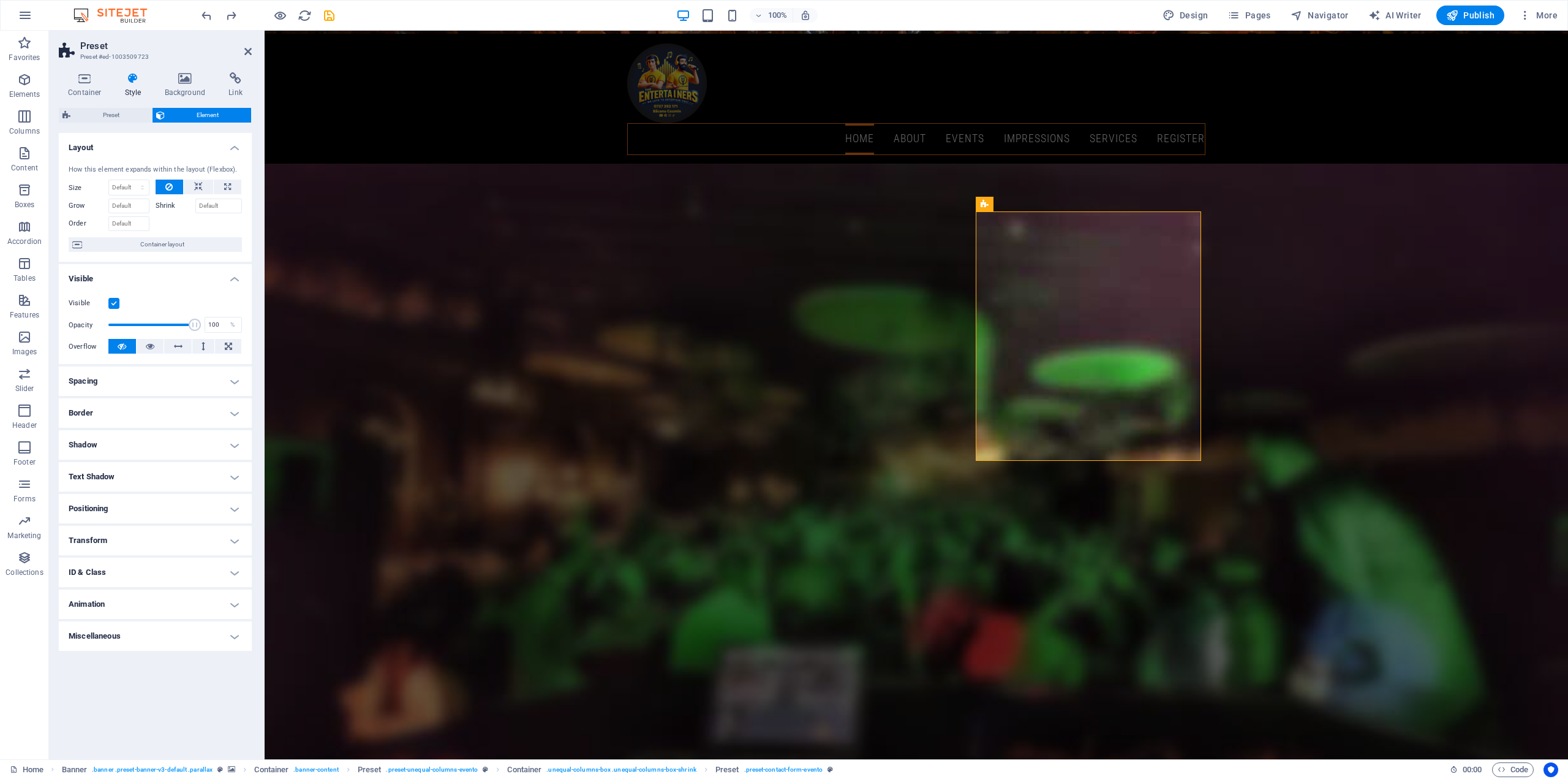
click at [235, 377] on h4 "Spacing" at bounding box center [155, 380] width 193 height 29
click at [232, 380] on h4 "Spacing" at bounding box center [155, 377] width 193 height 22
click at [227, 411] on h4 "Border" at bounding box center [155, 412] width 193 height 29
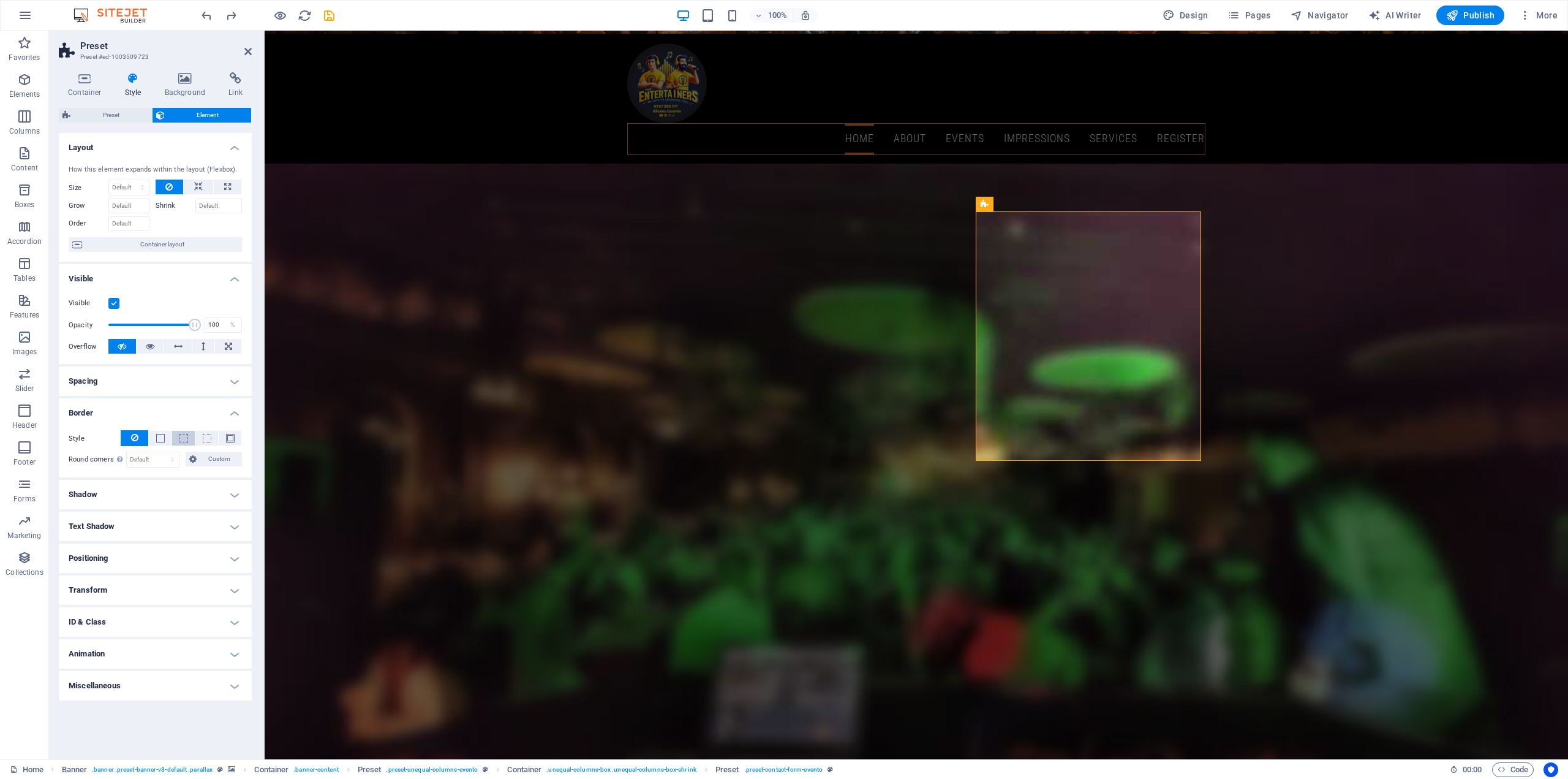
click at [182, 436] on span at bounding box center [184, 438] width 9 height 9
click at [154, 435] on button at bounding box center [160, 438] width 22 height 14
click at [134, 436] on icon at bounding box center [134, 438] width 7 height 14
click at [159, 438] on span at bounding box center [160, 438] width 9 height 9
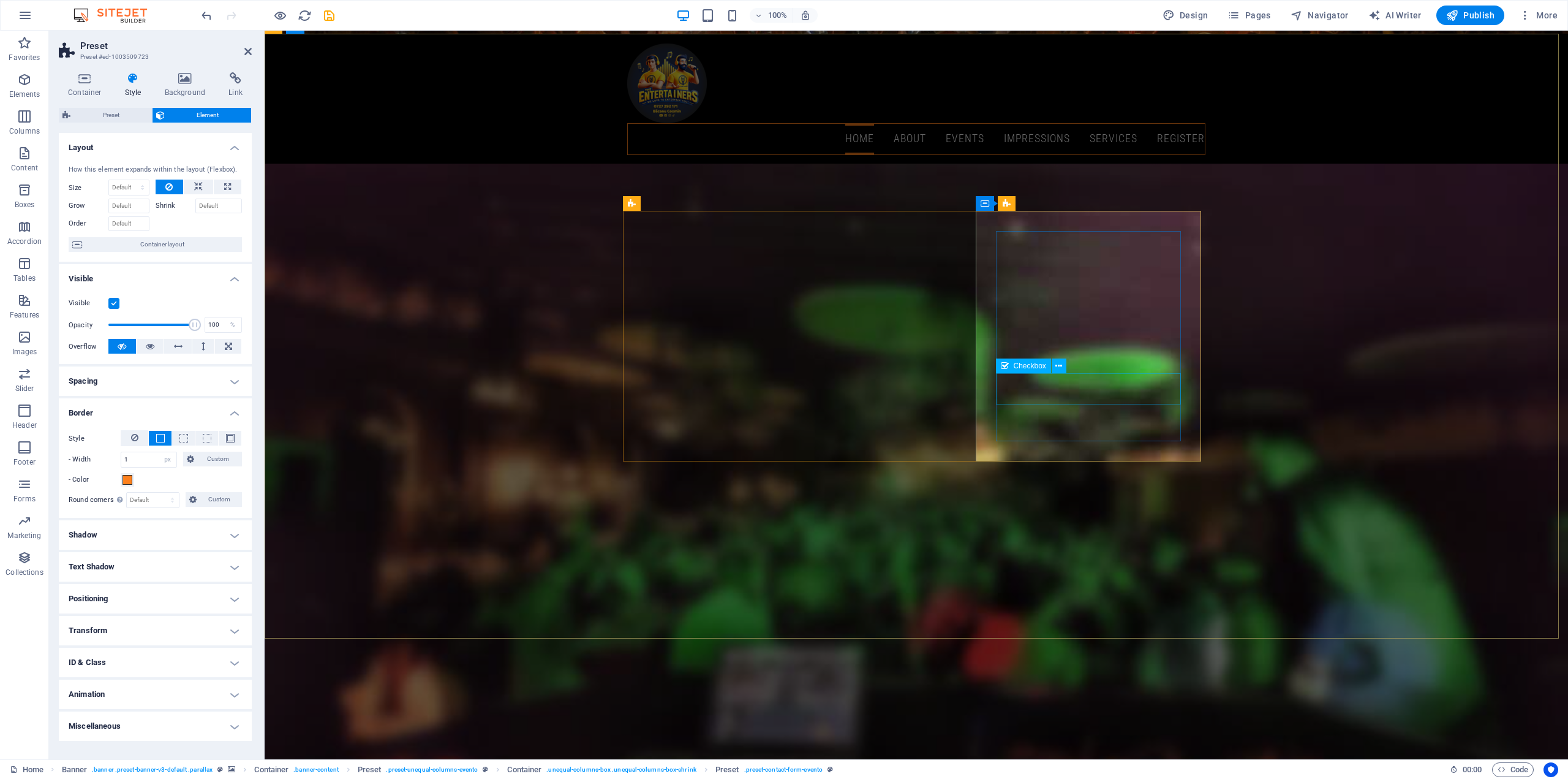
click at [1059, 366] on icon at bounding box center [1059, 366] width 6 height 13
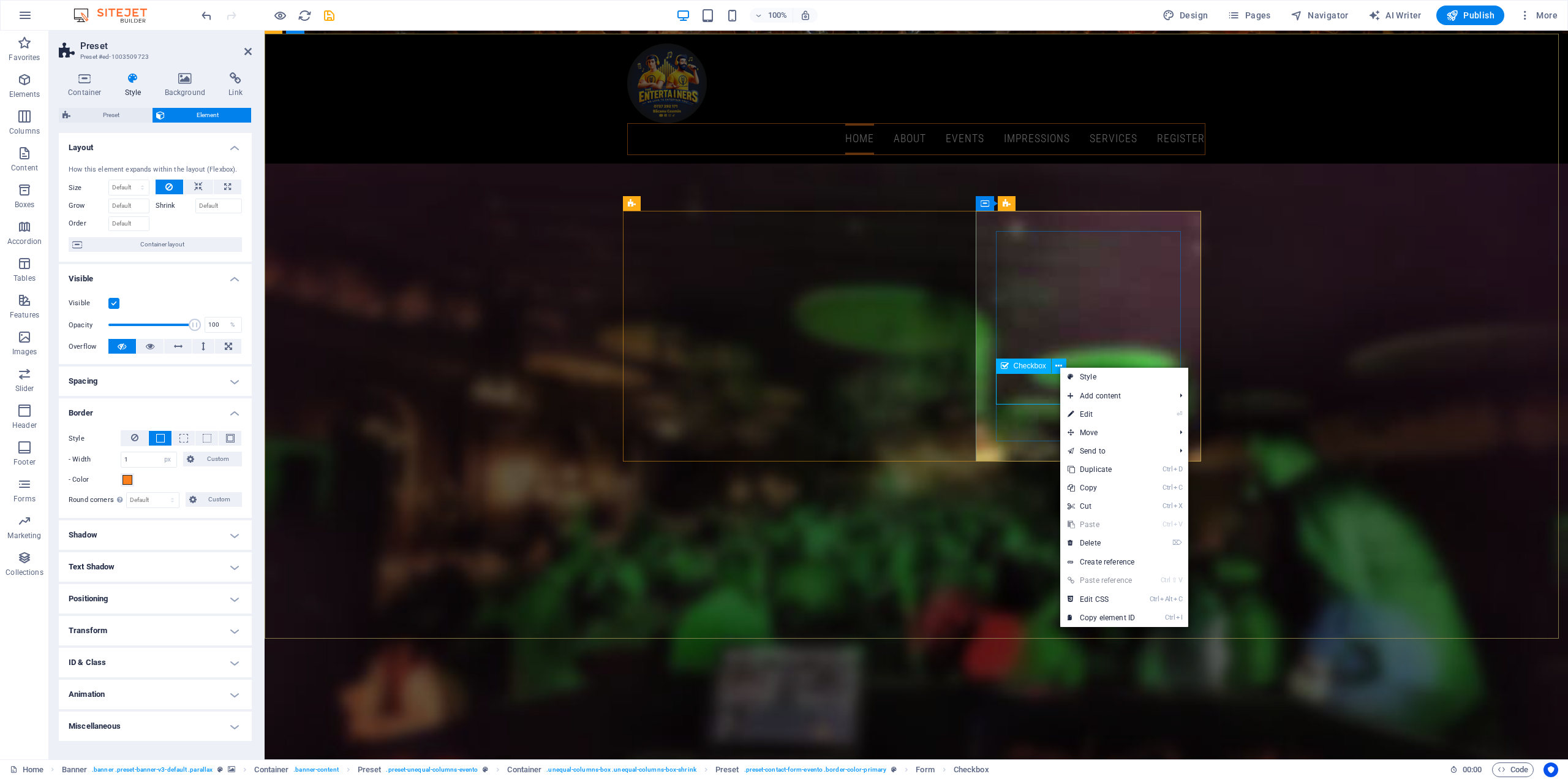
click at [1032, 368] on span "Checkbox" at bounding box center [1029, 365] width 33 height 7
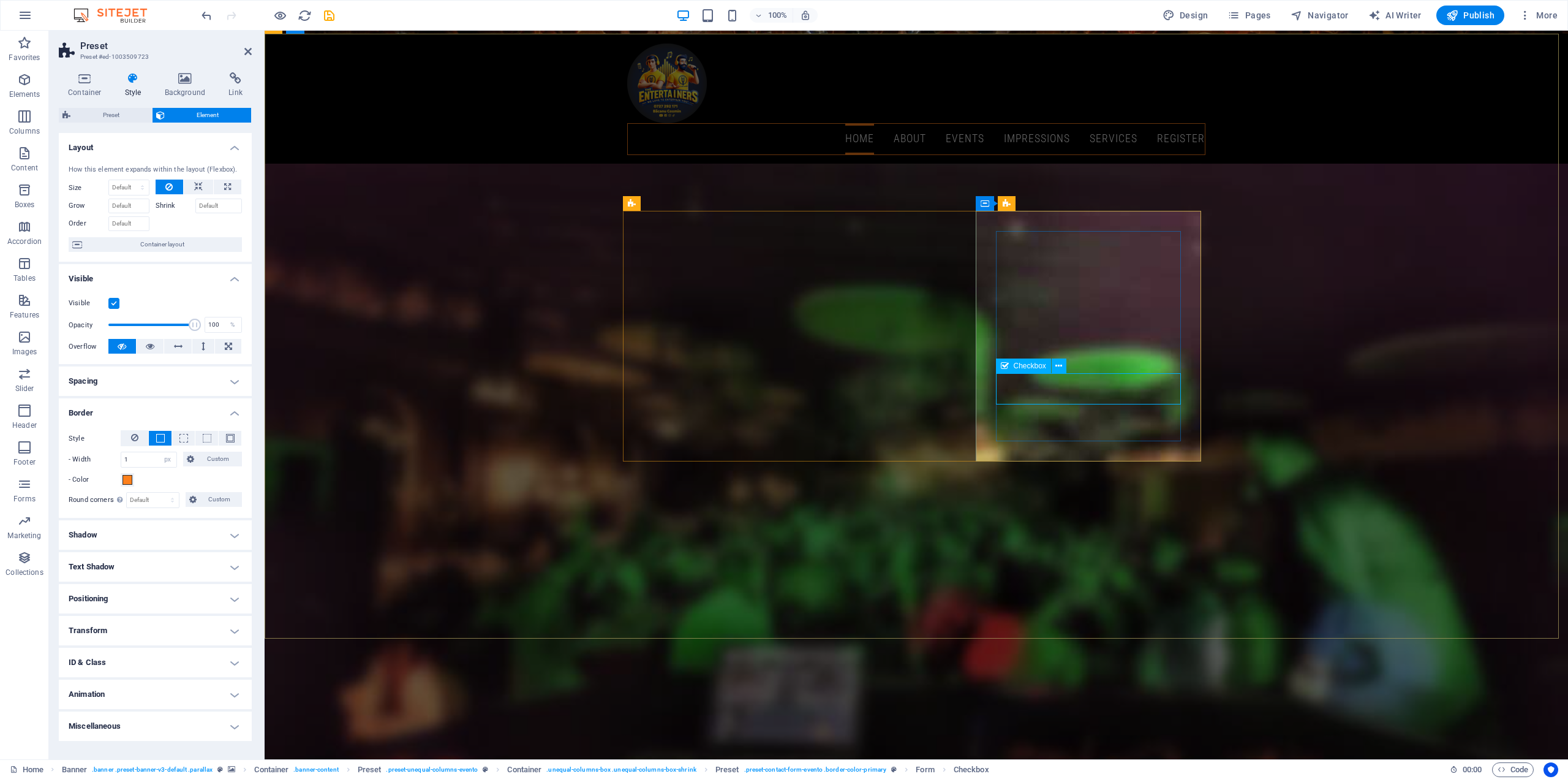
click at [1032, 368] on span "Checkbox" at bounding box center [1029, 365] width 33 height 7
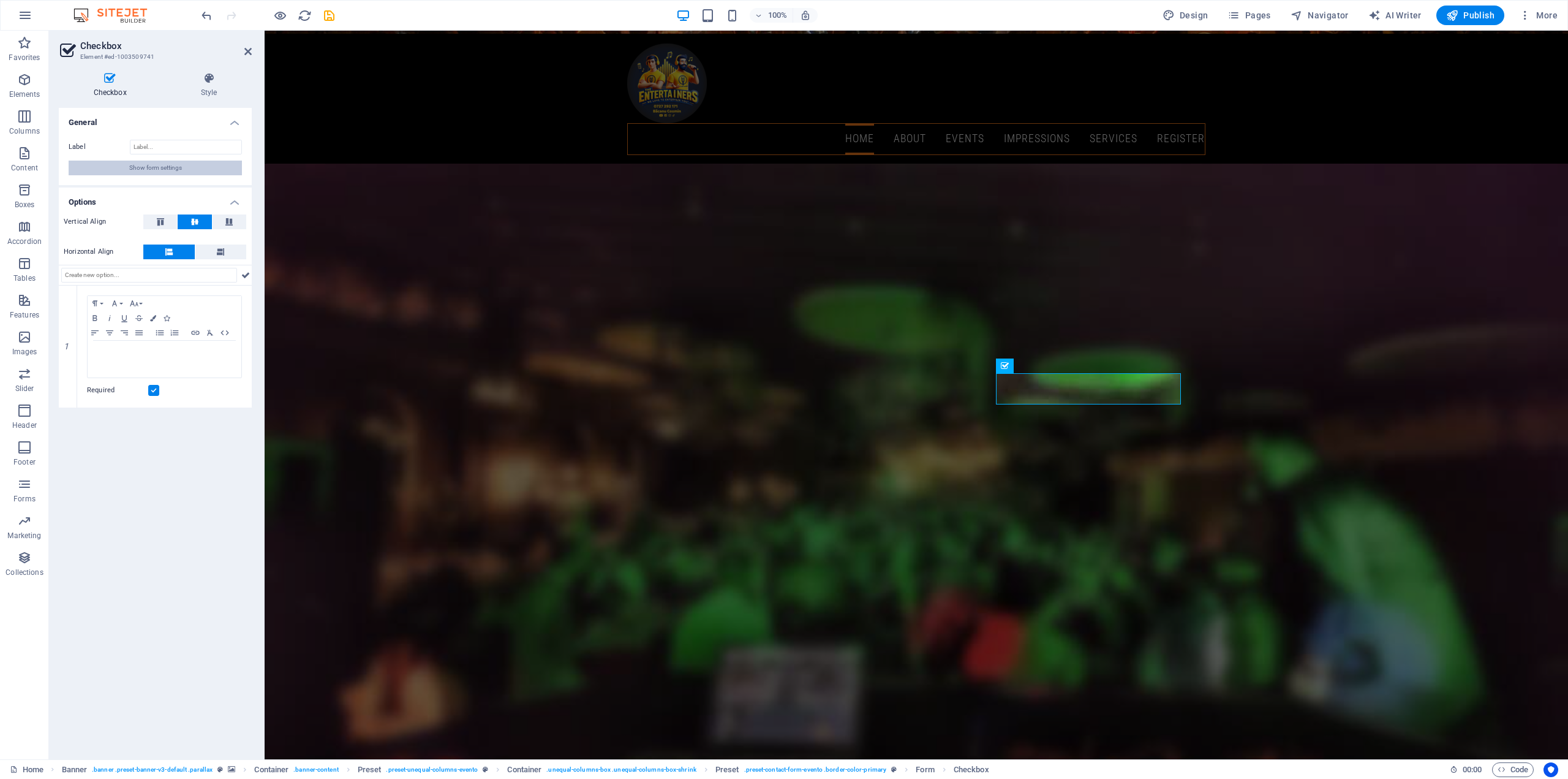
click at [188, 166] on button "Show form settings" at bounding box center [155, 168] width 173 height 14
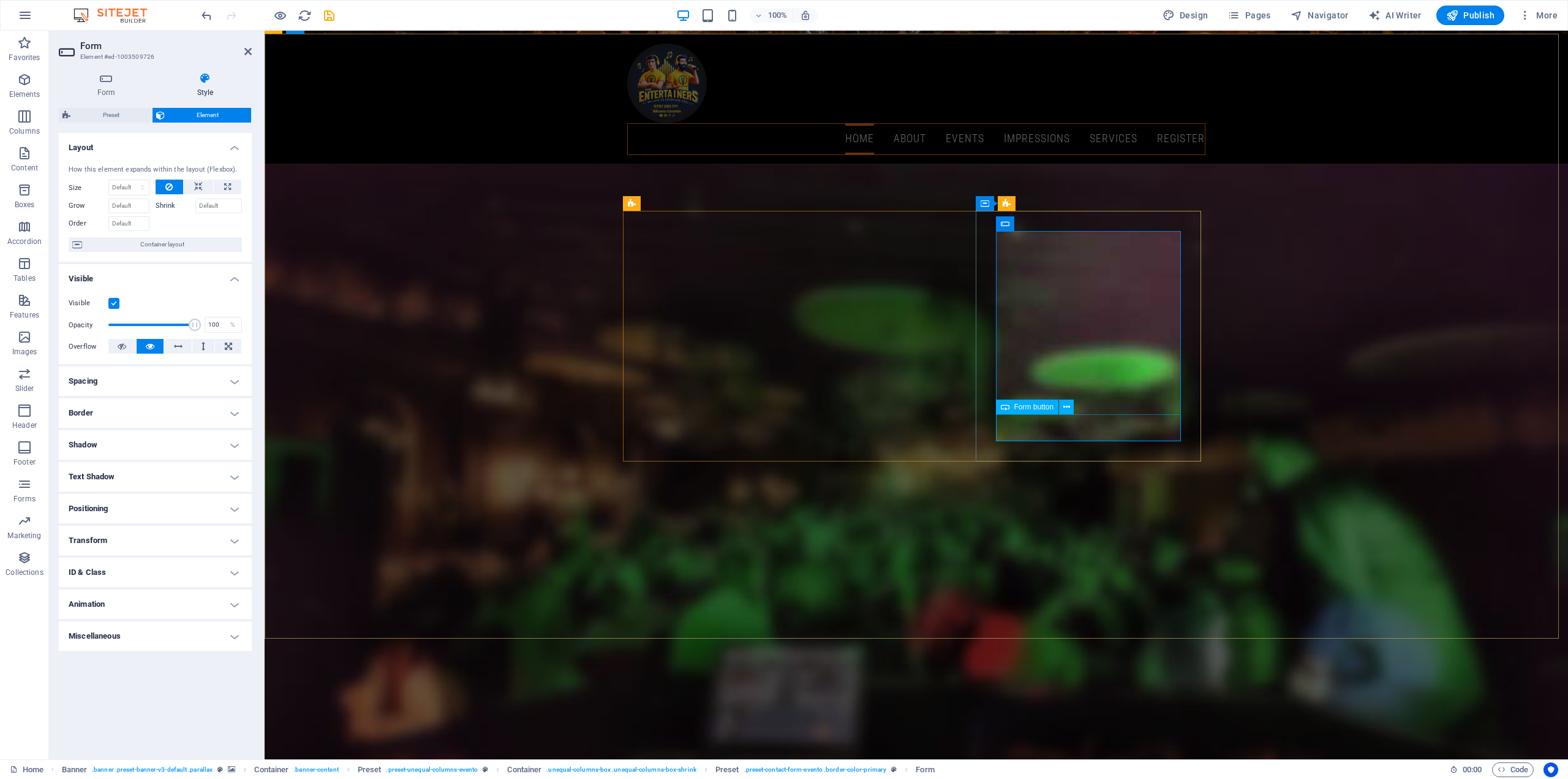
click at [1035, 406] on span "Form button" at bounding box center [1034, 407] width 40 height 7
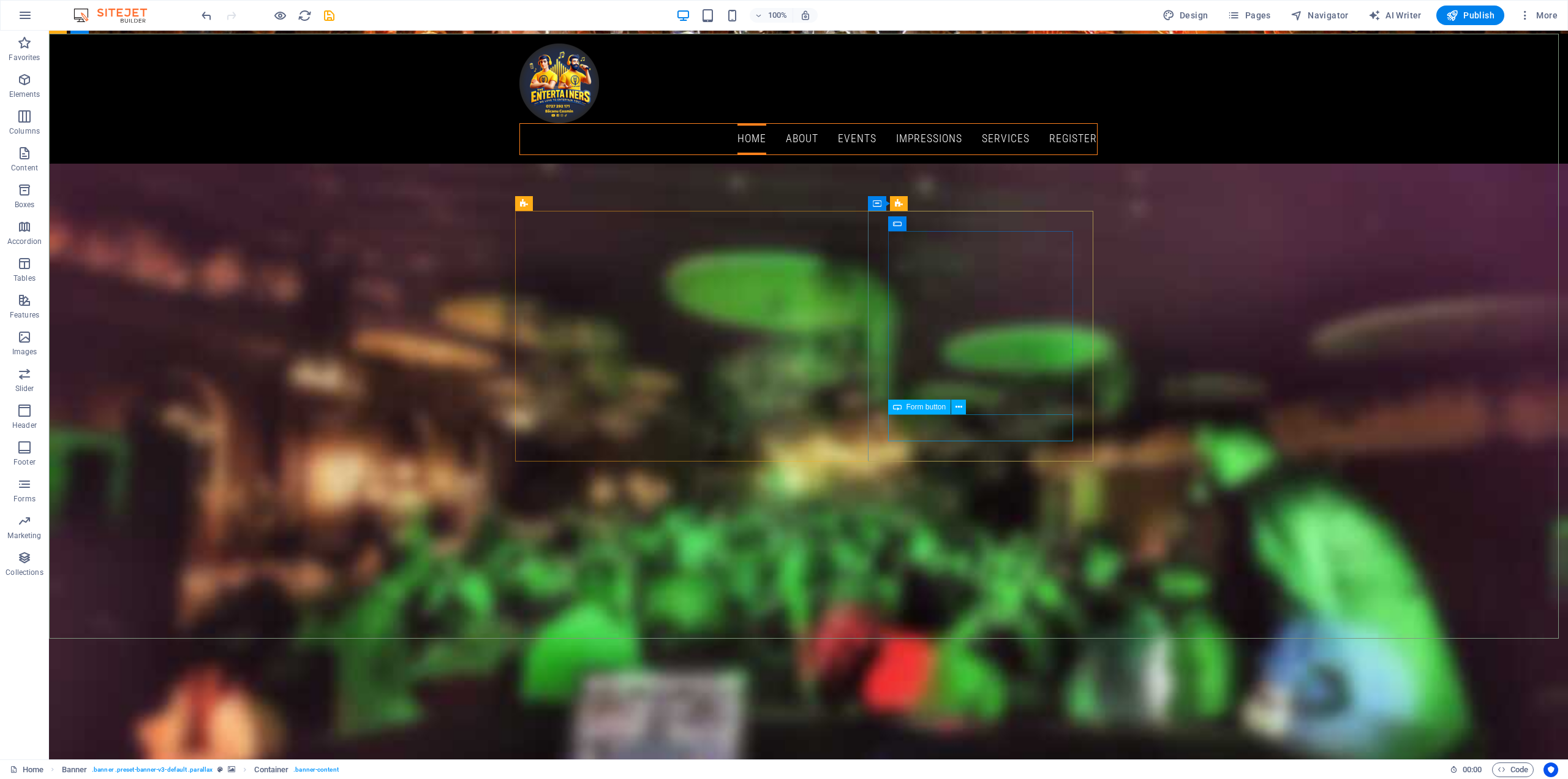
click at [920, 411] on span "Form button" at bounding box center [927, 407] width 40 height 7
click at [918, 408] on span "Form button" at bounding box center [927, 407] width 40 height 7
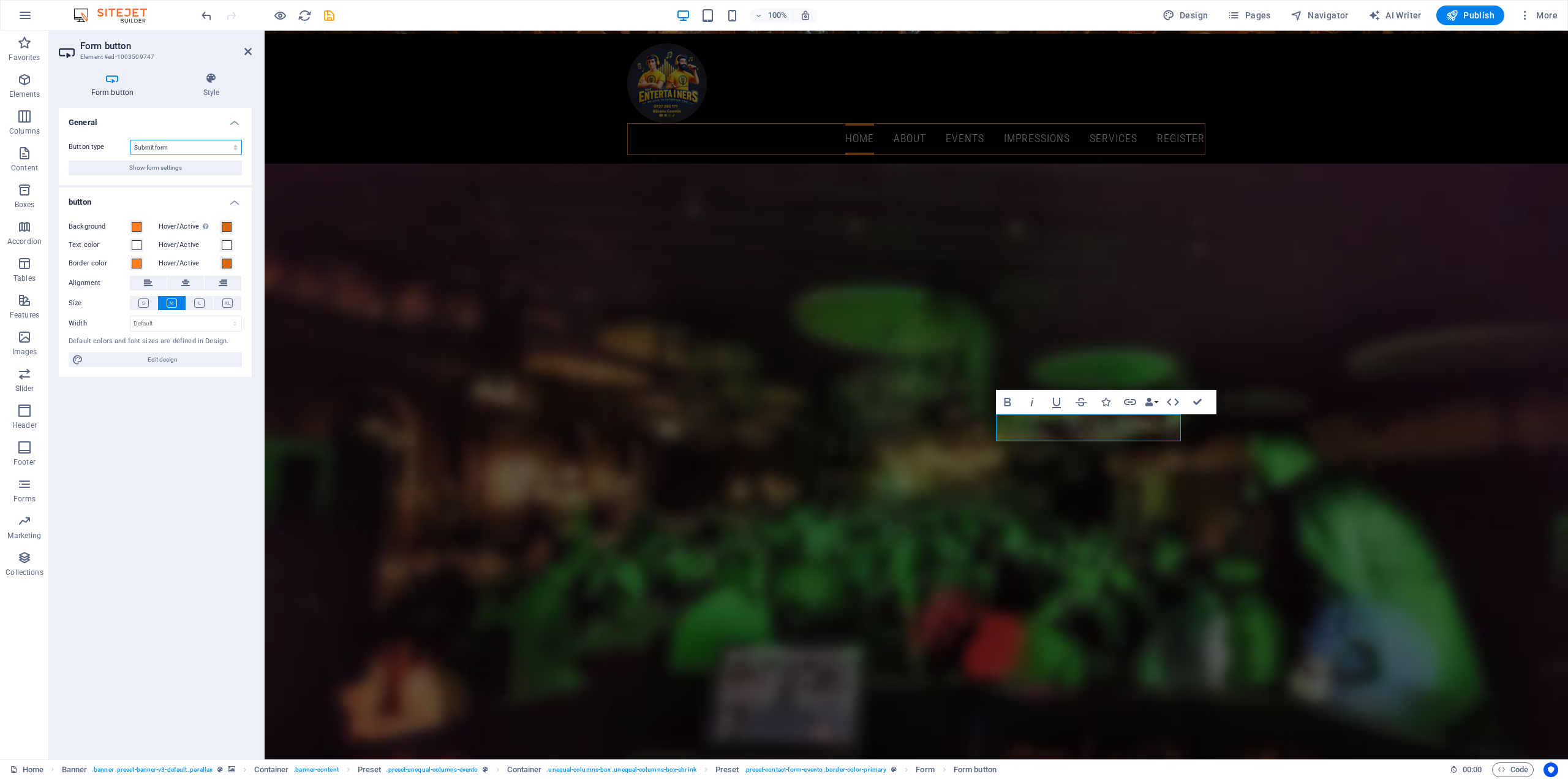
click at [167, 145] on select "Submit form Reset form No action" at bounding box center [185, 147] width 112 height 14
click at [130, 140] on select "Submit form Reset form No action" at bounding box center [185, 147] width 112 height 14
click at [142, 303] on icon at bounding box center [143, 303] width 10 height 10
click at [179, 419] on div "General Button type Submit form Reset form No action Show form settings button …" at bounding box center [155, 429] width 193 height 641
click at [158, 364] on span "Edit design" at bounding box center [162, 360] width 151 height 14
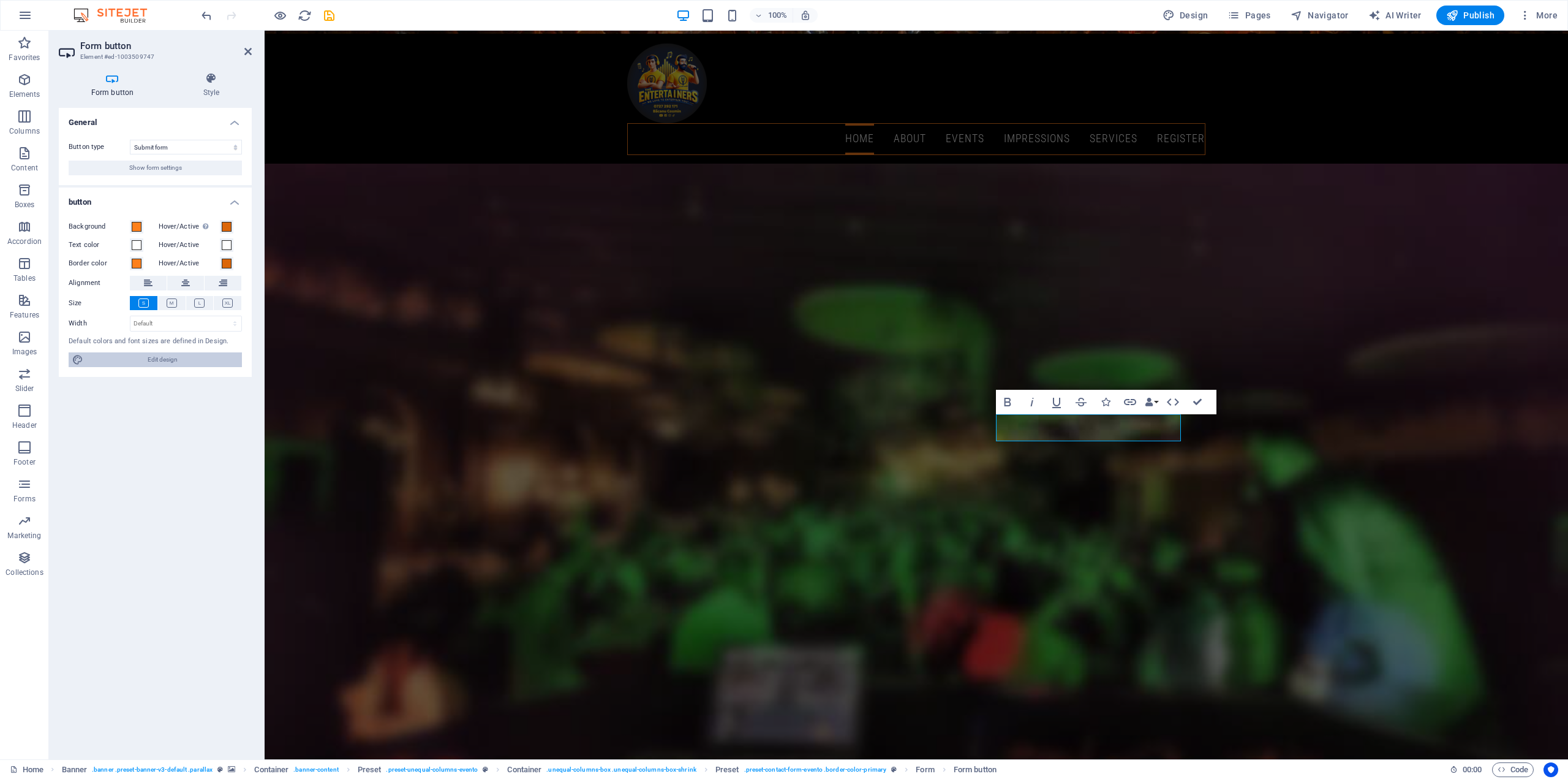
select select "px"
select select "300"
select select "px"
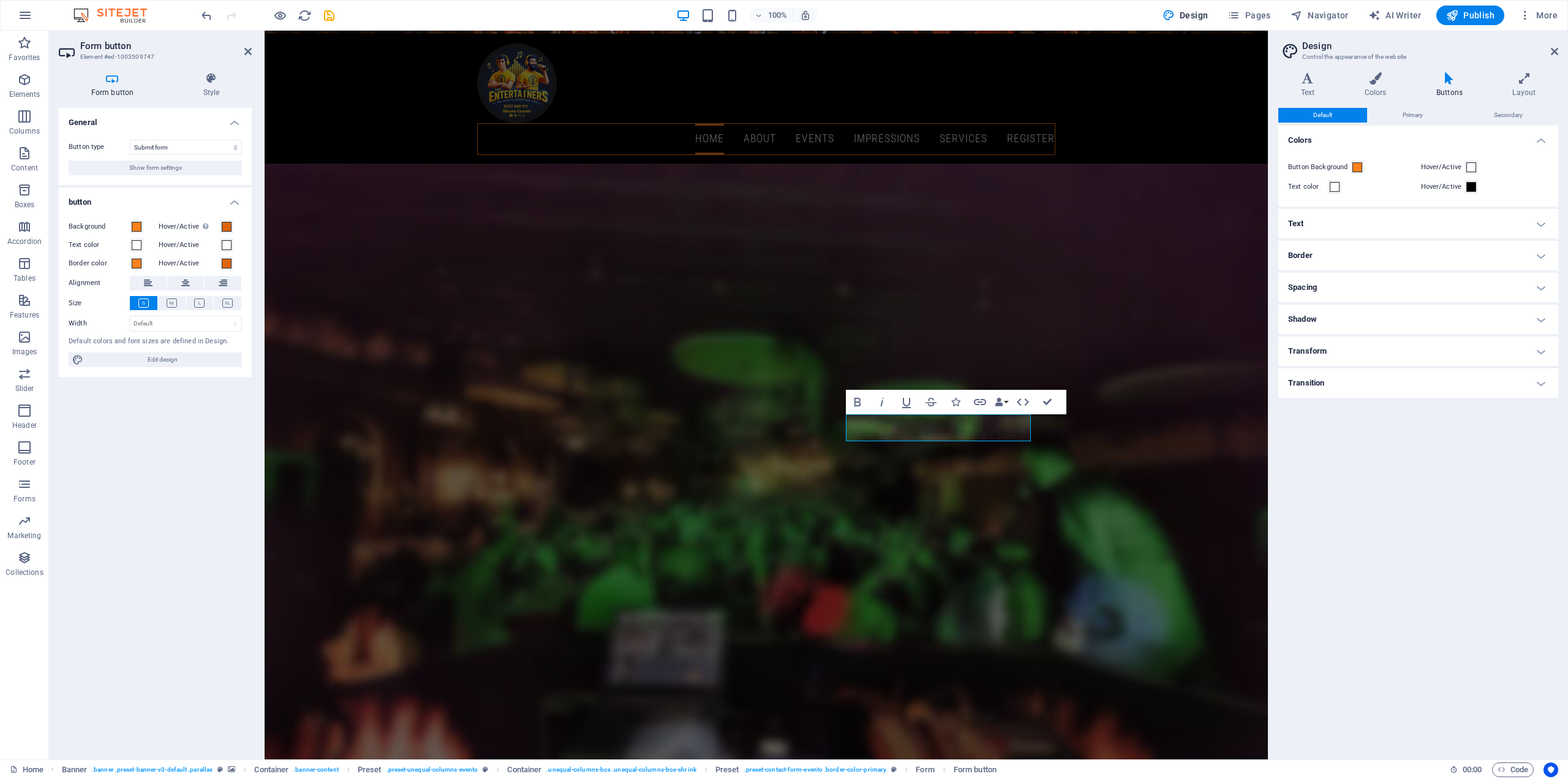
drag, startPoint x: 1383, startPoint y: 464, endPoint x: 1301, endPoint y: 458, distance: 82.2
click at [1384, 465] on div "Default Primary Secondary Colors Button Background Hover/Active Text color Hove…" at bounding box center [1418, 429] width 280 height 641
click at [164, 325] on select "Default px rem % em vh vw" at bounding box center [185, 323] width 111 height 14
click at [214, 481] on div "General Button type Submit form Reset form No action Show form settings button …" at bounding box center [155, 429] width 193 height 641
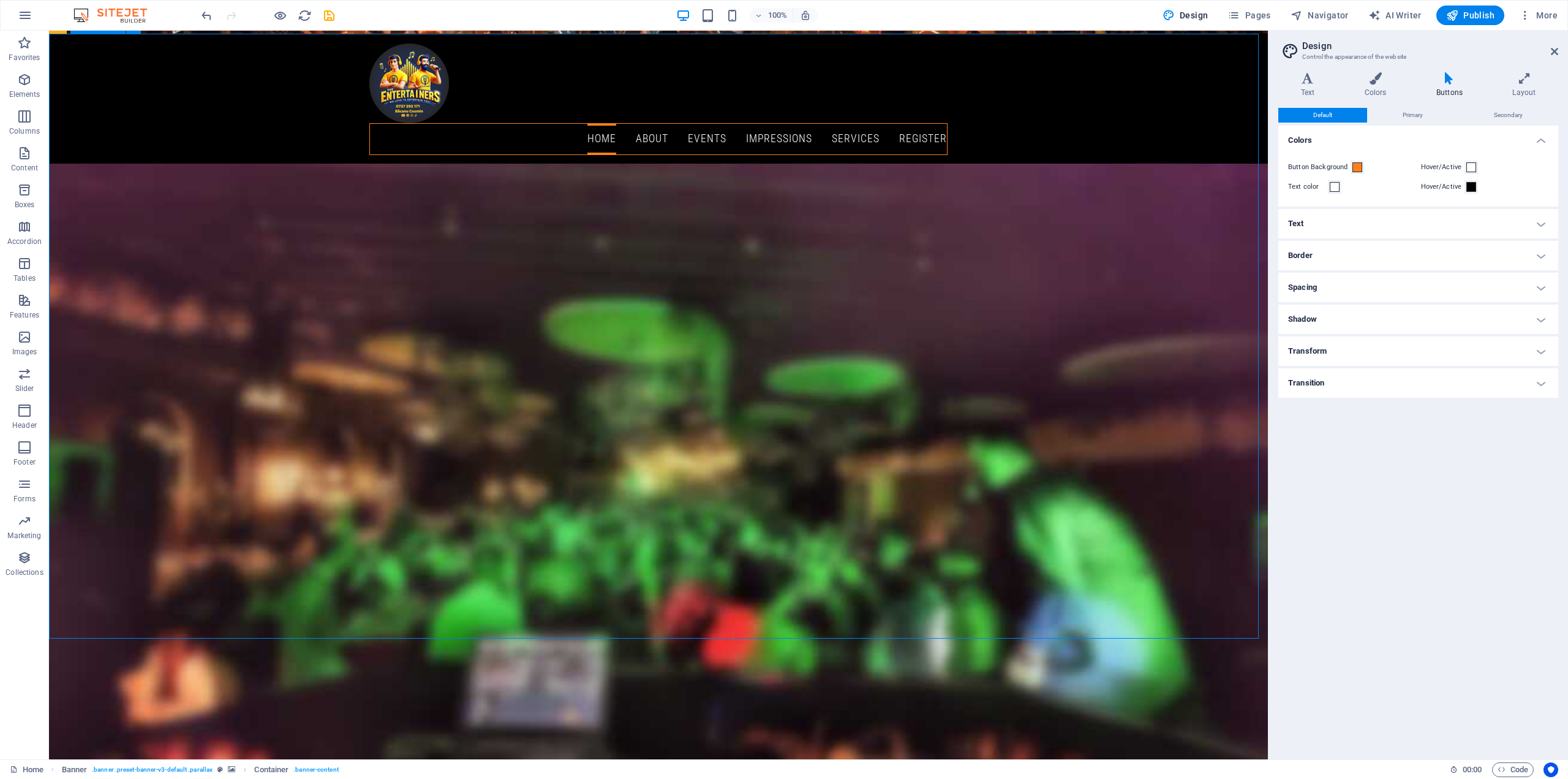
click at [1349, 543] on div "Default Primary Secondary Colors Button Background Hover/Active Text color Hove…" at bounding box center [1418, 429] width 280 height 641
click at [1395, 543] on div "Default Primary Secondary Colors Button Background Hover/Active Text color Hove…" at bounding box center [1418, 429] width 280 height 641
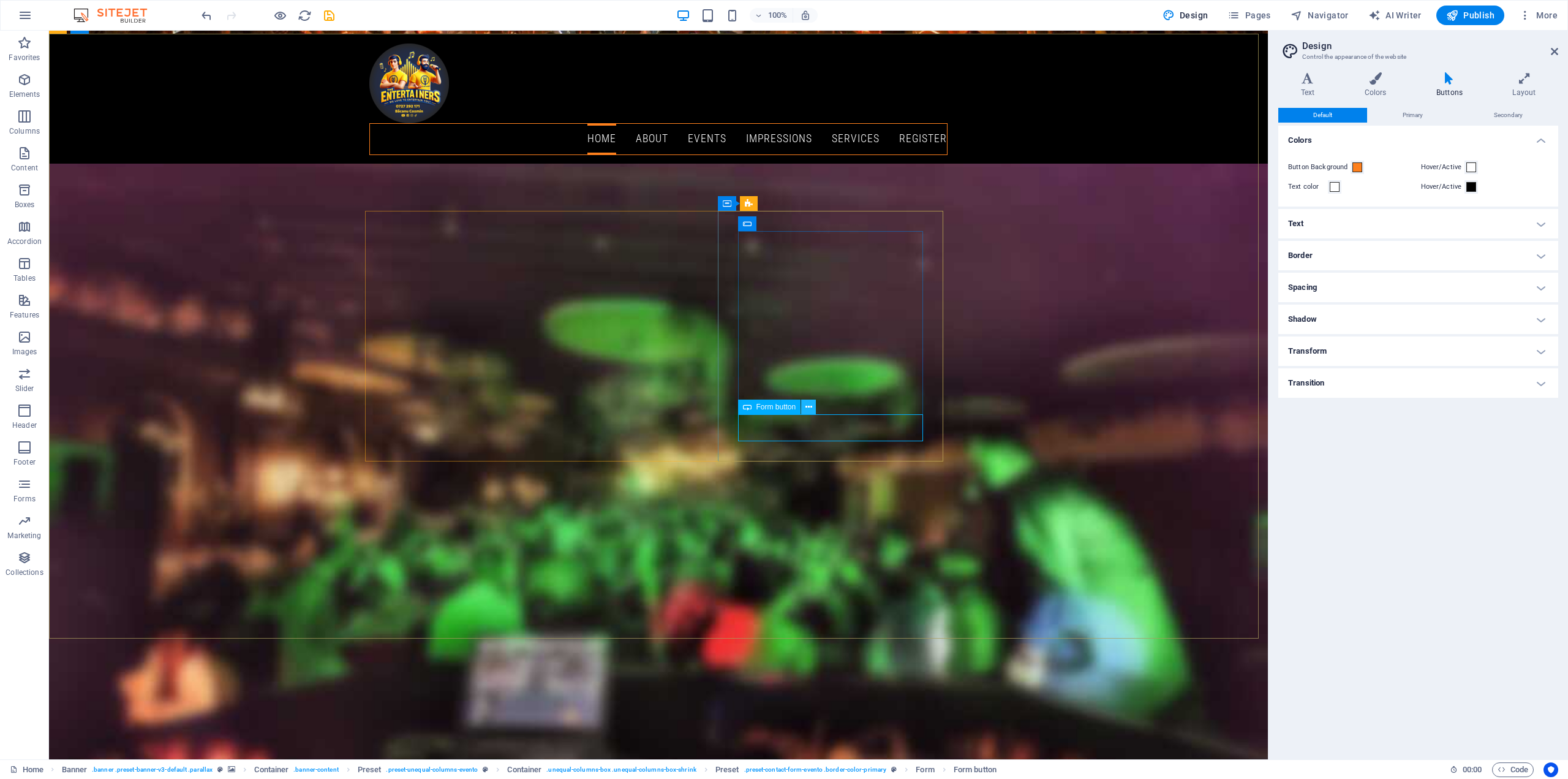
click at [809, 406] on icon at bounding box center [808, 407] width 6 height 13
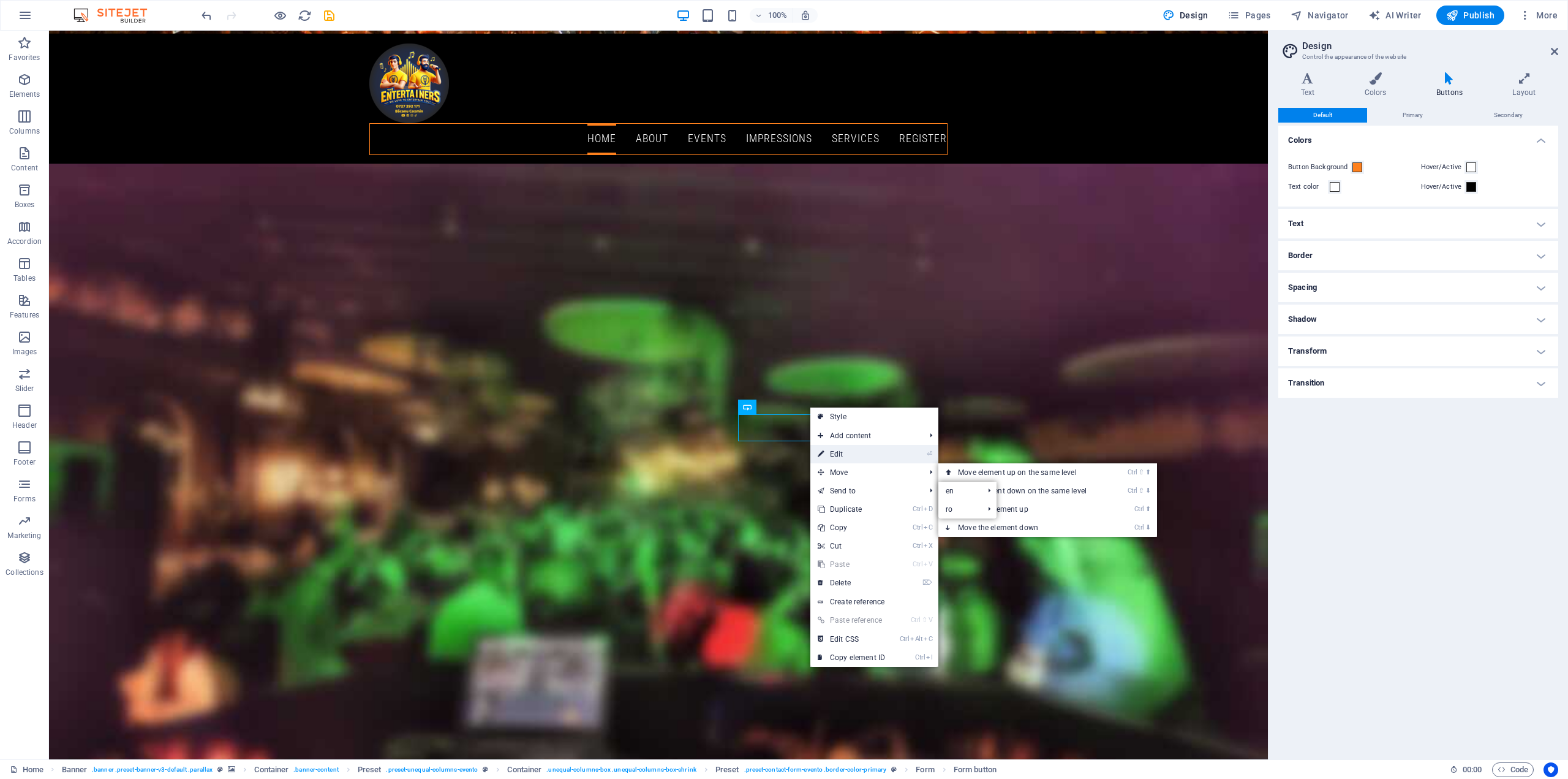
click at [886, 446] on link "⏎ Edit" at bounding box center [851, 454] width 82 height 18
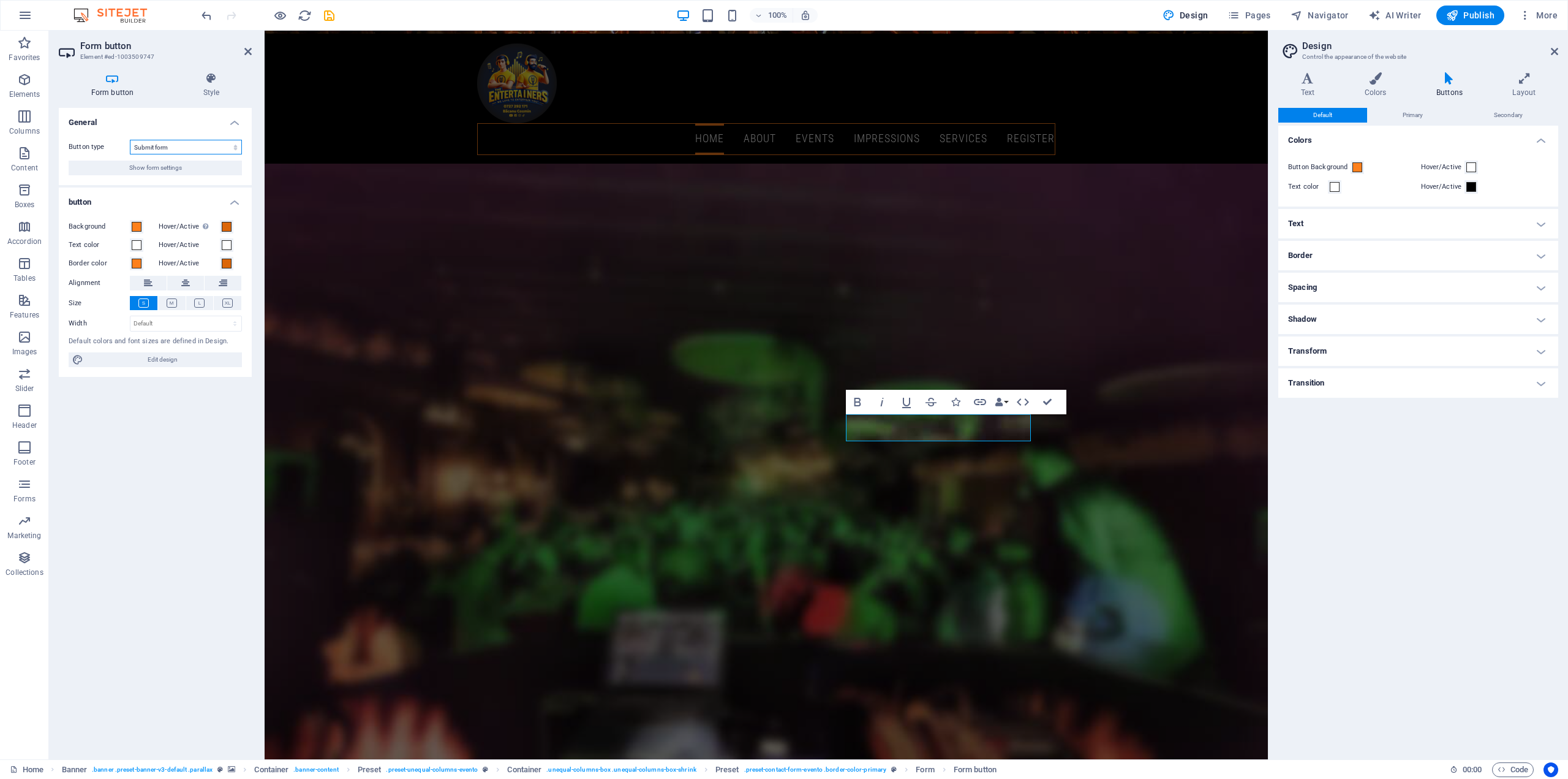
click at [234, 150] on select "Submit form Reset form No action" at bounding box center [185, 147] width 112 height 14
click at [239, 123] on h4 "General" at bounding box center [155, 119] width 193 height 22
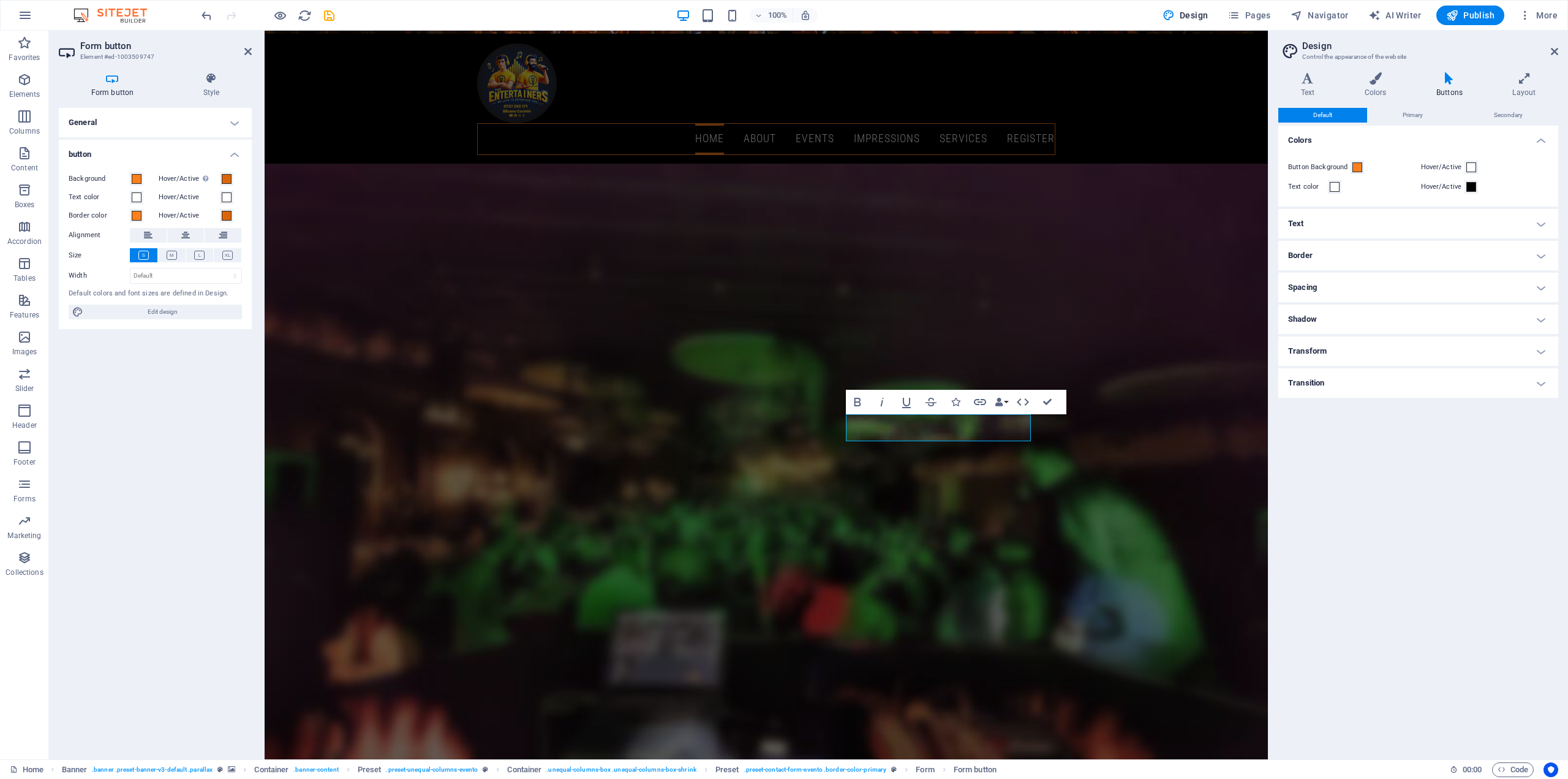
click at [239, 122] on h4 "General" at bounding box center [155, 123] width 193 height 29
click at [164, 443] on div "General Button type Submit form Reset form No action Show form settings button …" at bounding box center [155, 429] width 193 height 641
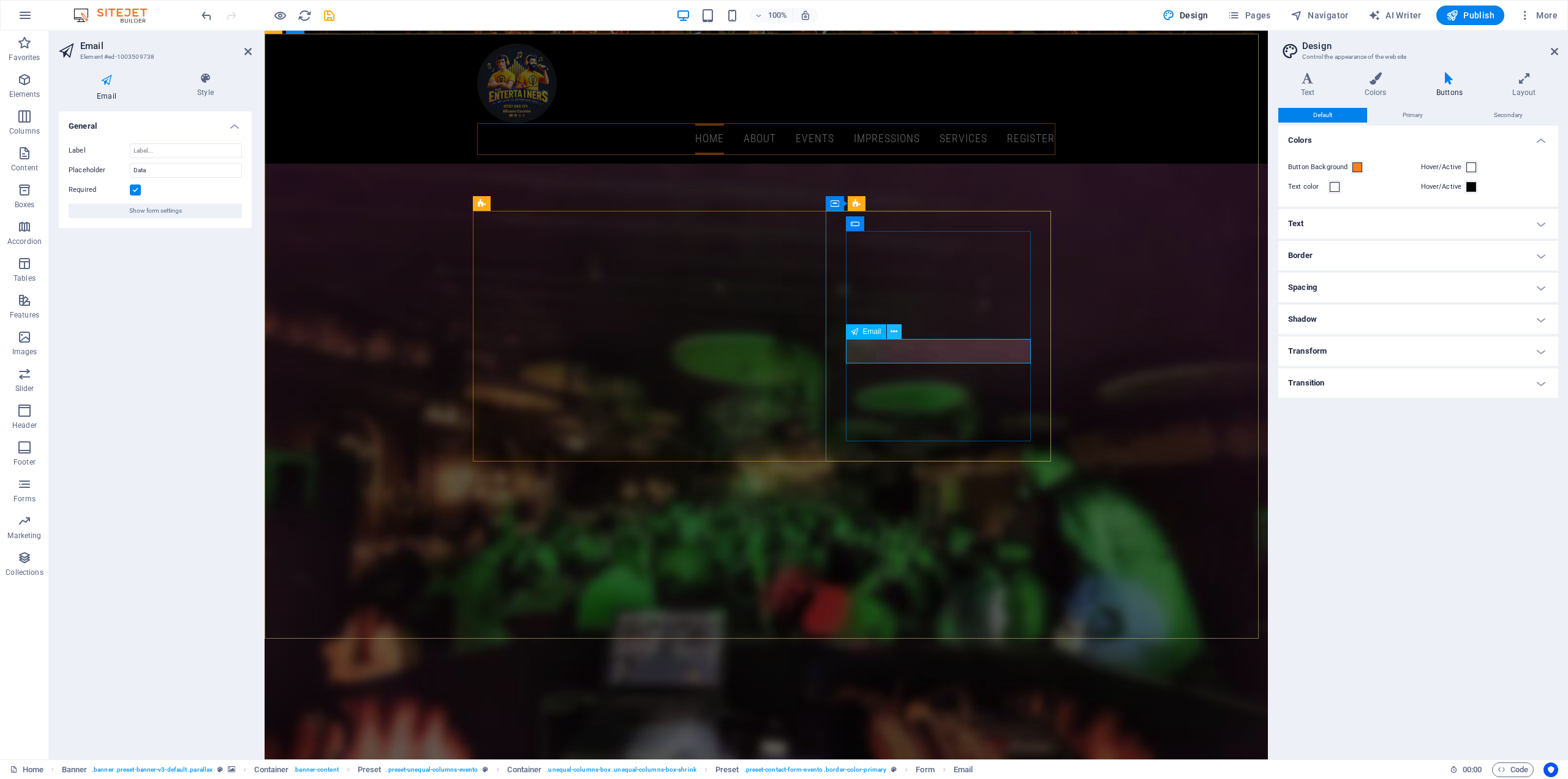
click at [896, 332] on icon at bounding box center [893, 332] width 6 height 13
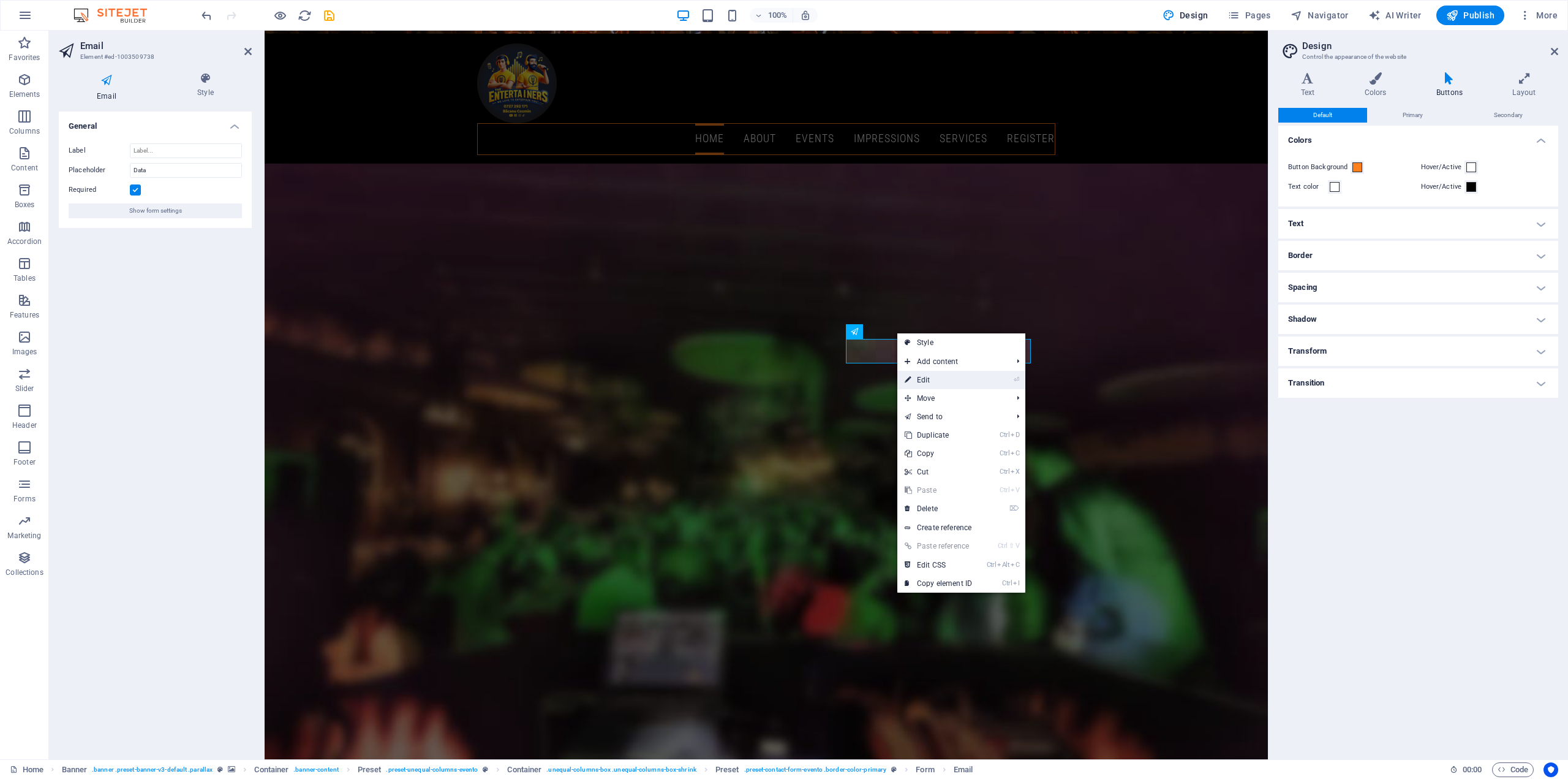
click at [931, 385] on link "⏎ Edit" at bounding box center [938, 380] width 82 height 18
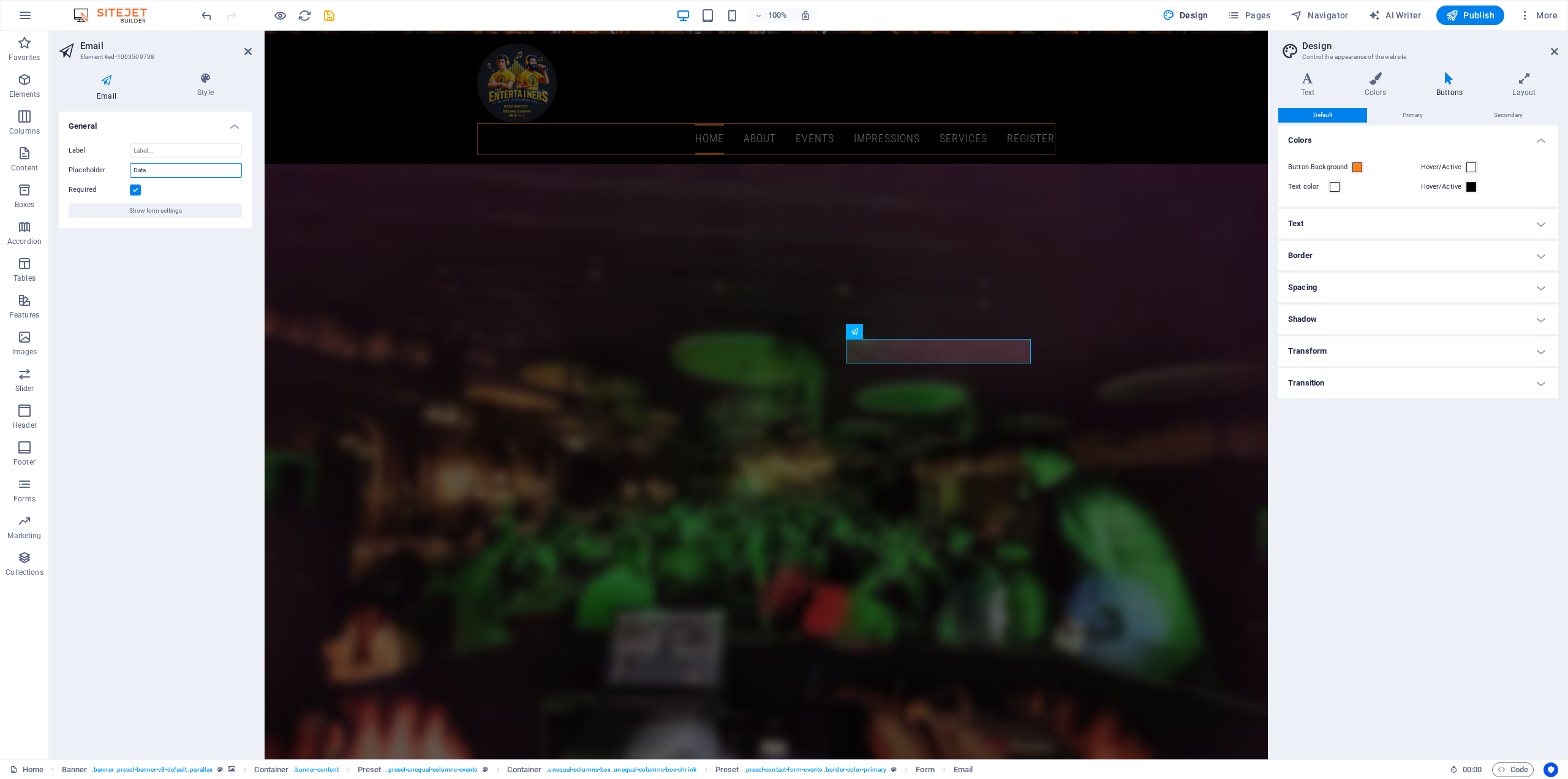
drag, startPoint x: 166, startPoint y: 169, endPoint x: 156, endPoint y: 169, distance: 10.0
click at [156, 169] on input "Data" at bounding box center [185, 170] width 112 height 14
drag, startPoint x: 156, startPoint y: 169, endPoint x: 115, endPoint y: 171, distance: 41.0
click at [115, 171] on div "Placeholder Data" at bounding box center [155, 170] width 173 height 14
type input "Email"
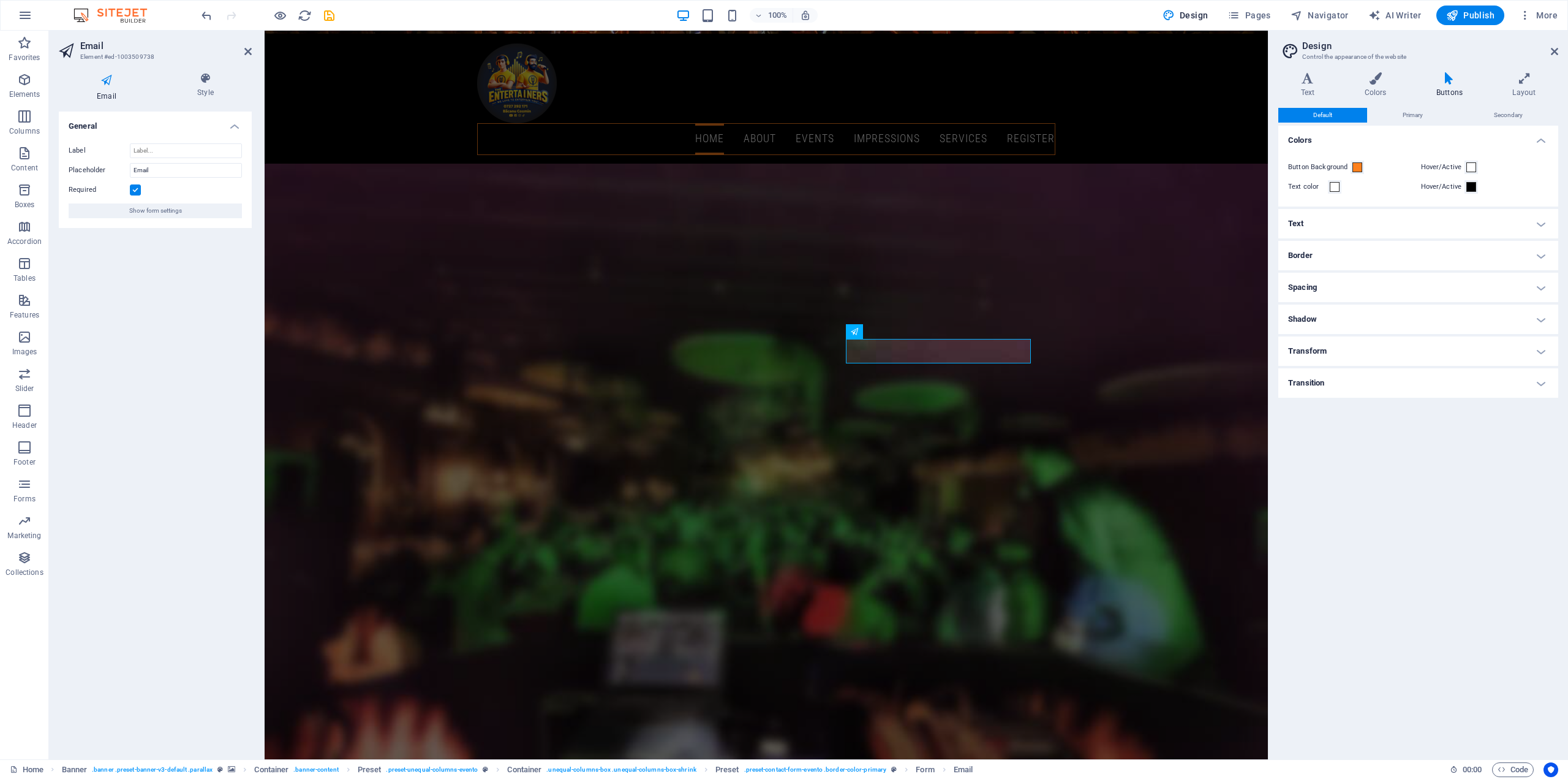
click at [130, 281] on div "General Label Placeholder Email Required Show form settings" at bounding box center [155, 430] width 193 height 638
click at [172, 151] on input "Label" at bounding box center [185, 150] width 112 height 14
click at [173, 284] on div "General Label Placeholder Email Required Show form settings" at bounding box center [155, 430] width 193 height 638
click at [190, 329] on div "General Label Placeholder Email Required Show form settings" at bounding box center [155, 430] width 193 height 638
click at [192, 329] on div "General Label Placeholder Email Required Show form settings" at bounding box center [155, 430] width 193 height 638
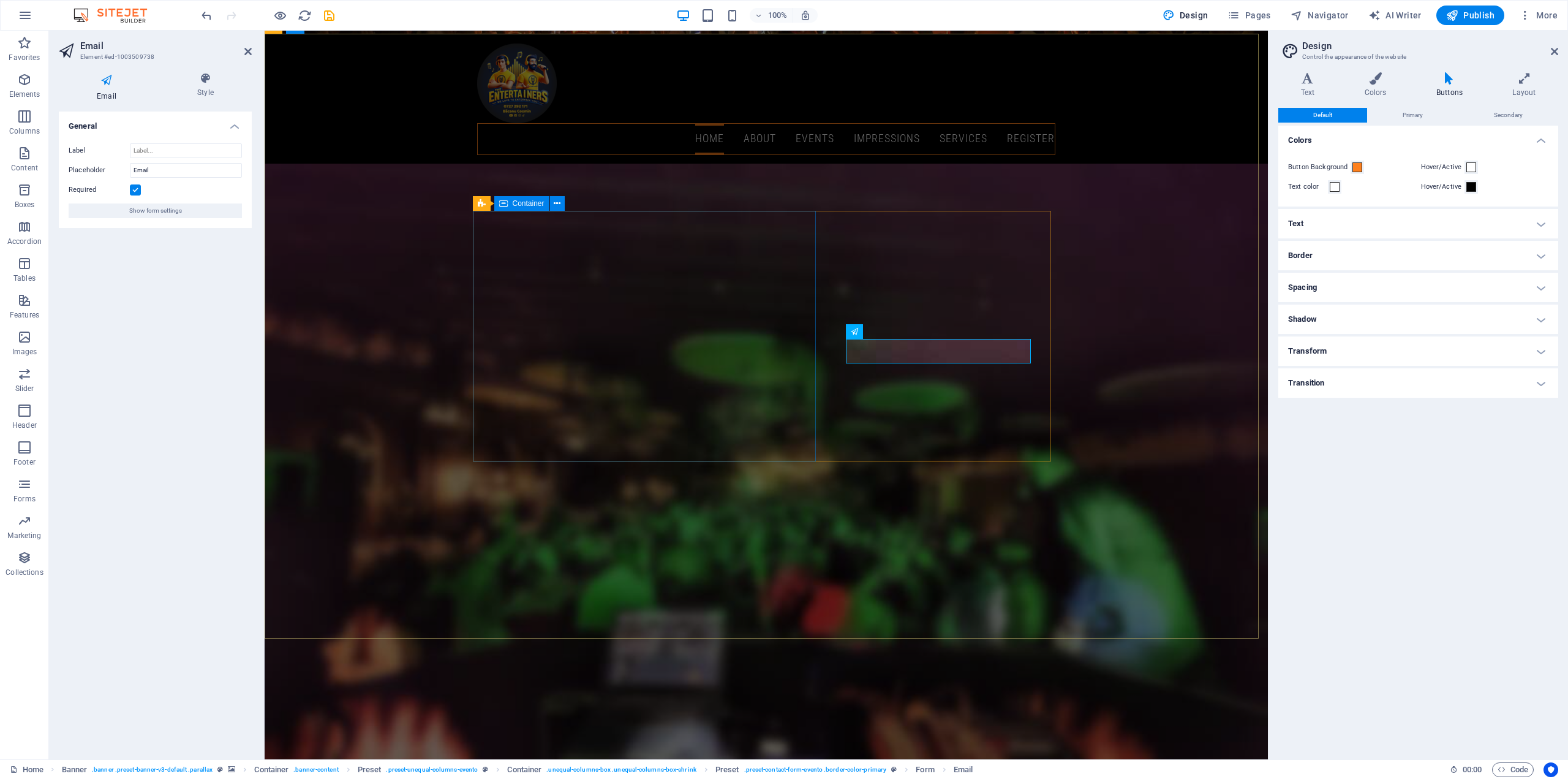
drag, startPoint x: 499, startPoint y: 454, endPoint x: 691, endPoint y: 473, distance: 192.9
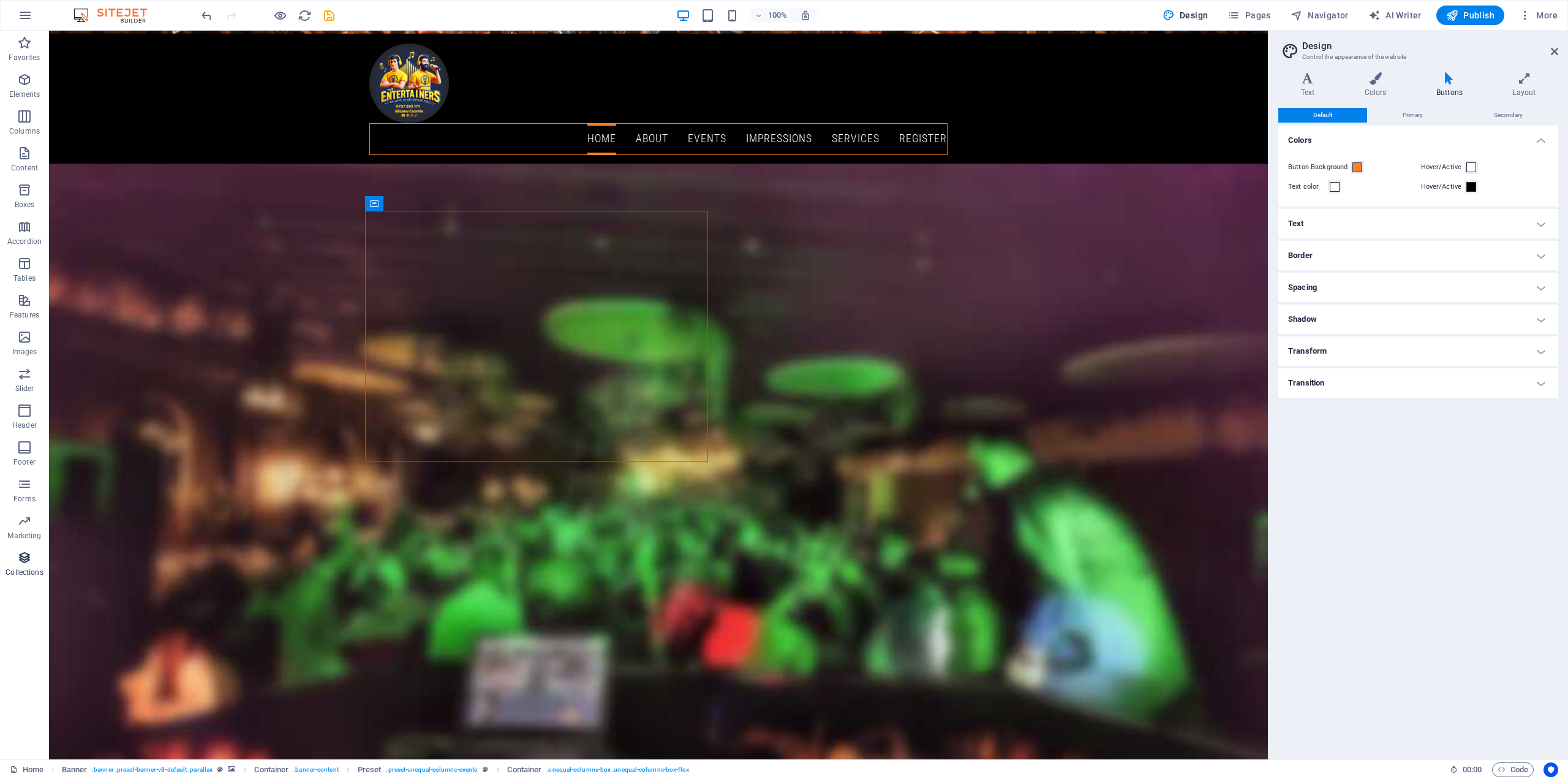
click at [25, 560] on icon "button" at bounding box center [25, 557] width 14 height 14
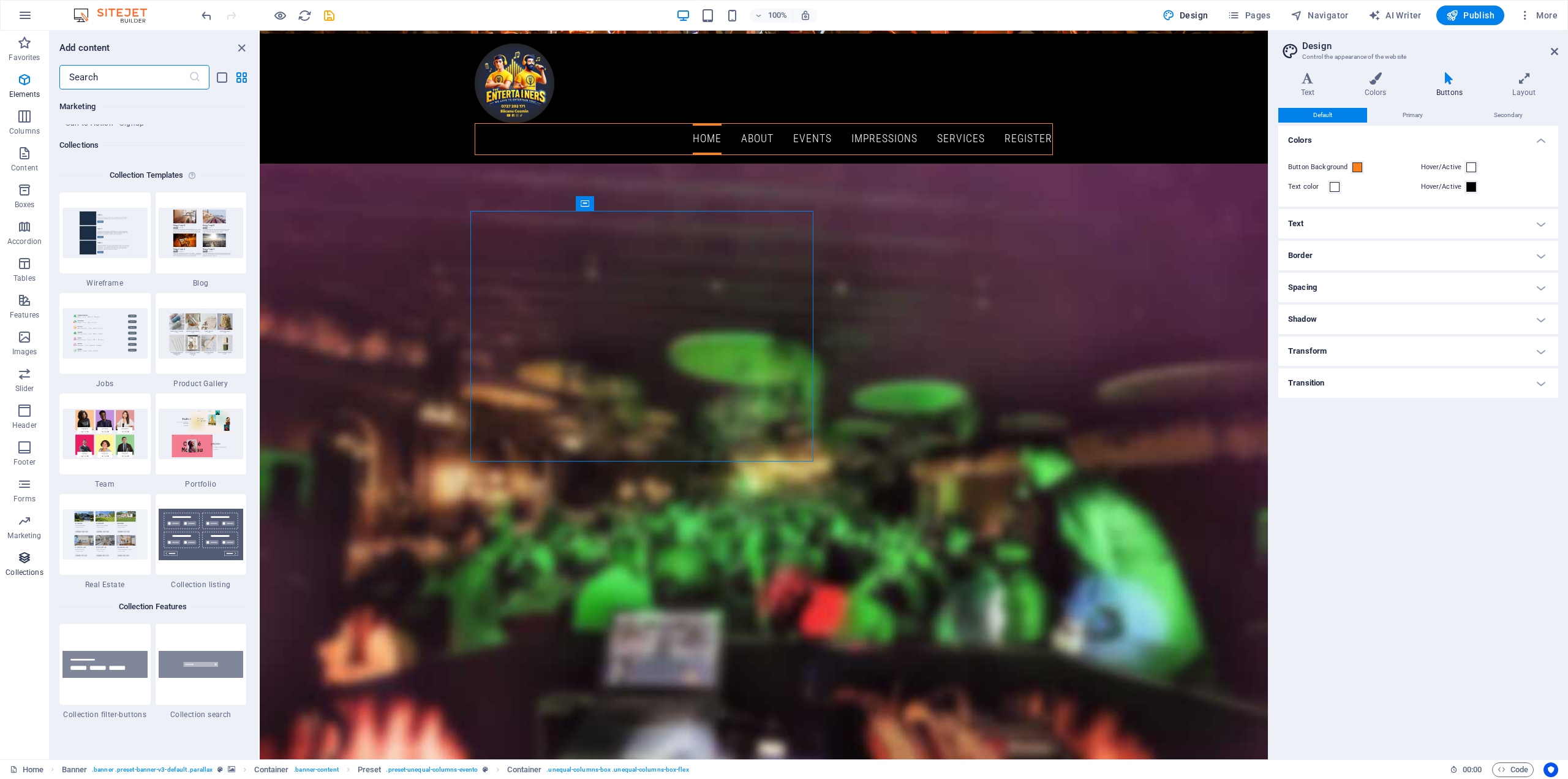
scroll to position [11216, 0]
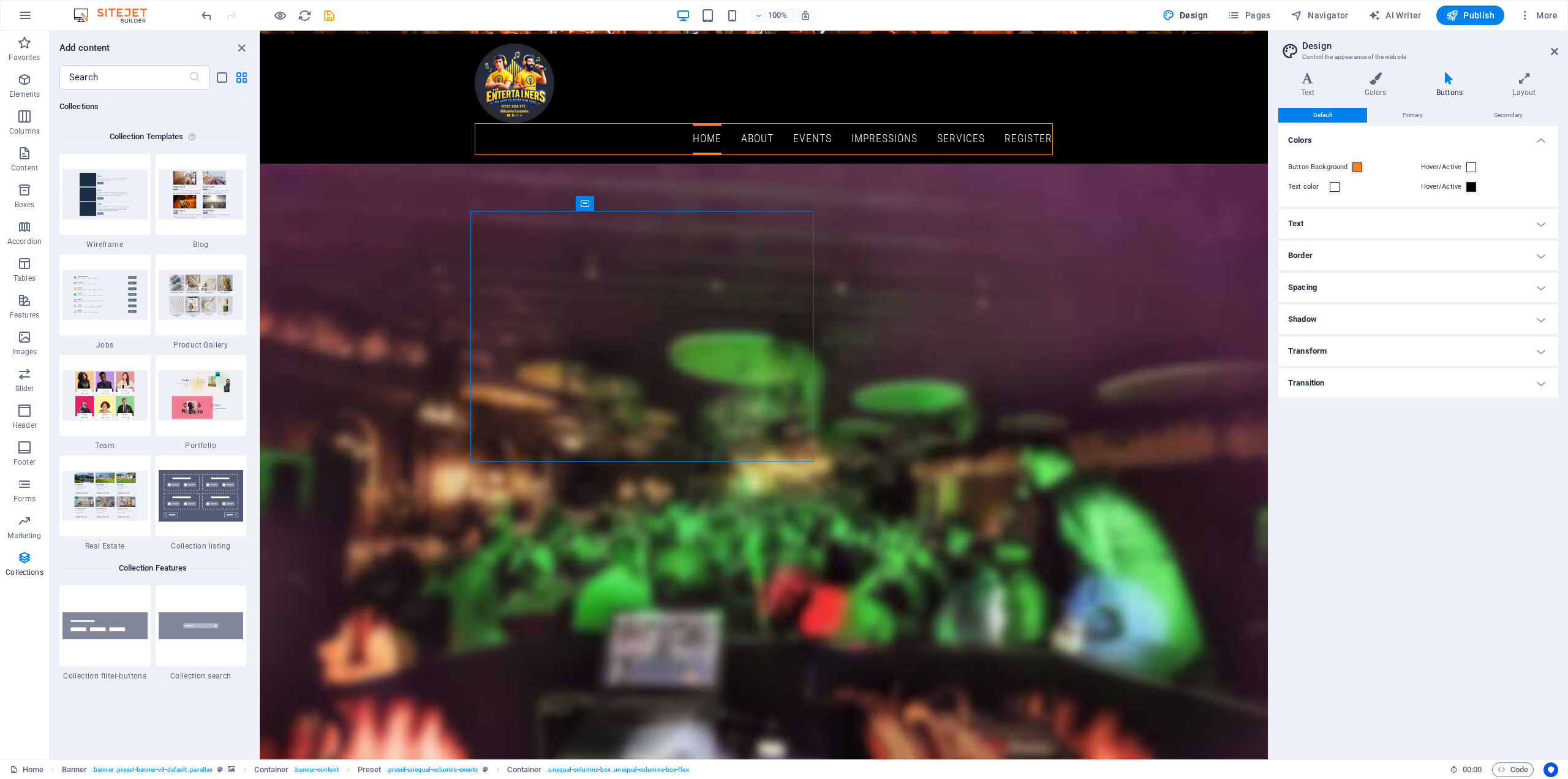
click at [20, 620] on div "Favorites Elements Columns Content Boxes Accordion Tables Features Images Slide…" at bounding box center [25, 394] width 49 height 728
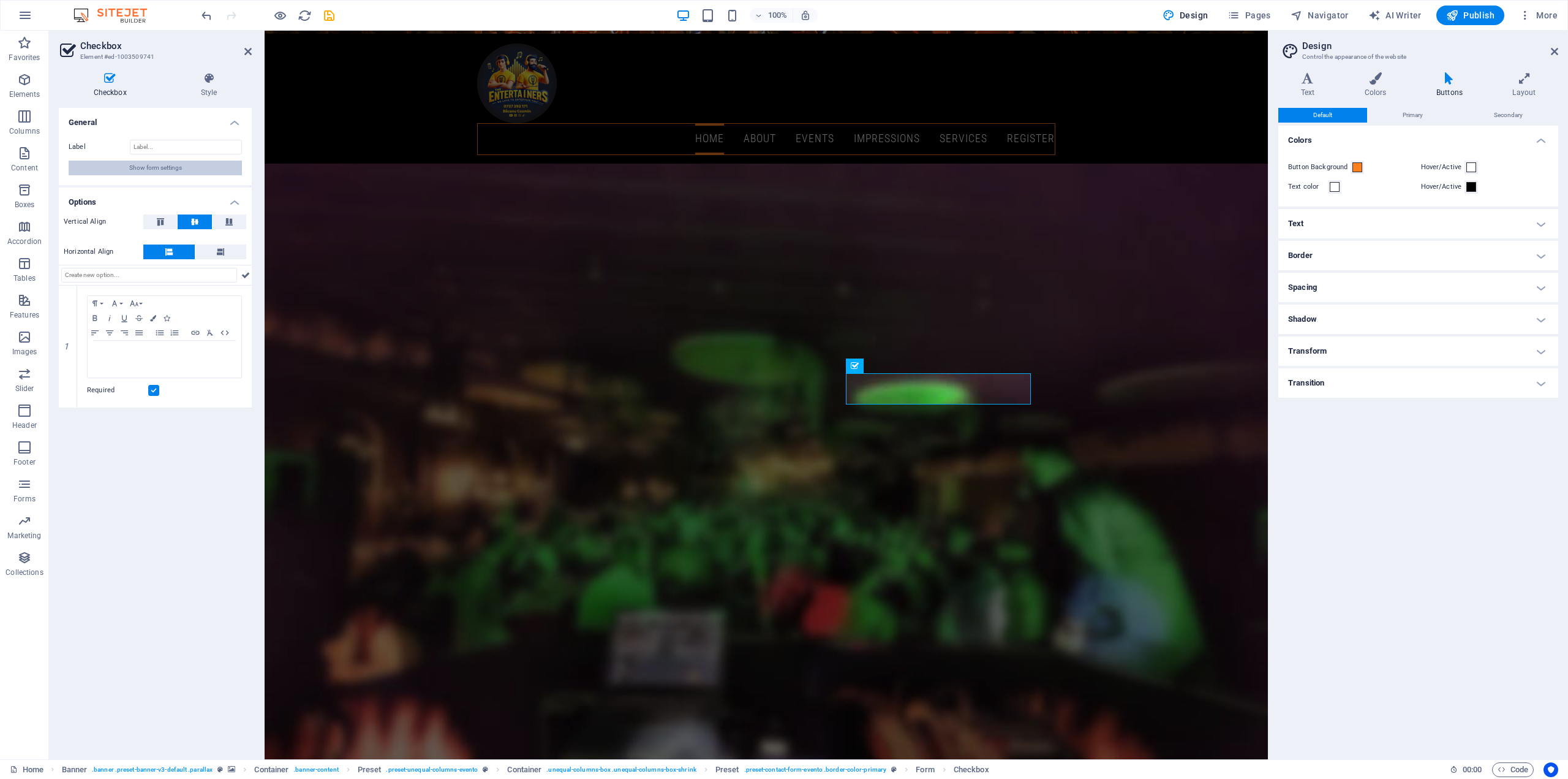
click at [161, 166] on span "Show form settings" at bounding box center [155, 168] width 53 height 14
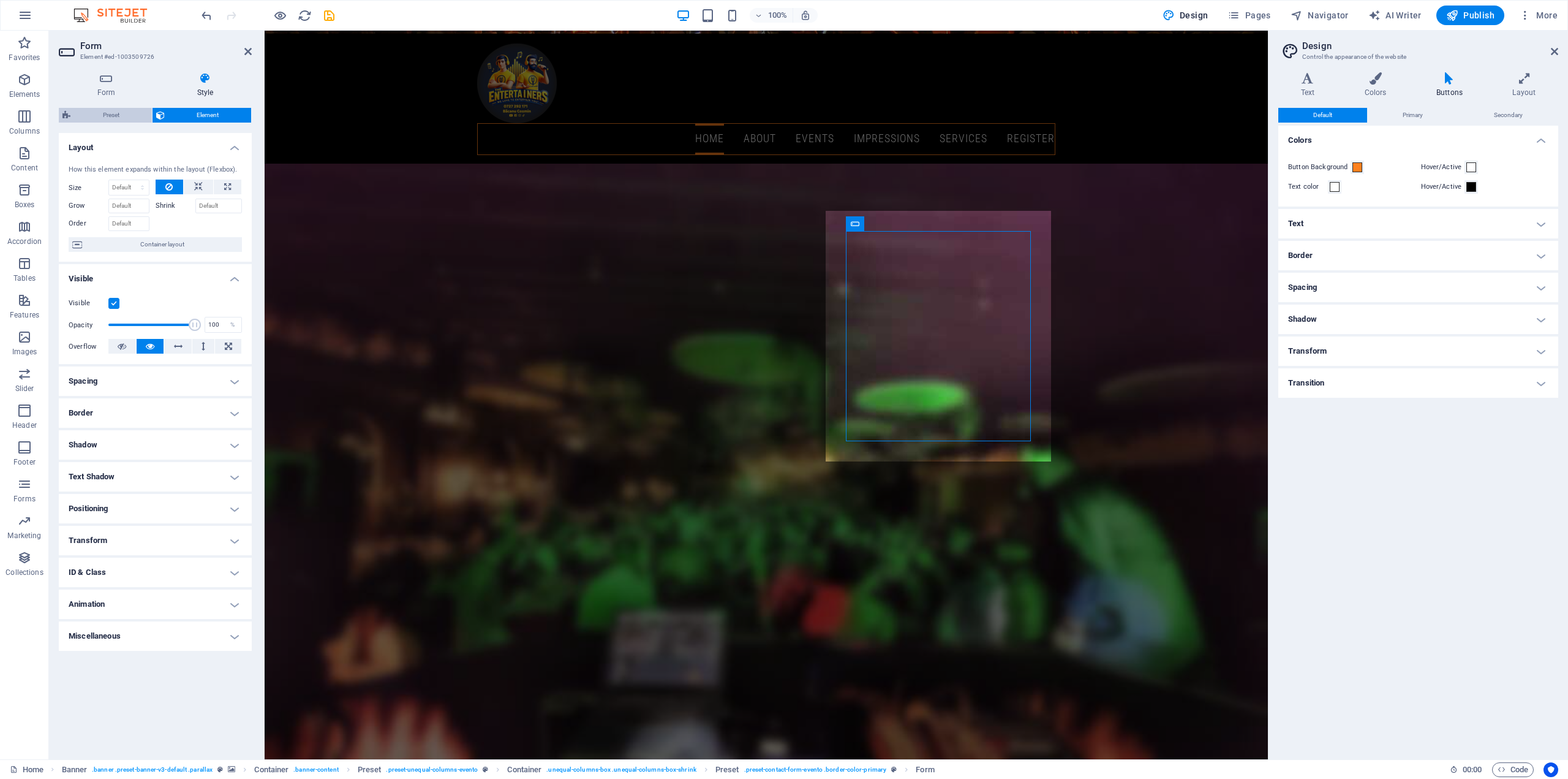
click at [100, 115] on span "Preset" at bounding box center [111, 115] width 74 height 14
select select "px"
select select "rem"
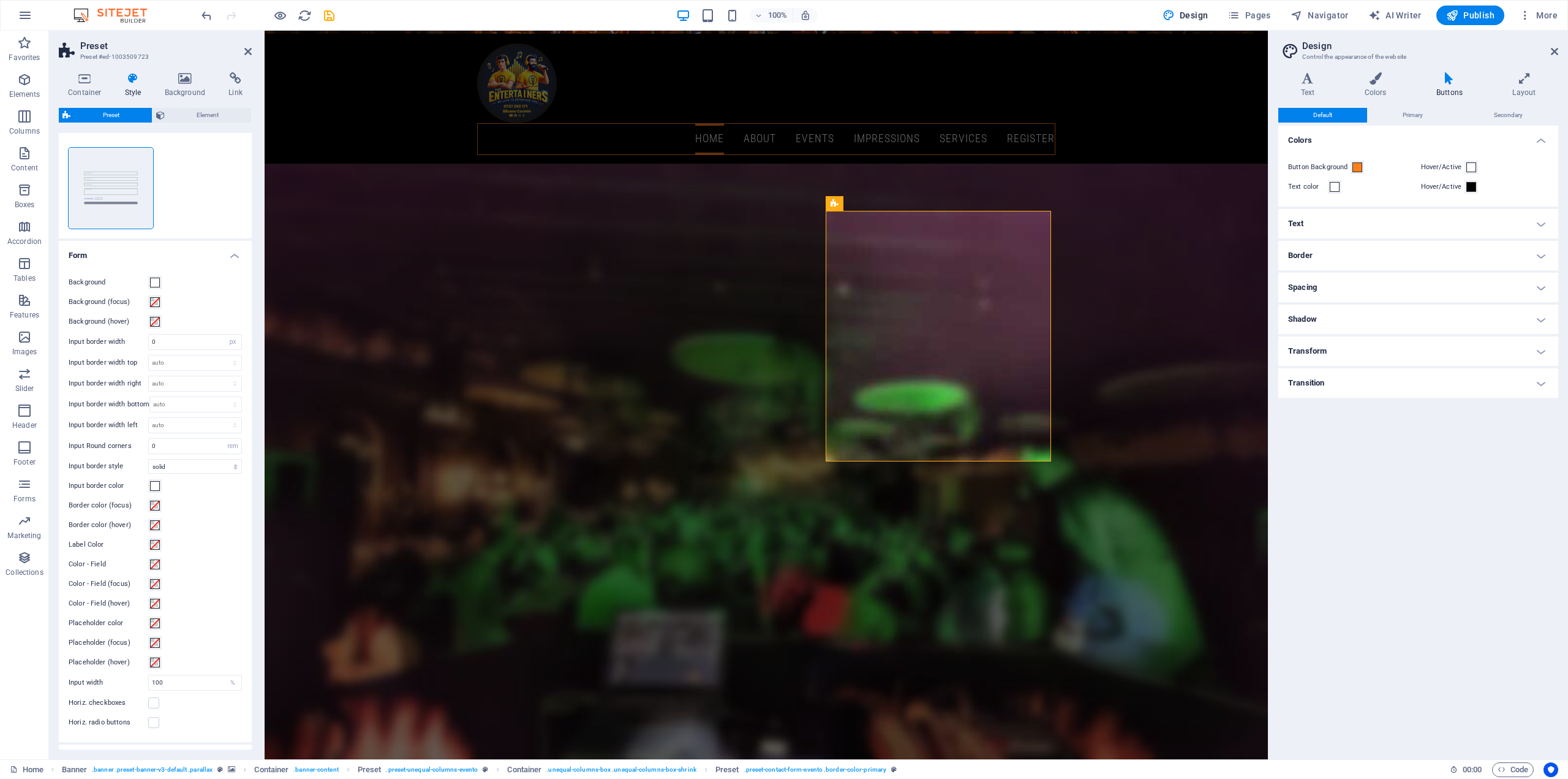
scroll to position [0, 0]
click at [250, 47] on icon at bounding box center [247, 52] width 7 height 10
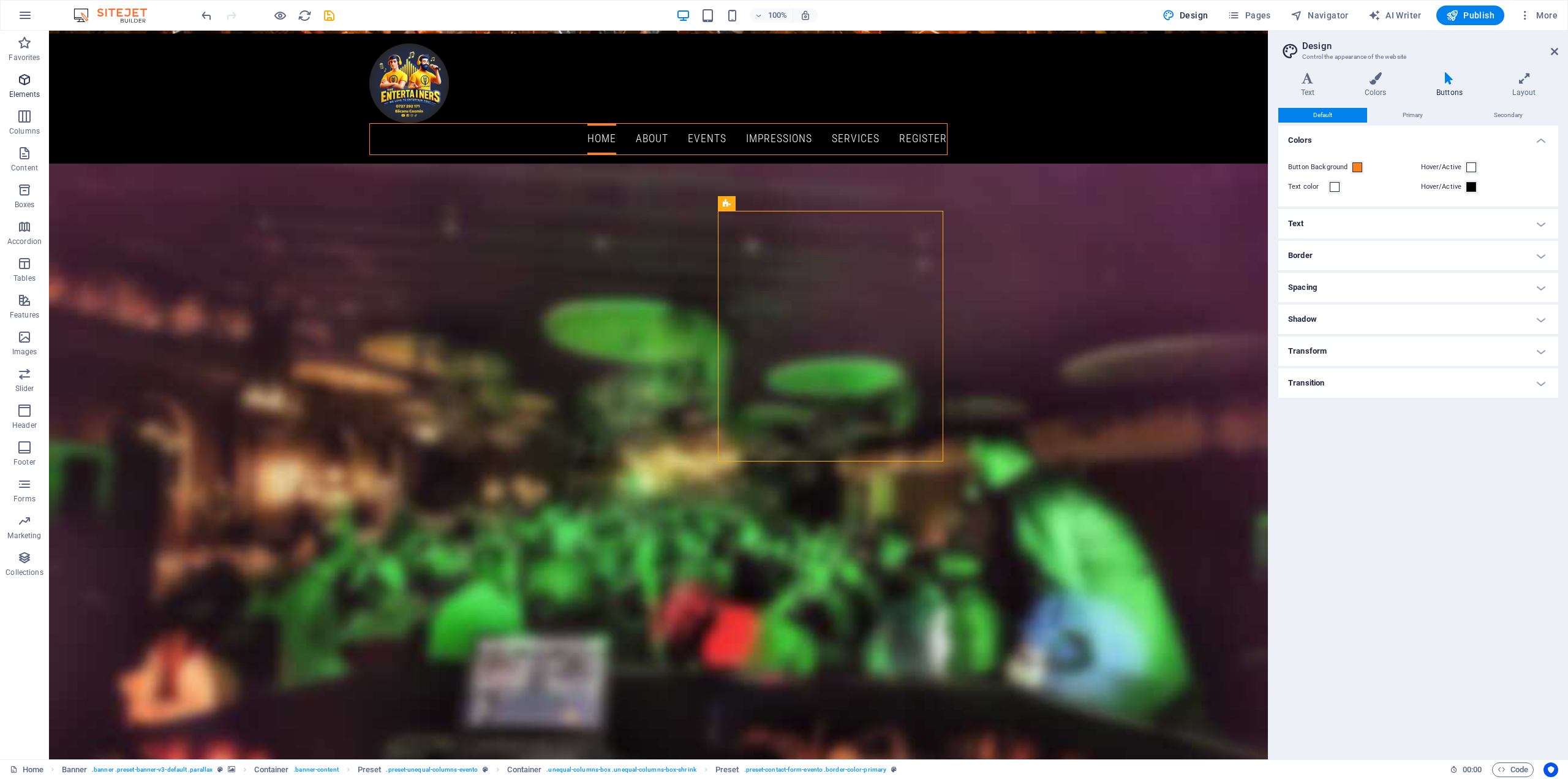
click at [30, 89] on span "Elements" at bounding box center [25, 87] width 49 height 29
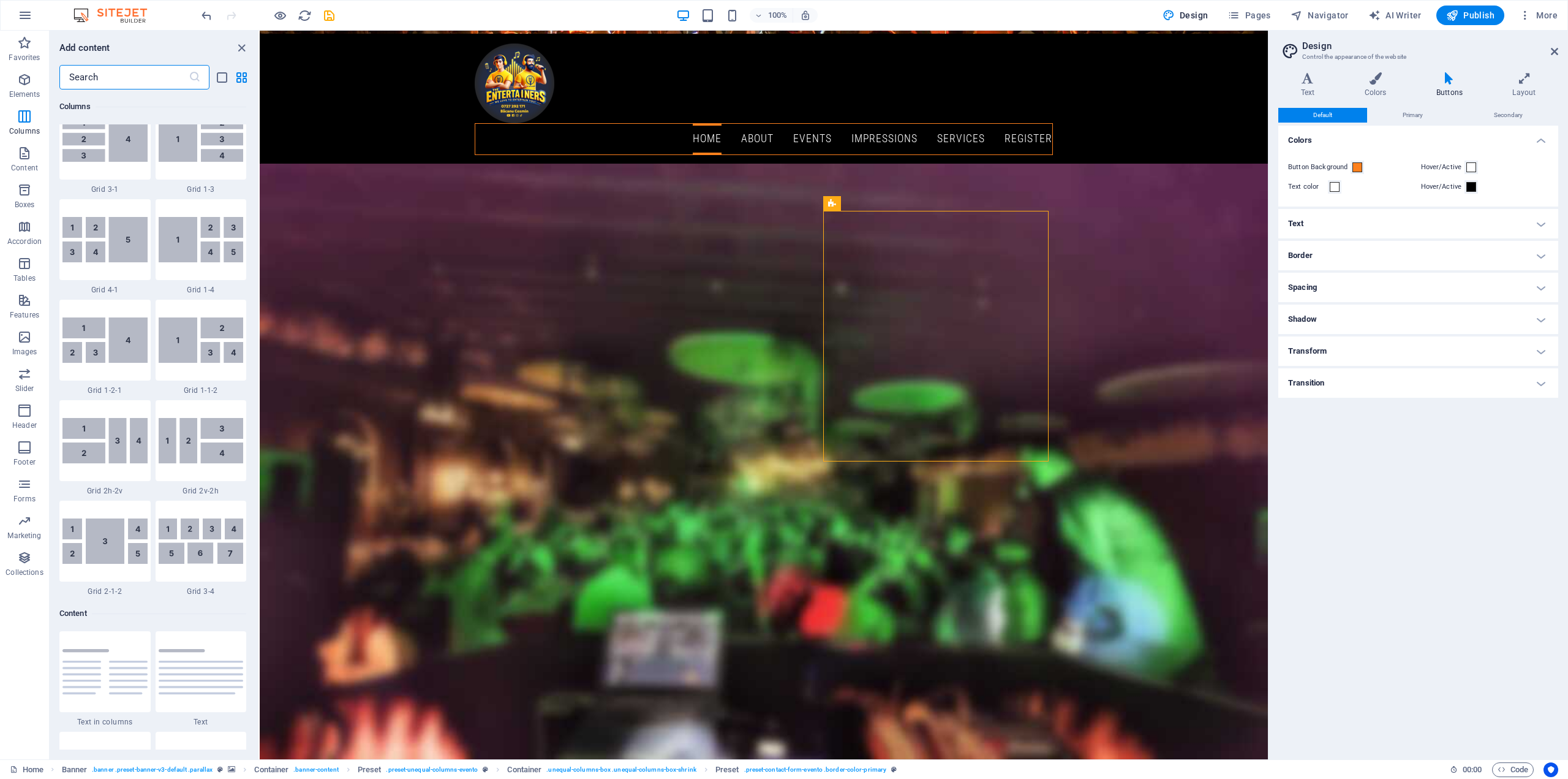
scroll to position [1662, 0]
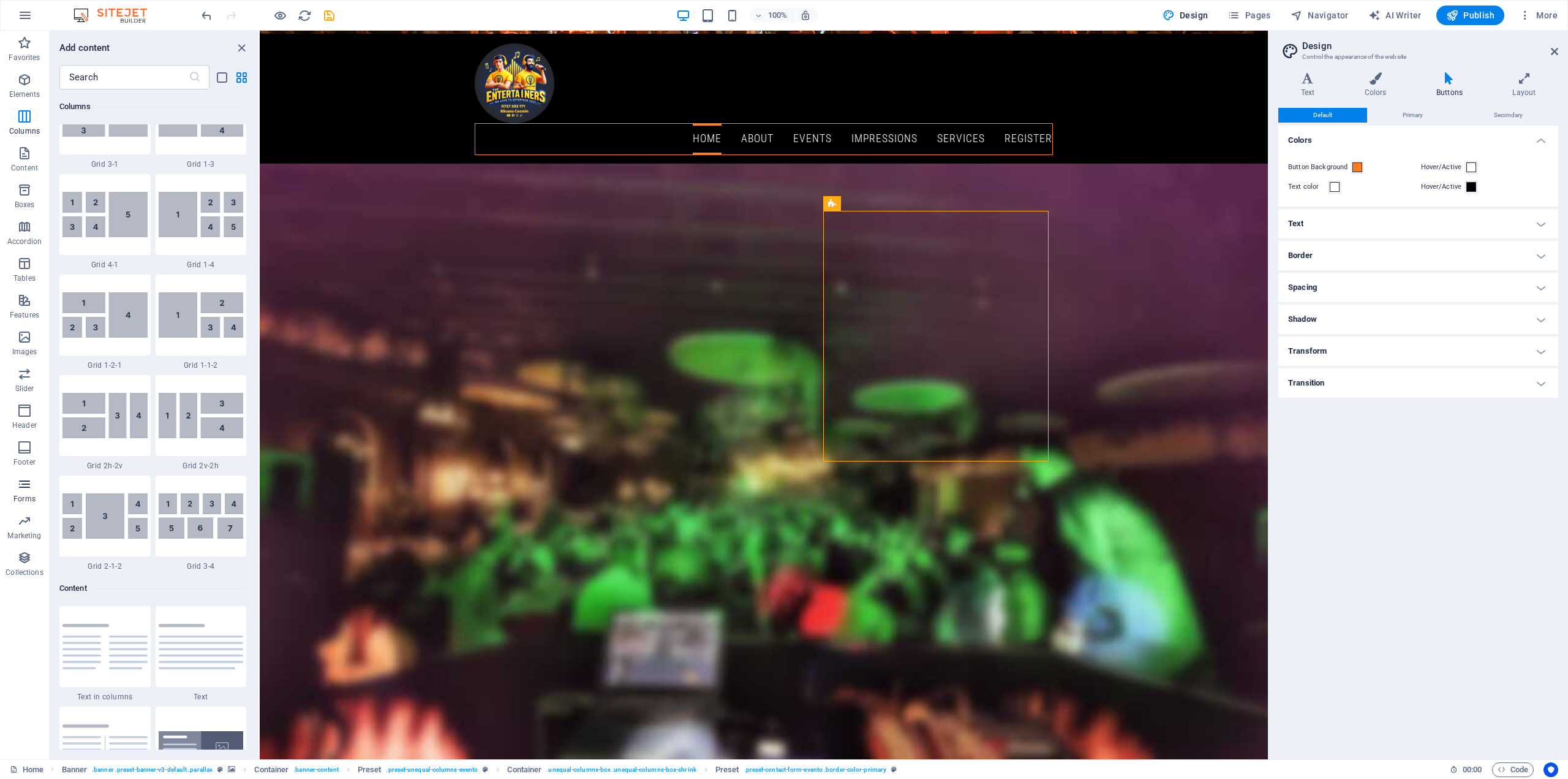
click at [28, 494] on p "Forms" at bounding box center [25, 499] width 22 height 10
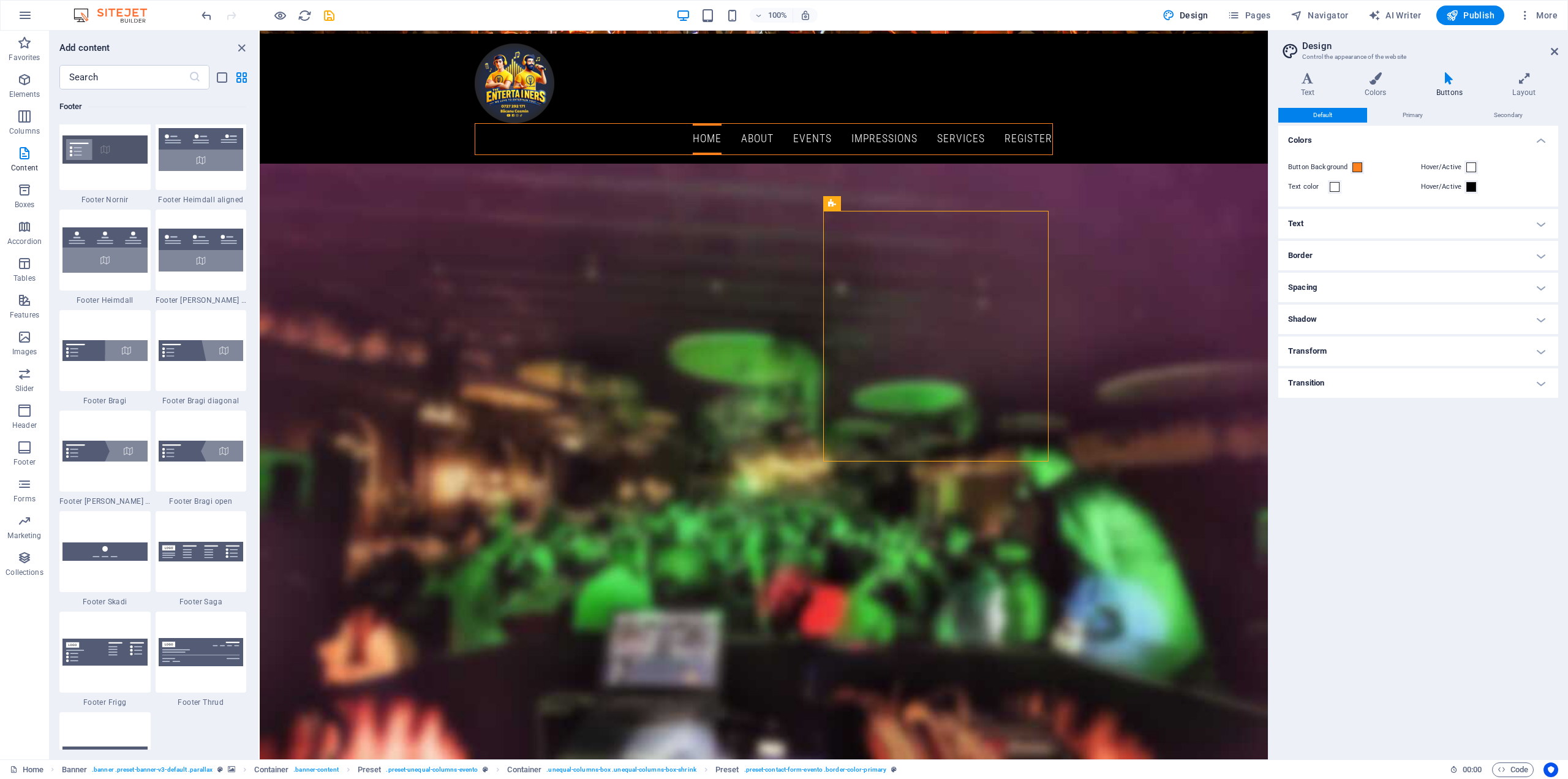
scroll to position [8945, 0]
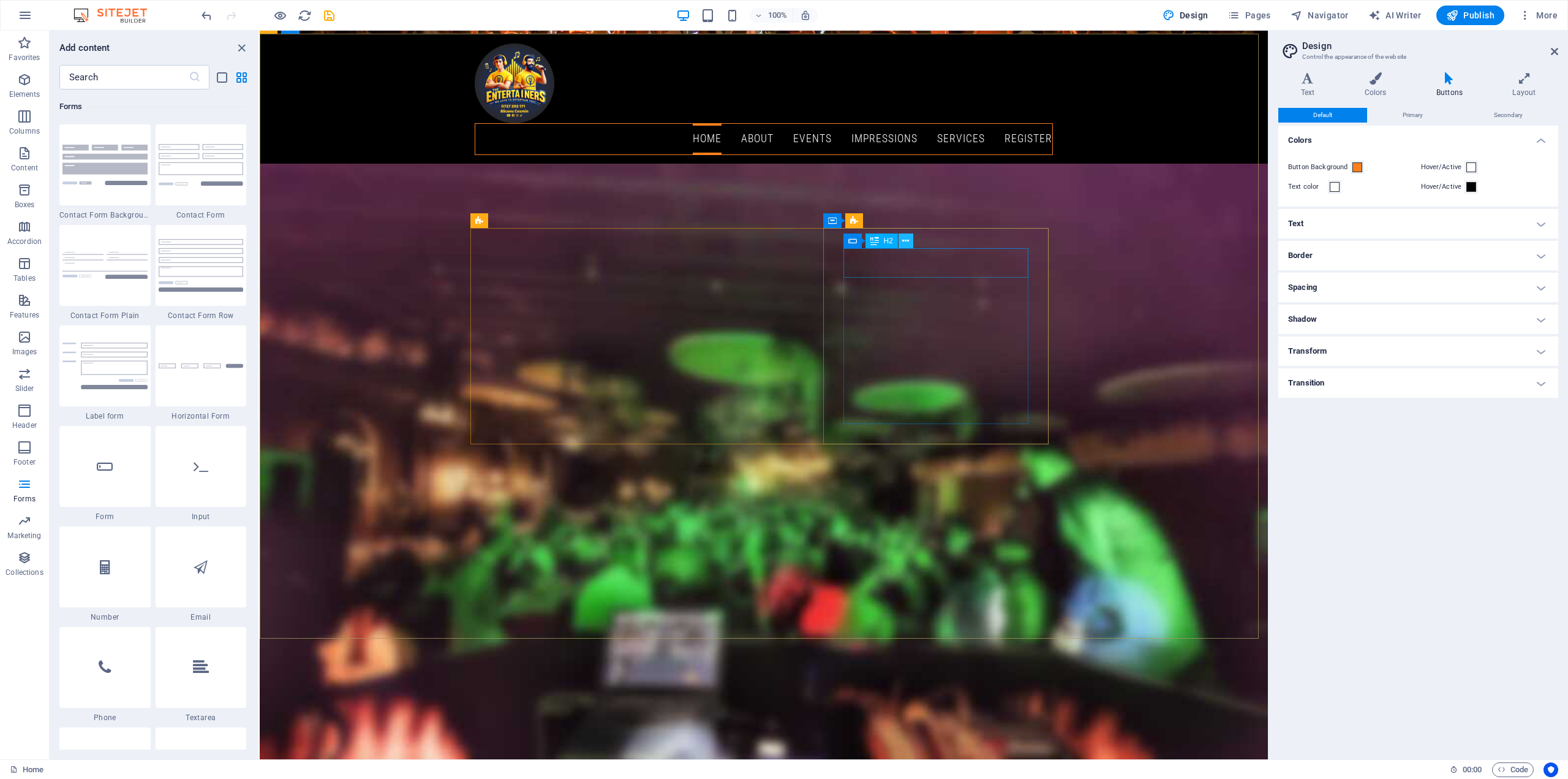
click at [907, 243] on icon at bounding box center [905, 241] width 6 height 13
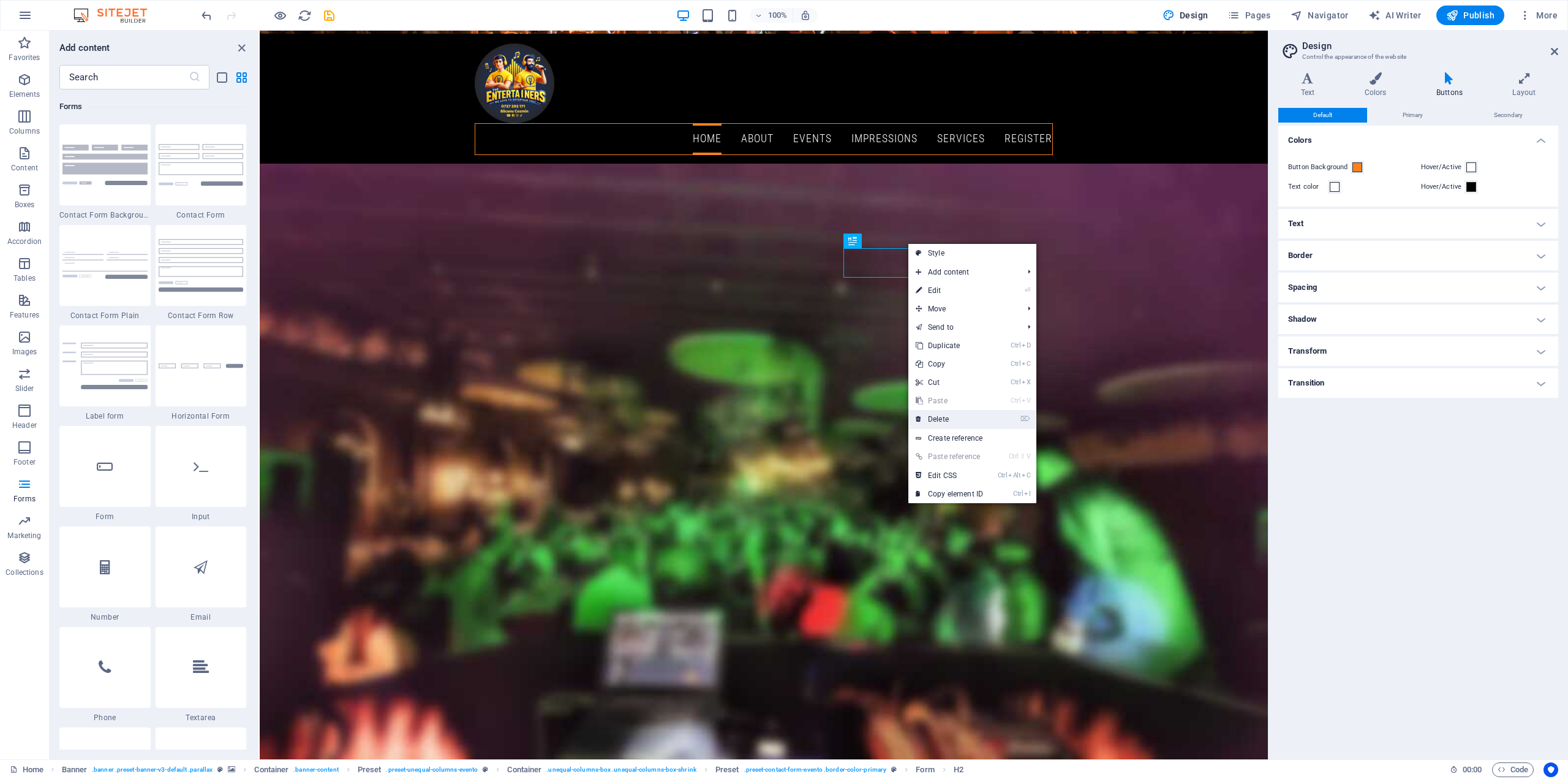
click at [964, 416] on link "⌦ Delete" at bounding box center [949, 419] width 82 height 18
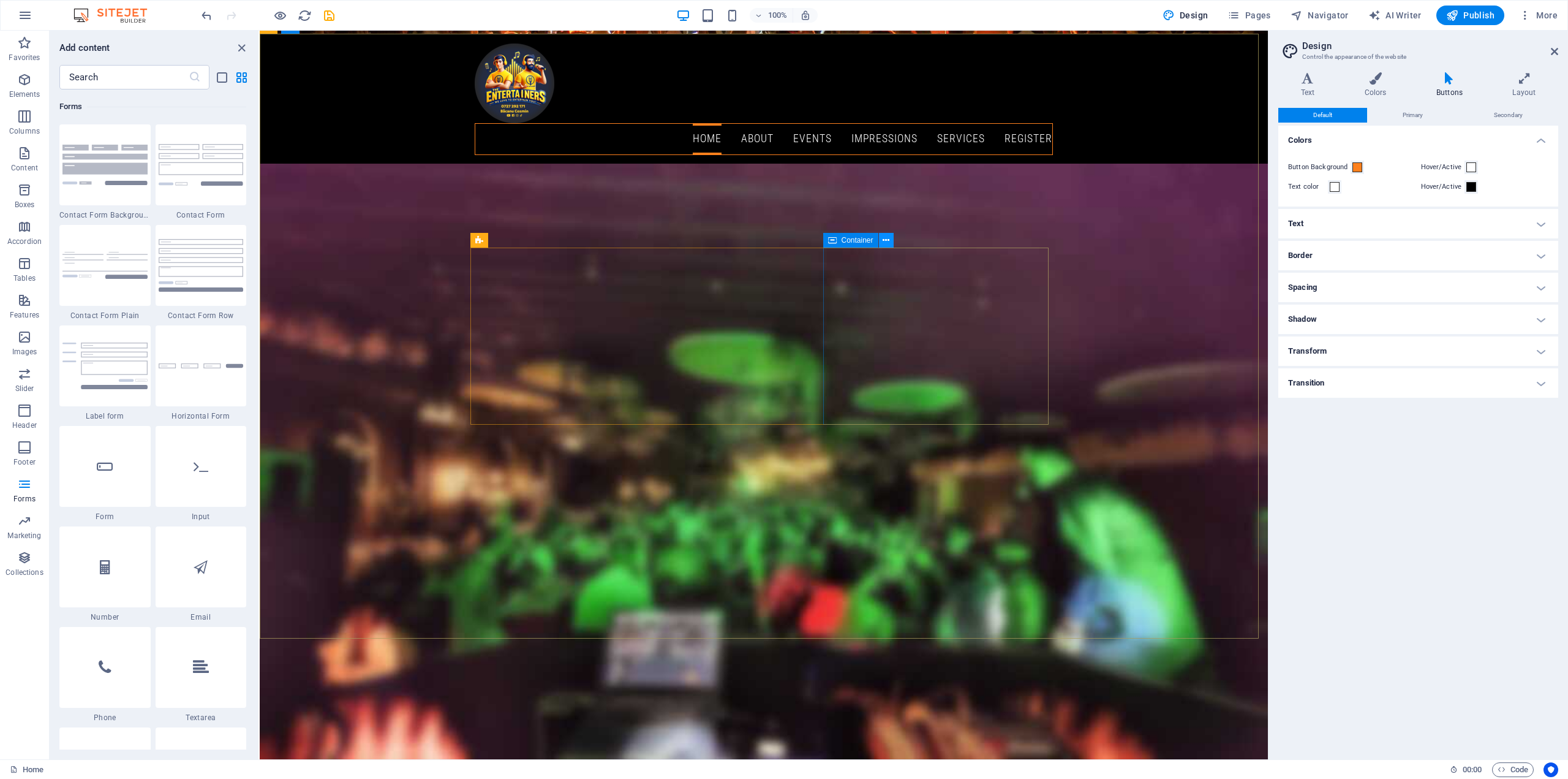
click at [888, 243] on icon at bounding box center [885, 240] width 6 height 13
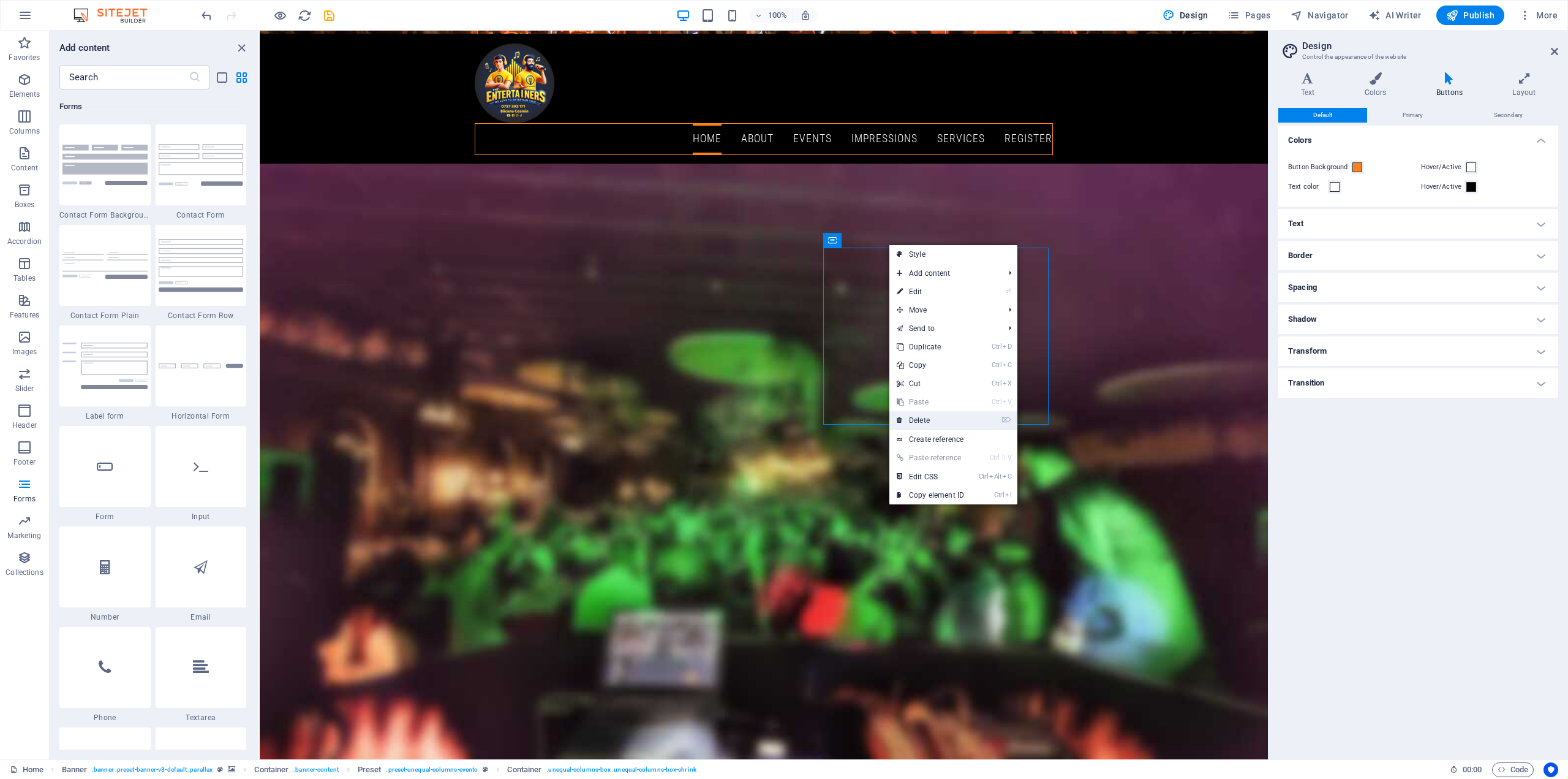
click at [940, 422] on link "⌦ Delete" at bounding box center [930, 420] width 82 height 18
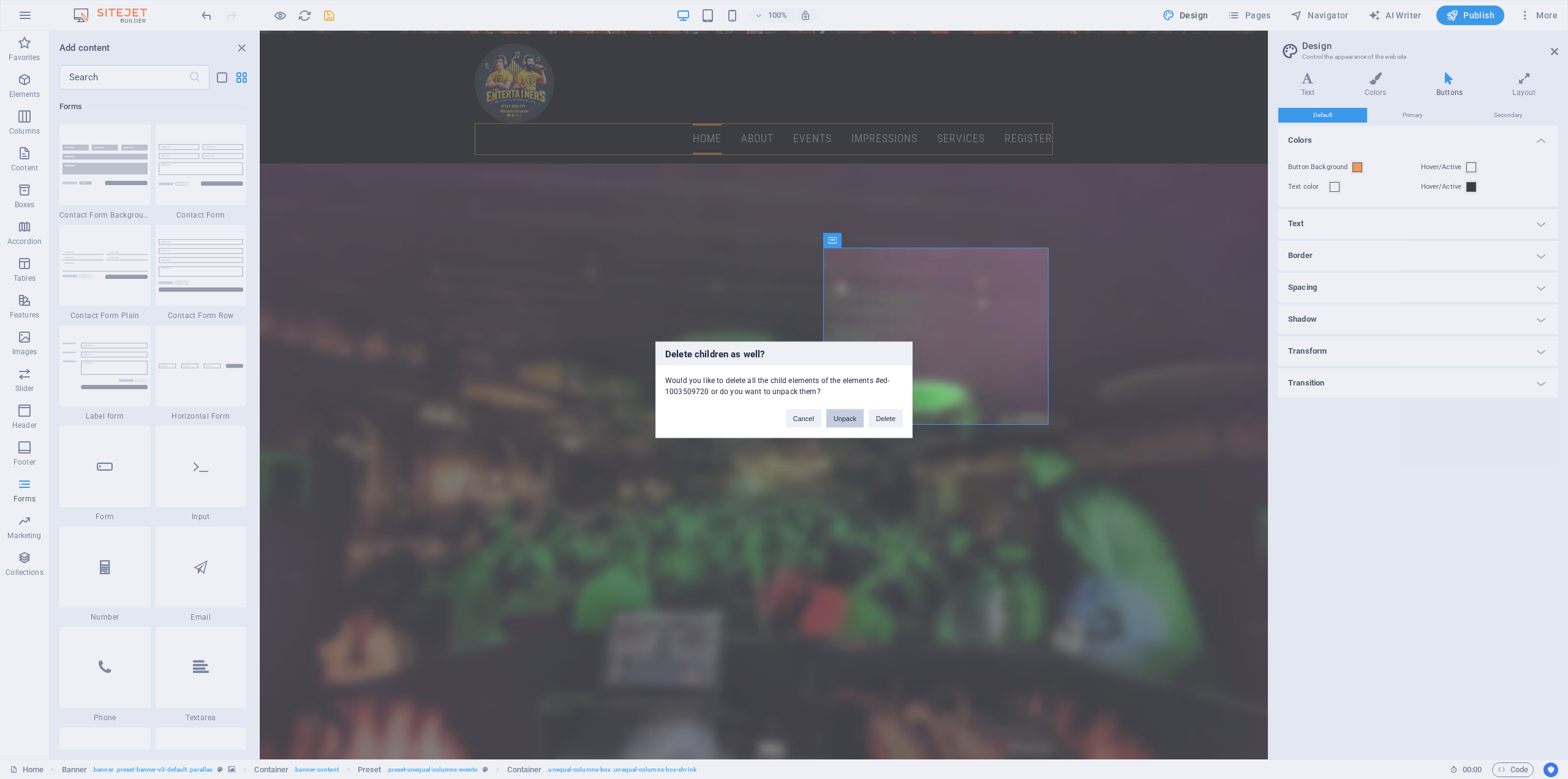
click at [846, 417] on button "Unpack" at bounding box center [845, 418] width 37 height 18
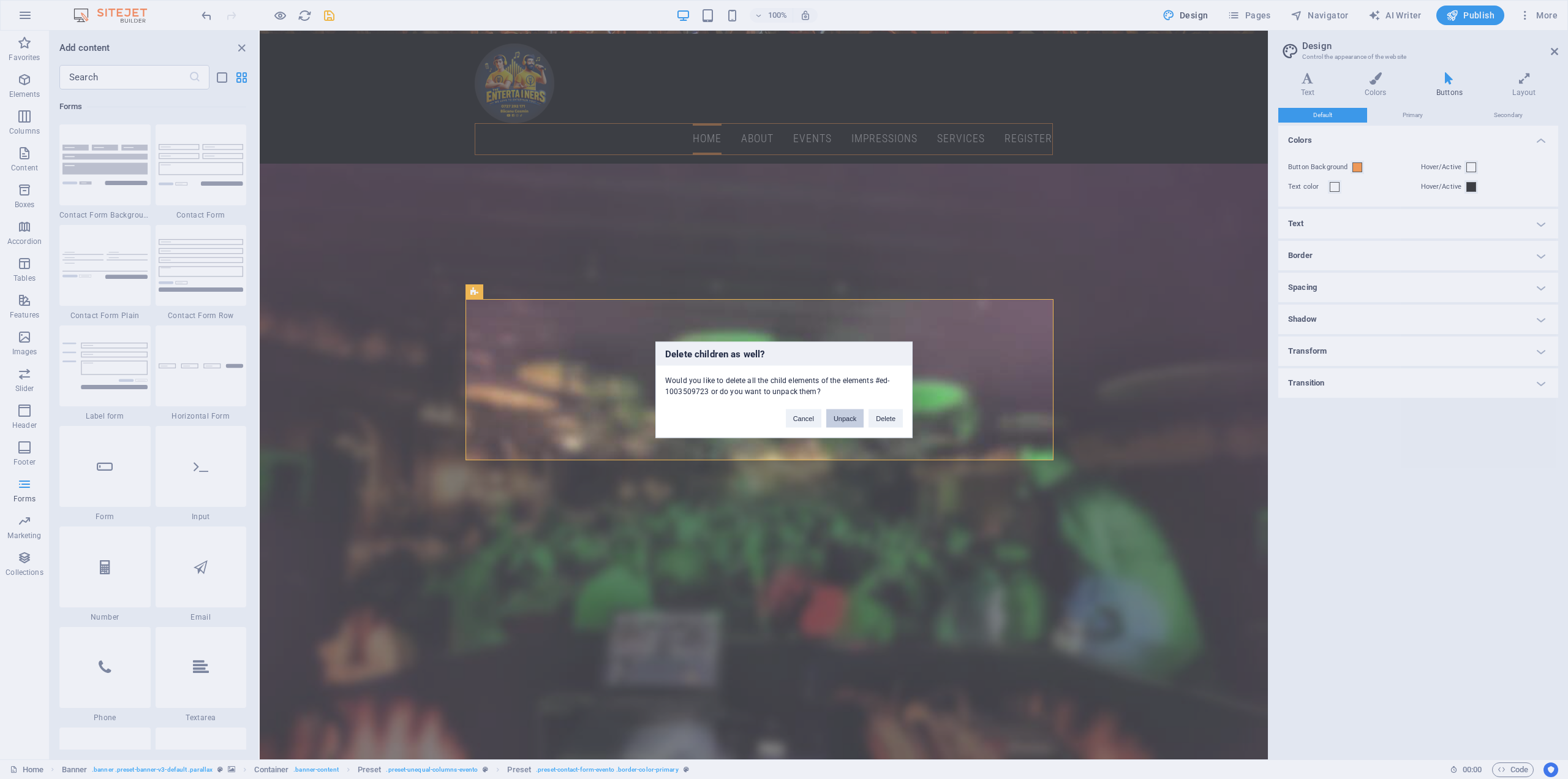
click at [841, 409] on button "Unpack" at bounding box center [845, 418] width 37 height 18
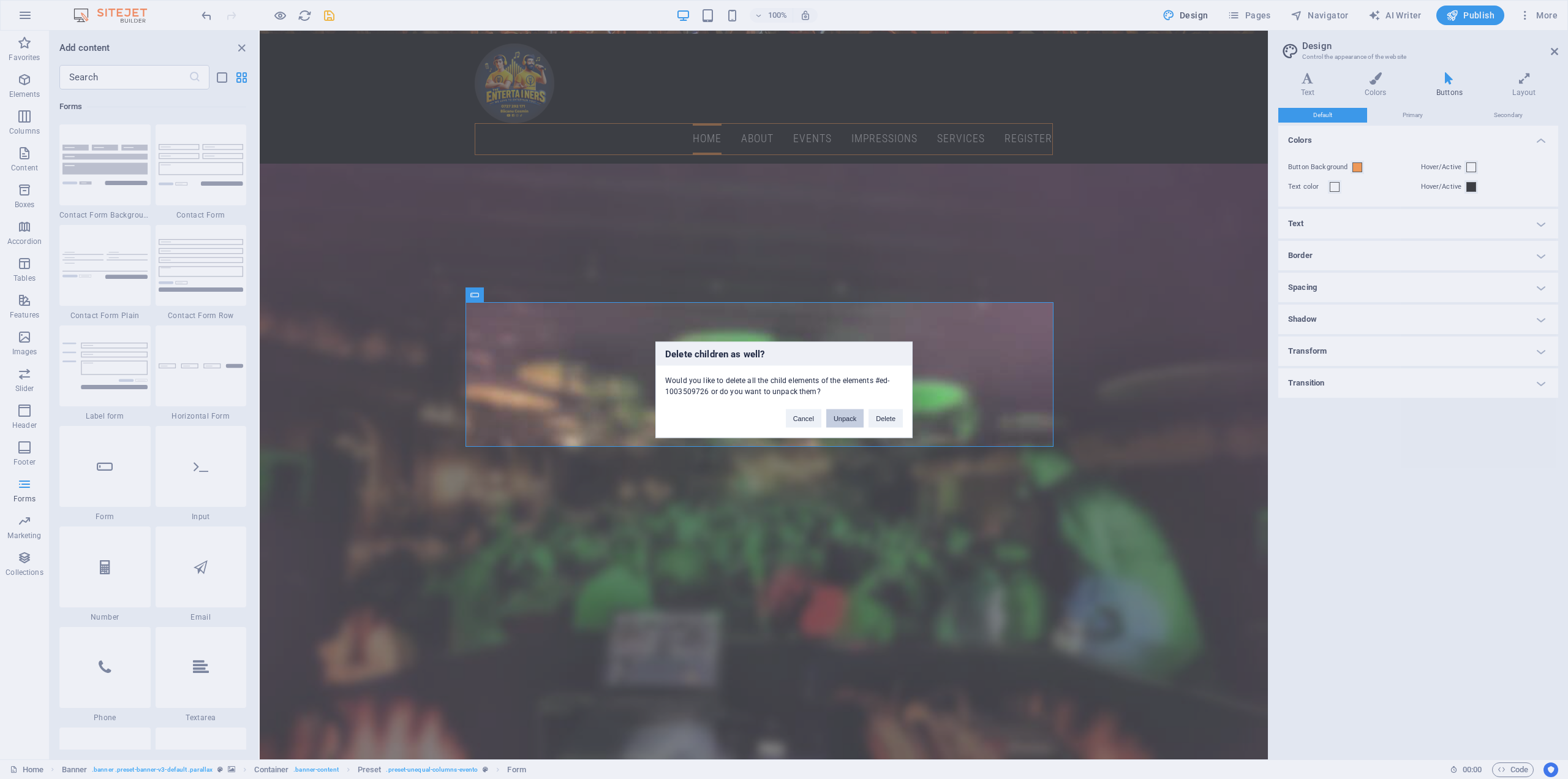
click at [842, 423] on button "Unpack" at bounding box center [845, 418] width 37 height 18
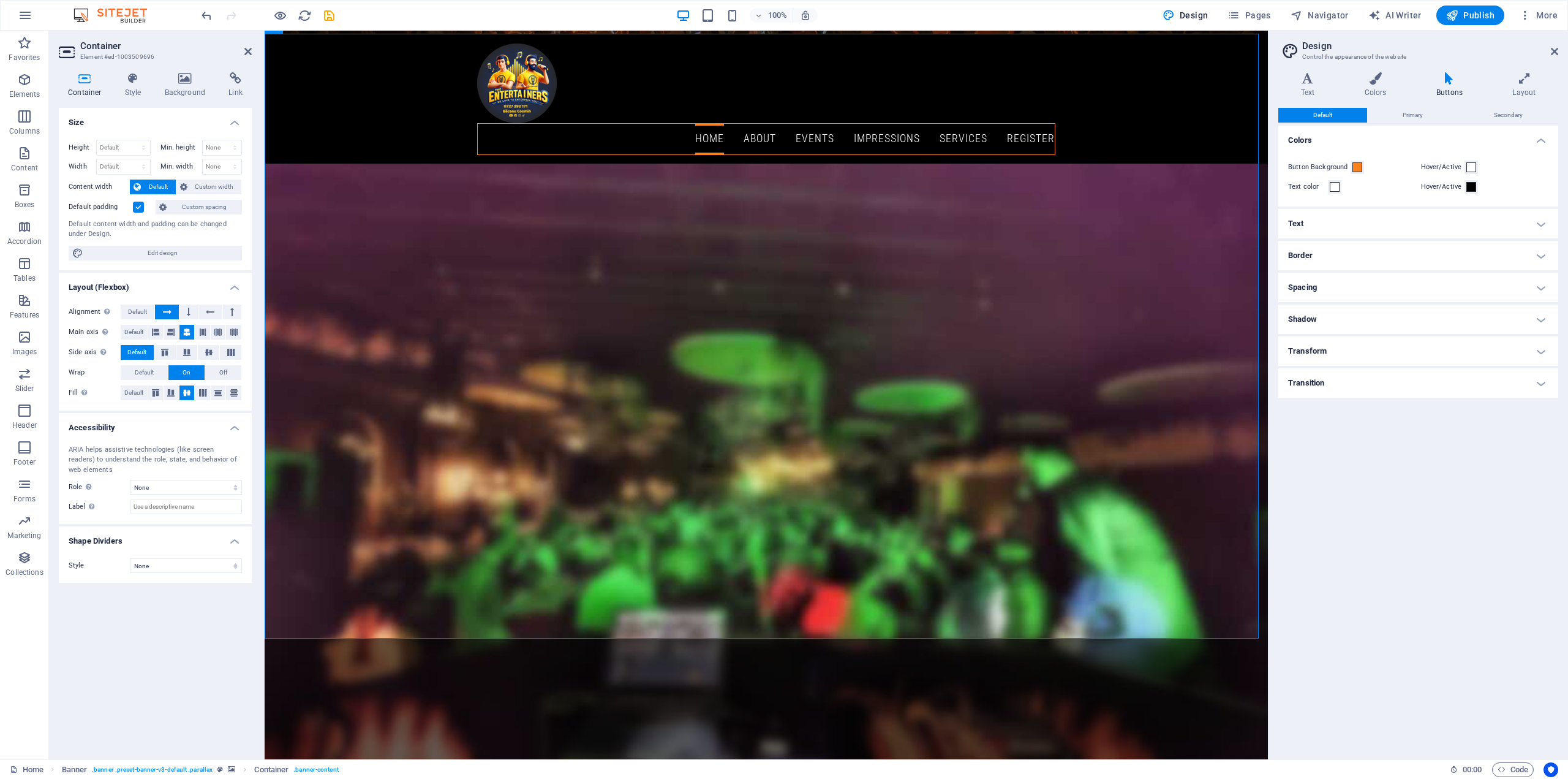
click at [1360, 513] on div "Default Primary Secondary Colors Button Background Hover/Active Text color Hove…" at bounding box center [1418, 429] width 280 height 641
click at [1369, 508] on div "Default Primary Secondary Colors Button Background Hover/Active Text color Hove…" at bounding box center [1418, 429] width 280 height 641
click at [1426, 481] on div "Default Primary Secondary Colors Button Background Hover/Active Text color Hove…" at bounding box center [1418, 429] width 280 height 641
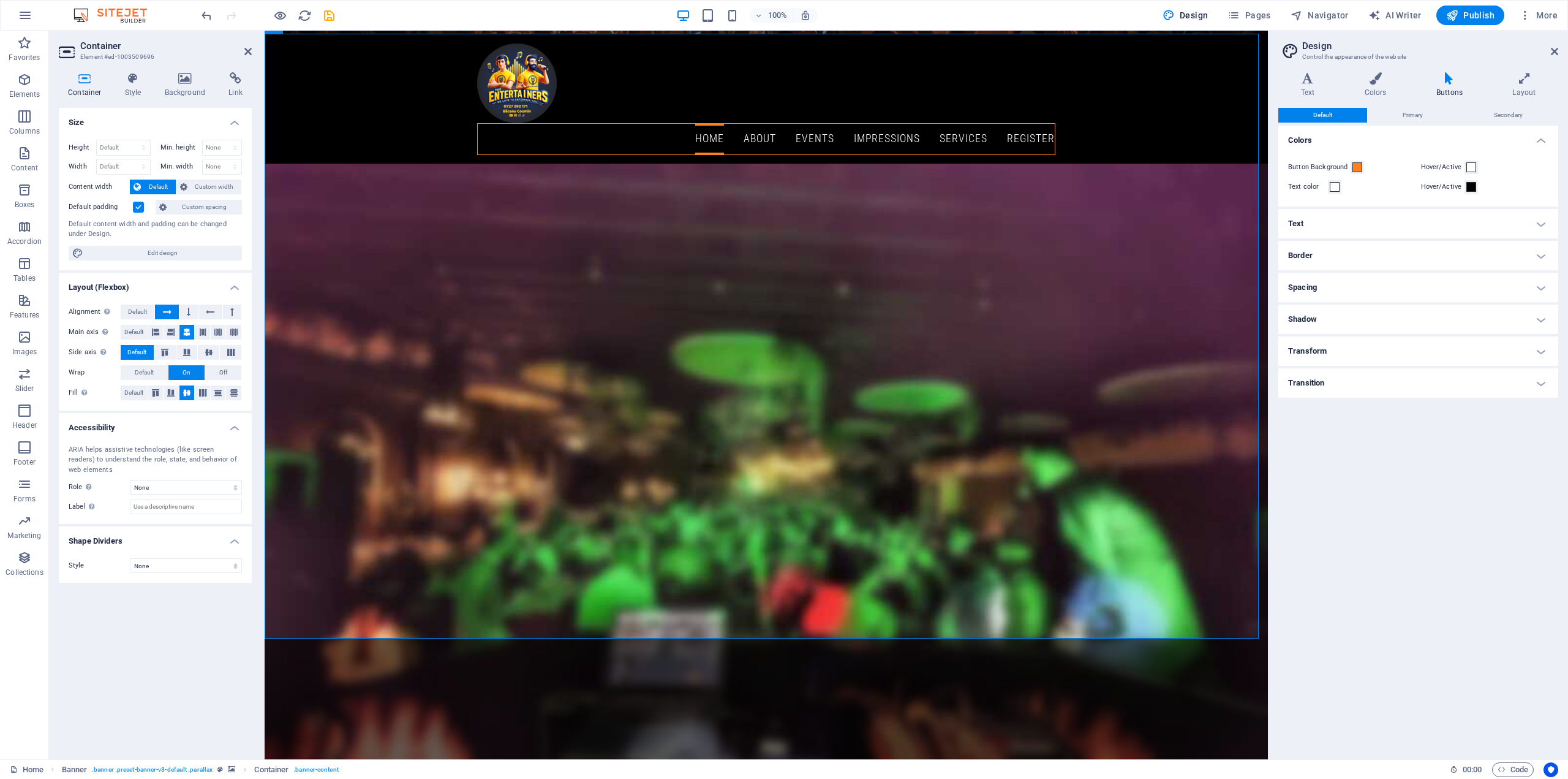
drag, startPoint x: 1382, startPoint y: 538, endPoint x: 1283, endPoint y: 555, distance: 100.4
click at [1380, 539] on div "Default Primary Secondary Colors Button Background Hover/Active Text color Hove…" at bounding box center [1418, 429] width 280 height 641
click at [177, 653] on div "Size Height Default px rem % vh vw Min. height None px rem % vh vw Width Defaul…" at bounding box center [155, 429] width 193 height 641
click at [1396, 555] on div "Default Primary Secondary Colors Button Background Hover/Active Text color Hove…" at bounding box center [1418, 429] width 280 height 641
click at [170, 625] on div "Size Height Default px rem % vh vw Min. height None px rem % vh vw Width Defaul…" at bounding box center [155, 429] width 193 height 641
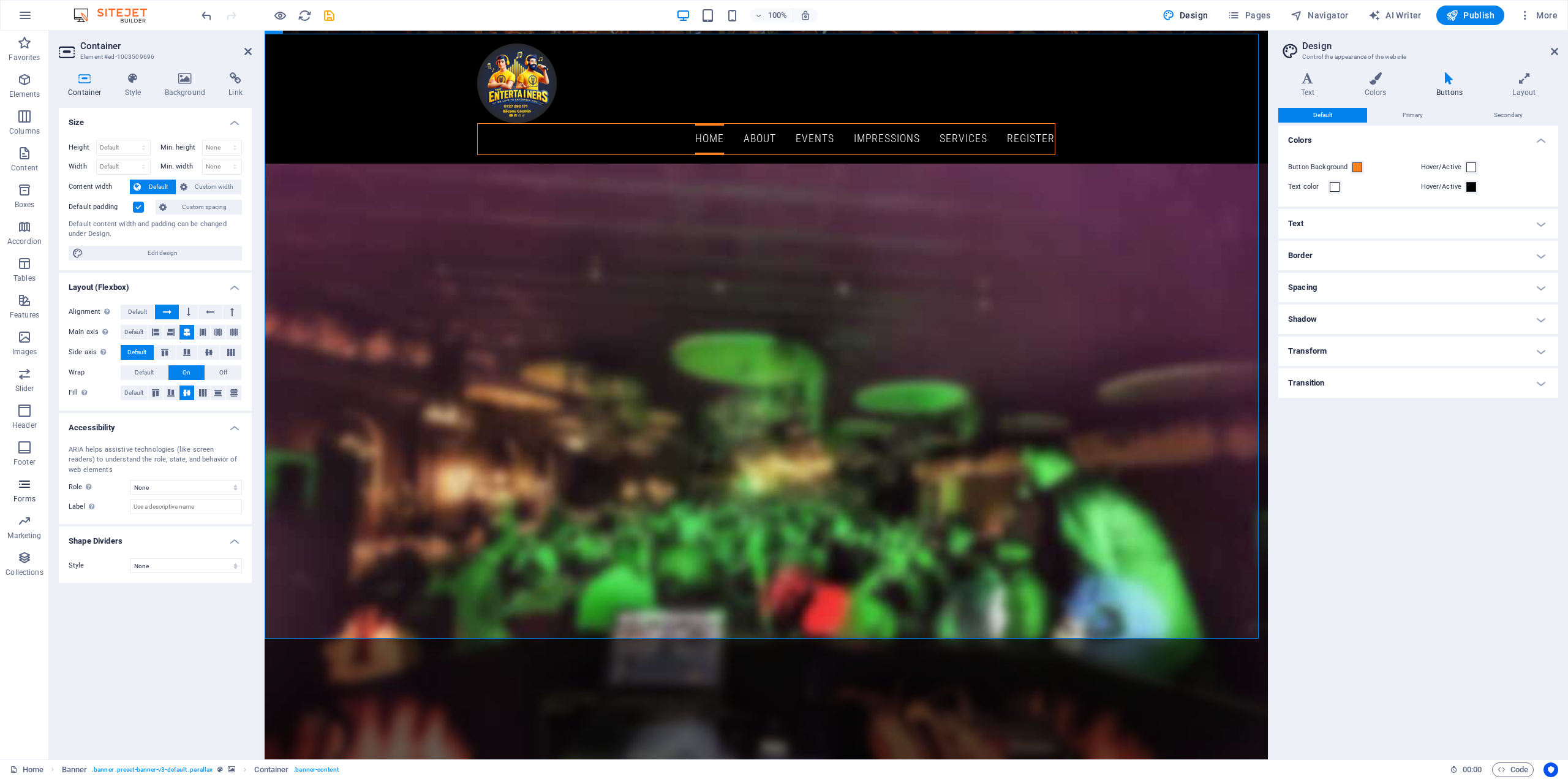
click at [30, 492] on span "Forms" at bounding box center [25, 491] width 49 height 29
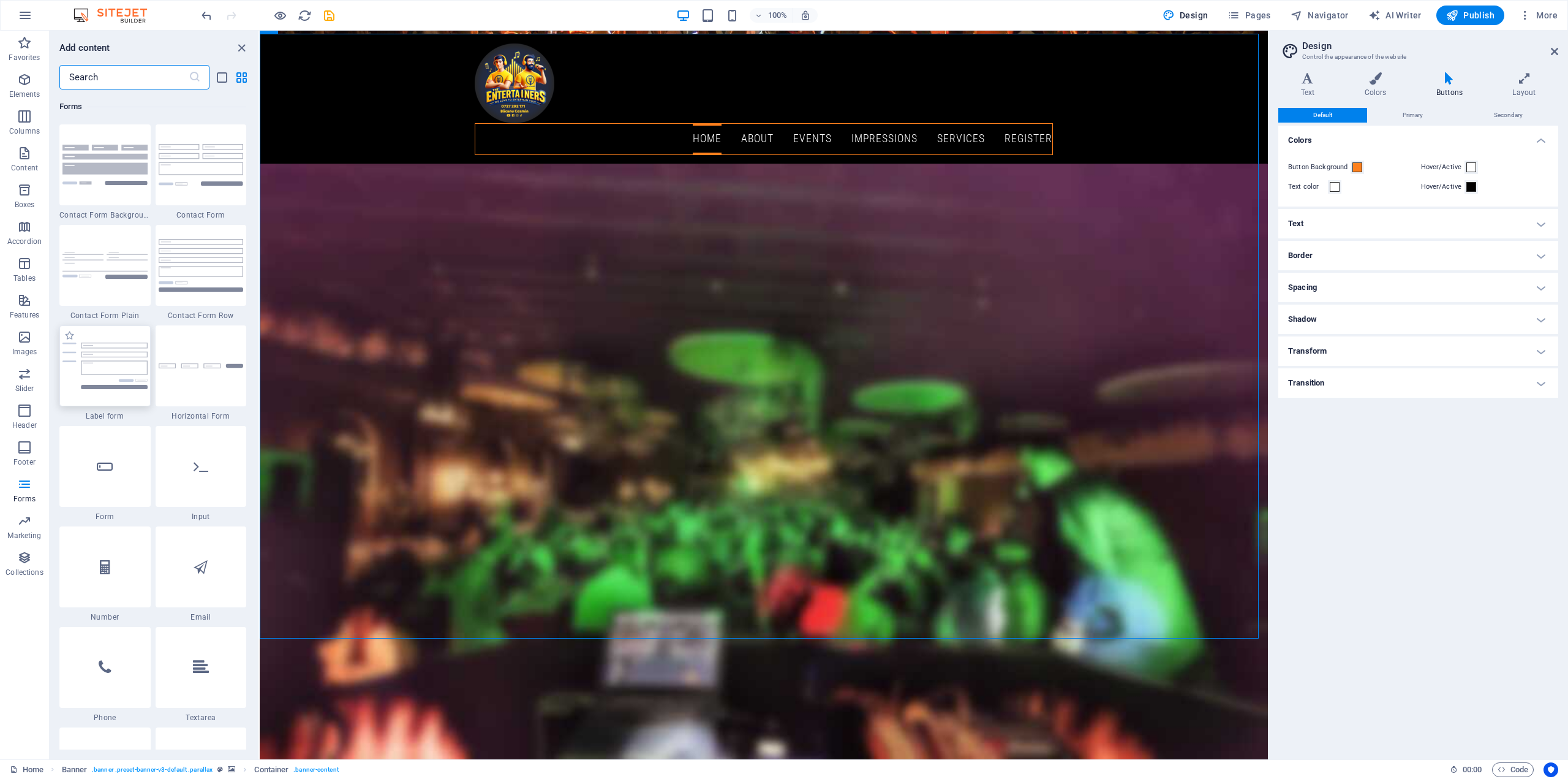
click at [109, 368] on img at bounding box center [105, 365] width 85 height 47
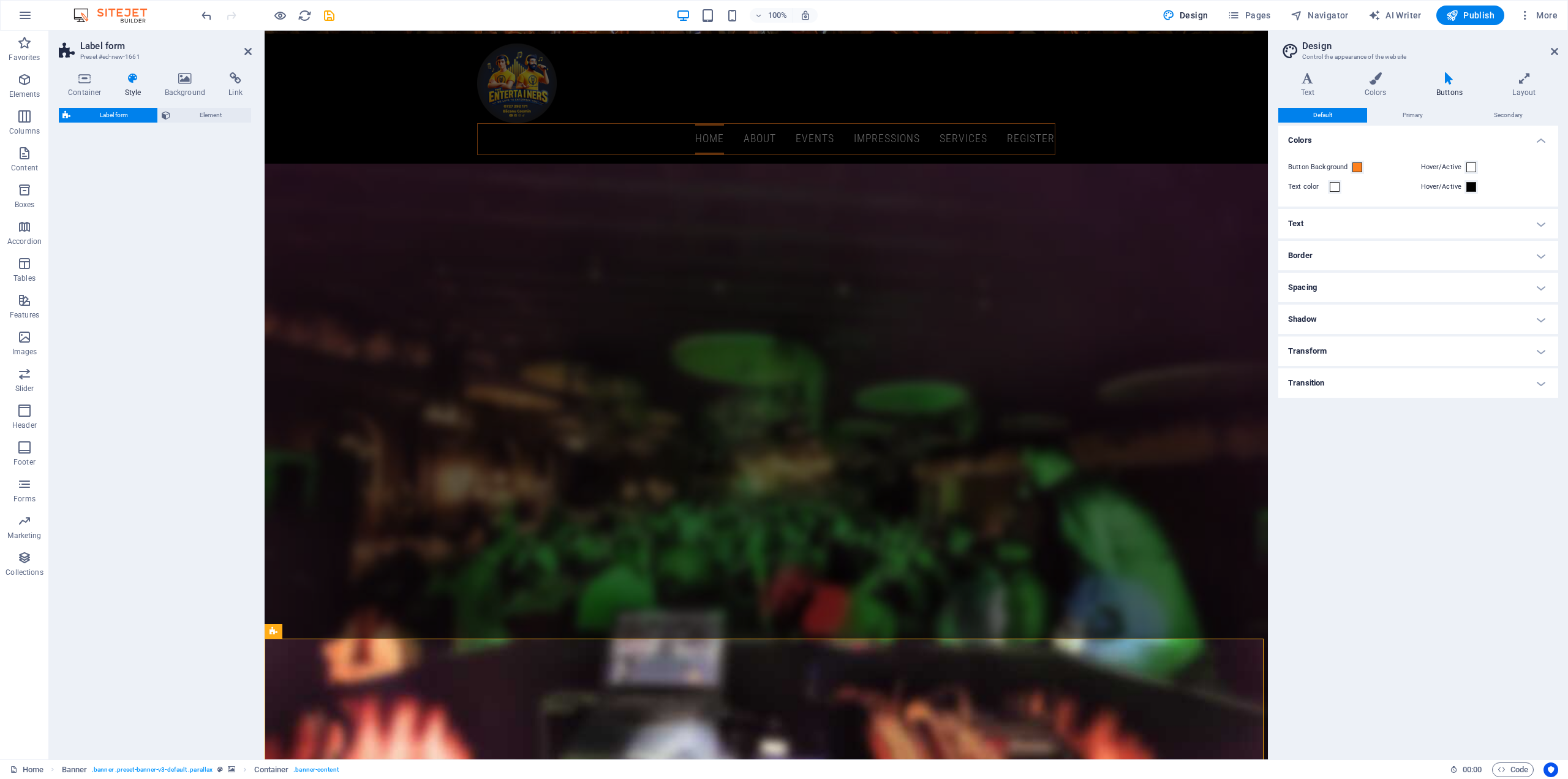
select select "rem"
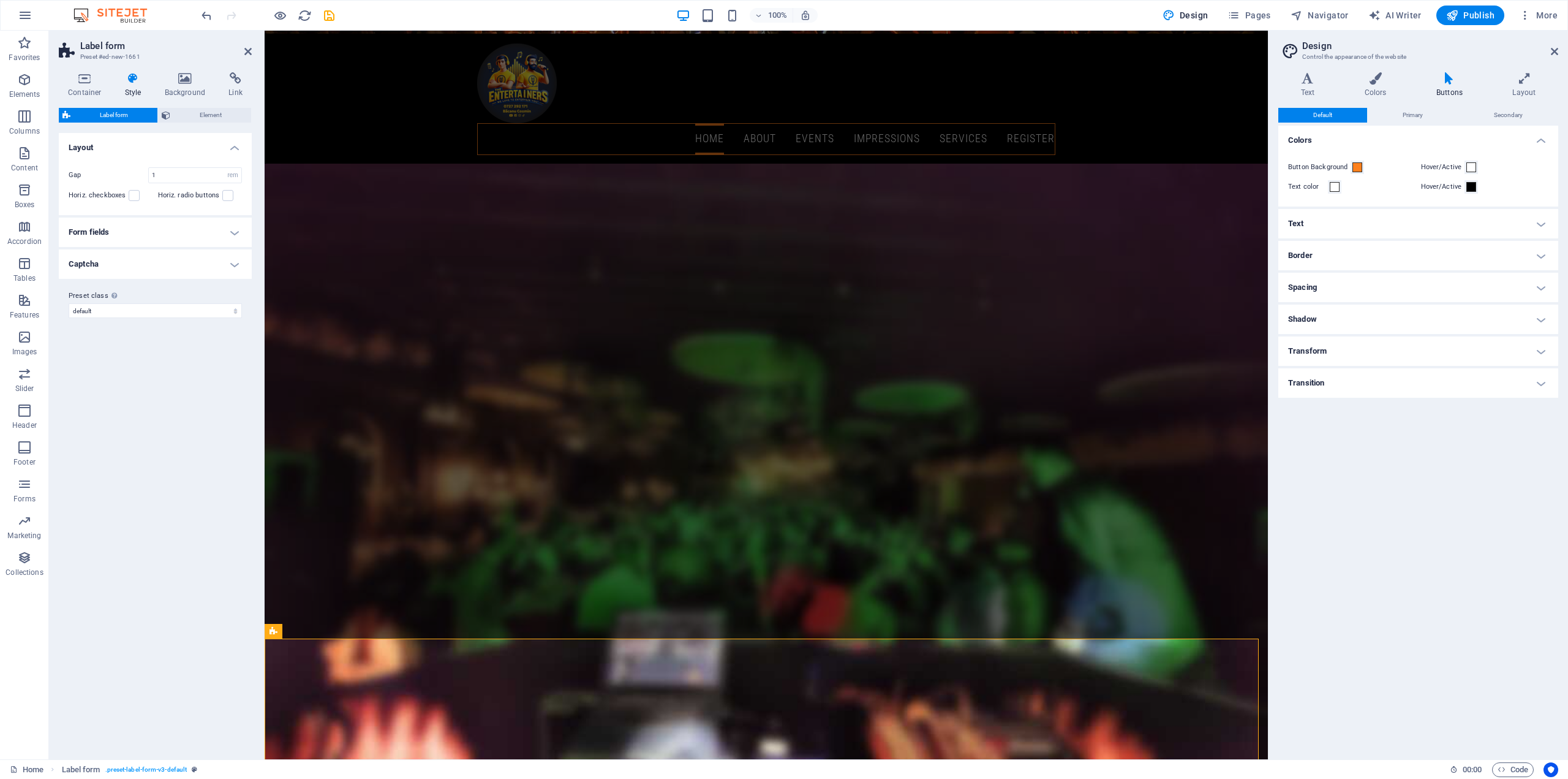
click at [102, 114] on span "Label form" at bounding box center [114, 115] width 80 height 14
drag, startPoint x: 366, startPoint y: 145, endPoint x: 547, endPoint y: 198, distance: 188.6
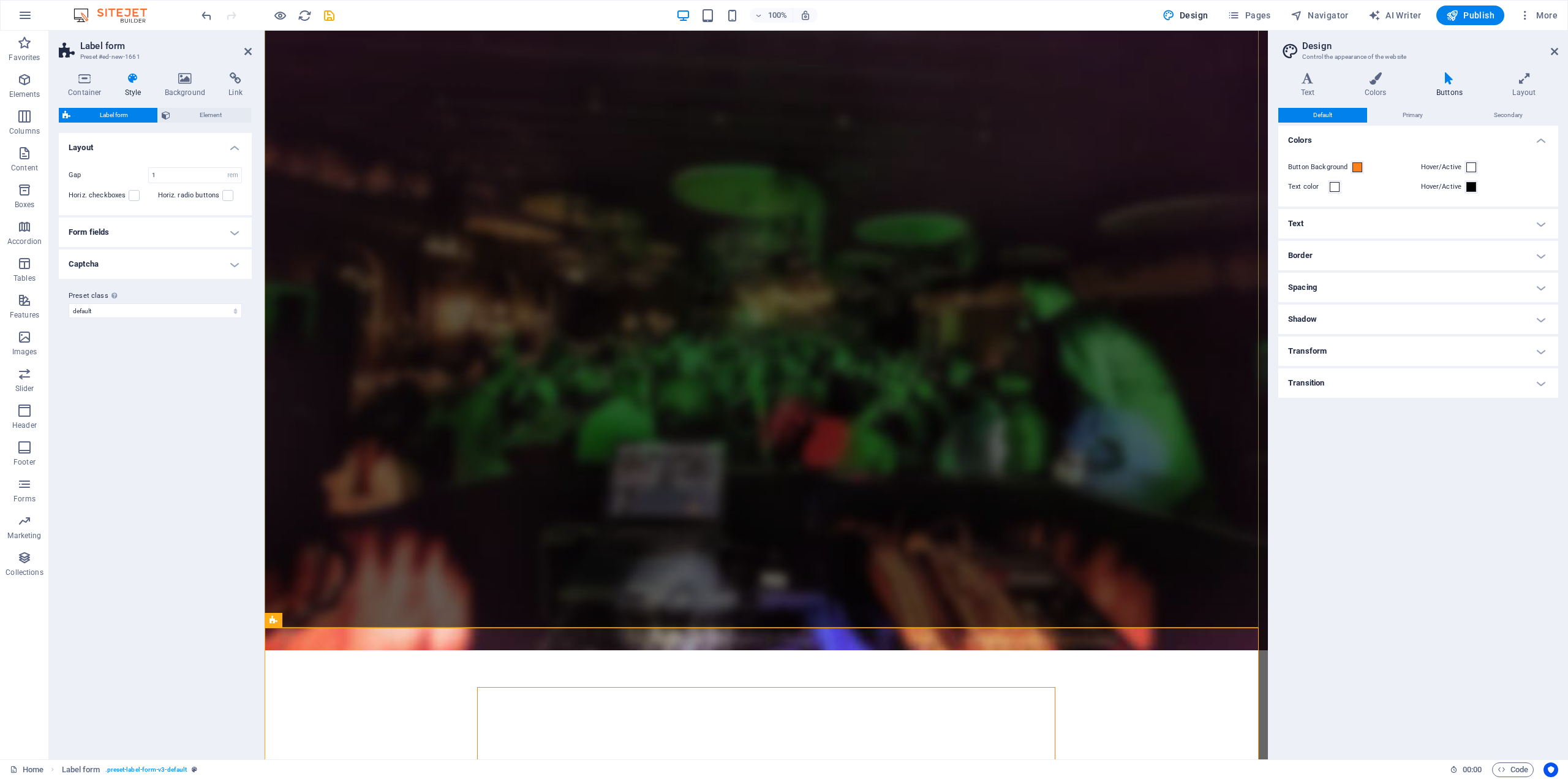
scroll to position [464, 0]
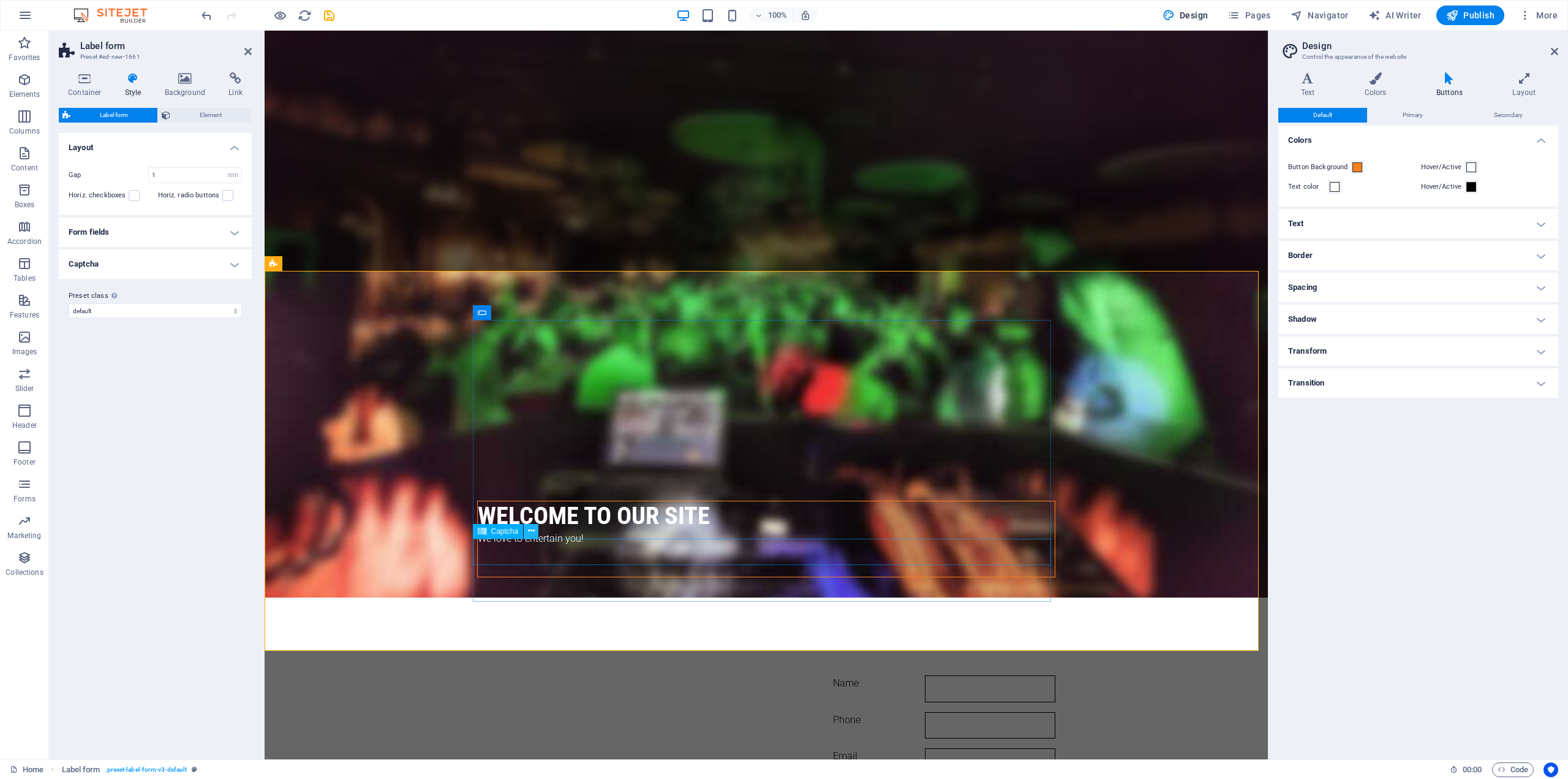
click at [528, 528] on icon at bounding box center [531, 531] width 6 height 13
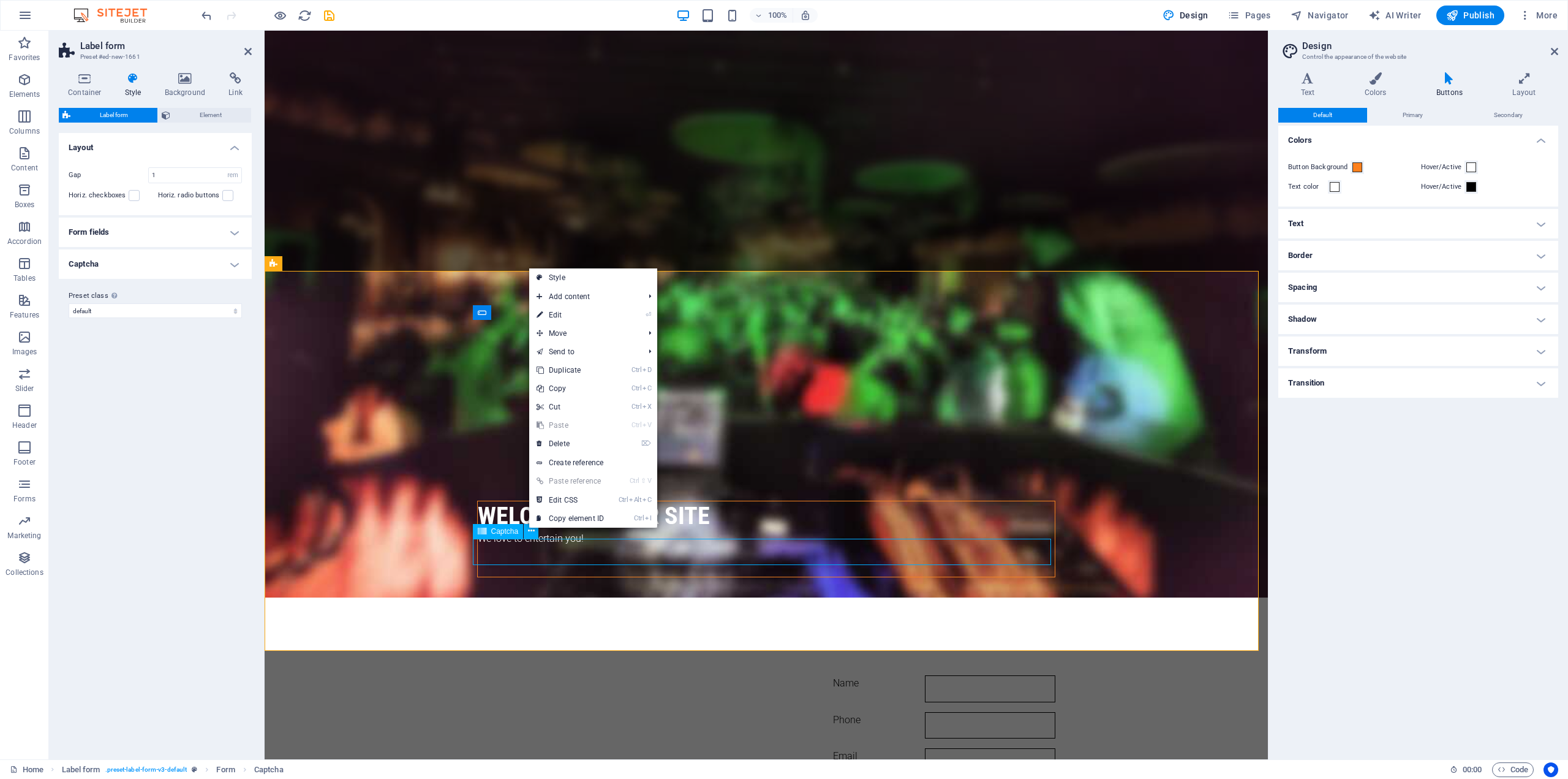
click at [504, 528] on span "Captcha" at bounding box center [504, 531] width 28 height 7
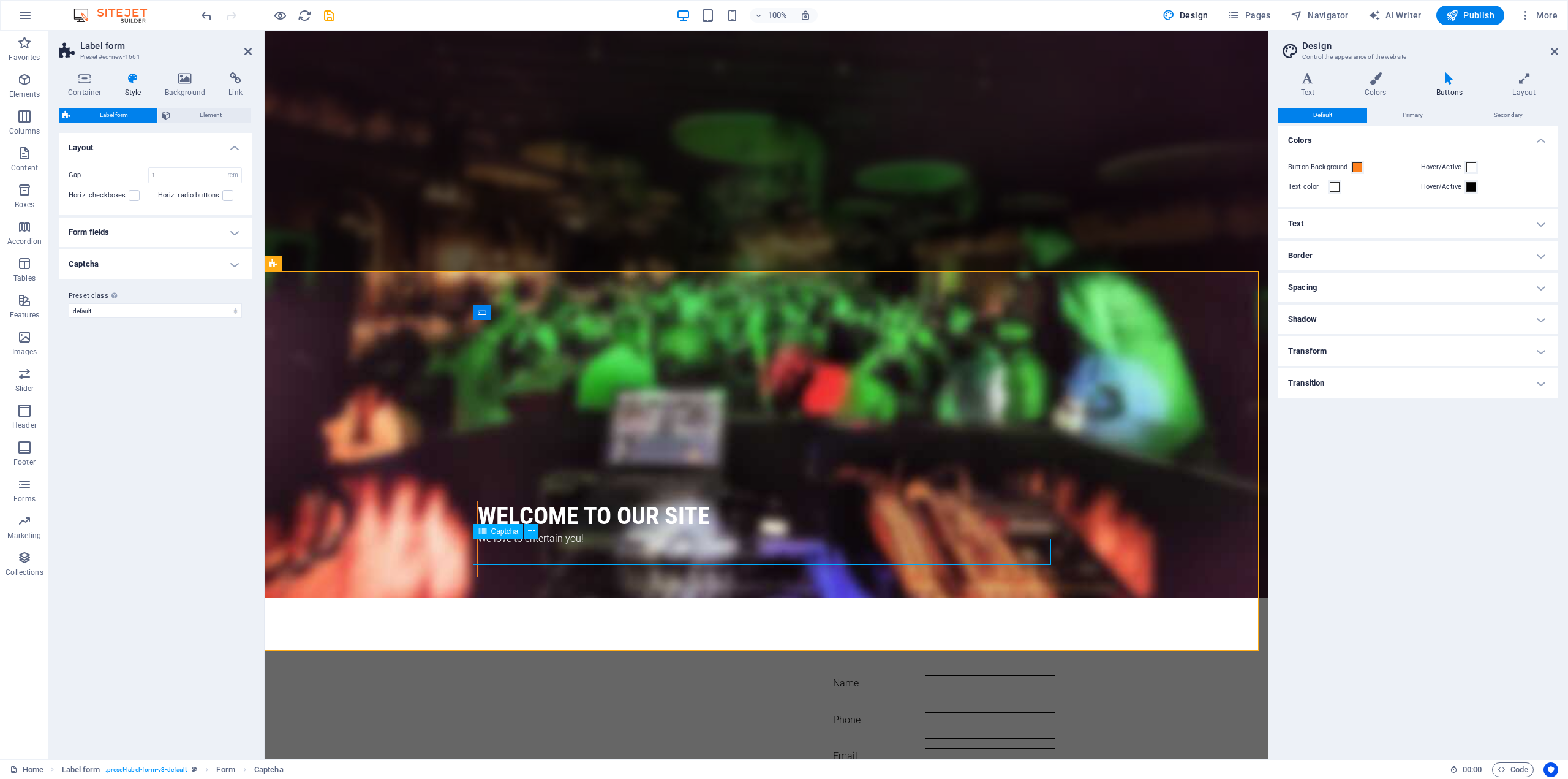
click at [503, 533] on span "Captcha" at bounding box center [504, 531] width 28 height 7
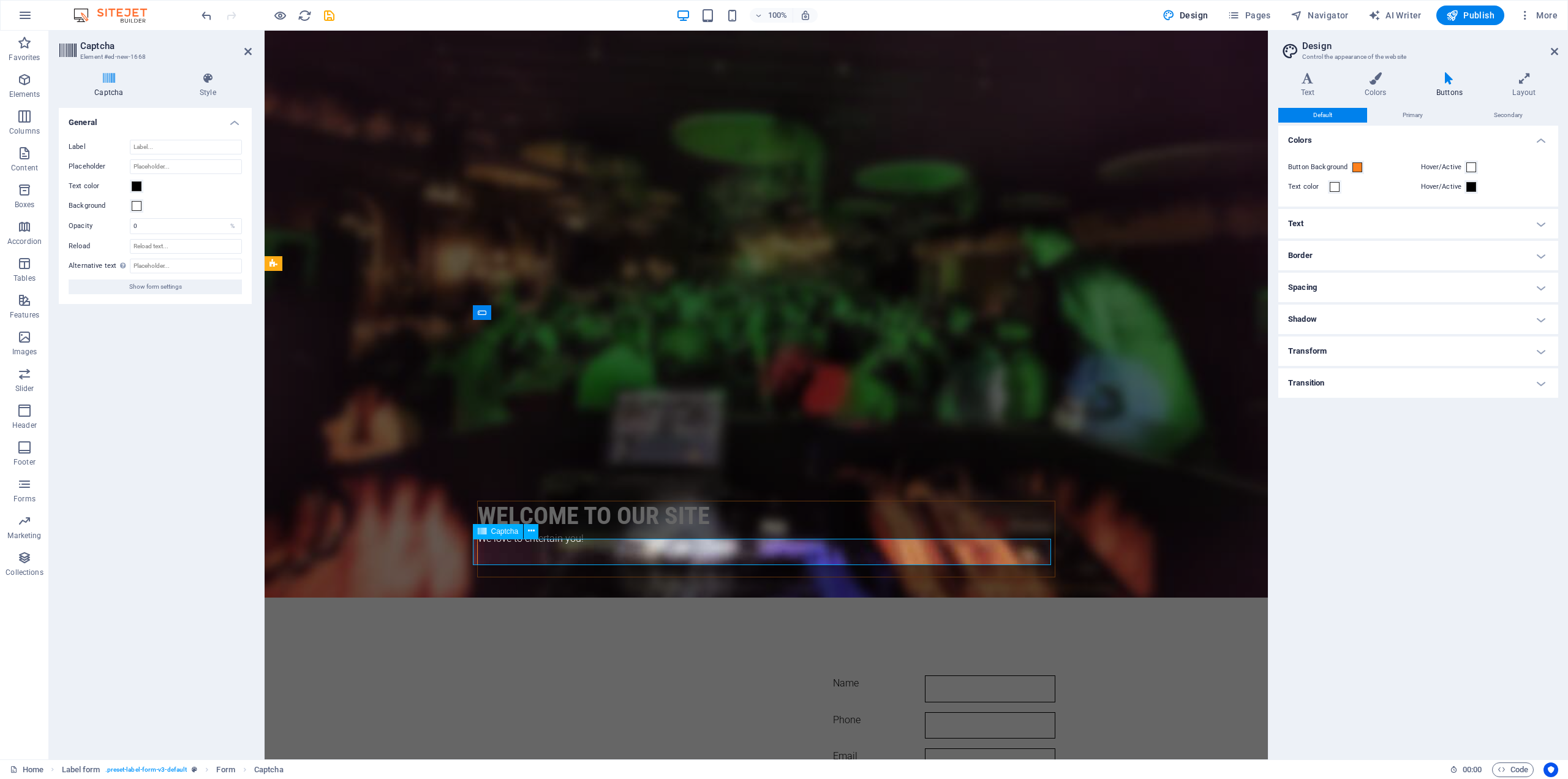
click at [502, 531] on span "Captcha" at bounding box center [504, 531] width 28 height 7
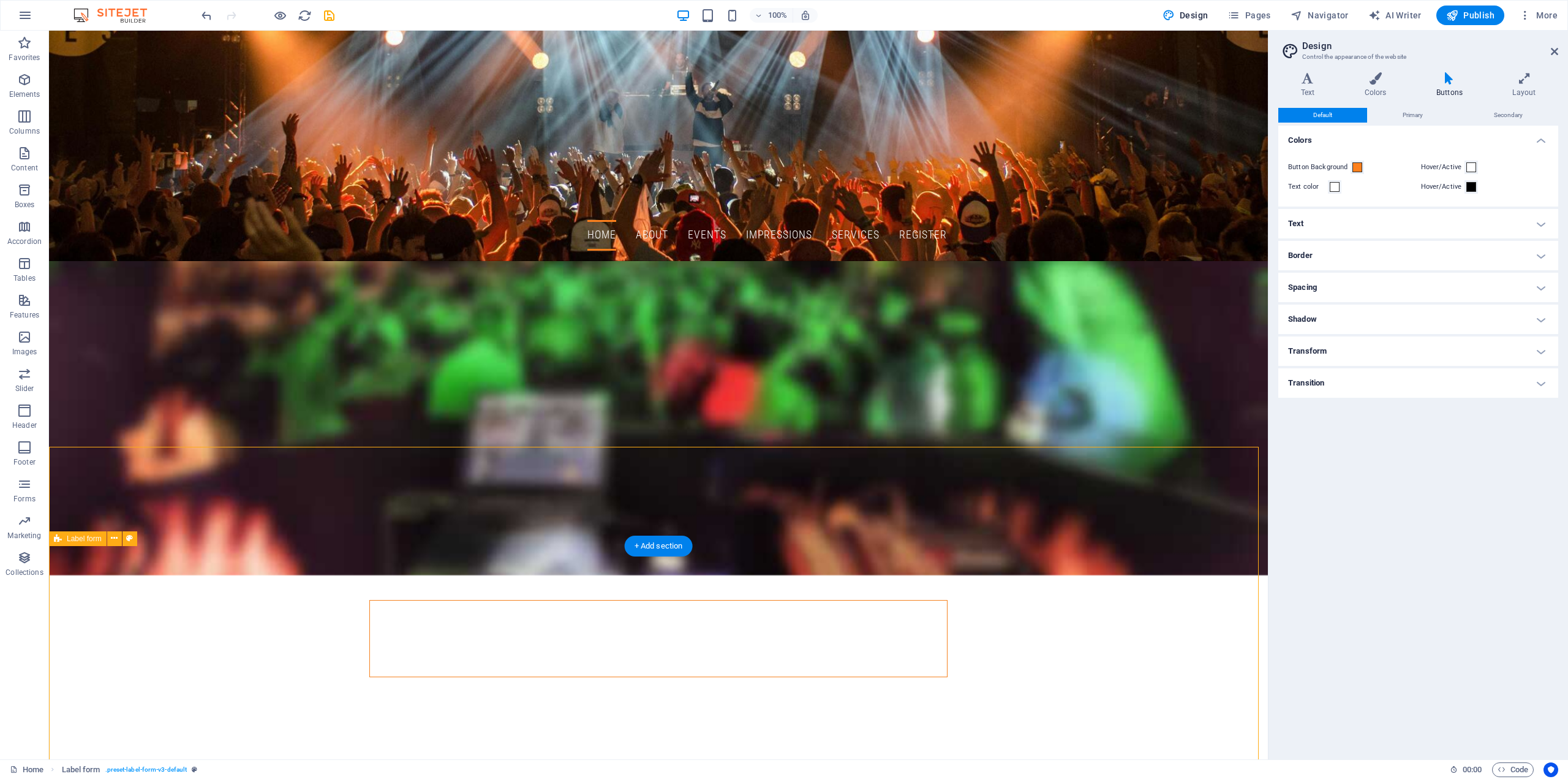
scroll to position [132, 0]
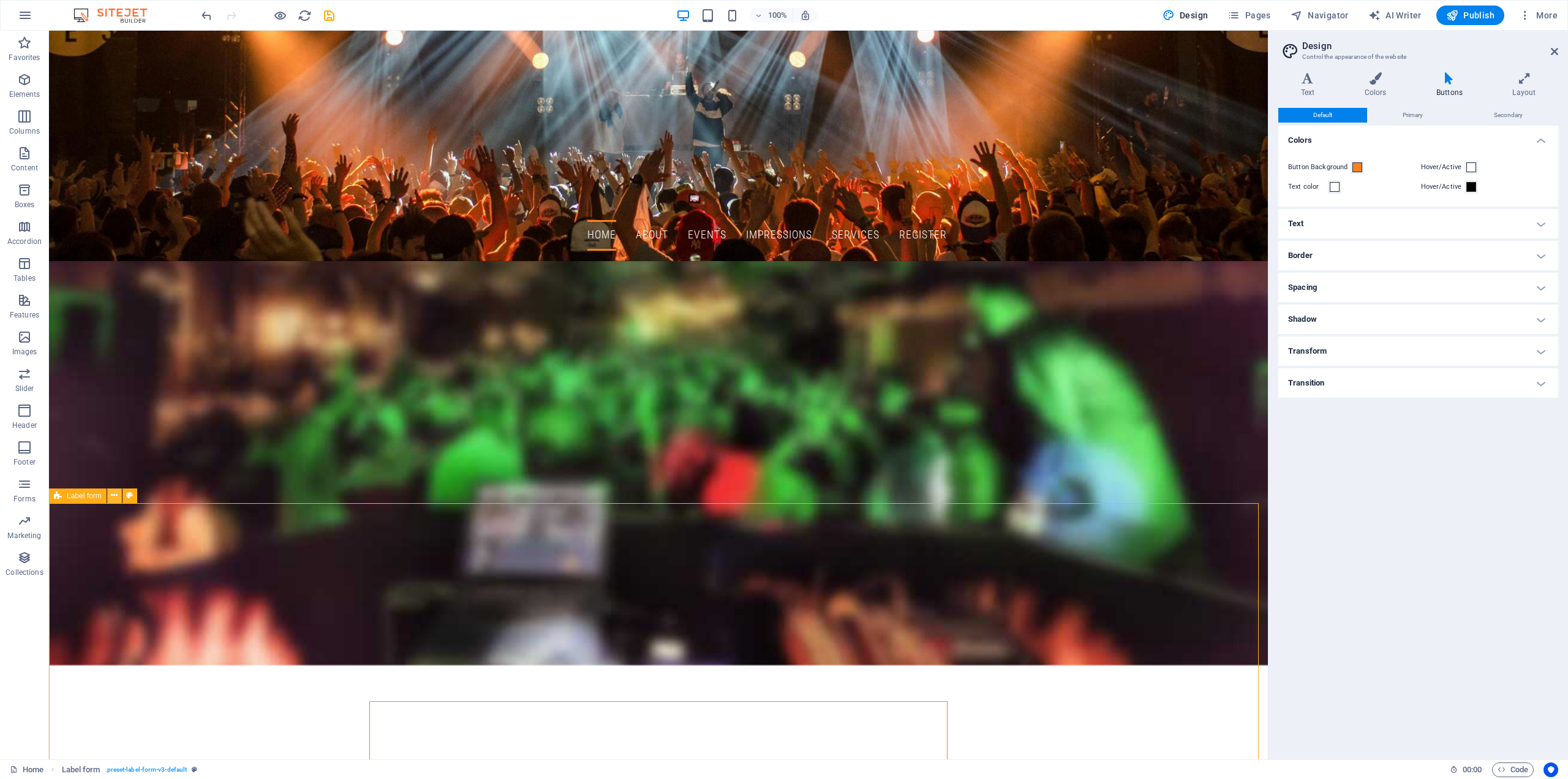
click at [119, 494] on button at bounding box center [115, 496] width 14 height 14
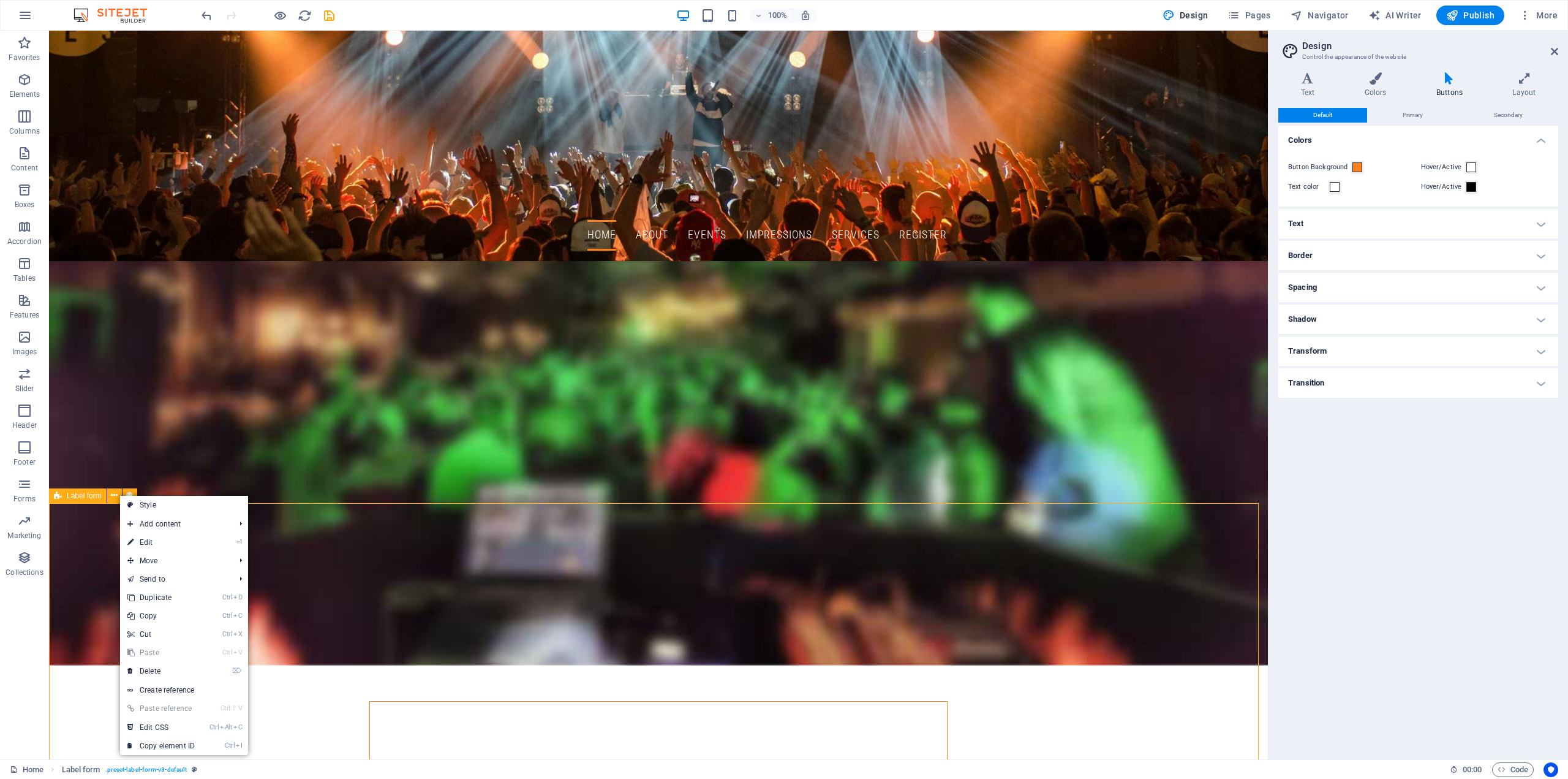
click at [84, 494] on span "Label form" at bounding box center [84, 495] width 35 height 7
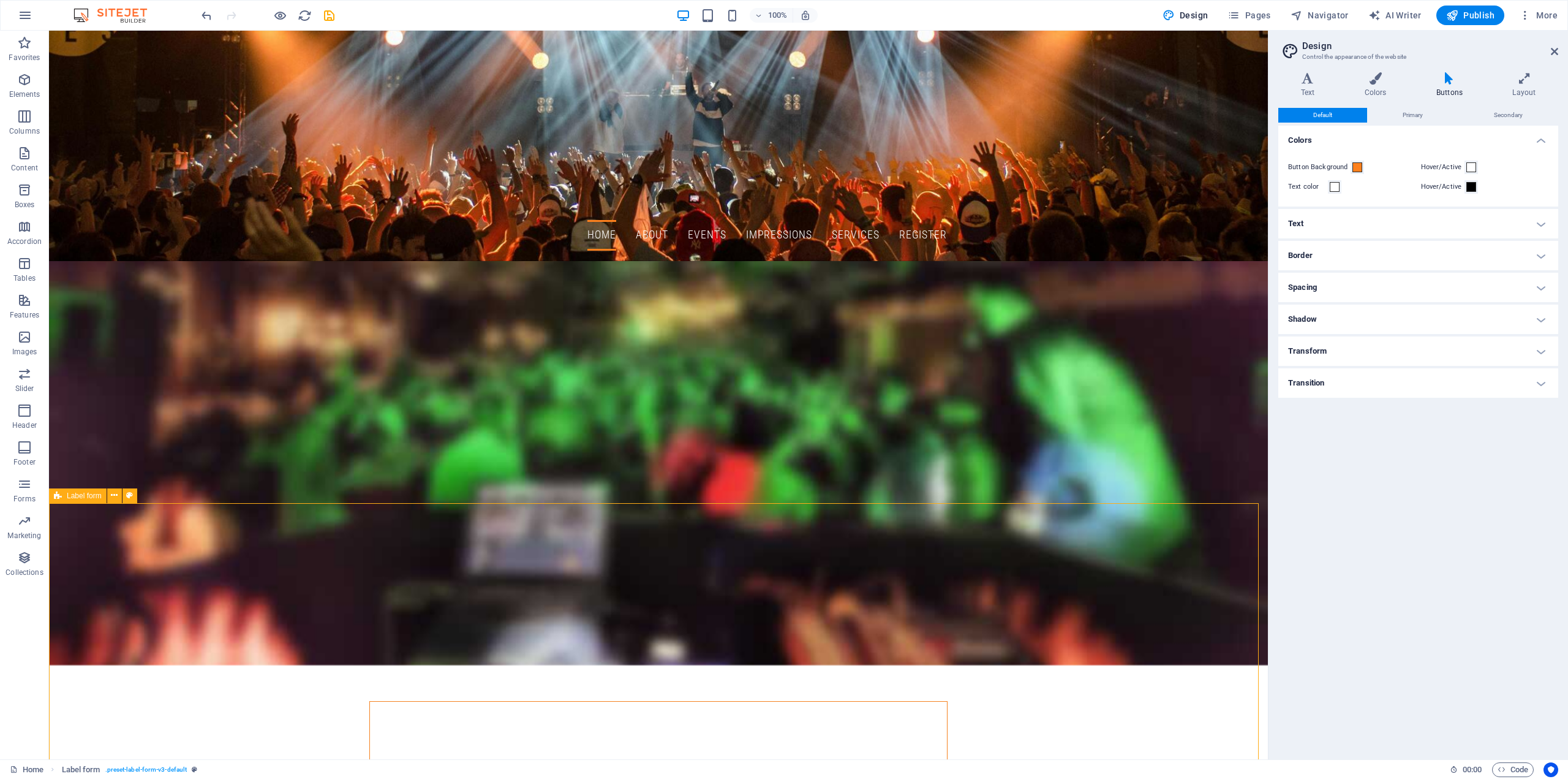
click at [84, 494] on span "Label form" at bounding box center [84, 495] width 35 height 7
select select "rem"
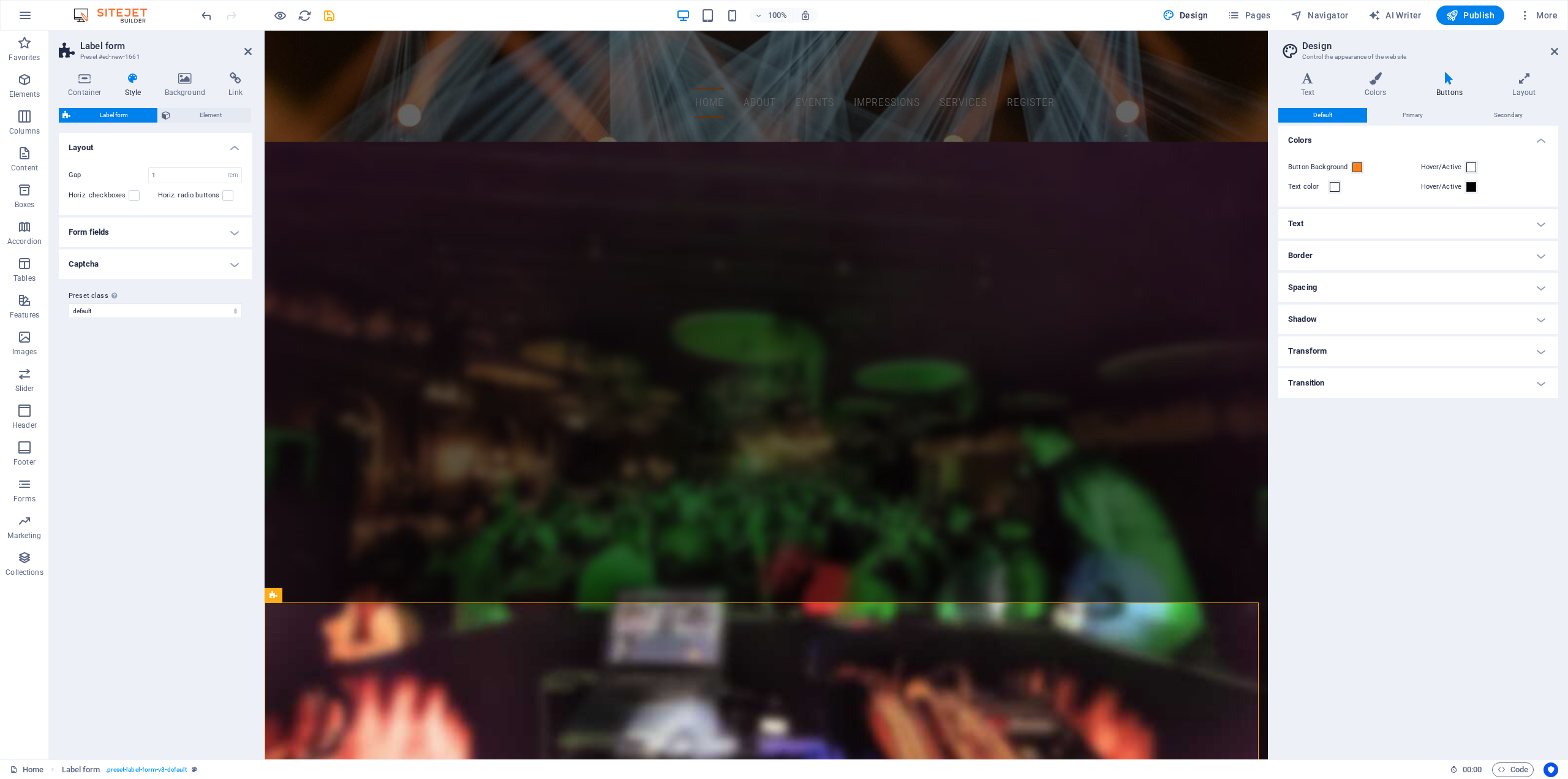
click at [173, 395] on div "Variants Default Layout Gap 1 px rem % vh vw Horiz. checkboxes Horiz. radio but…" at bounding box center [155, 441] width 193 height 617
click at [295, 593] on span "Label form" at bounding box center [300, 594] width 35 height 7
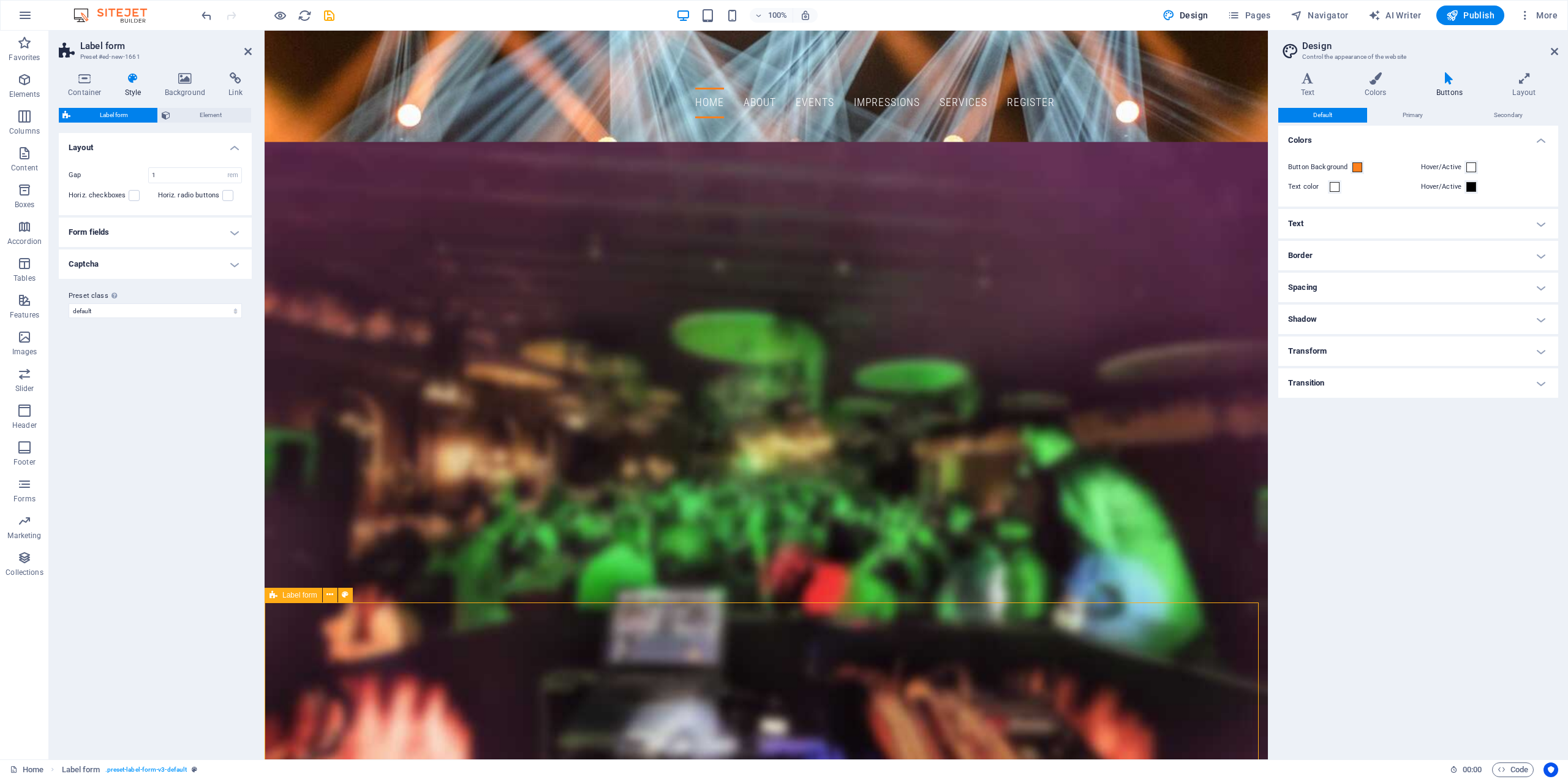
click at [278, 598] on div "Label form" at bounding box center [294, 594] width 57 height 14
click at [330, 595] on icon at bounding box center [329, 594] width 6 height 13
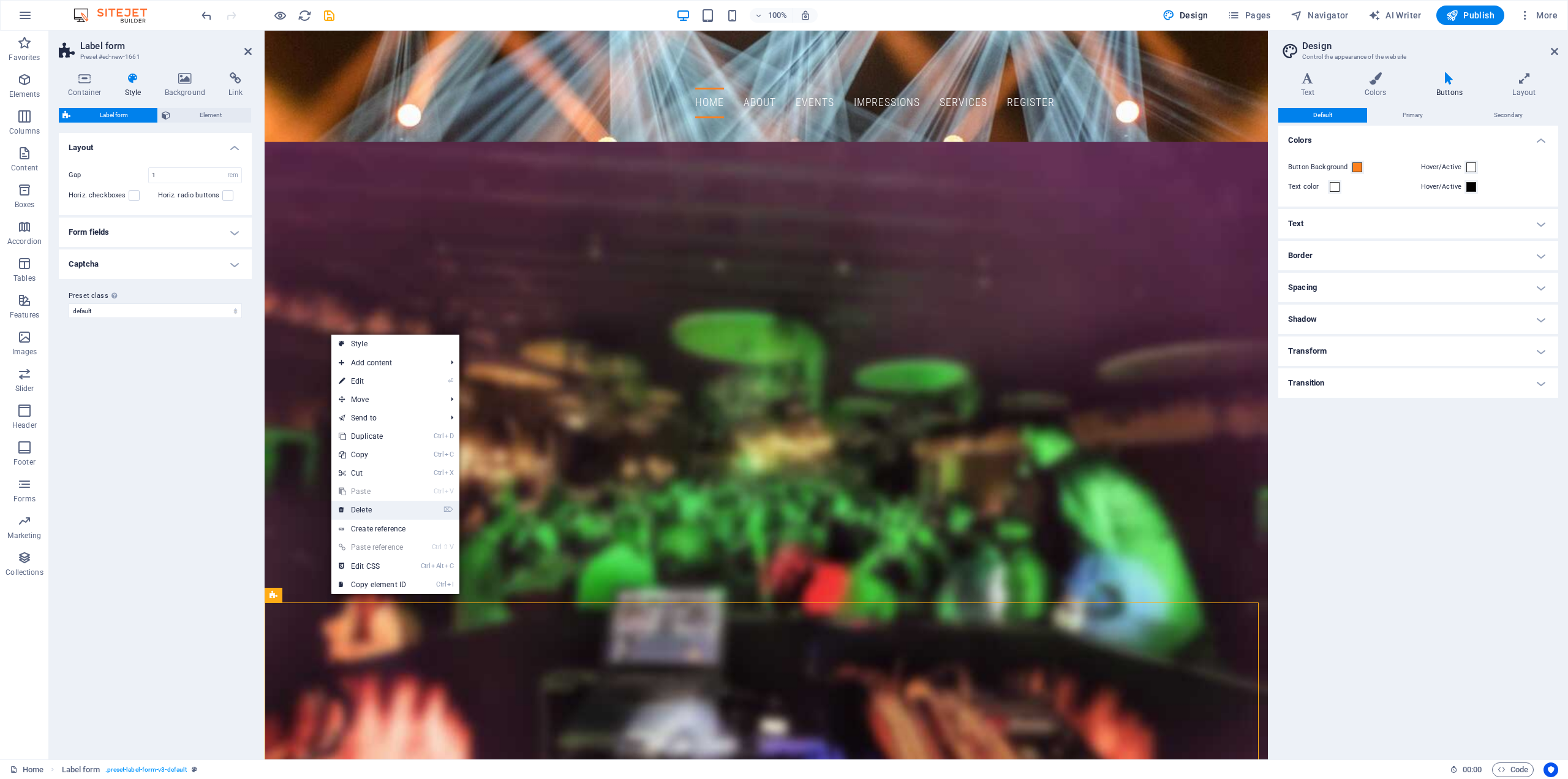
click at [386, 505] on link "⌦ Delete" at bounding box center [372, 509] width 82 height 18
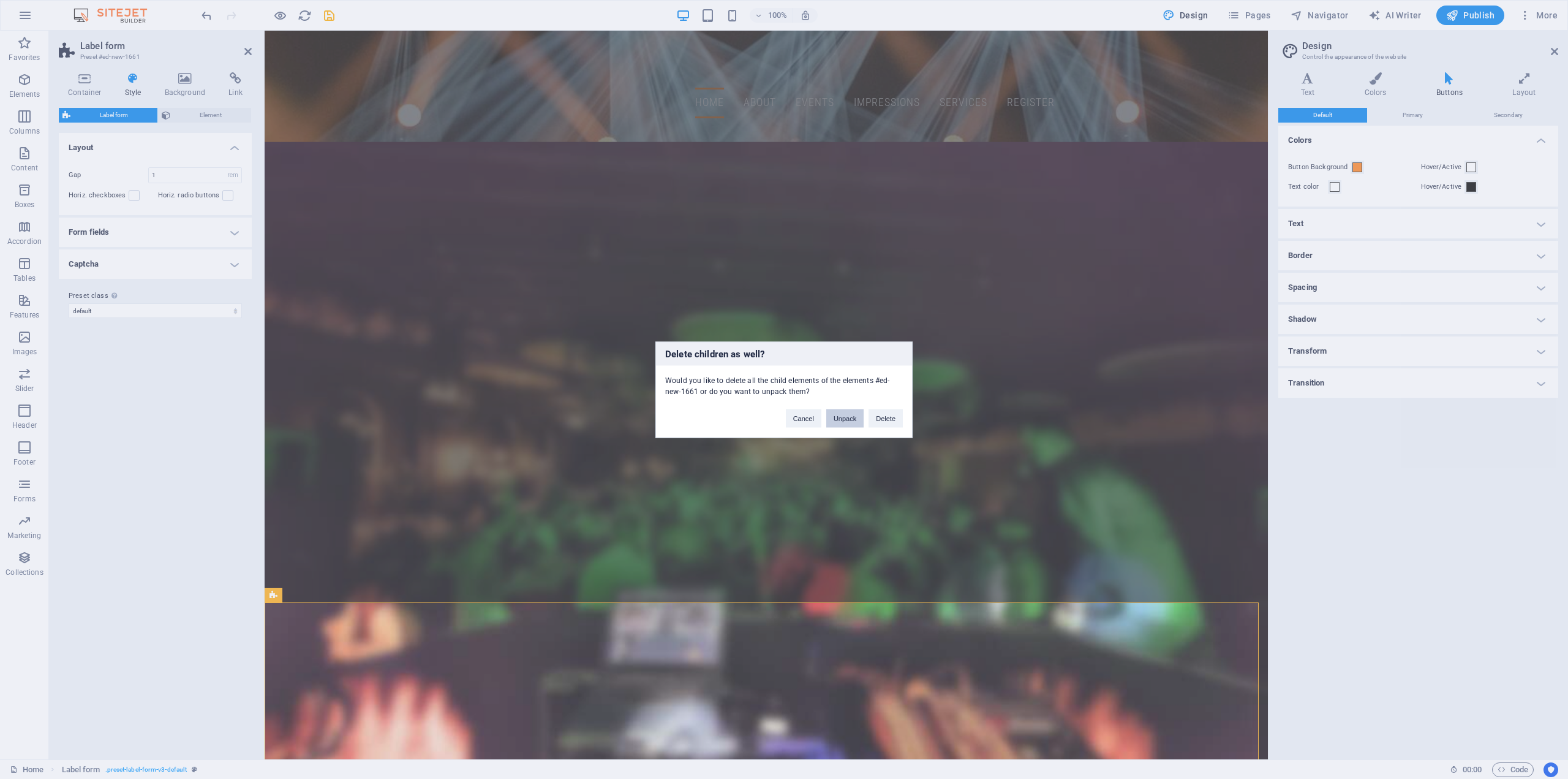
click at [852, 414] on button "Unpack" at bounding box center [845, 418] width 37 height 18
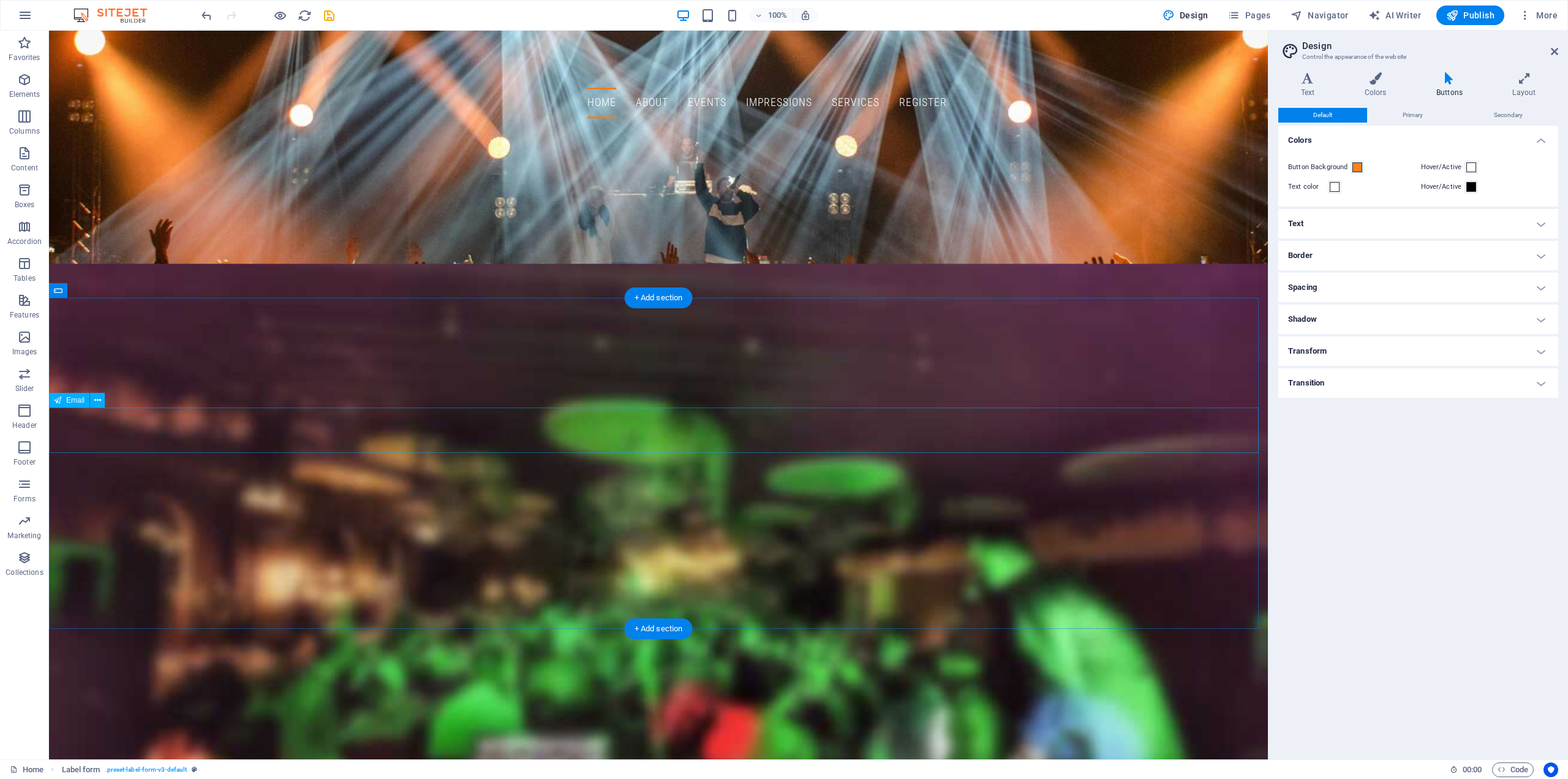
scroll to position [437, 0]
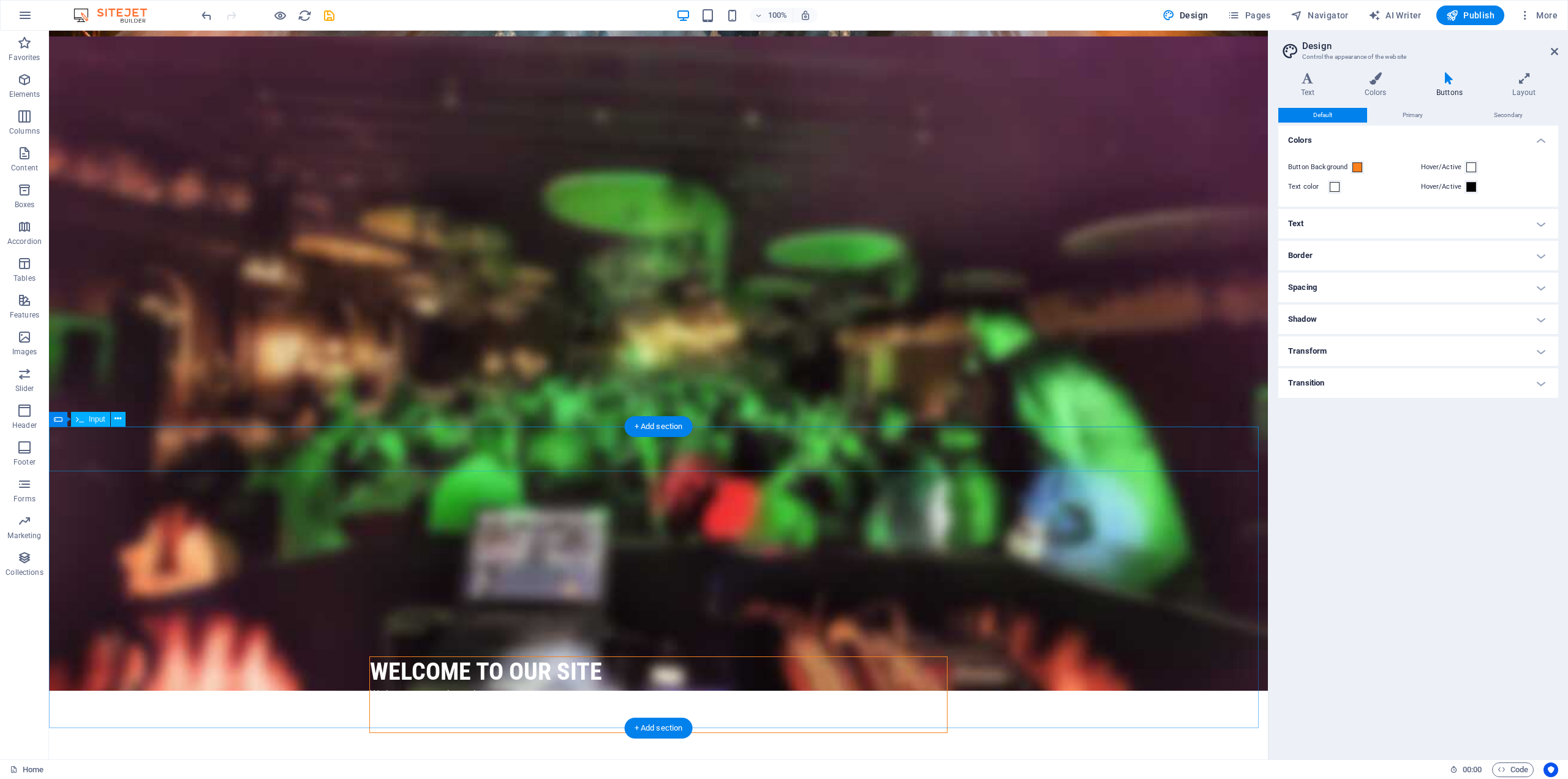
click at [605, 778] on div "Name" at bounding box center [659, 793] width 1219 height 22
click at [605, 778] on div "Phone" at bounding box center [659, 793] width 1219 height 22
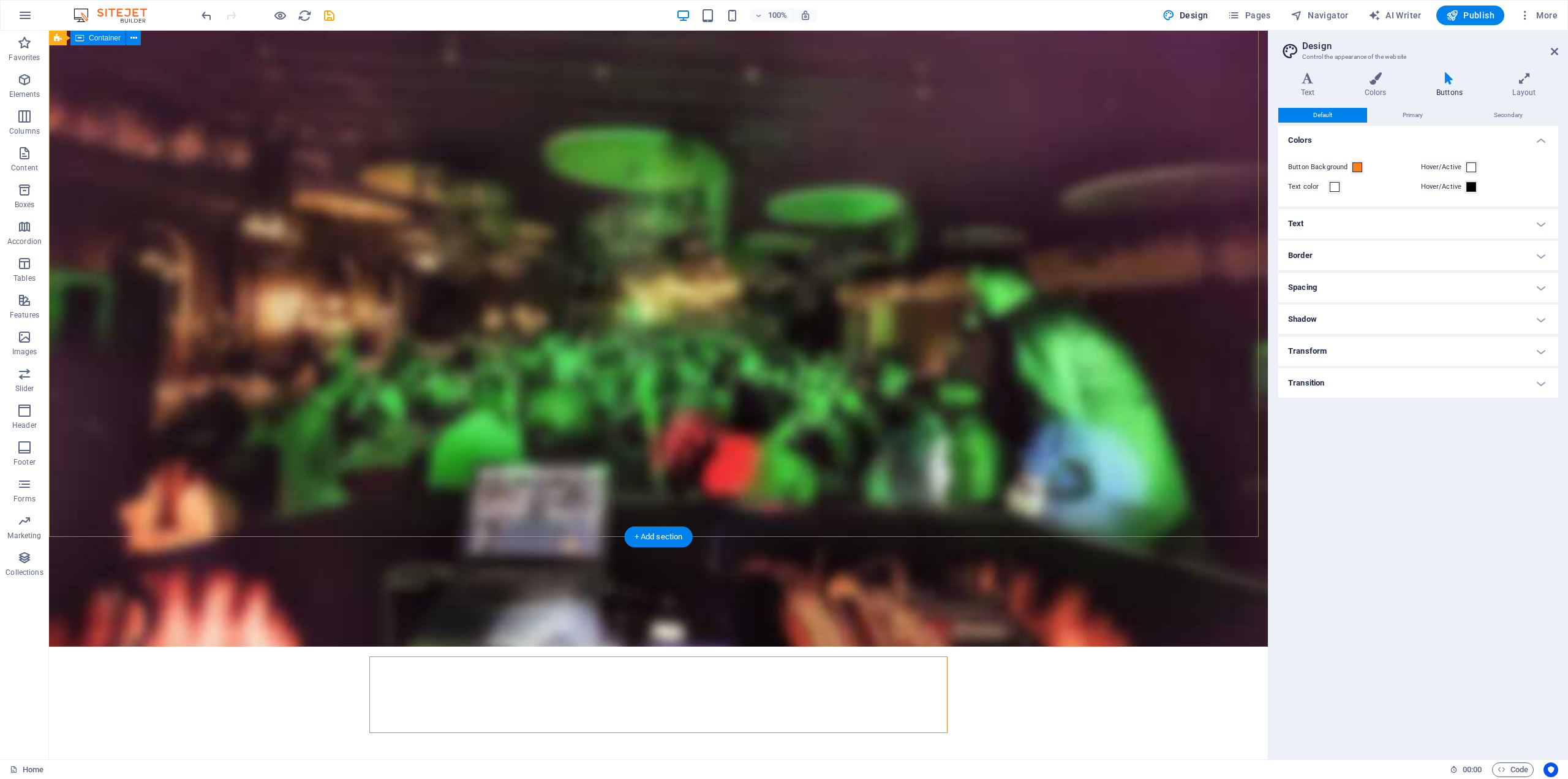
scroll to position [198, 0]
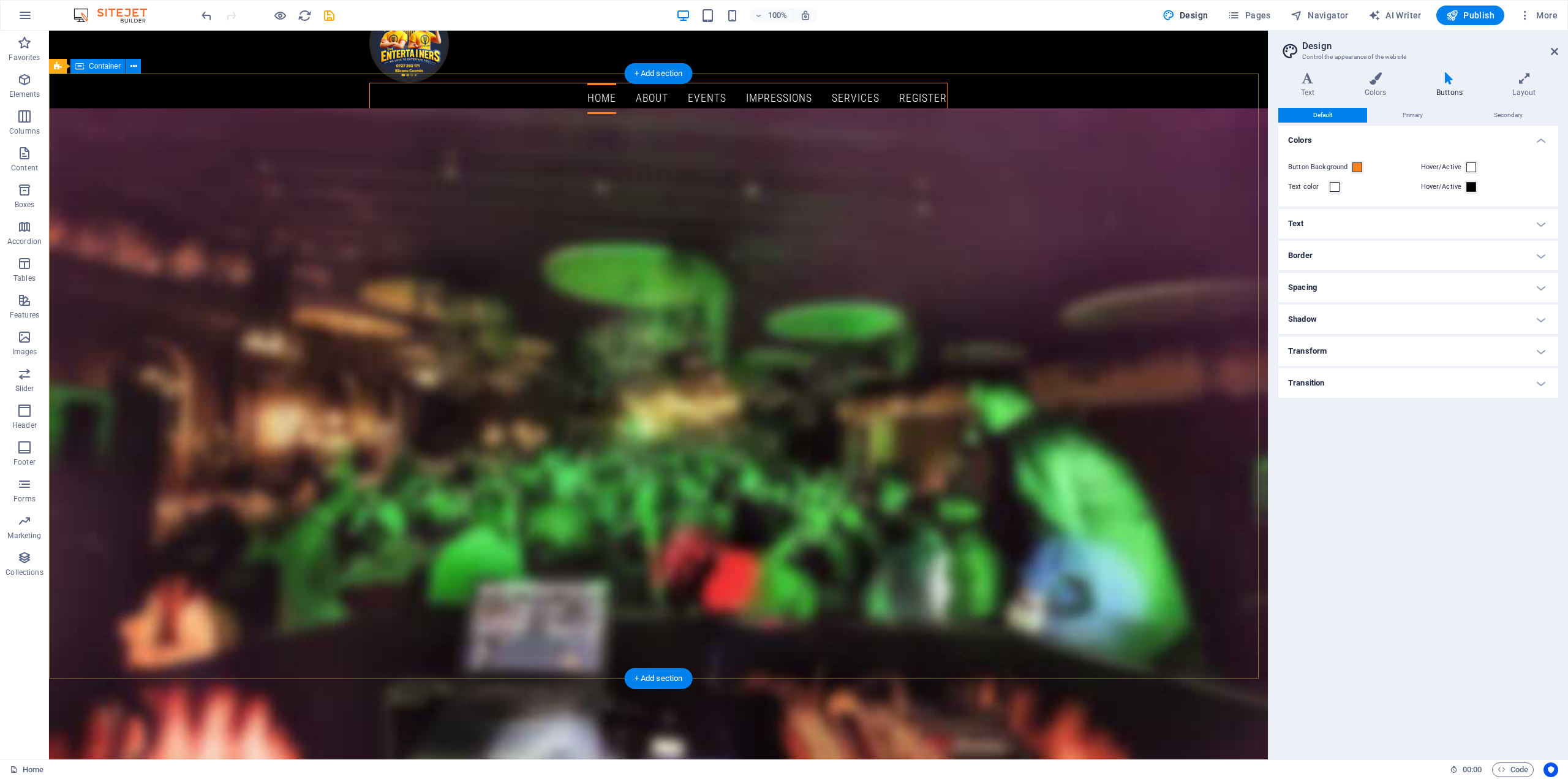
scroll to position [156, 0]
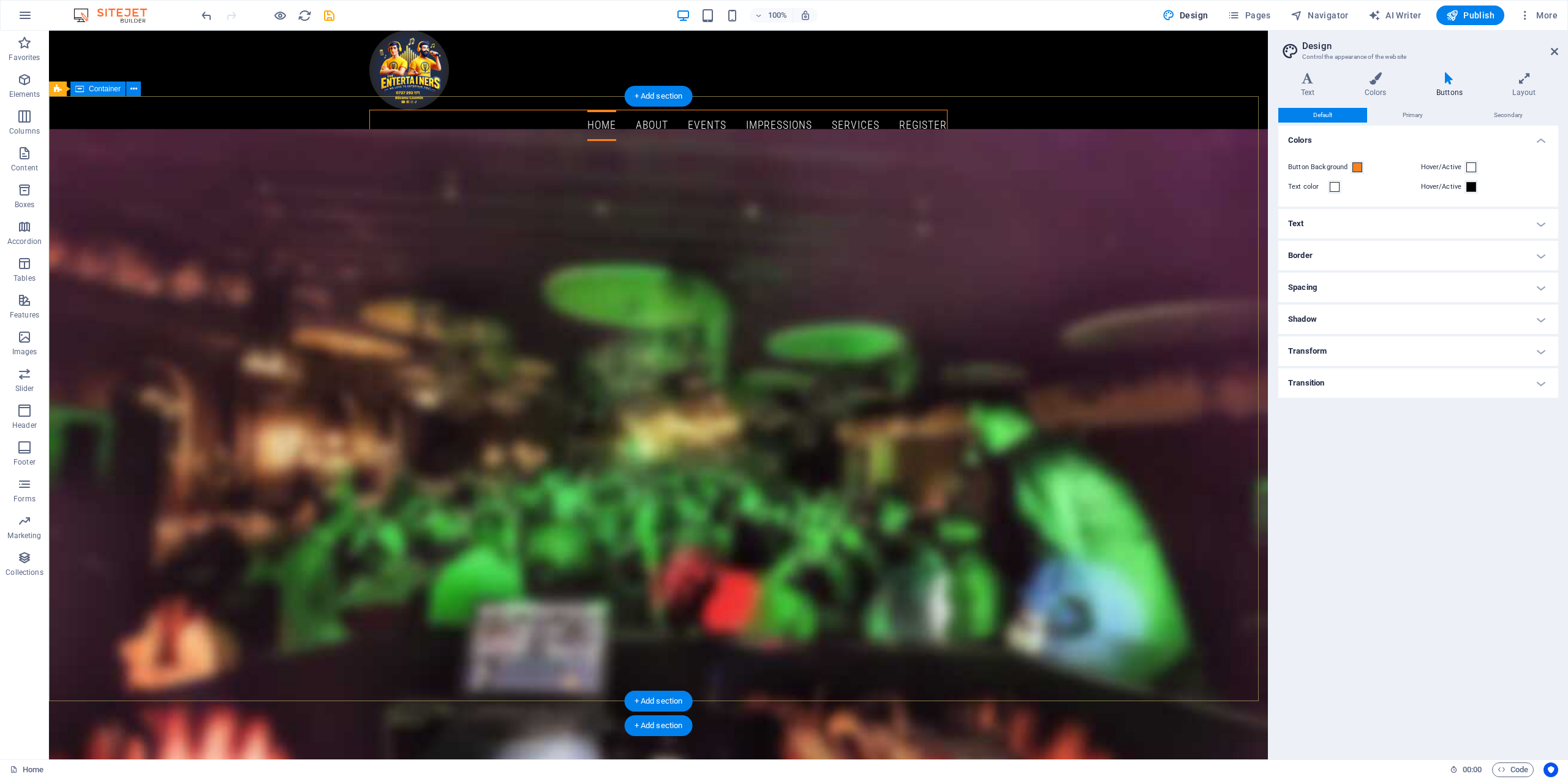
scroll to position [130, 0]
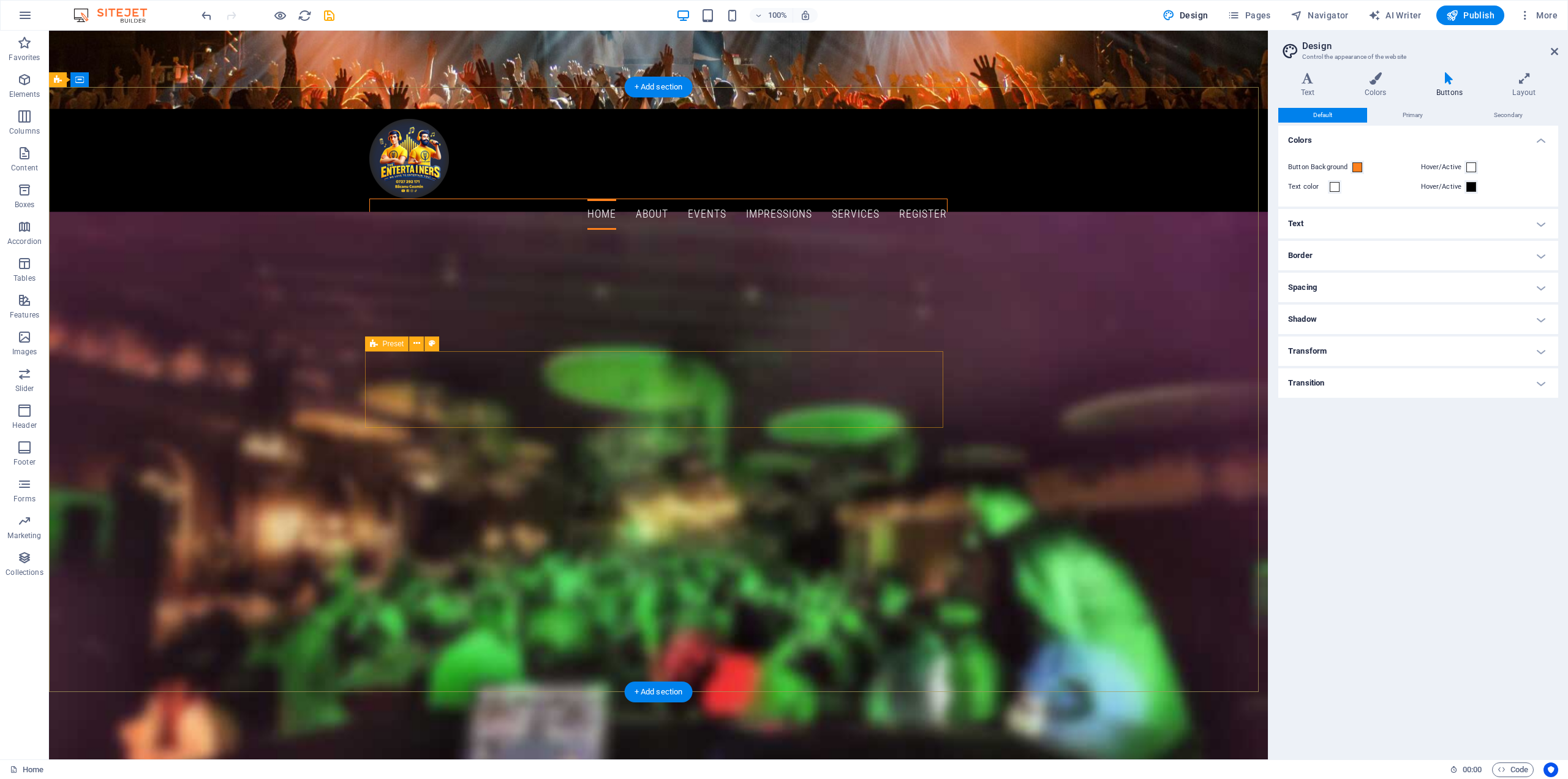
scroll to position [0, 0]
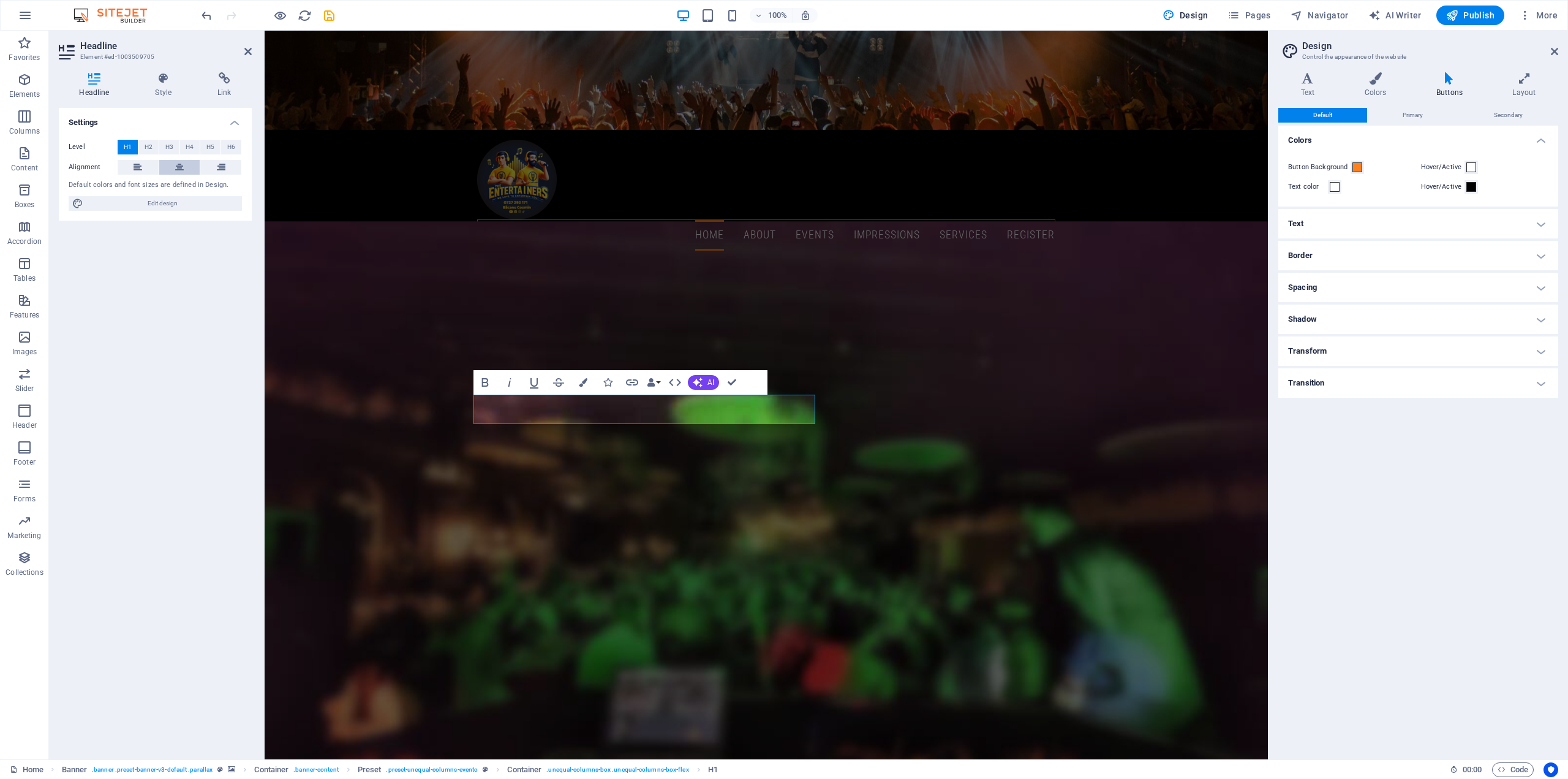
click at [188, 166] on button at bounding box center [180, 167] width 41 height 14
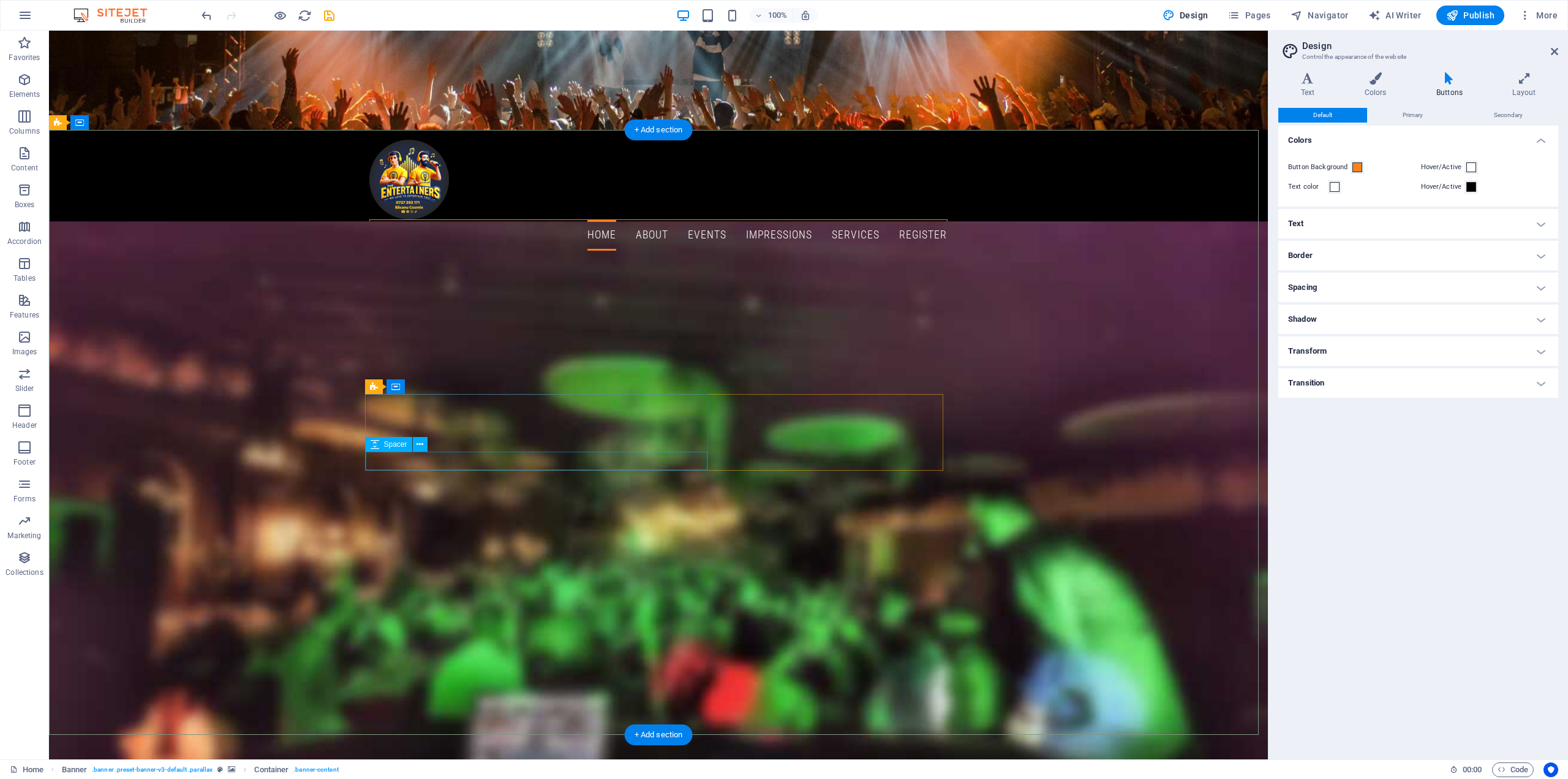
drag, startPoint x: 543, startPoint y: 441, endPoint x: 648, endPoint y: 443, distance: 105.0
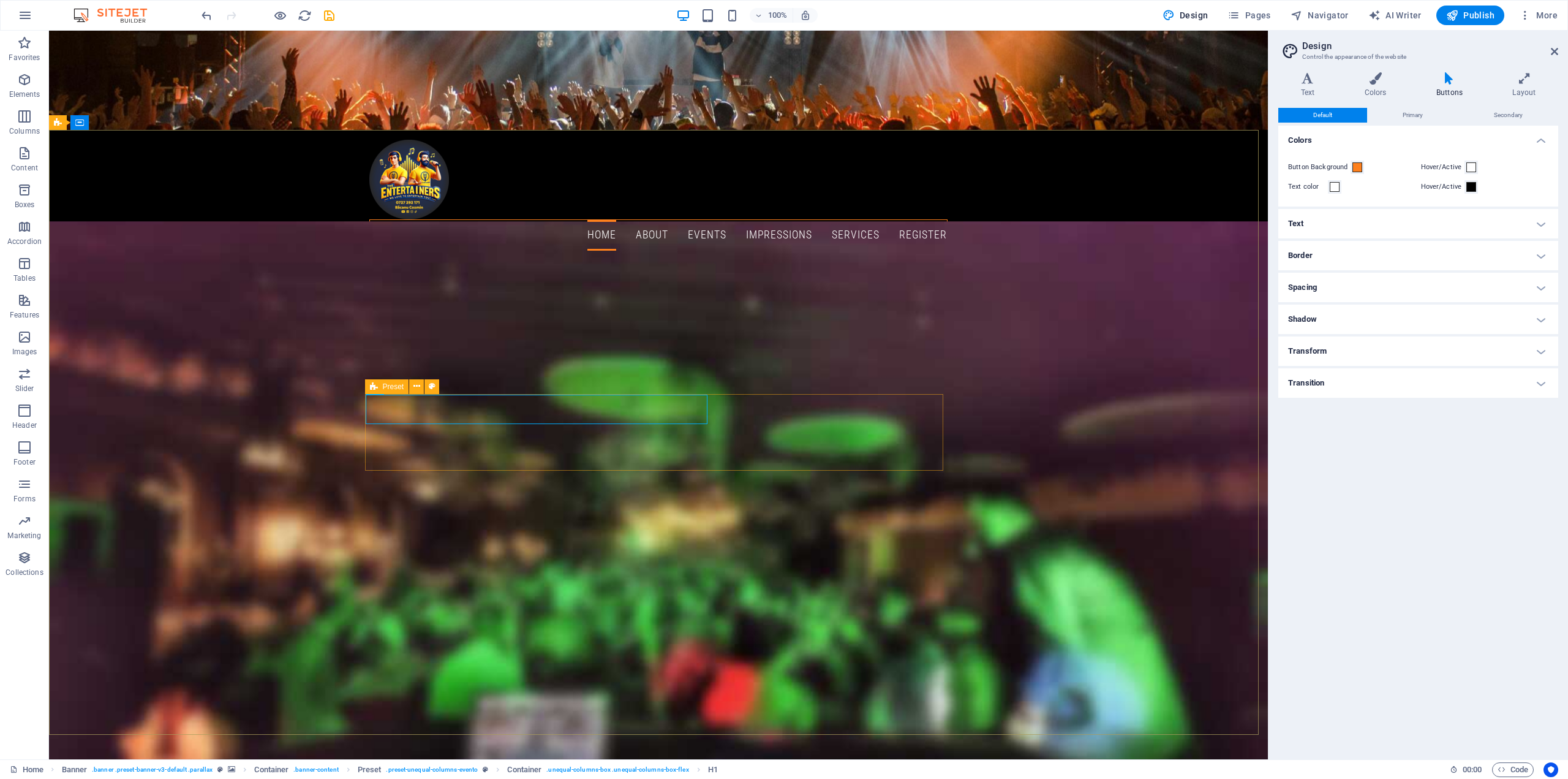
click at [376, 385] on icon at bounding box center [374, 387] width 8 height 14
click at [419, 388] on icon at bounding box center [417, 386] width 6 height 13
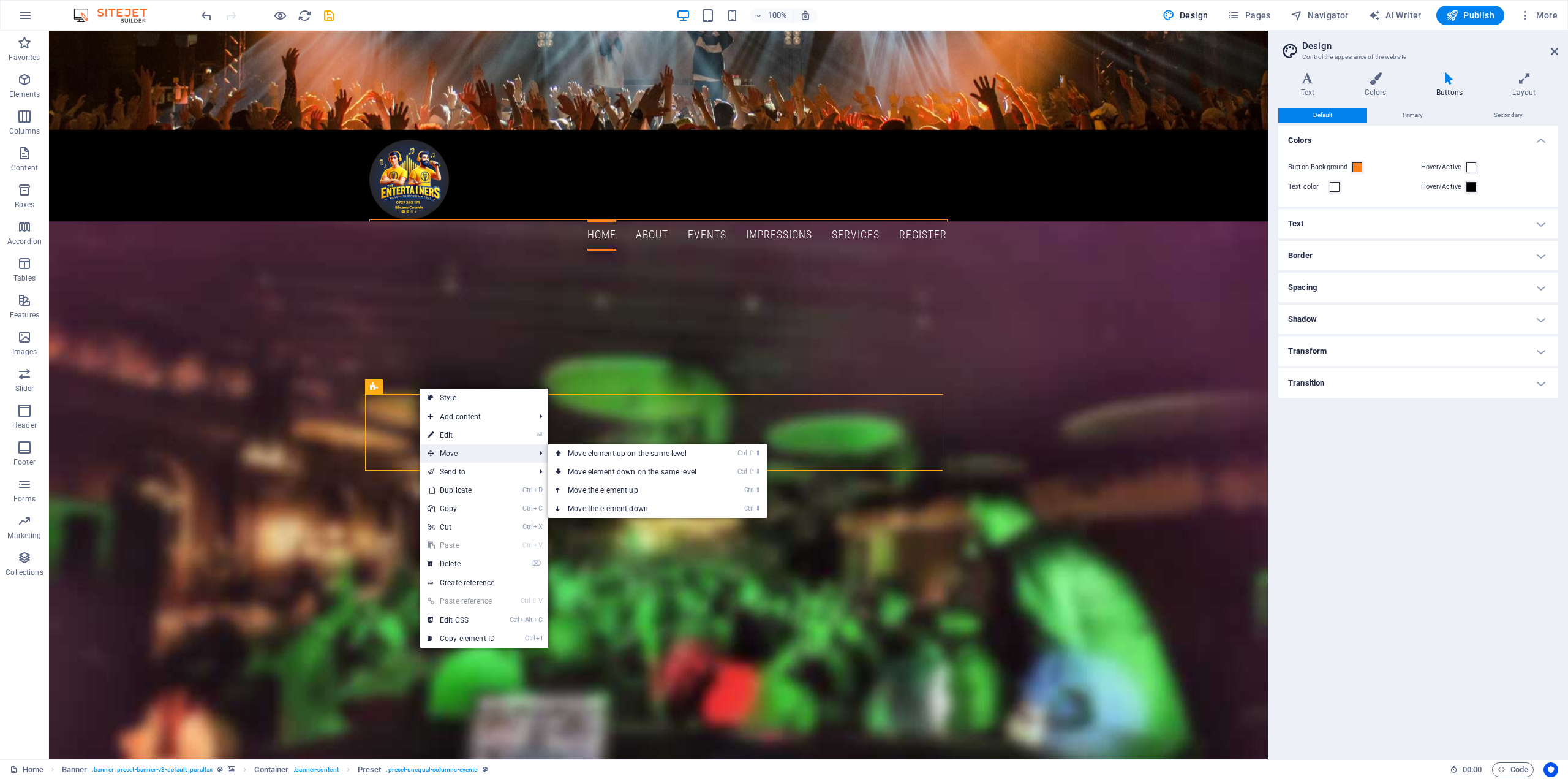
click at [465, 452] on span "Move" at bounding box center [475, 453] width 110 height 18
click at [449, 452] on span "Move" at bounding box center [475, 453] width 110 height 18
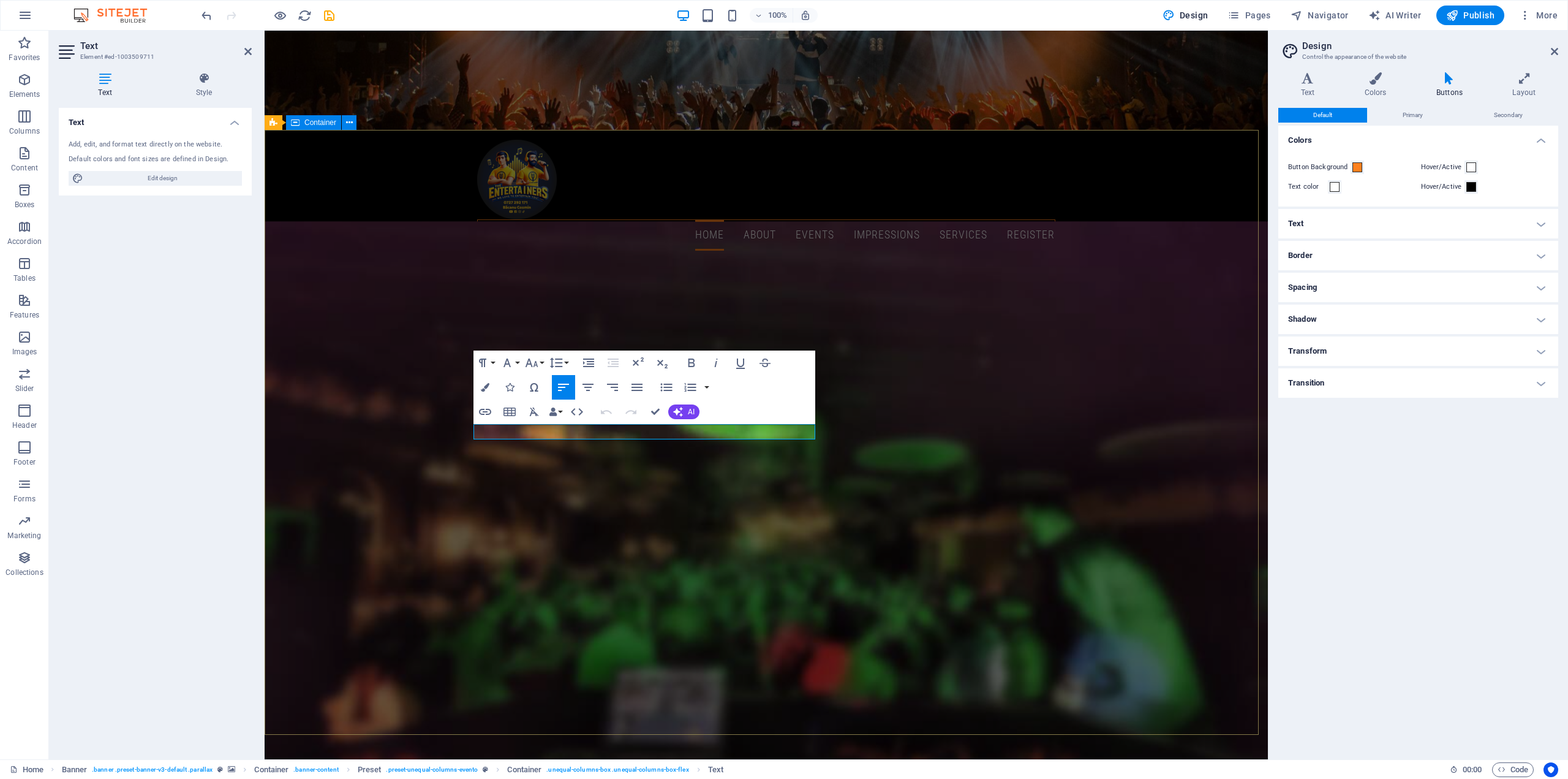
drag, startPoint x: 1053, startPoint y: 581, endPoint x: 1120, endPoint y: 570, distance: 67.9
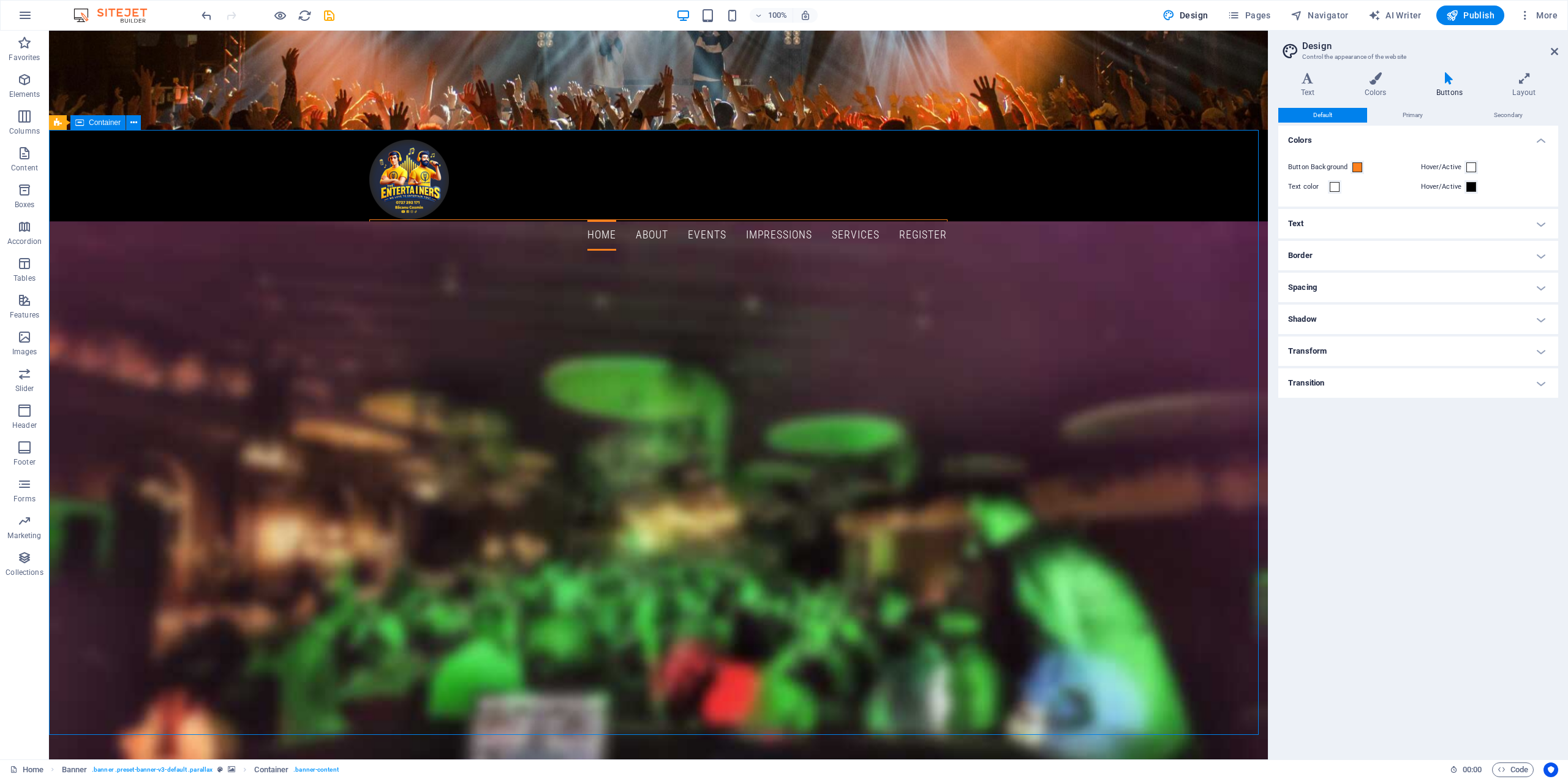
click at [1373, 521] on div "Default Primary Secondary Colors Button Background Hover/Active Text color Hove…" at bounding box center [1418, 429] width 280 height 641
